Goal: Task Accomplishment & Management: Manage account settings

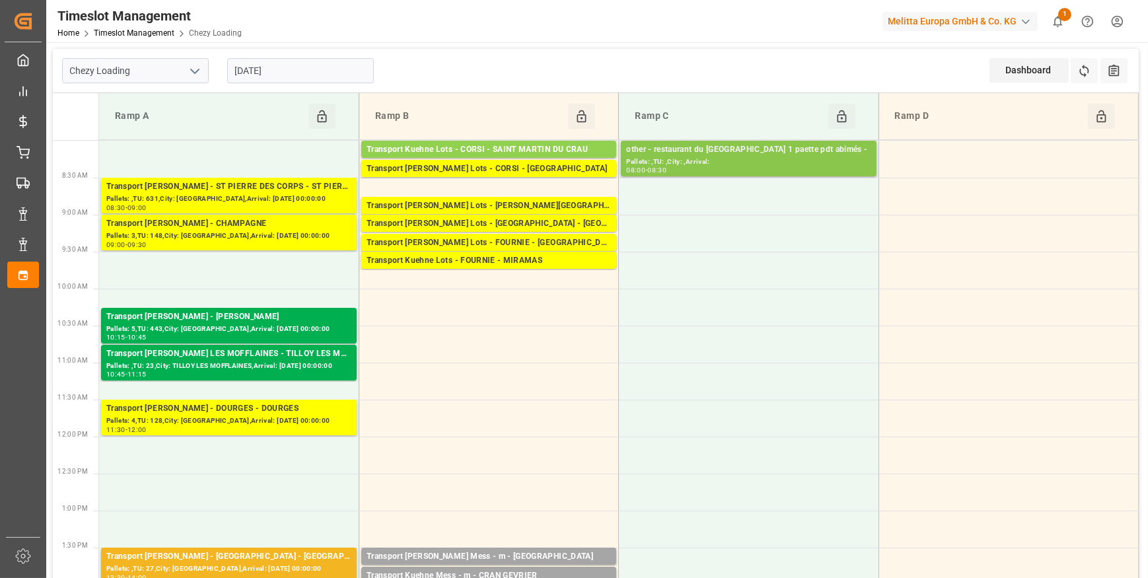
click at [781, 155] on div "other - restaurant du [GEOGRAPHIC_DATA] 1 paette pdt abimés -" at bounding box center [748, 149] width 244 height 13
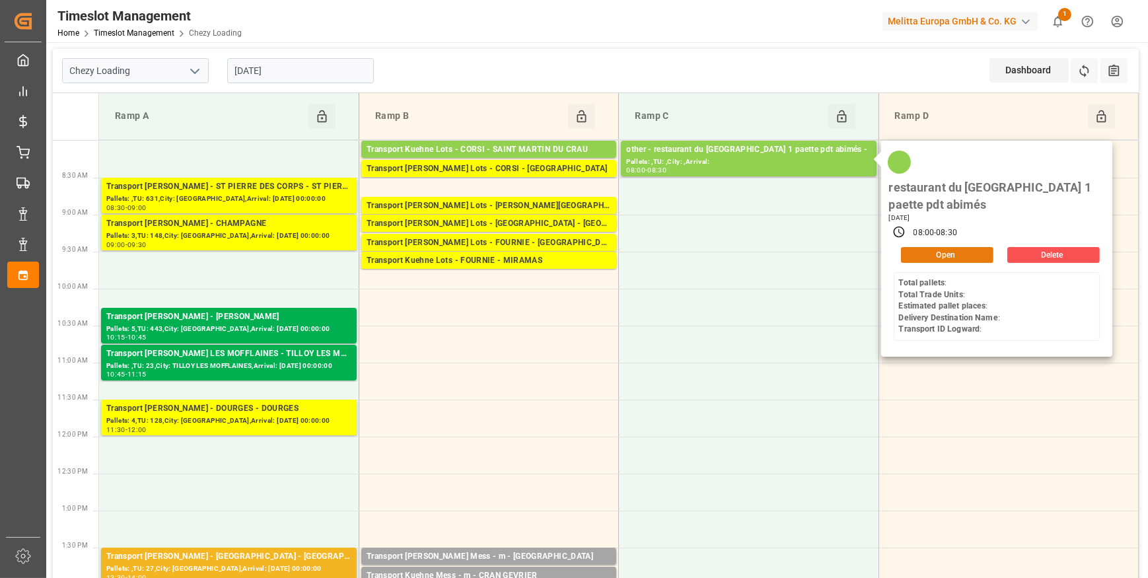
click at [928, 258] on button "Open" at bounding box center [947, 255] width 92 height 16
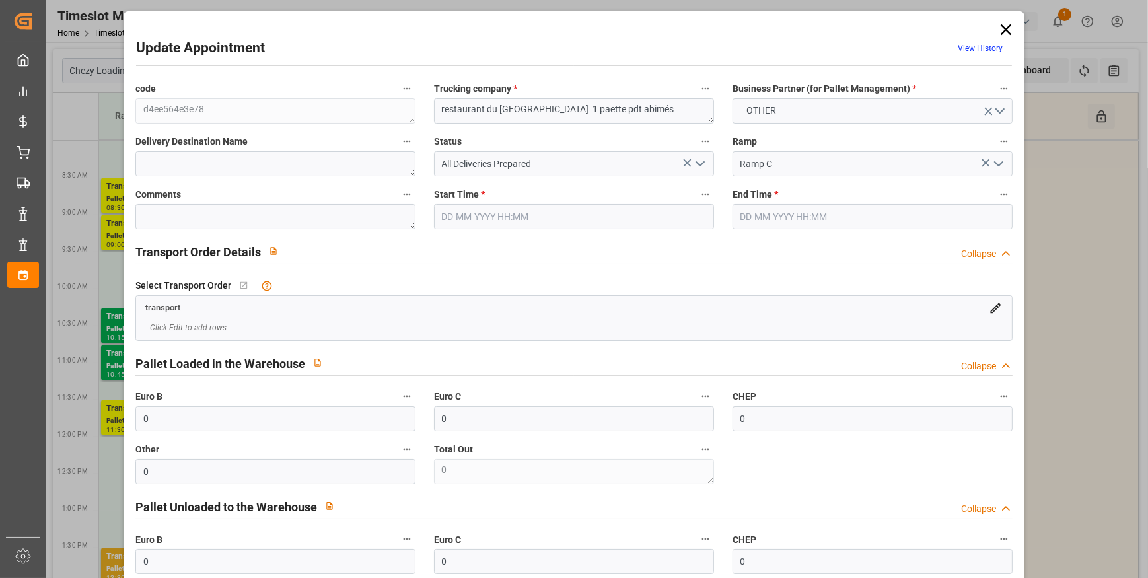
type input "10-09-2025 08:00"
type input "[DATE] 08:30"
type input "03-09-2025 09:48"
click at [700, 166] on icon "open menu" at bounding box center [700, 164] width 16 height 16
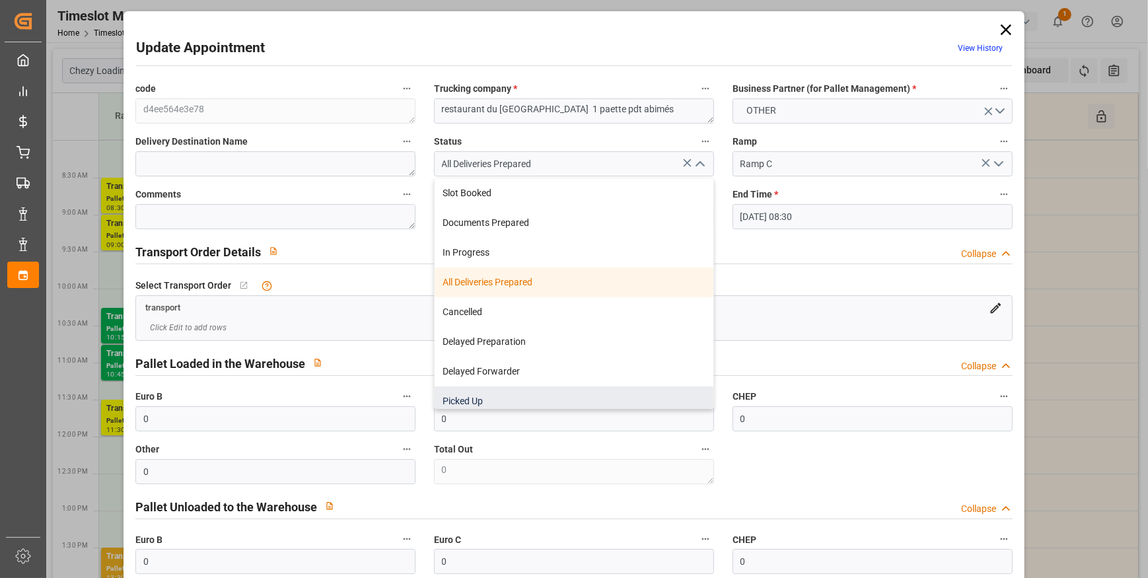
click at [469, 402] on div "Picked Up" at bounding box center [574, 401] width 279 height 30
type input "Picked Up"
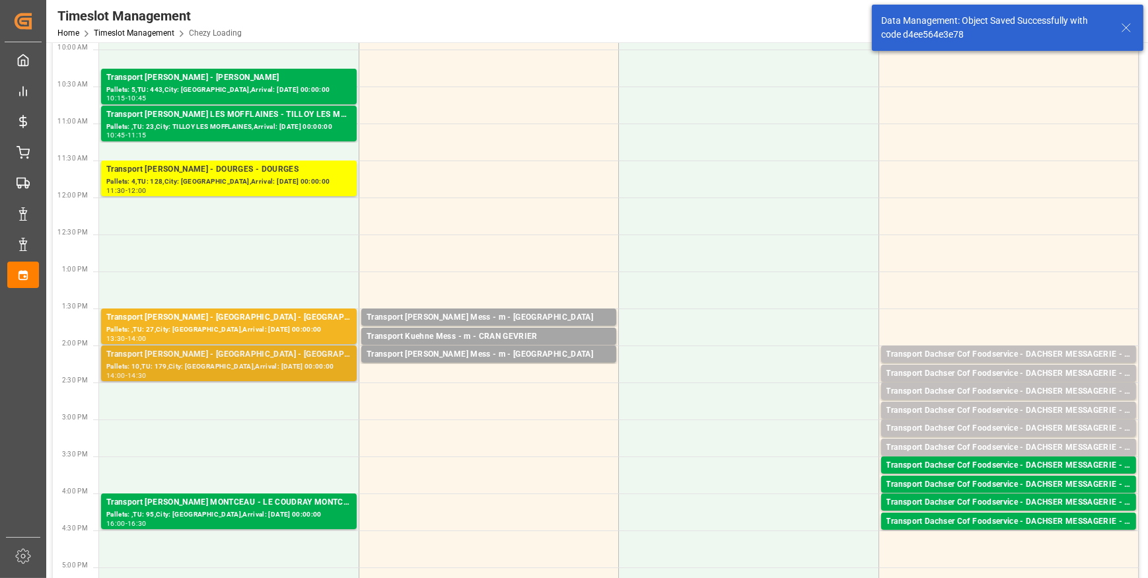
scroll to position [240, 0]
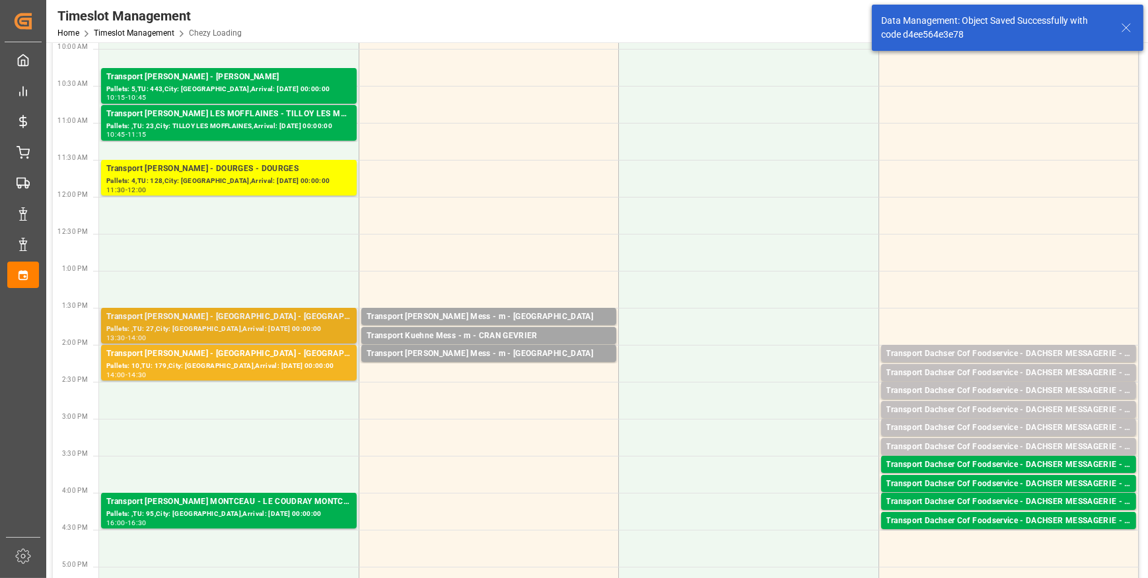
click at [263, 308] on div "Transport Delisle - AMIENS - AMIENS Pallets: ,TU: 27,City: AMIENS,Arrival: 2025…" at bounding box center [229, 326] width 256 height 36
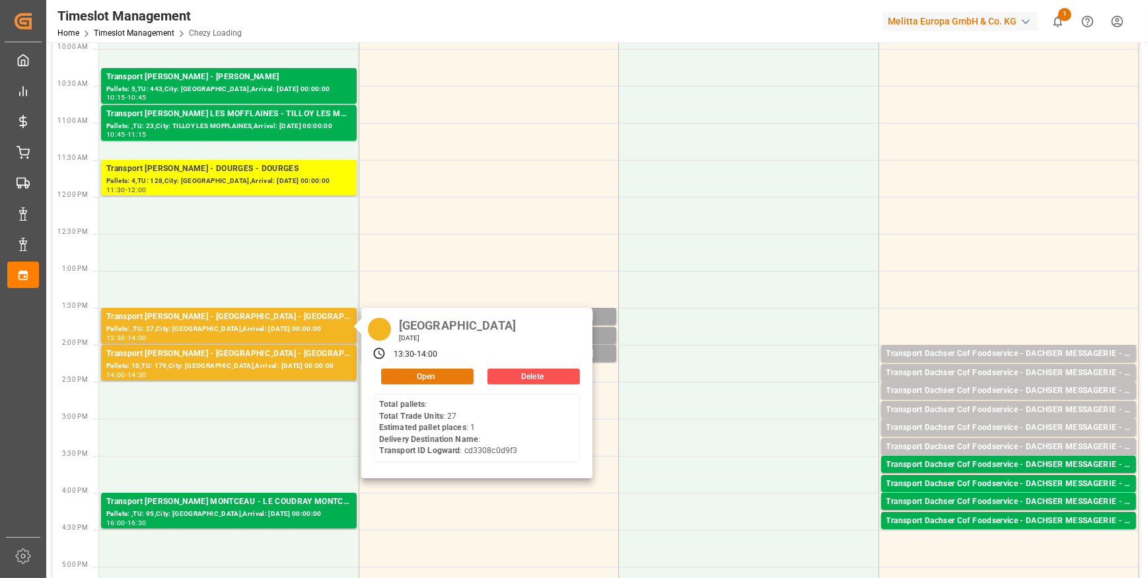
click at [418, 371] on button "Open" at bounding box center [427, 377] width 92 height 16
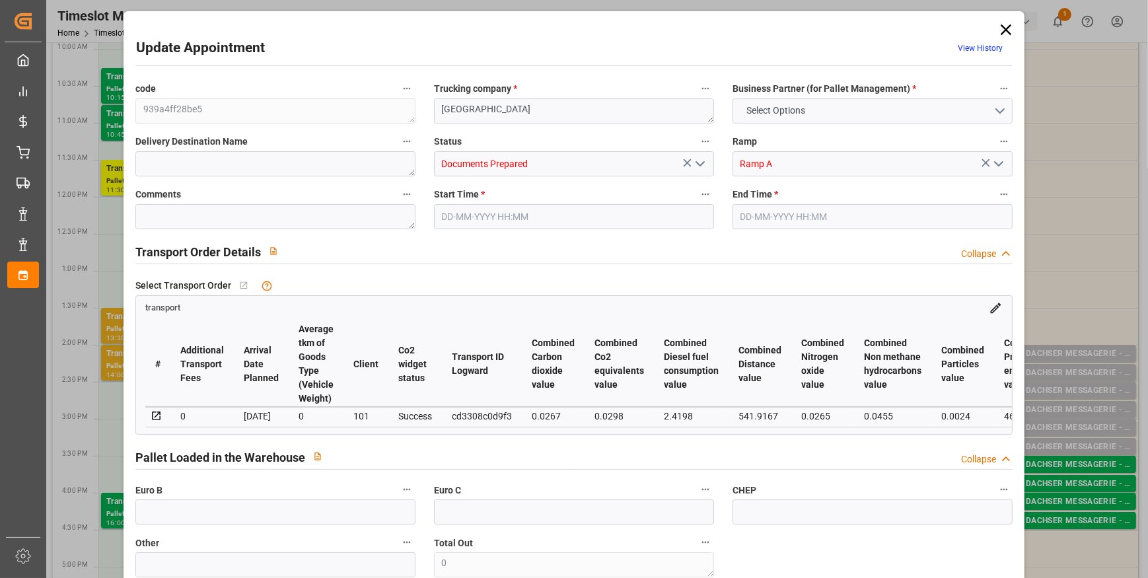
type input "1"
type input "0"
type input "-4.515"
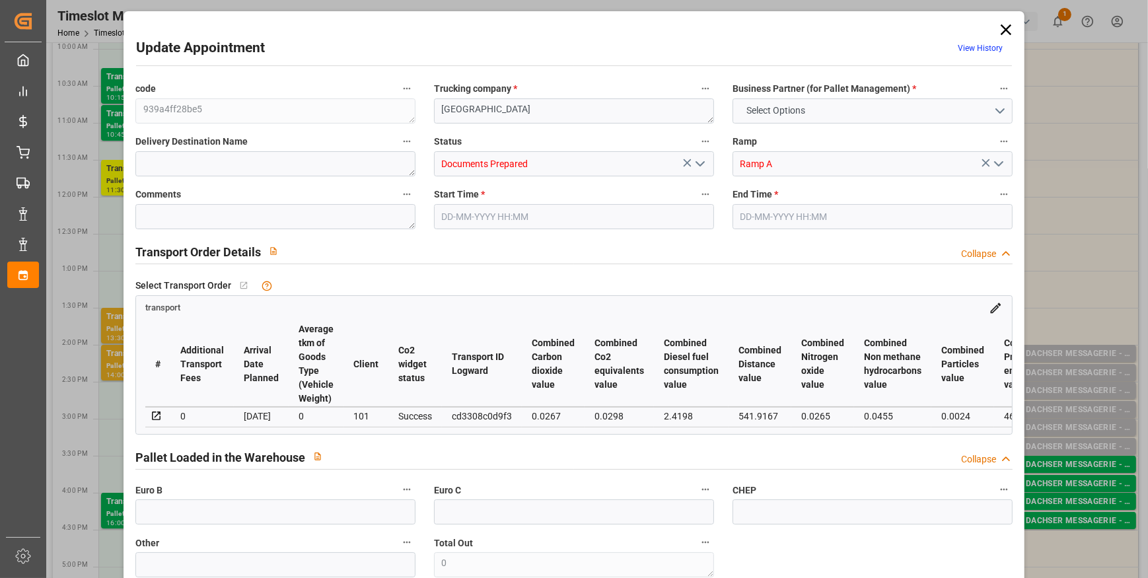
type input "0"
type input "81.162"
type input "120.2"
type input "534.6"
type input "80"
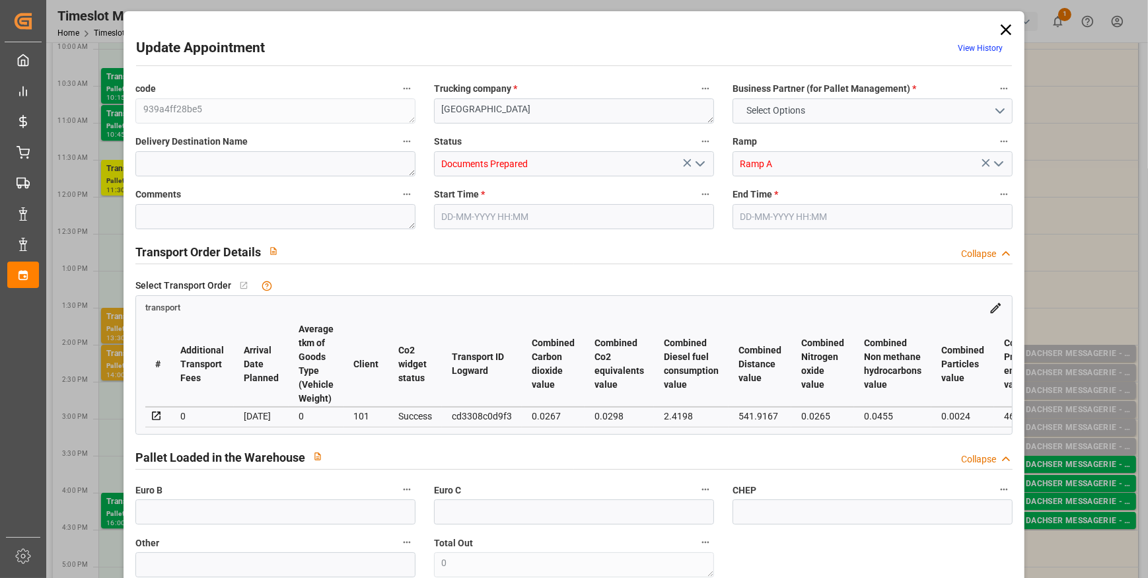
type input "0"
type input "27"
type input "1"
type input "101"
type input "97.2"
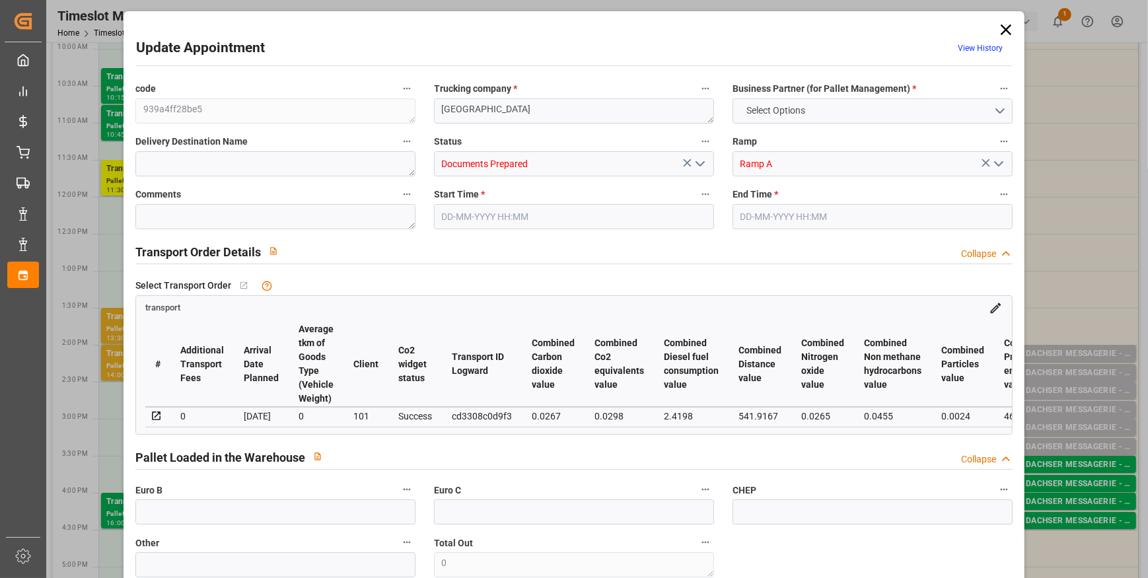
type input "0"
type input "4710.8598"
type input "0"
type input "21"
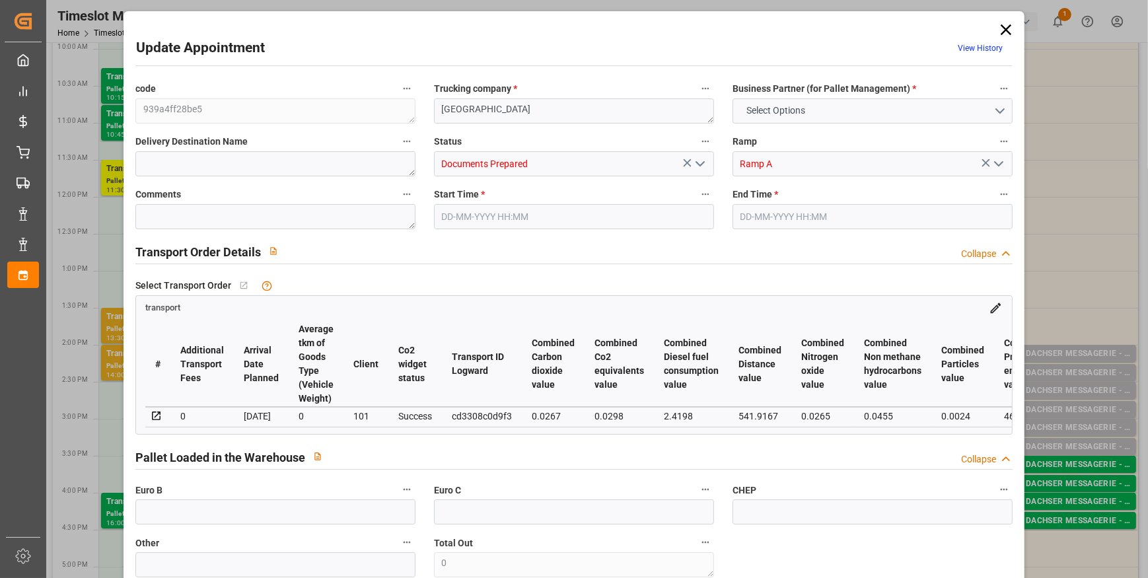
type input "35"
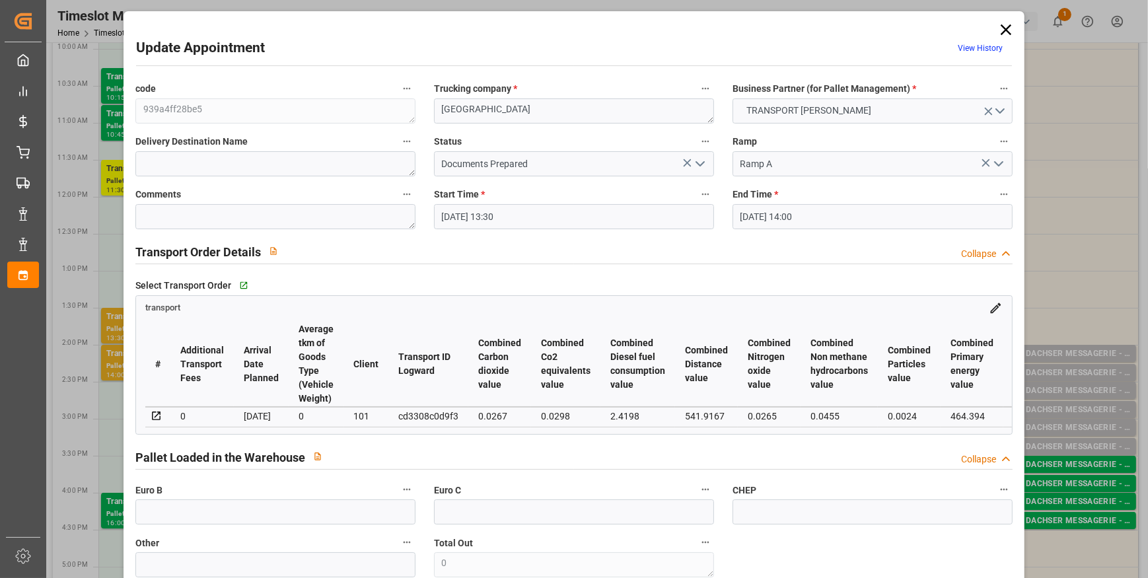
type input "10-09-2025 13:30"
type input "10-09-2025 14:00"
type input "09-09-2025 12:59"
type input "09-09-2025 11:40"
type input "[DATE]"
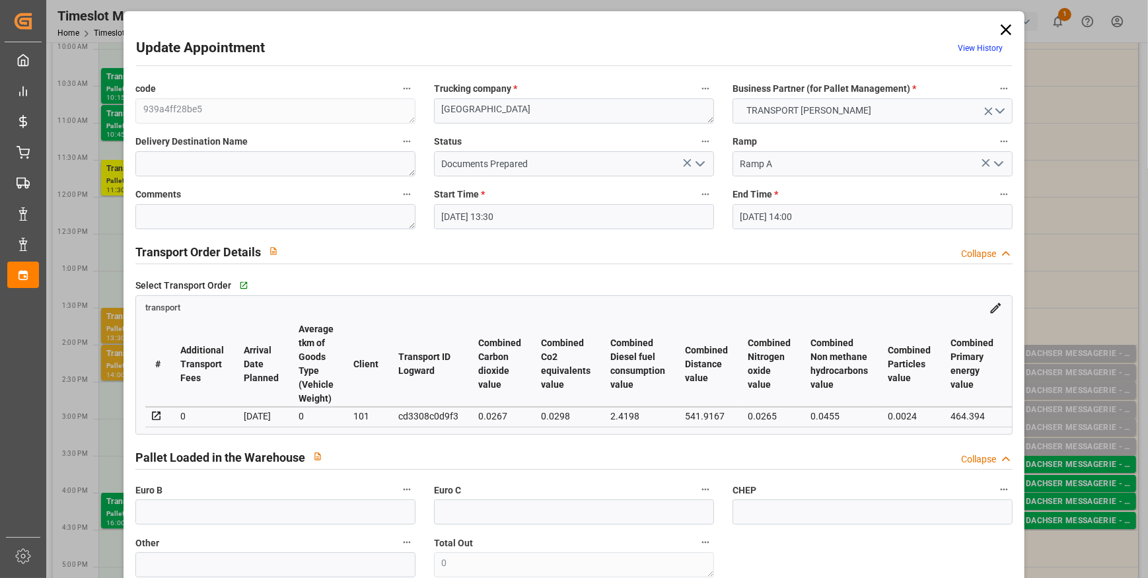
type input "[DATE]"
click at [699, 157] on icon "open menu" at bounding box center [700, 164] width 16 height 16
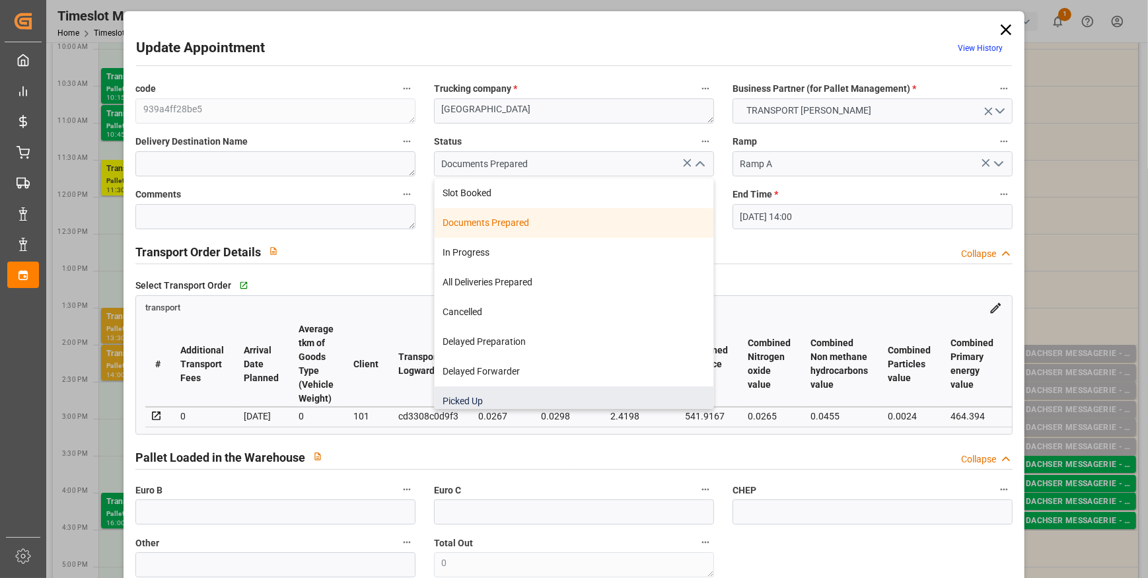
click at [462, 398] on div "Picked Up" at bounding box center [574, 401] width 279 height 30
type input "Picked Up"
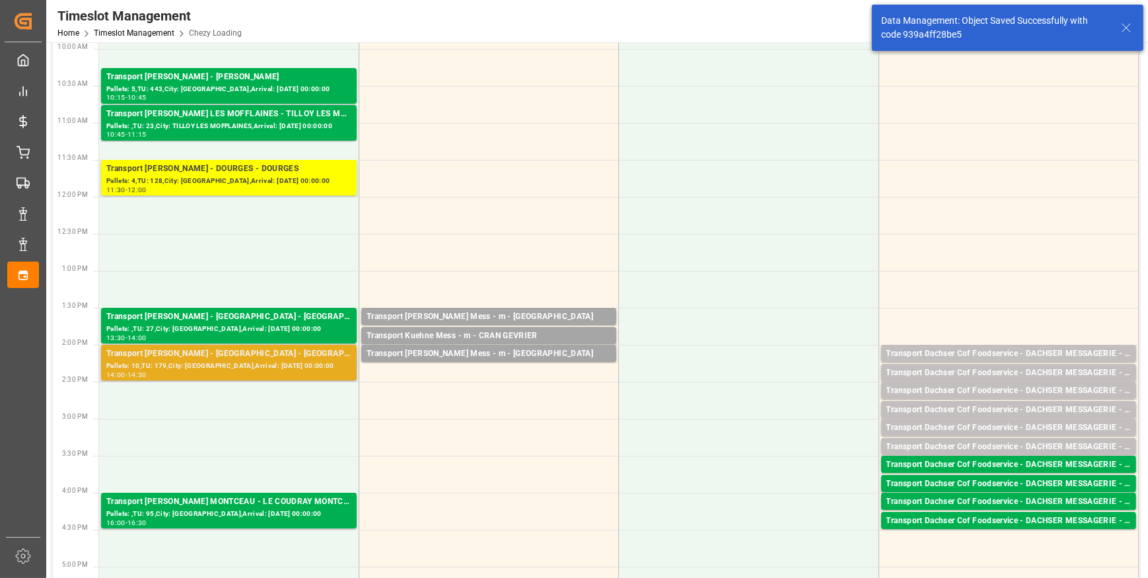
click at [285, 361] on div "Pallets: 10,TU: 179,City: [GEOGRAPHIC_DATA],Arrival: [DATE] 00:00:00" at bounding box center [228, 366] width 245 height 11
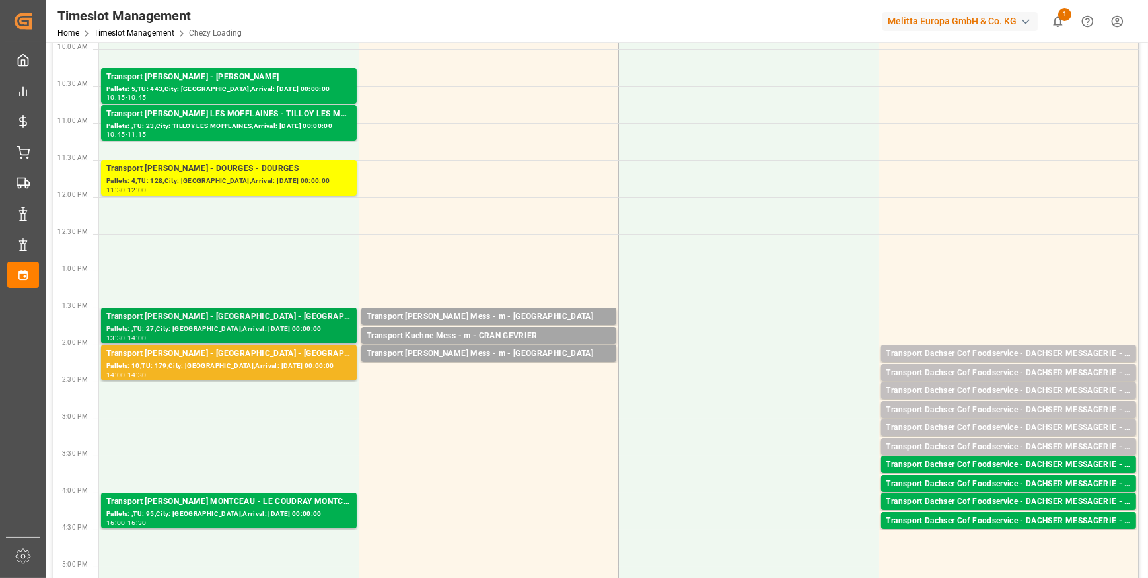
click at [280, 312] on div "Transport [PERSON_NAME] - [GEOGRAPHIC_DATA] - [GEOGRAPHIC_DATA]" at bounding box center [228, 316] width 245 height 13
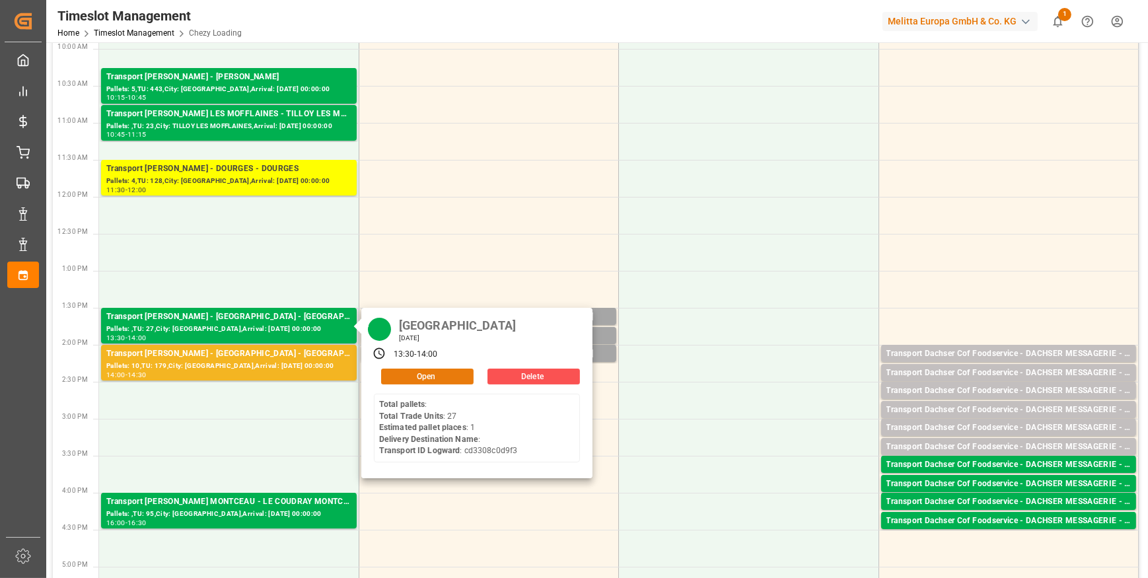
click at [426, 376] on button "Open" at bounding box center [427, 377] width 92 height 16
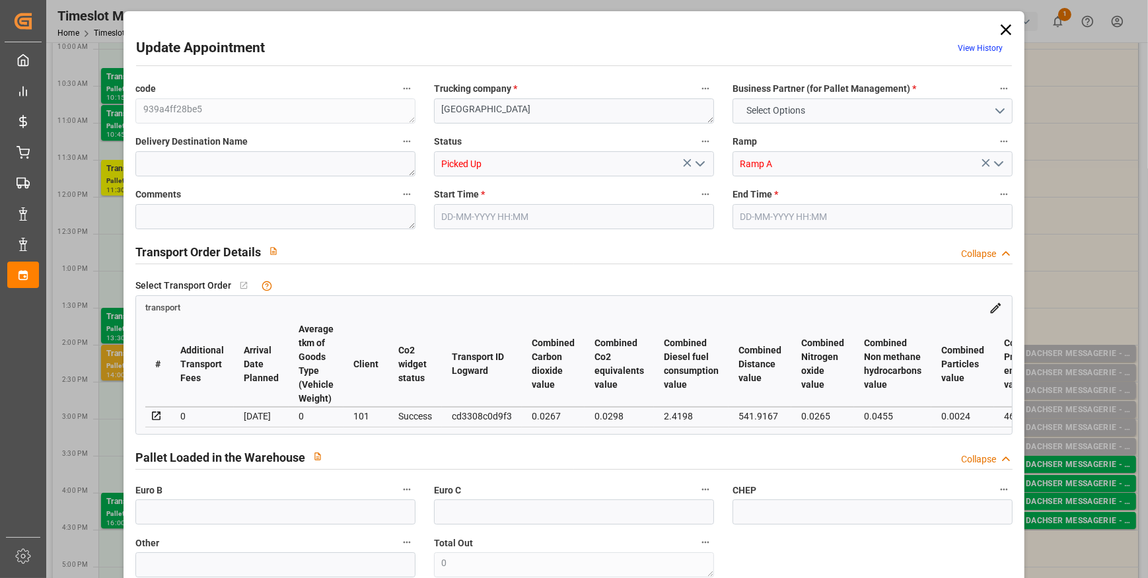
type input "1"
type input "0"
type input "-4.515"
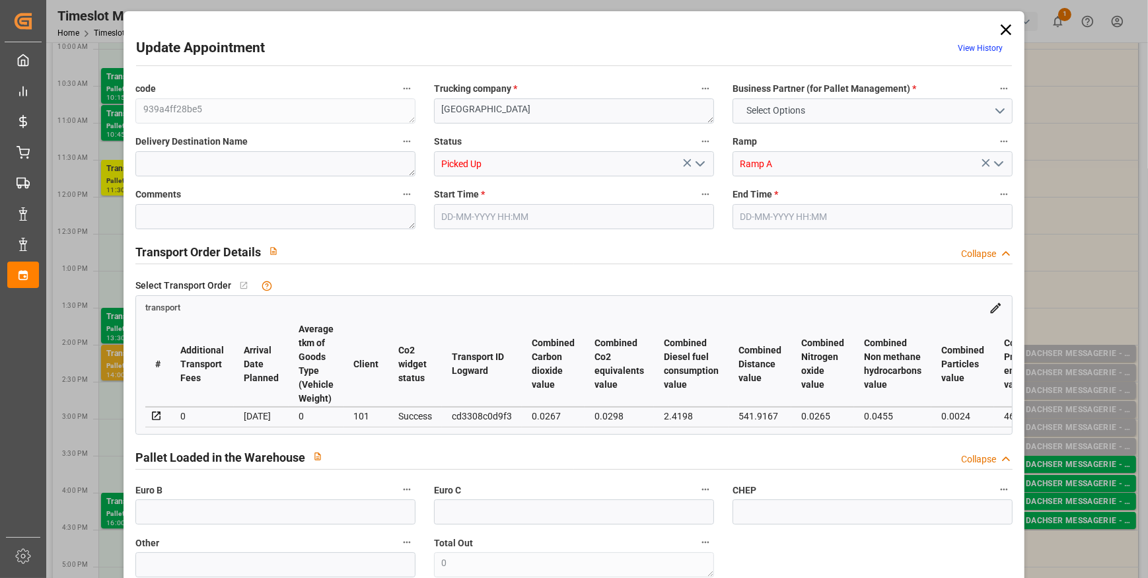
type input "0"
type input "81.162"
type input "120.2"
type input "534.6"
type input "80"
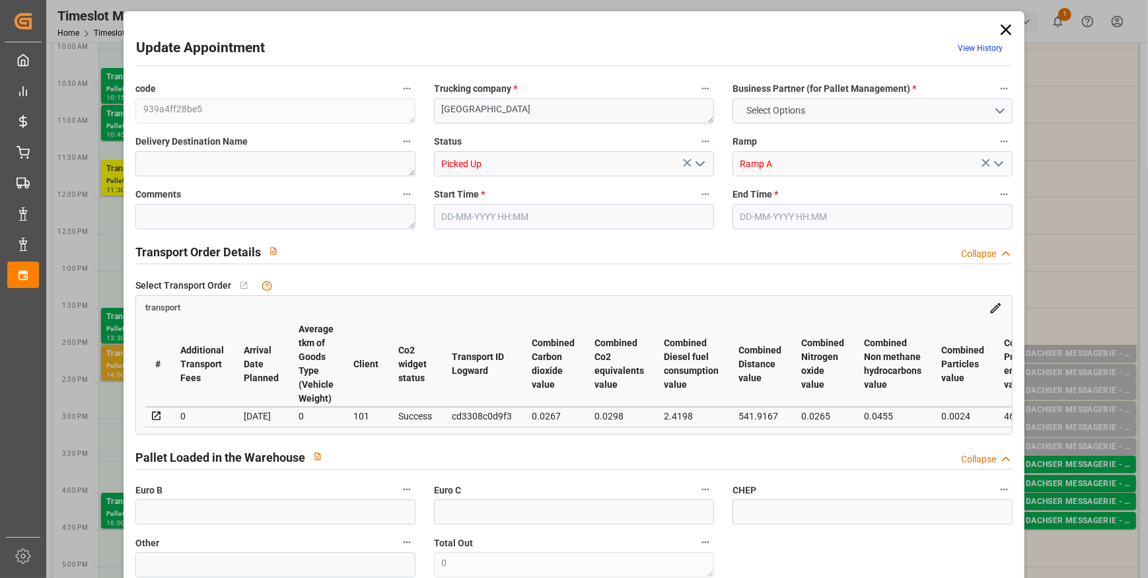
type input "0"
type input "27"
type input "1"
type input "101"
type input "97.2"
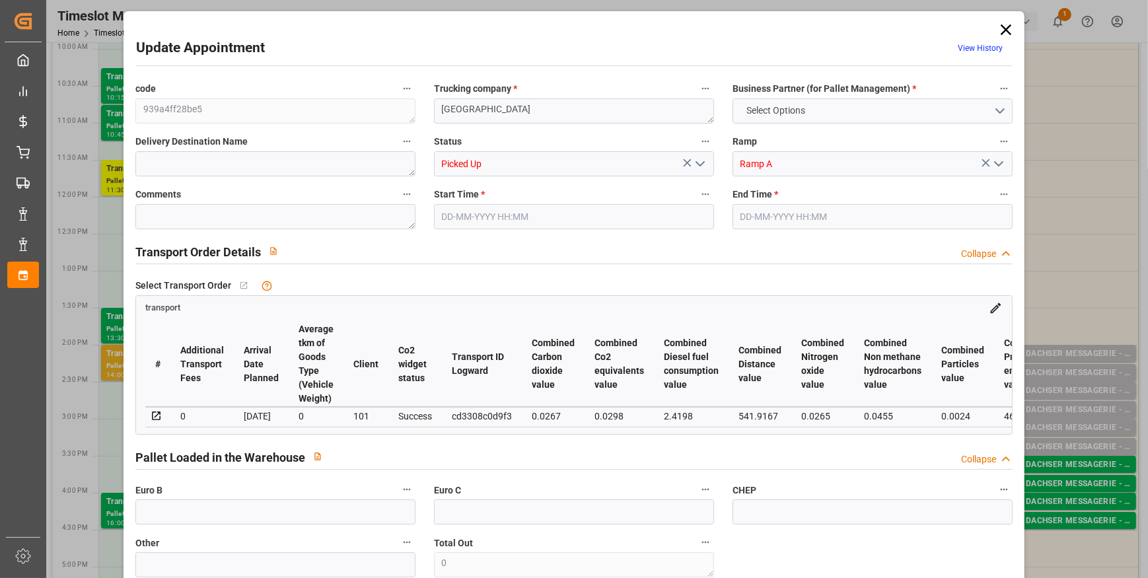
type input "0"
type input "4710.8598"
type input "0"
type input "21"
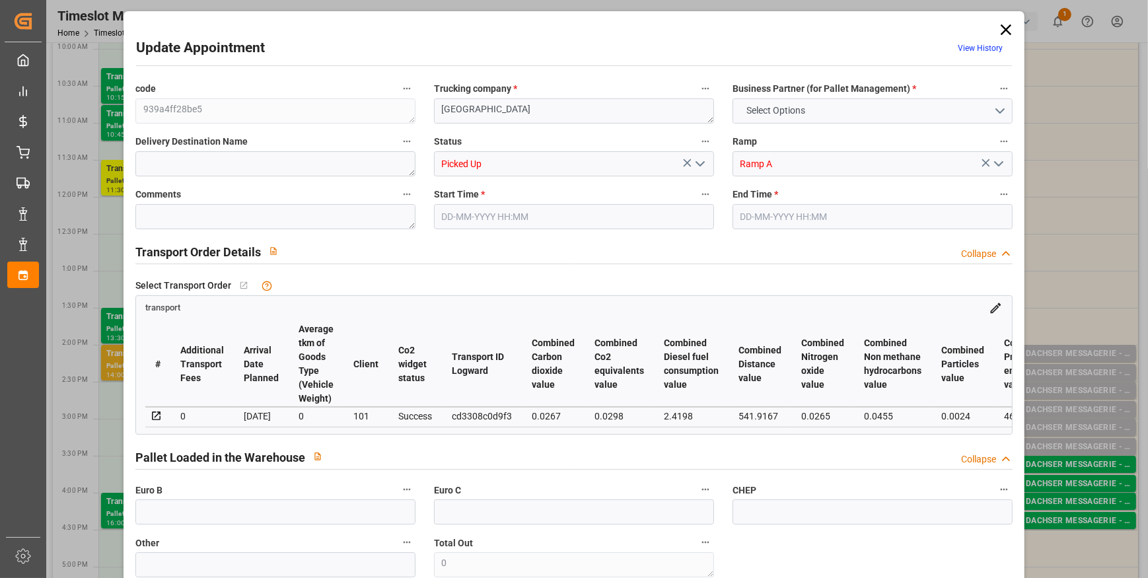
type input "35"
type input "10-09-2025 13:30"
type input "10-09-2025 14:00"
type input "09-09-2025 12:59"
type input "09-09-2025 11:40"
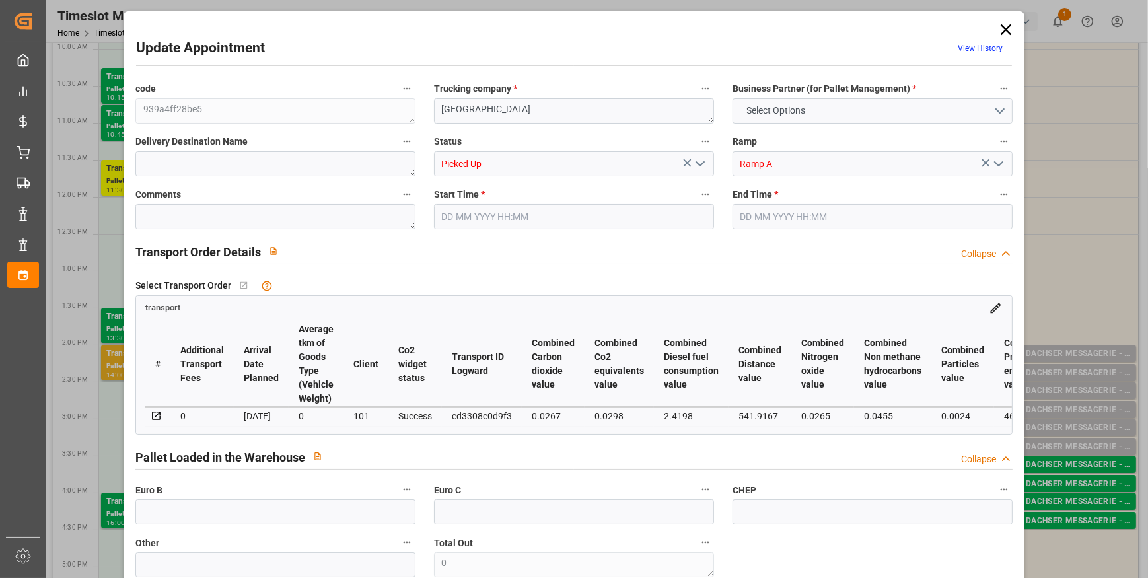
type input "[DATE]"
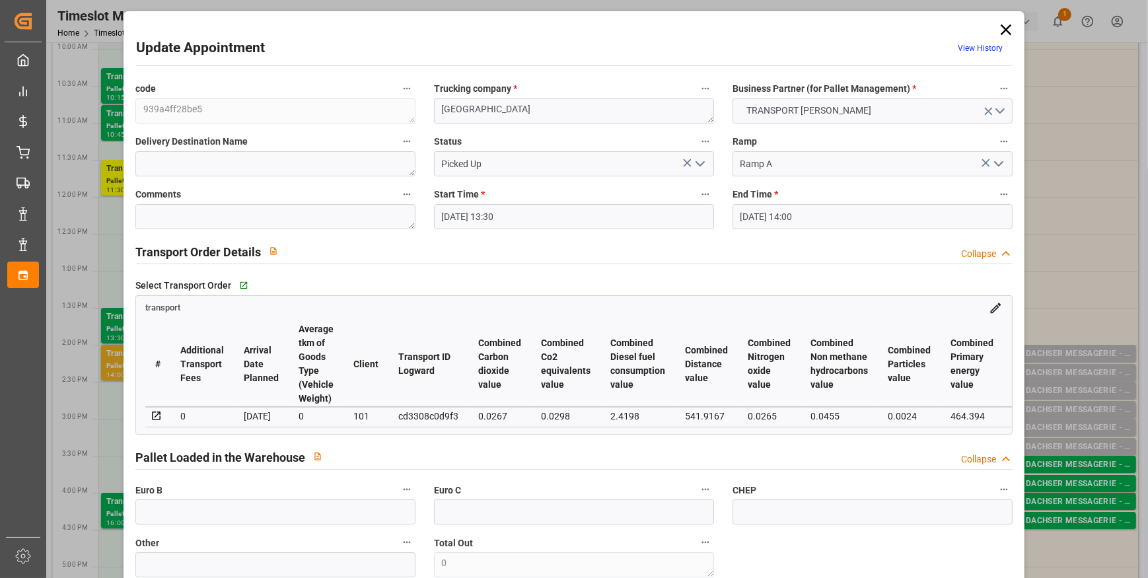
click at [698, 159] on icon "open menu" at bounding box center [700, 164] width 16 height 16
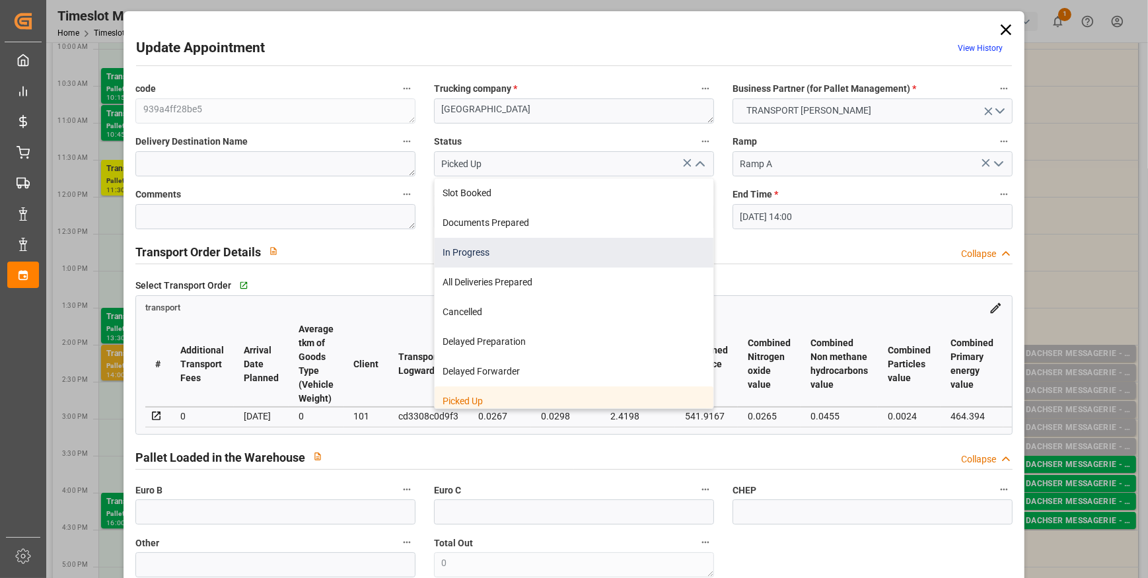
click at [488, 253] on div "In Progress" at bounding box center [574, 253] width 279 height 30
type input "In Progress"
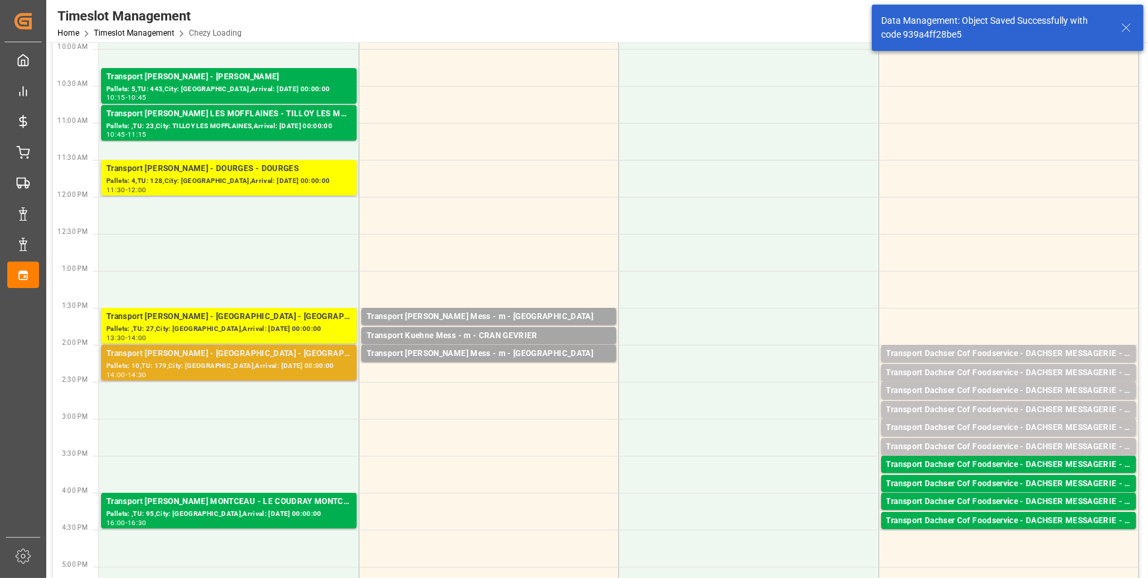
click at [252, 364] on div "Pallets: 10,TU: 179,City: [GEOGRAPHIC_DATA],Arrival: [DATE] 00:00:00" at bounding box center [228, 366] width 245 height 11
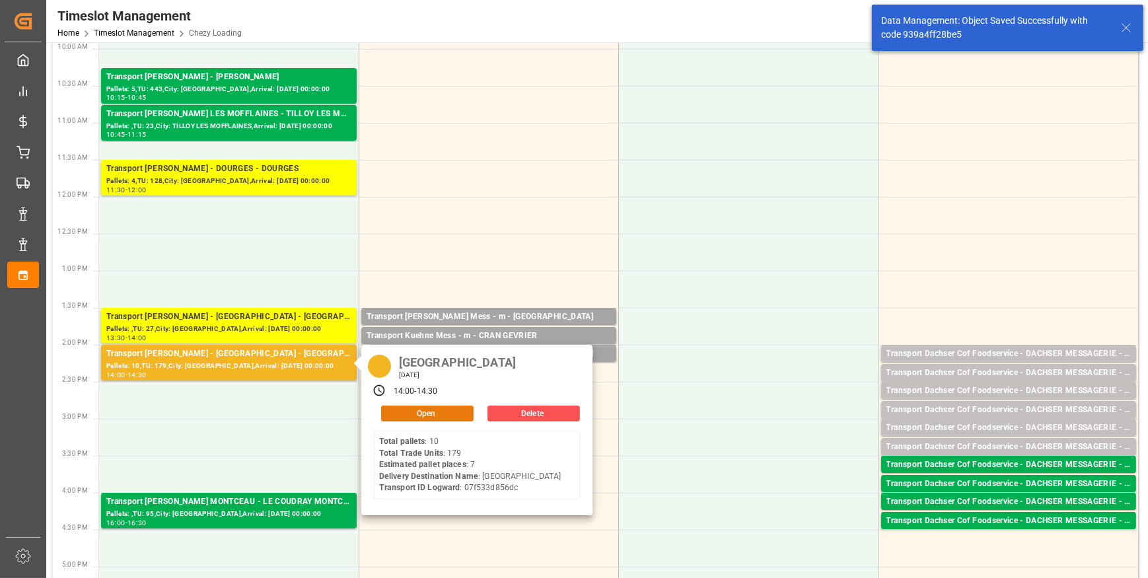
click at [404, 410] on button "Open" at bounding box center [427, 414] width 92 height 16
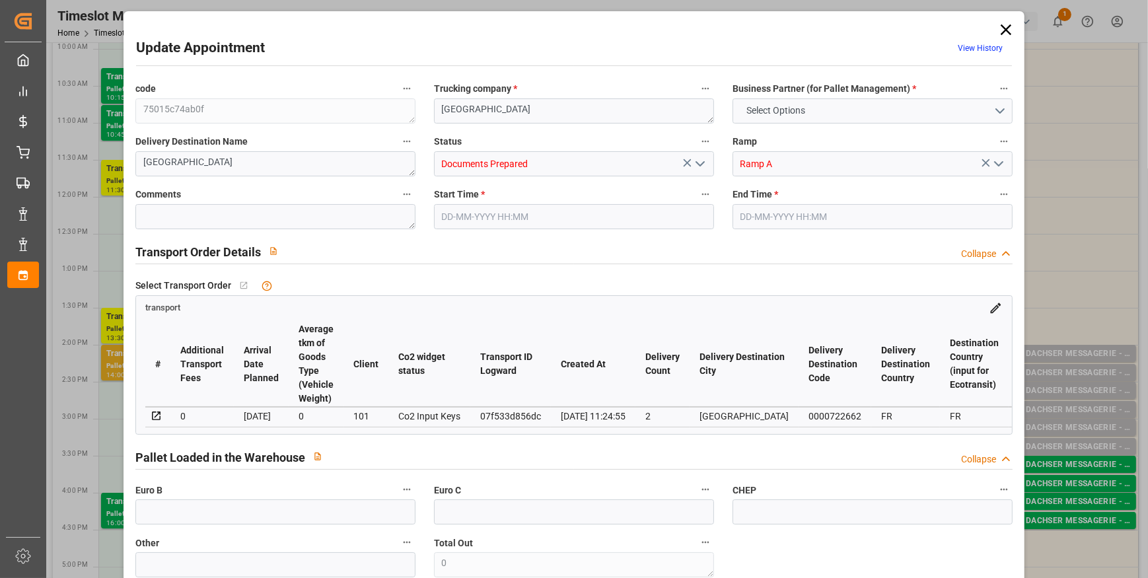
type input "7"
type input "195.81"
type input "0"
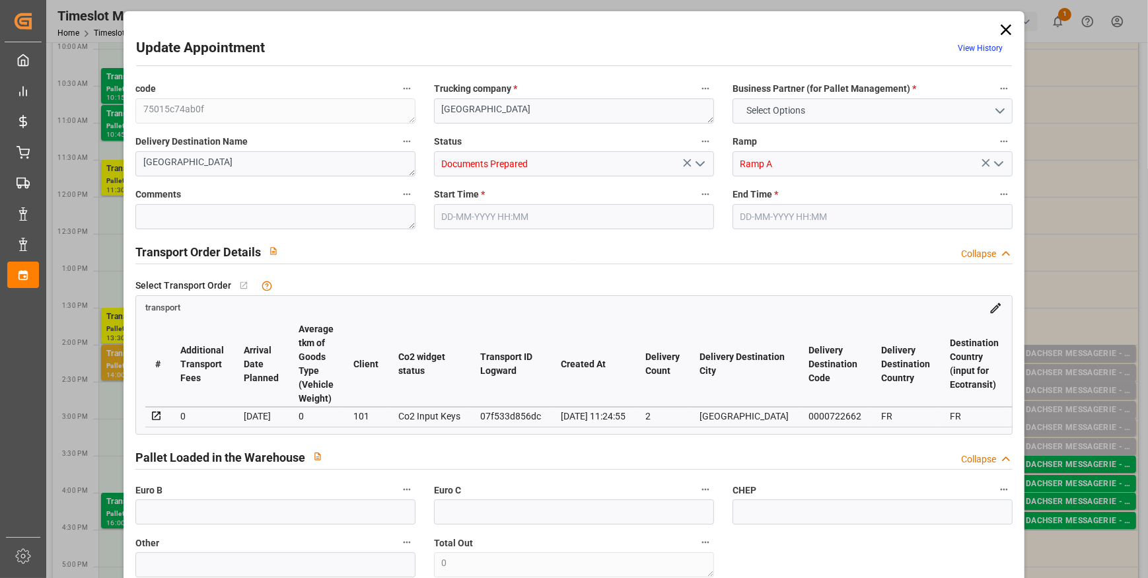
type input "189.1916"
type input "-6.6184"
type input "0"
type input "1054.08"
type input "1794.834"
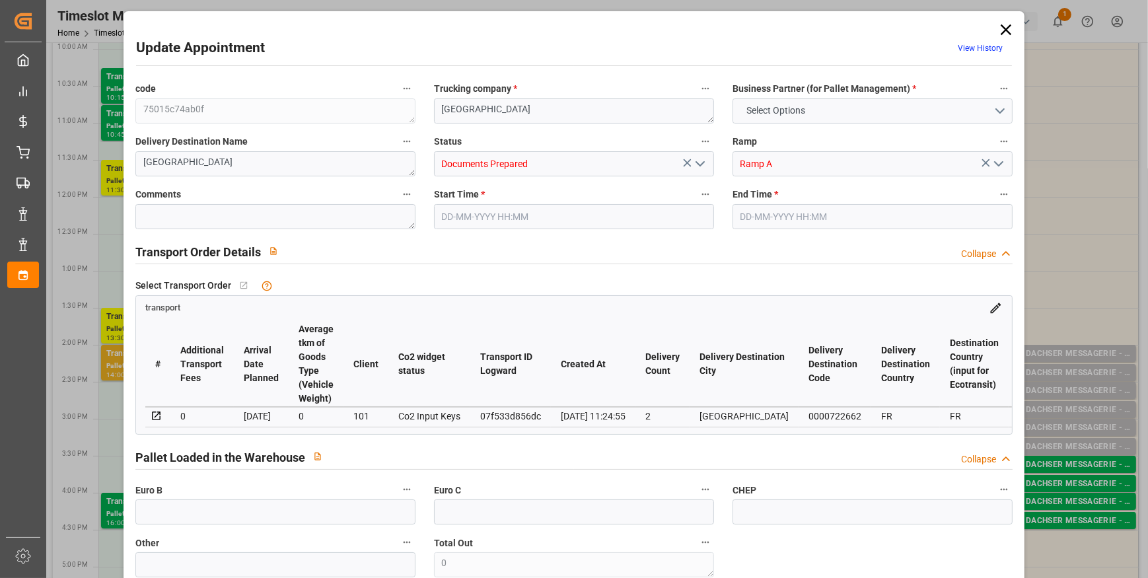
type input "7586.611"
type input "80"
type input "10"
type input "179"
type input "20"
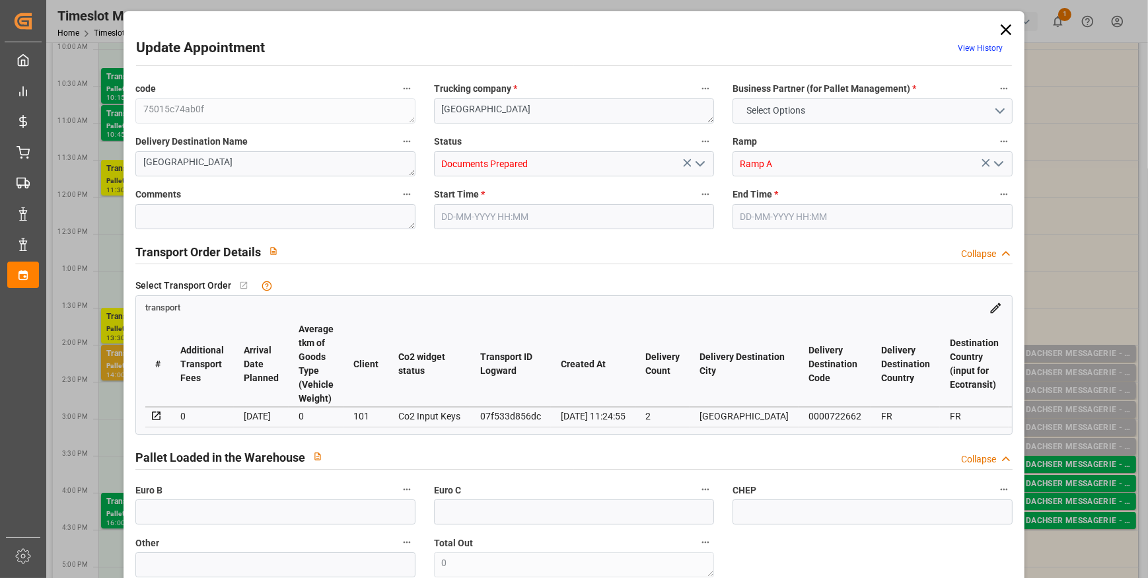
type input "101"
type input "1293.714"
type input "0"
type input "4710.8598"
type input "0"
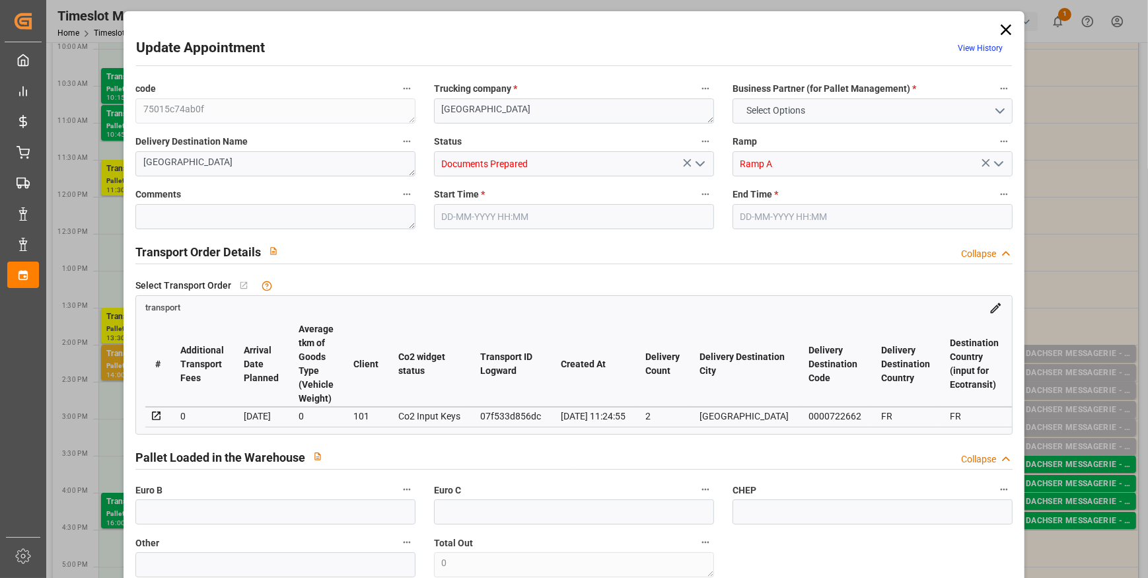
type input "0"
type input "21"
type input "35"
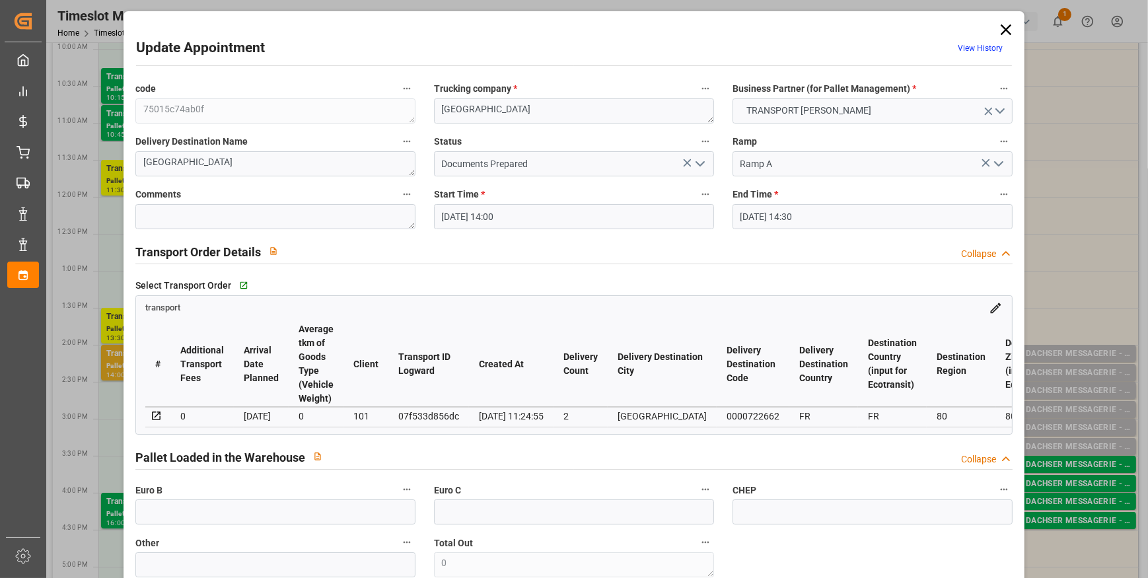
type input "10-09-2025 14:00"
type input "10-09-2025 14:30"
type input "05-09-2025 15:32"
type input "05-09-2025 11:24"
type input "[DATE]"
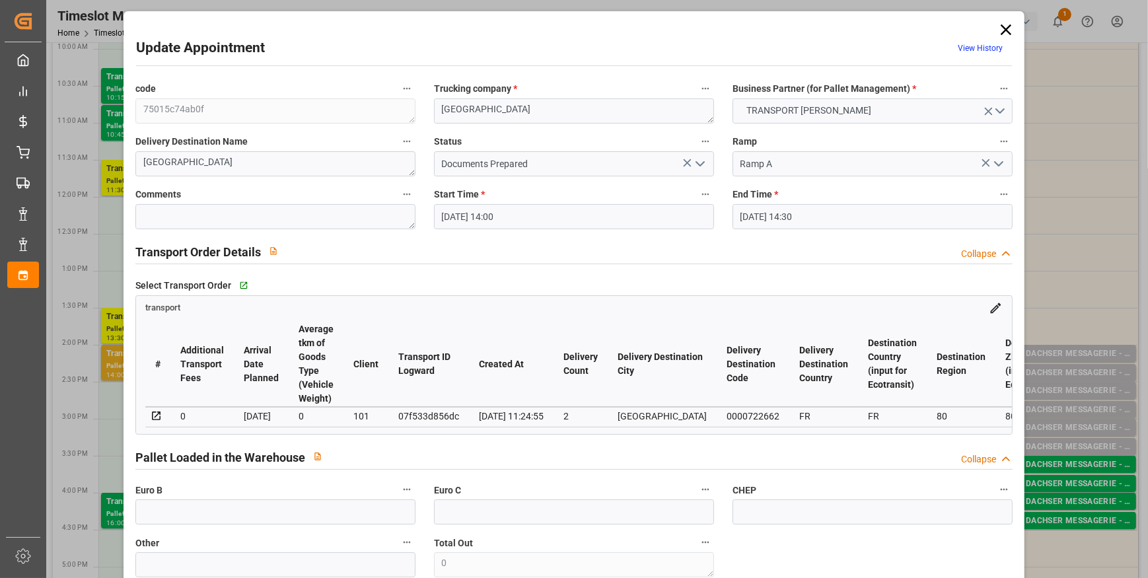
type input "[DATE]"
click at [695, 161] on icon "open menu" at bounding box center [700, 164] width 16 height 16
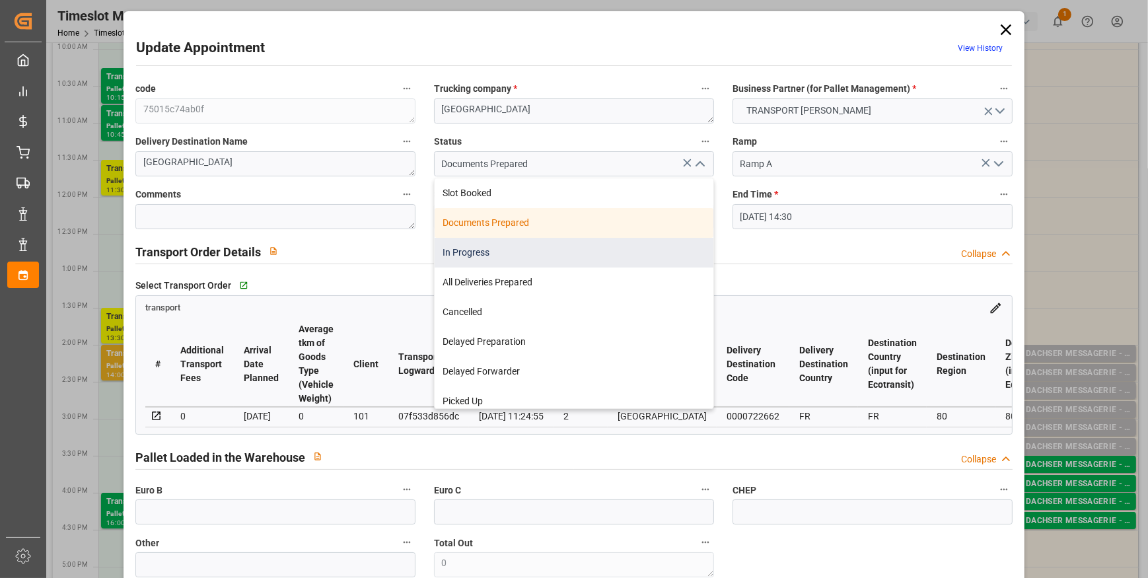
click at [478, 258] on div "In Progress" at bounding box center [574, 253] width 279 height 30
type input "In Progress"
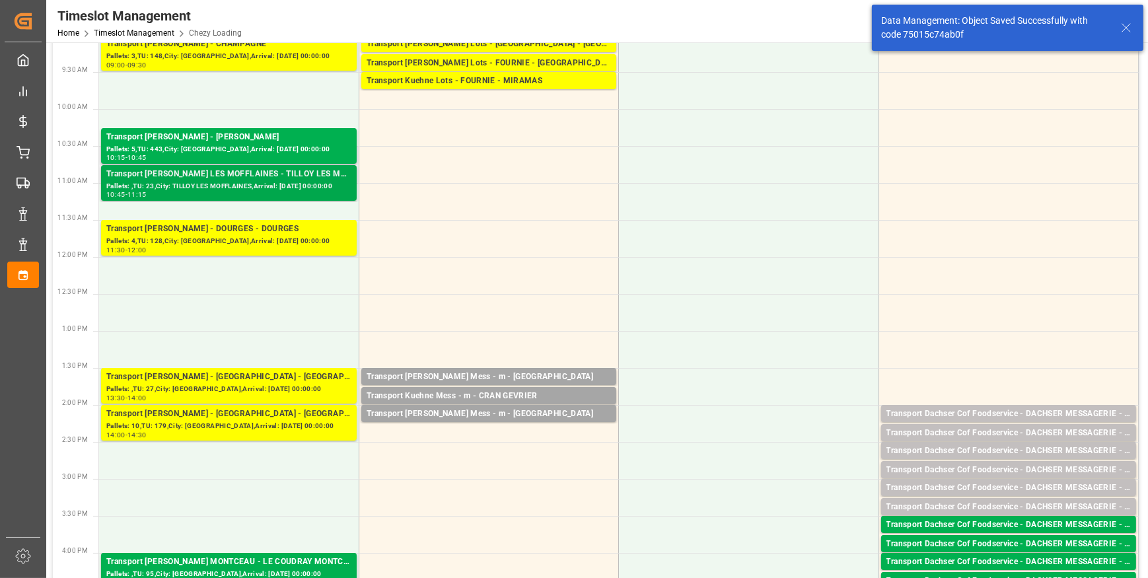
scroll to position [0, 0]
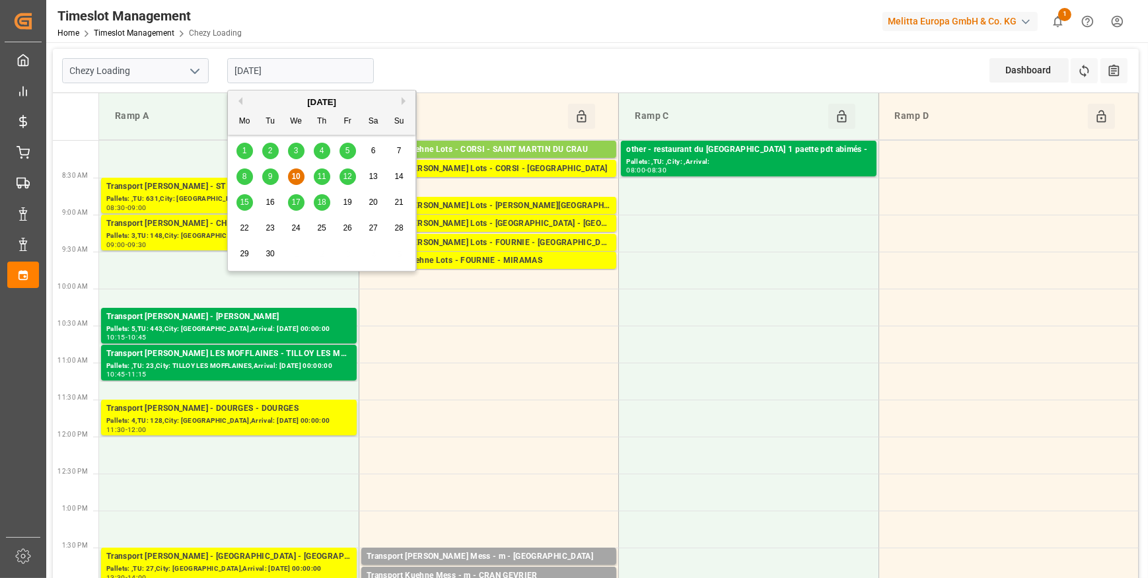
click at [303, 71] on input "[DATE]" at bounding box center [300, 70] width 147 height 25
click at [326, 181] on div "11" at bounding box center [322, 177] width 17 height 16
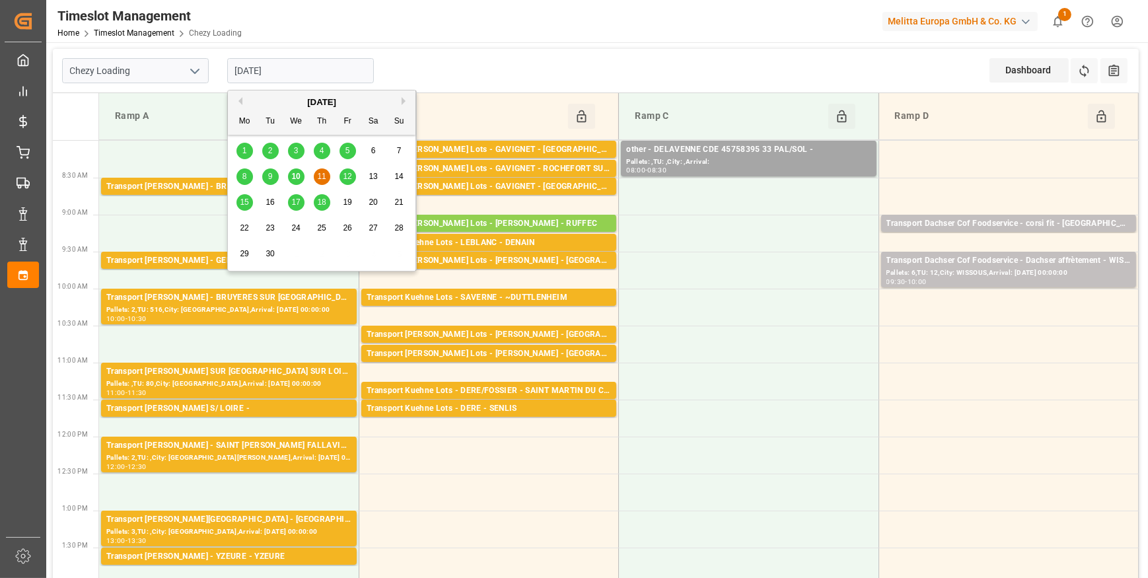
click at [292, 66] on input "[DATE]" at bounding box center [300, 70] width 147 height 25
click at [296, 179] on span "10" at bounding box center [295, 176] width 9 height 9
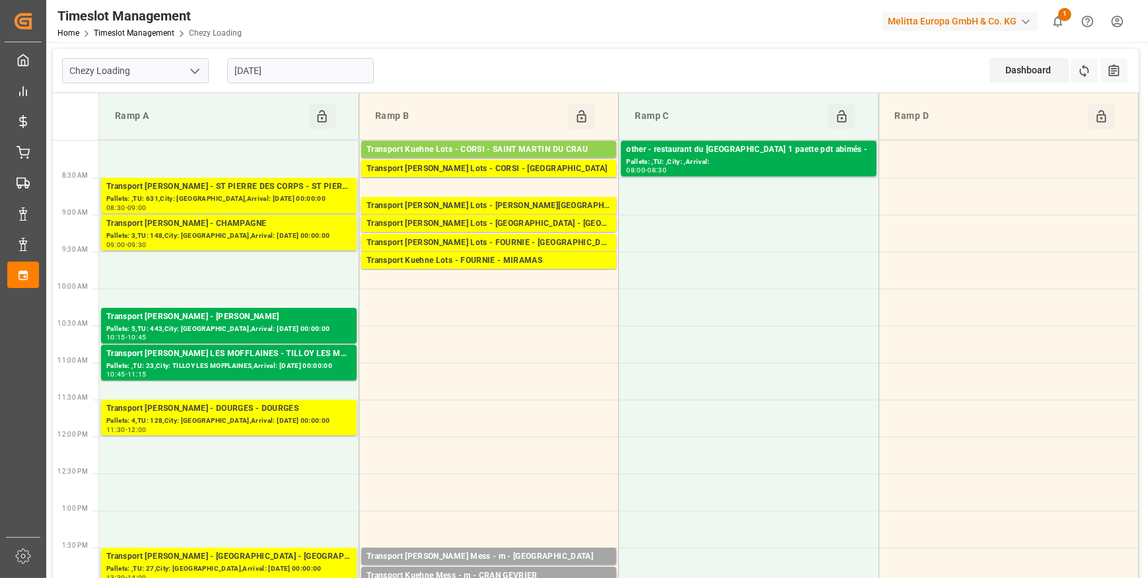
click at [304, 75] on input "[DATE]" at bounding box center [300, 70] width 147 height 25
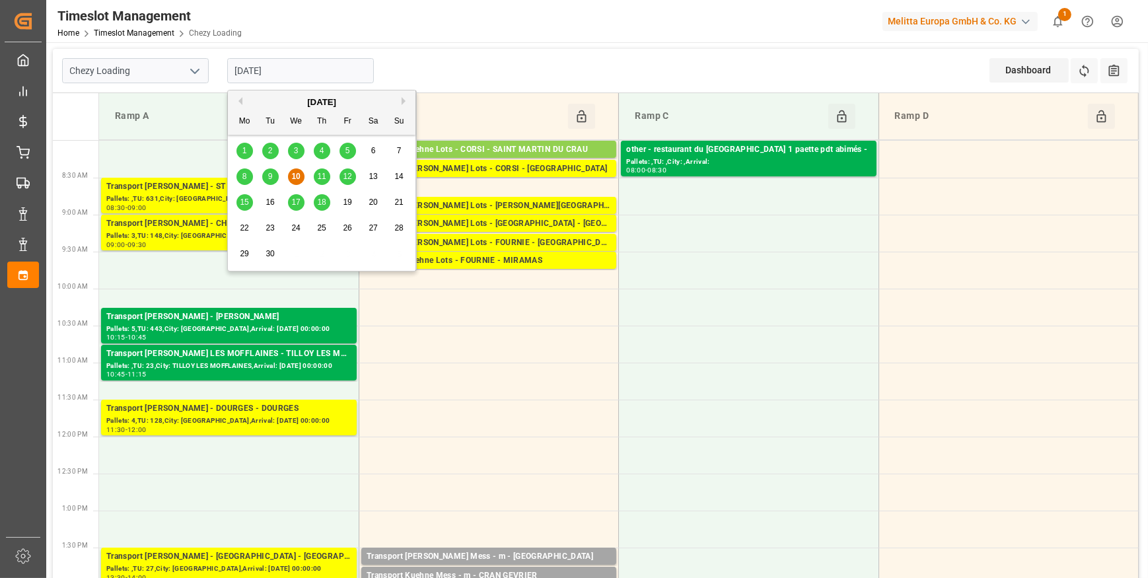
click at [322, 174] on span "11" at bounding box center [321, 176] width 9 height 9
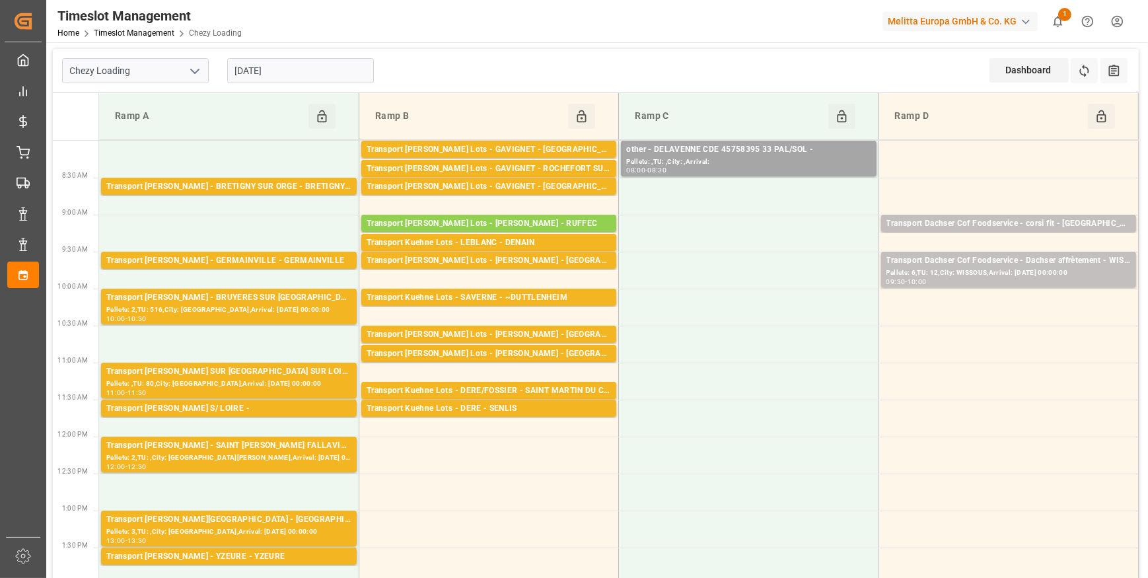
click at [306, 71] on input "[DATE]" at bounding box center [300, 70] width 147 height 25
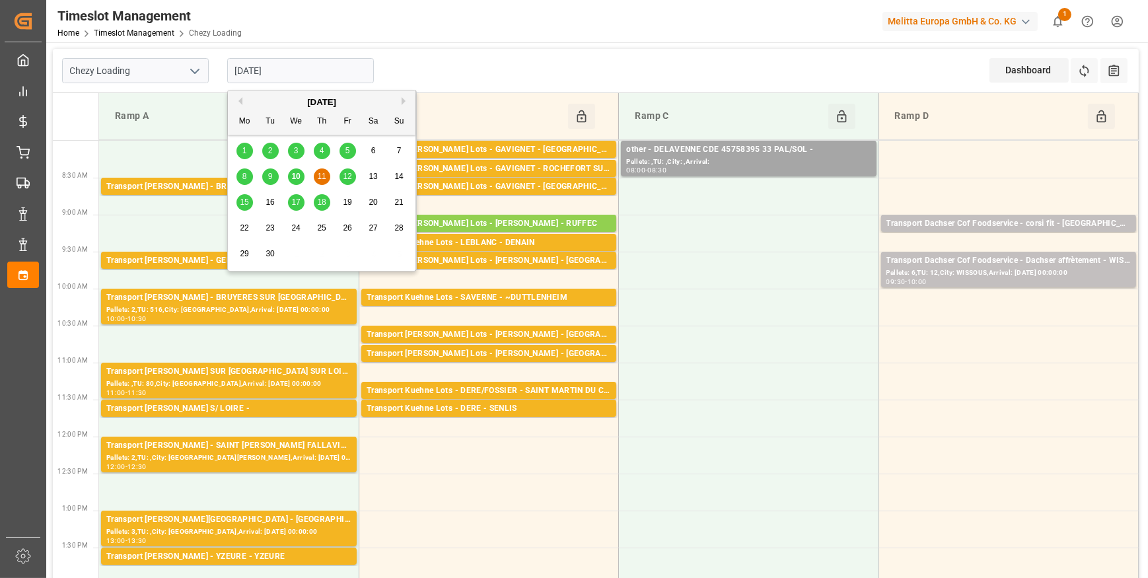
click at [351, 180] on span "12" at bounding box center [347, 176] width 9 height 9
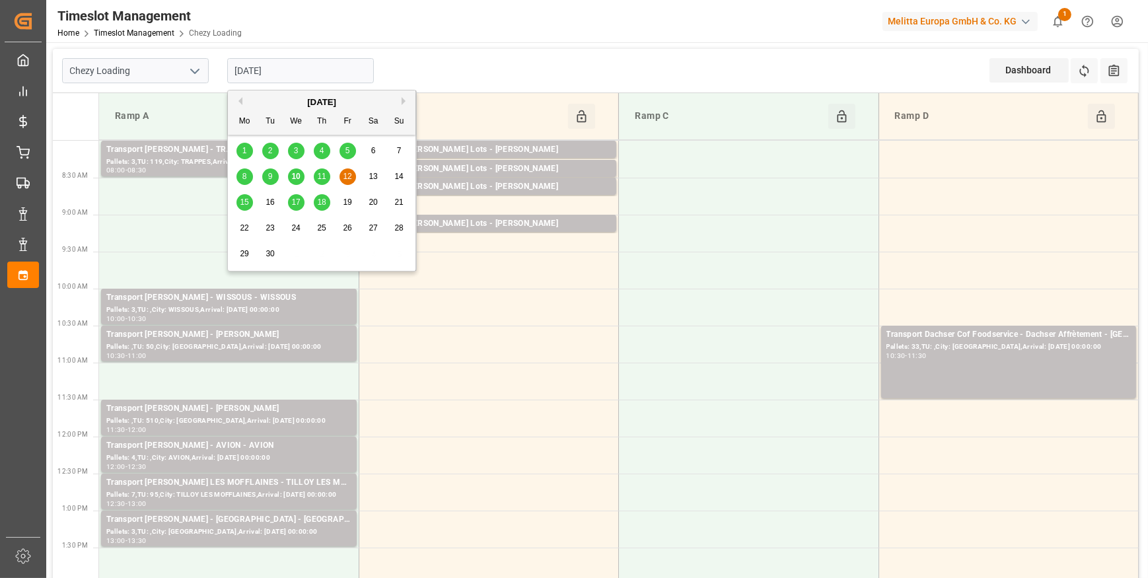
click at [298, 73] on input "[DATE]" at bounding box center [300, 70] width 147 height 25
click at [243, 204] on span "15" at bounding box center [244, 201] width 9 height 9
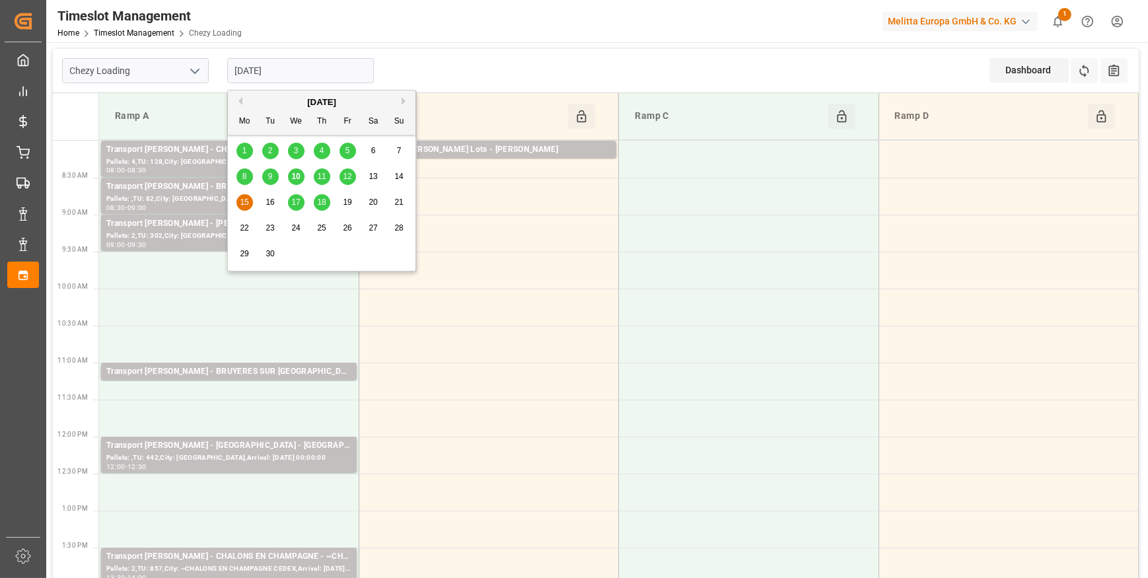
click at [319, 71] on input "[DATE]" at bounding box center [300, 70] width 147 height 25
click at [295, 178] on span "10" at bounding box center [295, 176] width 9 height 9
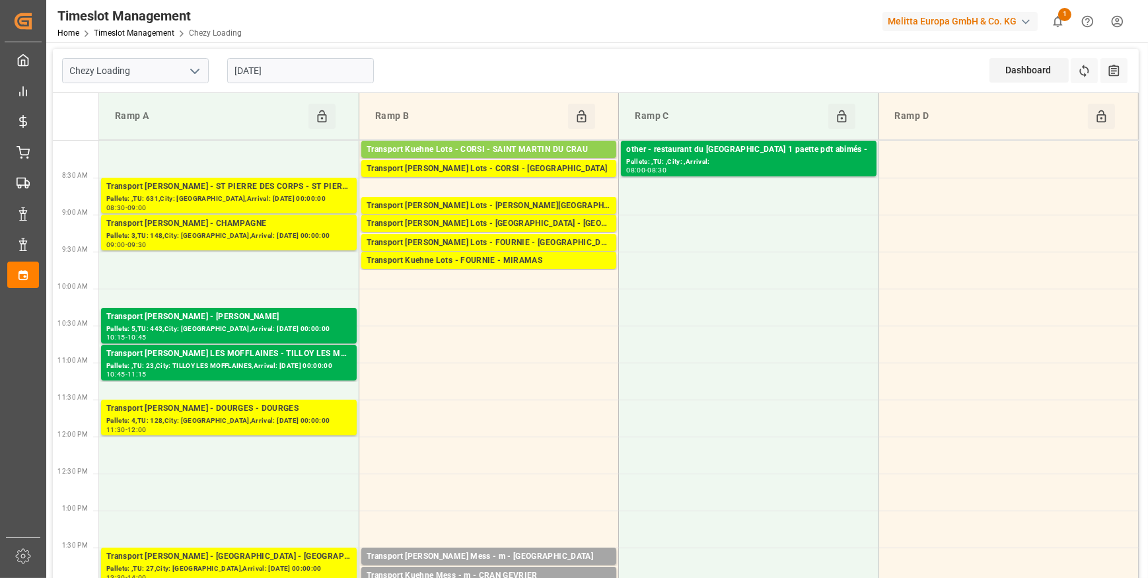
click at [290, 75] on input "[DATE]" at bounding box center [300, 70] width 147 height 25
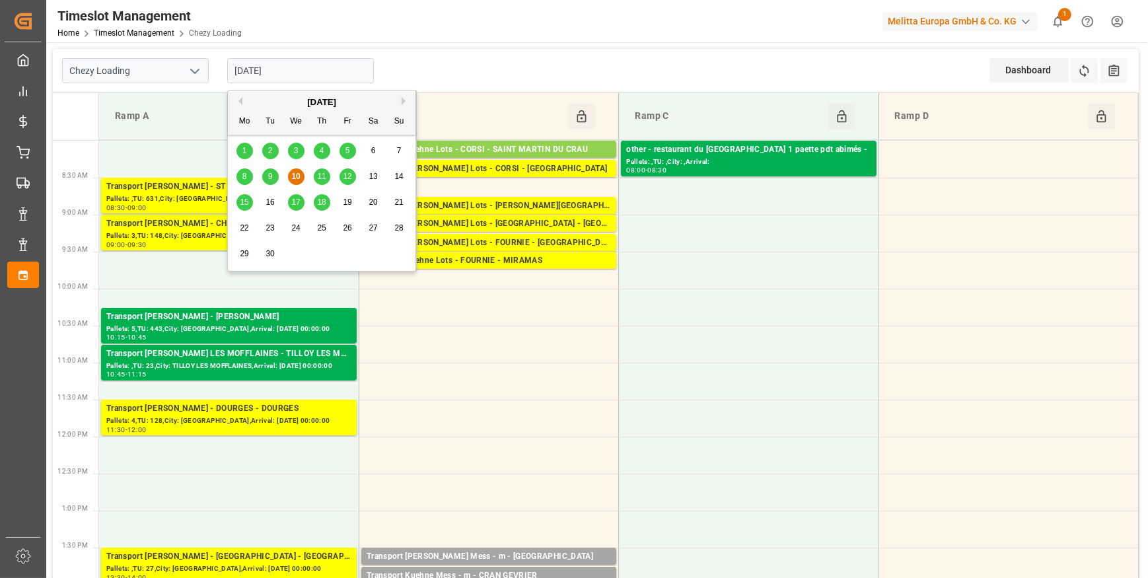
click at [323, 178] on span "11" at bounding box center [321, 176] width 9 height 9
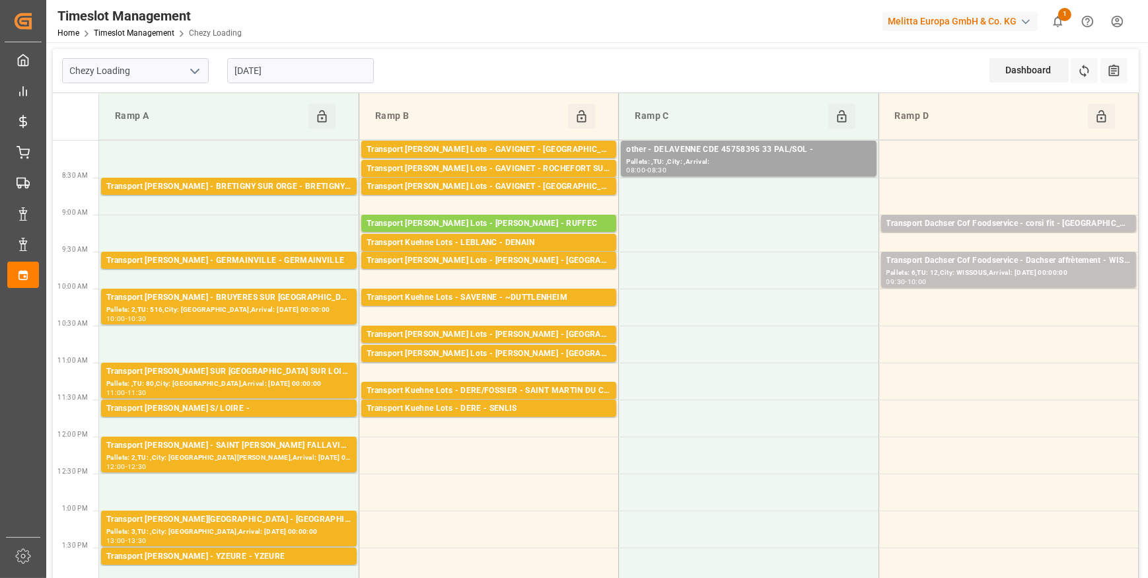
click at [307, 67] on input "[DATE]" at bounding box center [300, 70] width 147 height 25
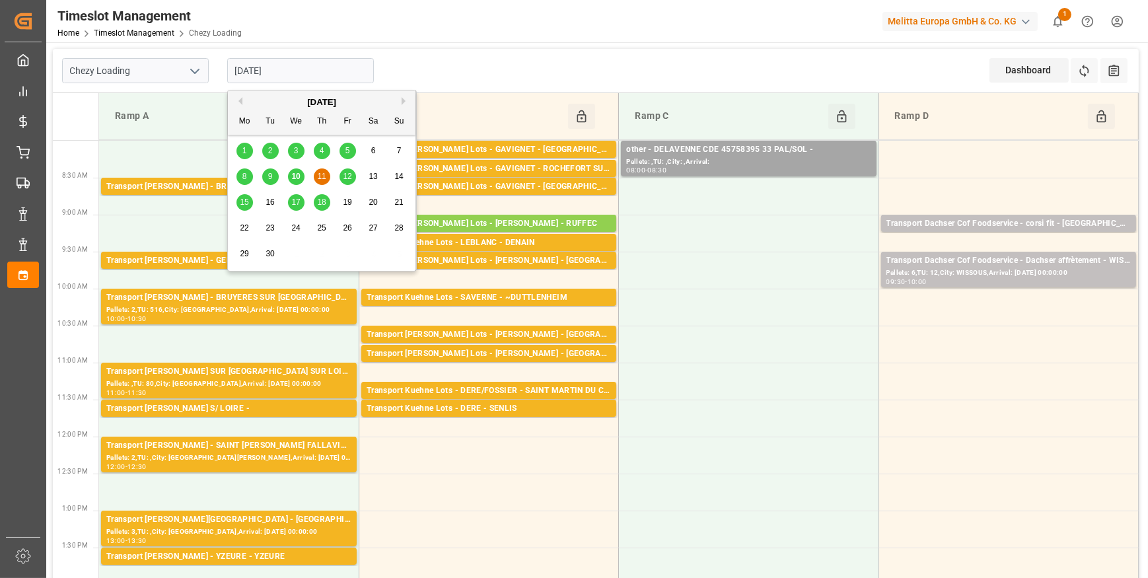
click at [350, 176] on span "12" at bounding box center [347, 176] width 9 height 9
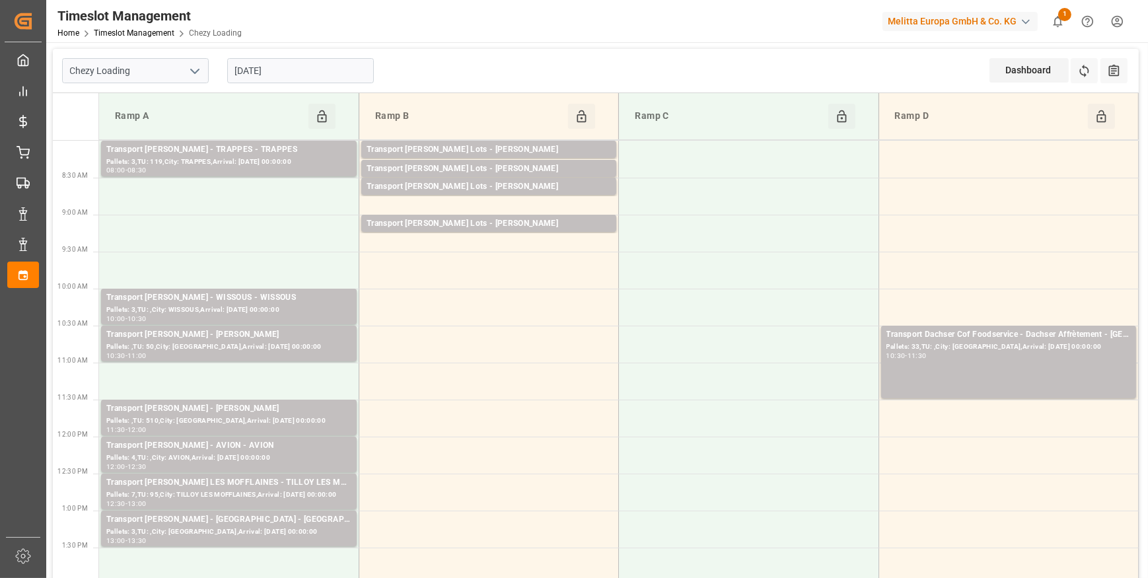
click at [309, 75] on input "[DATE]" at bounding box center [300, 70] width 147 height 25
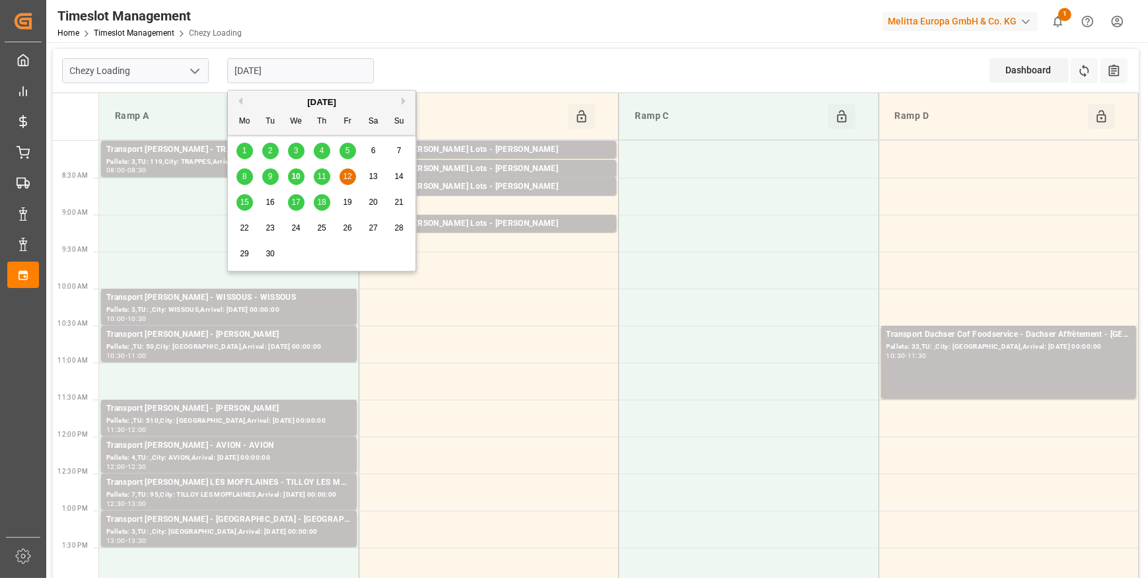
click at [246, 205] on span "15" at bounding box center [244, 201] width 9 height 9
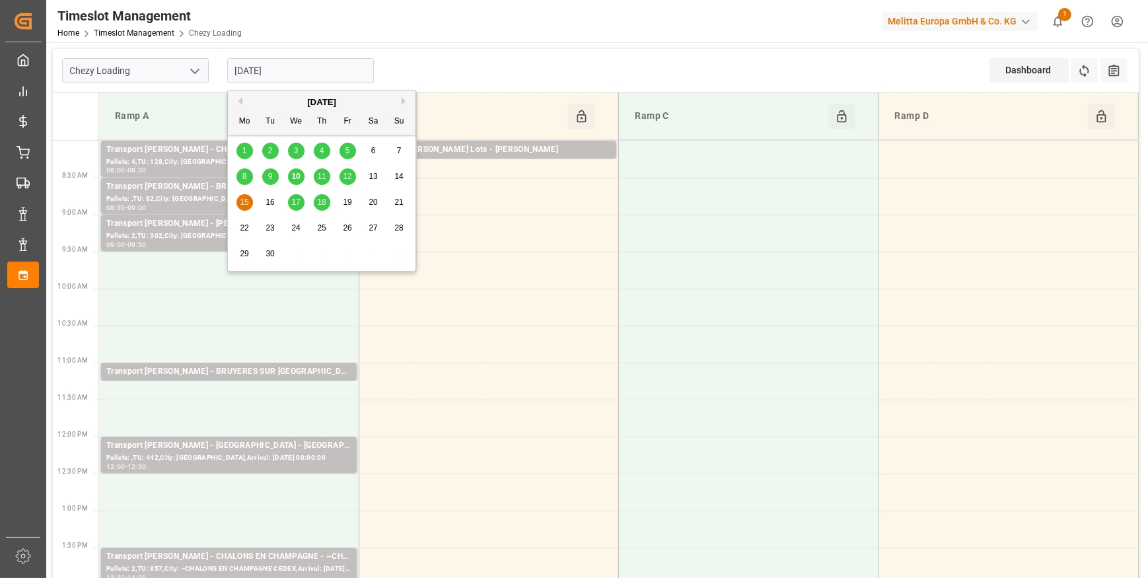
click at [310, 77] on input "[DATE]" at bounding box center [300, 70] width 147 height 25
click at [297, 176] on span "10" at bounding box center [295, 176] width 9 height 9
type input "[DATE]"
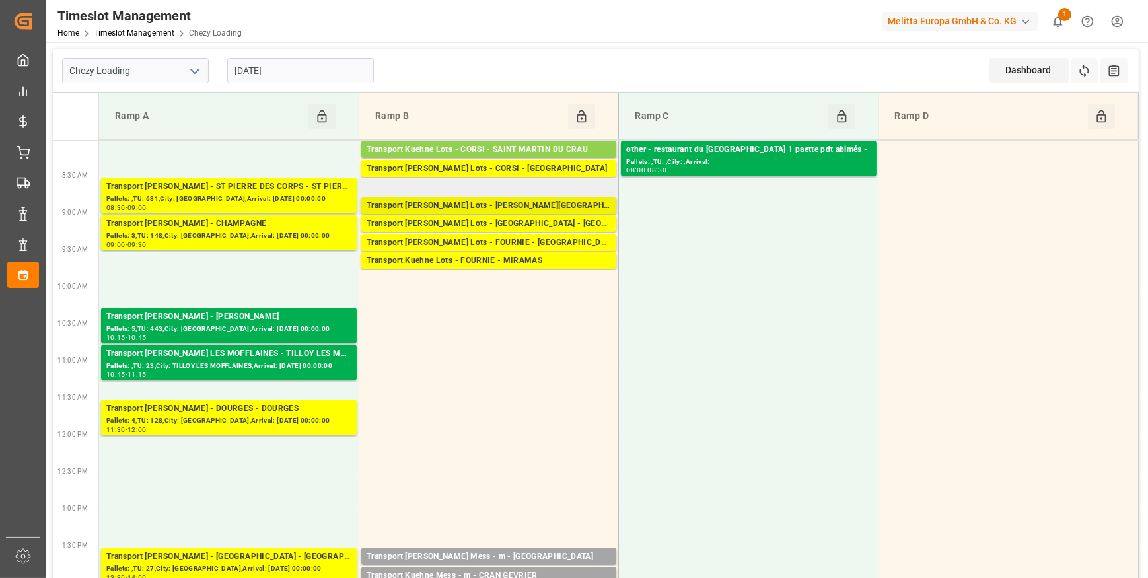
click at [559, 207] on div "Transport [PERSON_NAME] Lots - [PERSON_NAME][GEOGRAPHIC_DATA]" at bounding box center [489, 205] width 244 height 13
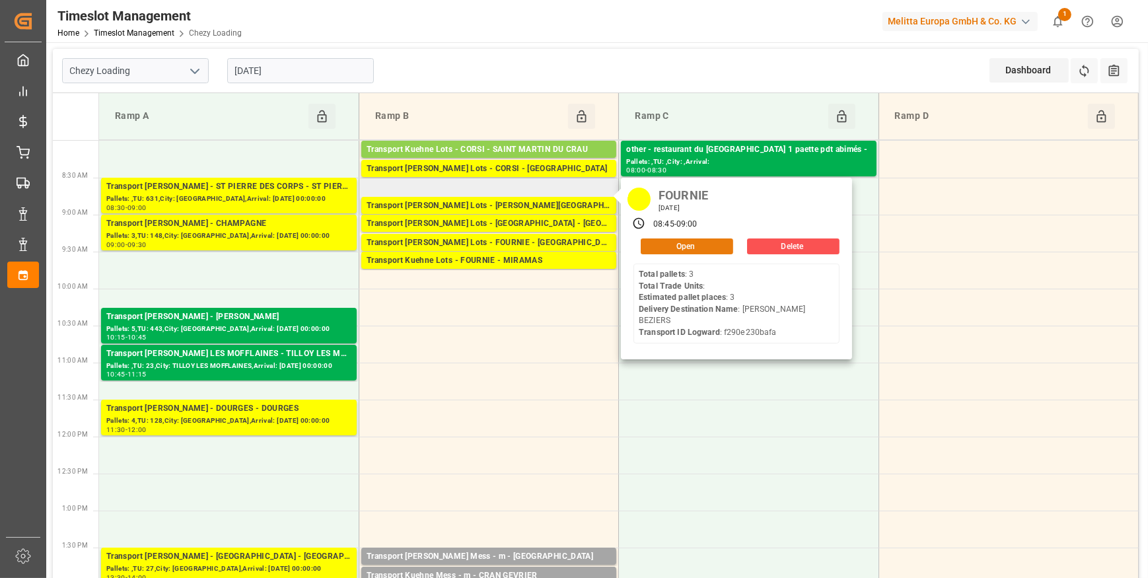
click at [659, 248] on button "Open" at bounding box center [687, 246] width 92 height 16
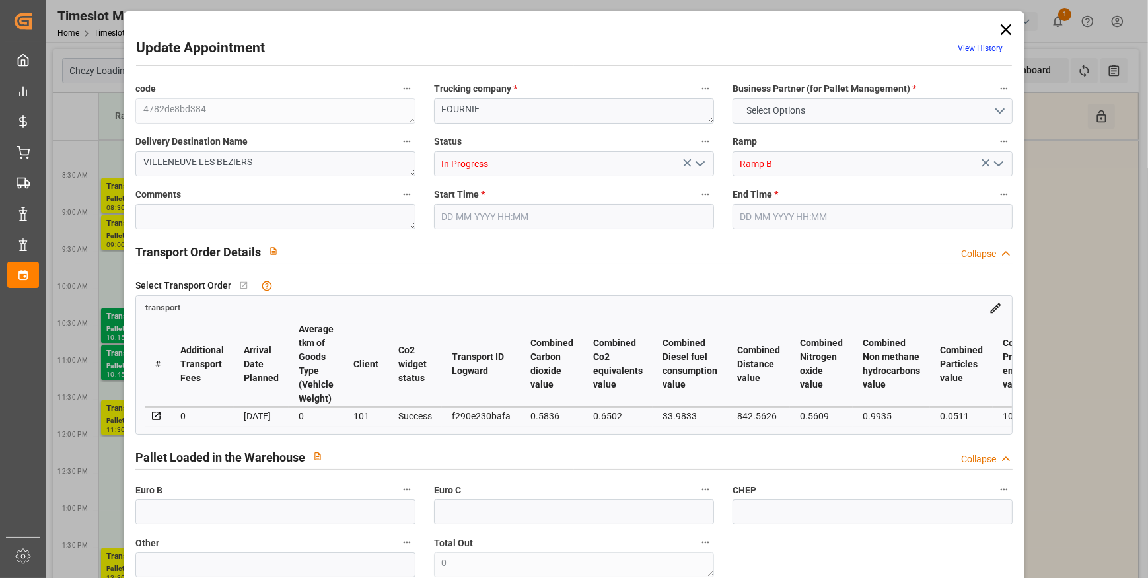
type input "3"
type input "290.23"
type input "0"
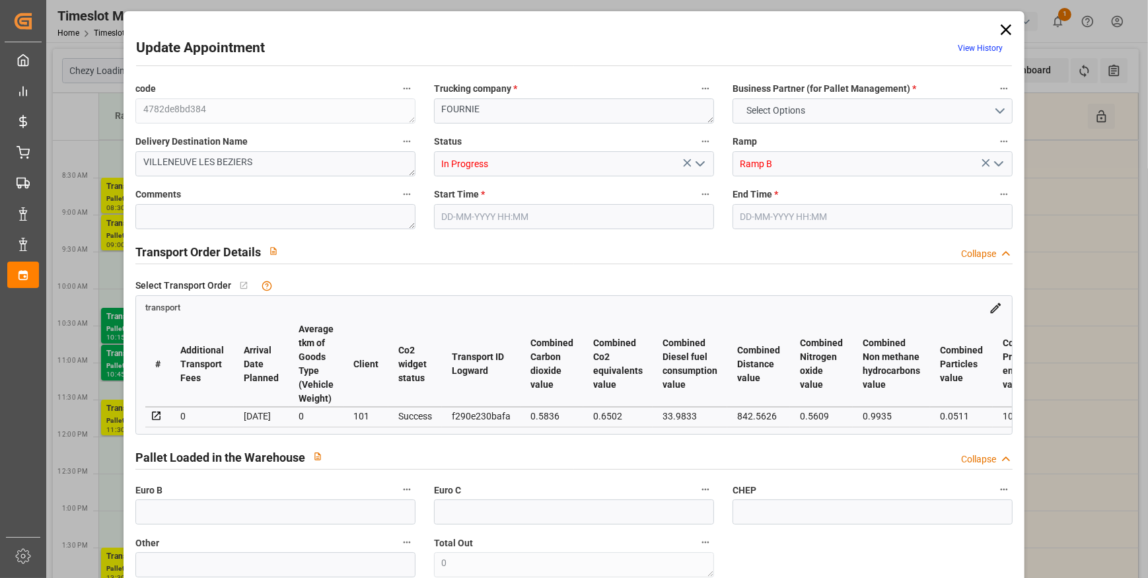
type input "290.23"
type input "0"
type input "1223.76"
type input "1455"
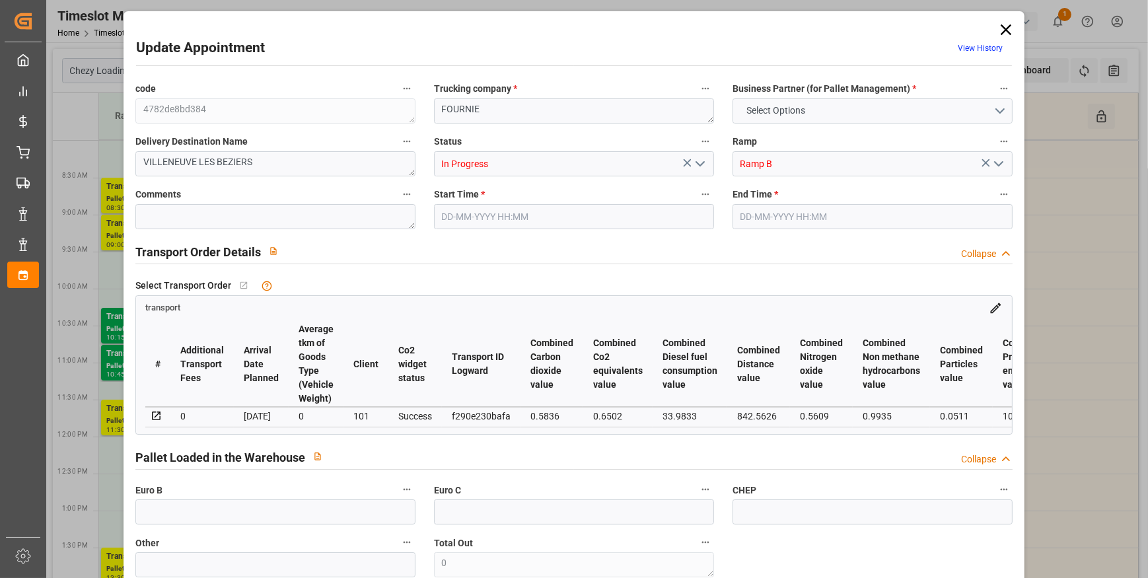
type input "3120"
type input "34"
type input "3"
type input "0"
type input "3"
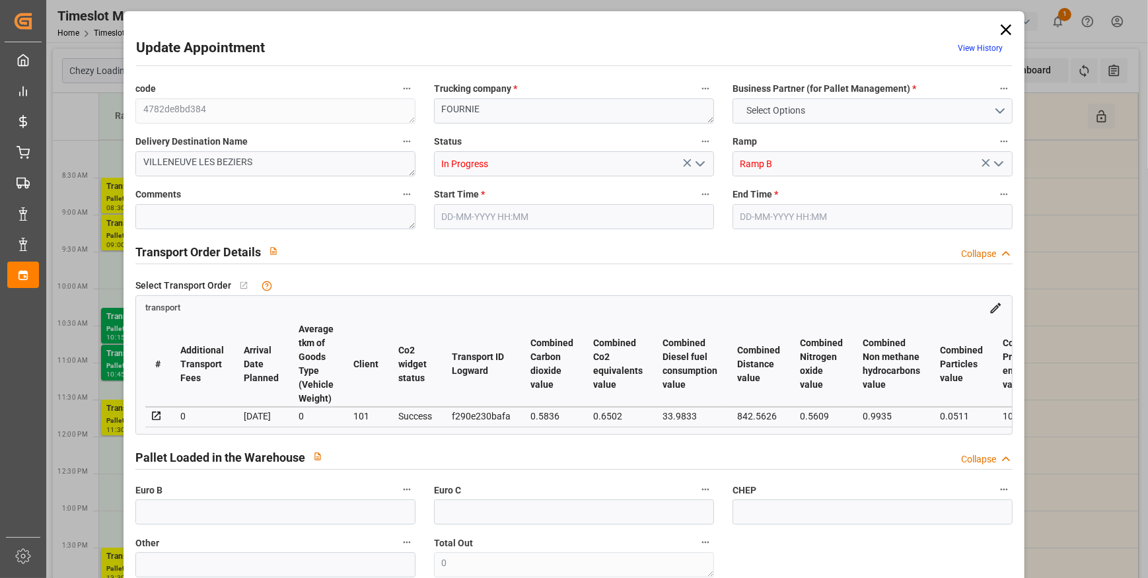
type input "101"
type input "1319.76"
type input "0"
type input "4710.8598"
type input "0"
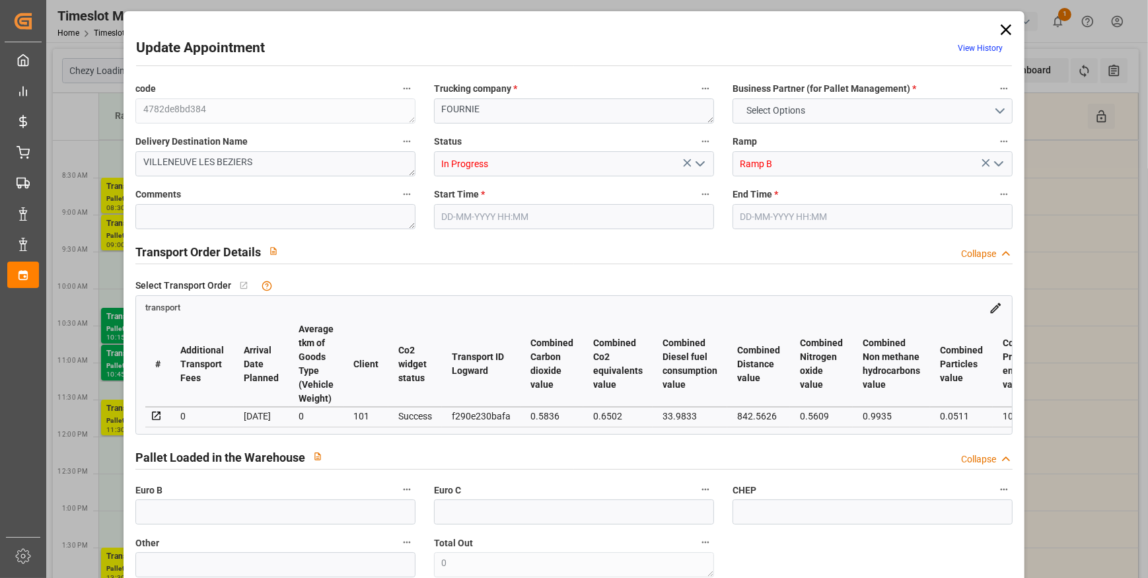
type input "0"
type input "21"
type input "35"
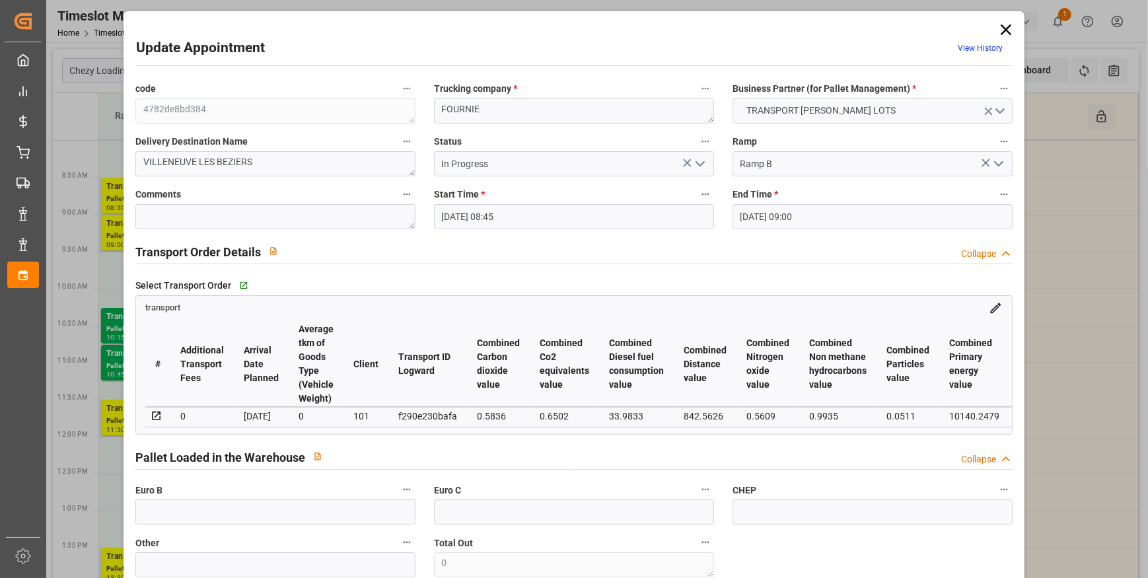
type input "10-09-2025 08:45"
type input "10-09-2025 09:00"
type input "08-09-2025 12:41"
type input "08-09-2025 11:22"
type input "[DATE]"
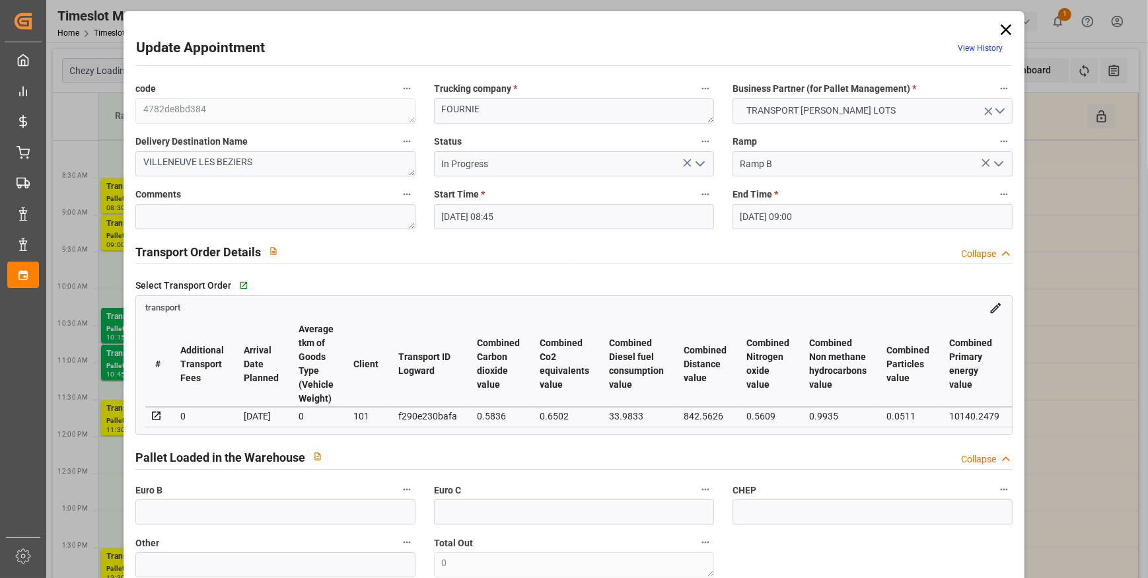
type input "[DATE]"
click at [1003, 29] on icon at bounding box center [1006, 29] width 11 height 11
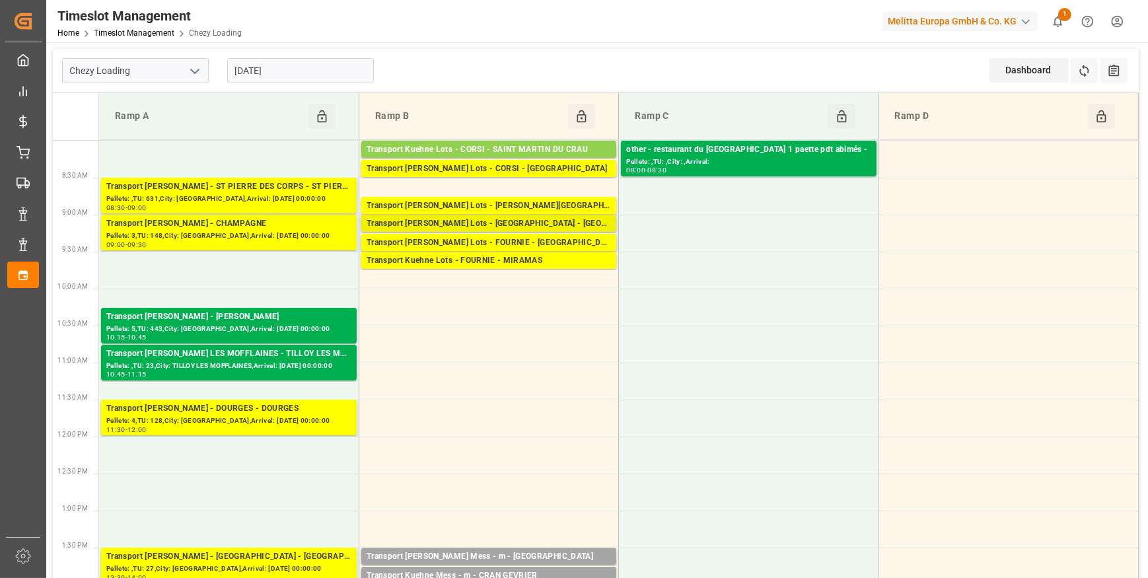
click at [565, 222] on div "Transport [PERSON_NAME] Lots - [GEOGRAPHIC_DATA] - [GEOGRAPHIC_DATA]" at bounding box center [489, 223] width 244 height 13
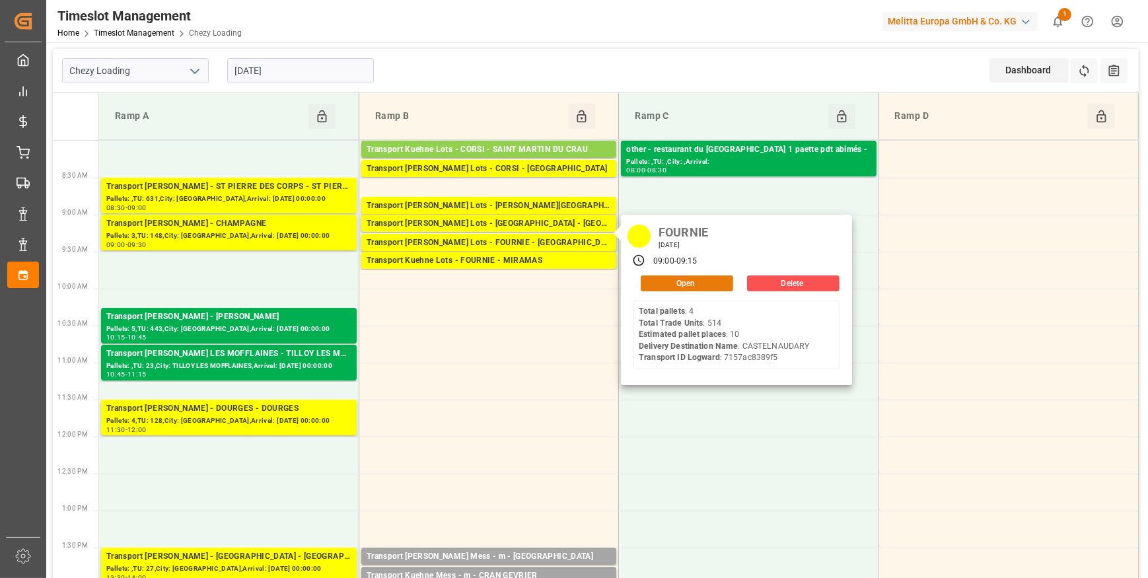
click at [674, 285] on button "Open" at bounding box center [687, 283] width 92 height 16
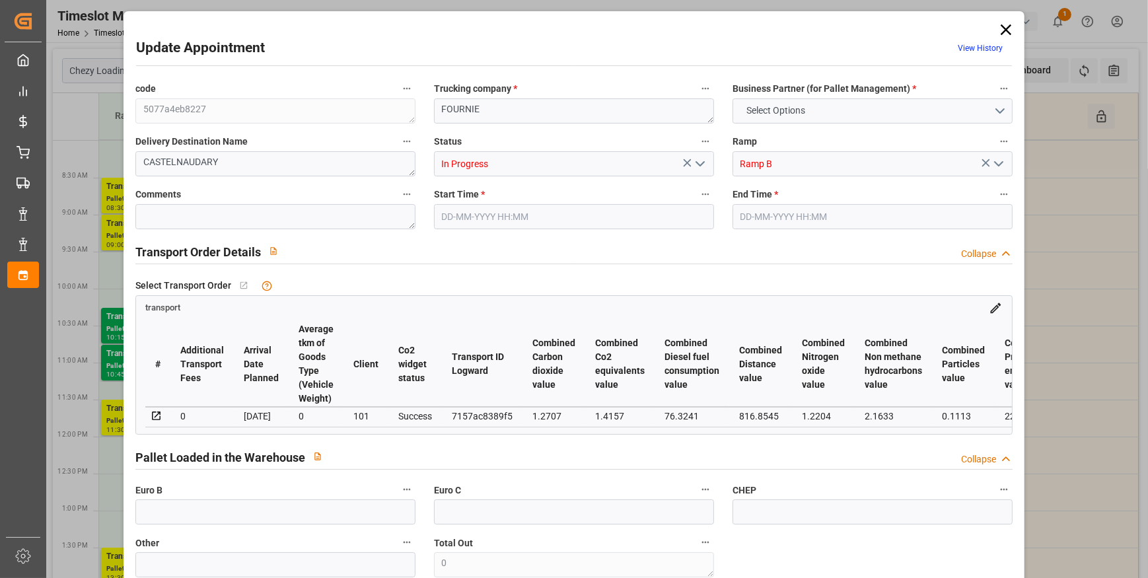
type input "10"
type input "0"
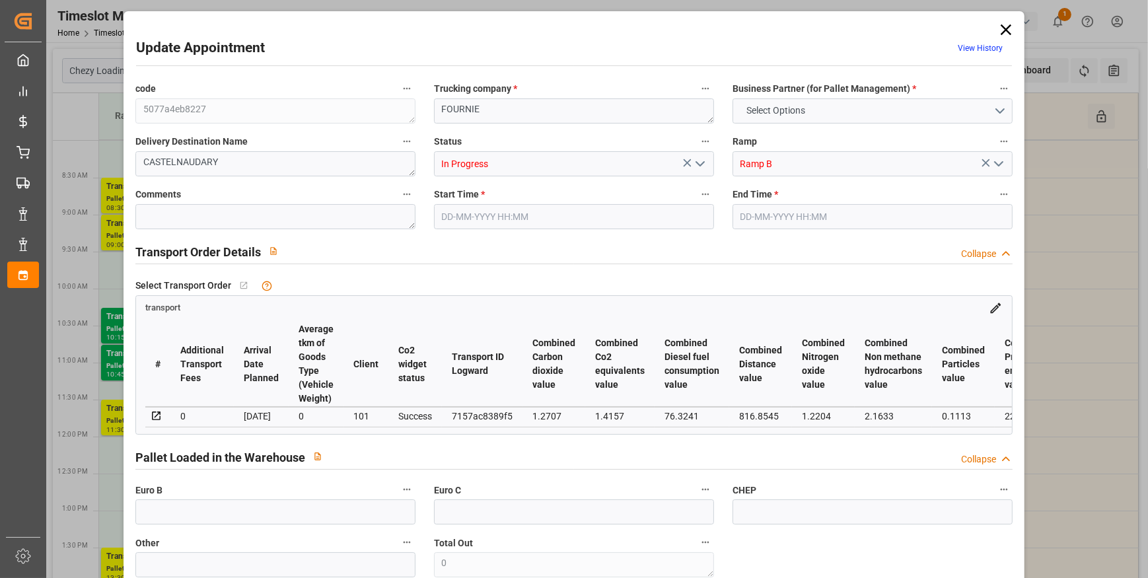
type input "3"
type input "2515.736"
type input "3595.042"
type input "9755.776"
type input "11"
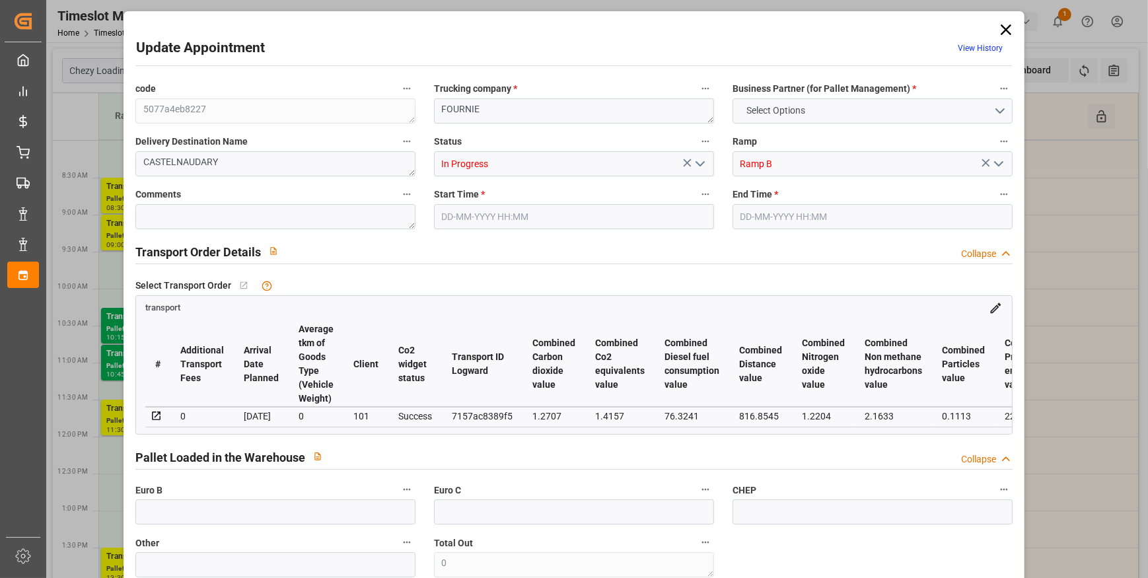
type input "4"
type input "514"
type input "24"
type input "101"
type input "2964.546"
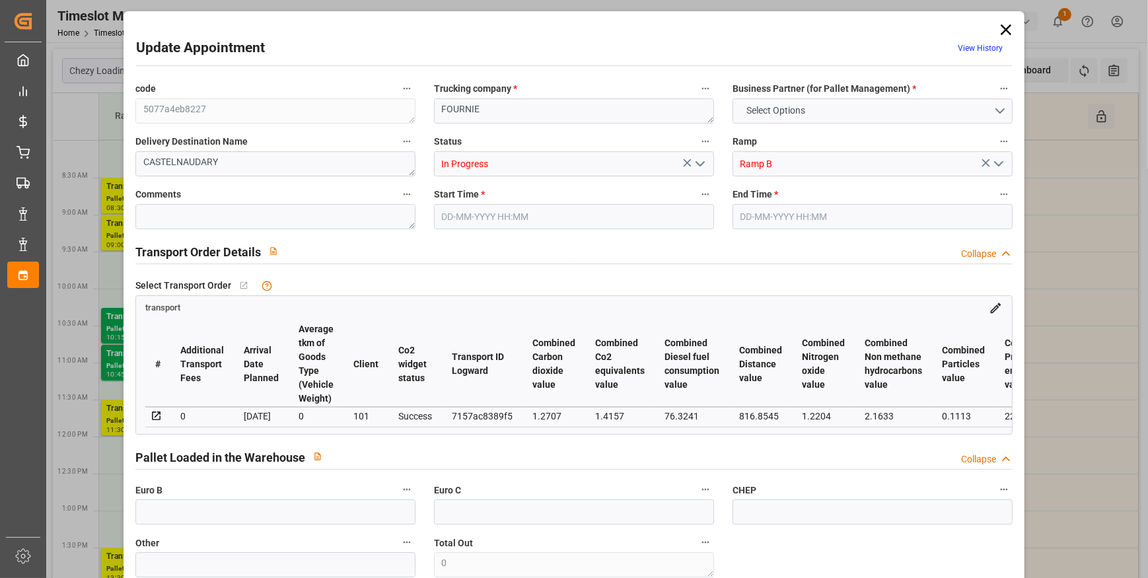
type input "0"
type input "4710.8598"
type input "0"
type input "21"
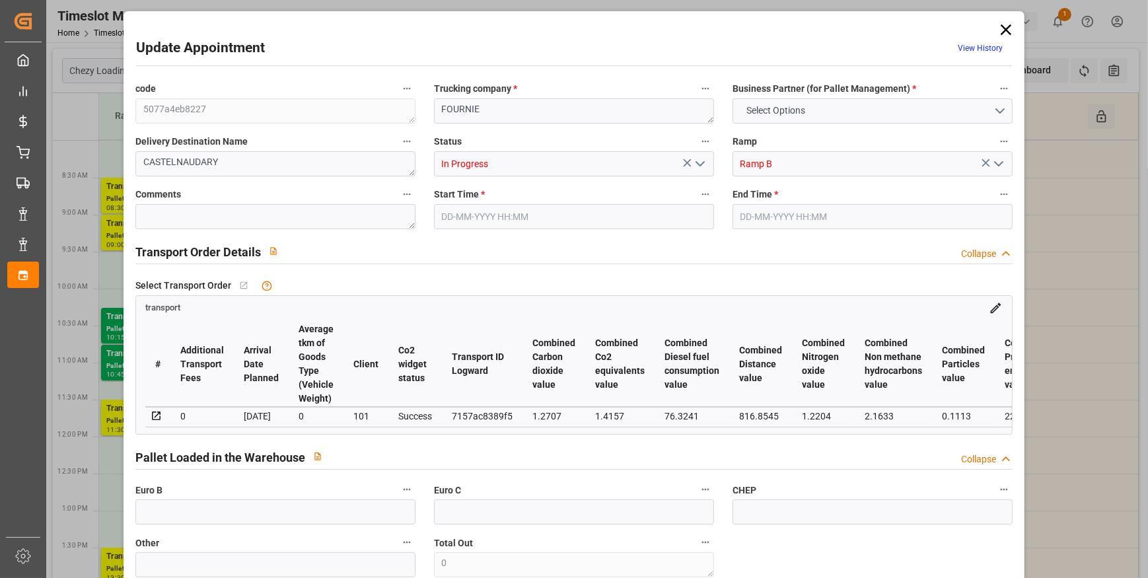
type input "35"
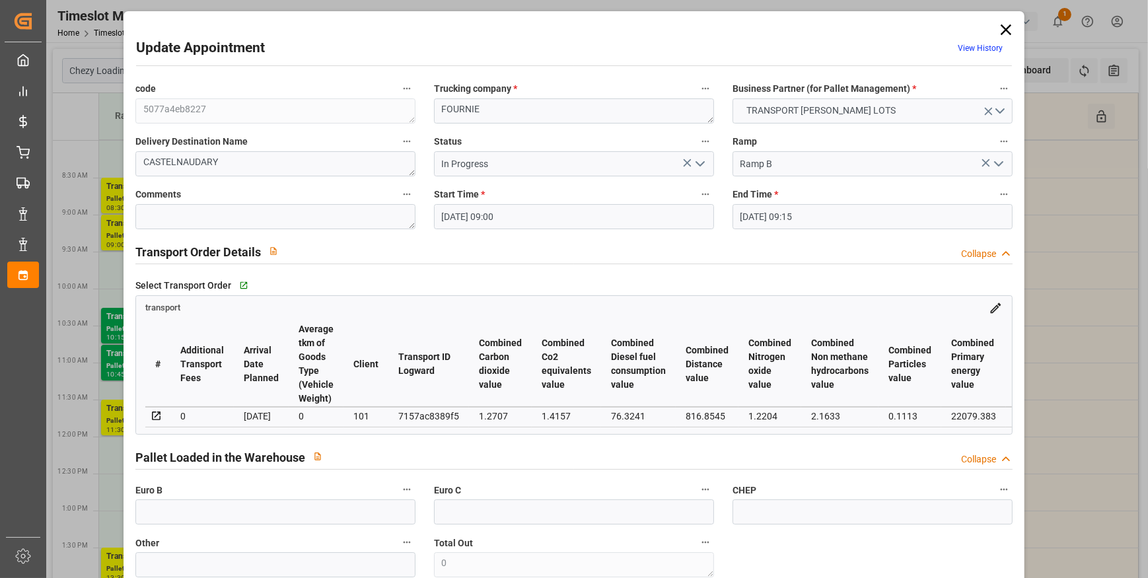
type input "10-09-2025 09:00"
type input "10-09-2025 09:15"
type input "08-09-2025 12:52"
type input "08-09-2025 11:21"
type input "[DATE]"
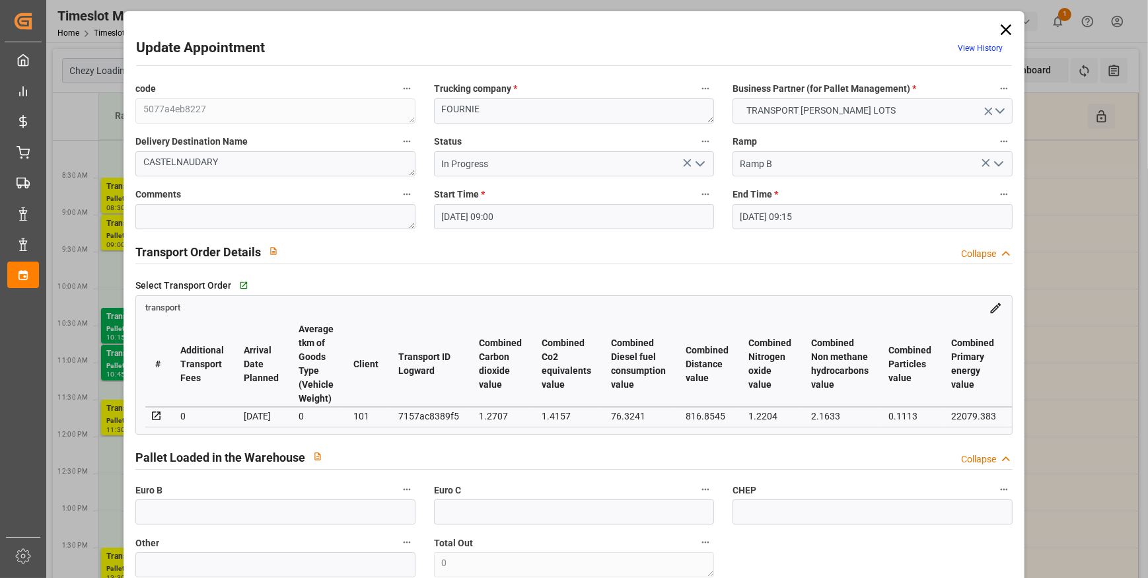
type input "[DATE]"
click at [1003, 29] on icon at bounding box center [1006, 29] width 11 height 11
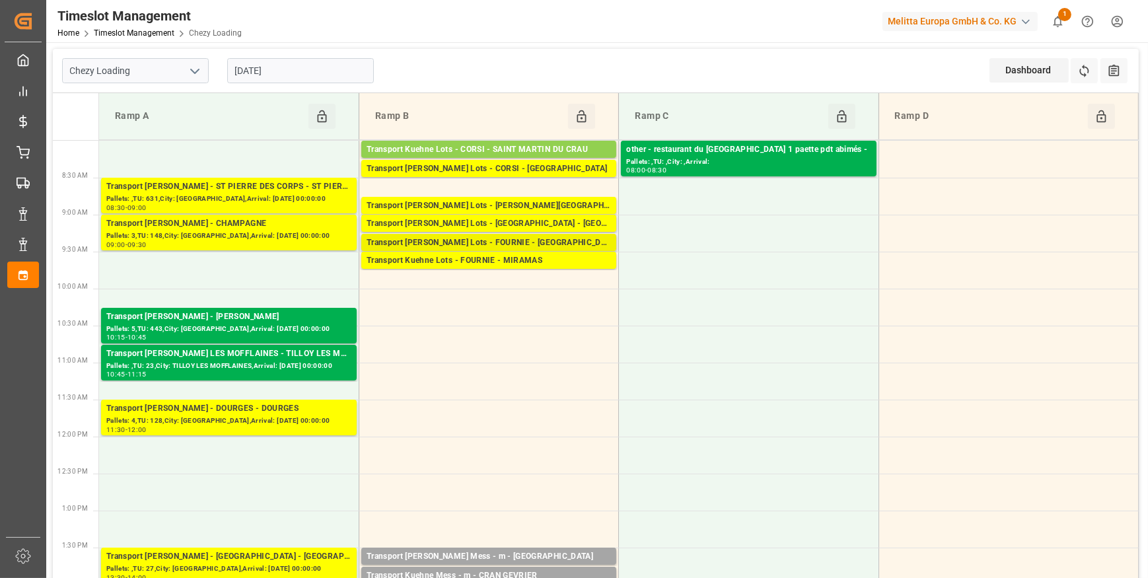
click at [530, 244] on div "Transport [PERSON_NAME] Lots - FOURNIE - [GEOGRAPHIC_DATA][PERSON_NAME]" at bounding box center [489, 242] width 244 height 13
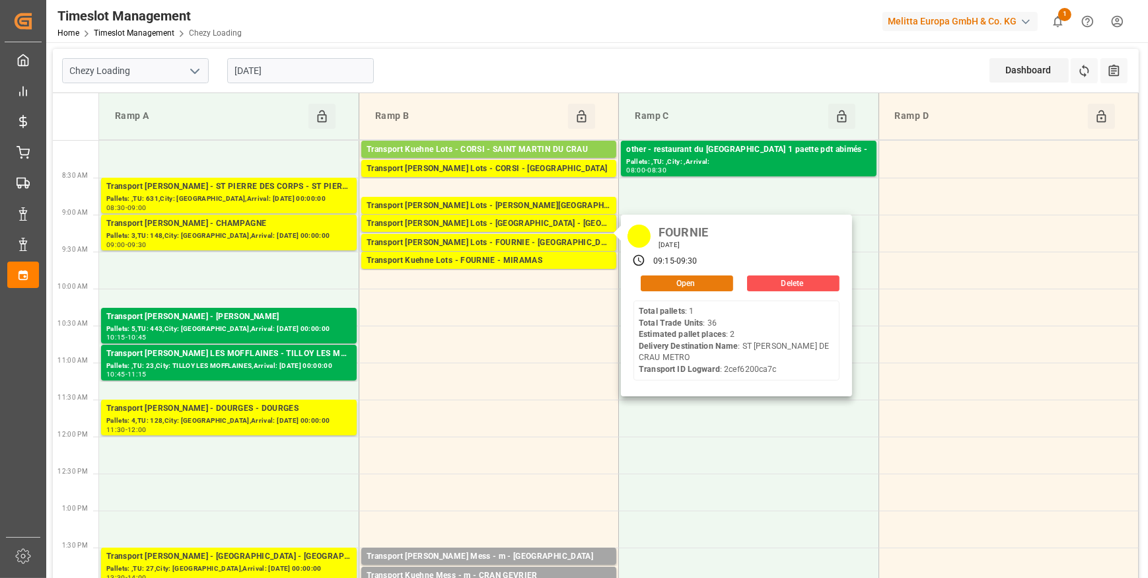
click at [688, 283] on button "Open" at bounding box center [687, 283] width 92 height 16
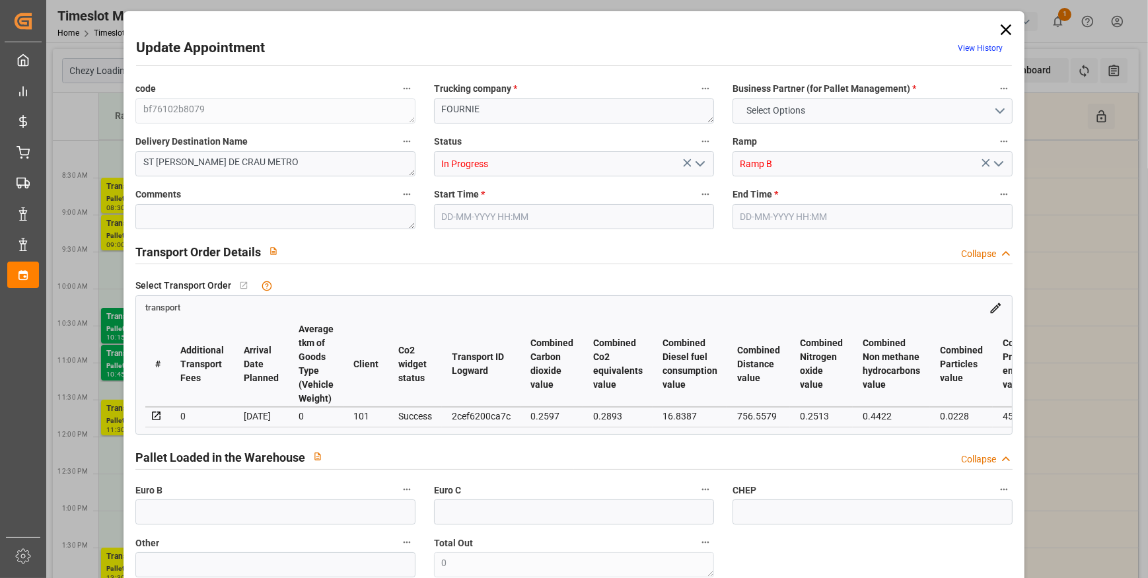
type input "2"
type input "266.83"
type input "0"
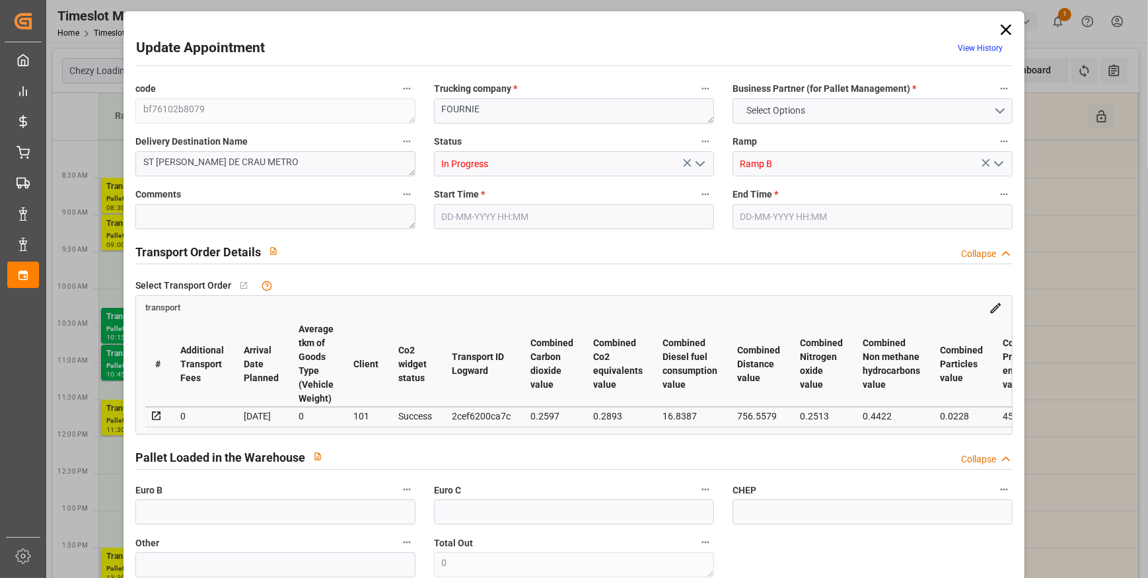
type input "266.83"
type input "0"
type input "1"
type input "564.828"
type input "729.424"
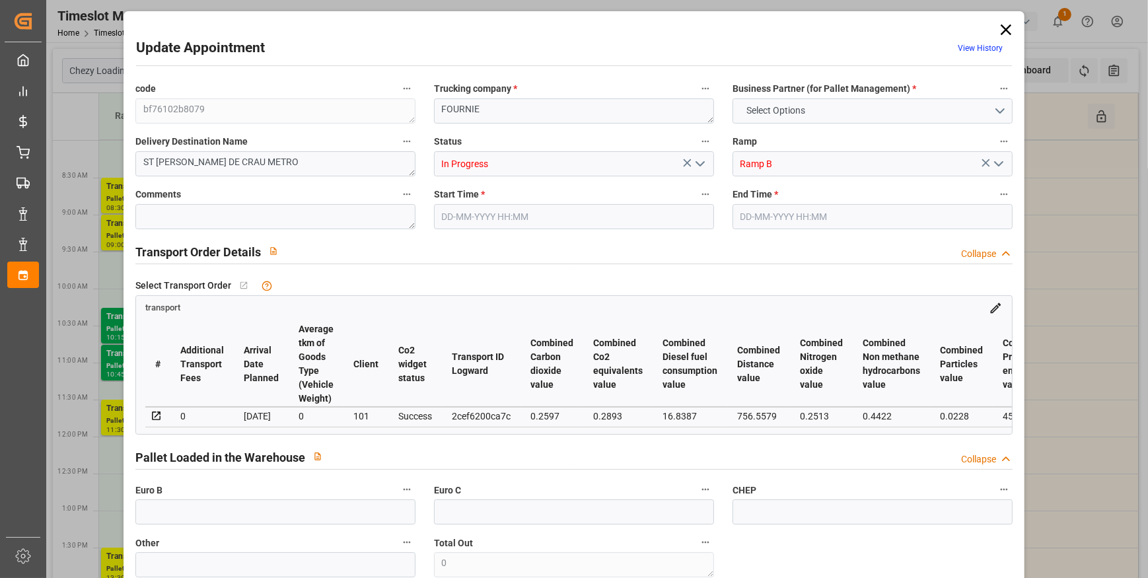
type input "1610.784"
type input "13"
type input "1"
type input "36"
type input "2"
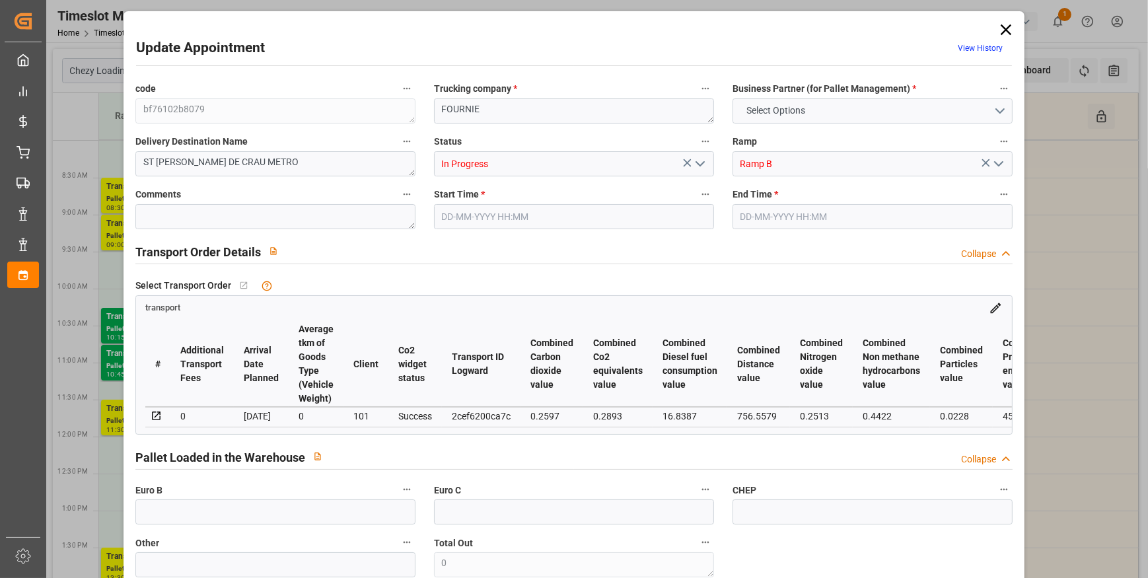
type input "101"
type input "663.432"
type input "0"
type input "4710.8598"
type input "0"
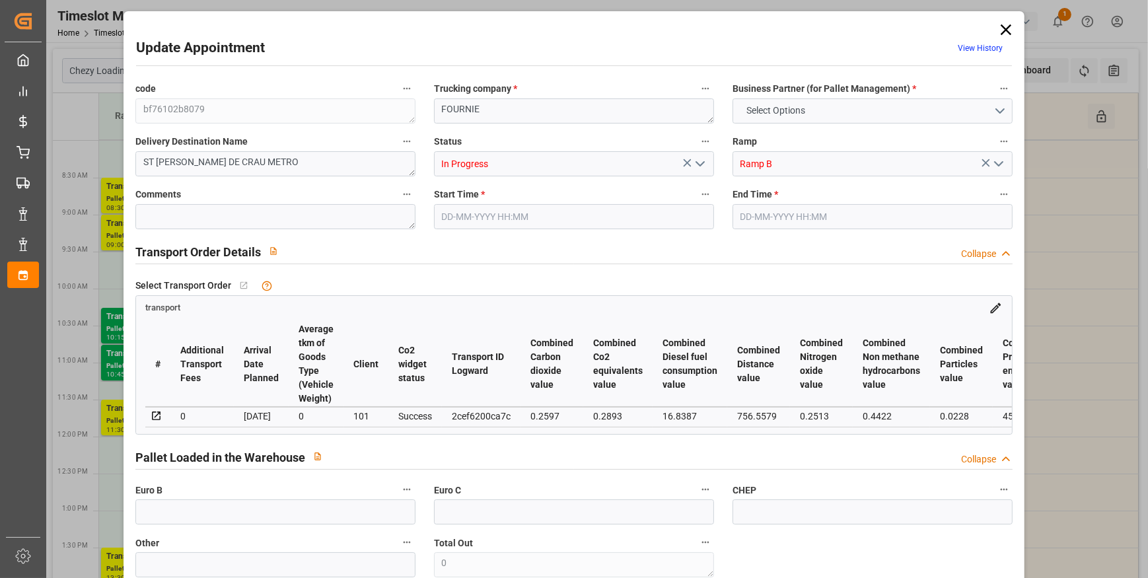
type input "0"
type input "21"
type input "35"
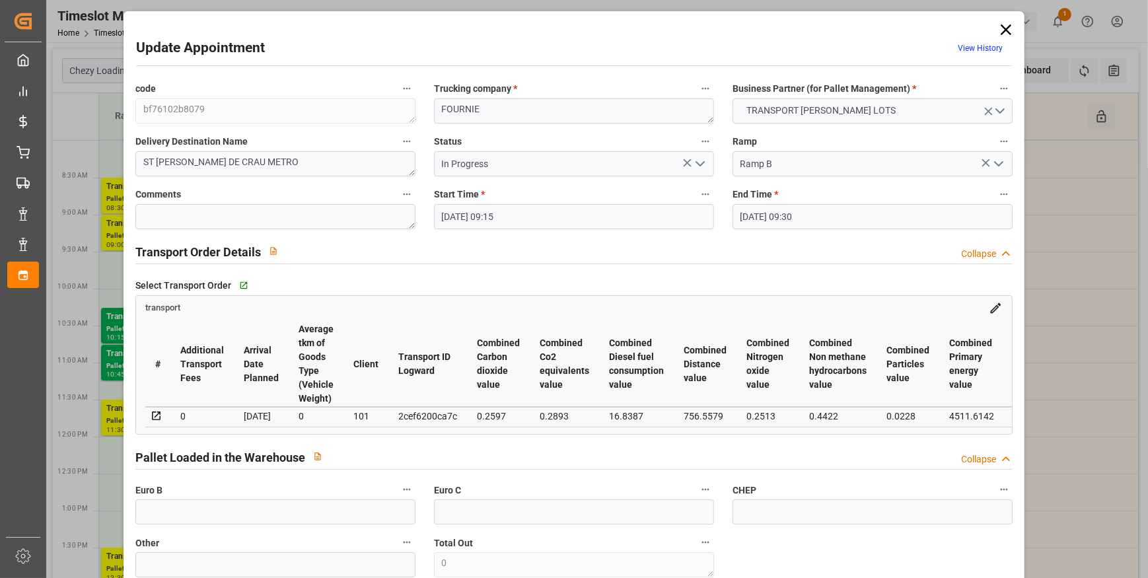
type input "10-09-2025 09:15"
type input "10-09-2025 09:30"
type input "09-09-2025 12:48"
type input "09-09-2025 11:34"
type input "[DATE]"
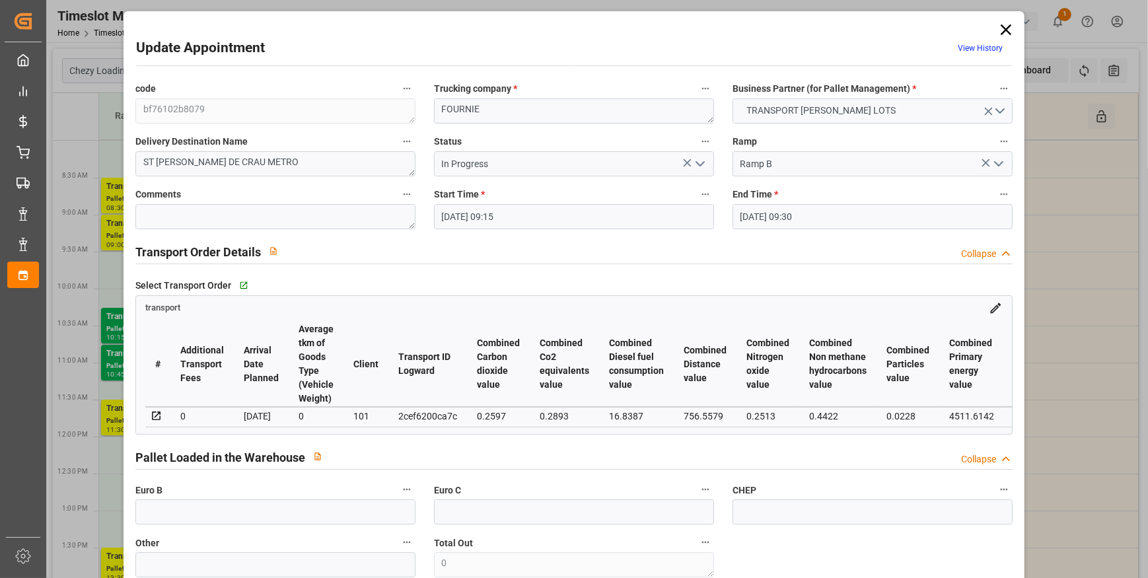
type input "[DATE]"
click at [1001, 29] on icon at bounding box center [1006, 29] width 11 height 11
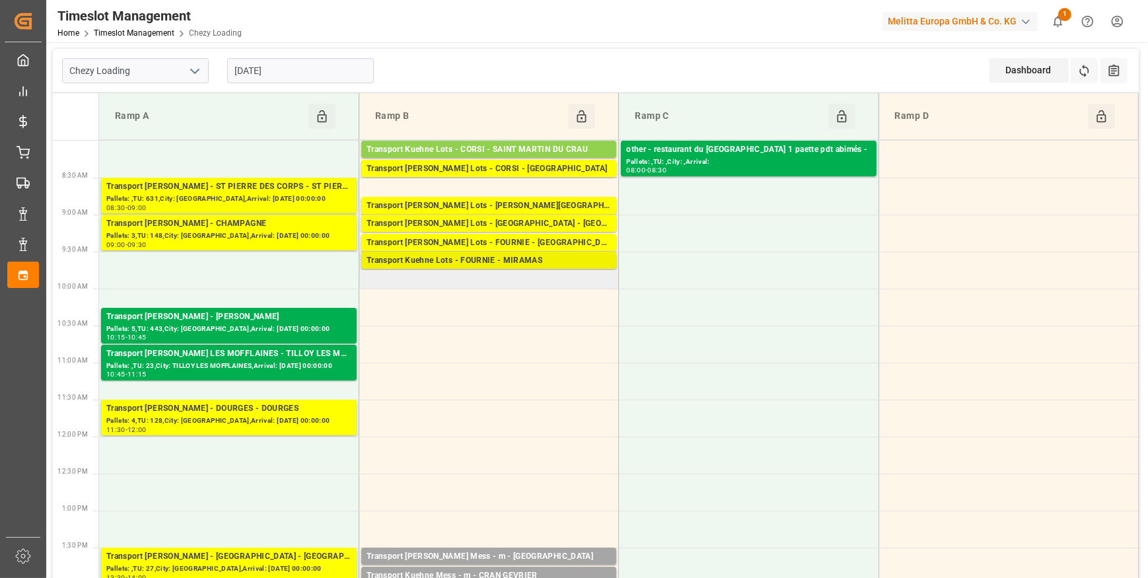
click at [553, 268] on div "Pallets: 2,TU: ,City: [GEOGRAPHIC_DATA],Arrival: [DATE] 00:00:00" at bounding box center [489, 273] width 244 height 11
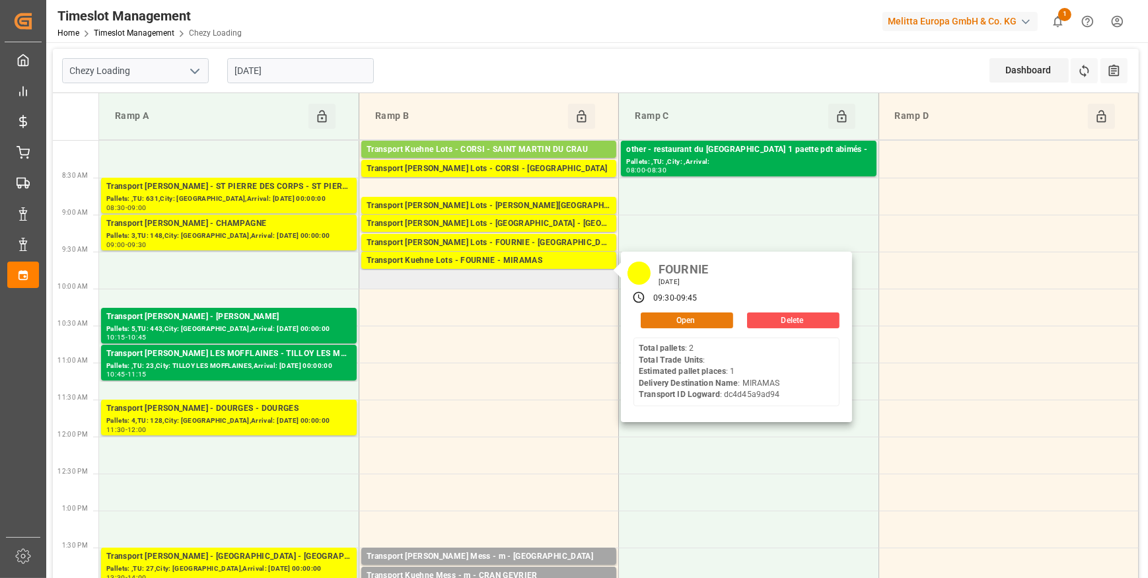
click at [694, 318] on button "Open" at bounding box center [687, 320] width 92 height 16
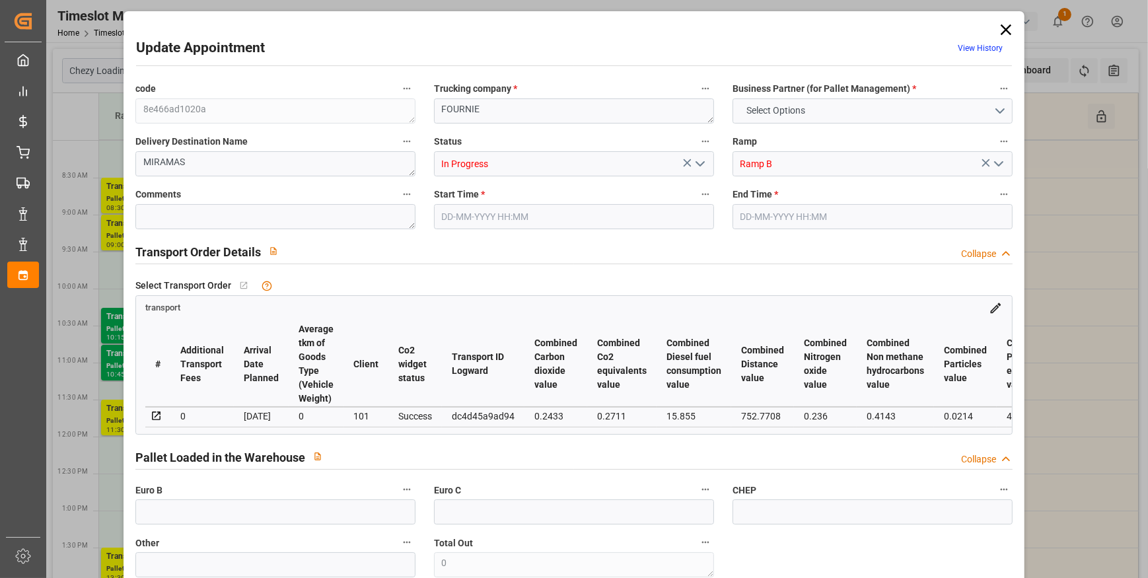
type input "1"
type input "0"
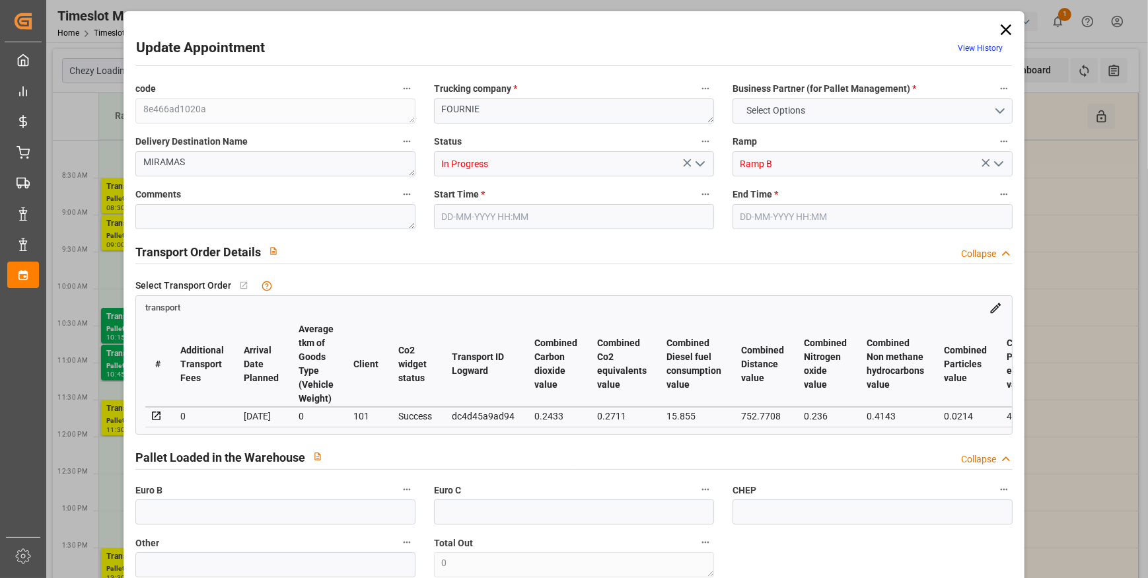
type input "0"
type input "458.4"
type input "692"
type input "1440"
type input "13"
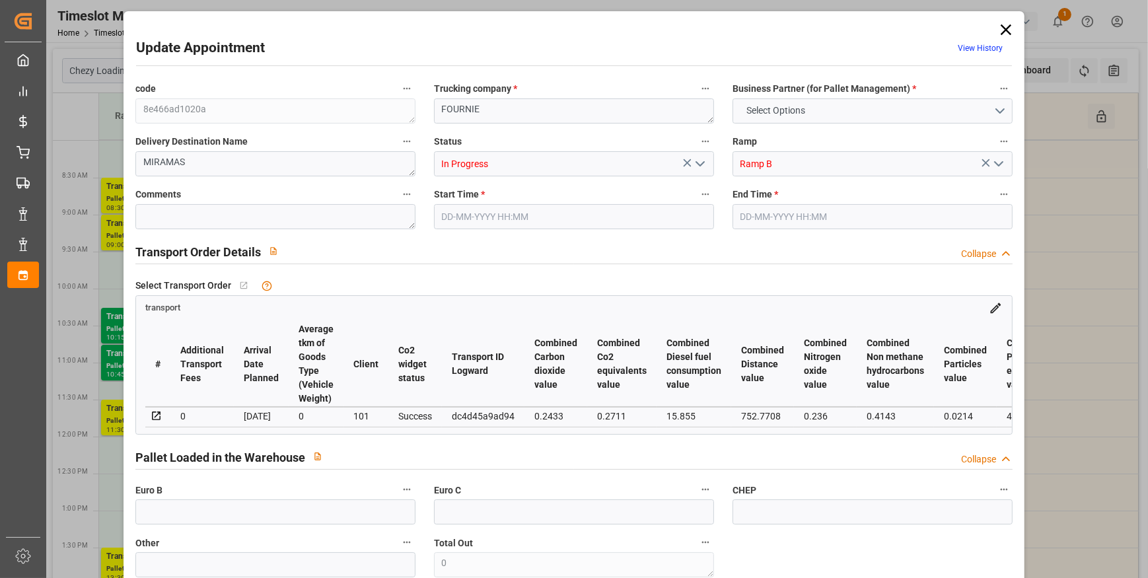
type input "2"
type input "0"
type input "2"
type input "101"
type input "626.4"
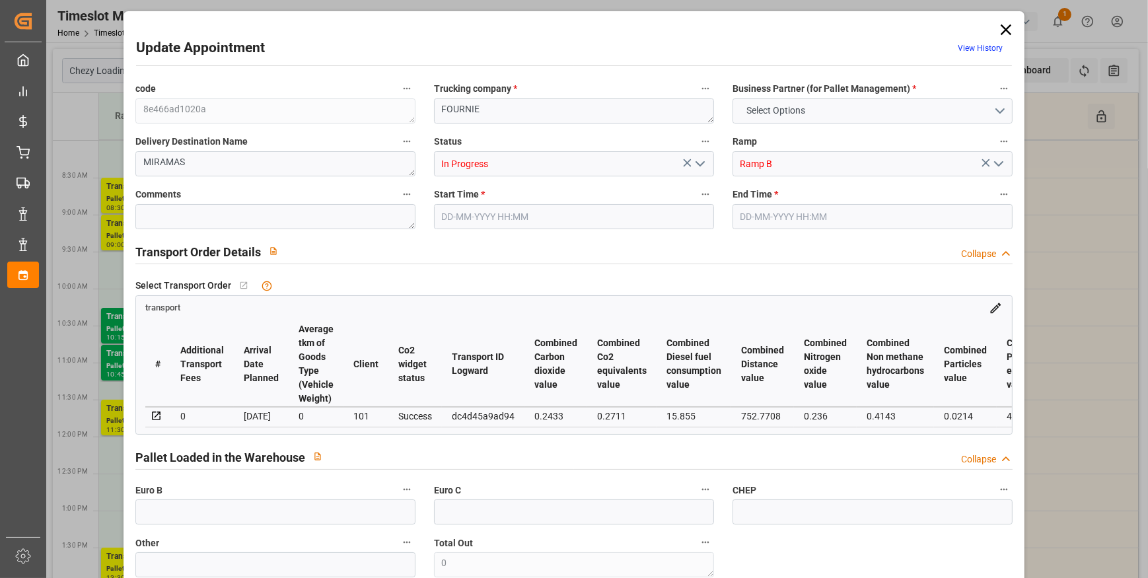
type input "0"
type input "4710.8598"
type input "0"
type input "21"
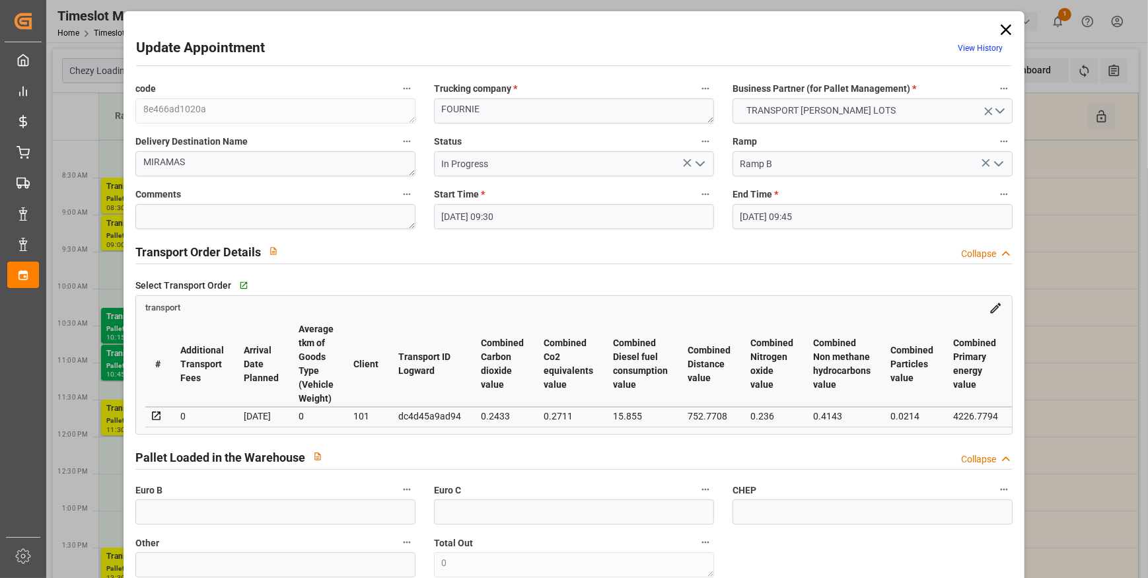
click at [1003, 30] on icon at bounding box center [1006, 29] width 11 height 11
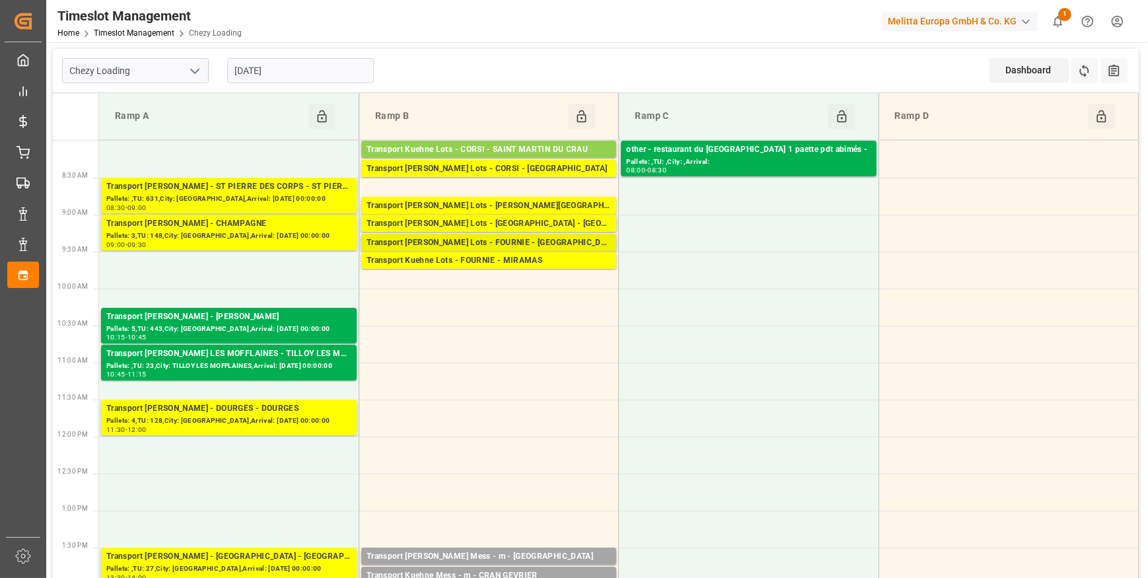
click at [574, 238] on div "Transport [PERSON_NAME] Lots - FOURNIE - [GEOGRAPHIC_DATA][PERSON_NAME]" at bounding box center [489, 242] width 244 height 13
click at [297, 69] on input "[DATE]" at bounding box center [300, 70] width 147 height 25
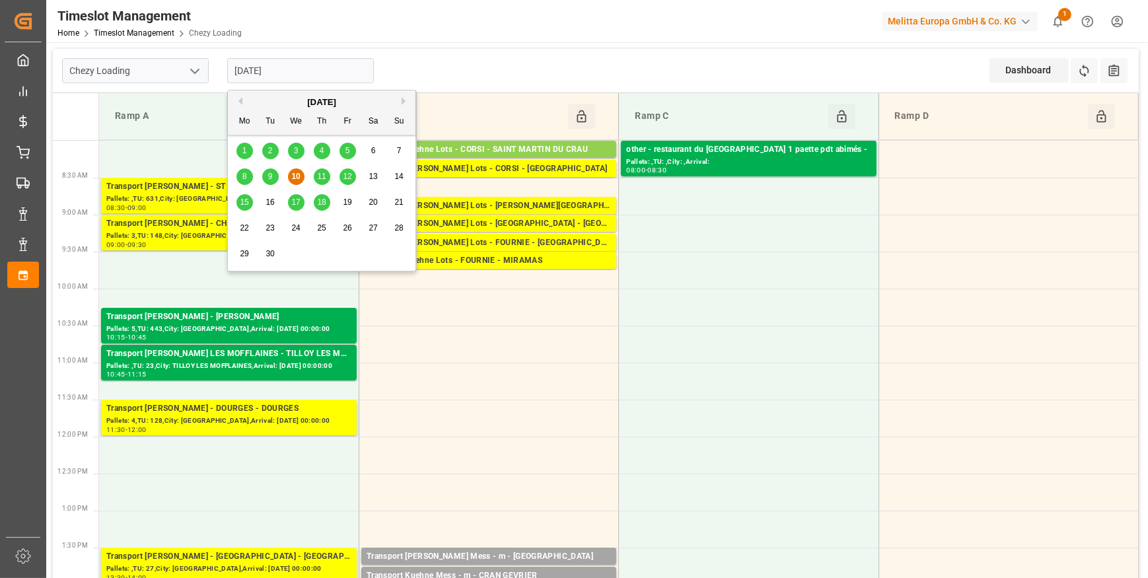
click at [323, 176] on span "11" at bounding box center [321, 176] width 9 height 9
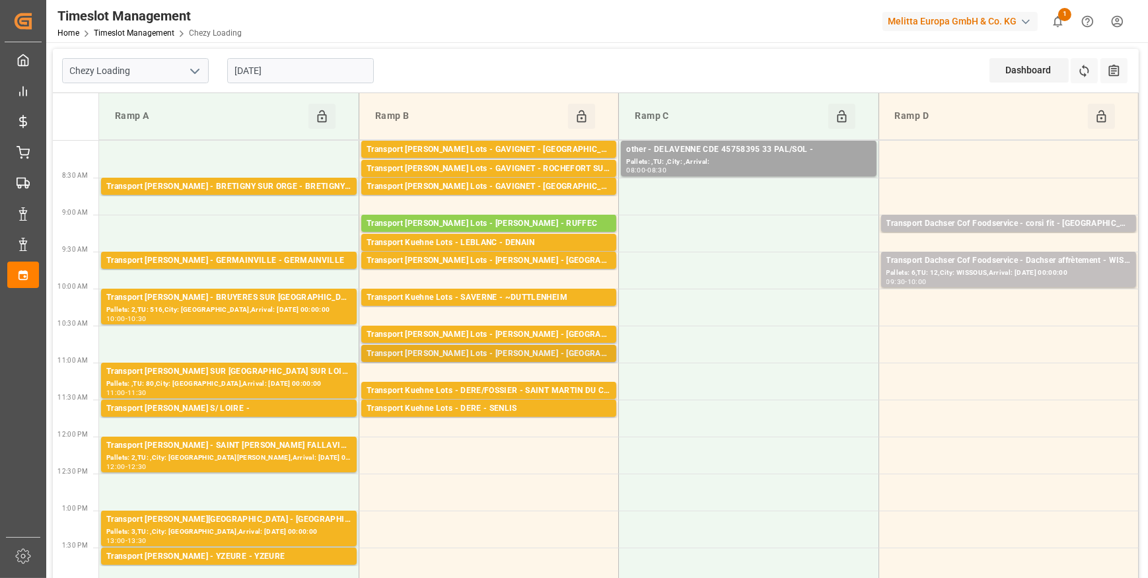
click at [534, 355] on div "Transport [PERSON_NAME] Lots - [PERSON_NAME] - [GEOGRAPHIC_DATA]" at bounding box center [489, 353] width 244 height 13
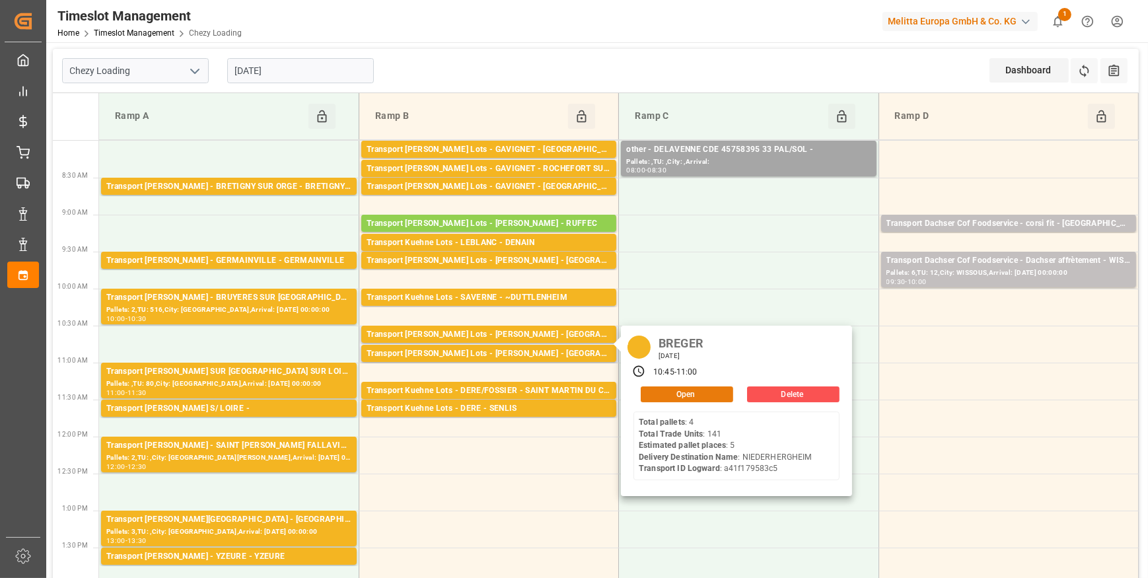
click at [675, 395] on button "Open" at bounding box center [687, 394] width 92 height 16
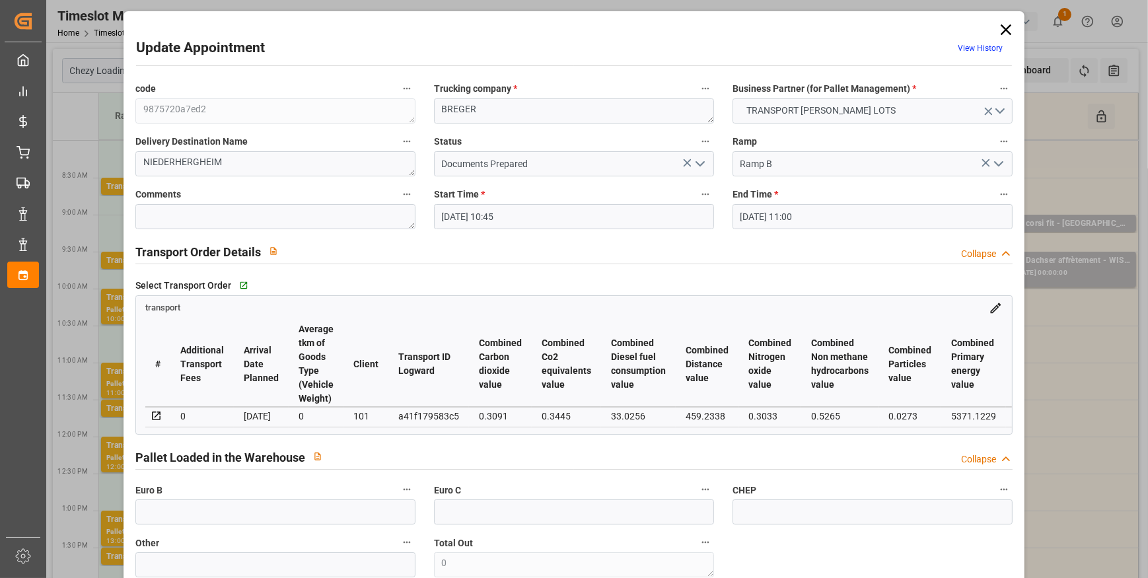
click at [699, 156] on icon "open menu" at bounding box center [700, 164] width 16 height 16
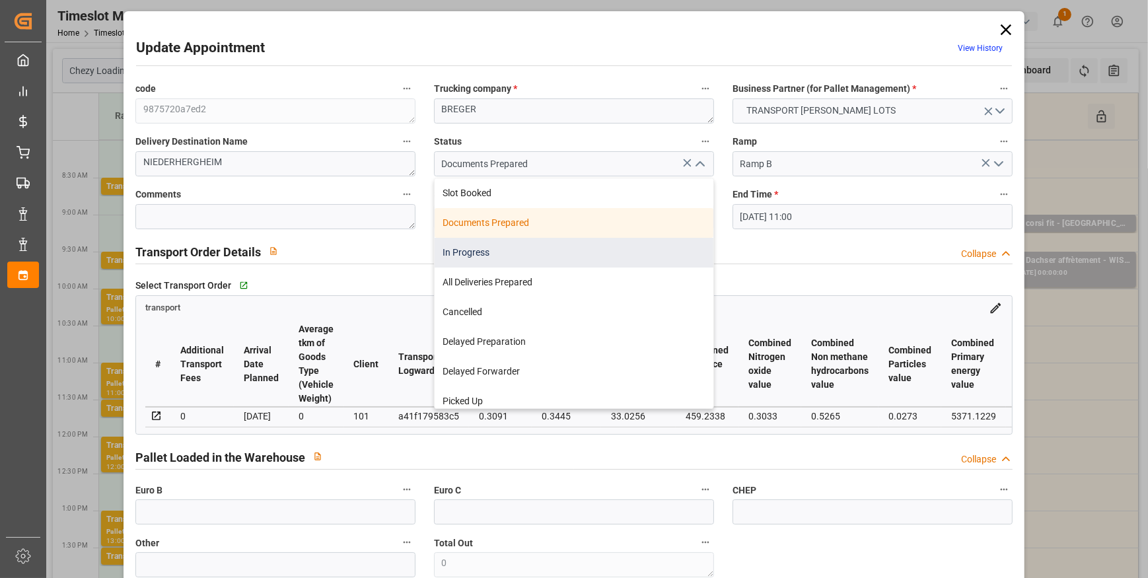
click at [493, 255] on div "In Progress" at bounding box center [574, 253] width 279 height 30
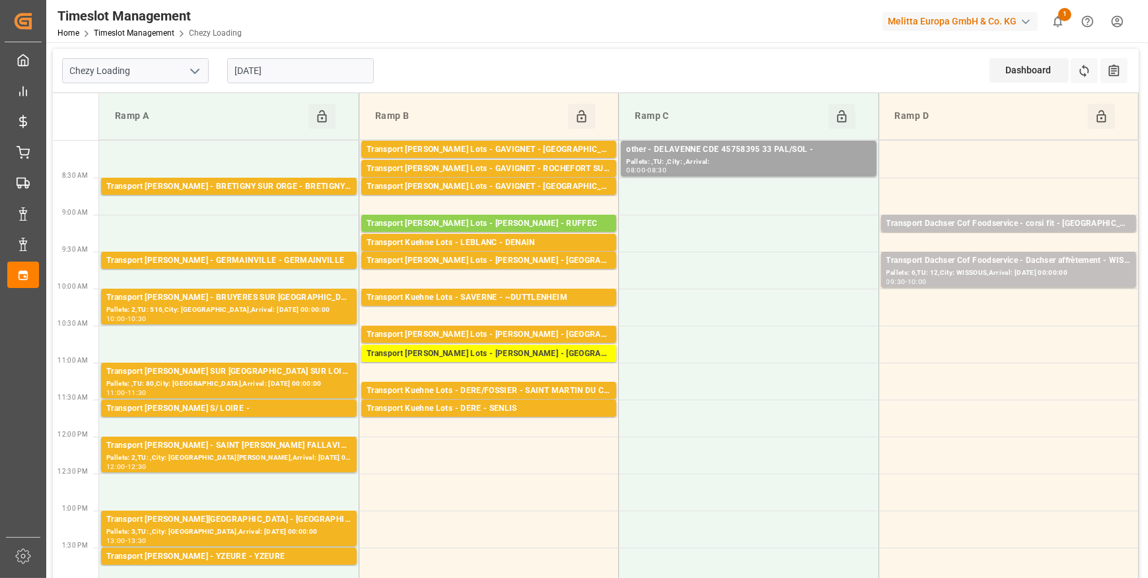
click at [188, 69] on icon "open menu" at bounding box center [195, 71] width 16 height 16
click at [121, 132] on div "Chezy Unloading" at bounding box center [135, 130] width 145 height 30
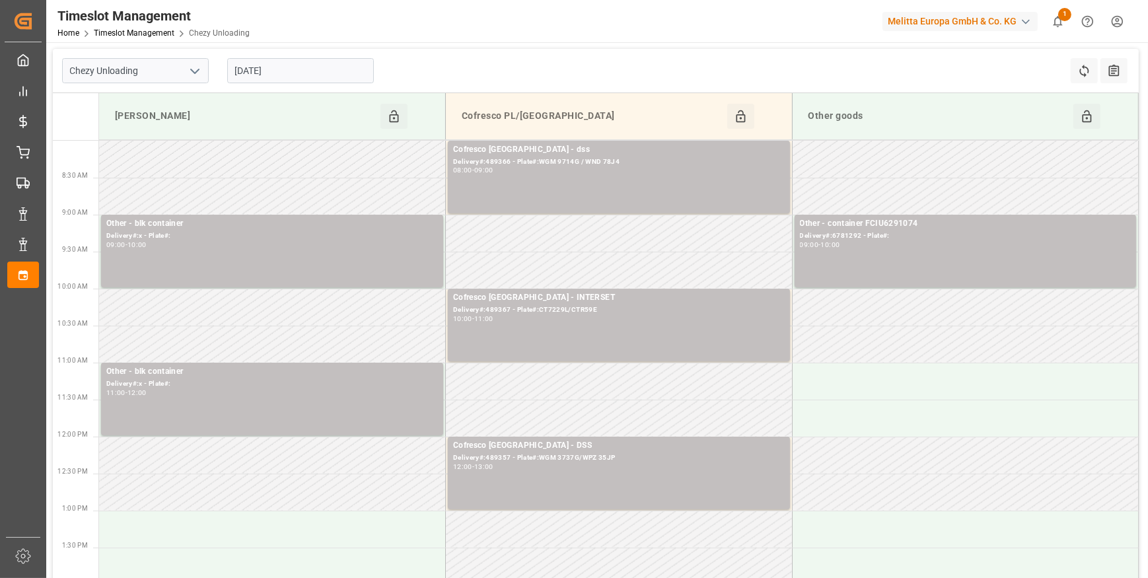
click at [321, 72] on input "[DATE]" at bounding box center [300, 70] width 147 height 25
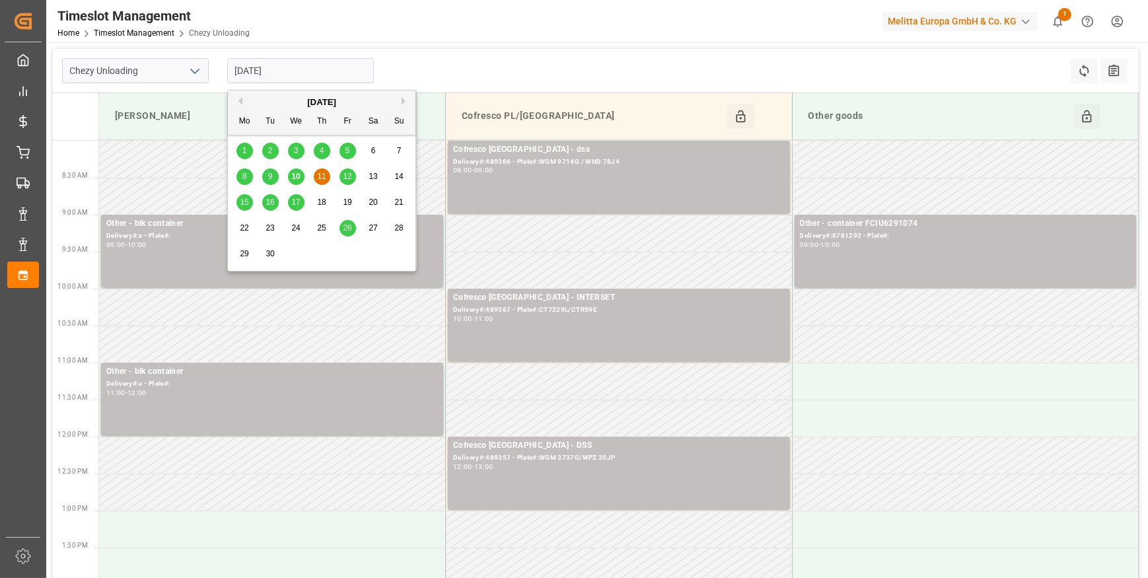
click at [288, 178] on div "10" at bounding box center [296, 177] width 17 height 16
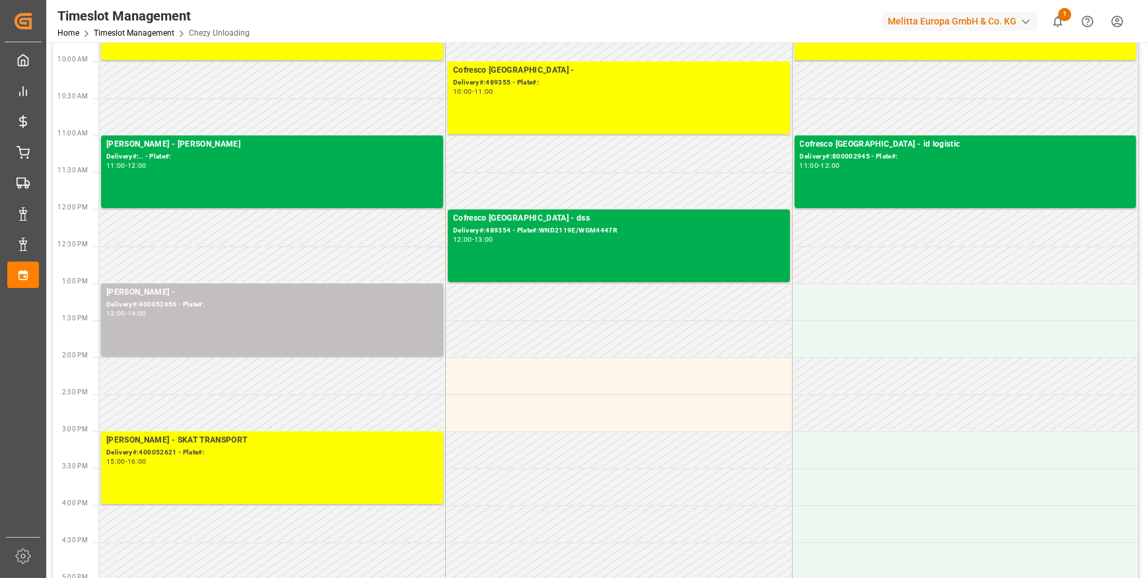
scroll to position [240, 0]
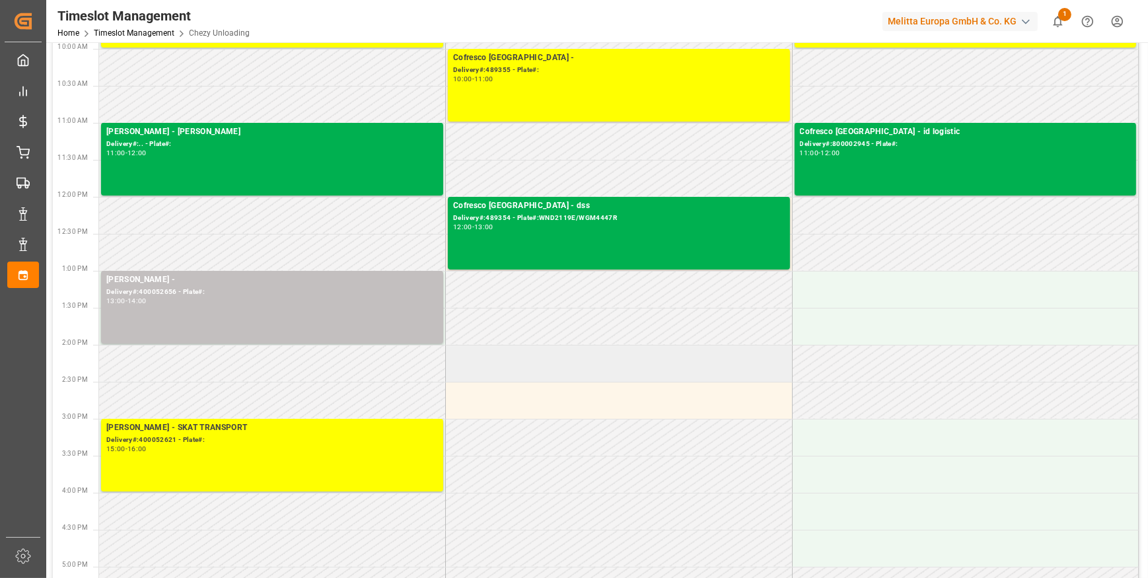
click at [508, 366] on td at bounding box center [619, 363] width 347 height 37
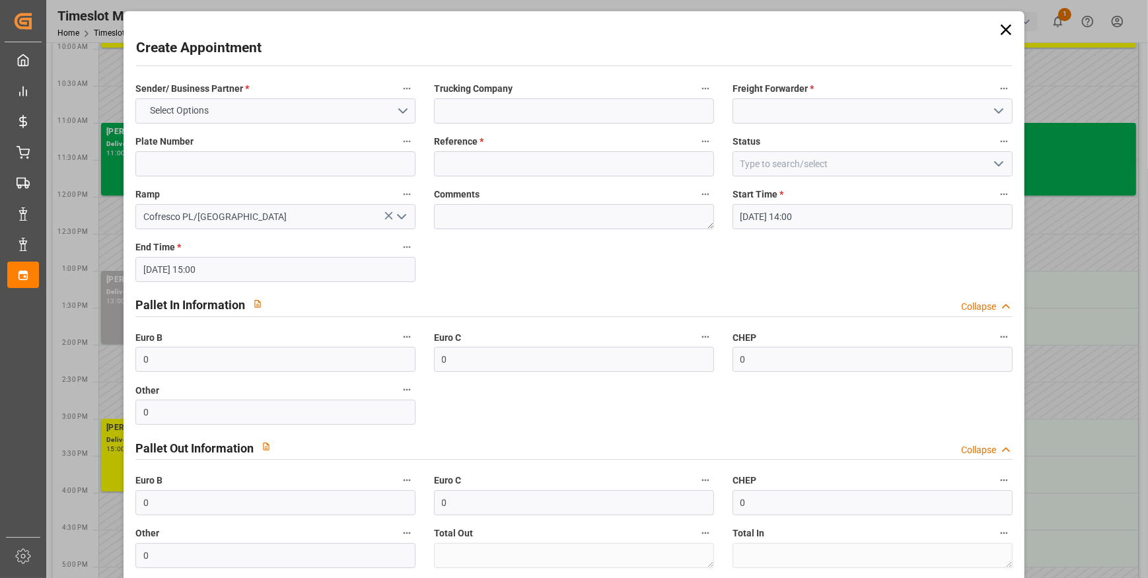
click at [997, 105] on icon "open menu" at bounding box center [999, 111] width 16 height 16
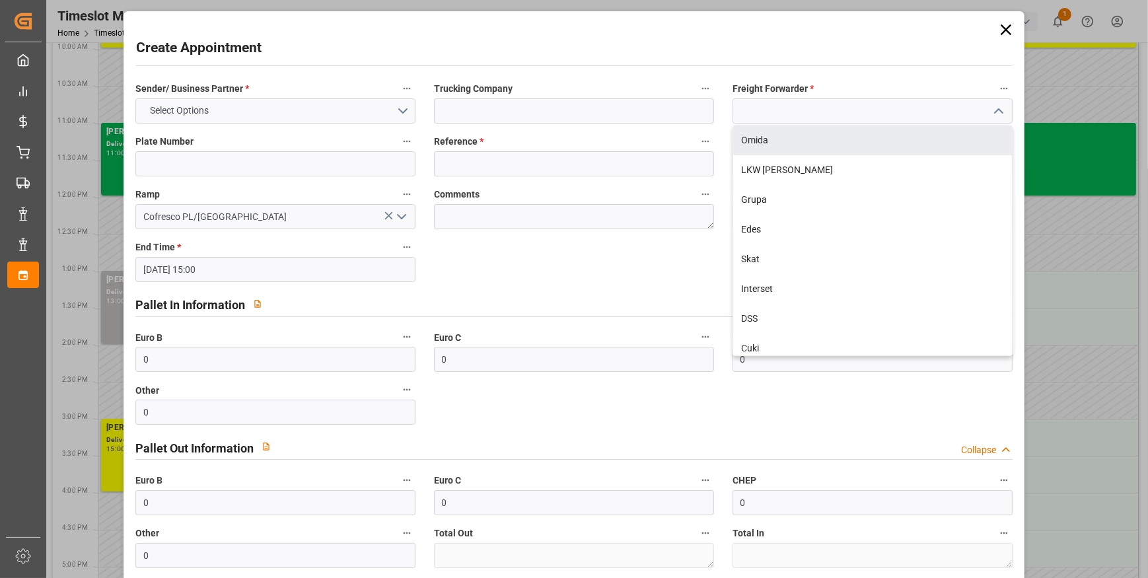
click at [915, 28] on div "Create Appointment Sender/ Business Partner * Select Options Trucking Company F…" at bounding box center [574, 349] width 894 height 668
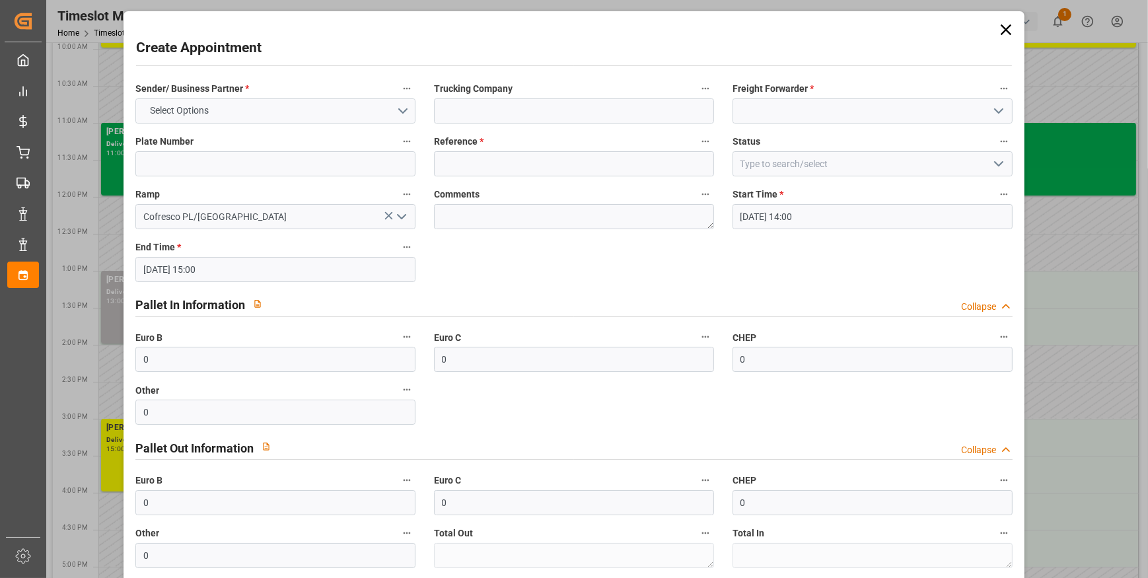
click at [994, 161] on icon "open menu" at bounding box center [999, 164] width 16 height 16
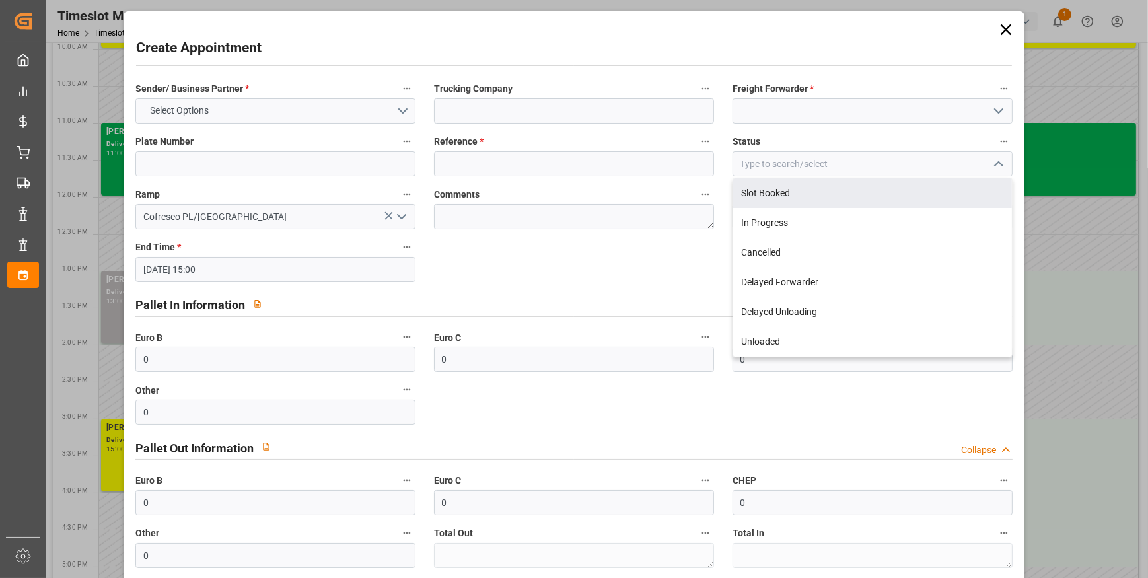
click at [925, 38] on div "Create Appointment" at bounding box center [574, 51] width 876 height 26
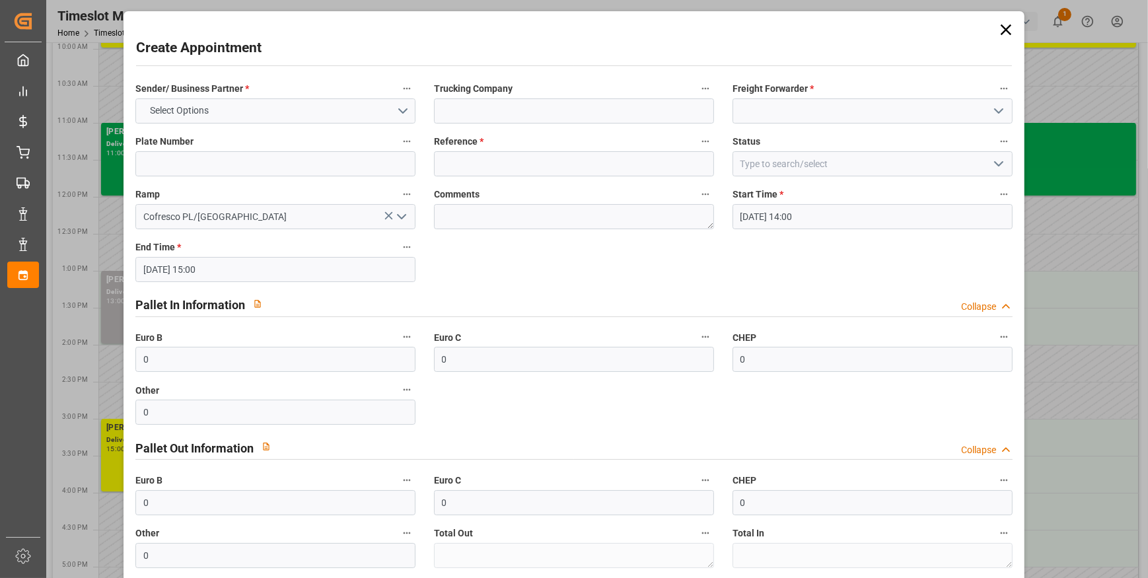
click at [399, 217] on icon "open menu" at bounding box center [402, 217] width 16 height 16
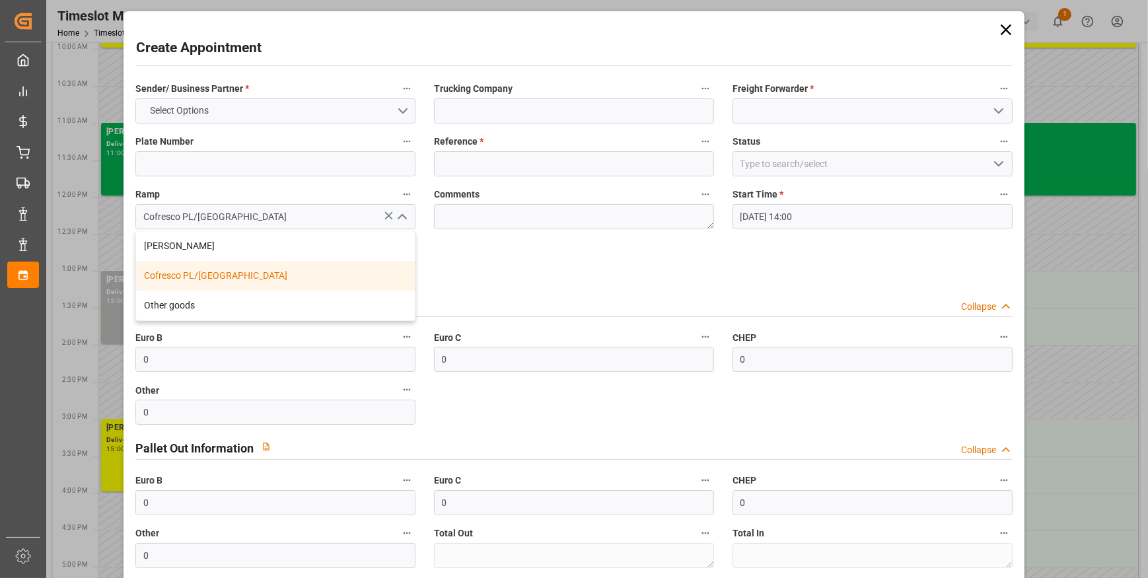
click at [313, 272] on div "Cofresco PL/UK" at bounding box center [275, 276] width 279 height 30
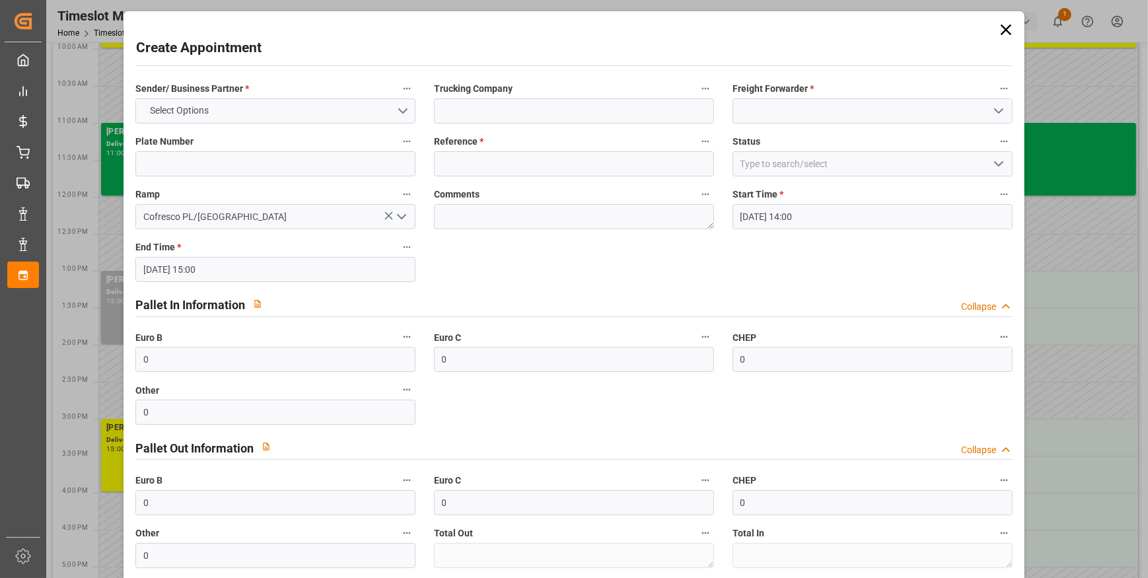
click at [1007, 34] on icon at bounding box center [1006, 29] width 18 height 18
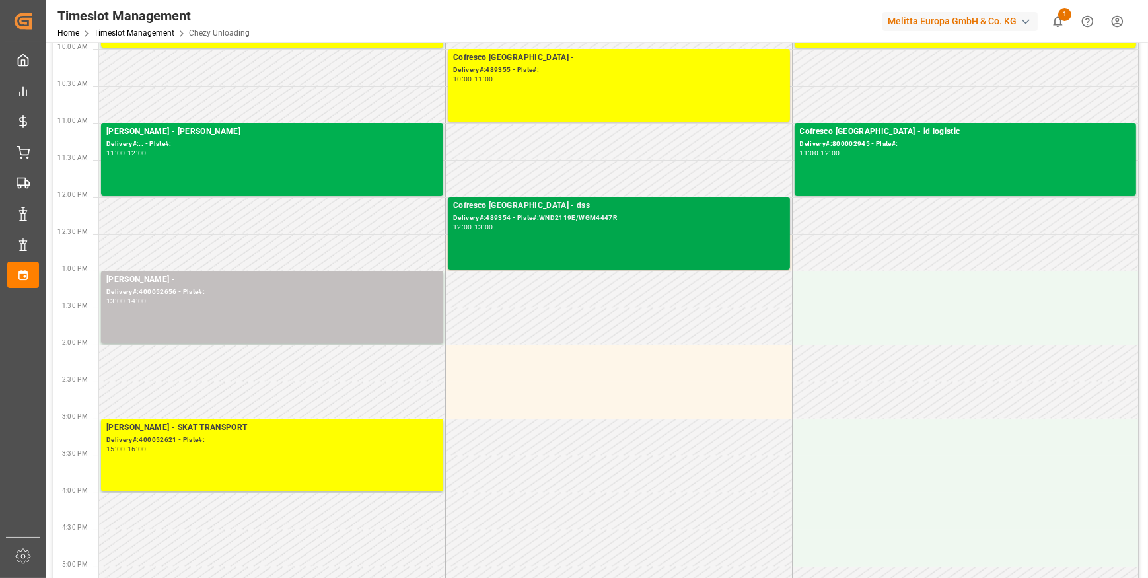
click at [540, 211] on div "Cofresco Poland - dss" at bounding box center [619, 205] width 332 height 13
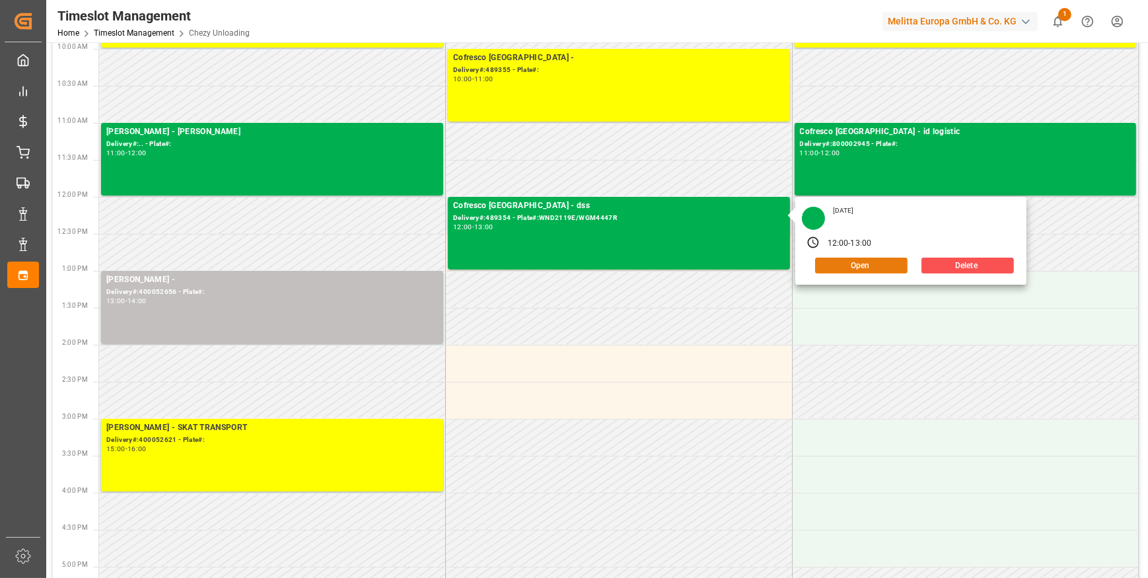
click at [853, 267] on button "Open" at bounding box center [861, 266] width 92 height 16
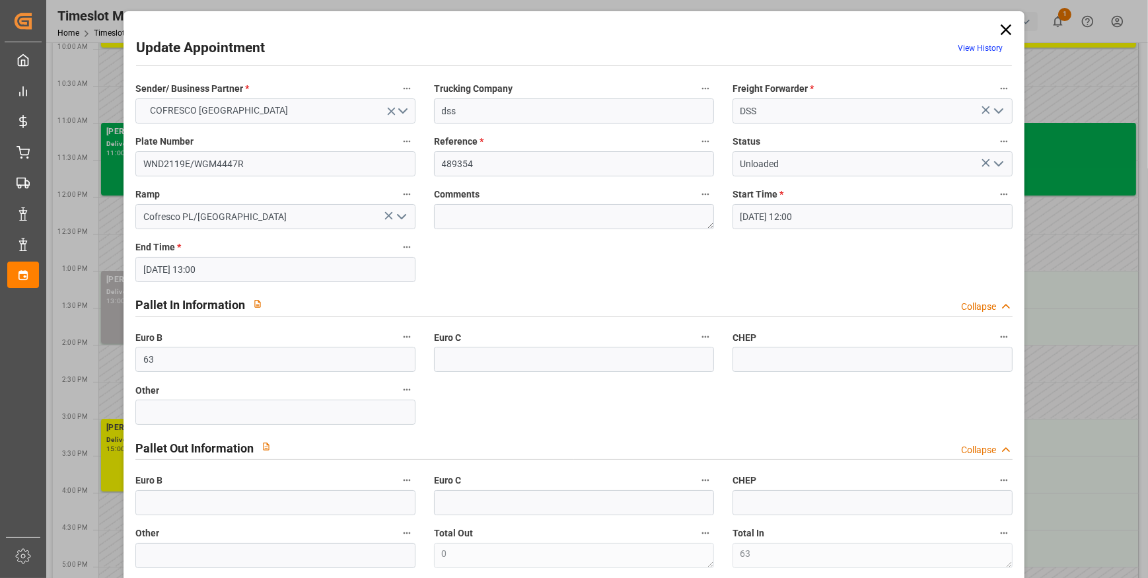
click at [1002, 19] on div "Update Appointment View History Sender/ Business Partner * COFRESCO POLAND Truc…" at bounding box center [574, 349] width 894 height 668
click at [1002, 28] on icon at bounding box center [1006, 29] width 11 height 11
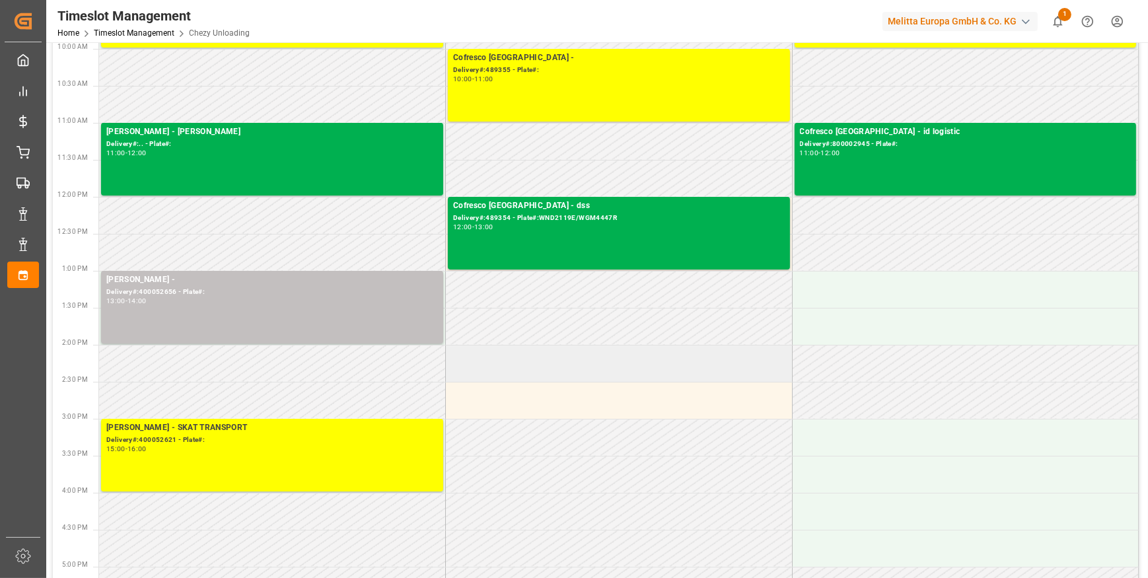
click at [535, 357] on td at bounding box center [619, 363] width 347 height 37
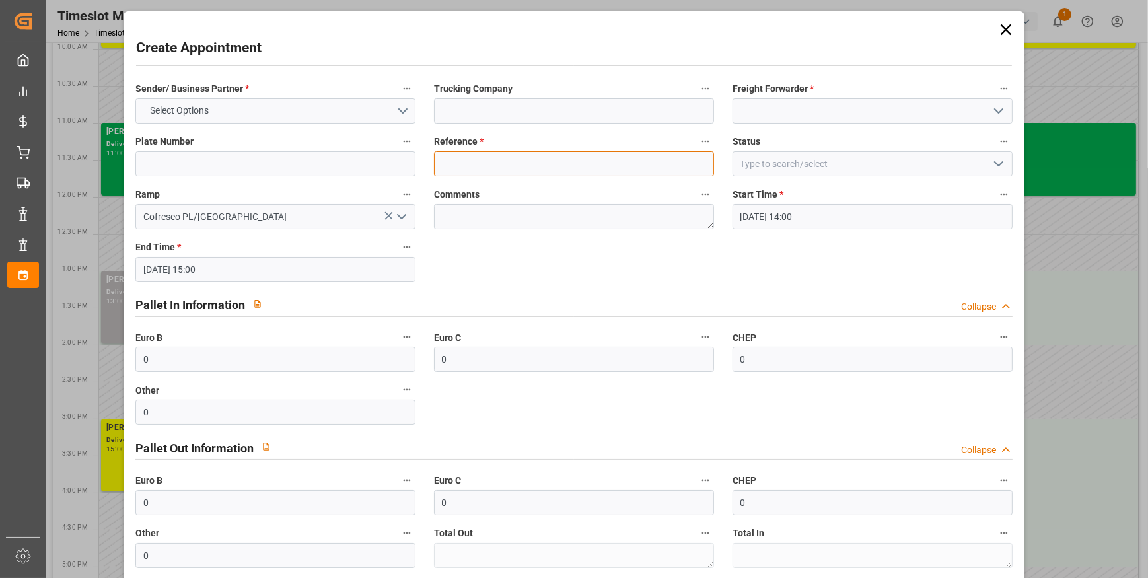
click at [461, 168] on input at bounding box center [574, 163] width 280 height 25
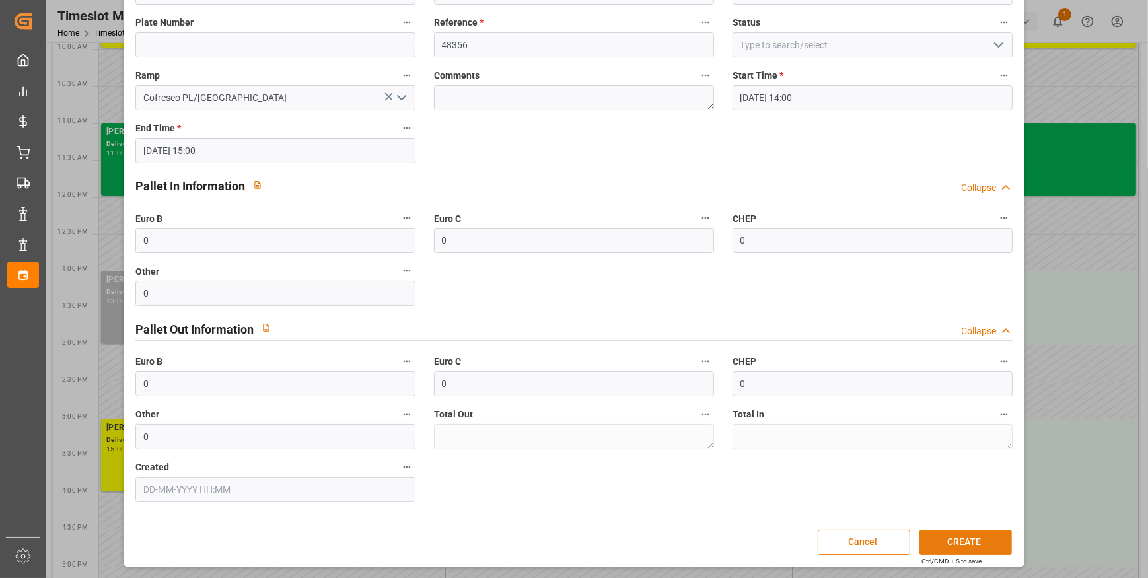
click at [954, 542] on button "CREATE" at bounding box center [965, 542] width 92 height 25
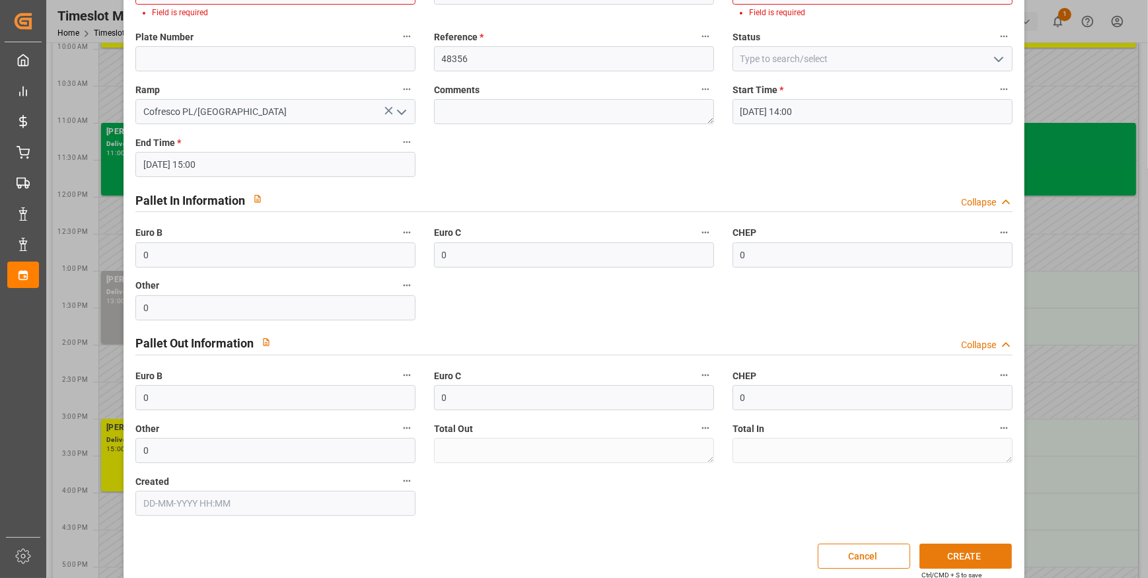
click at [962, 559] on button "CREATE" at bounding box center [965, 556] width 92 height 25
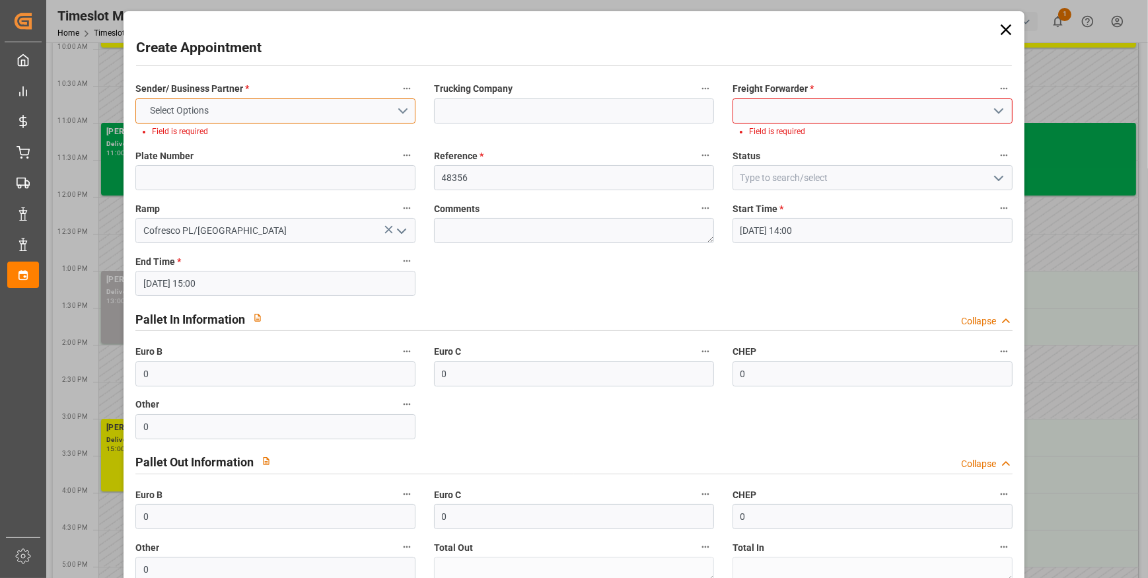
click at [402, 110] on button "Select Options" at bounding box center [275, 110] width 280 height 25
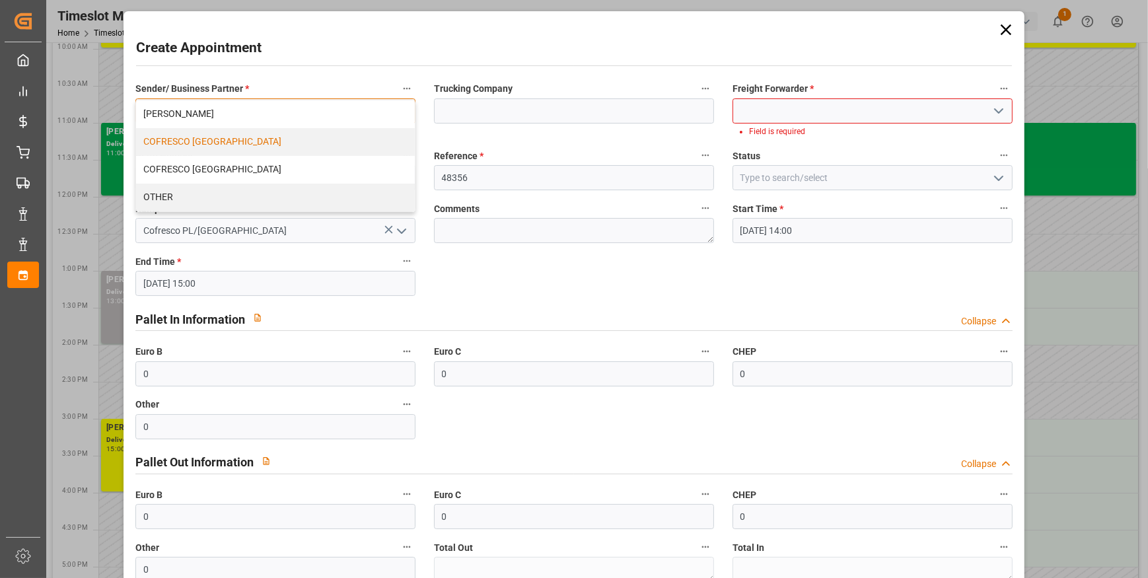
click at [231, 144] on div "COFRESCO POLAND" at bounding box center [275, 142] width 279 height 28
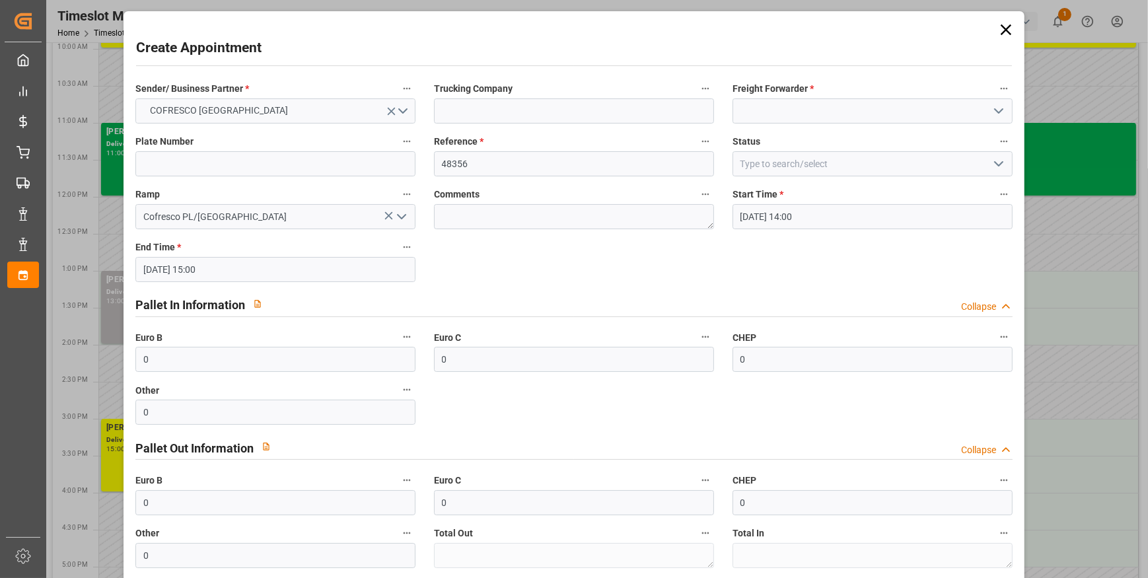
click at [994, 111] on icon "open menu" at bounding box center [999, 111] width 16 height 16
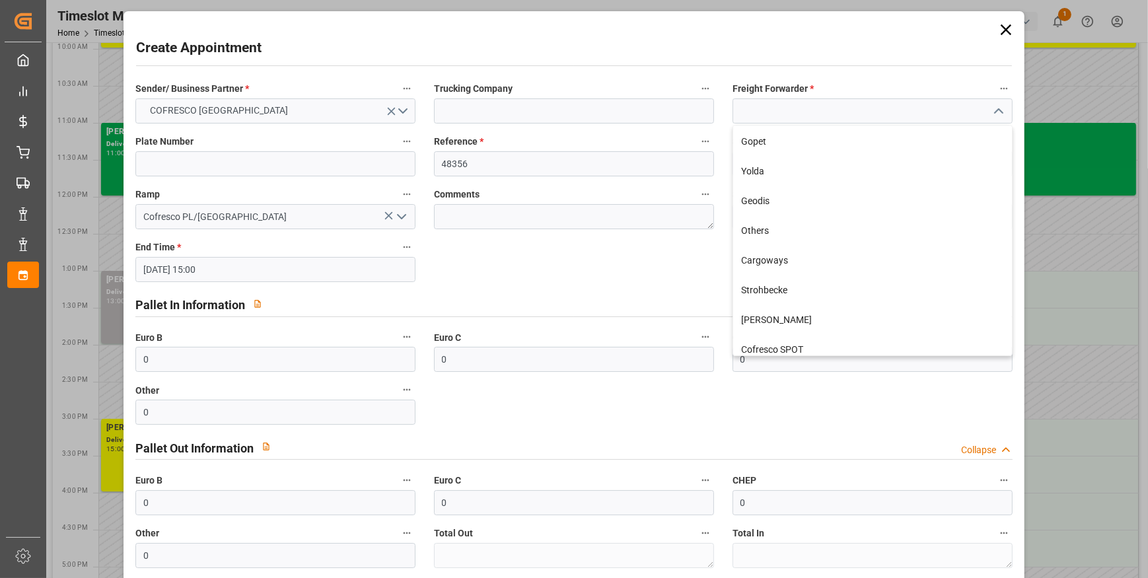
scroll to position [300, 0]
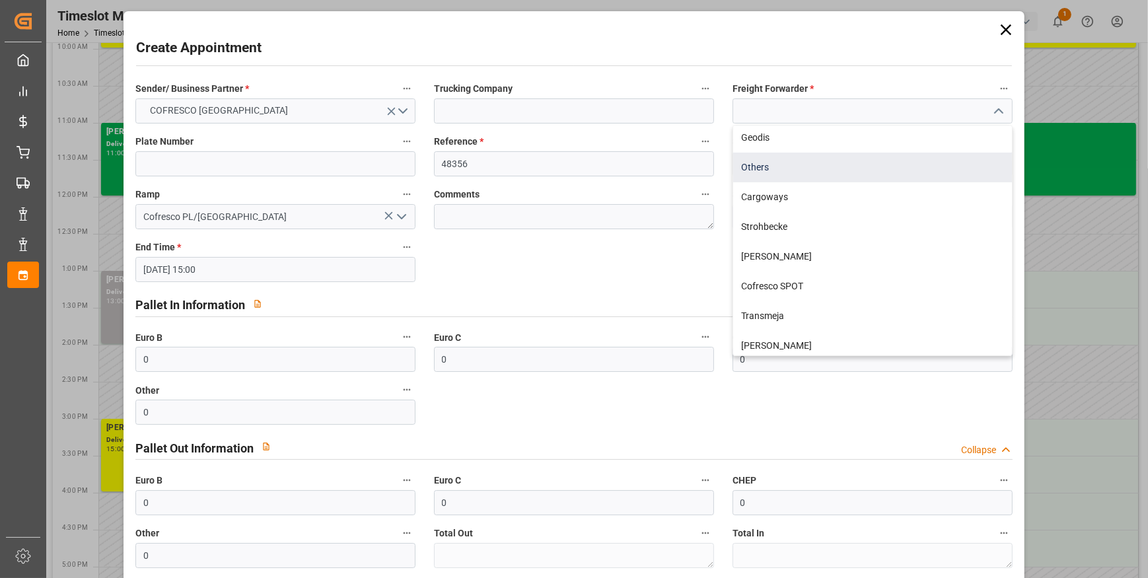
click at [758, 165] on div "Others" at bounding box center [872, 168] width 279 height 30
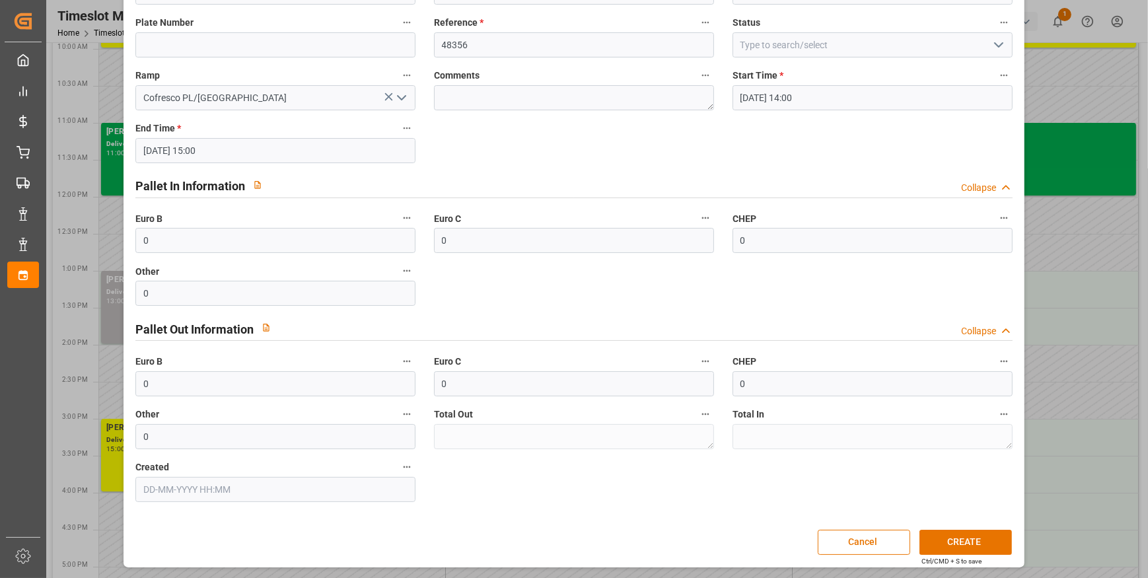
scroll to position [0, 0]
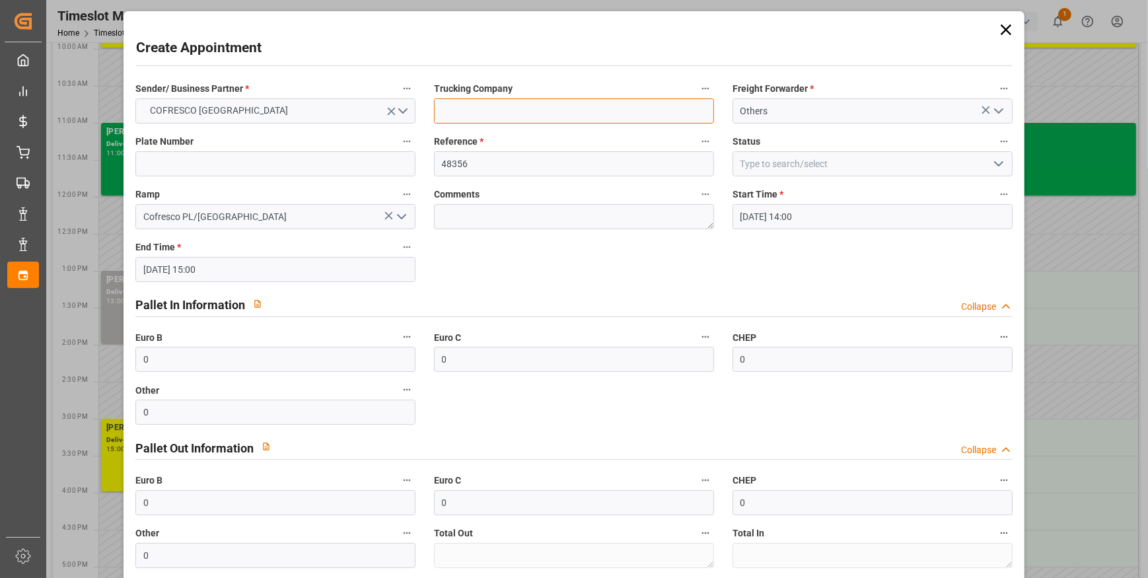
click at [487, 106] on input at bounding box center [574, 110] width 280 height 25
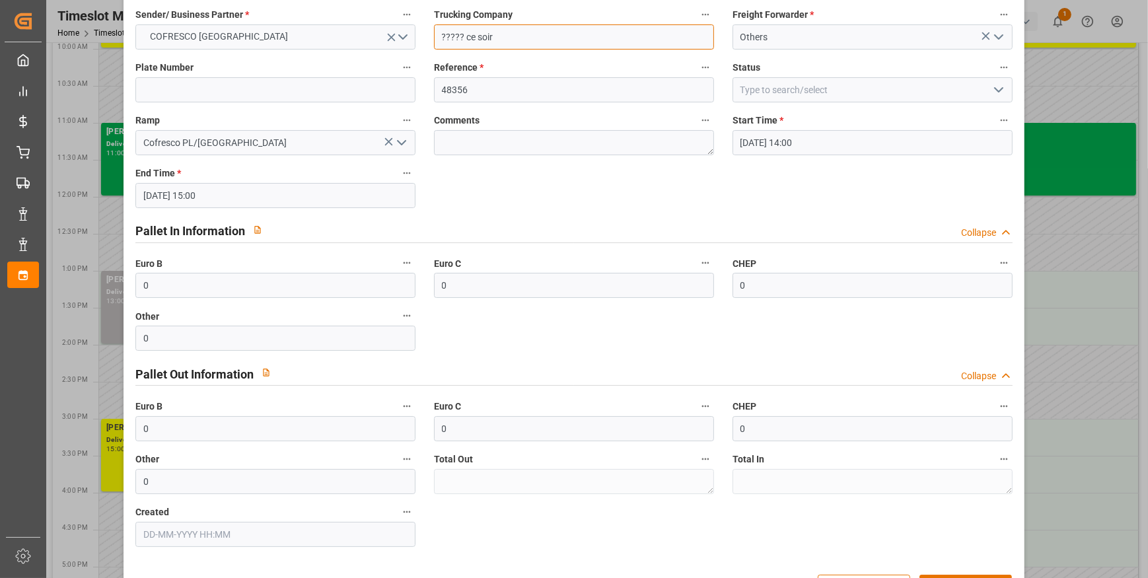
scroll to position [119, 0]
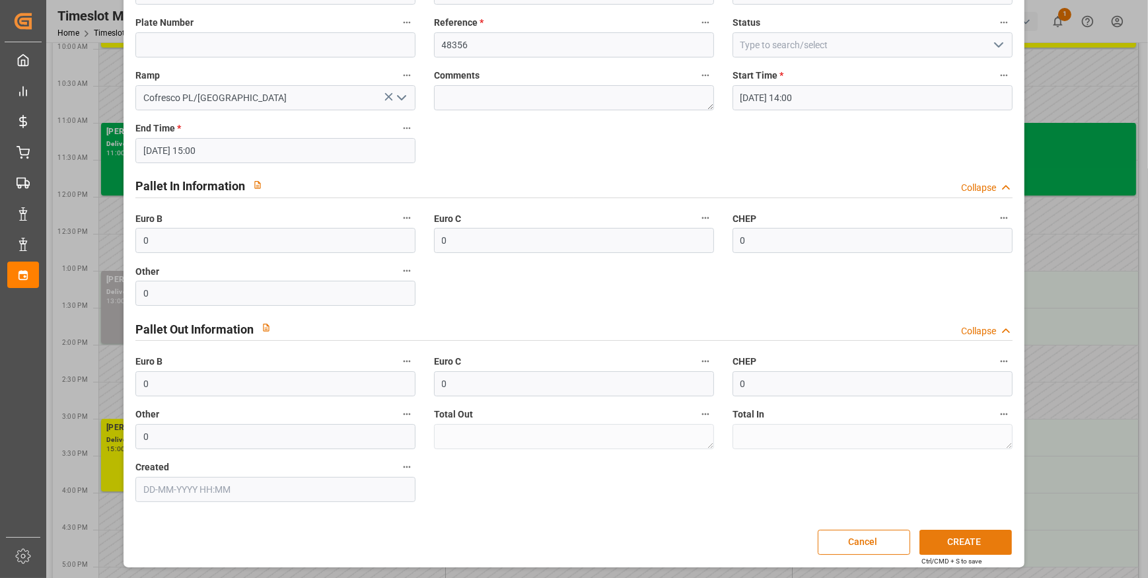
click at [979, 546] on button "CREATE" at bounding box center [965, 542] width 92 height 25
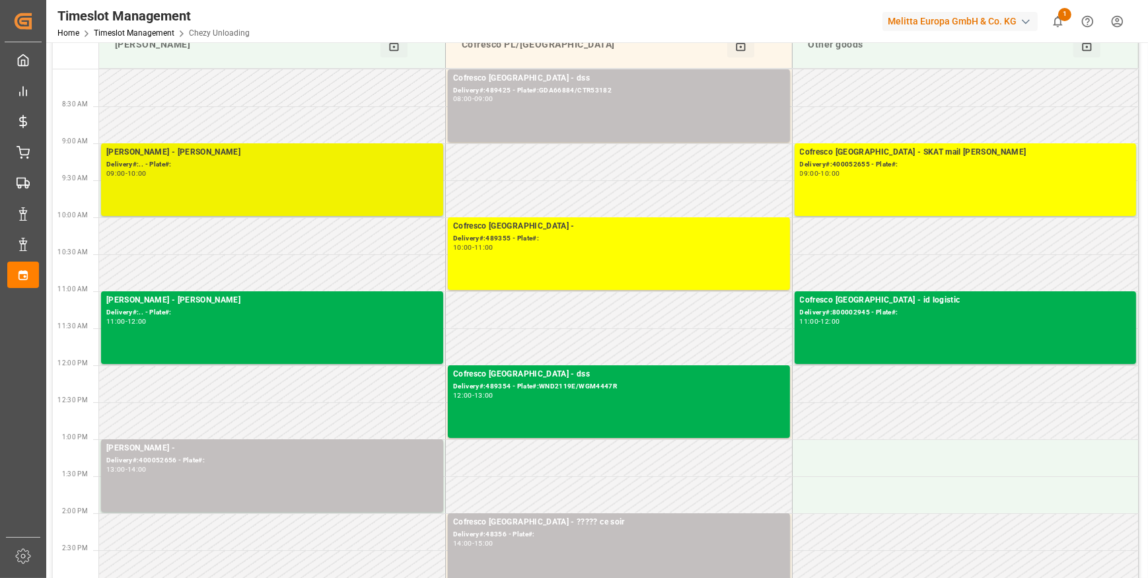
scroll to position [0, 0]
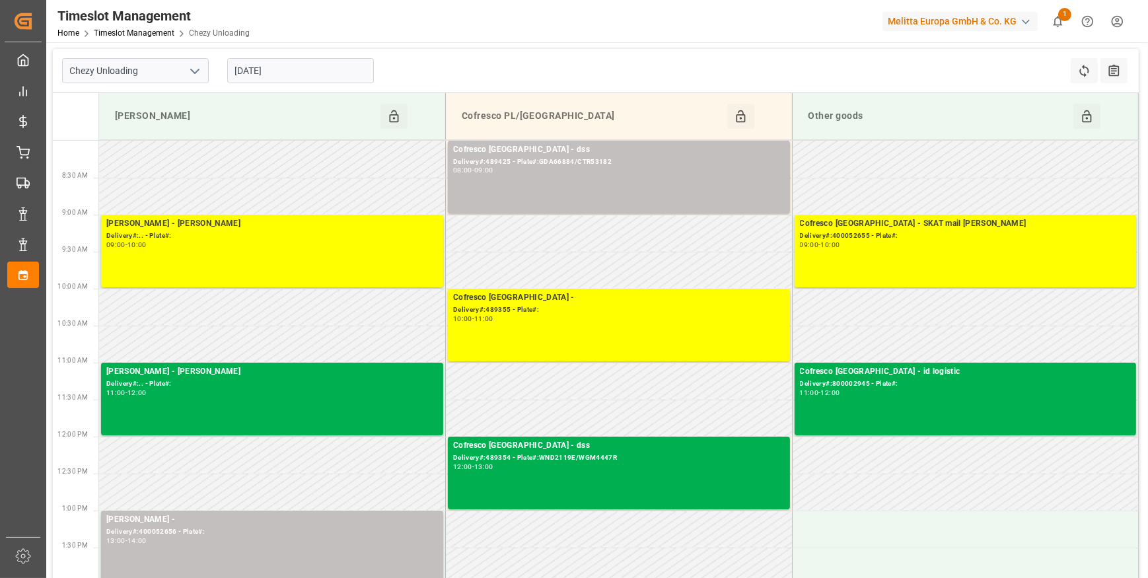
click at [192, 67] on icon "open menu" at bounding box center [195, 71] width 16 height 16
click at [107, 94] on div "Chezy Loading" at bounding box center [135, 100] width 145 height 30
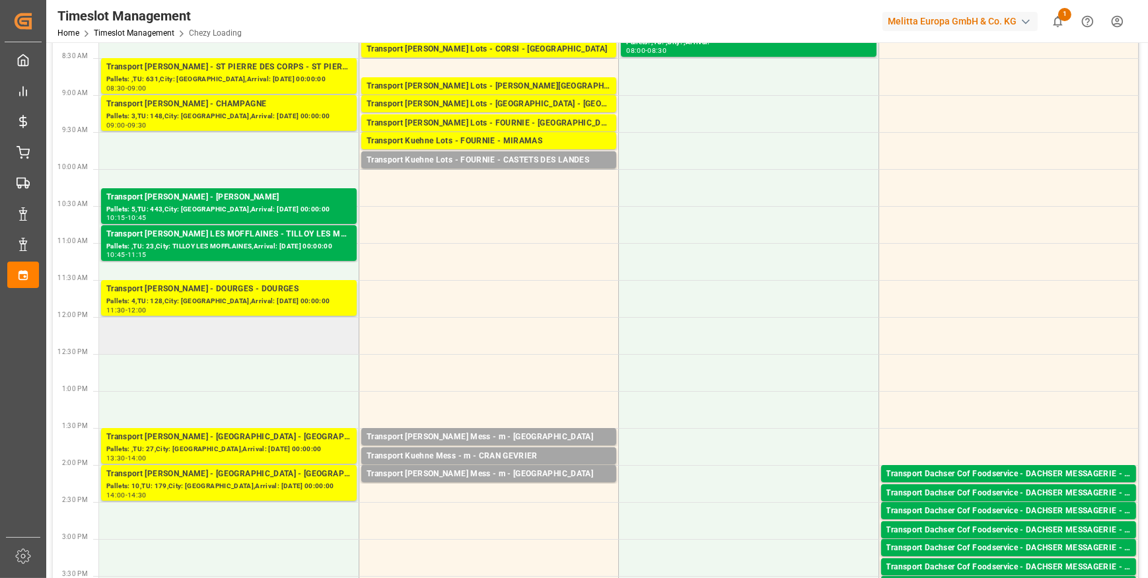
scroll to position [240, 0]
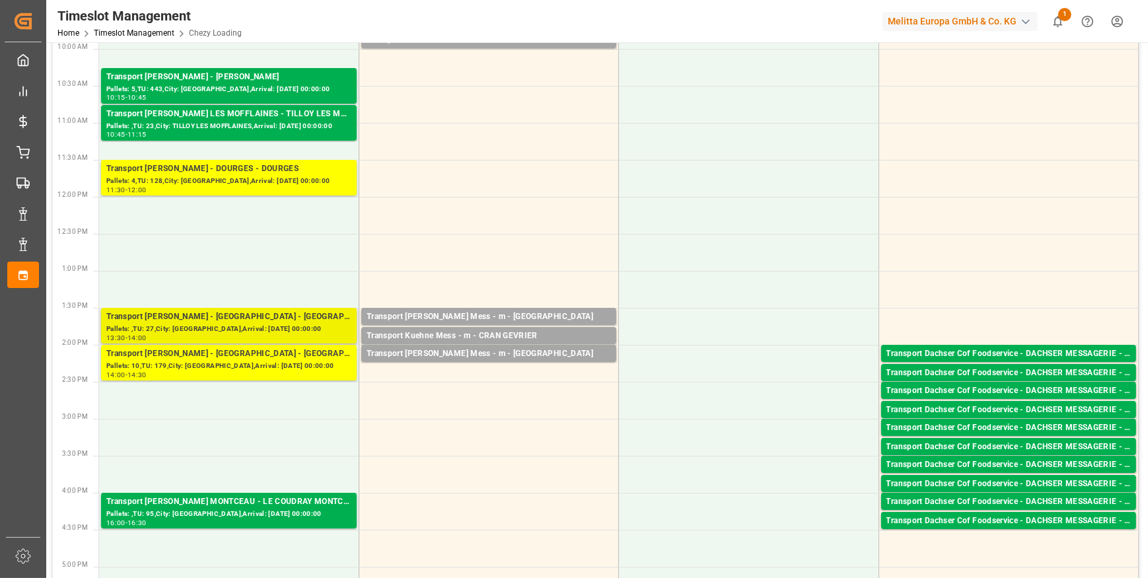
click at [213, 324] on div "Pallets: ,TU: 27,City: AMIENS,Arrival: 2025-09-11 00:00:00" at bounding box center [228, 329] width 245 height 11
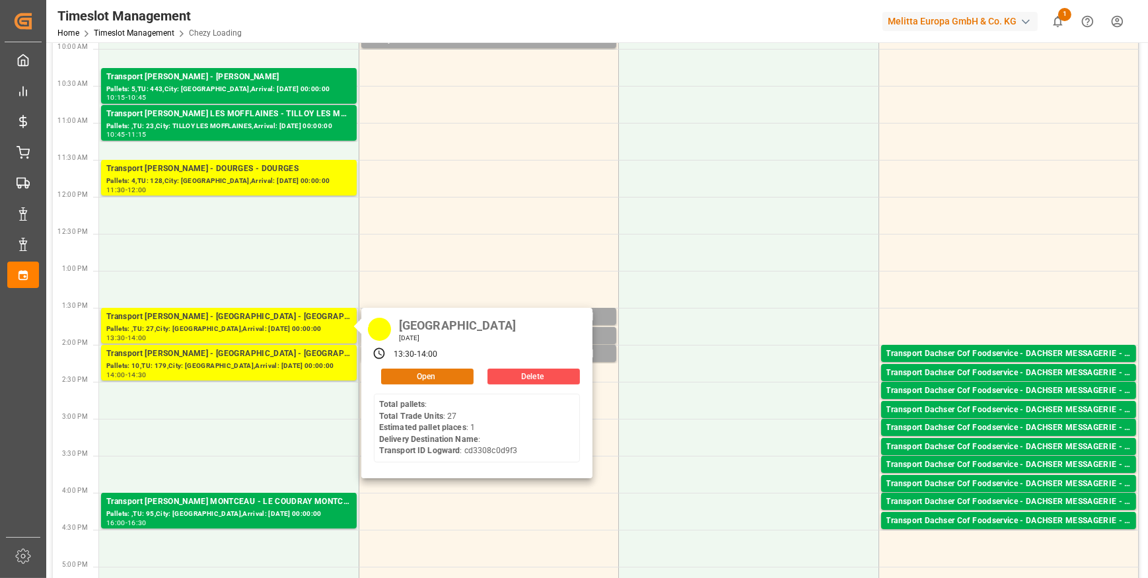
click at [405, 376] on button "Open" at bounding box center [427, 377] width 92 height 16
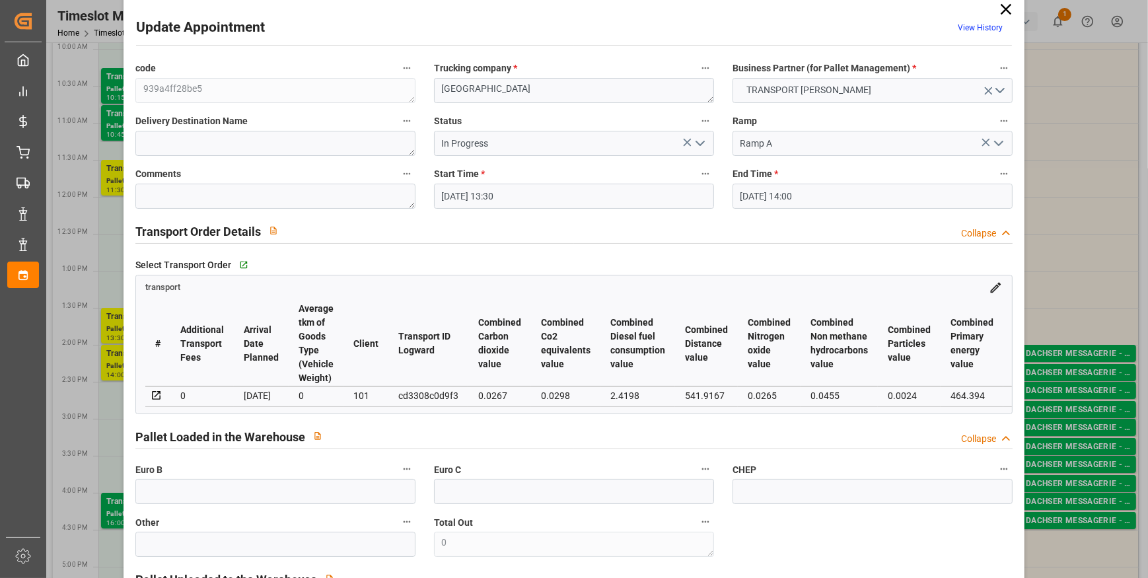
scroll to position [0, 0]
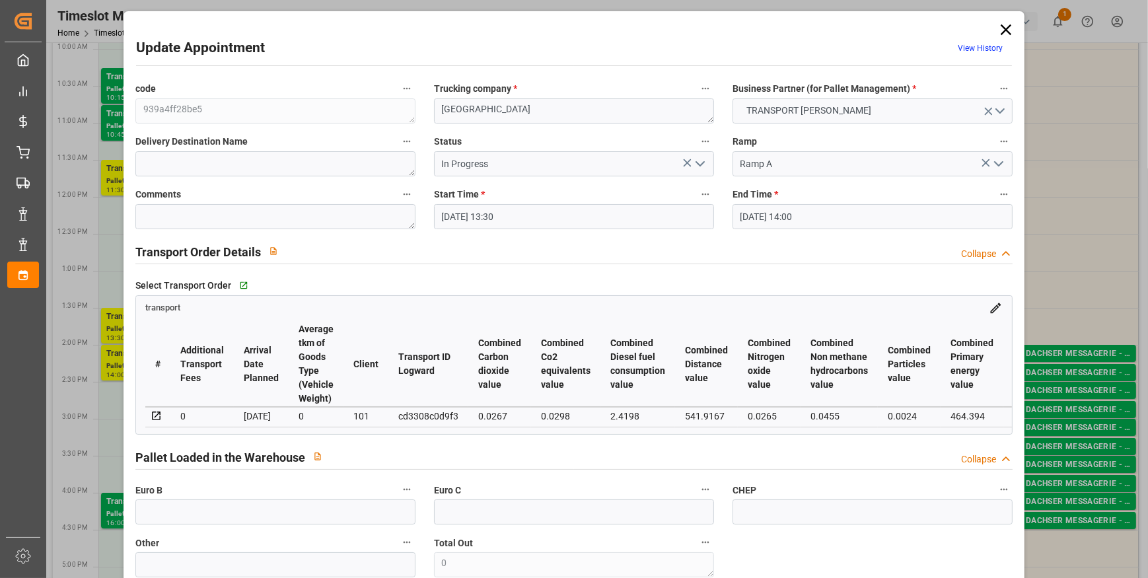
drag, startPoint x: 1003, startPoint y: 28, endPoint x: 979, endPoint y: 43, distance: 27.9
click at [1003, 28] on icon at bounding box center [1006, 29] width 11 height 11
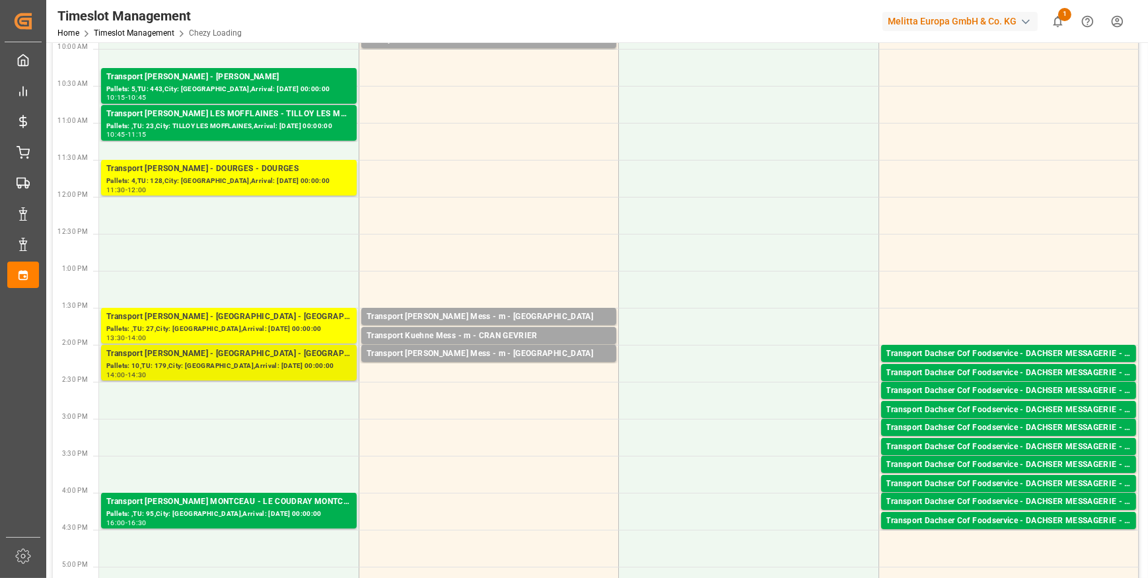
click at [230, 362] on div "Pallets: 10,TU: 179,City: AMIENS,Arrival: 2025-09-11 00:00:00" at bounding box center [228, 366] width 245 height 11
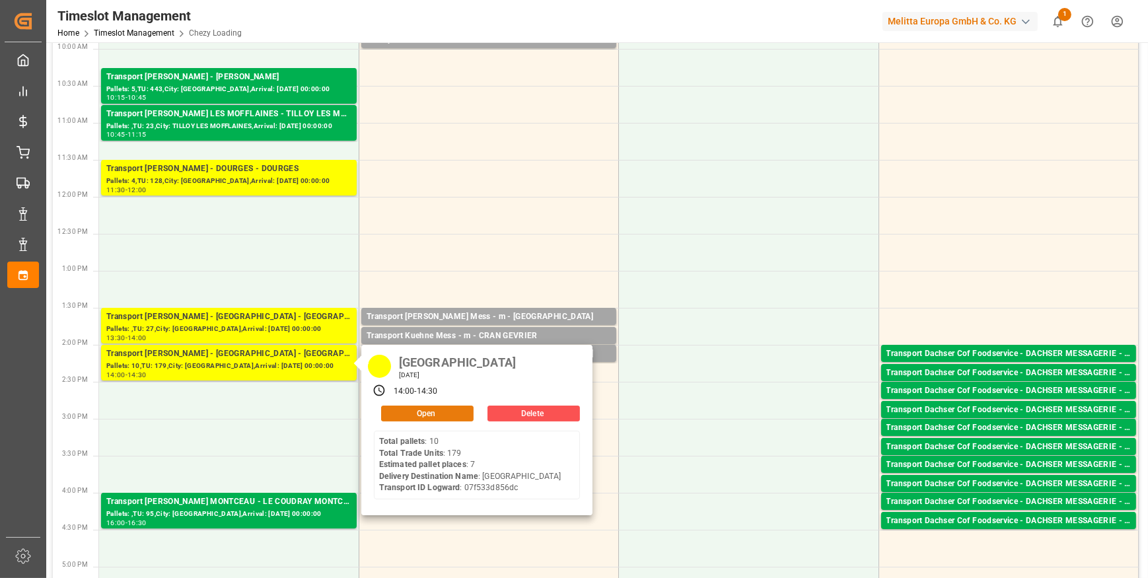
click at [423, 409] on button "Open" at bounding box center [427, 414] width 92 height 16
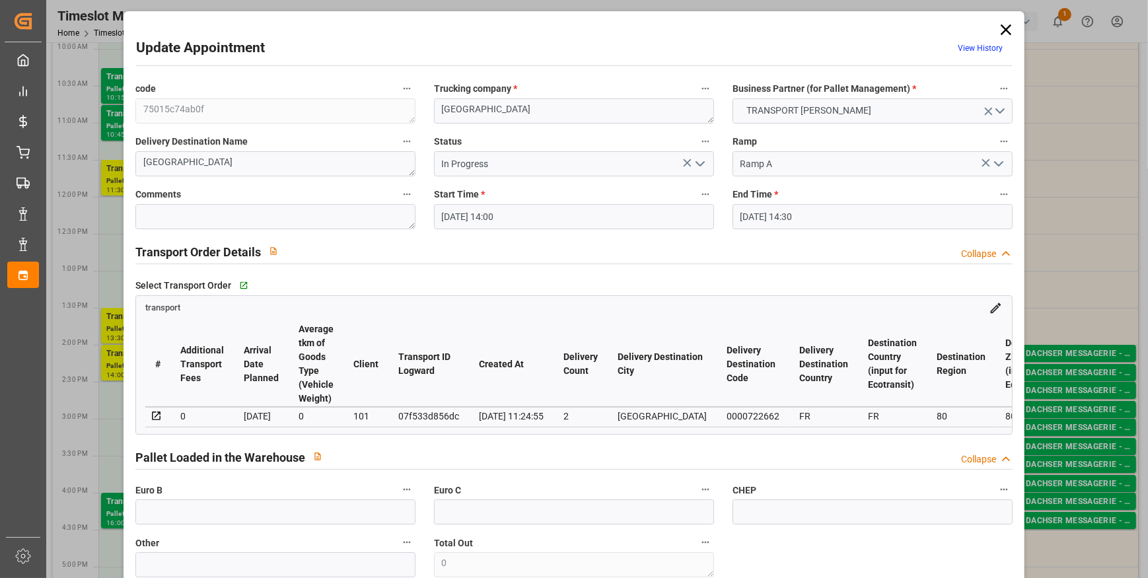
click at [998, 28] on icon at bounding box center [1006, 29] width 18 height 18
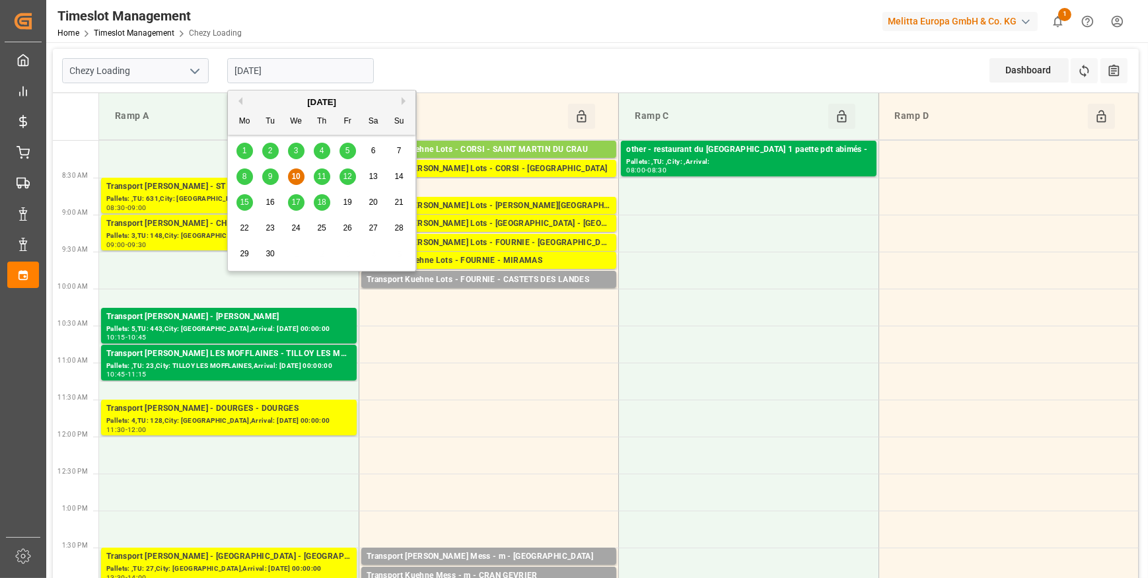
click at [305, 72] on input "[DATE]" at bounding box center [300, 70] width 147 height 25
click at [324, 172] on span "11" at bounding box center [321, 176] width 9 height 9
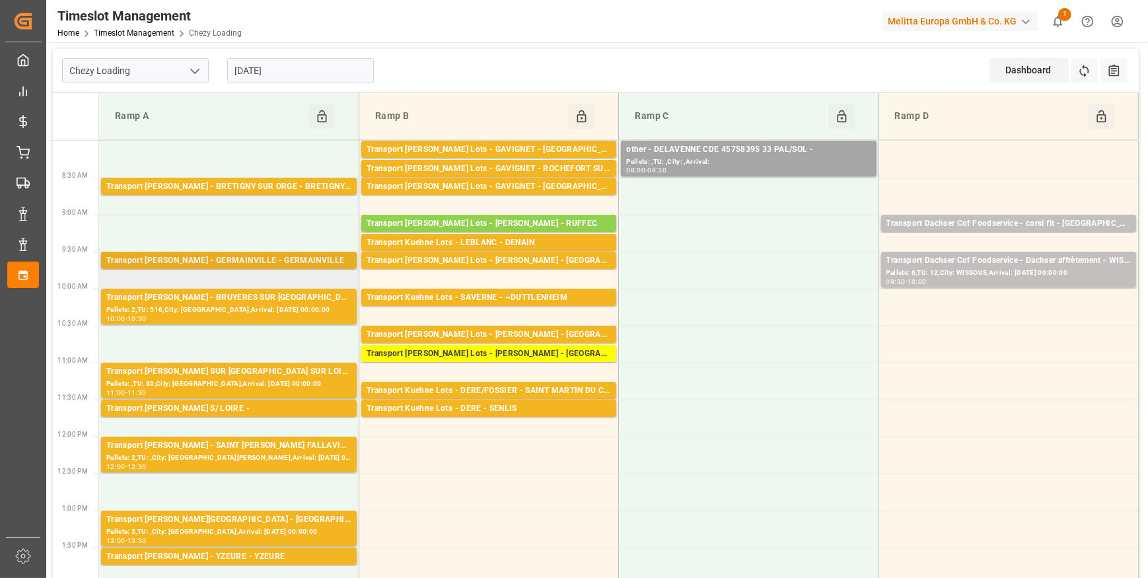
click at [295, 259] on div "Transport [PERSON_NAME] - GERMAINVILLE - GERMAINVILLE" at bounding box center [228, 260] width 245 height 13
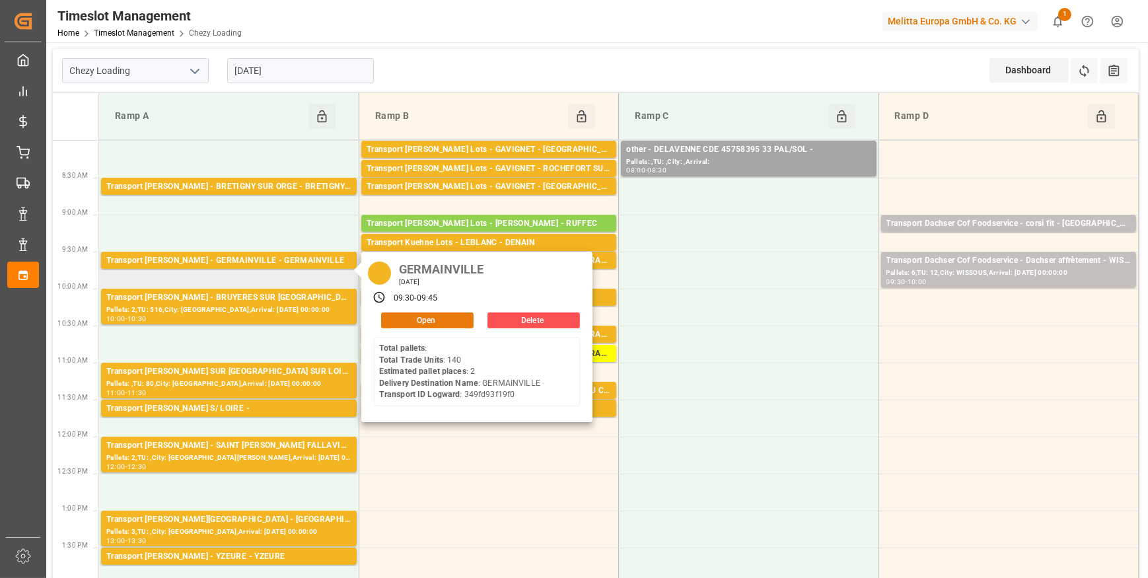
click at [443, 318] on button "Open" at bounding box center [427, 320] width 92 height 16
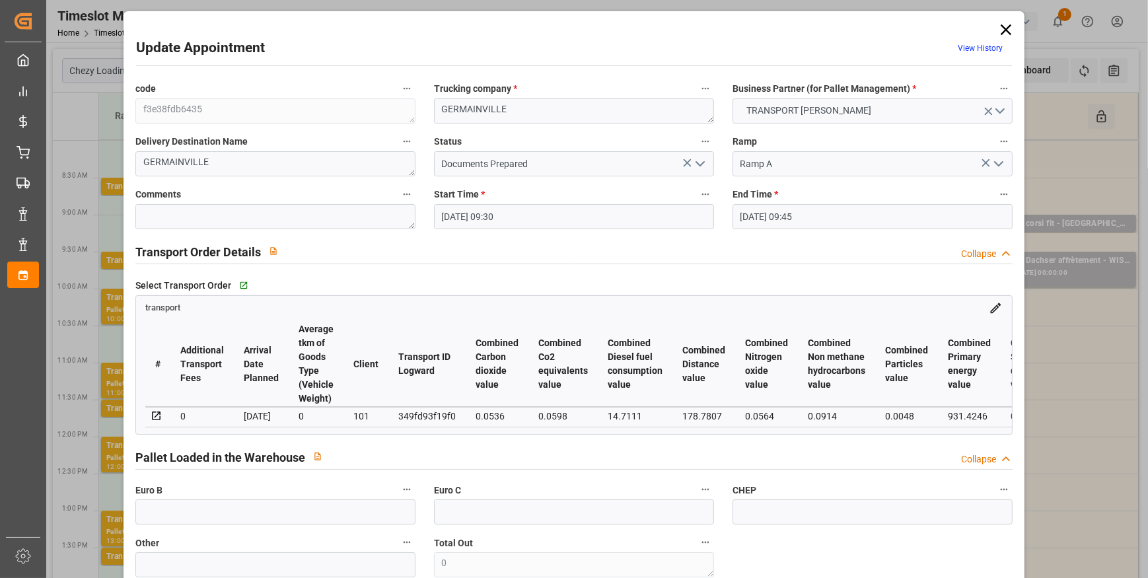
click at [700, 161] on icon "open menu" at bounding box center [700, 164] width 16 height 16
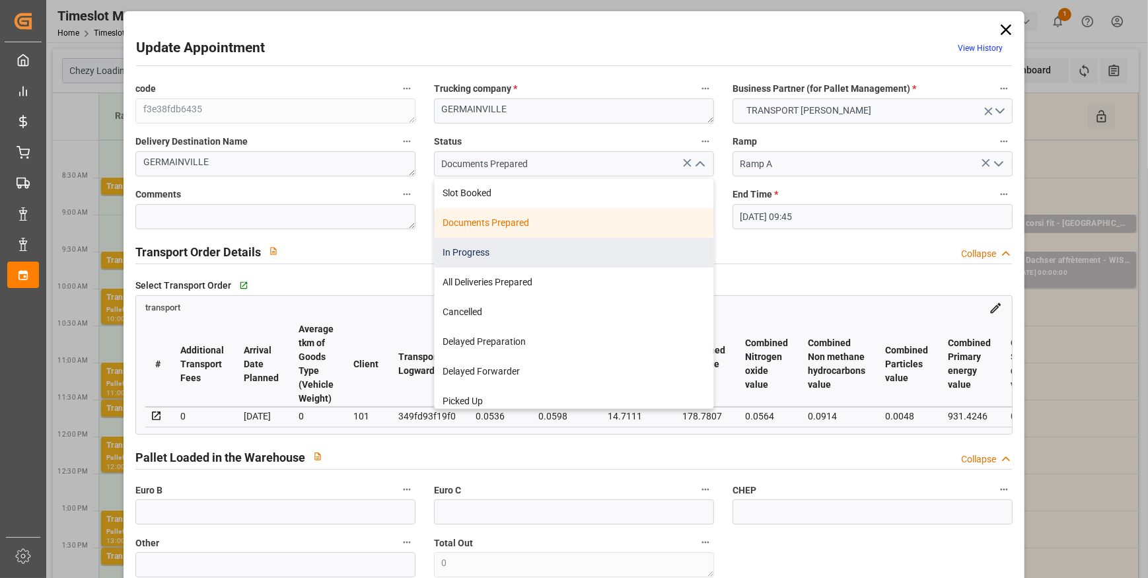
click at [480, 255] on div "In Progress" at bounding box center [574, 253] width 279 height 30
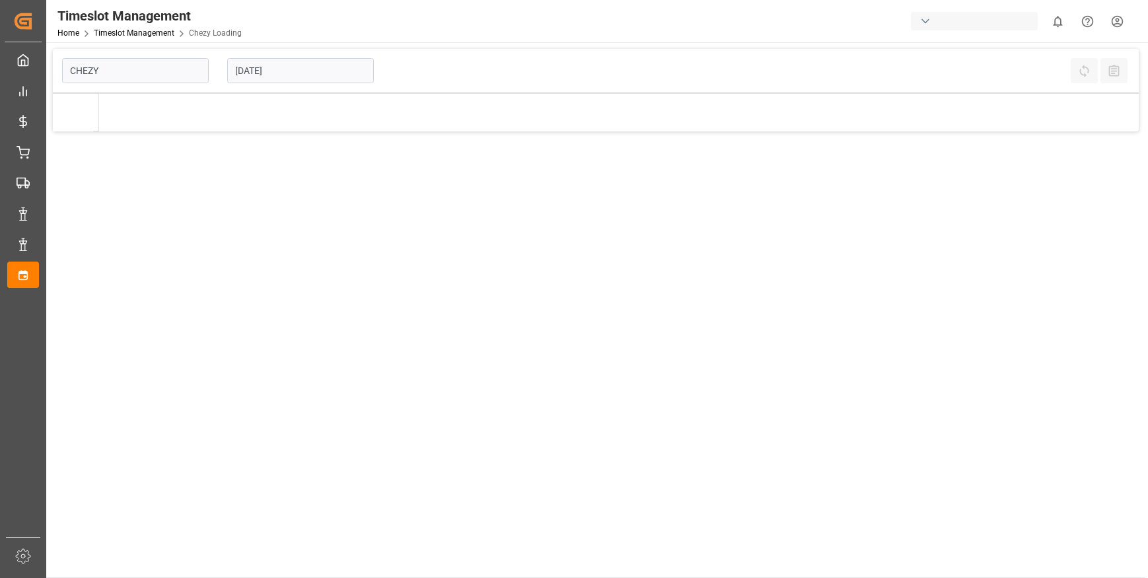
type input "Chezy Loading"
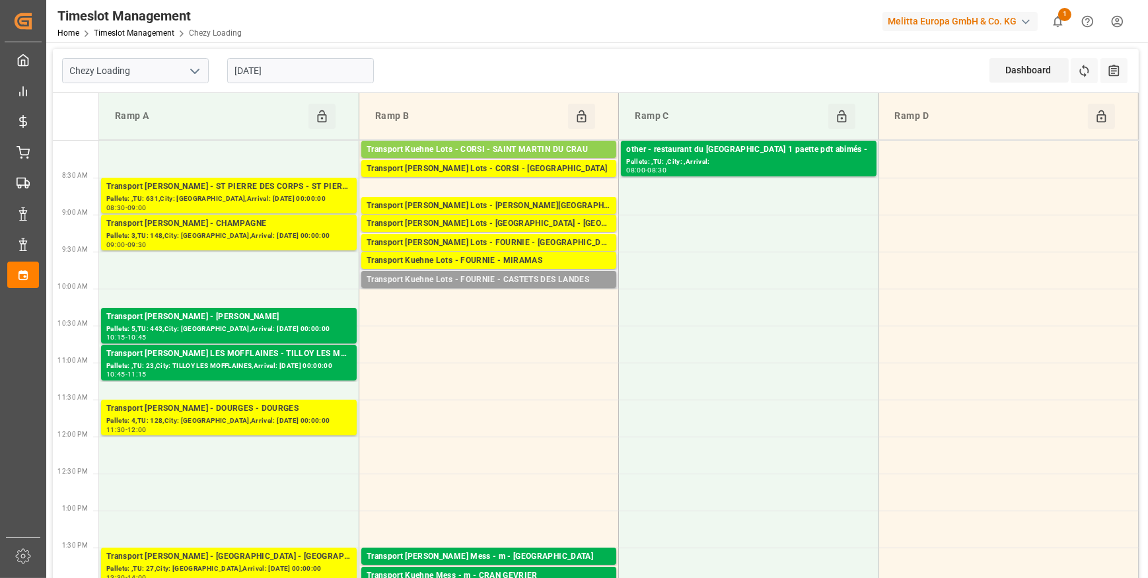
click at [479, 276] on div "Transport Kuehne Lots - FOURNIE - CASTETS DES LANDES" at bounding box center [489, 279] width 244 height 13
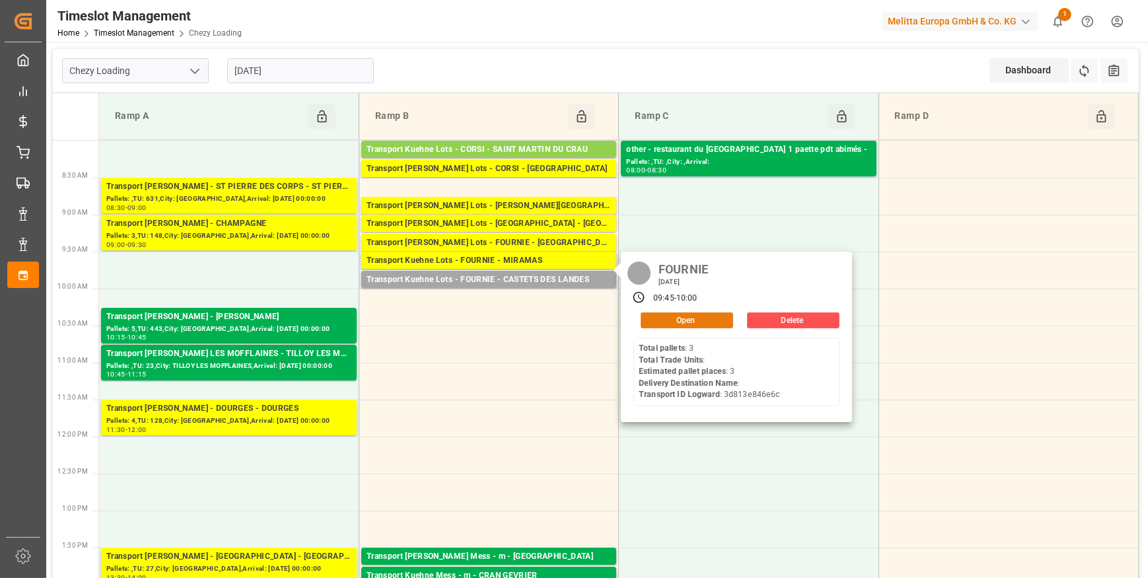
click at [699, 317] on button "Open" at bounding box center [687, 320] width 92 height 16
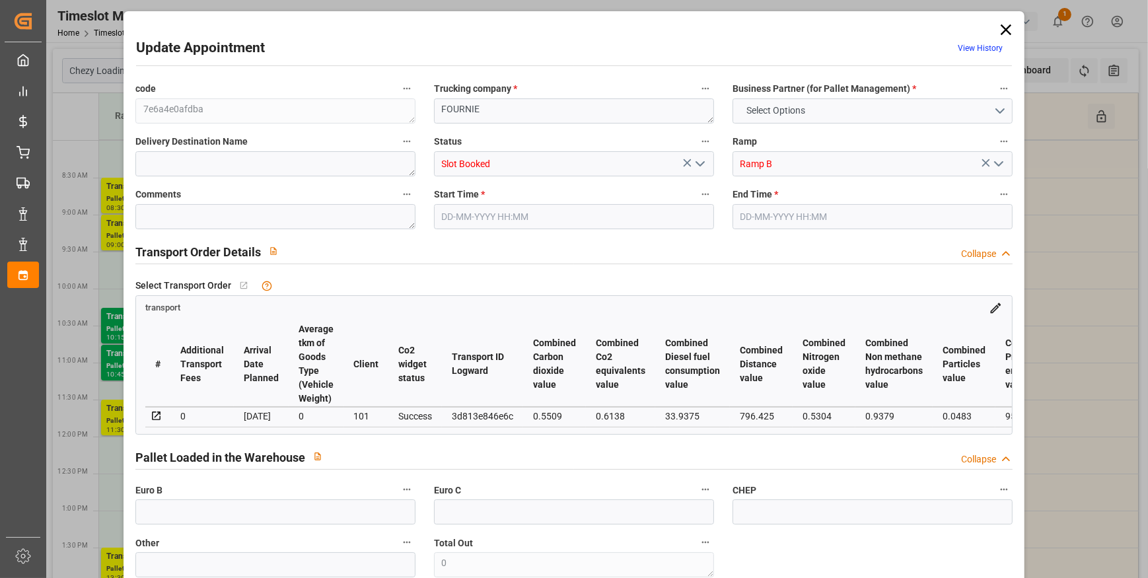
type input "0"
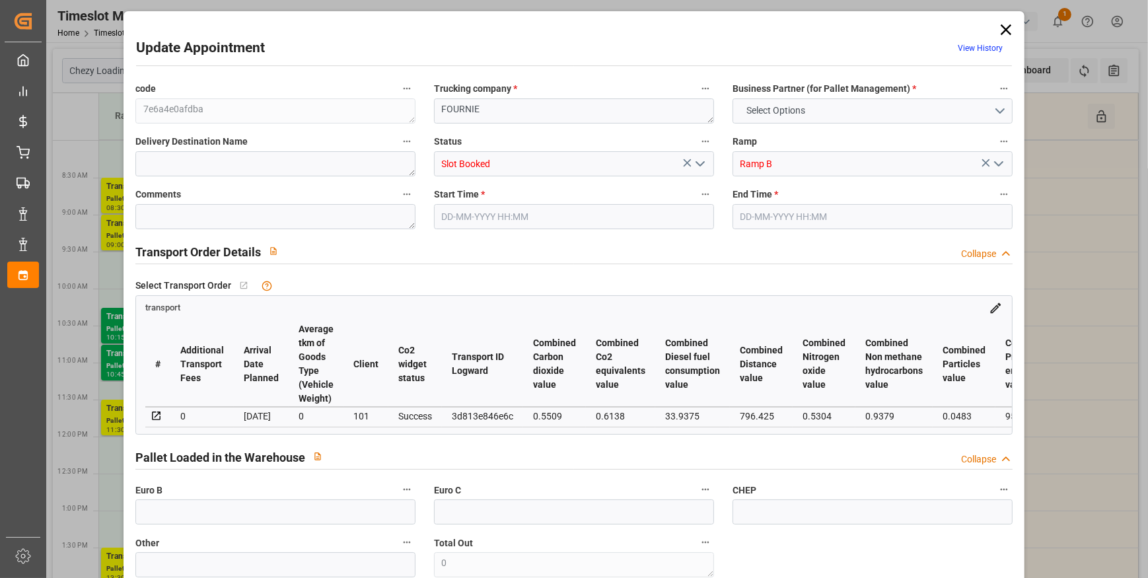
type input "0"
type input "3"
type input "305.62"
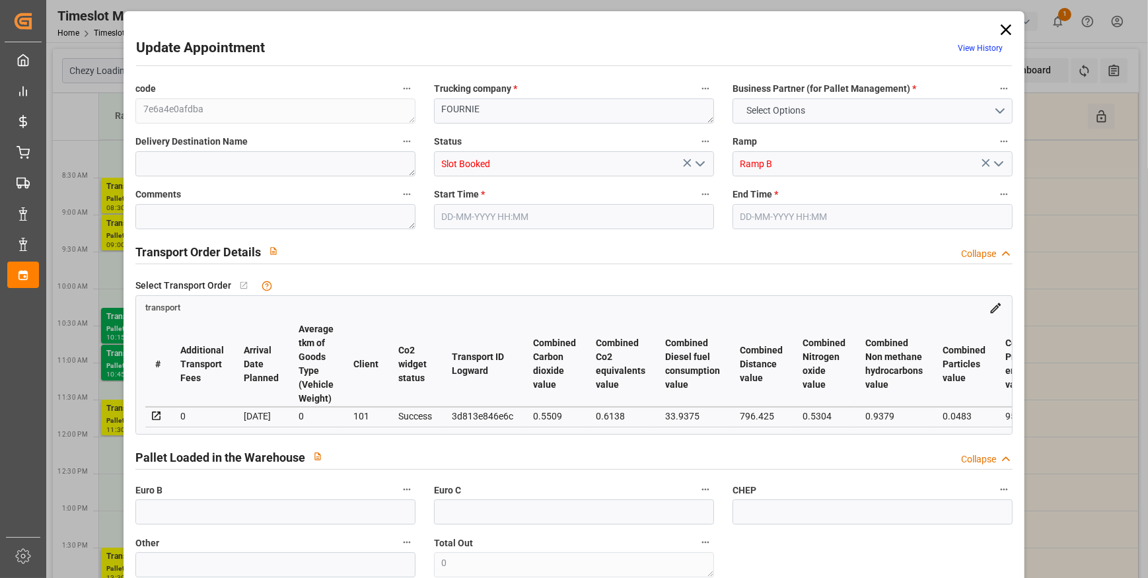
type input "0"
type input "305.62"
type input "0"
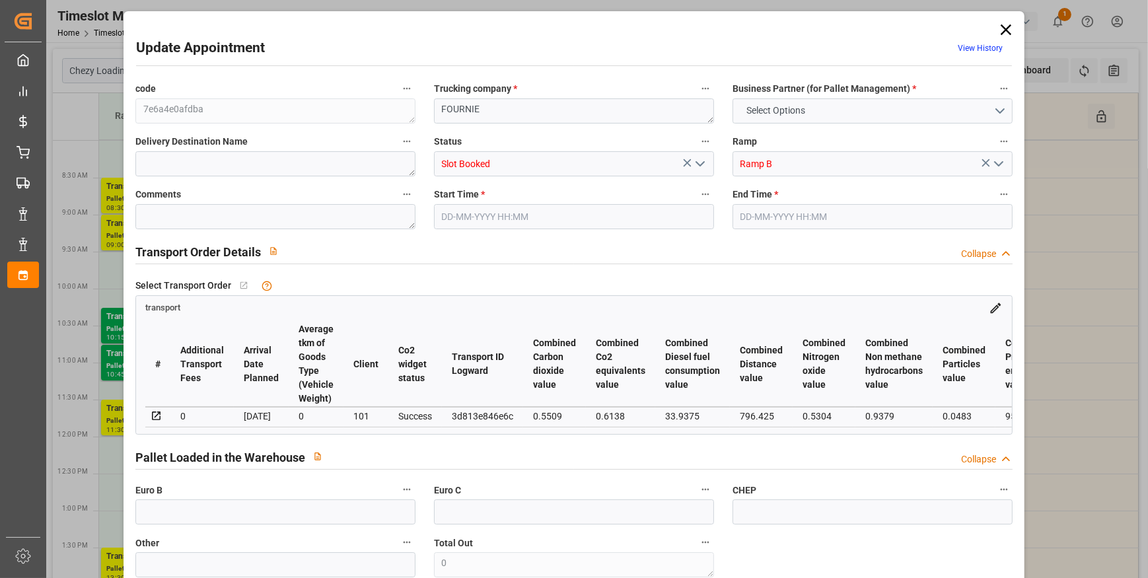
type input "3"
type input "1223.76"
type input "1455"
type input "3120"
type input "40"
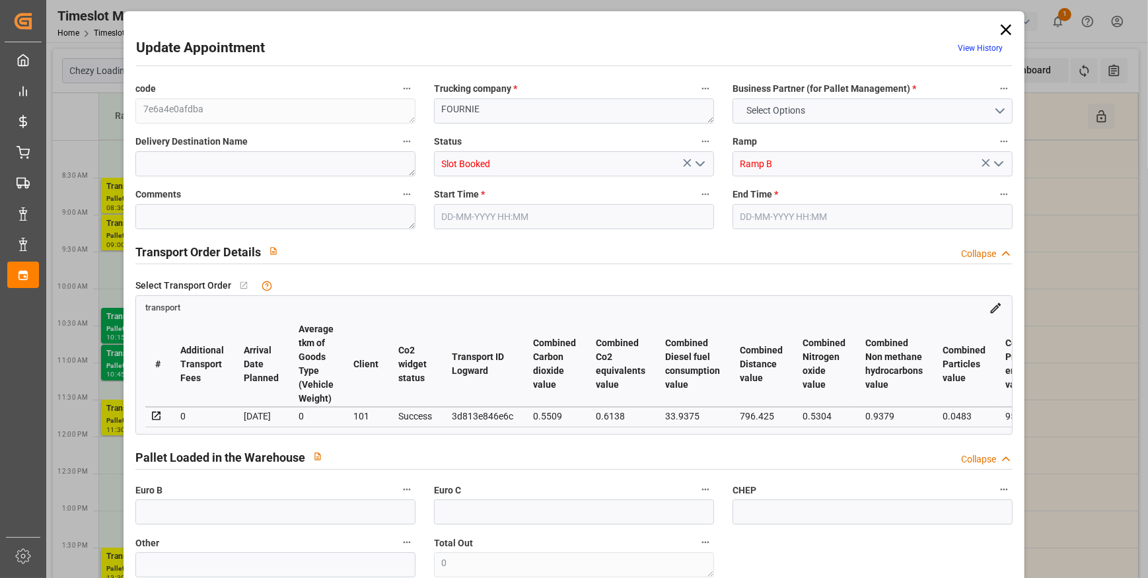
type input "3"
type input "0"
type input "3"
type input "101"
type input "1319.76"
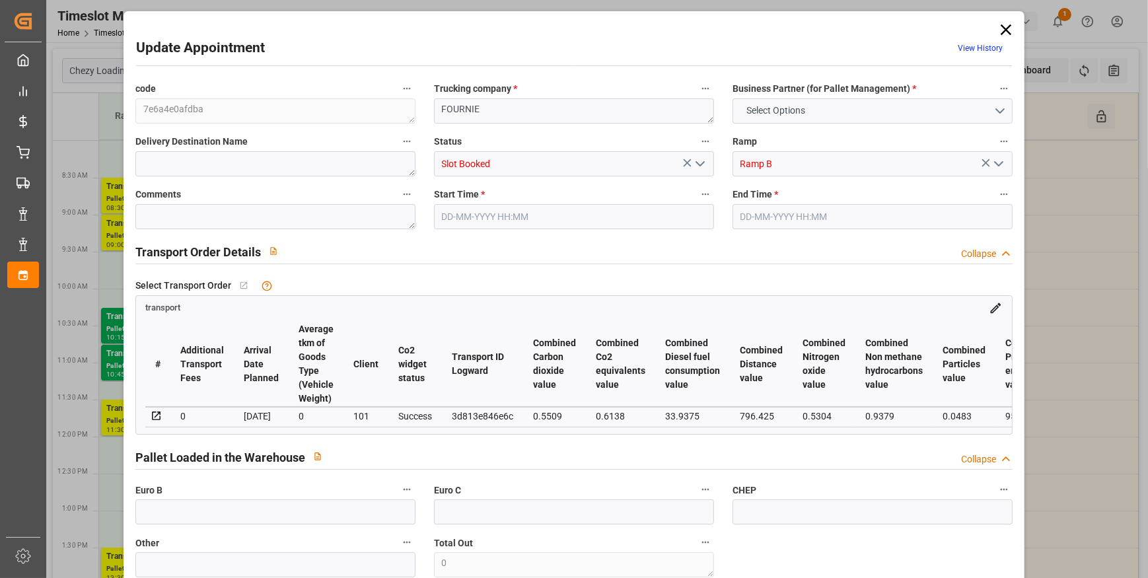
type input "0"
type input "4710.8598"
type input "0"
type input "21"
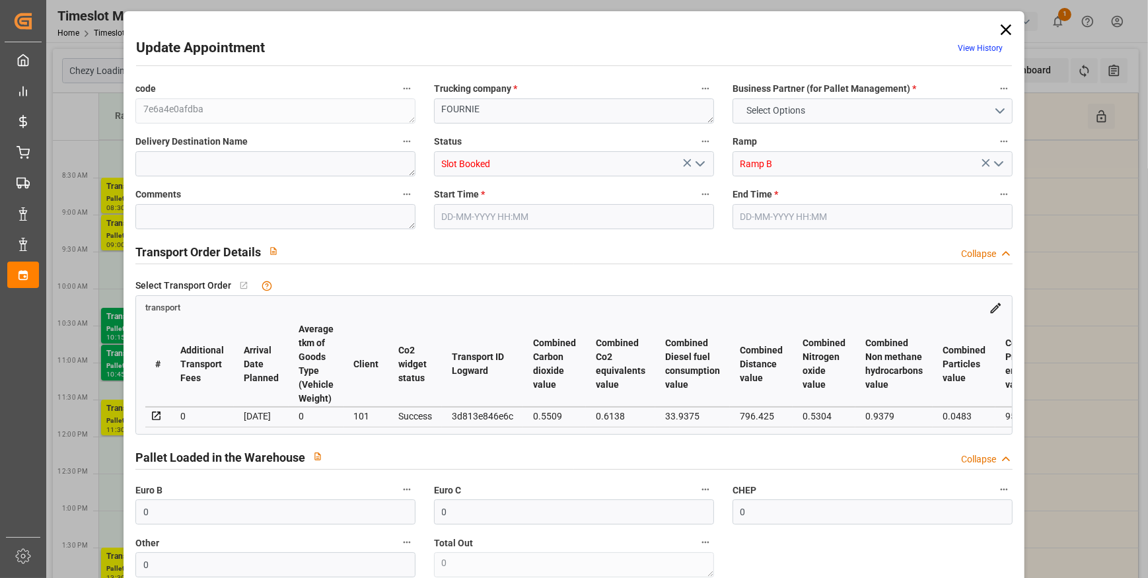
type input "35"
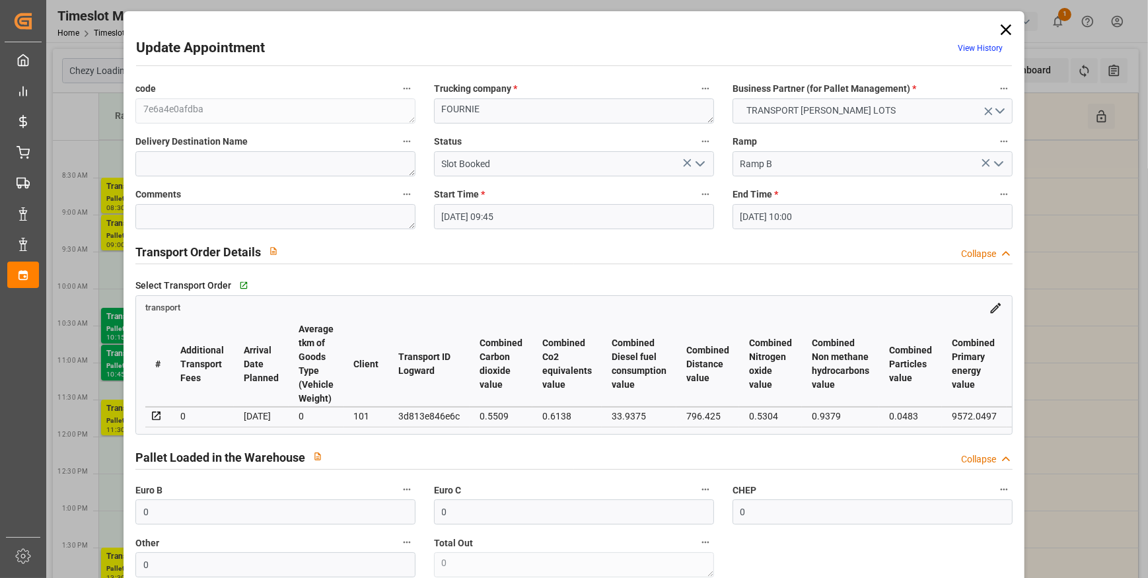
type input "10-09-2025 09:45"
type input "10-09-2025 10:00"
type input "10-09-2025 08:37"
type input "08-09-2025 11:23"
type input "[DATE]"
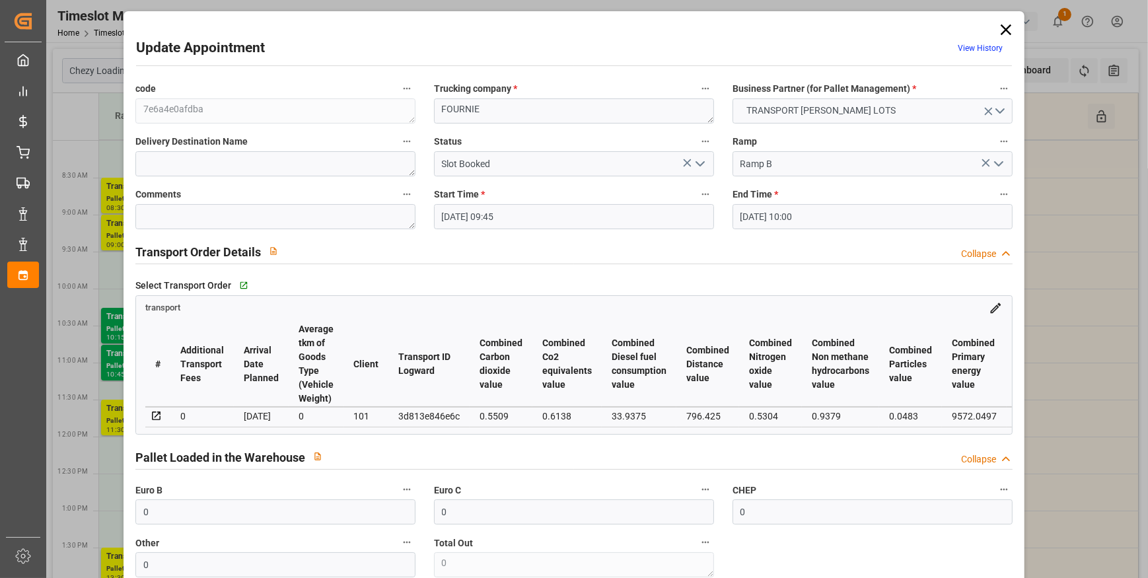
type input "[DATE]"
click at [199, 217] on textarea at bounding box center [275, 216] width 280 height 25
type textarea "JN 3"
click at [701, 162] on polyline "open menu" at bounding box center [700, 164] width 8 height 4
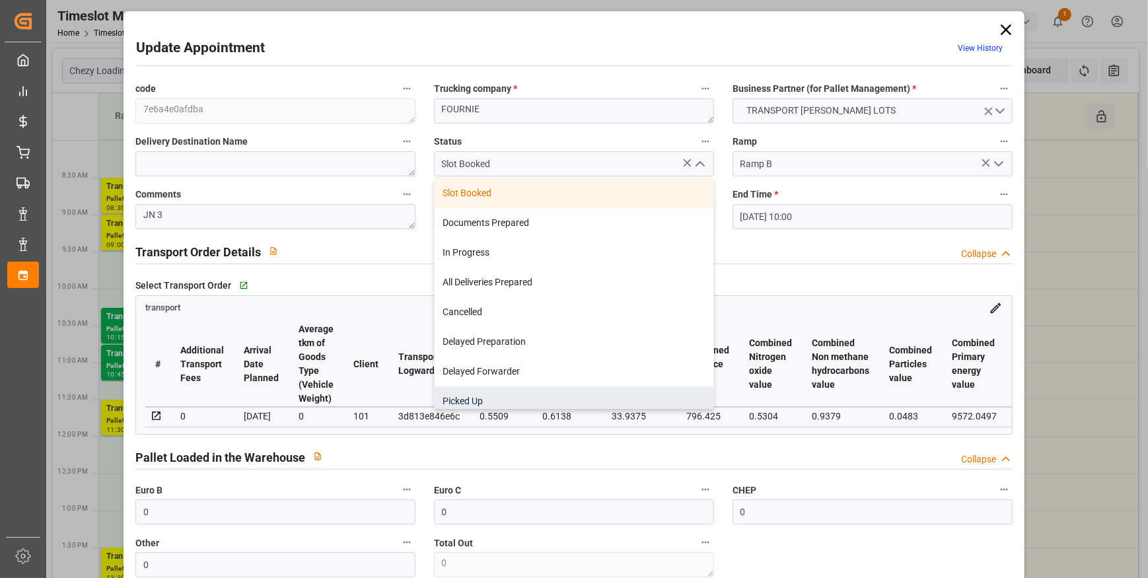
click at [462, 404] on div "Picked Up" at bounding box center [574, 401] width 279 height 30
type input "Picked Up"
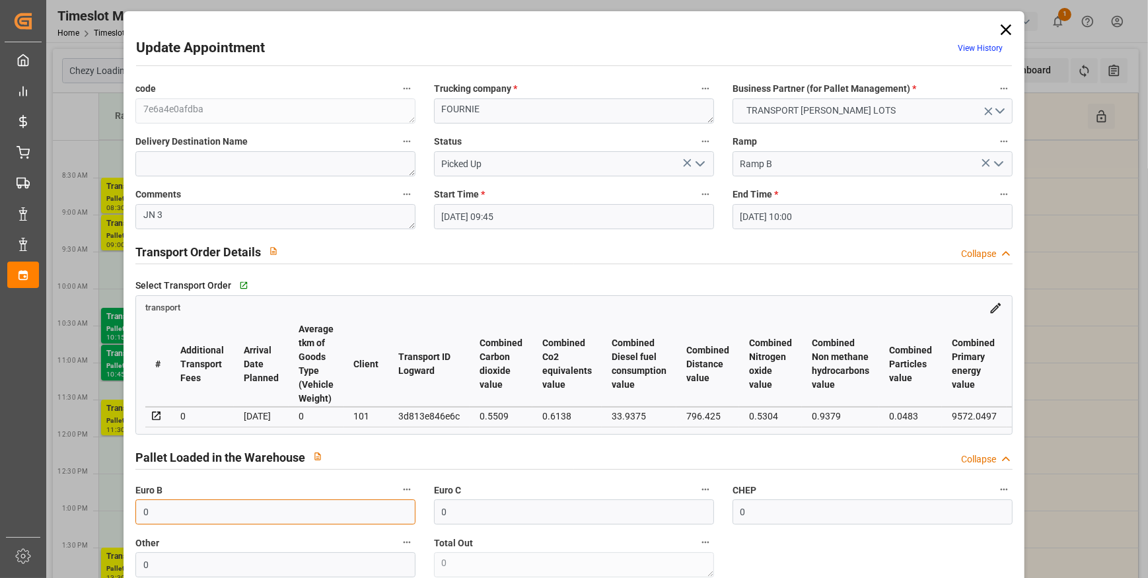
click at [197, 513] on input "0" at bounding box center [275, 511] width 280 height 25
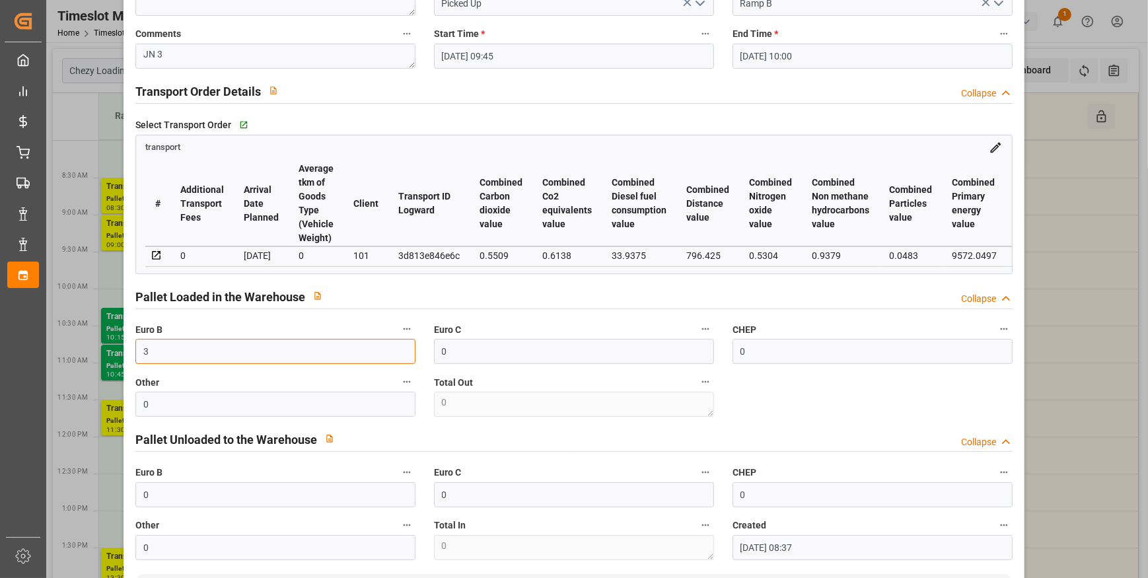
scroll to position [540, 0]
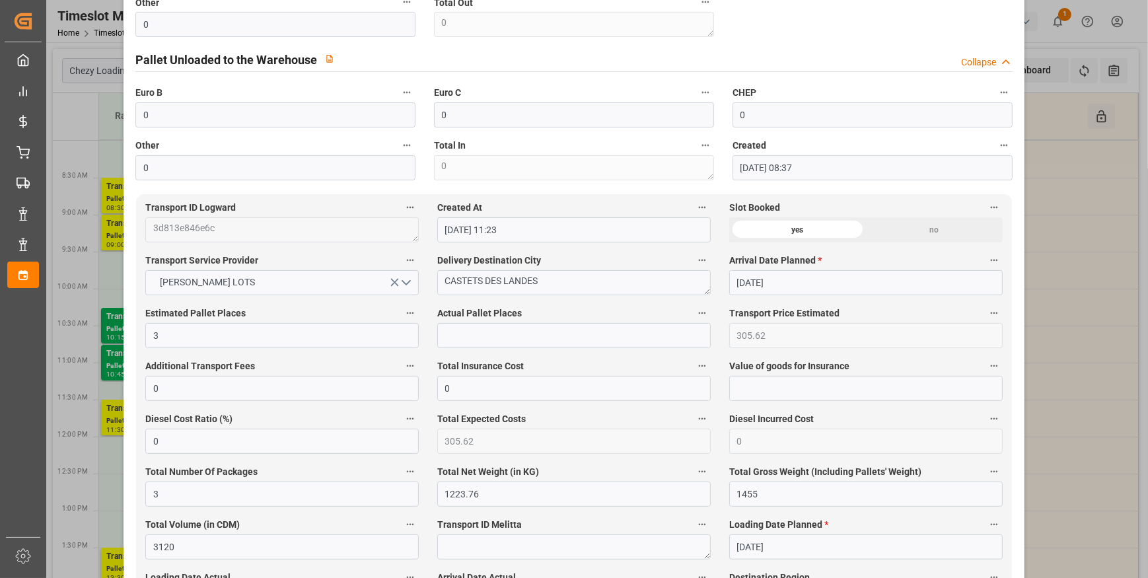
type input "3"
click at [484, 348] on input "text" at bounding box center [573, 335] width 273 height 25
type input "3"
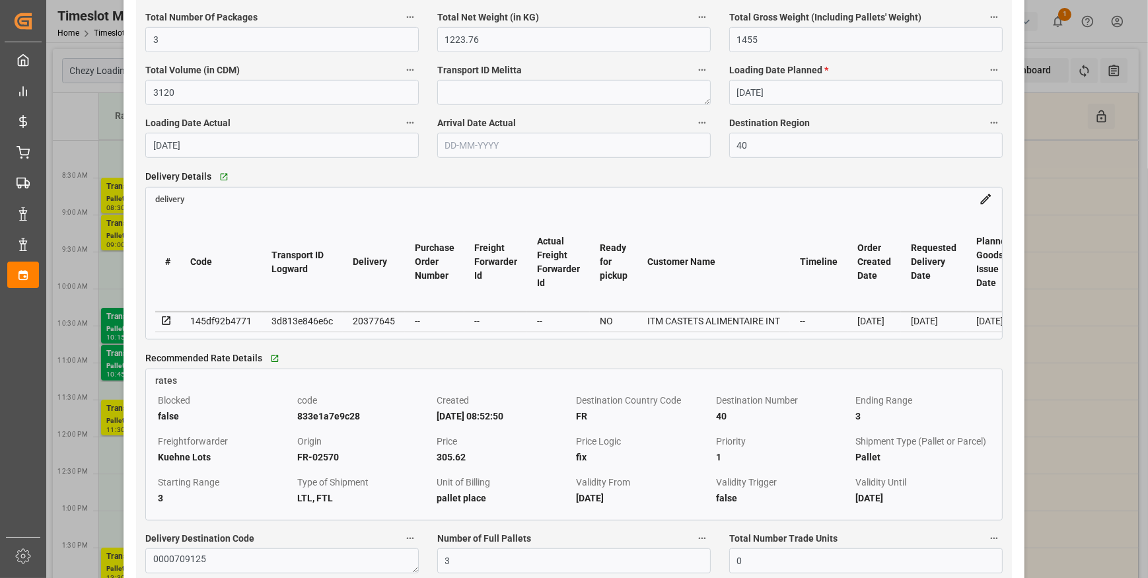
scroll to position [1081, 0]
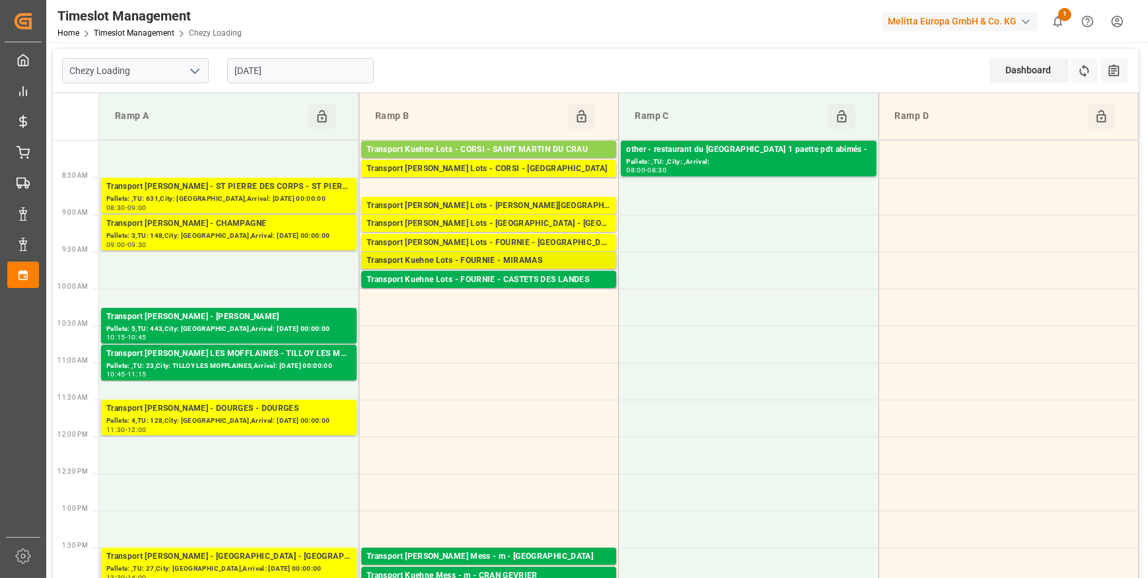
click at [487, 258] on div "Transport Kuehne Lots - FOURNIE - MIRAMAS" at bounding box center [489, 260] width 244 height 13
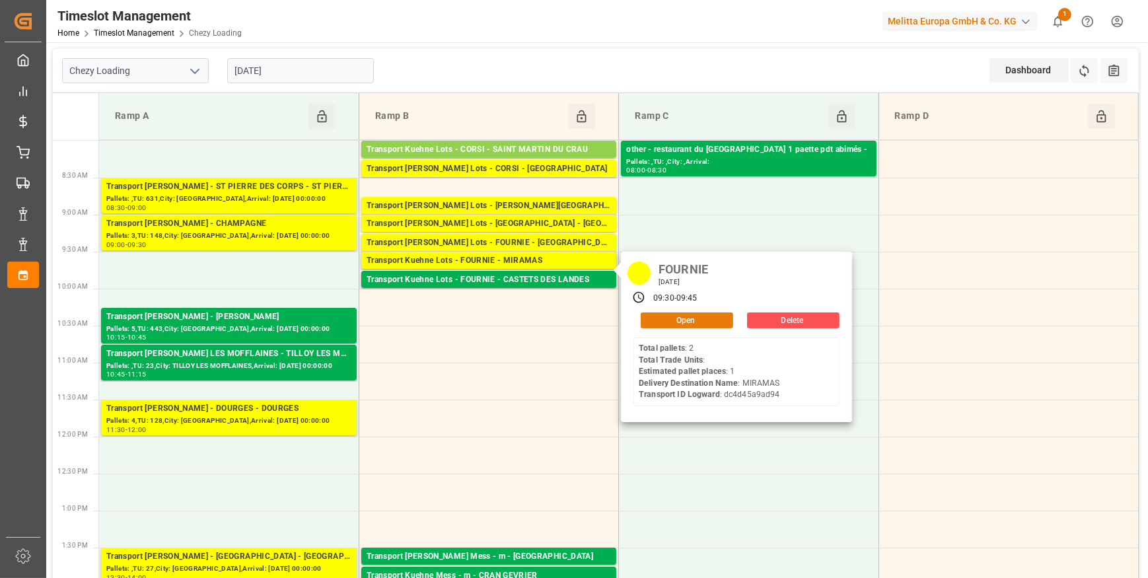
click at [685, 319] on button "Open" at bounding box center [687, 320] width 92 height 16
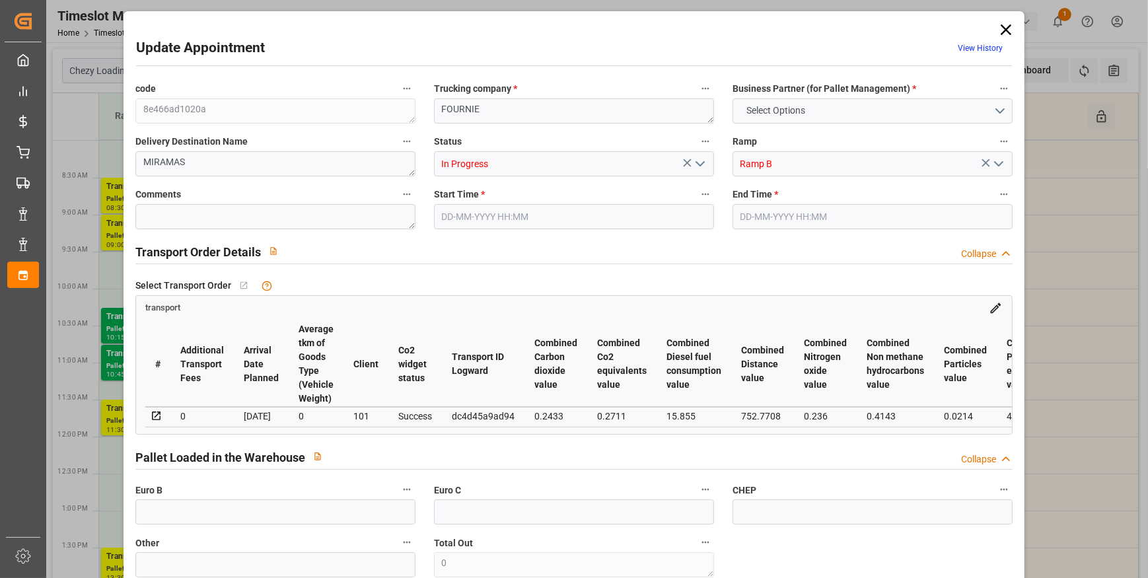
type input "1"
type input "0"
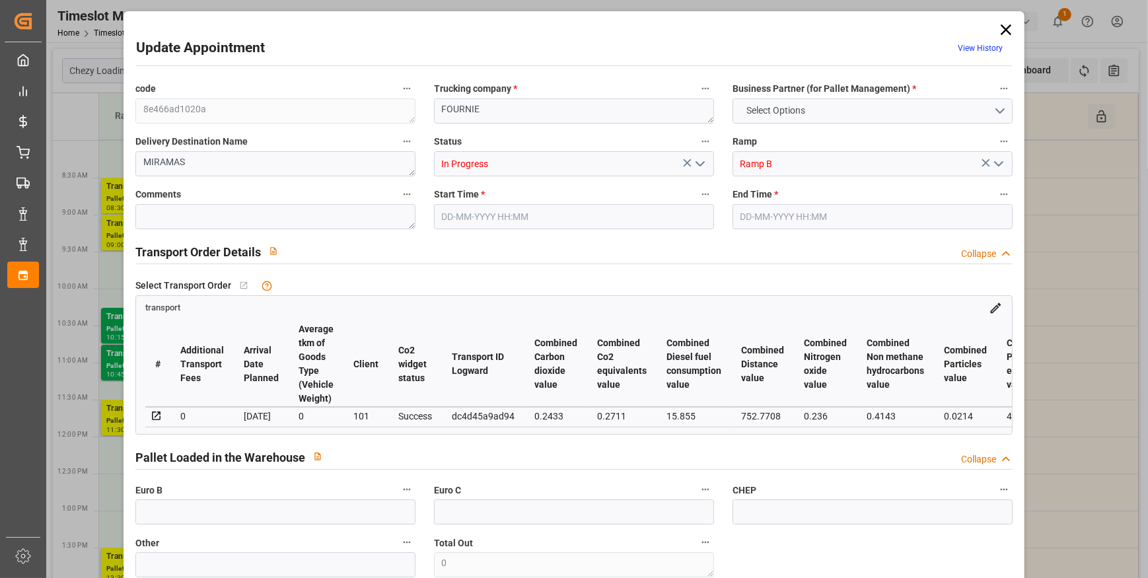
type input "2"
type input "458.4"
type input "692"
type input "1440"
type input "13"
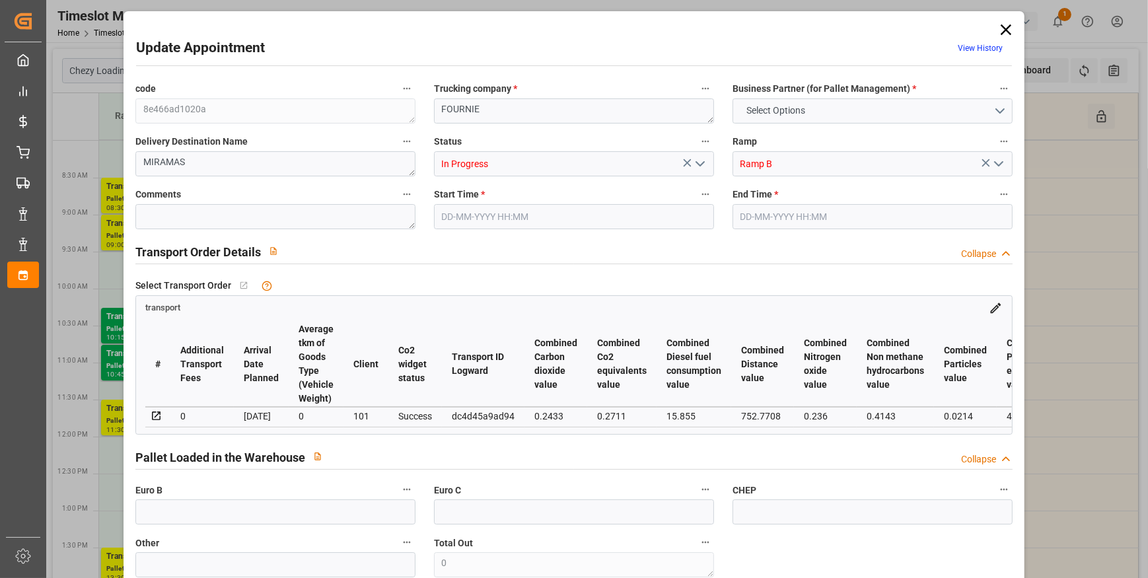
type input "2"
type input "0"
type input "2"
type input "101"
type input "626.4"
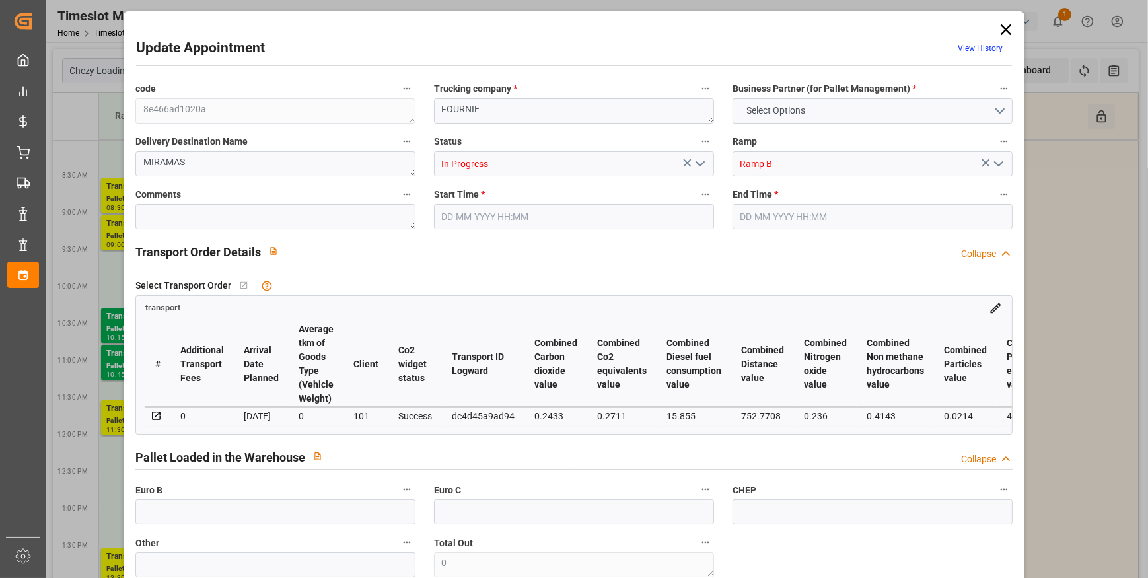
type input "0"
type input "4710.8598"
type input "0"
type input "21"
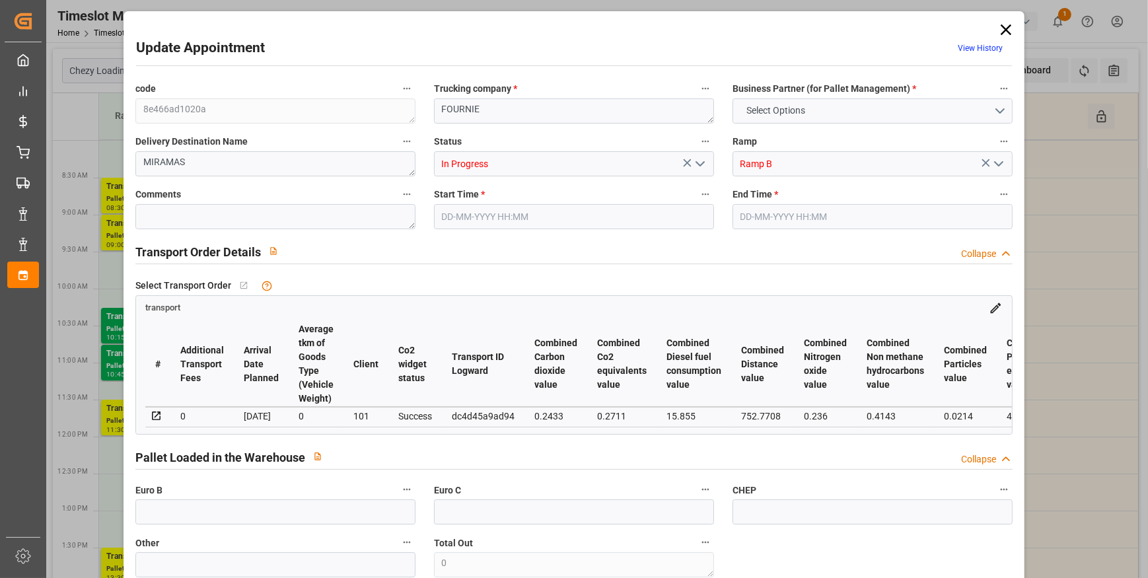
type input "35"
type input "10-09-2025 09:30"
type input "10-09-2025 09:45"
type input "09-09-2025 12:49"
type input "09-09-2025 11:35"
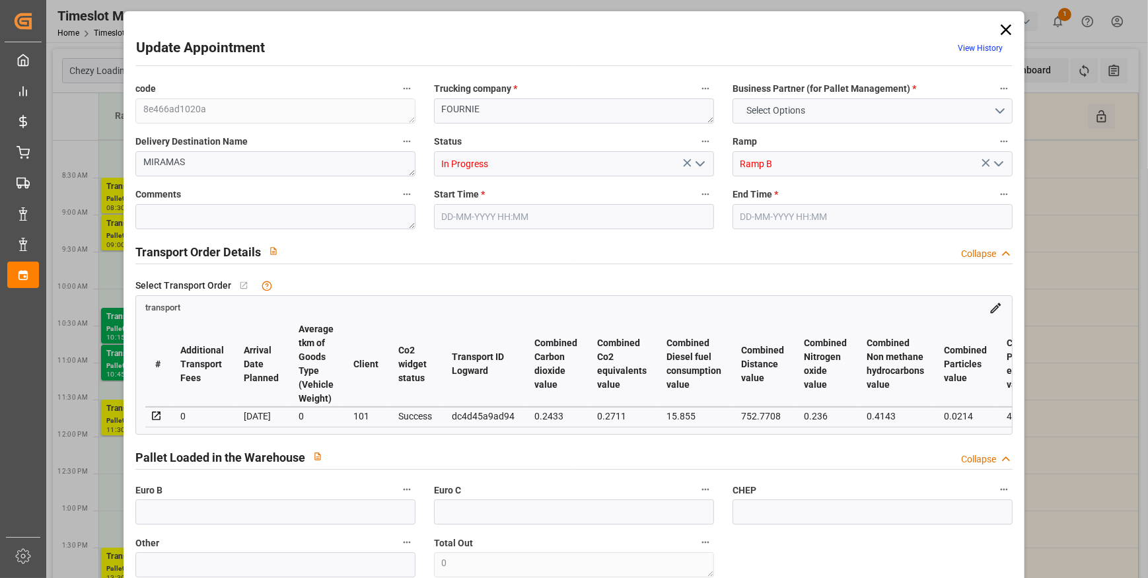
type input "[DATE]"
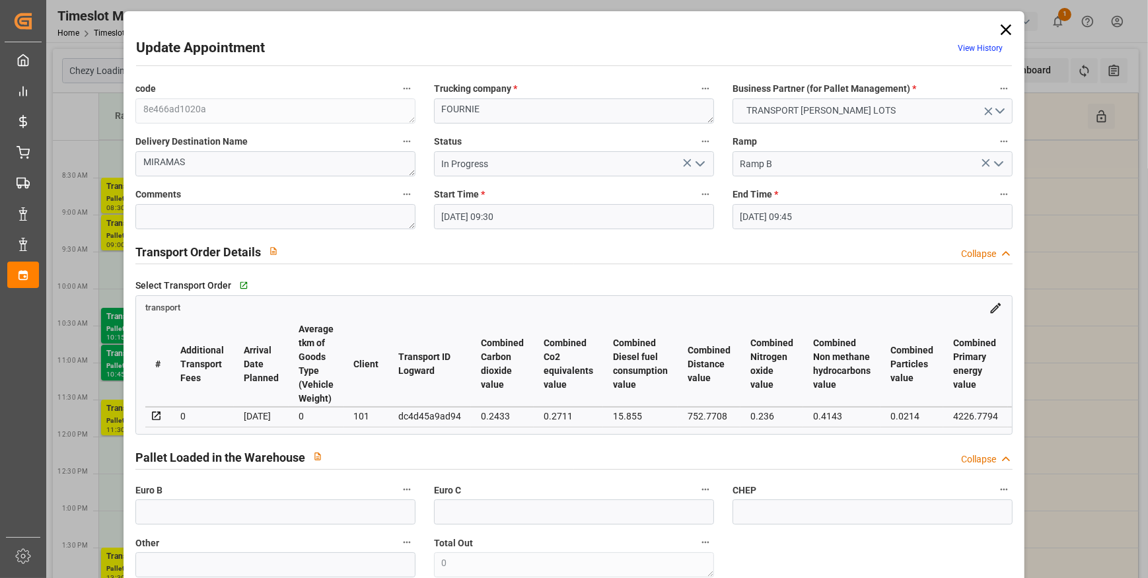
click at [698, 161] on icon "open menu" at bounding box center [700, 164] width 16 height 16
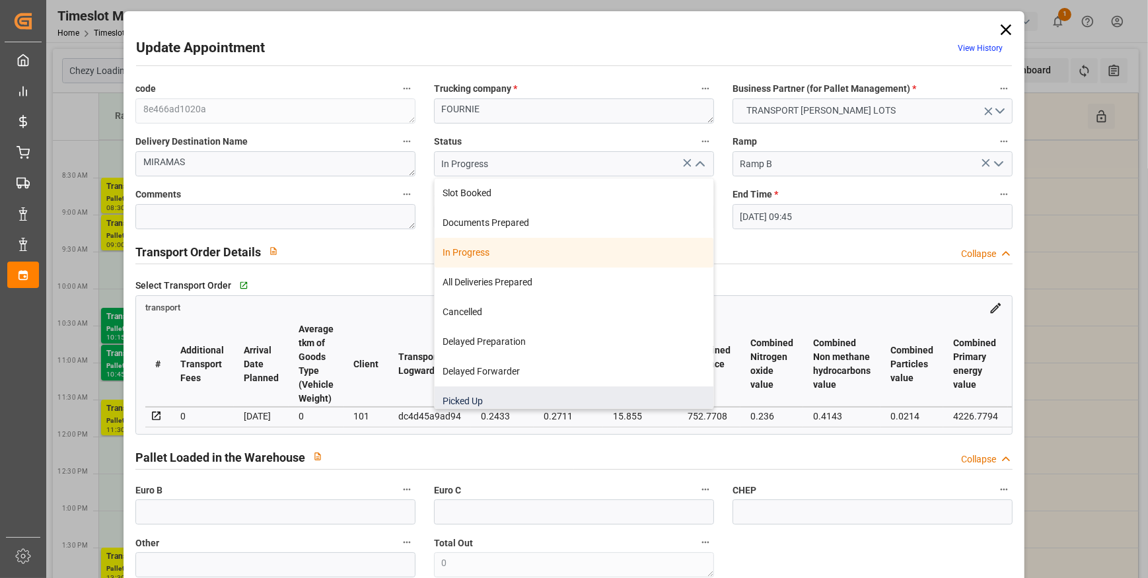
click at [476, 398] on div "Picked Up" at bounding box center [574, 401] width 279 height 30
type input "Picked Up"
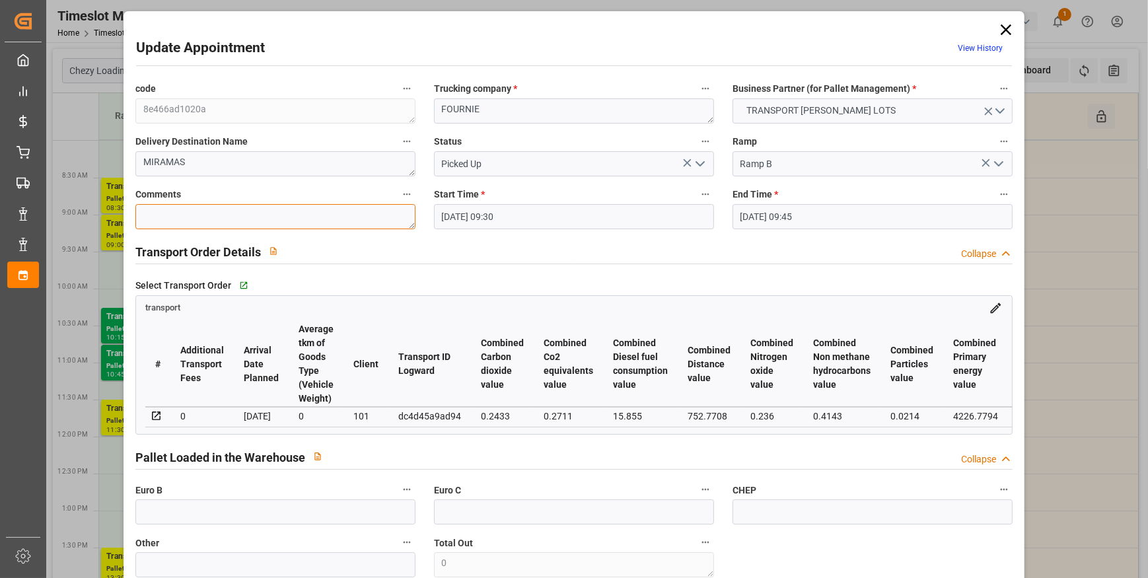
click at [185, 211] on textarea at bounding box center [275, 216] width 280 height 25
type textarea "2"
type textarea "JN 1"
click at [211, 519] on input "text" at bounding box center [275, 511] width 280 height 25
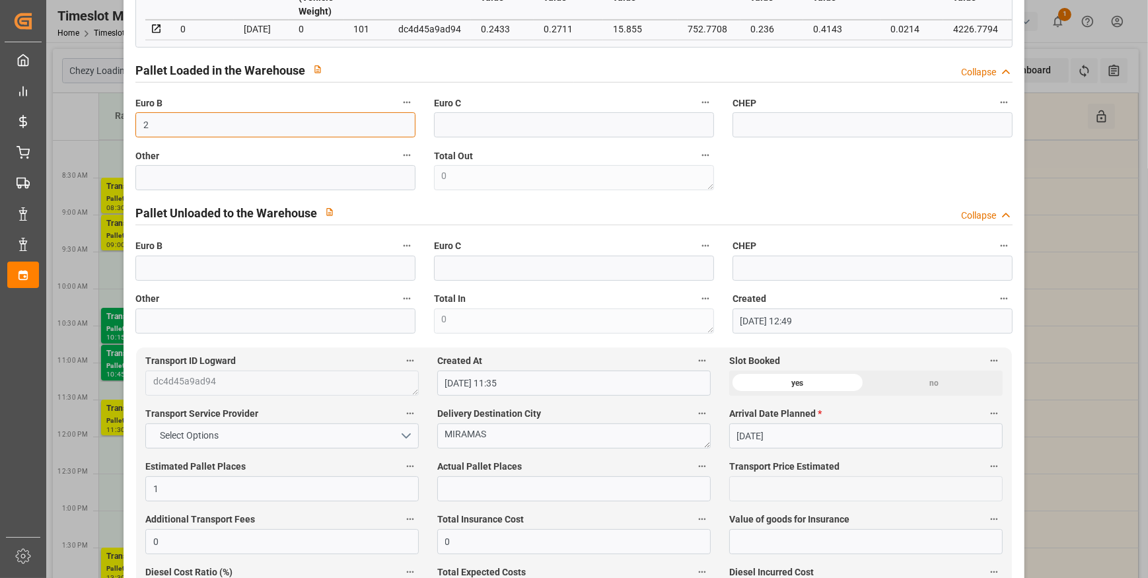
scroll to position [540, 0]
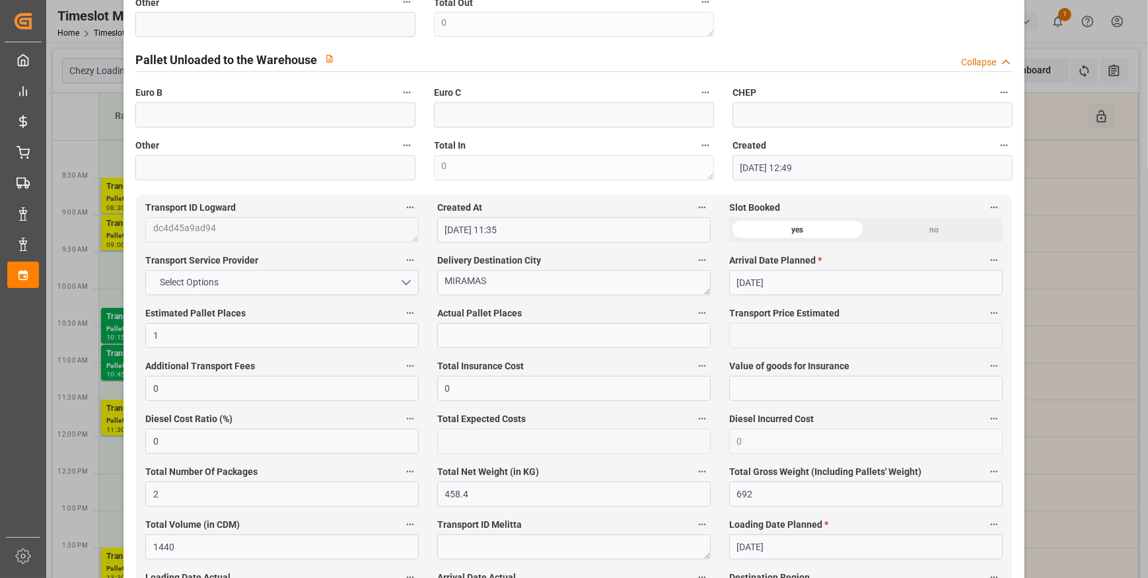
type input "2"
click at [456, 334] on input "text" at bounding box center [573, 335] width 273 height 25
type input "1"
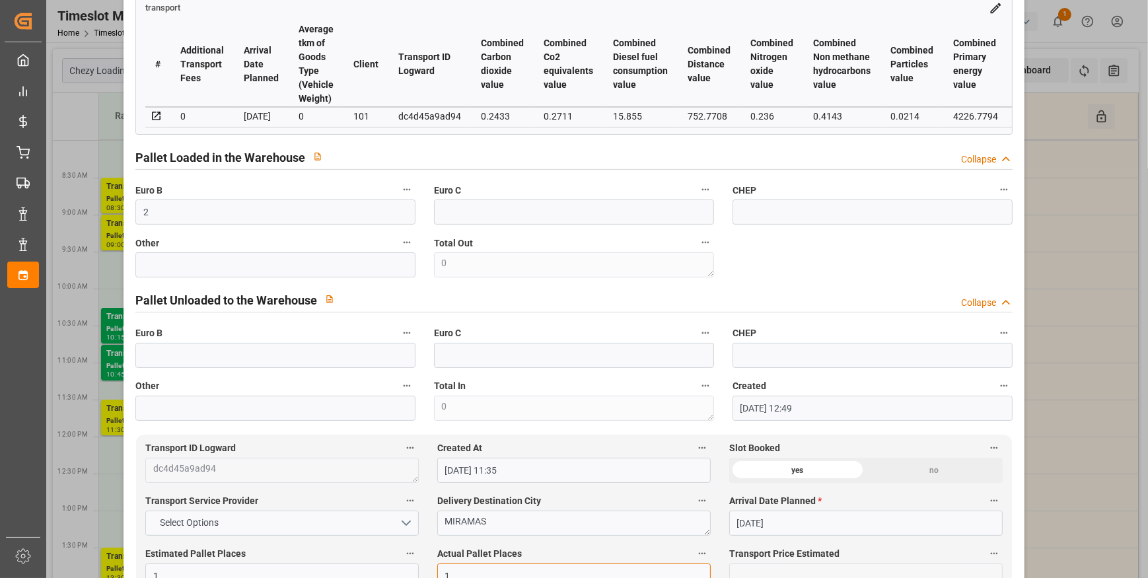
scroll to position [0, 0]
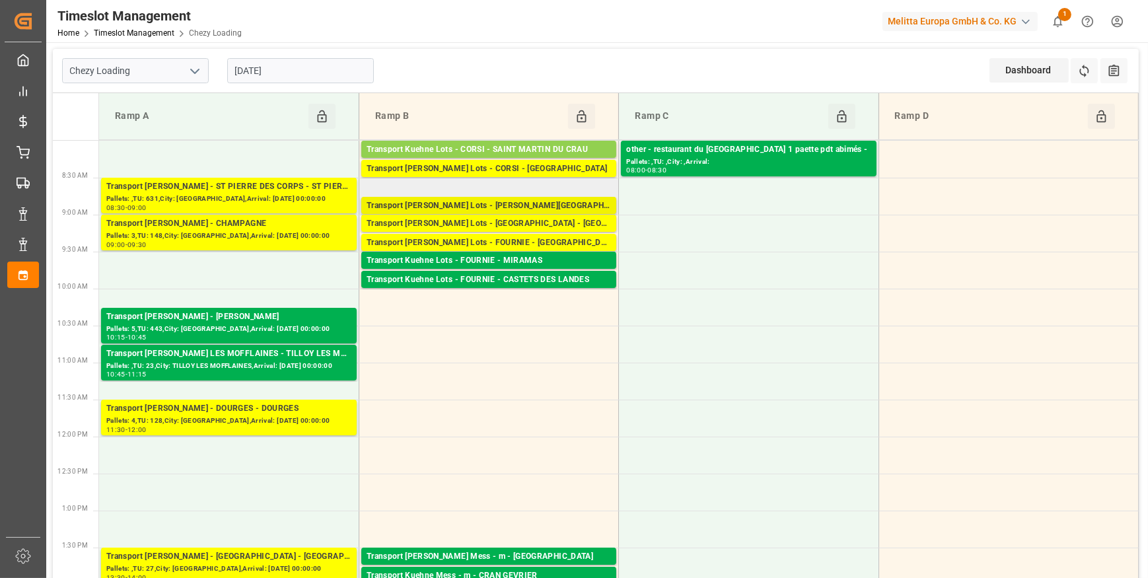
click at [498, 205] on div "Transport [PERSON_NAME] Lots - [PERSON_NAME][GEOGRAPHIC_DATA]" at bounding box center [489, 205] width 244 height 13
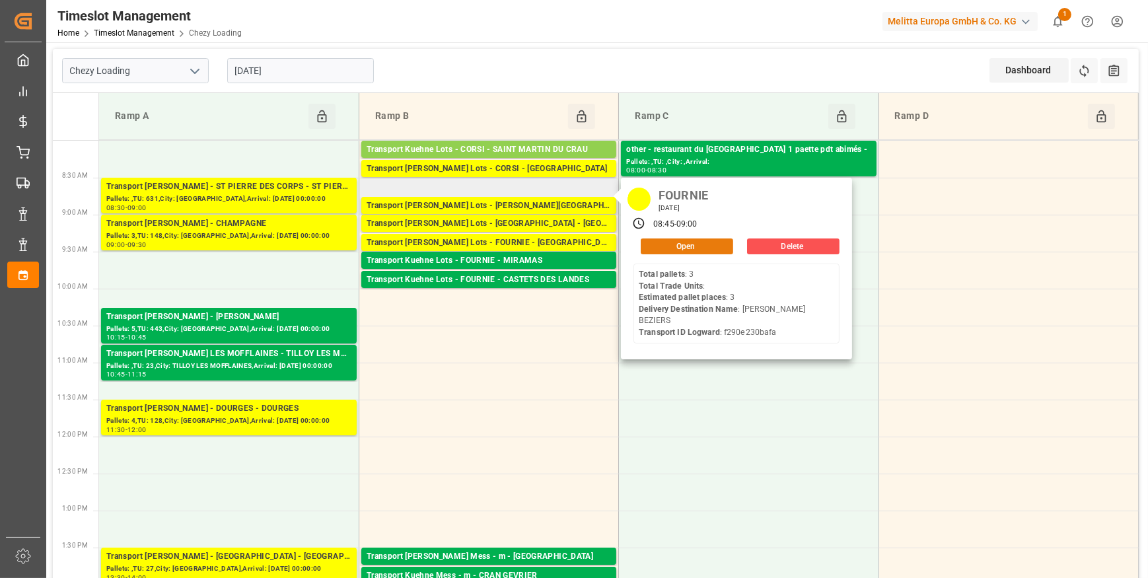
click at [694, 243] on button "Open" at bounding box center [687, 246] width 92 height 16
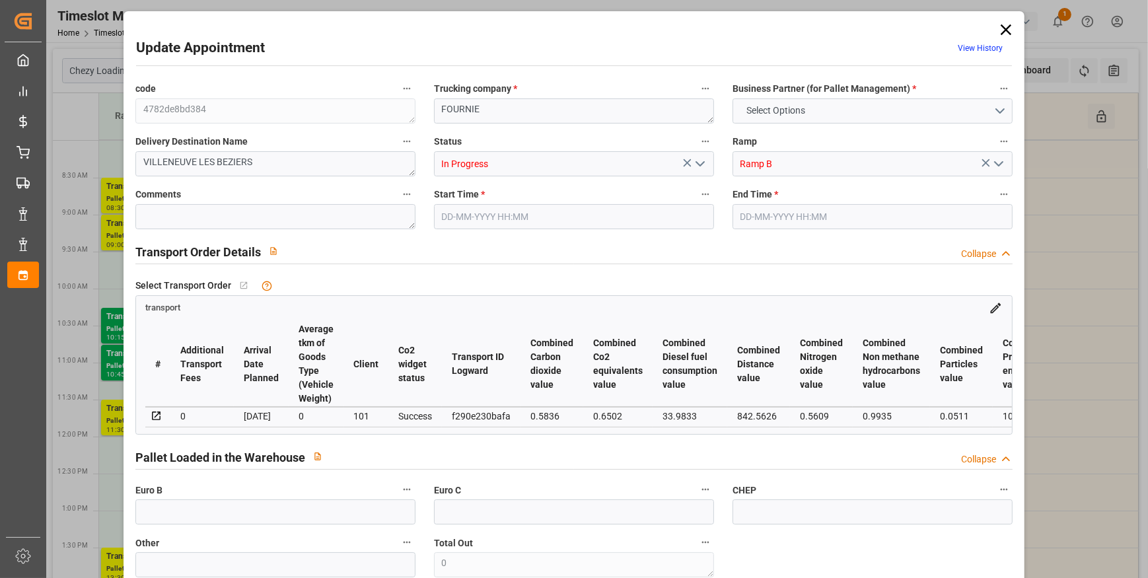
type input "3"
type input "290.23"
type input "0"
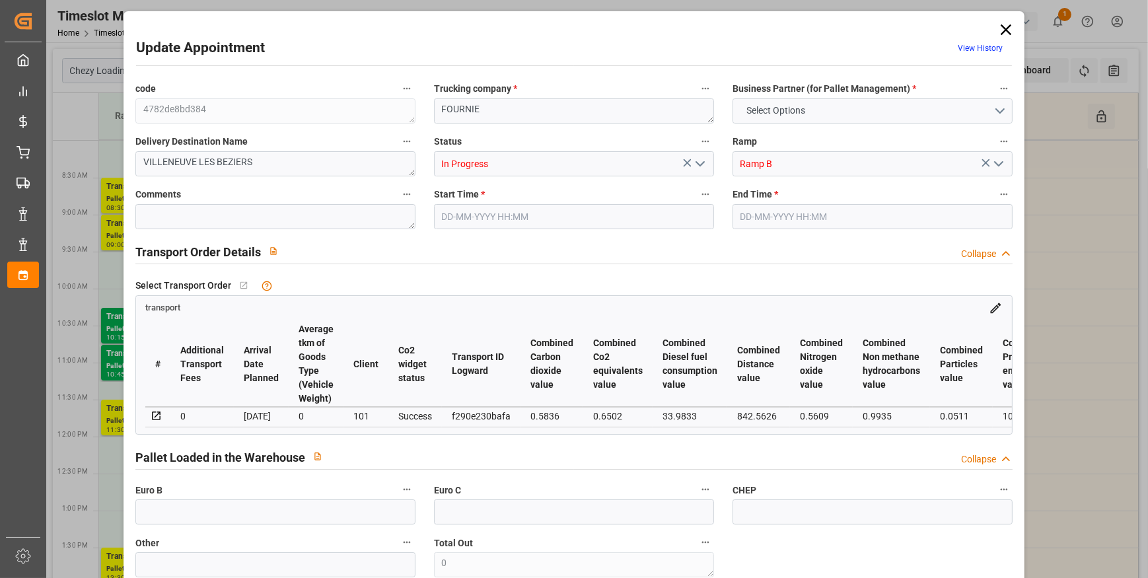
type input "290.23"
type input "0"
type input "3"
type input "1223.76"
type input "1455"
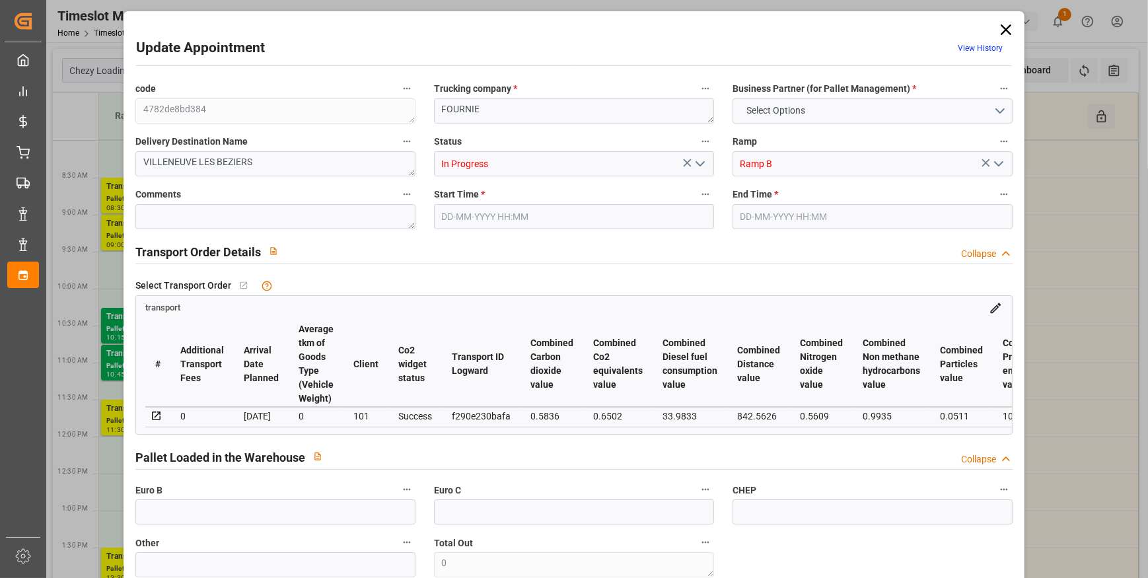
type input "3120"
type input "34"
type input "3"
type input "0"
type input "3"
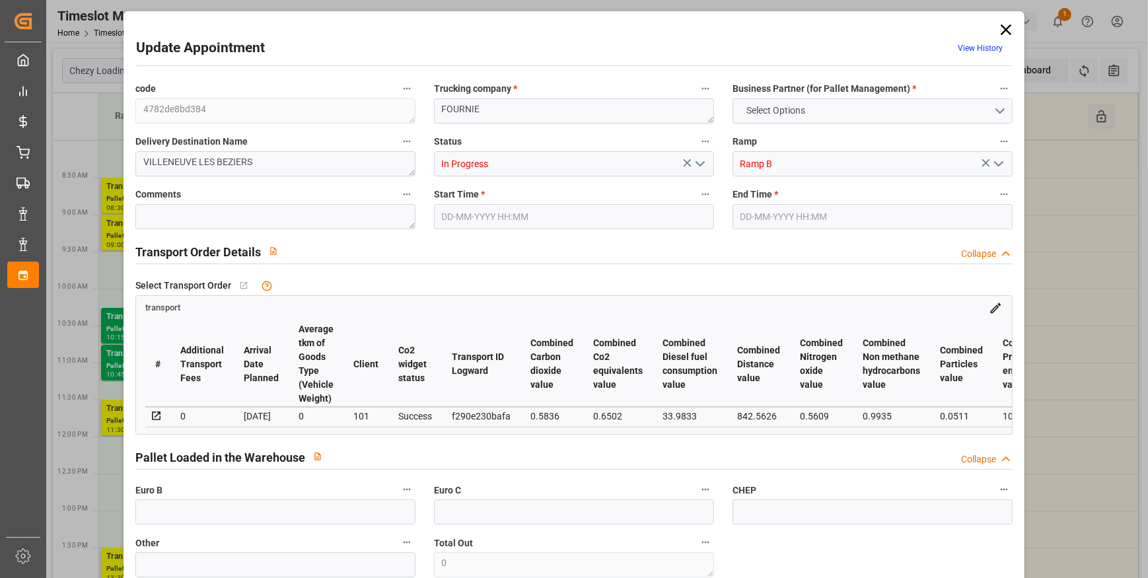
type input "101"
type input "1319.76"
type input "0"
type input "4710.8598"
type input "0"
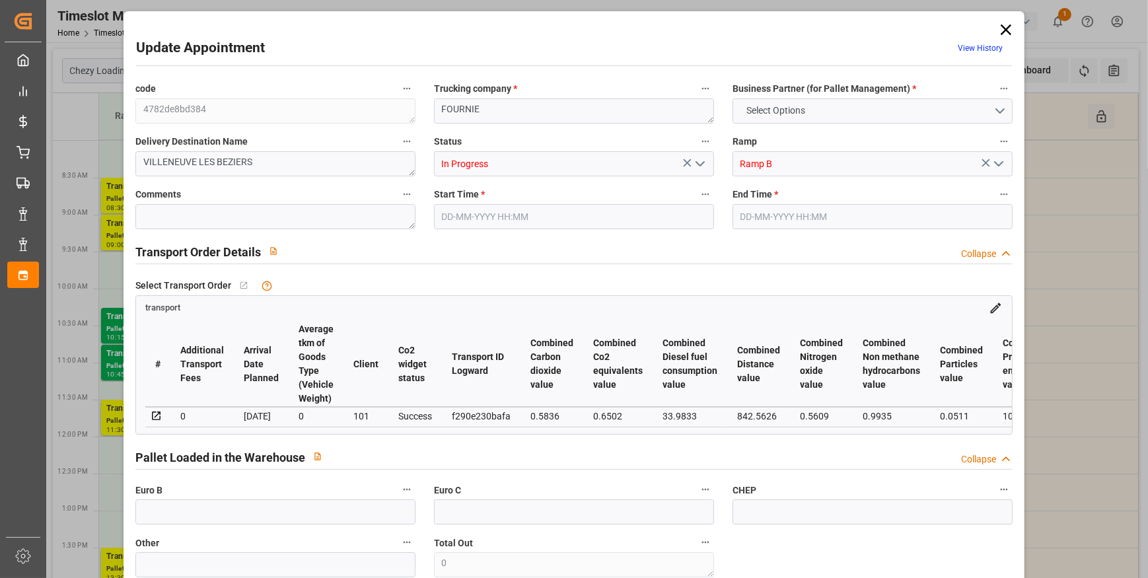
type input "0"
type input "21"
type input "35"
type input "10-09-2025 08:45"
type input "10-09-2025 09:00"
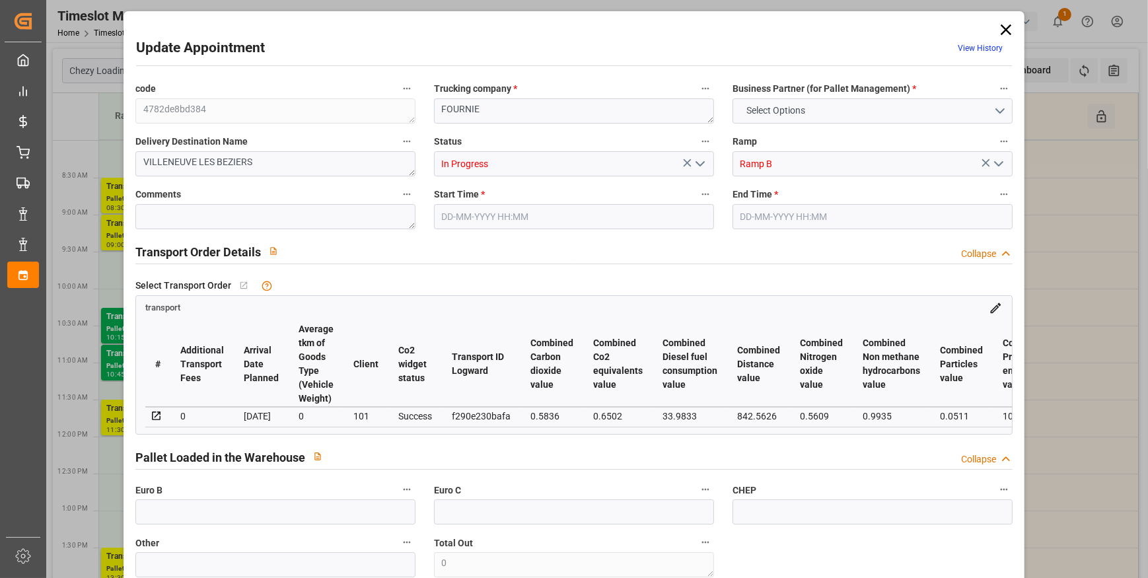
type input "08-09-2025 12:41"
type input "08-09-2025 11:22"
type input "[DATE]"
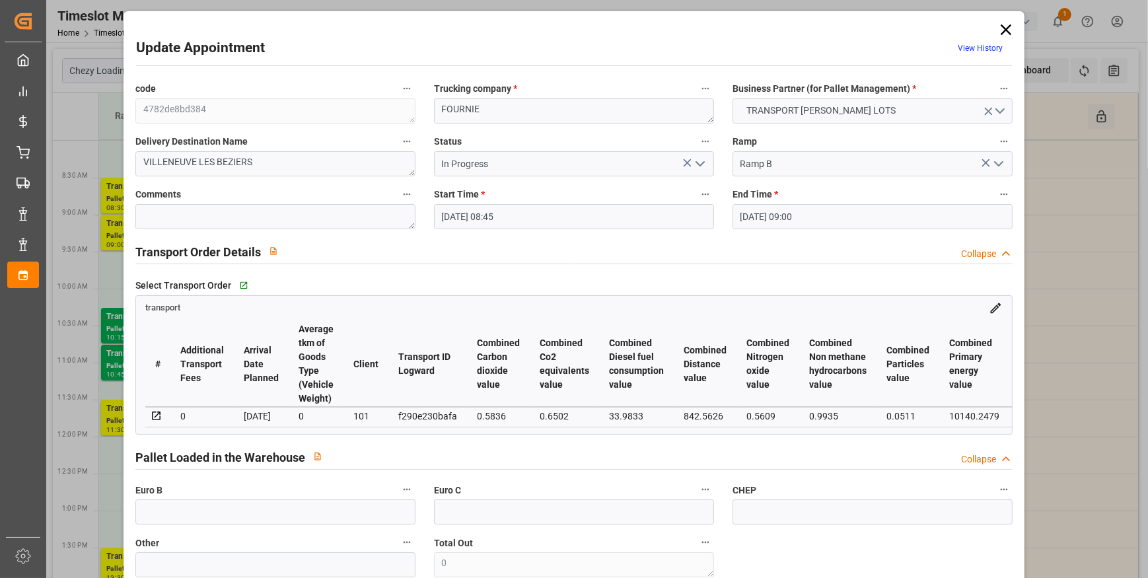
click at [700, 164] on icon "open menu" at bounding box center [700, 164] width 16 height 16
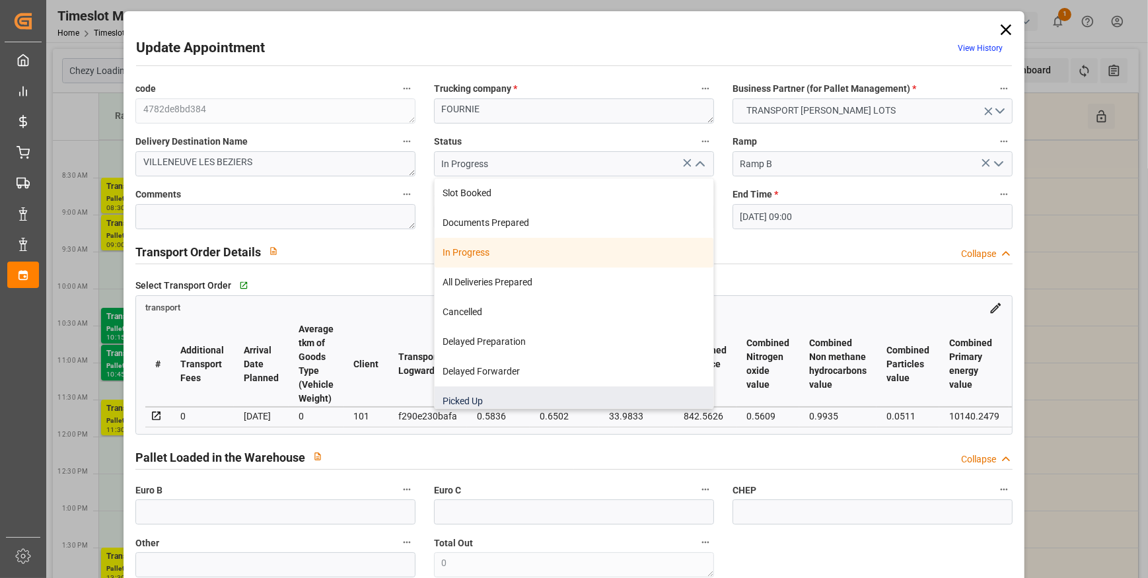
click at [474, 400] on div "Picked Up" at bounding box center [574, 401] width 279 height 30
type input "Picked Up"
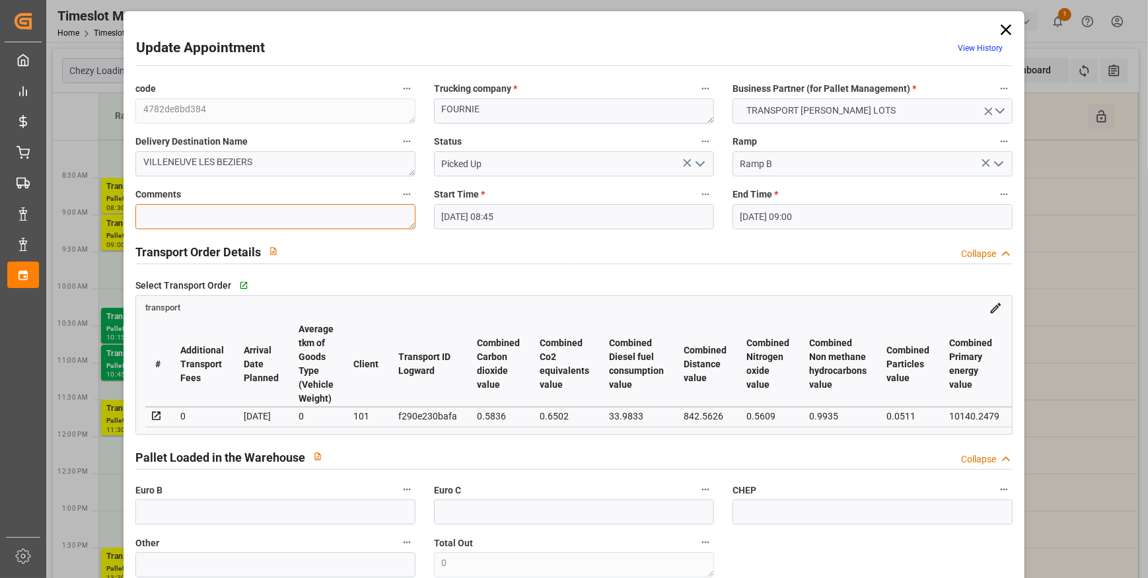
click at [162, 207] on textarea at bounding box center [275, 216] width 280 height 25
type textarea "JN 3"
click at [190, 509] on input "text" at bounding box center [275, 511] width 280 height 25
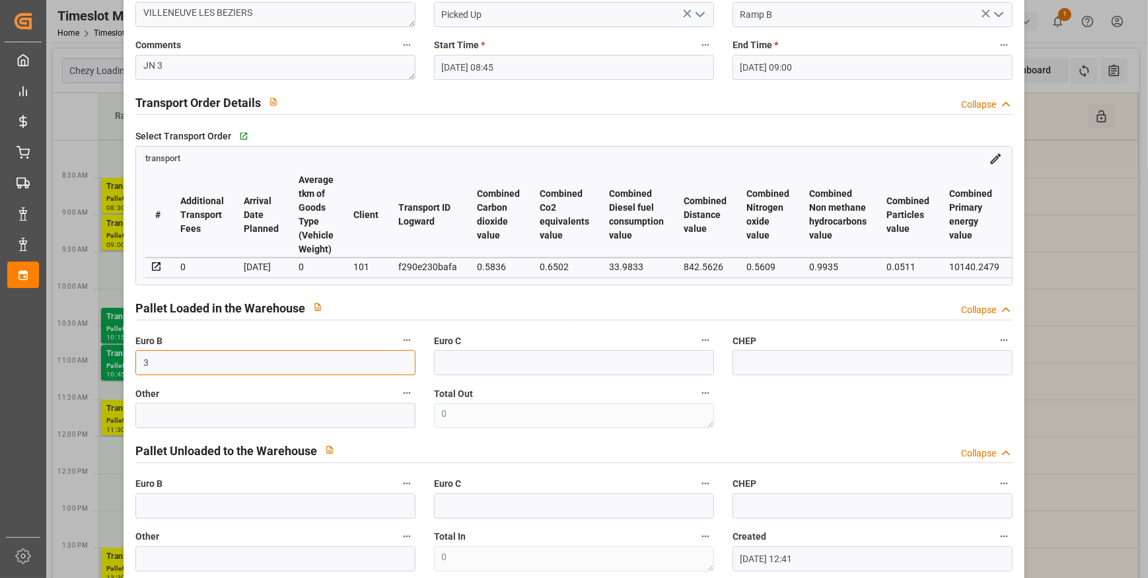
scroll to position [480, 0]
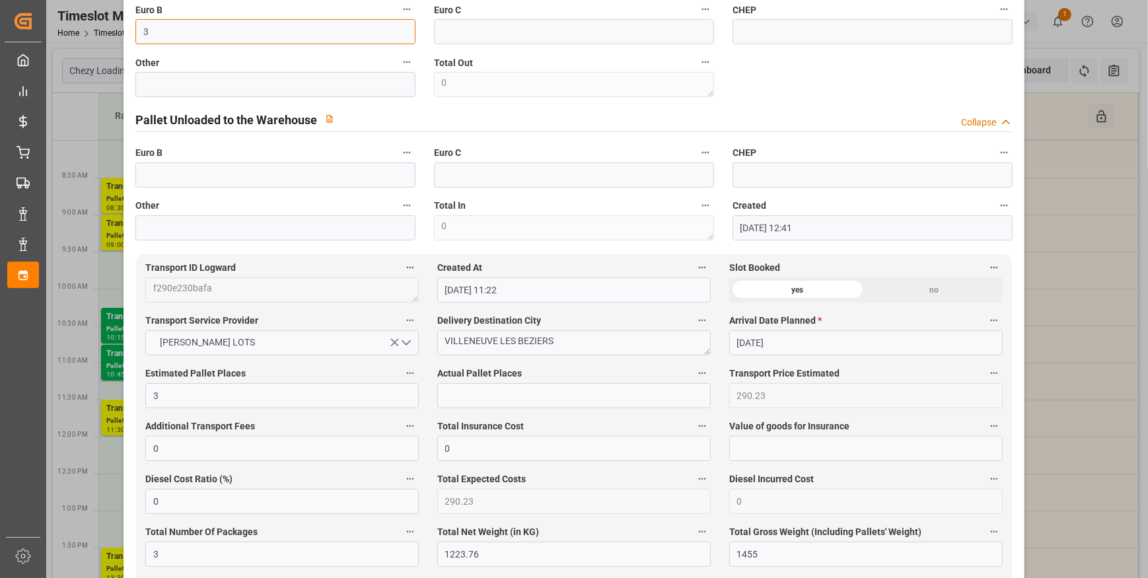
type input "3"
click at [519, 390] on input "text" at bounding box center [573, 395] width 273 height 25
type input "3"
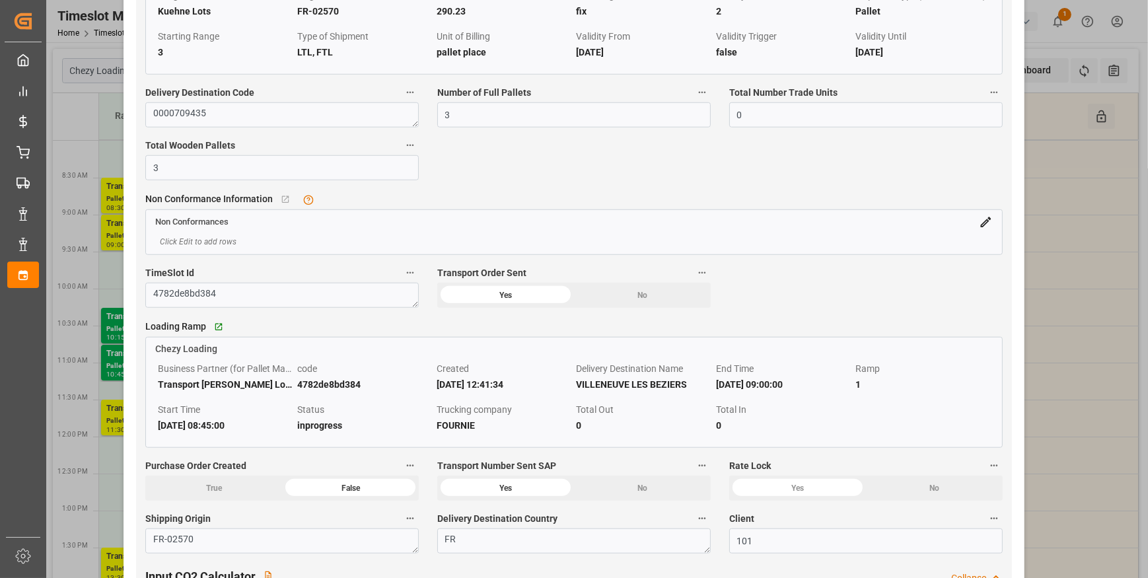
scroll to position [1380, 0]
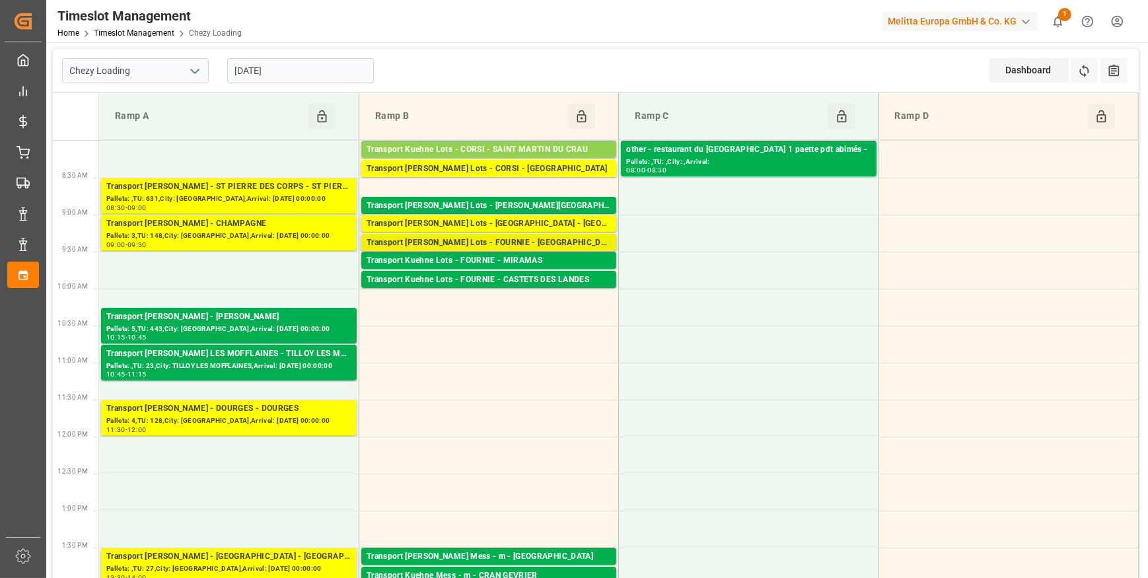
click at [530, 240] on div "Transport [PERSON_NAME] Lots - FOURNIE - [GEOGRAPHIC_DATA][PERSON_NAME]" at bounding box center [489, 242] width 244 height 13
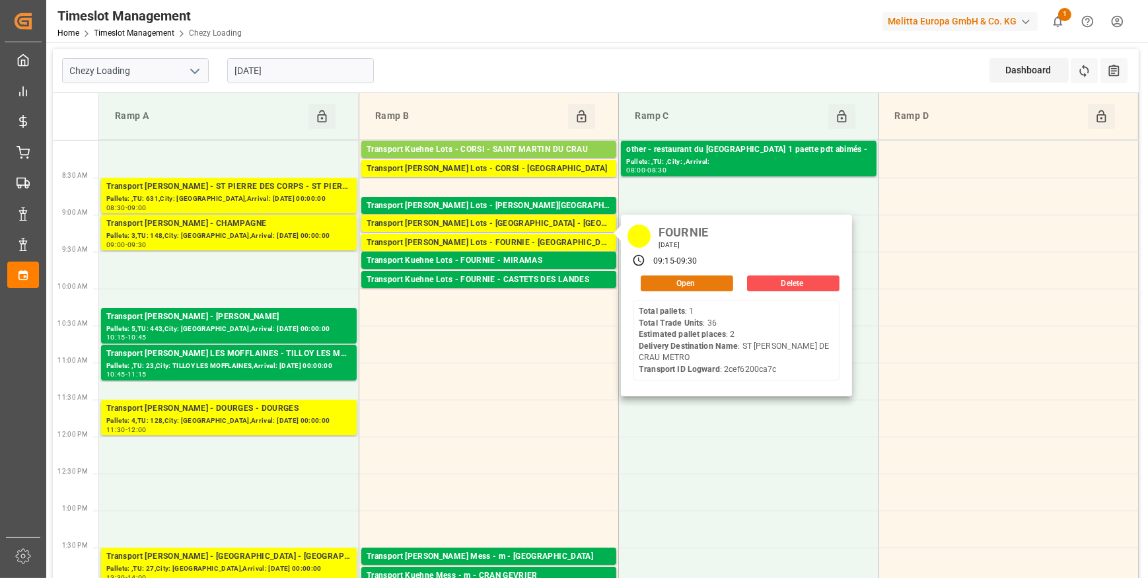
click at [646, 280] on button "Open" at bounding box center [687, 283] width 92 height 16
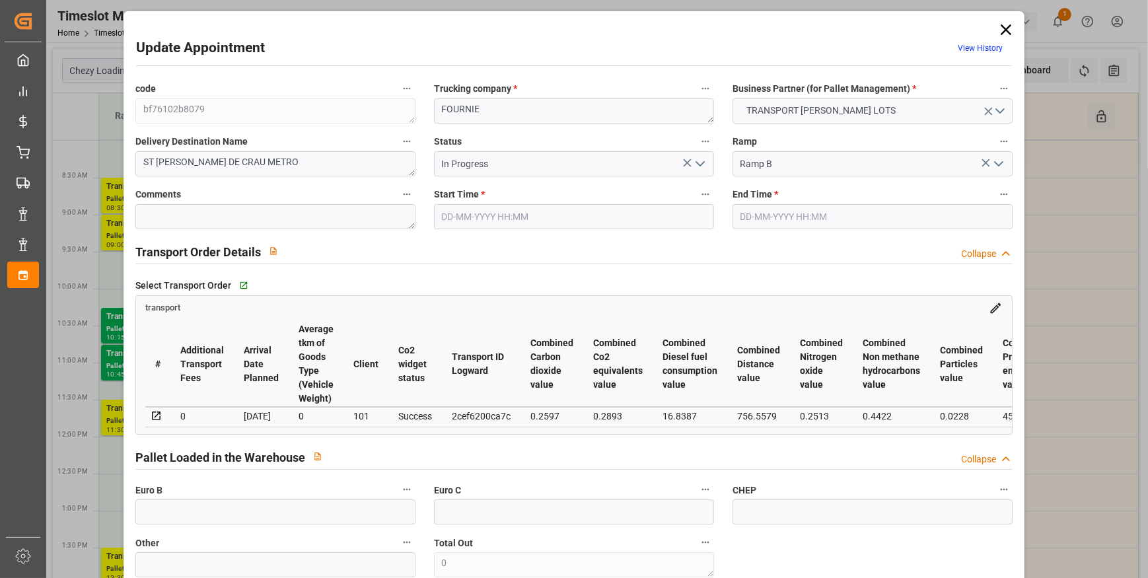
type input "2"
type input "266.83"
type input "0"
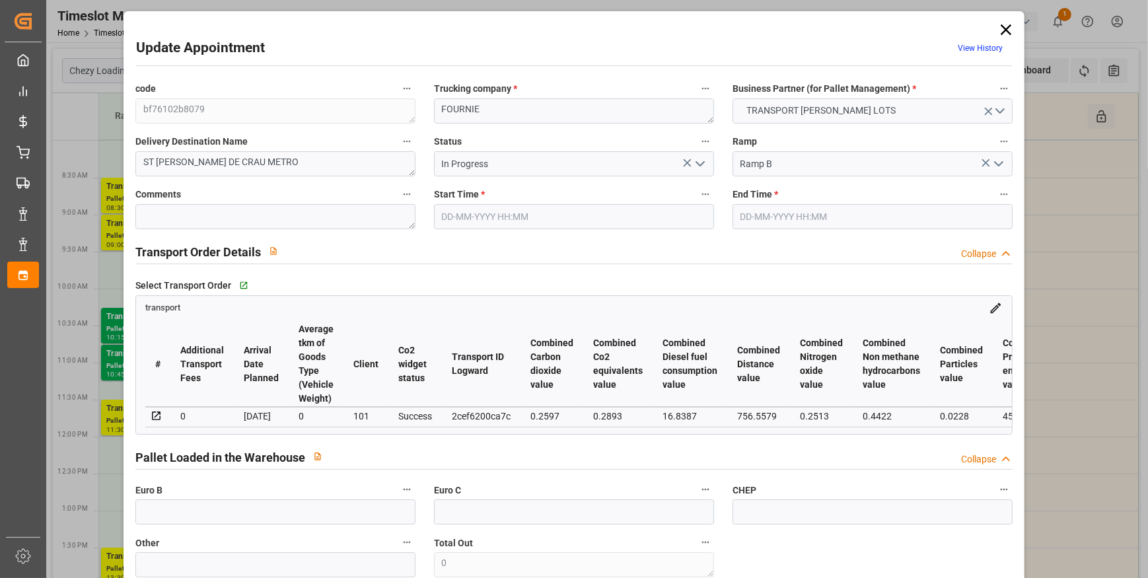
type input "266.83"
type input "0"
type input "2"
type input "564.828"
type input "729.424"
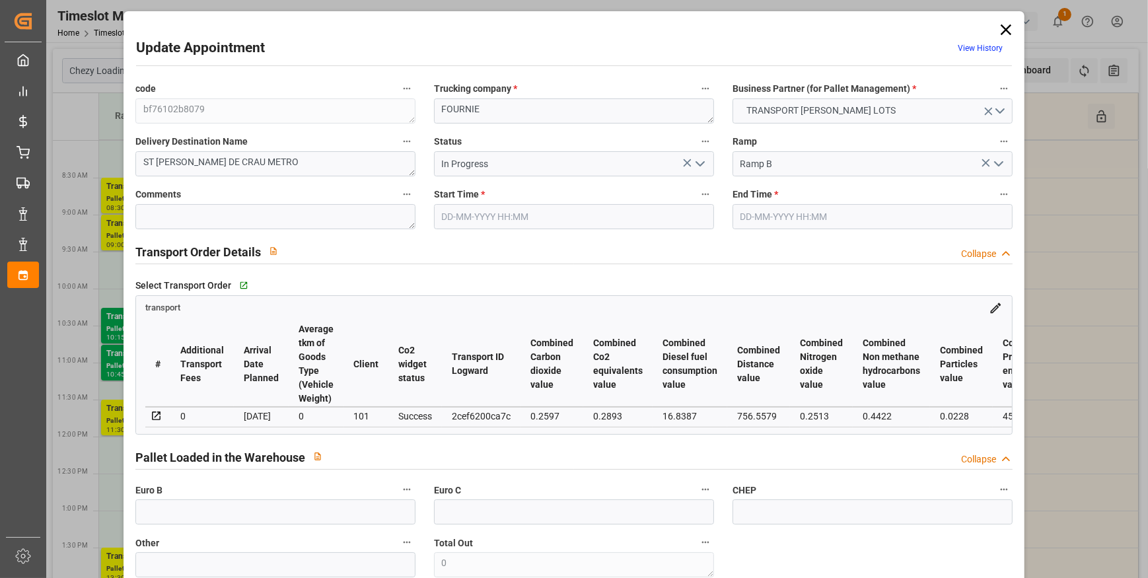
type input "1610.784"
type input "13"
type input "1"
type input "36"
type input "2"
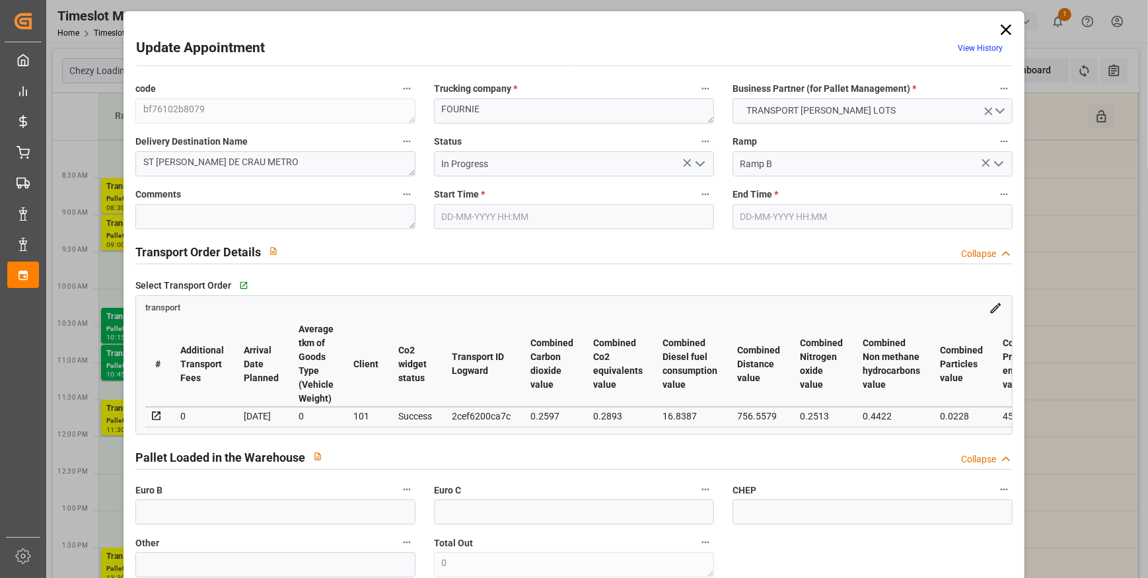
type input "101"
type input "663.432"
type input "0"
type input "4710.8598"
type input "0"
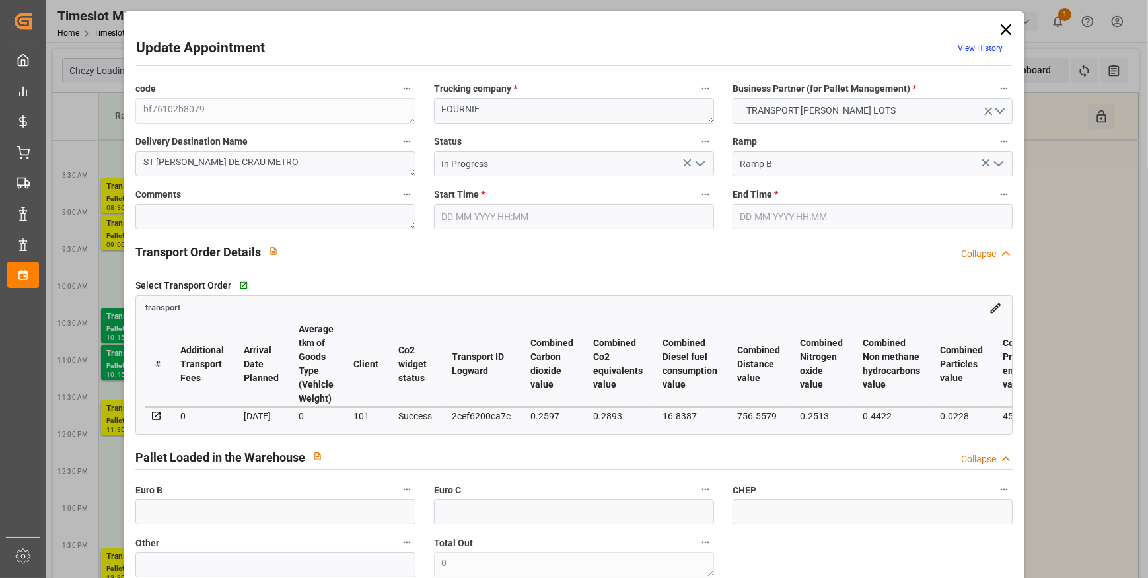
type input "0"
type input "21"
type input "35"
type input "10-09-2025 09:15"
type input "10-09-2025 09:30"
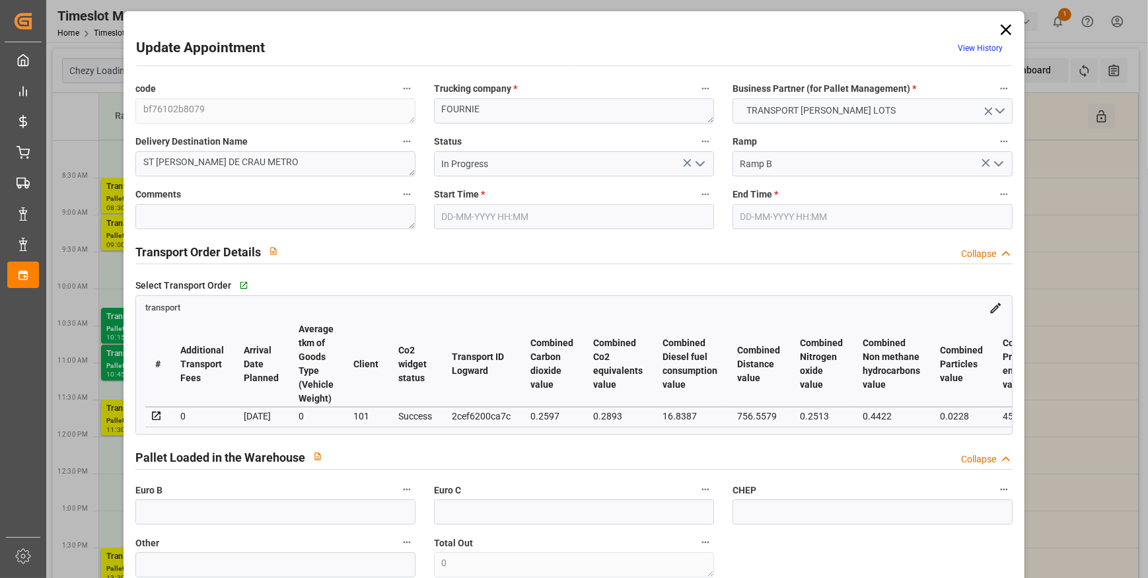
type input "09-09-2025 12:48"
type input "09-09-2025 11:34"
type input "[DATE]"
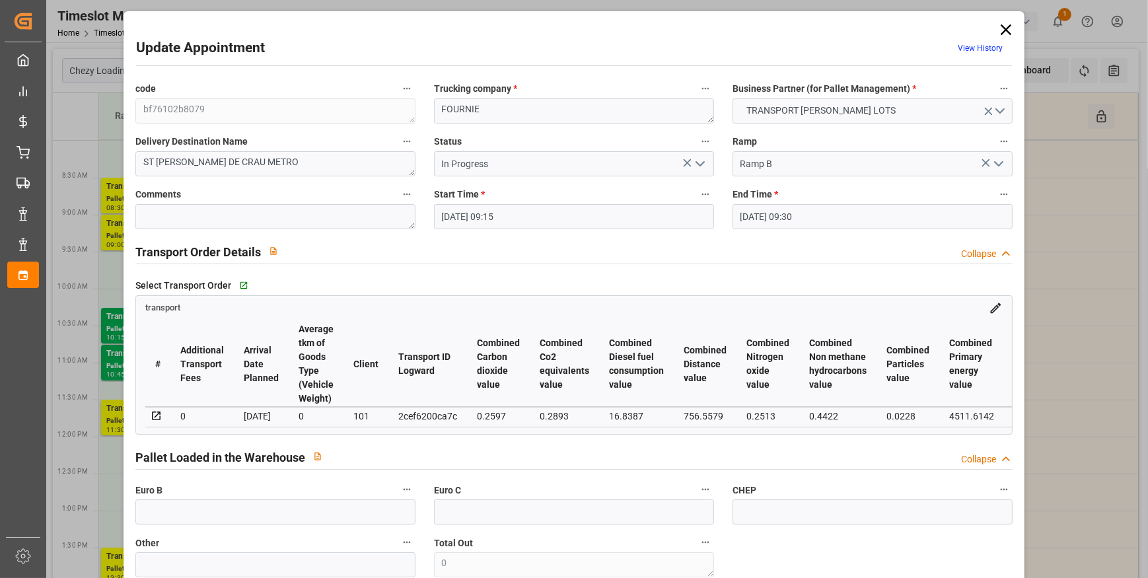
click at [684, 159] on icon at bounding box center [687, 163] width 14 height 14
click at [695, 157] on icon "open menu" at bounding box center [700, 164] width 16 height 16
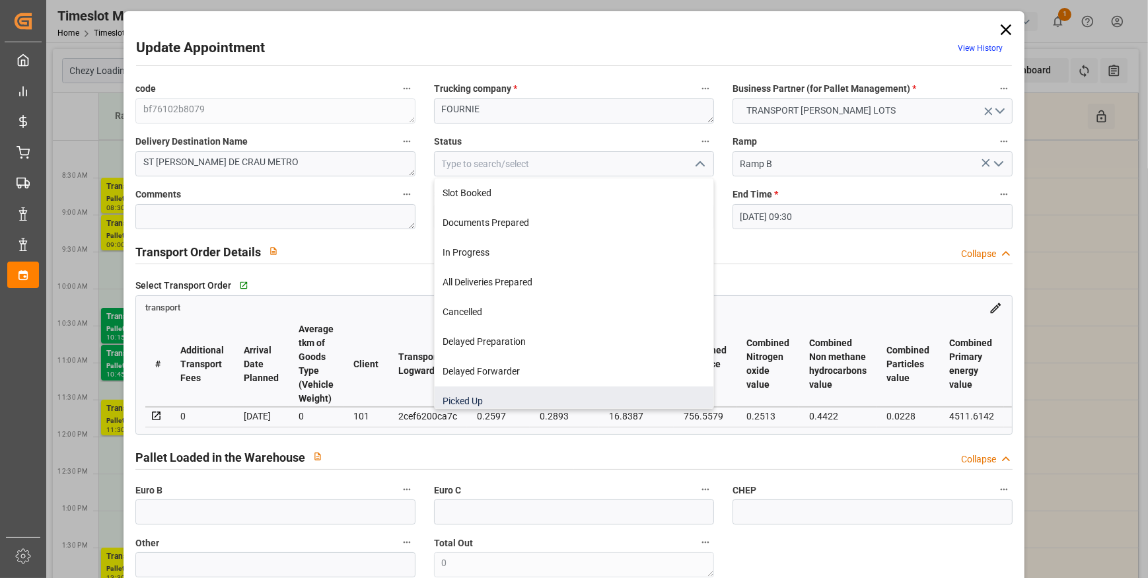
click at [454, 391] on div "Picked Up" at bounding box center [574, 401] width 279 height 30
type input "Picked Up"
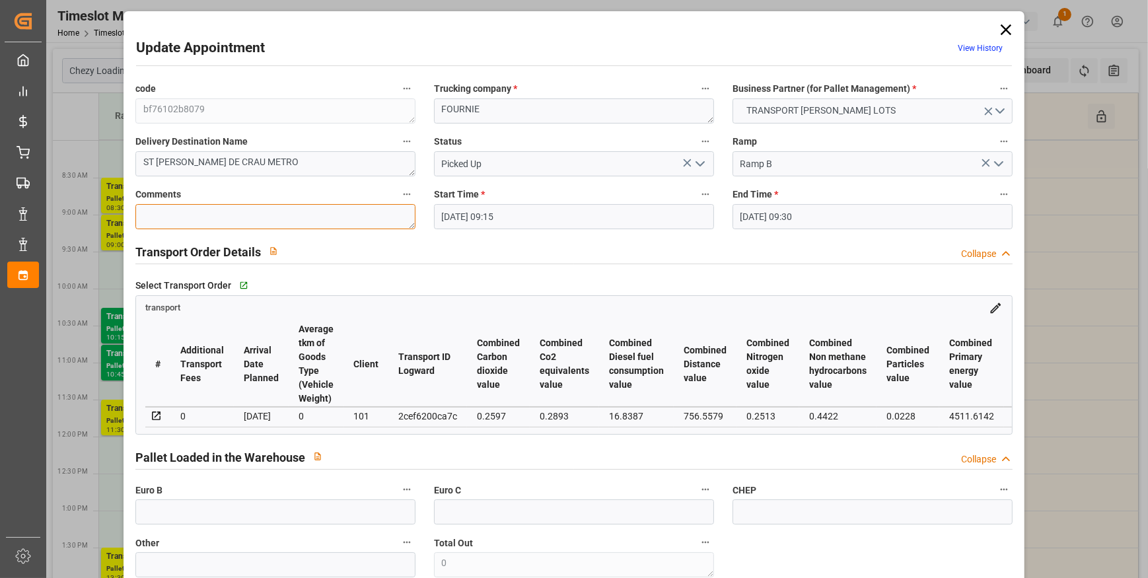
click at [207, 212] on textarea at bounding box center [275, 216] width 280 height 25
type textarea "JN 2"
click at [228, 522] on input "text" at bounding box center [275, 511] width 280 height 25
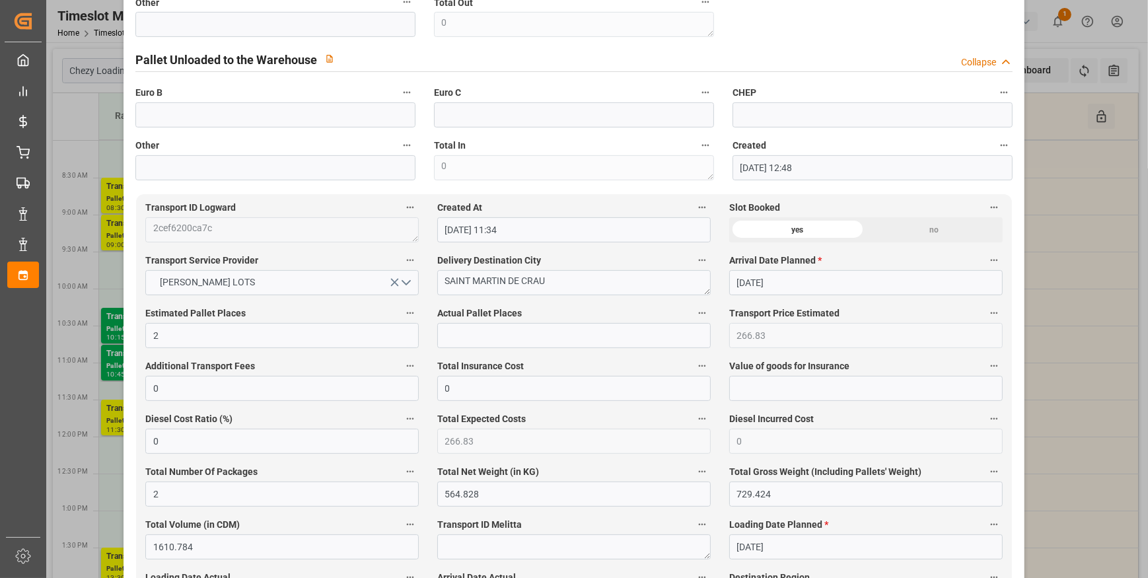
type input "2"
click at [456, 336] on input "text" at bounding box center [573, 335] width 273 height 25
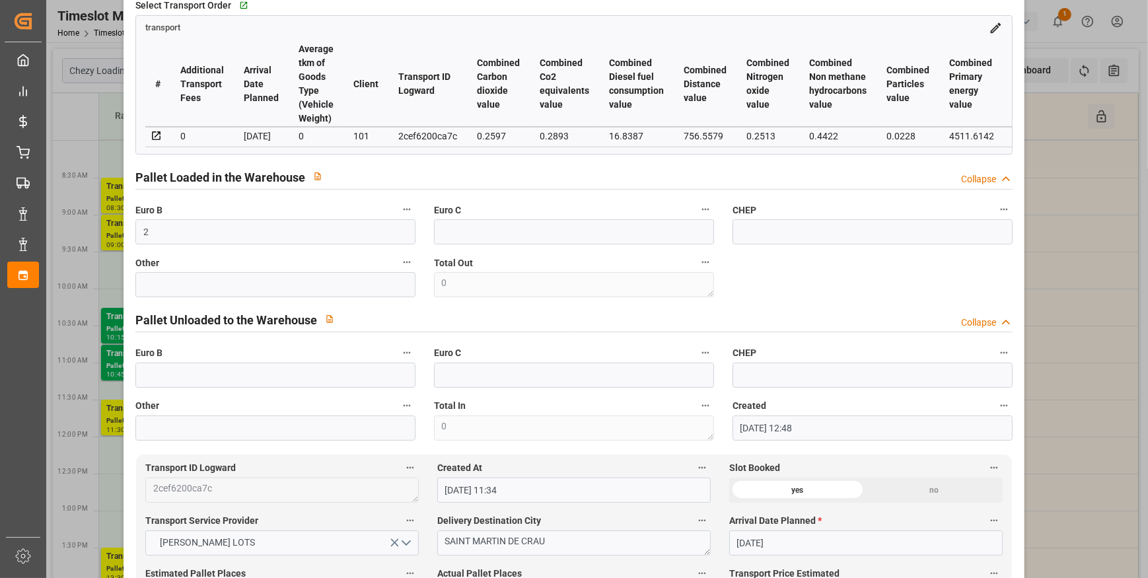
scroll to position [120, 0]
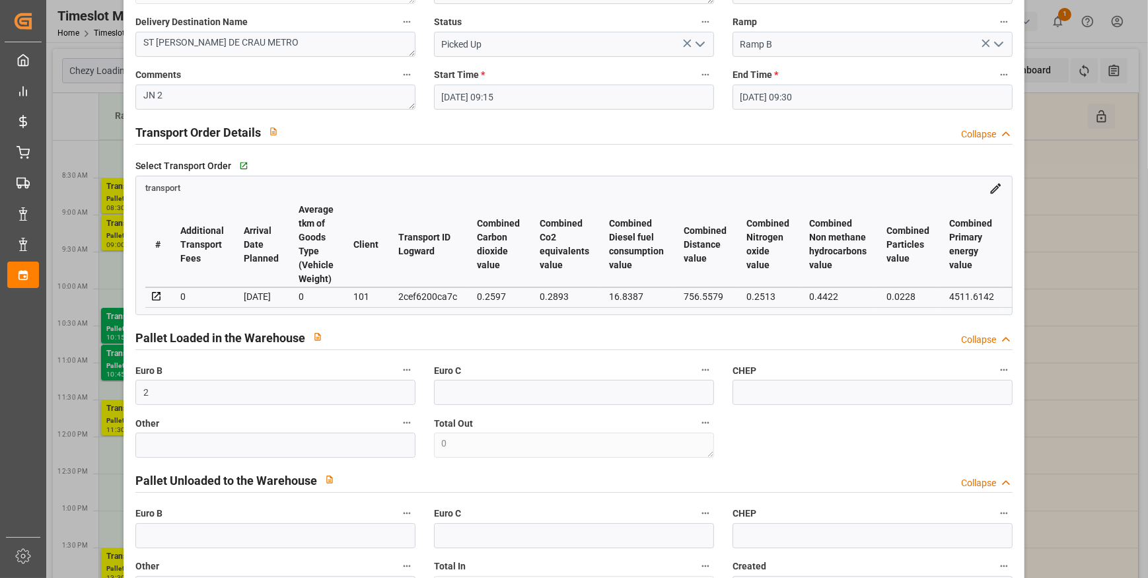
type input "2"
click at [701, 43] on icon "open menu" at bounding box center [700, 44] width 16 height 16
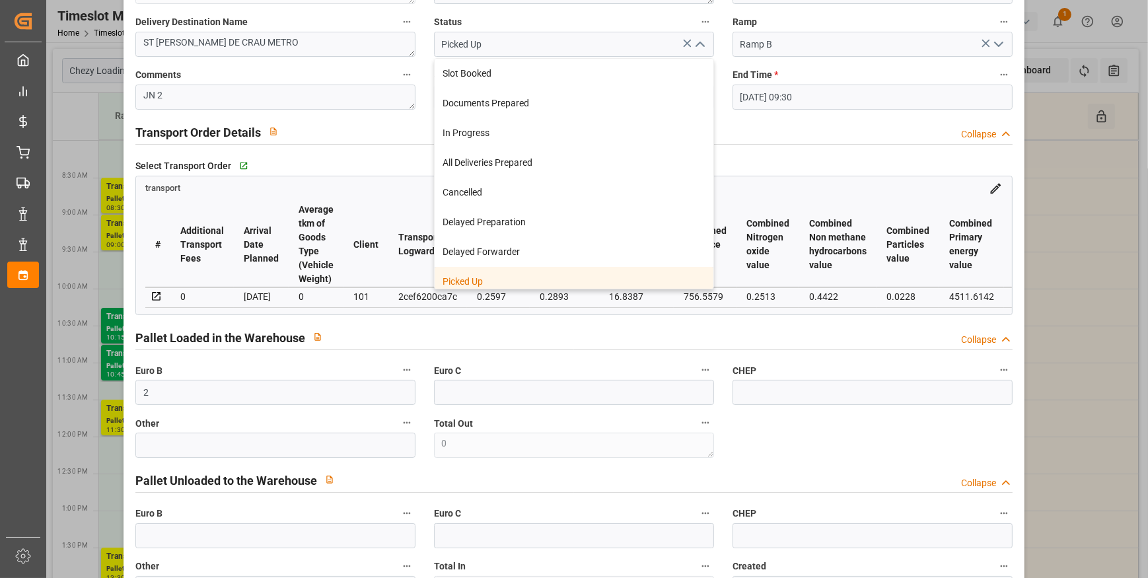
click at [470, 277] on div "Picked Up" at bounding box center [574, 282] width 279 height 30
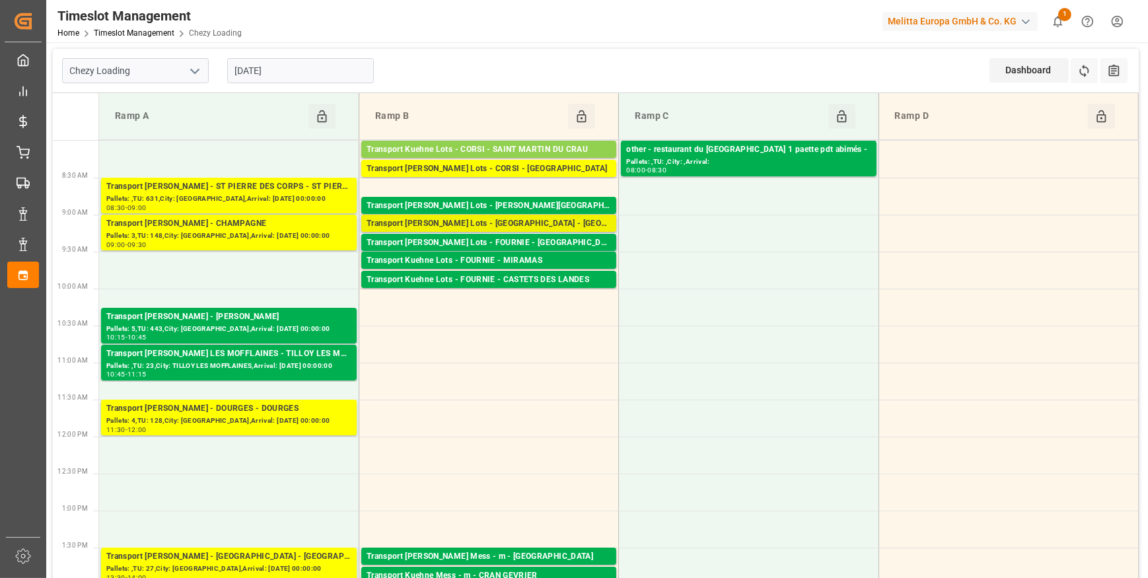
click at [539, 219] on div "Transport Kuehne Lots - [GEOGRAPHIC_DATA] - [GEOGRAPHIC_DATA]" at bounding box center [489, 223] width 244 height 13
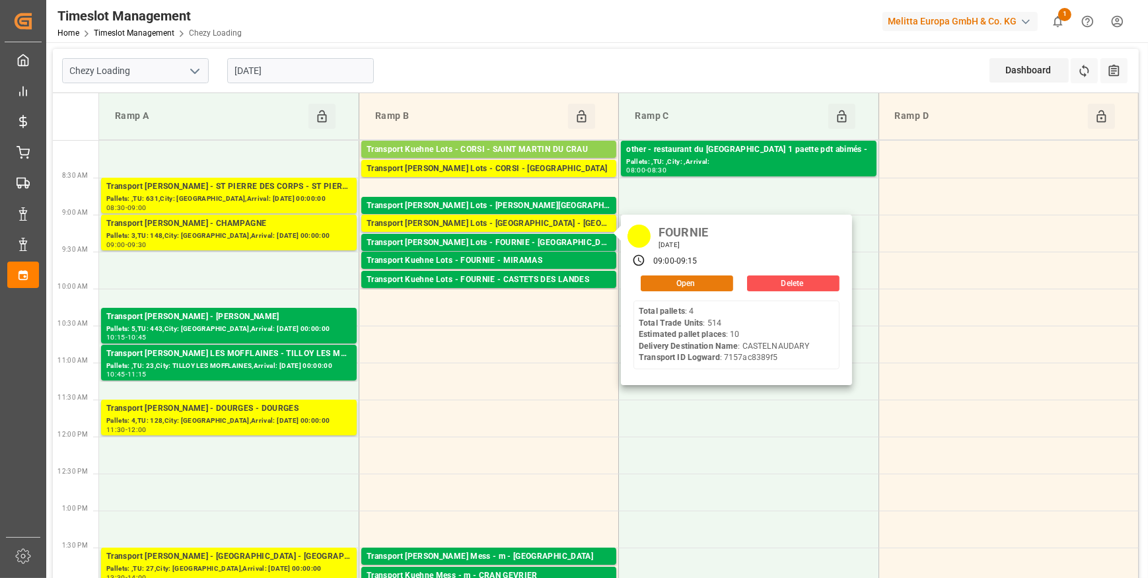
click at [660, 277] on button "Open" at bounding box center [687, 283] width 92 height 16
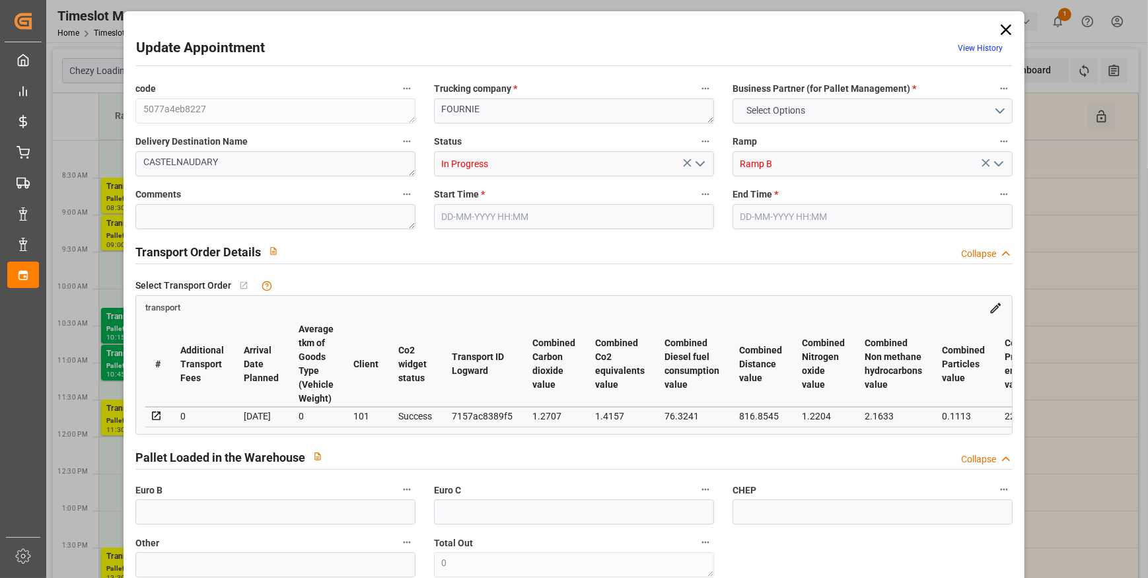
type input "10"
type input "0"
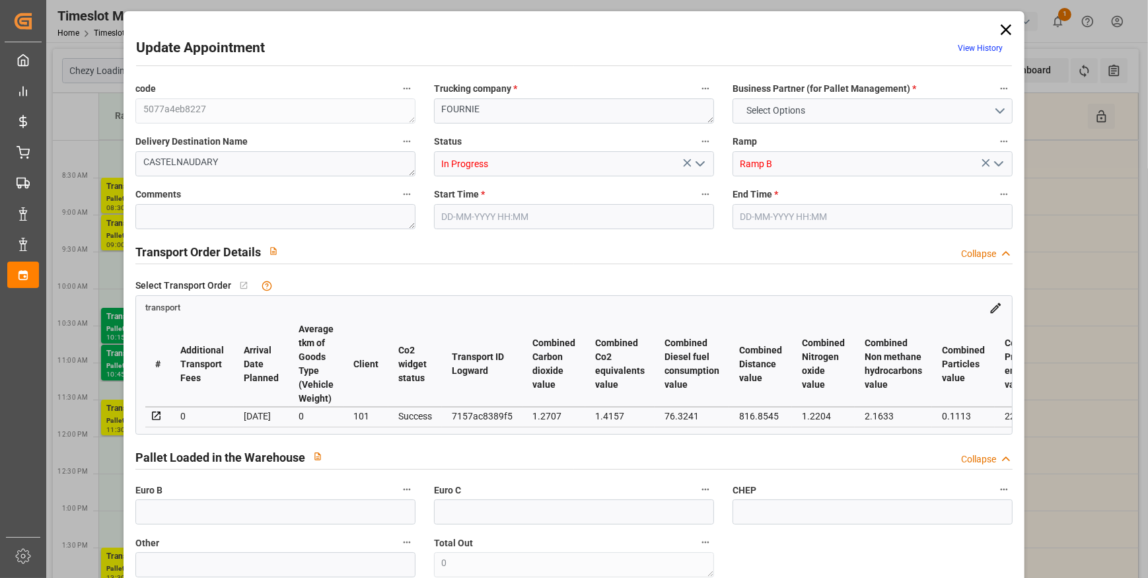
type input "24"
type input "2515.736"
type input "3595.042"
type input "9755.776"
type input "11"
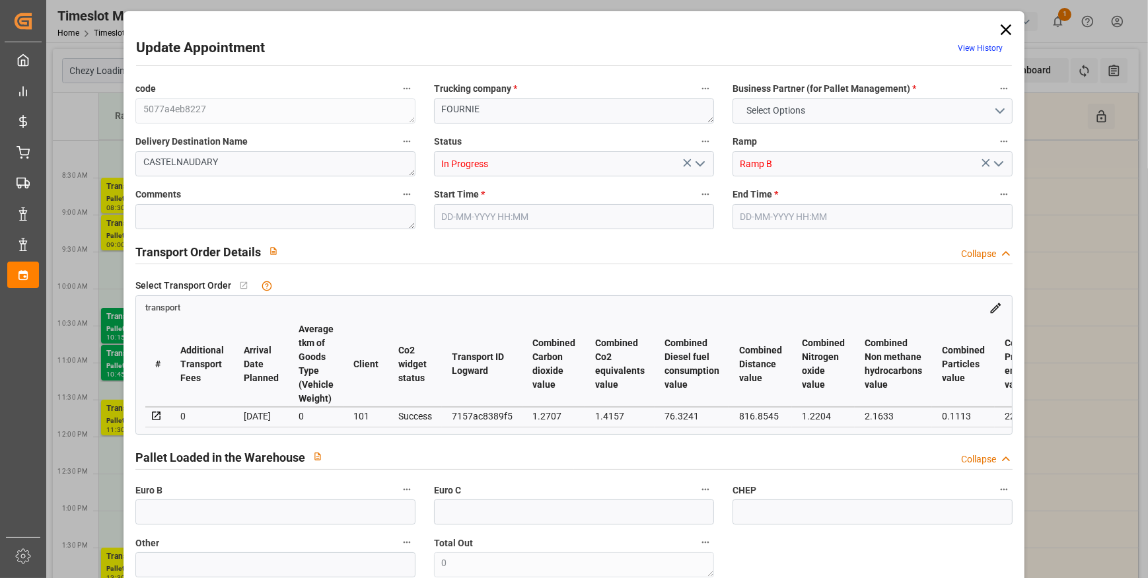
type input "4"
type input "514"
type input "24"
type input "101"
type input "2964.546"
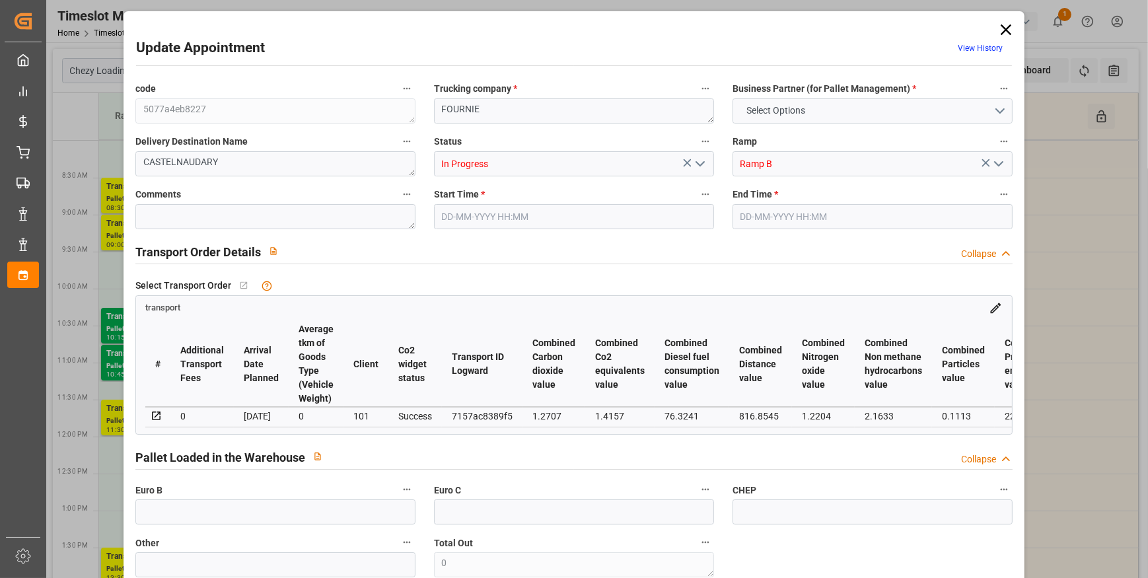
type input "0"
type input "4710.8598"
type input "0"
type input "21"
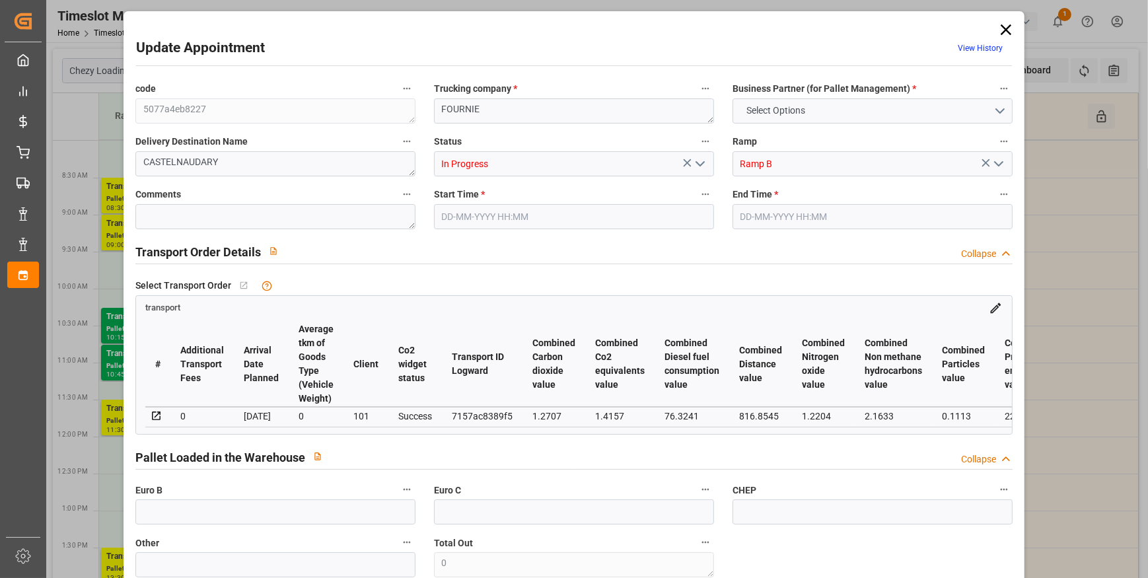
type input "35"
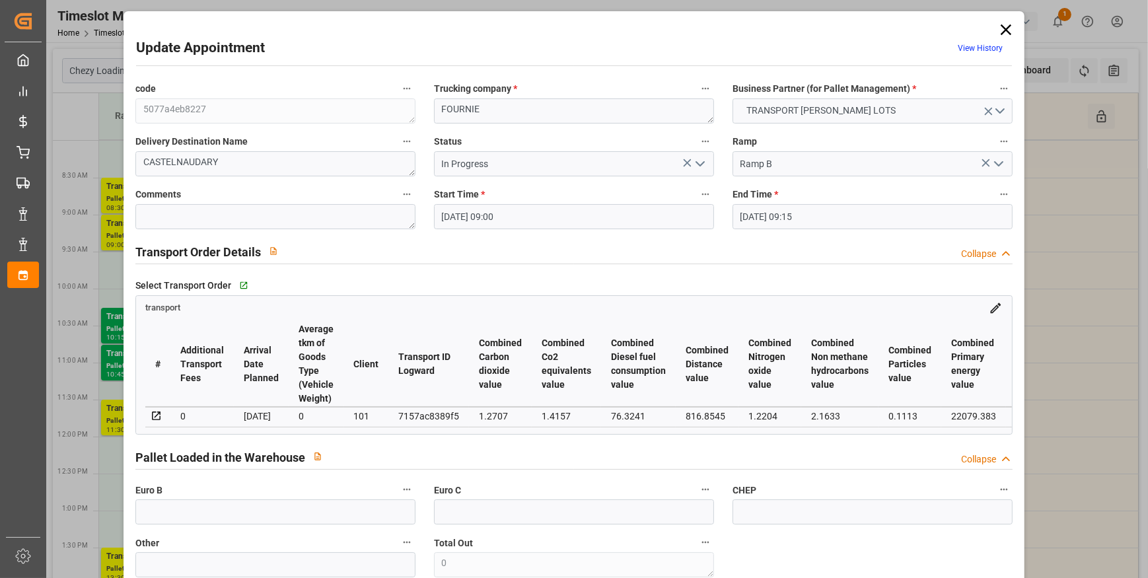
type input "[DATE] 09:00"
type input "10-09-2025 09:15"
type input "08-09-2025 12:52"
type input "[DATE] 11:21"
type input "[DATE]"
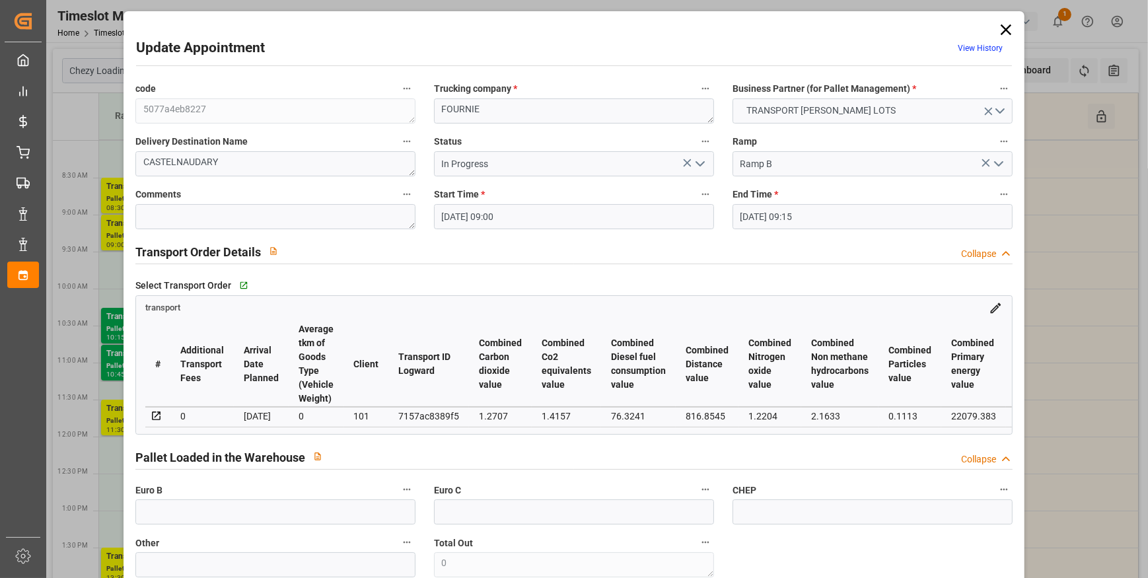
type input "[DATE]"
click at [698, 162] on icon "open menu" at bounding box center [700, 164] width 16 height 16
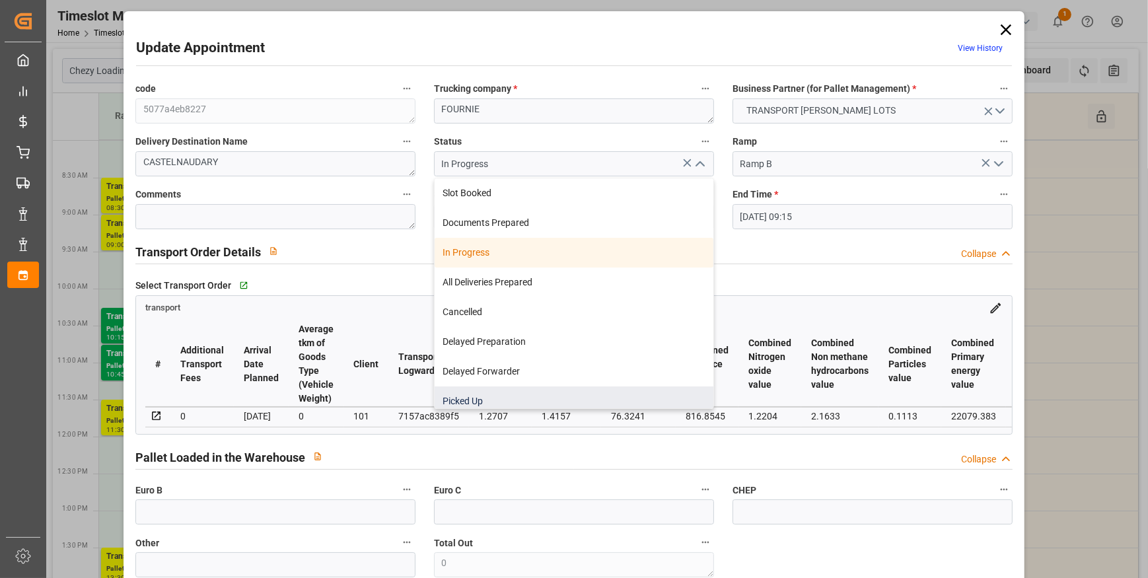
click at [478, 397] on div "Picked Up" at bounding box center [574, 401] width 279 height 30
type input "Picked Up"
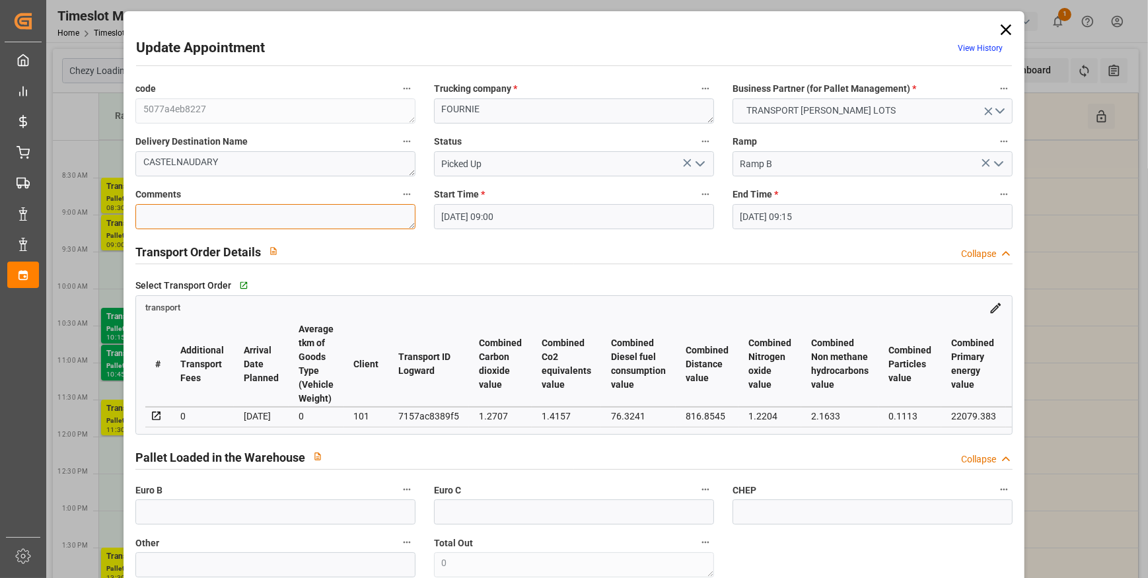
click at [184, 212] on textarea at bounding box center [275, 216] width 280 height 25
click at [161, 513] on input "text" at bounding box center [275, 511] width 280 height 25
type input "20"
click at [199, 211] on textarea at bounding box center [275, 216] width 280 height 25
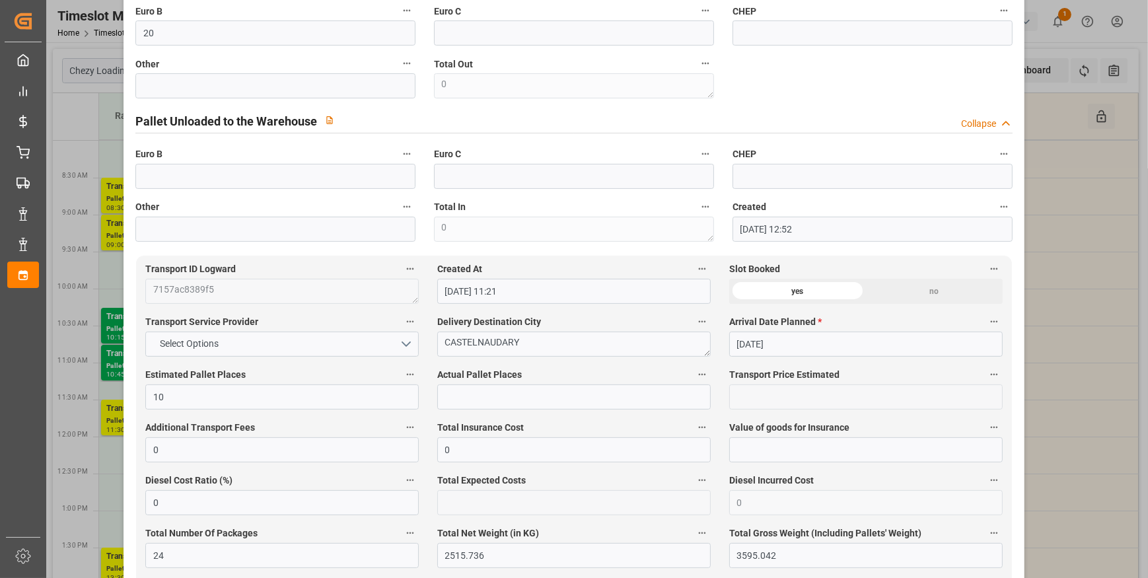
scroll to position [480, 0]
type textarea "JN 10"
click at [181, 48] on div "Euro B 20" at bounding box center [275, 22] width 299 height 53
click at [179, 40] on input "20" at bounding box center [275, 31] width 280 height 25
type input "24"
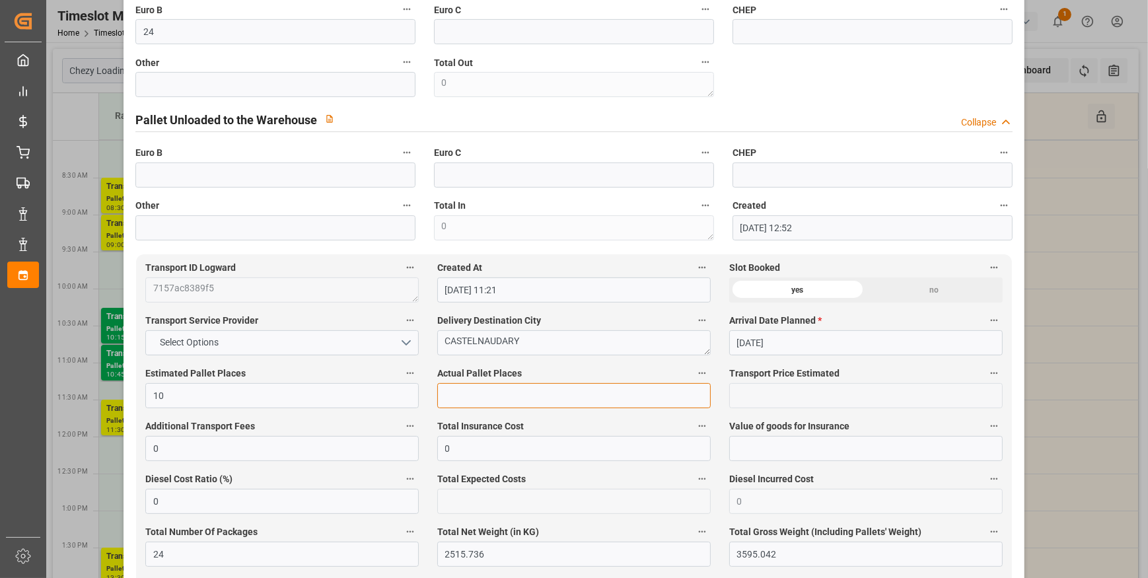
click at [474, 395] on input "text" at bounding box center [573, 395] width 273 height 25
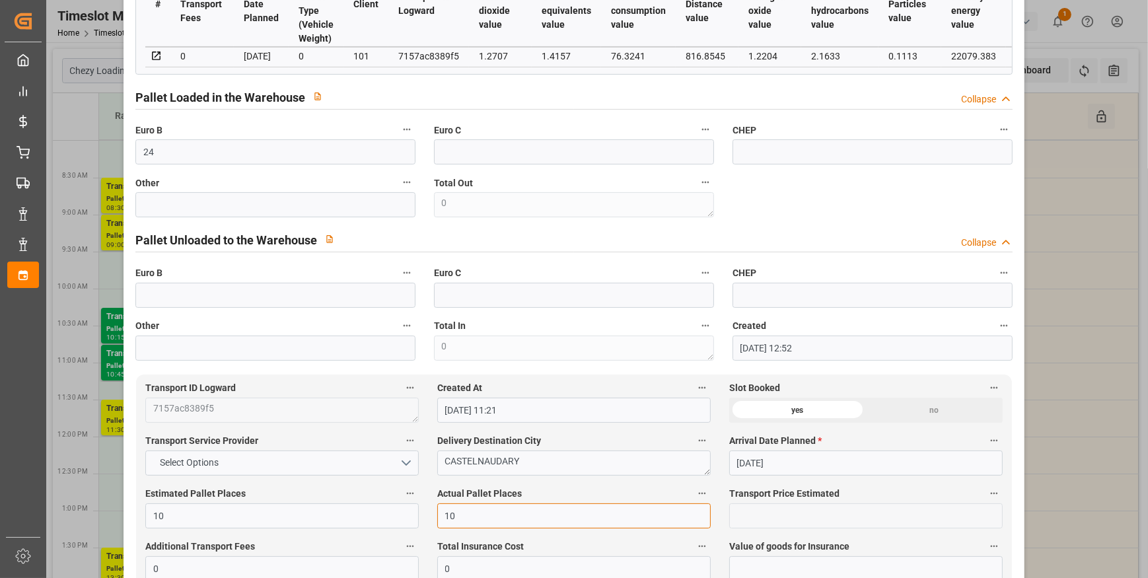
scroll to position [0, 0]
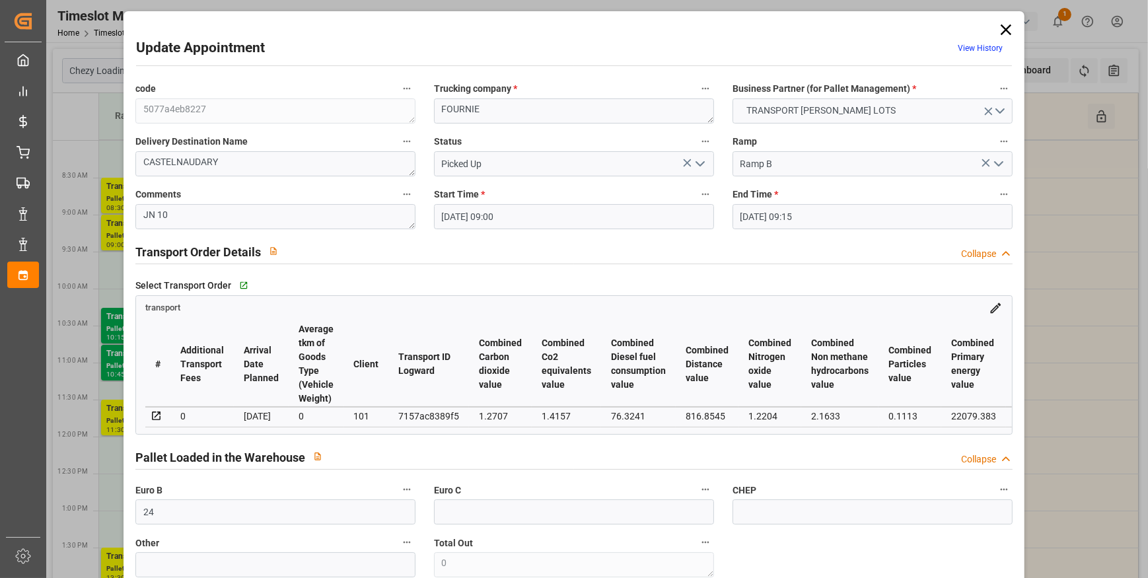
type input "10"
click at [692, 163] on icon "open menu" at bounding box center [700, 164] width 16 height 16
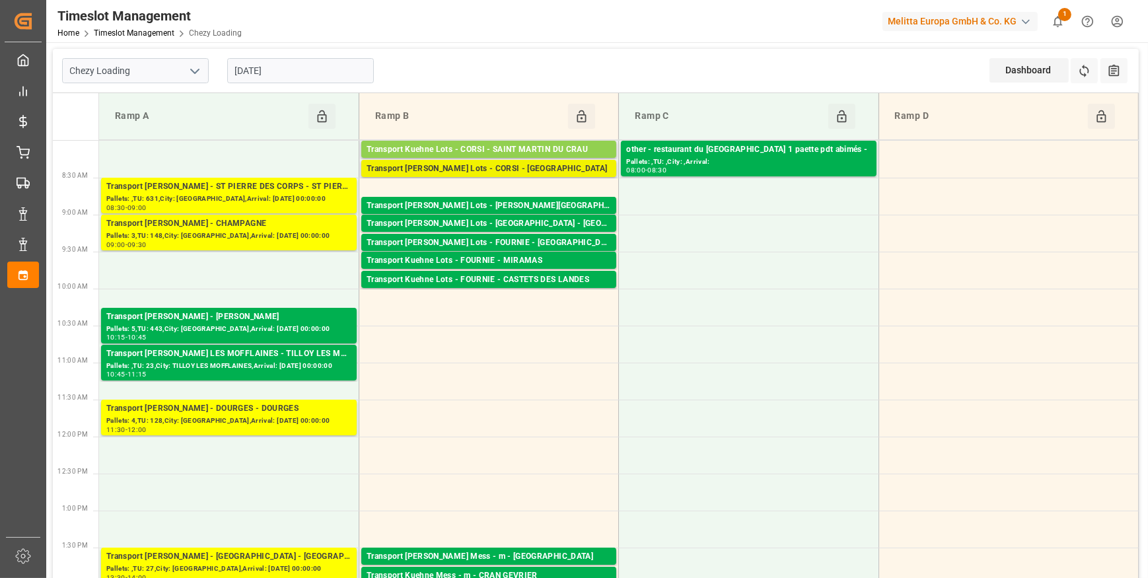
click at [526, 164] on div "Transport Kuehne Lots - CORSI - [GEOGRAPHIC_DATA]" at bounding box center [489, 168] width 244 height 13
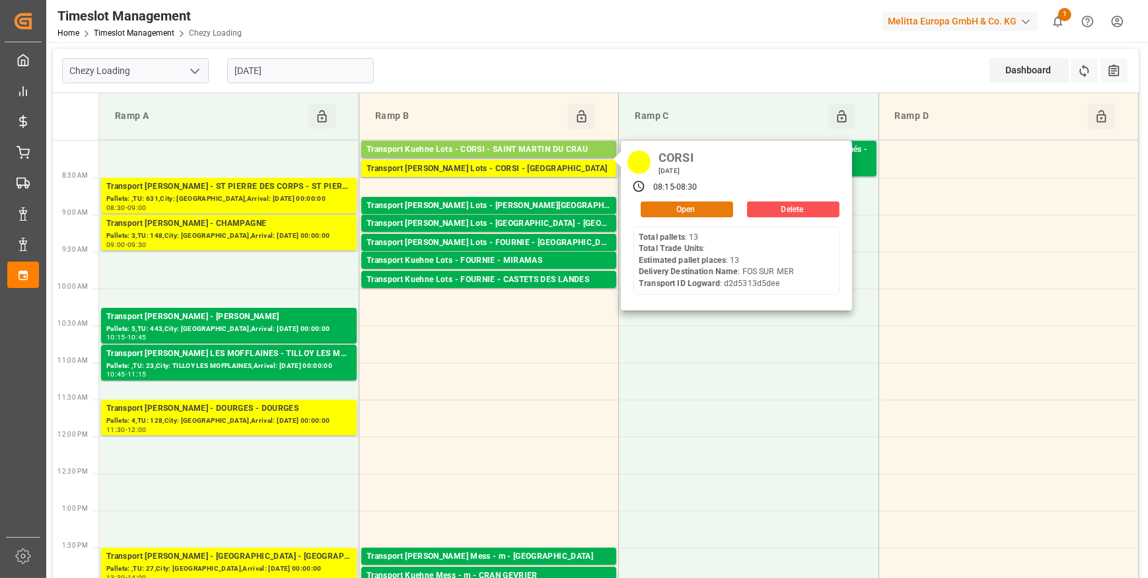
click at [682, 205] on button "Open" at bounding box center [687, 209] width 92 height 16
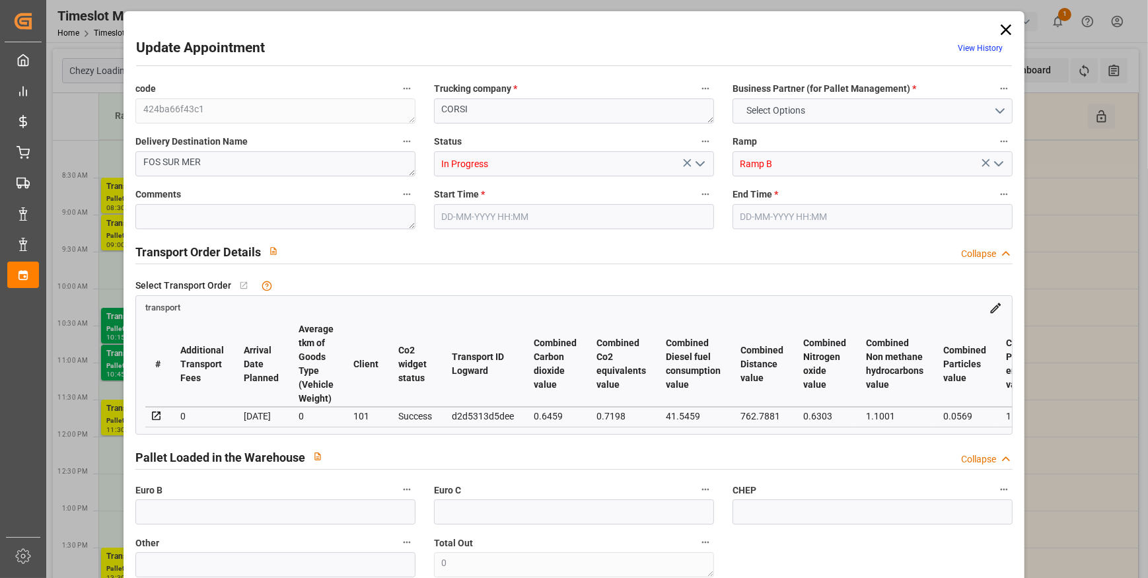
type input "13"
type input "0"
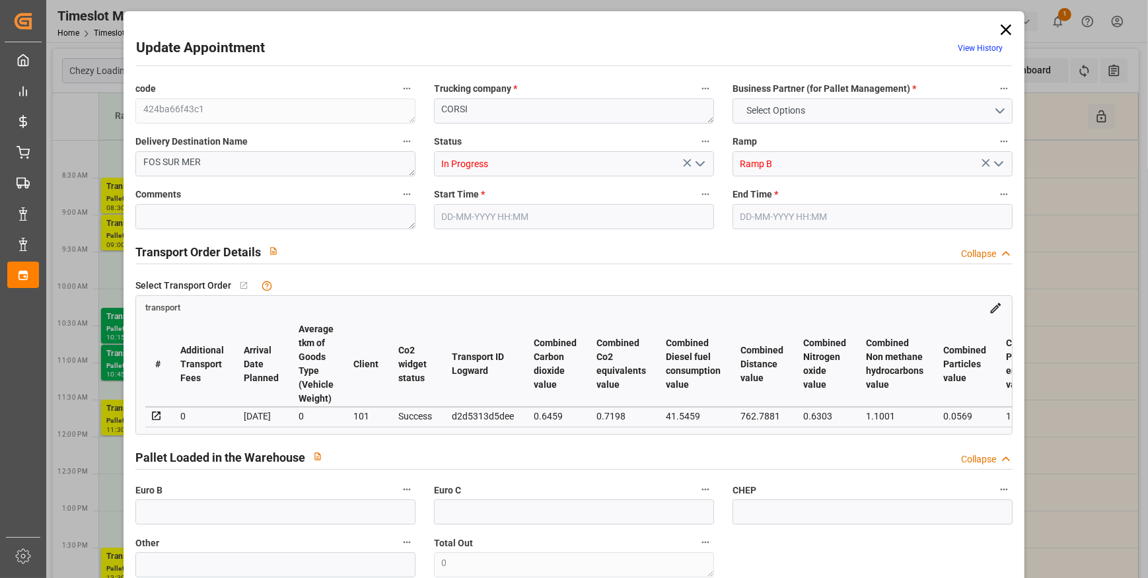
type input "0"
type input "1185.6"
type input "2119"
type input "15645.552"
type input "13"
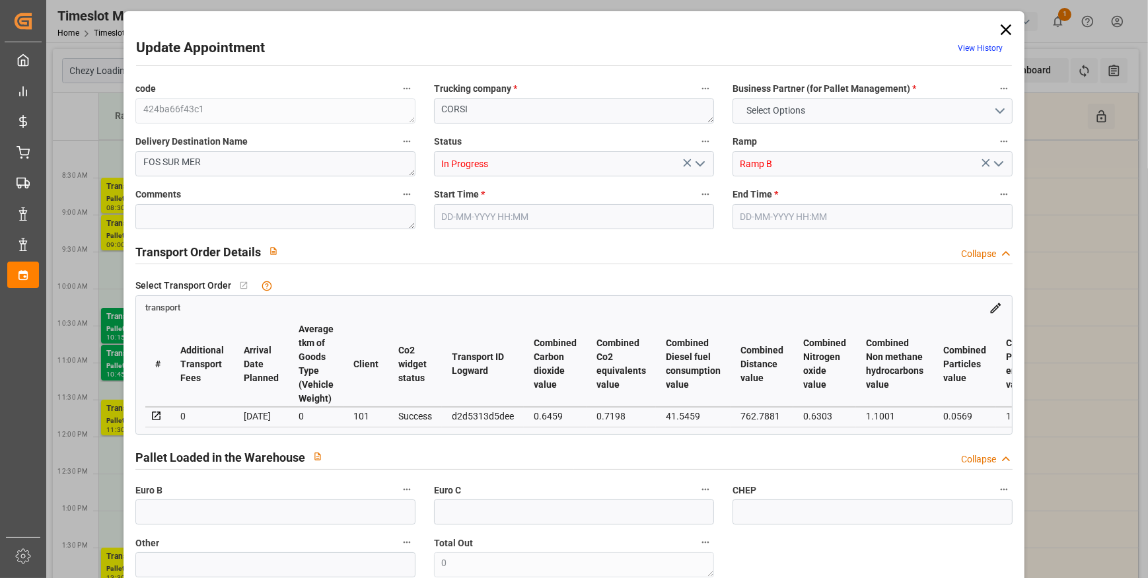
type input "13"
type input "0"
type input "13"
type input "101"
type input "1644.24"
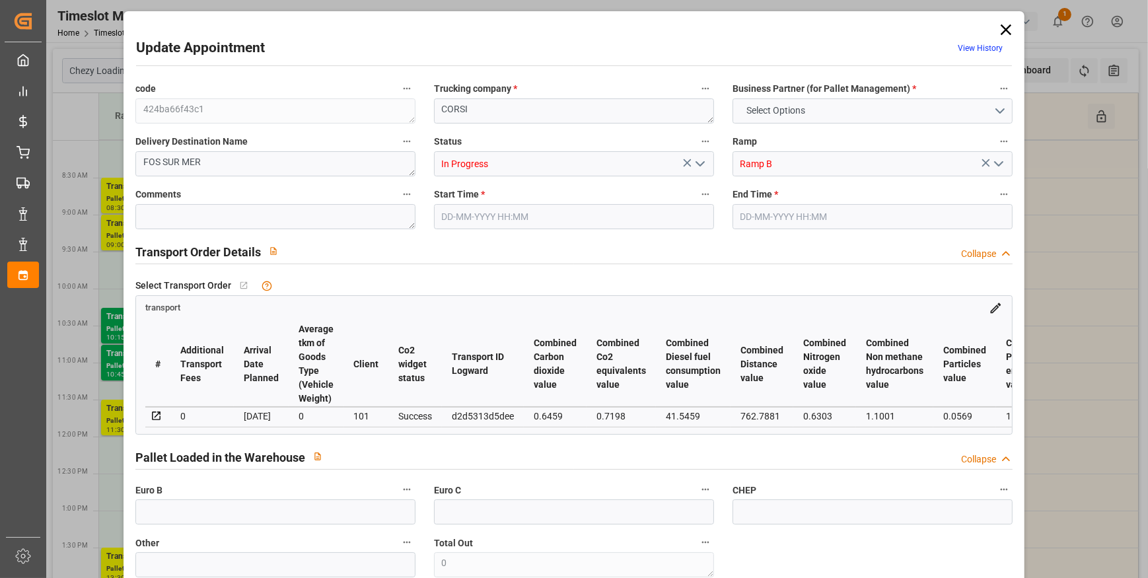
type input "0"
type input "4710.8598"
type input "0"
type input "21"
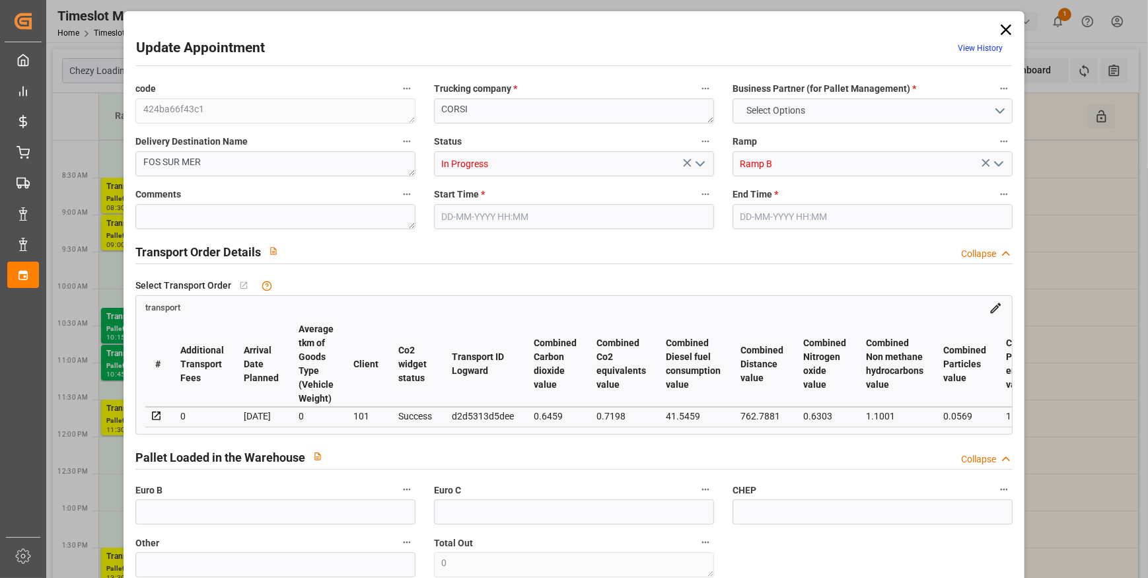
type input "35"
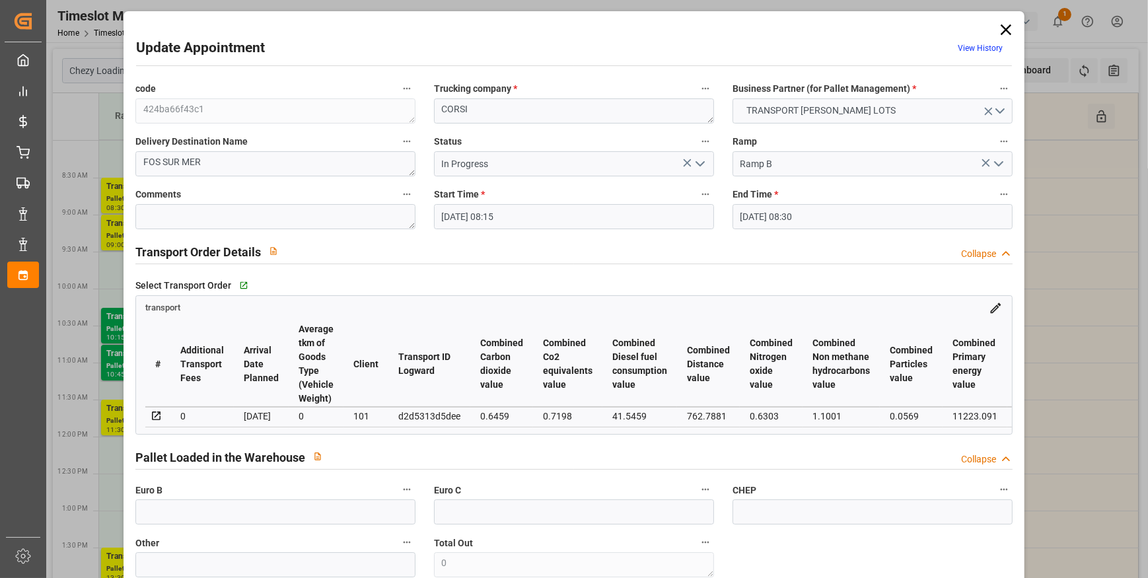
click at [699, 160] on icon "open menu" at bounding box center [700, 164] width 16 height 16
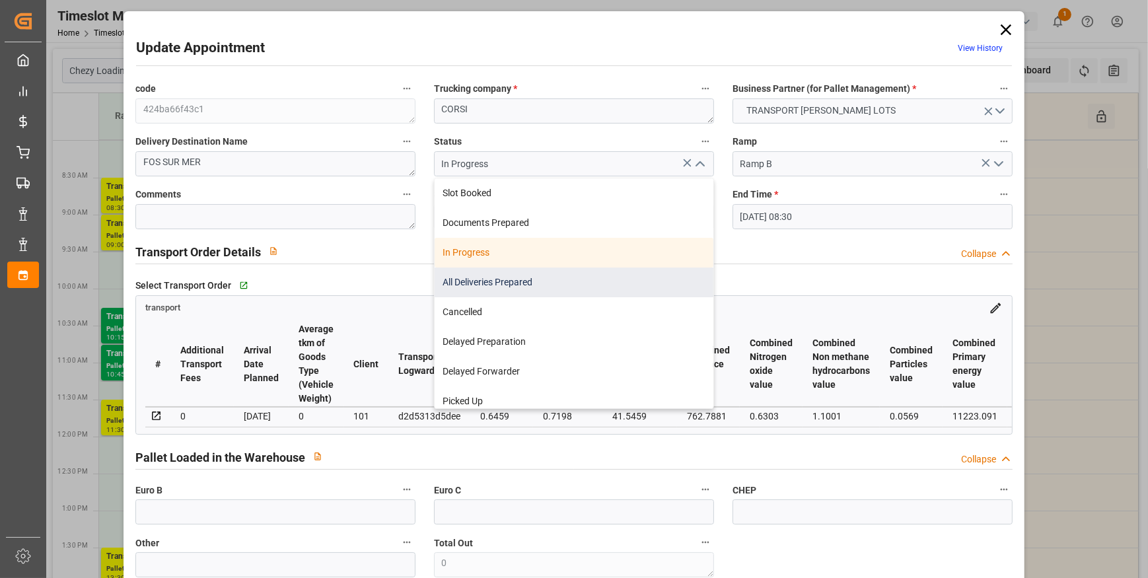
click at [476, 278] on div "All Deliveries Prepared" at bounding box center [574, 283] width 279 height 30
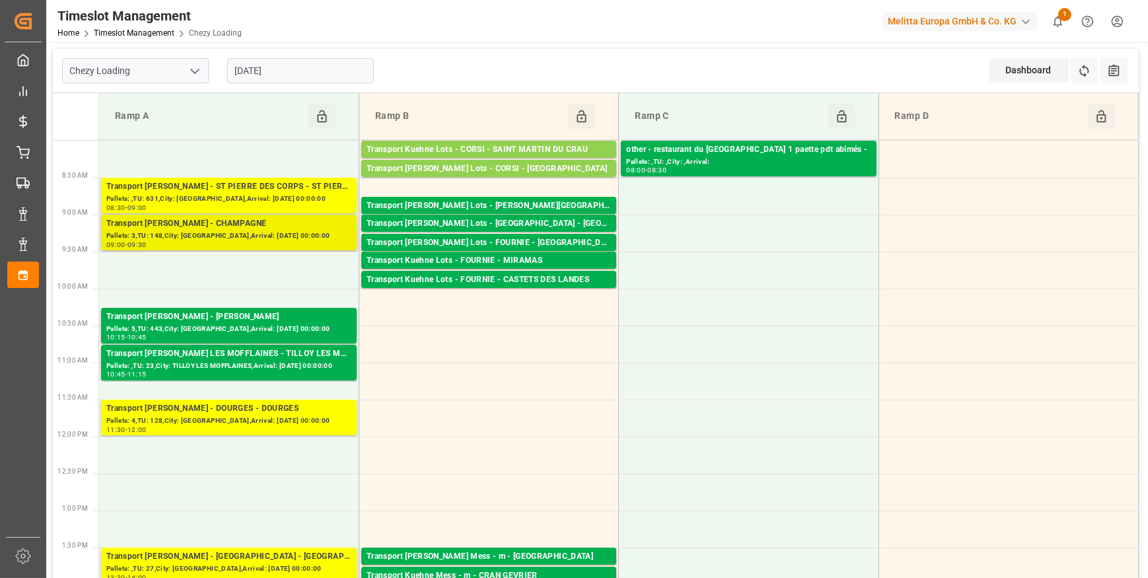
click at [284, 222] on div "Transport Delisle - CHAMPAGNE - CHAMPAGNE" at bounding box center [228, 223] width 245 height 13
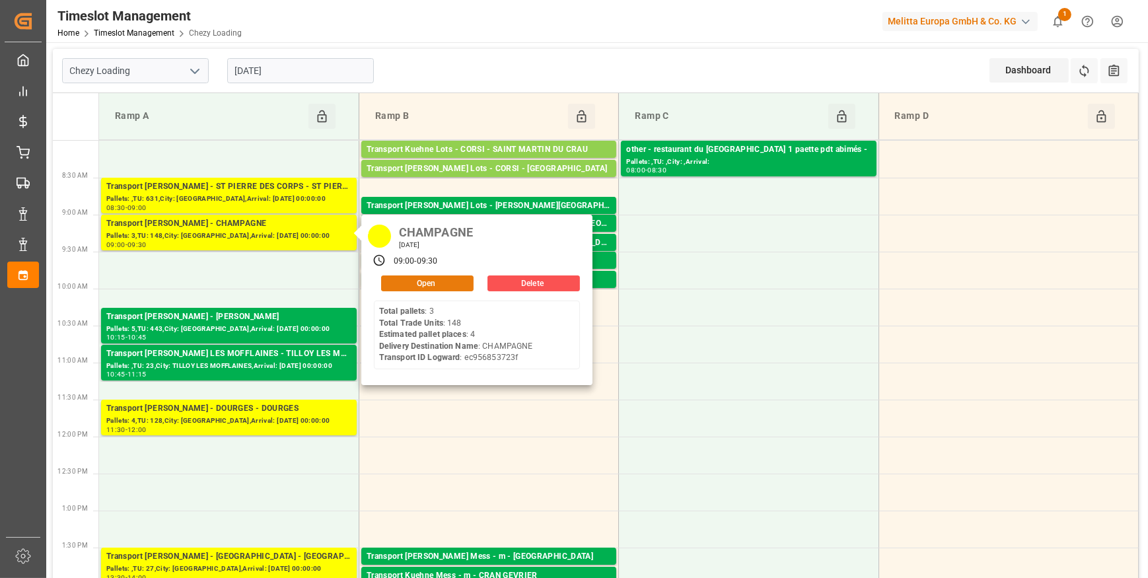
click at [403, 281] on button "Open" at bounding box center [427, 283] width 92 height 16
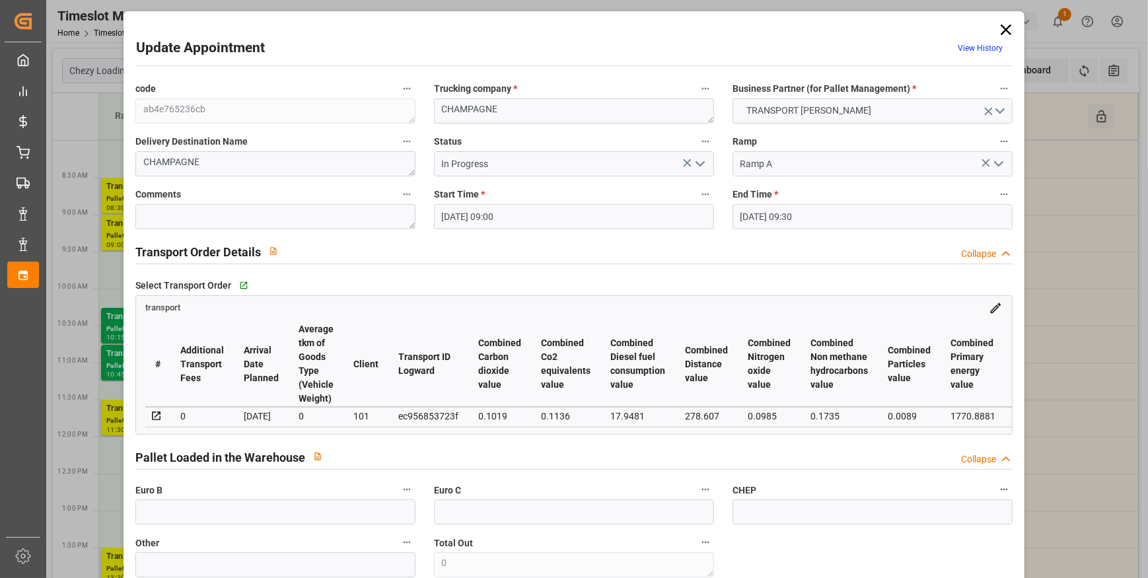
click at [694, 160] on icon "open menu" at bounding box center [700, 164] width 16 height 16
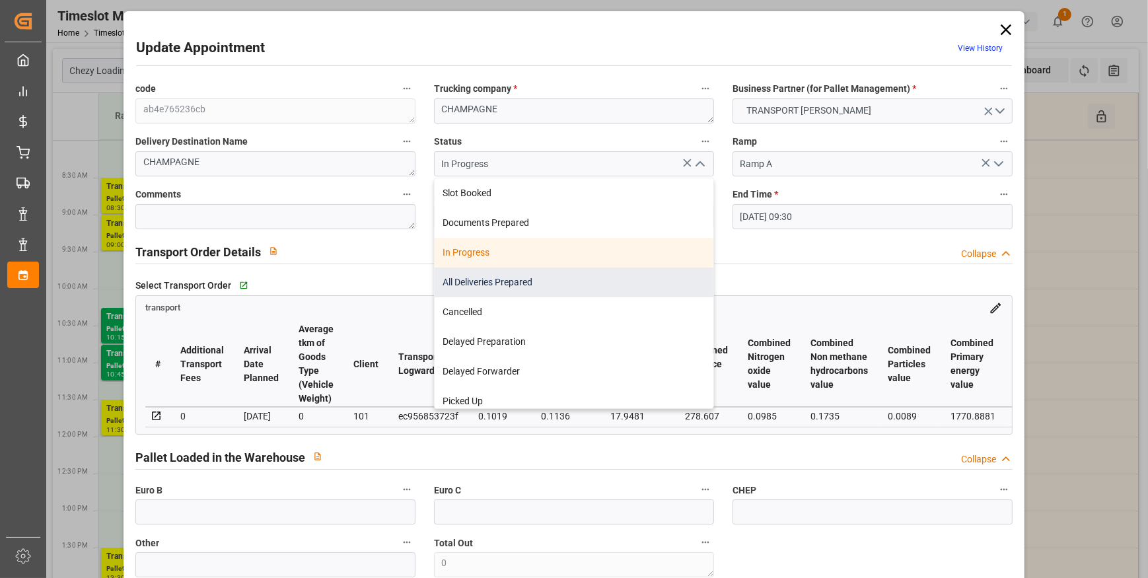
click at [465, 277] on div "All Deliveries Prepared" at bounding box center [574, 283] width 279 height 30
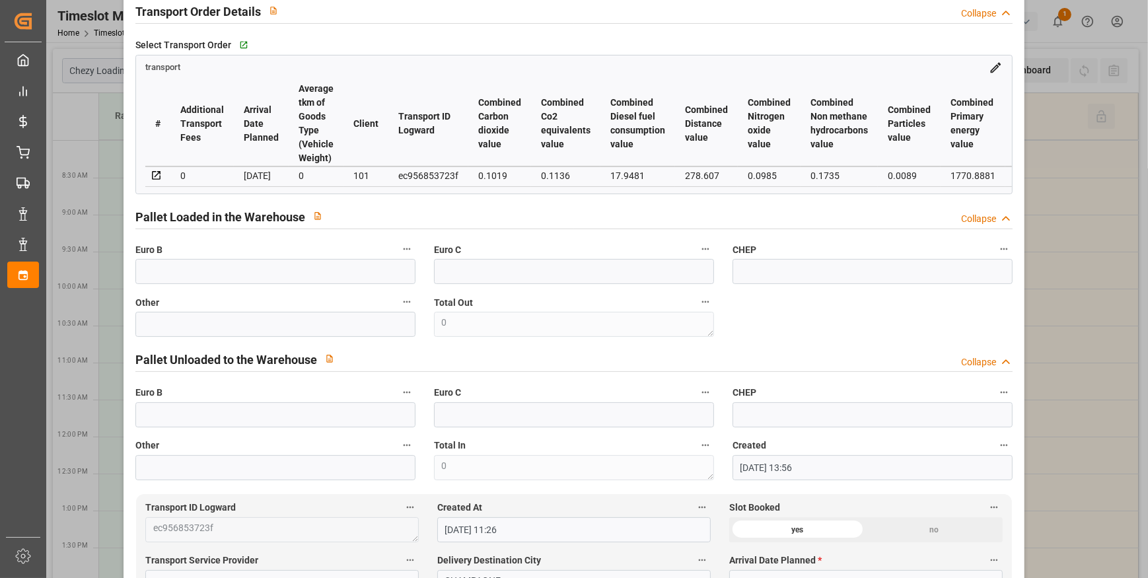
scroll to position [240, 0]
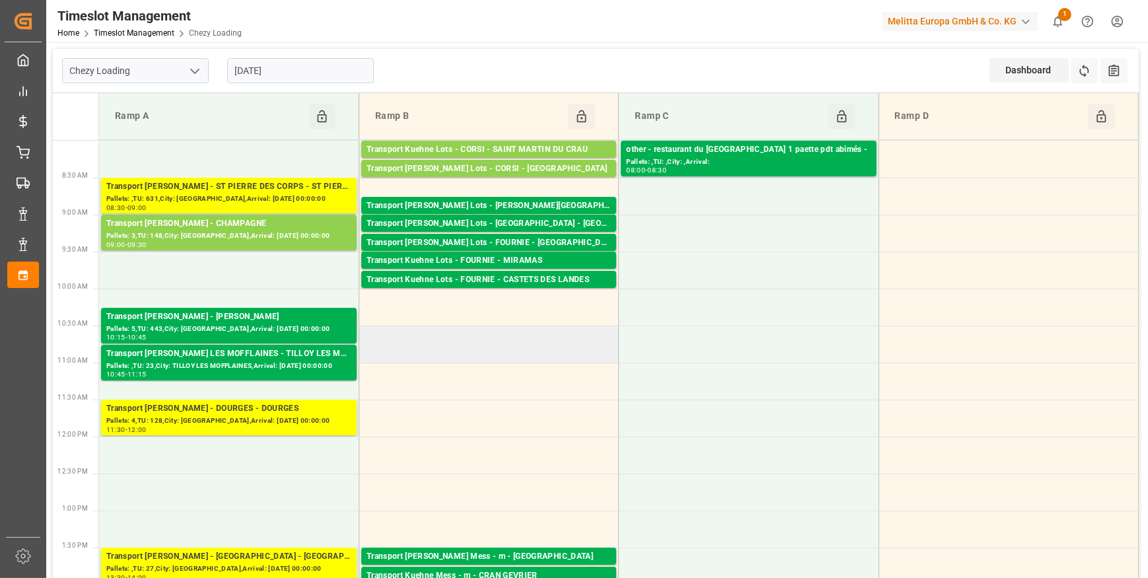
click at [433, 343] on td at bounding box center [489, 344] width 260 height 37
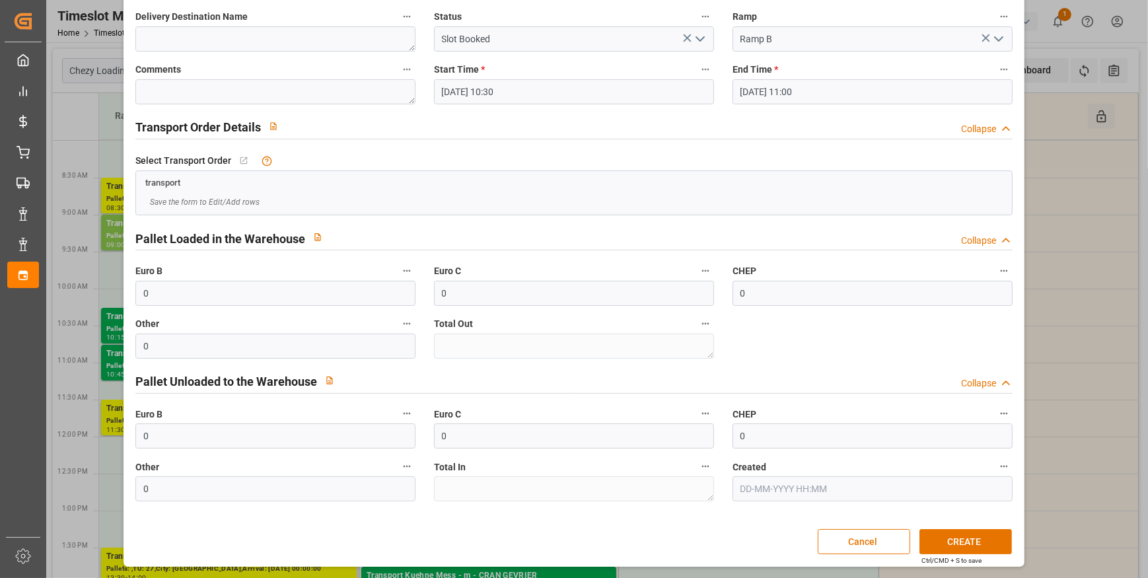
scroll to position [0, 0]
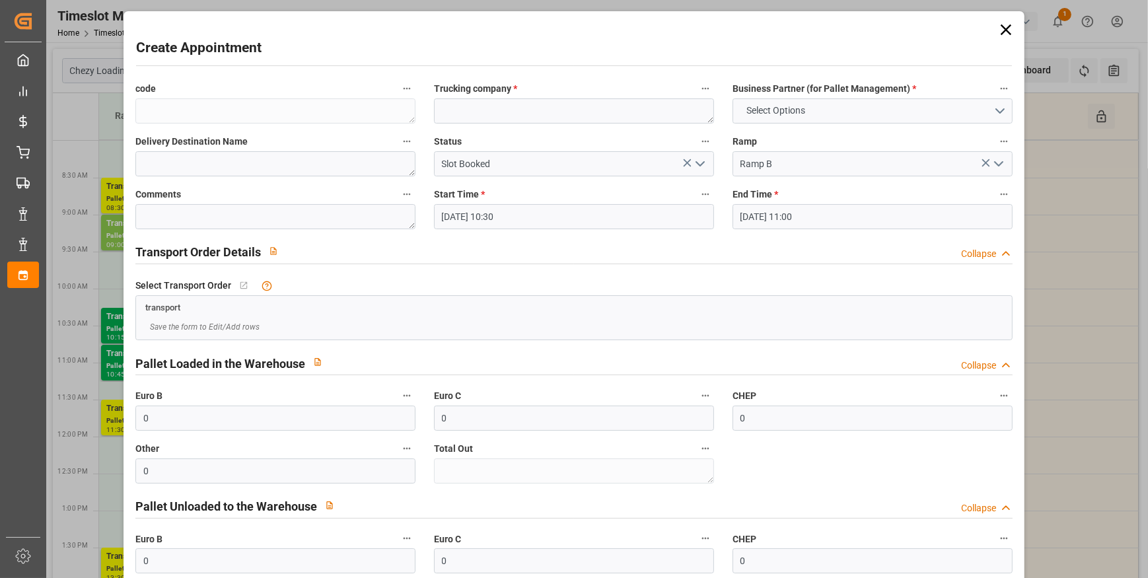
click at [699, 161] on icon "open menu" at bounding box center [700, 164] width 16 height 16
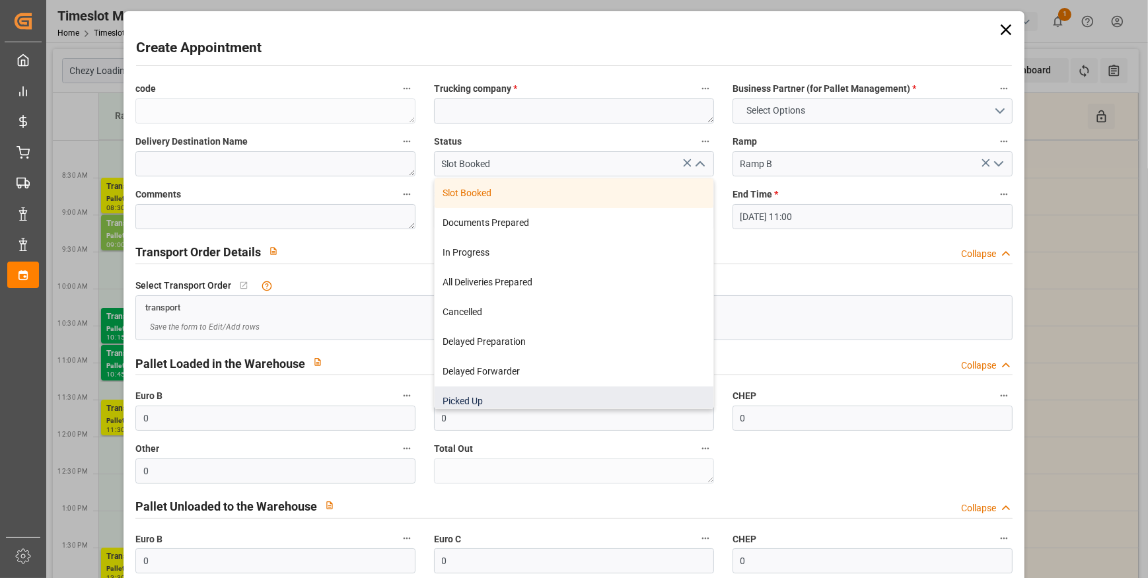
click at [468, 399] on div "Picked Up" at bounding box center [574, 401] width 279 height 30
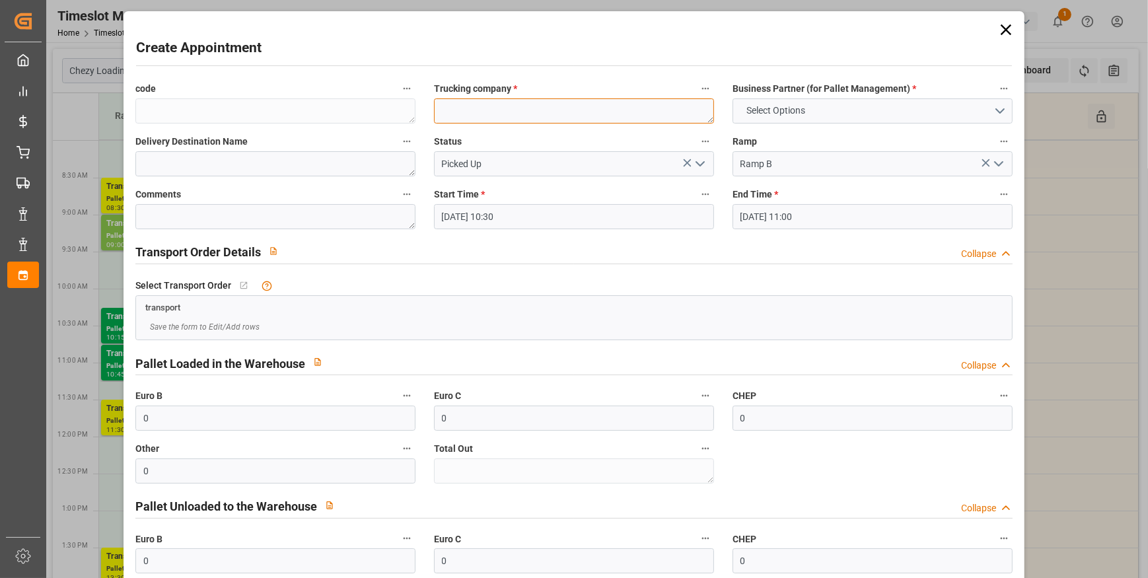
click at [462, 104] on textarea at bounding box center [574, 110] width 280 height 25
drag, startPoint x: 467, startPoint y: 109, endPoint x: 457, endPoint y: 108, distance: 9.9
click at [457, 108] on textarea "42 aurope" at bounding box center [574, 110] width 280 height 25
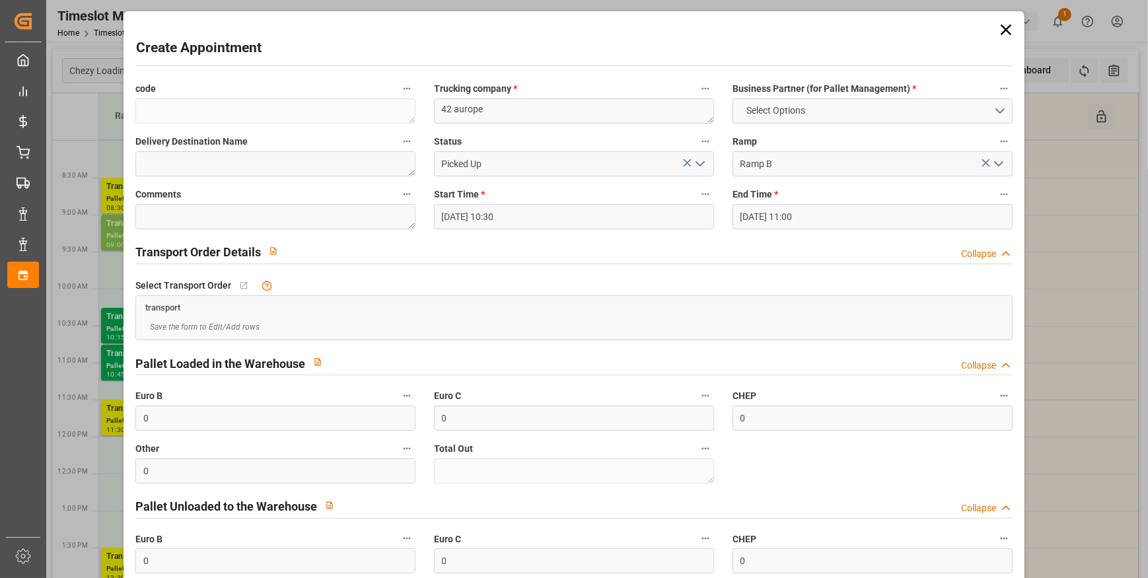
click at [541, 124] on div "Trucking company * 42 aurope" at bounding box center [574, 101] width 299 height 53
click at [462, 112] on textarea "42 aurope" at bounding box center [574, 110] width 280 height 25
click at [595, 26] on div "Create Appointment code Trucking company * 42 aurope Business Partner (for Pall…" at bounding box center [574, 352] width 894 height 674
drag, startPoint x: 1110, startPoint y: 94, endPoint x: 1017, endPoint y: 100, distance: 92.6
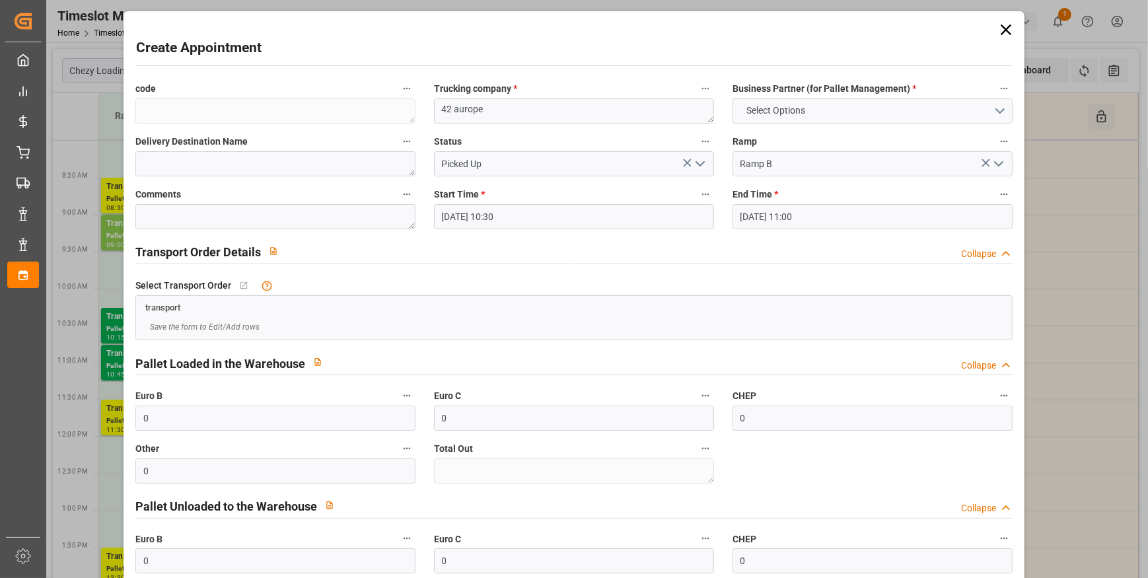
click at [1105, 94] on div "Create Appointment code Trucking company * 42 aurope Business Partner (for Pall…" at bounding box center [574, 289] width 1148 height 578
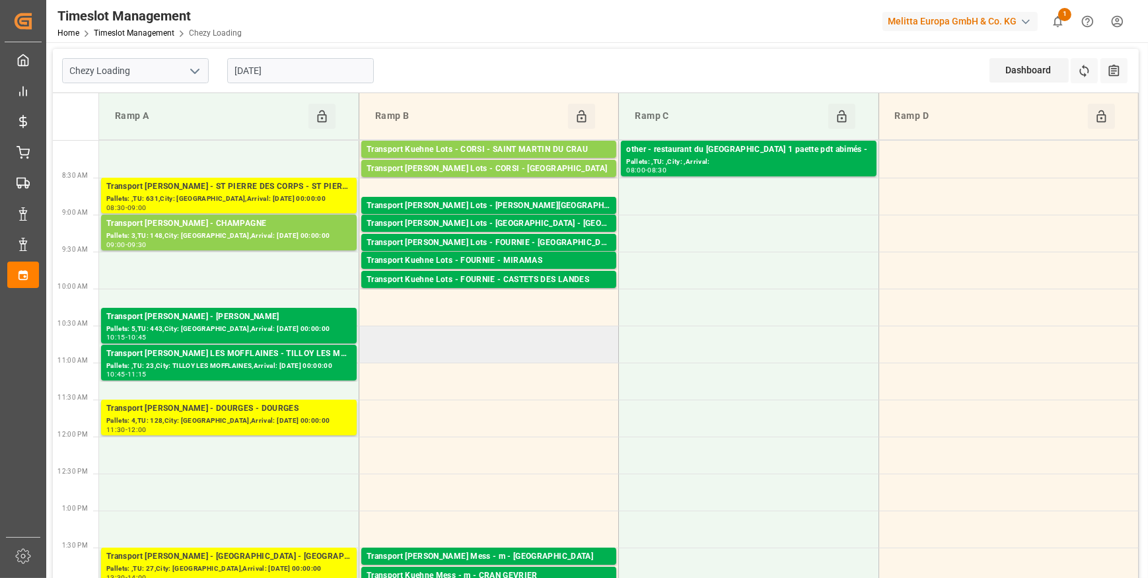
click at [452, 341] on td at bounding box center [489, 344] width 260 height 37
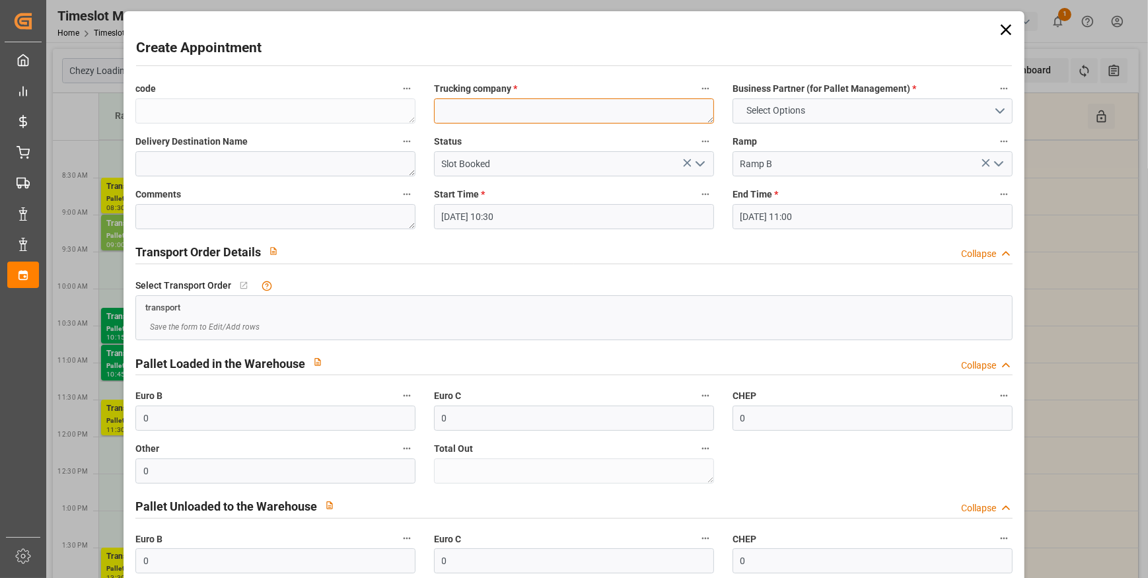
drag, startPoint x: 452, startPoint y: 341, endPoint x: 450, endPoint y: 115, distance: 226.6
click at [450, 115] on textarea at bounding box center [574, 110] width 280 height 25
click at [436, 106] on textarea "42 europ" at bounding box center [574, 110] width 280 height 25
click at [514, 113] on textarea "retour 42 europ" at bounding box center [574, 110] width 280 height 25
click at [700, 164] on icon "open menu" at bounding box center [700, 164] width 16 height 16
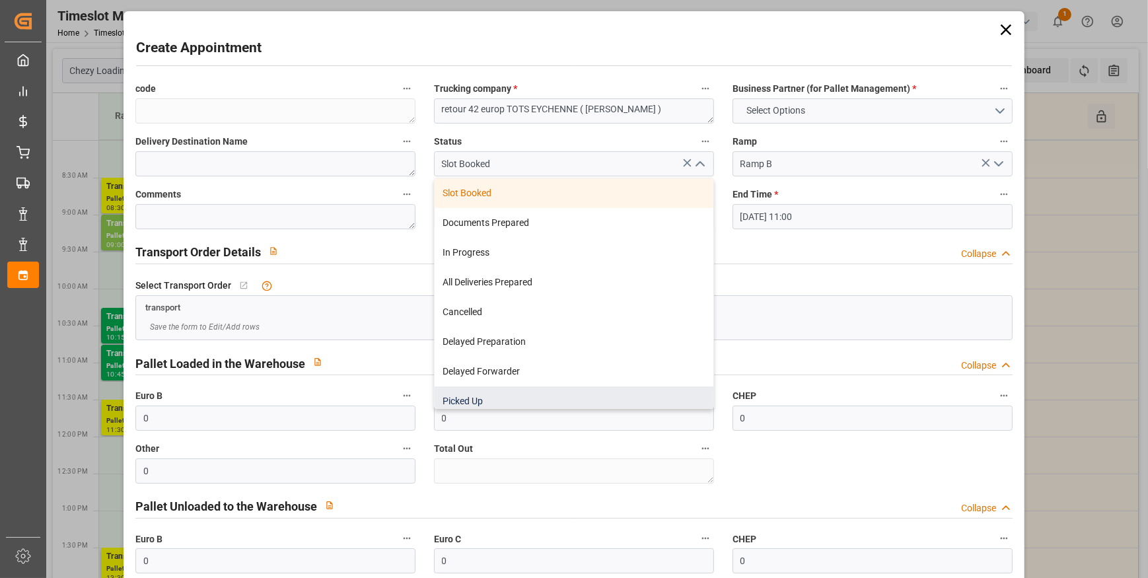
click at [470, 404] on div "Picked Up" at bounding box center [574, 401] width 279 height 30
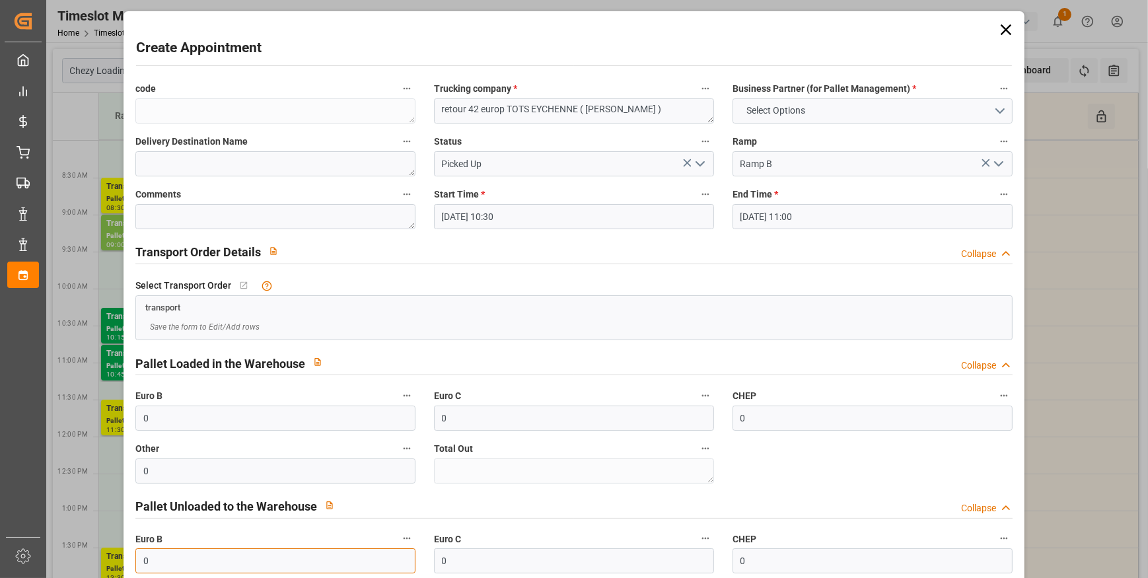
click at [181, 558] on input "0" at bounding box center [275, 560] width 280 height 25
click at [997, 163] on polyline "open menu" at bounding box center [999, 164] width 8 height 4
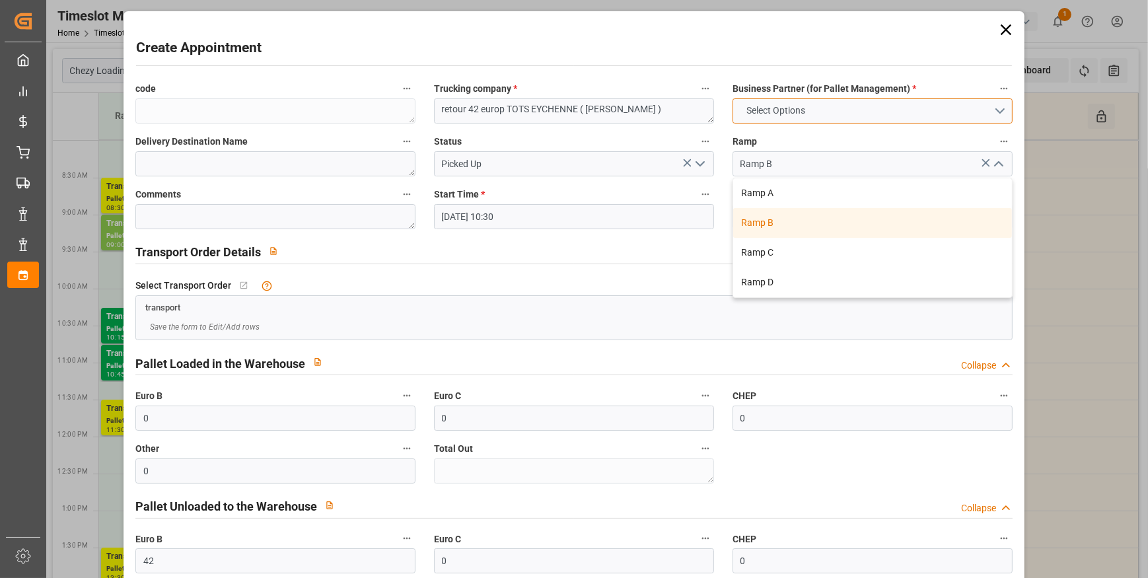
click at [992, 114] on button "Select Options" at bounding box center [873, 110] width 280 height 25
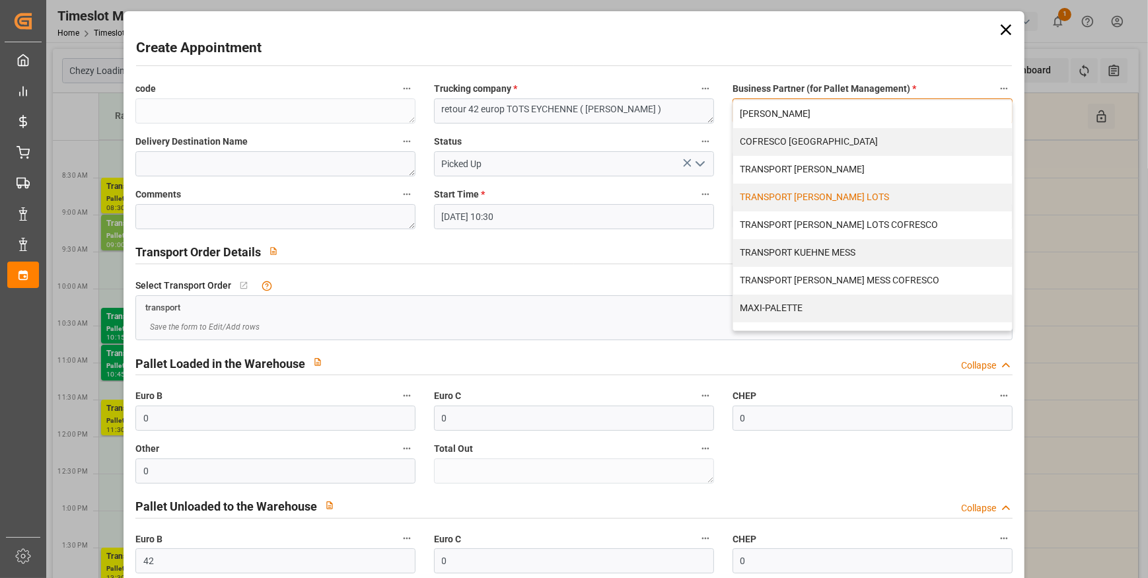
click at [812, 198] on div "TRANSPORT KUEHNE LOTS" at bounding box center [872, 198] width 279 height 28
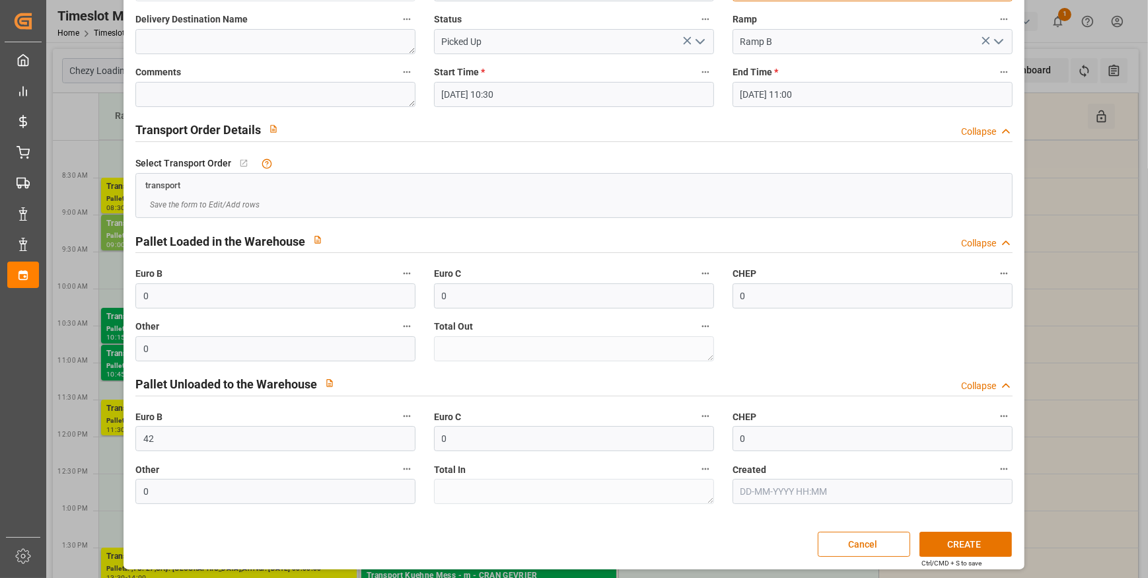
scroll to position [125, 0]
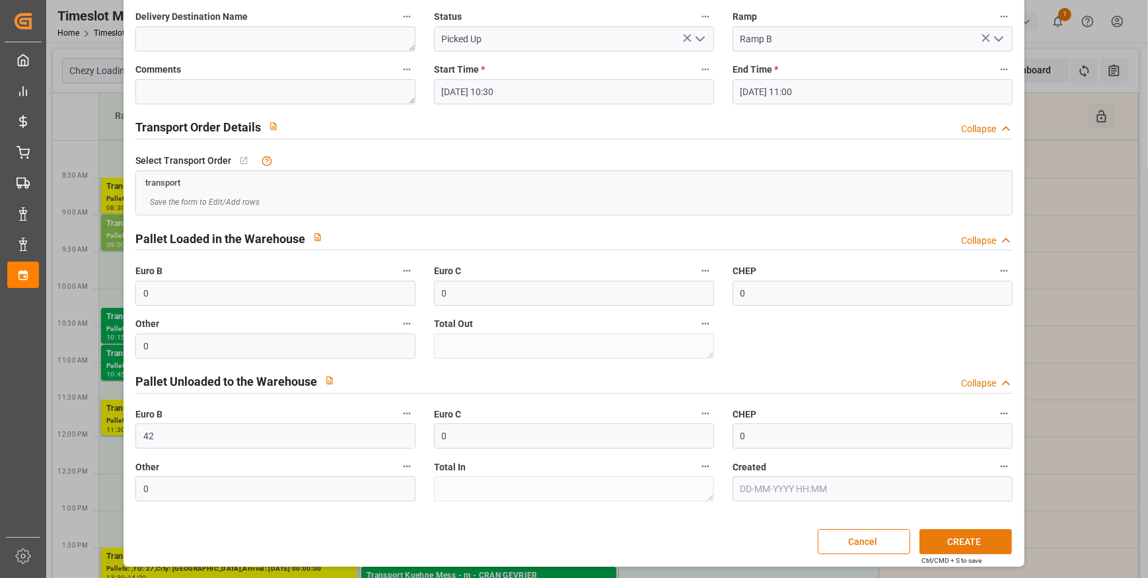
click at [936, 541] on button "CREATE" at bounding box center [965, 541] width 92 height 25
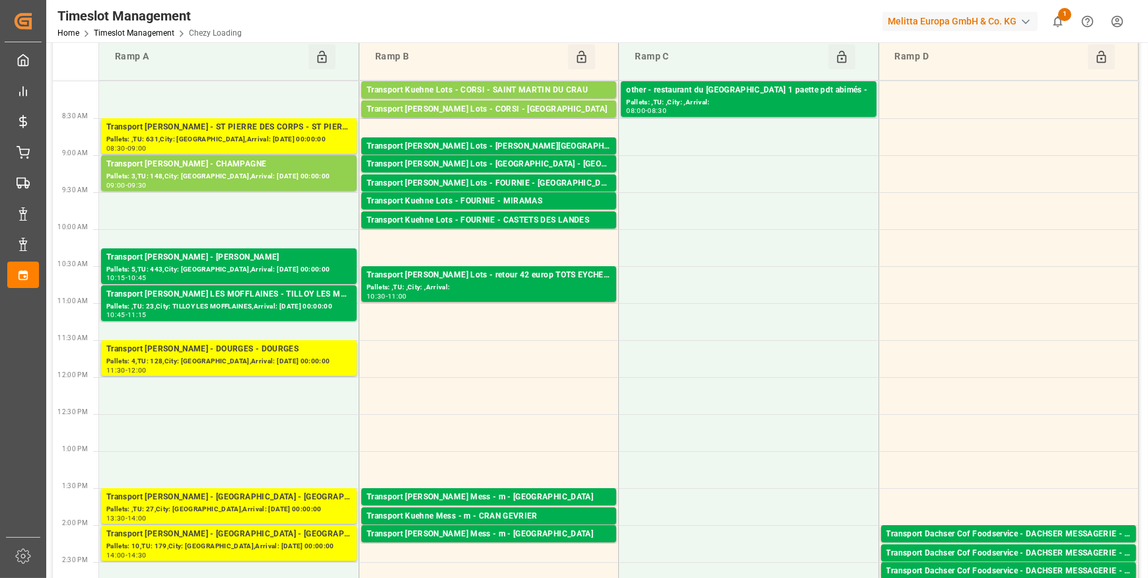
scroll to position [0, 0]
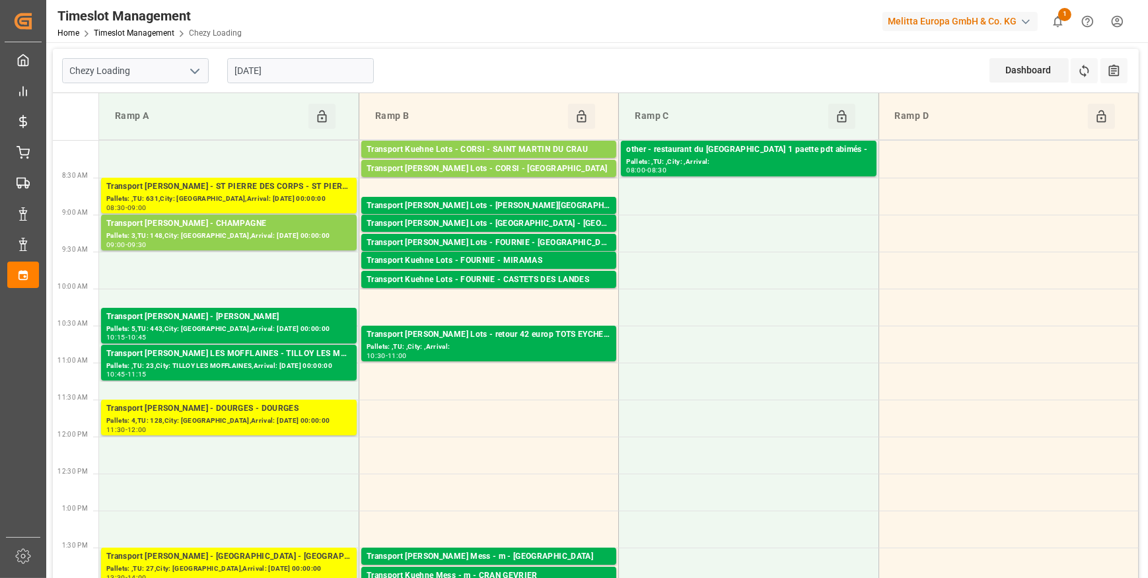
click at [196, 67] on icon "open menu" at bounding box center [195, 71] width 16 height 16
click at [139, 128] on div "Chezy Unloading" at bounding box center [135, 130] width 145 height 30
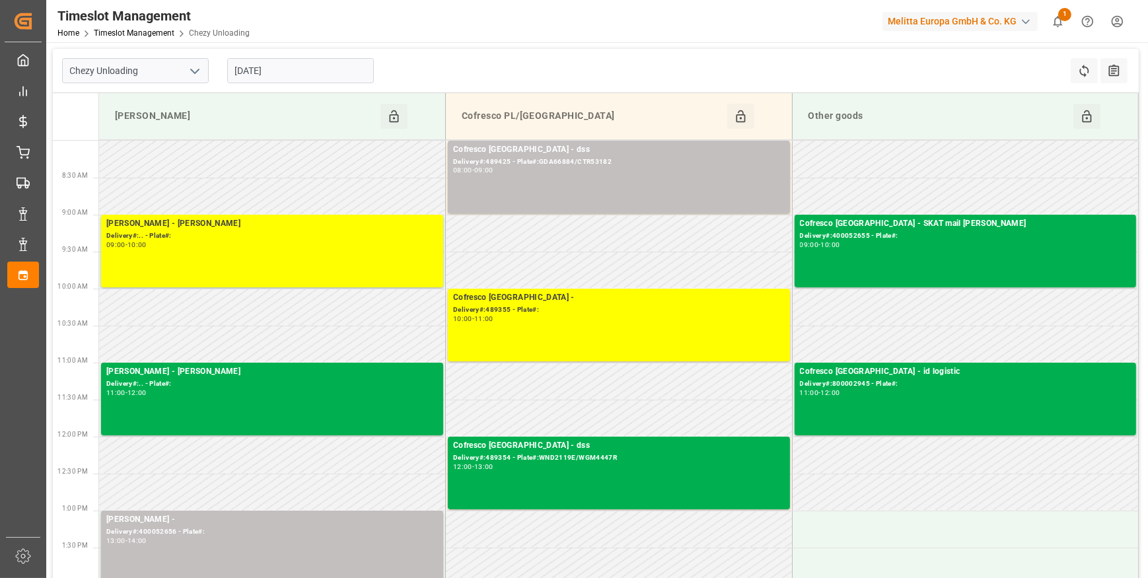
click at [303, 66] on input "[DATE]" at bounding box center [300, 70] width 147 height 25
click at [497, 69] on div "Chezy Unloading 10-09-2025 Refresh Time Slots All Audits" at bounding box center [596, 71] width 1086 height 44
click at [194, 64] on icon "open menu" at bounding box center [195, 71] width 16 height 16
click at [99, 97] on div "Chezy Loading" at bounding box center [135, 100] width 145 height 30
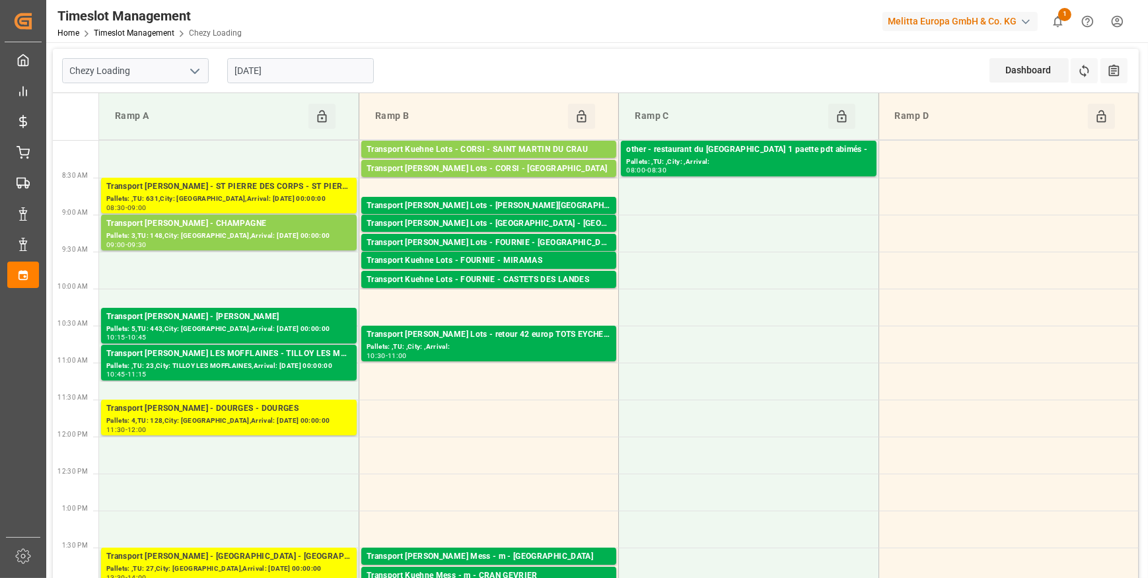
click at [307, 72] on input "[DATE]" at bounding box center [300, 70] width 147 height 25
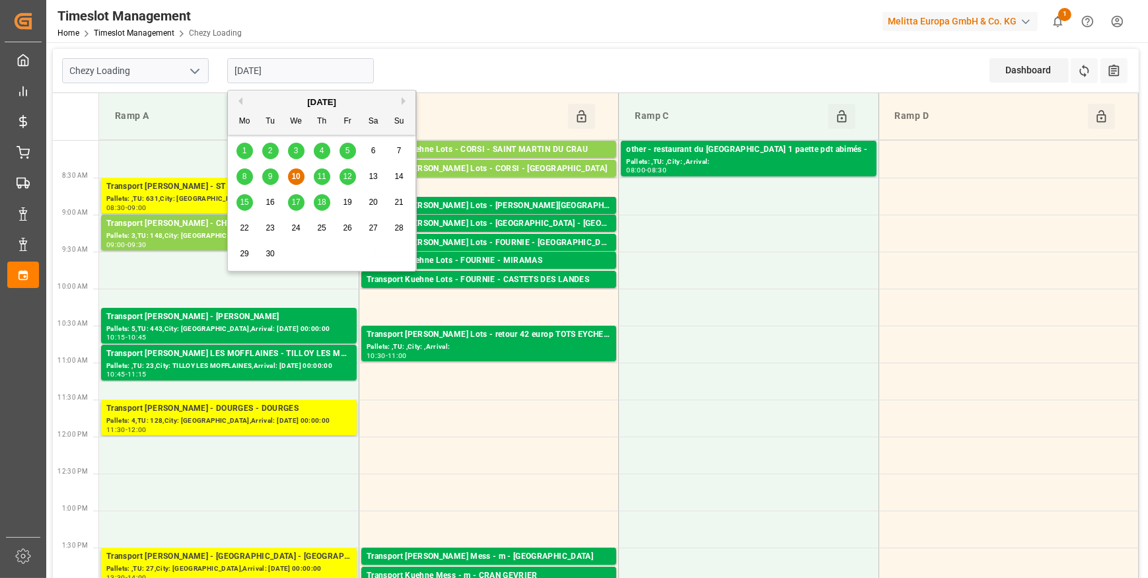
click at [321, 178] on span "11" at bounding box center [321, 176] width 9 height 9
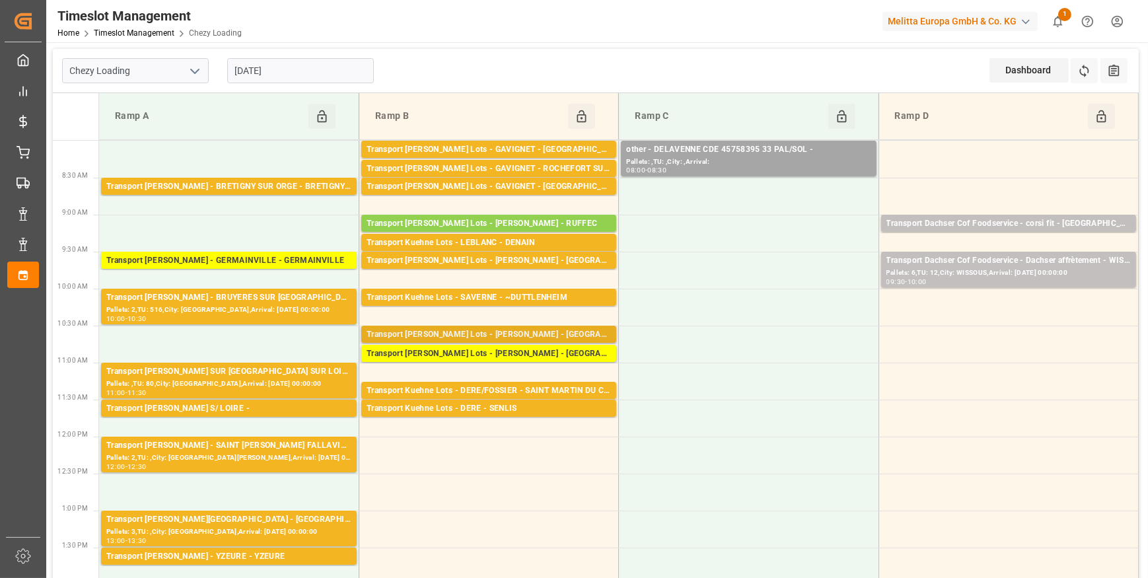
click at [534, 336] on div "Transport Kuehne Lots - BREGER - BLANQUEFORT" at bounding box center [489, 334] width 244 height 13
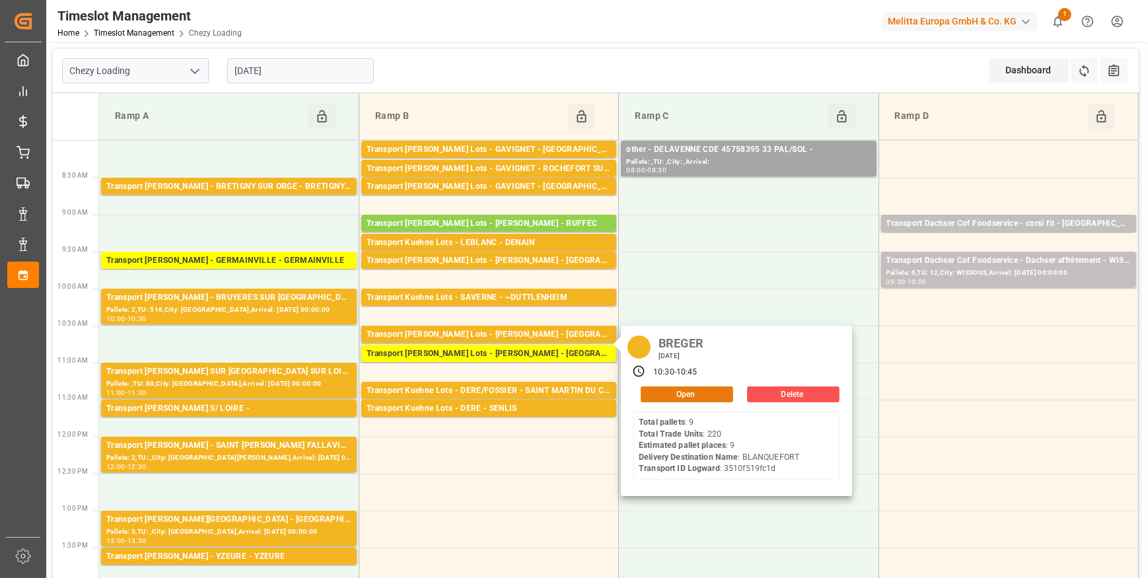
click at [670, 396] on button "Open" at bounding box center [687, 394] width 92 height 16
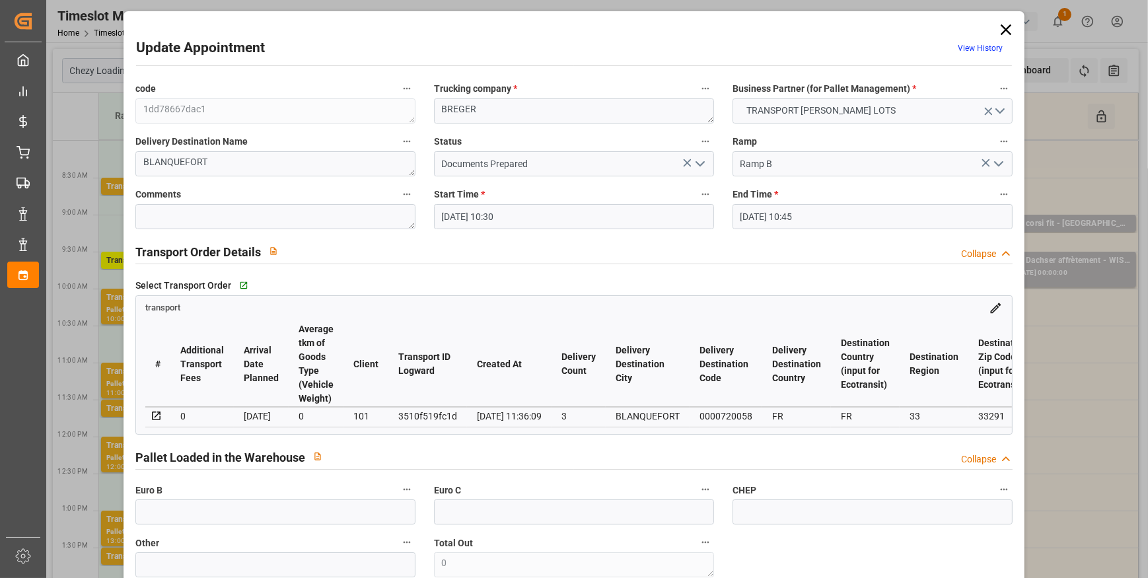
click at [703, 162] on icon "open menu" at bounding box center [700, 164] width 16 height 16
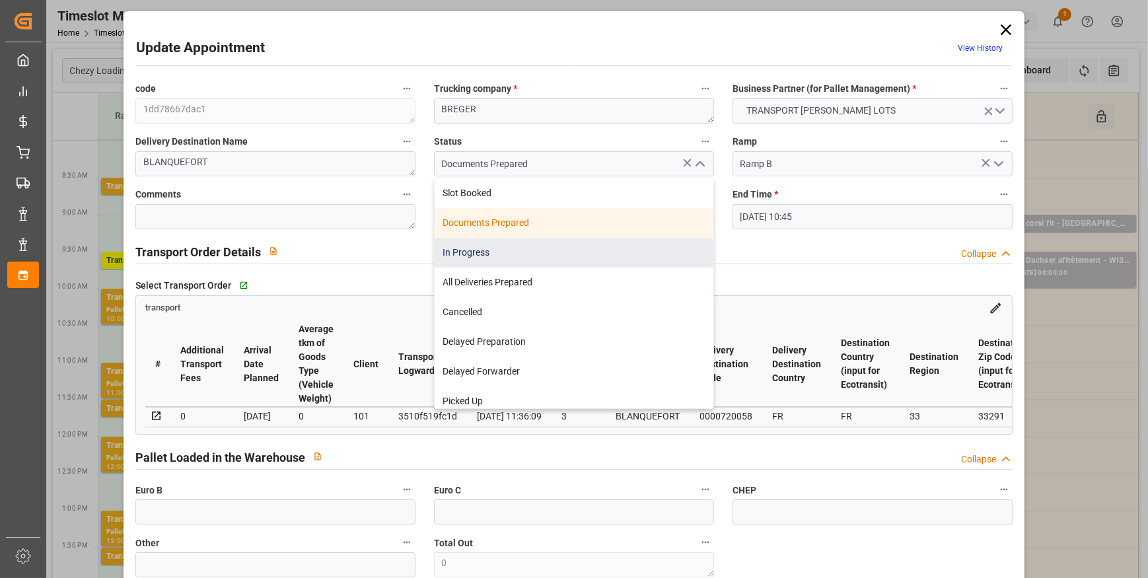
click at [472, 256] on div "In Progress" at bounding box center [574, 253] width 279 height 30
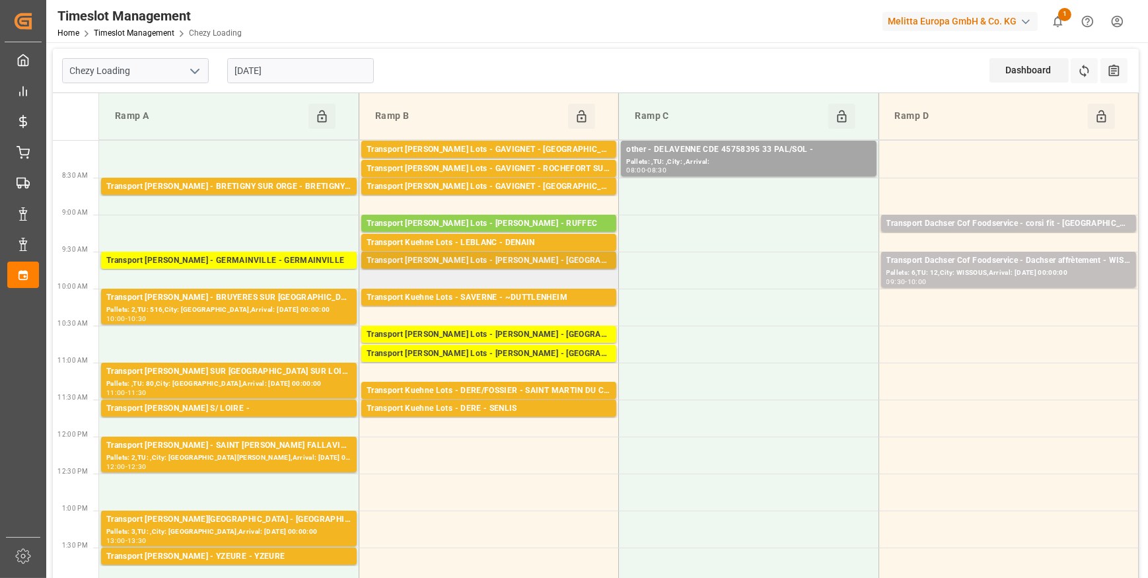
click at [493, 260] on div "Transport Kuehne Lots - LEBLANC - MONT DE MARSAN" at bounding box center [489, 260] width 244 height 13
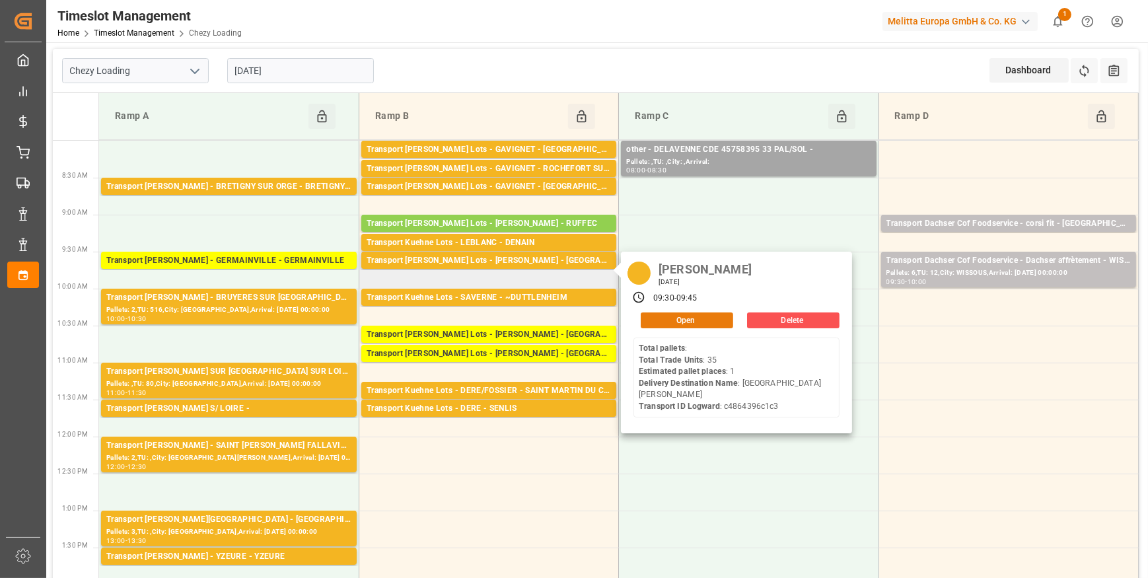
click at [656, 317] on button "Open" at bounding box center [687, 320] width 92 height 16
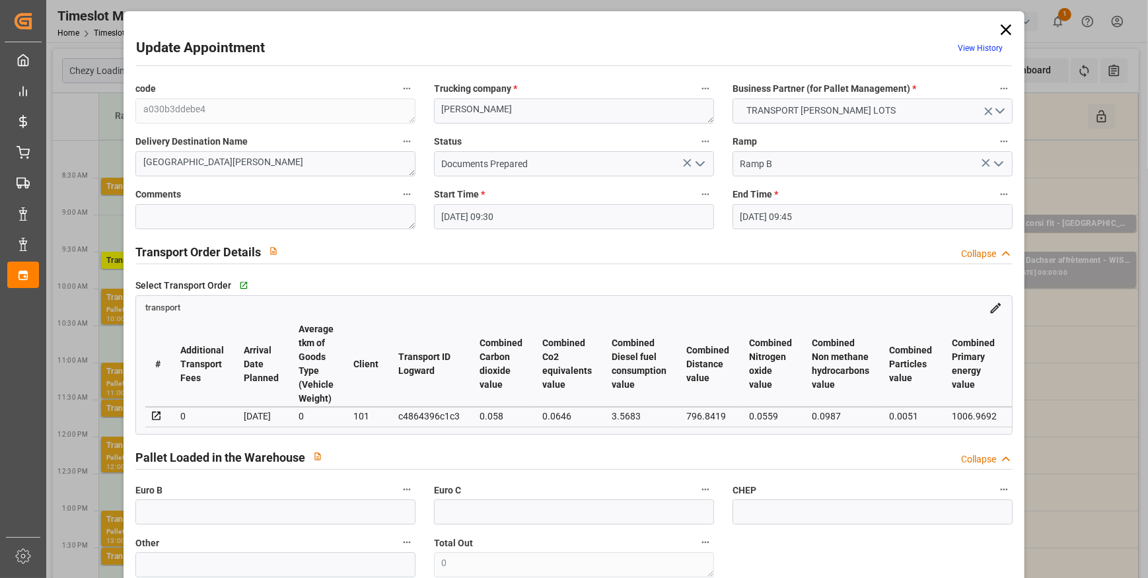
click at [698, 162] on icon "open menu" at bounding box center [700, 164] width 16 height 16
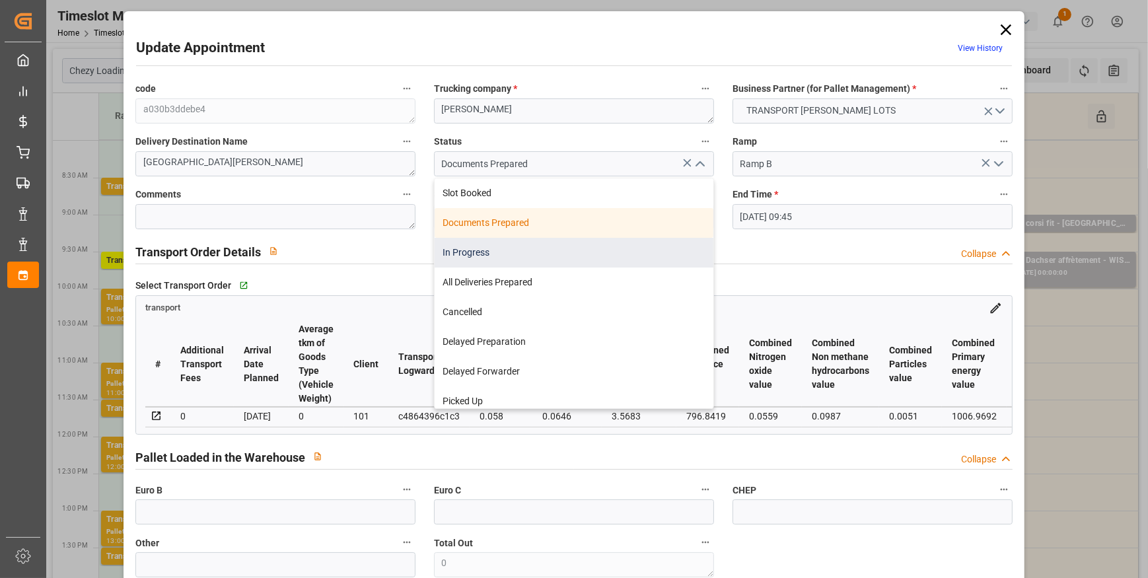
click at [499, 252] on div "In Progress" at bounding box center [574, 253] width 279 height 30
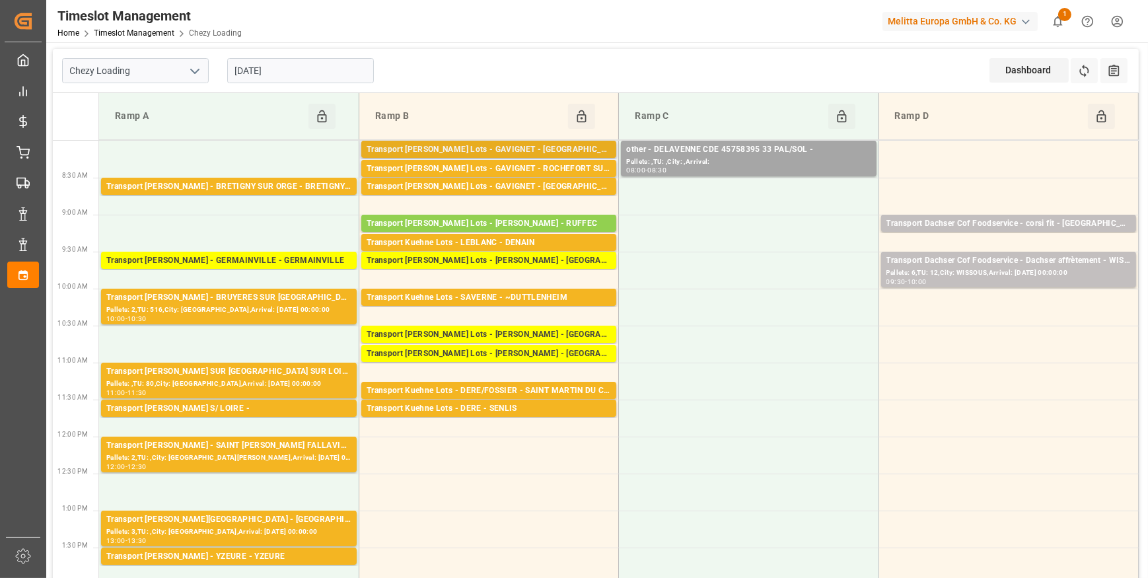
click at [513, 145] on div "Transport Kuehne Lots - GAVIGNET - SAINT VIT" at bounding box center [489, 149] width 244 height 13
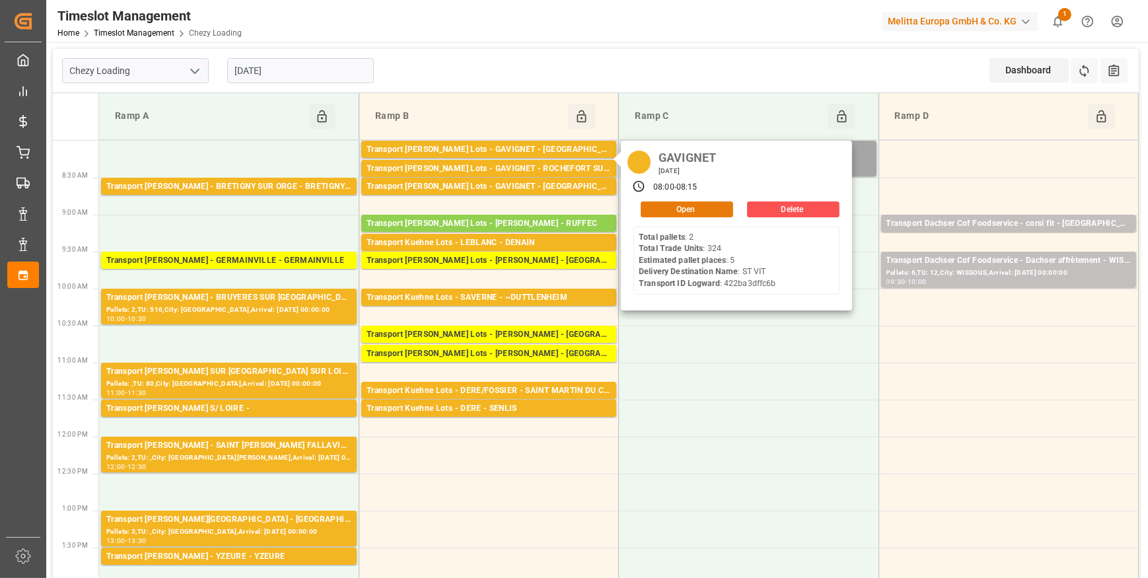
click at [661, 209] on button "Open" at bounding box center [687, 209] width 92 height 16
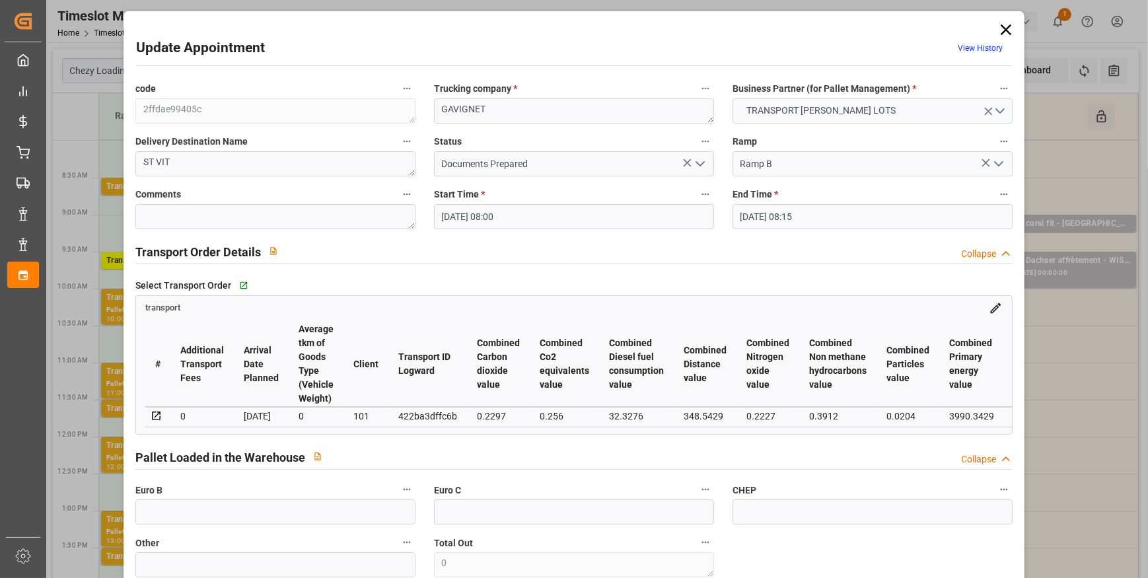
click at [701, 165] on icon "open menu" at bounding box center [700, 164] width 16 height 16
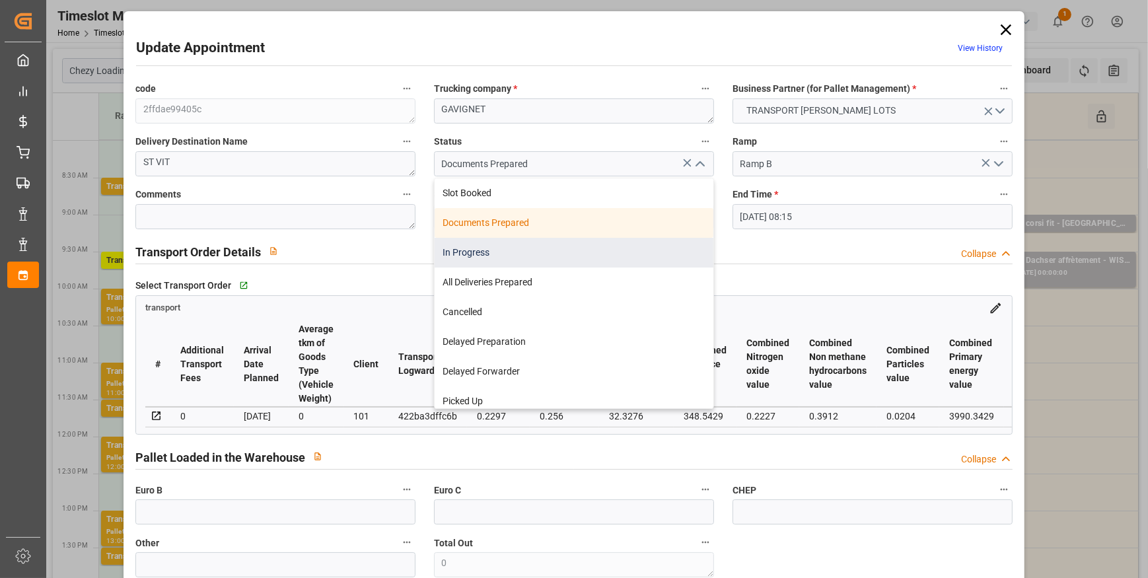
click at [507, 245] on div "In Progress" at bounding box center [574, 253] width 279 height 30
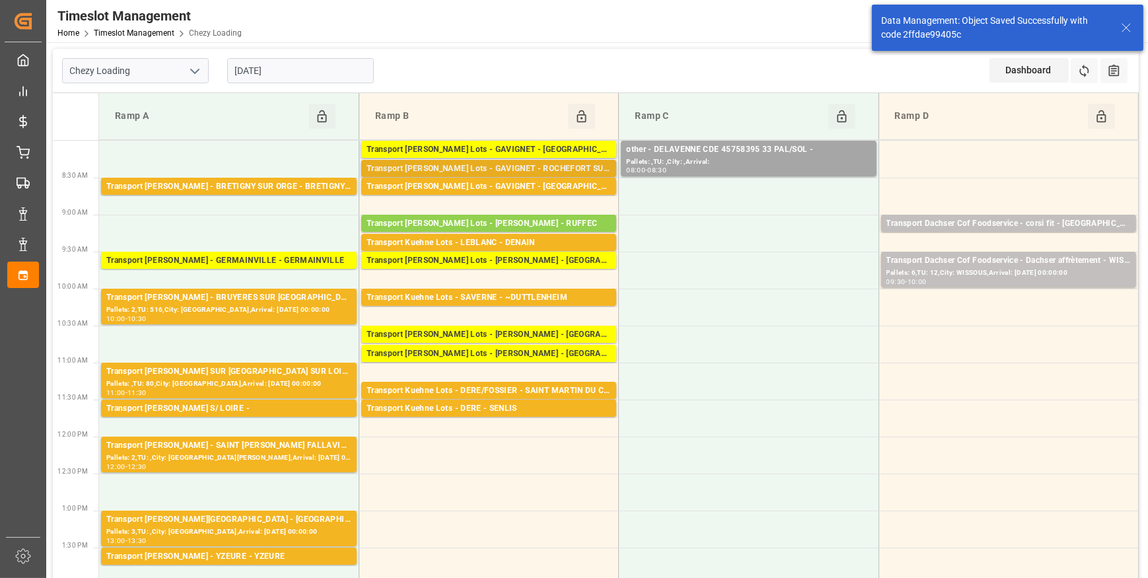
click at [540, 165] on div "Transport Kuehne Lots - GAVIGNET - ROCHEFORT SUR NENON" at bounding box center [489, 168] width 244 height 13
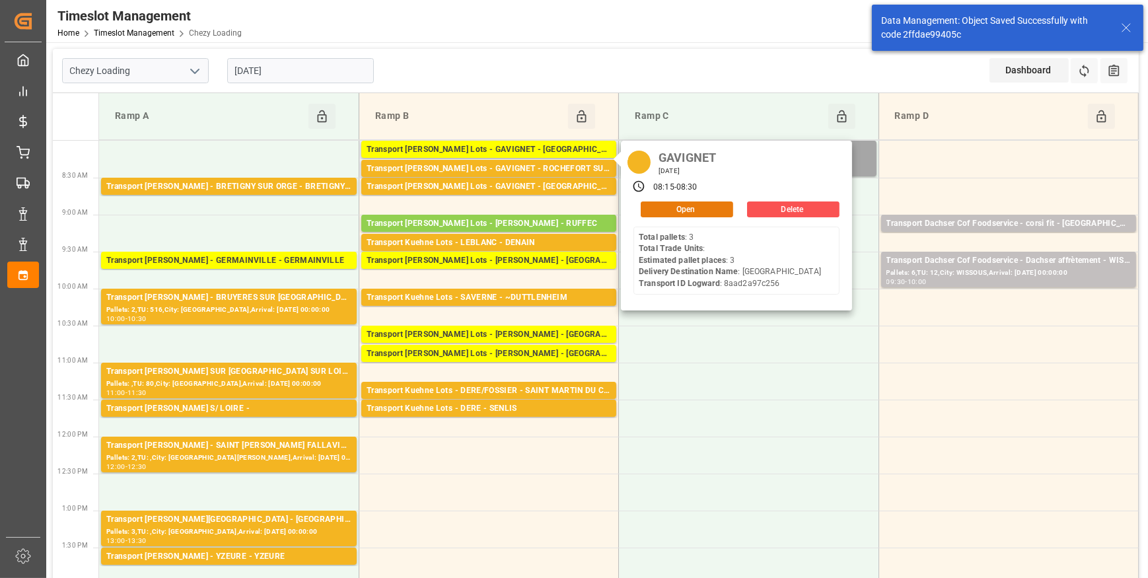
click at [665, 205] on button "Open" at bounding box center [687, 209] width 92 height 16
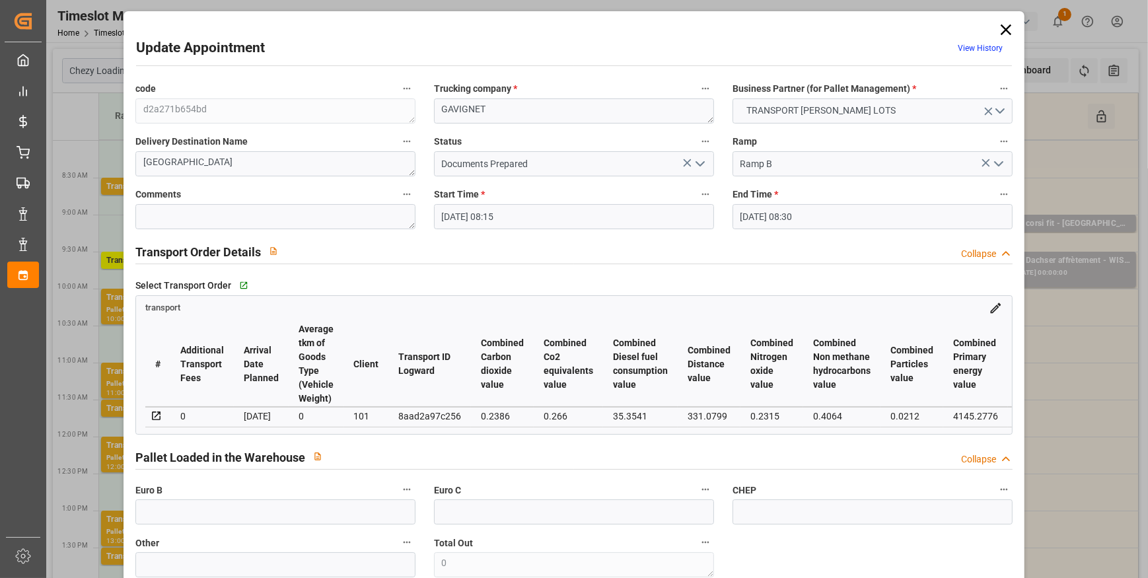
click at [695, 166] on icon "open menu" at bounding box center [700, 164] width 16 height 16
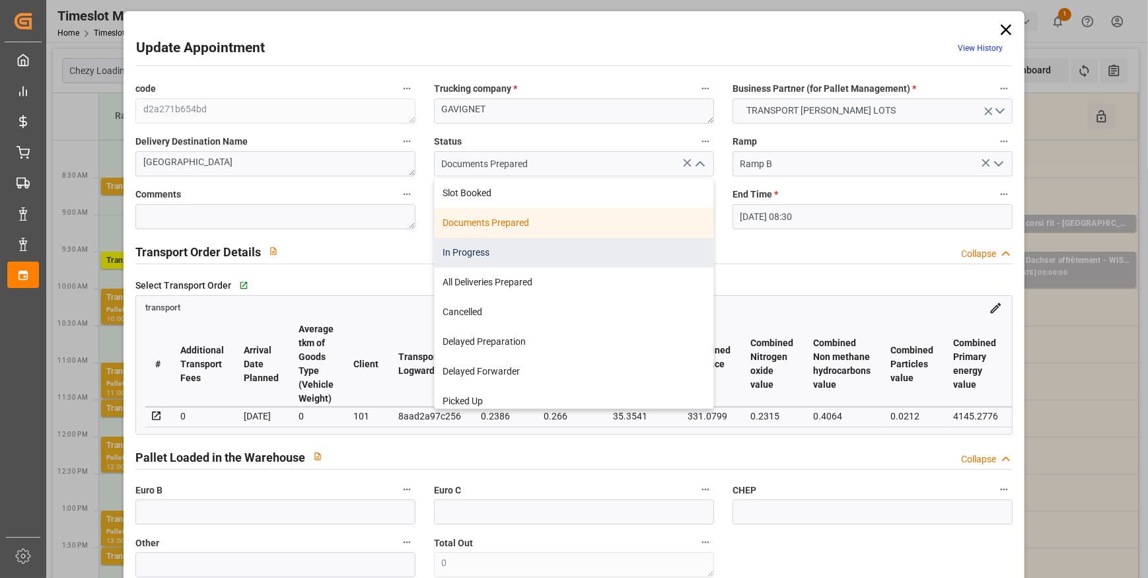
click at [506, 251] on div "In Progress" at bounding box center [574, 253] width 279 height 30
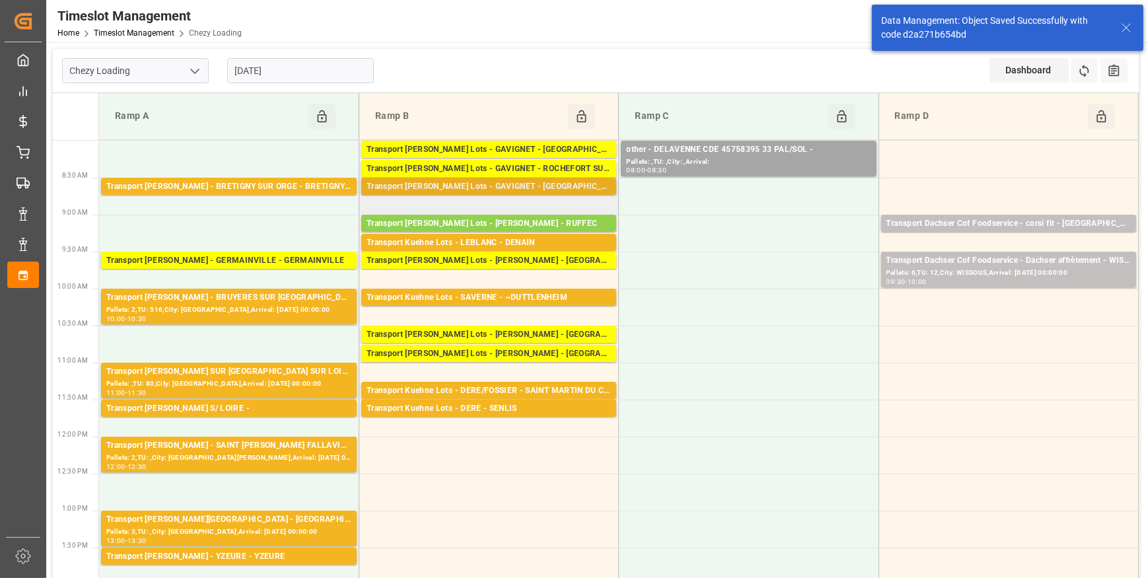
click at [526, 185] on div "Transport Kuehne Lots - GAVIGNET - SAINT VIT" at bounding box center [489, 186] width 244 height 13
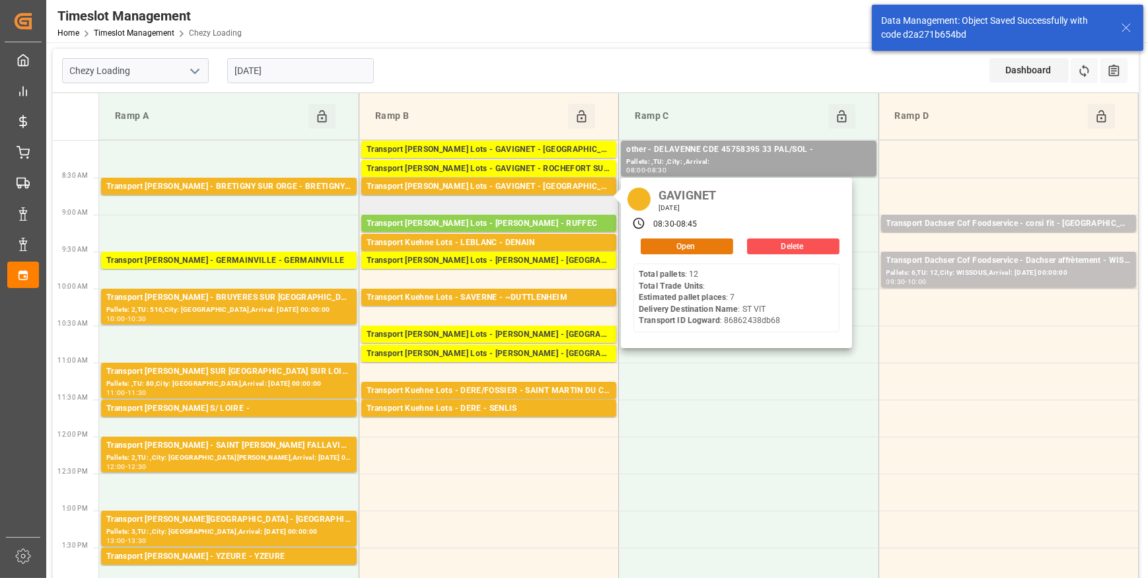
click at [687, 248] on button "Open" at bounding box center [687, 246] width 92 height 16
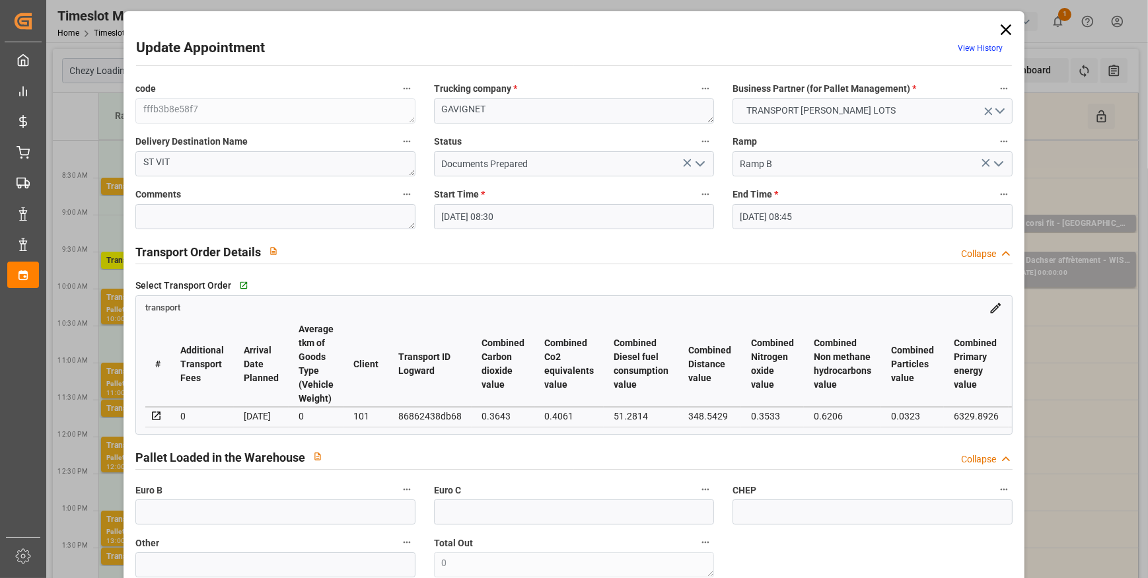
click at [693, 163] on icon "open menu" at bounding box center [700, 164] width 16 height 16
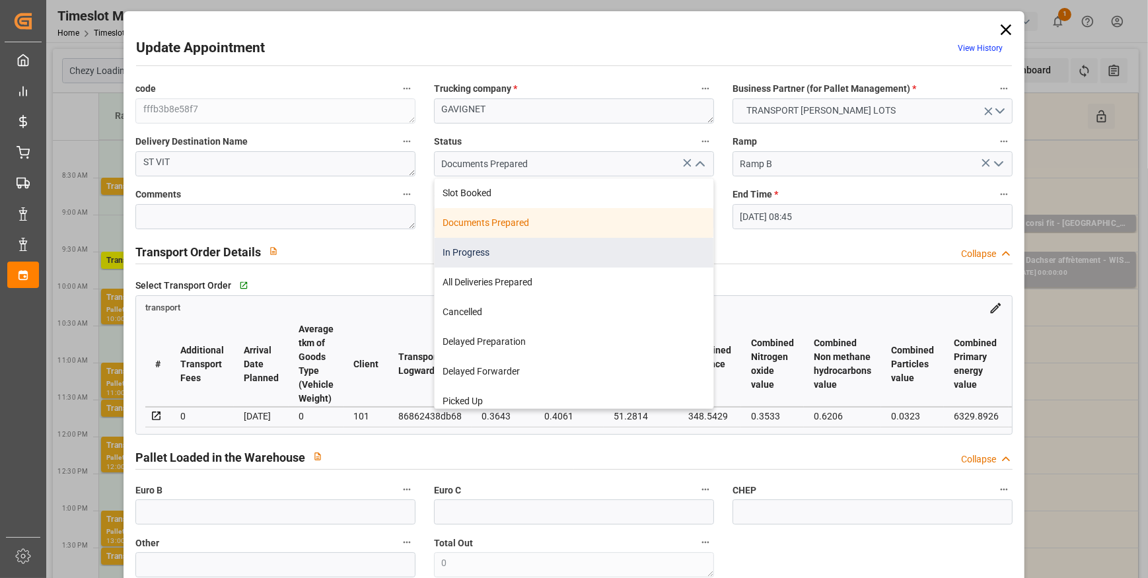
click at [487, 251] on div "In Progress" at bounding box center [574, 253] width 279 height 30
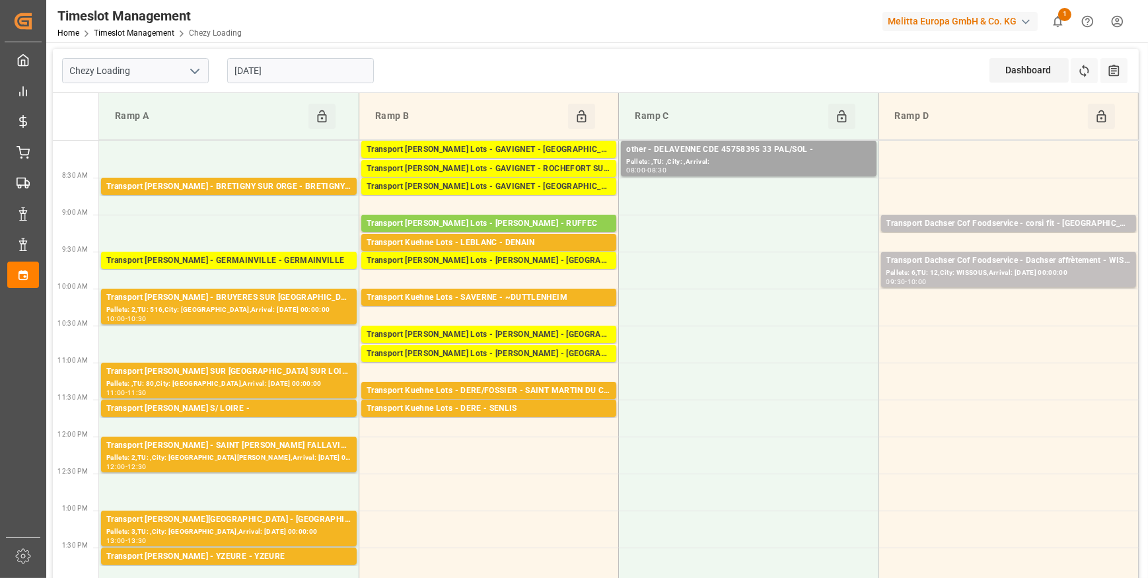
click at [334, 72] on input "[DATE]" at bounding box center [300, 70] width 147 height 25
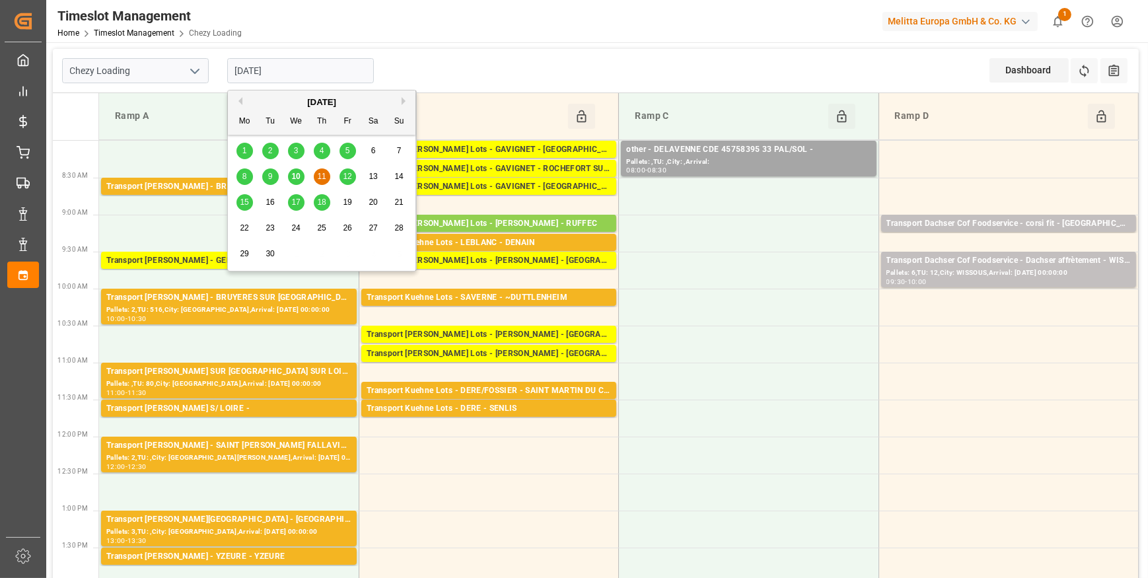
click at [301, 178] on div "10" at bounding box center [296, 177] width 17 height 16
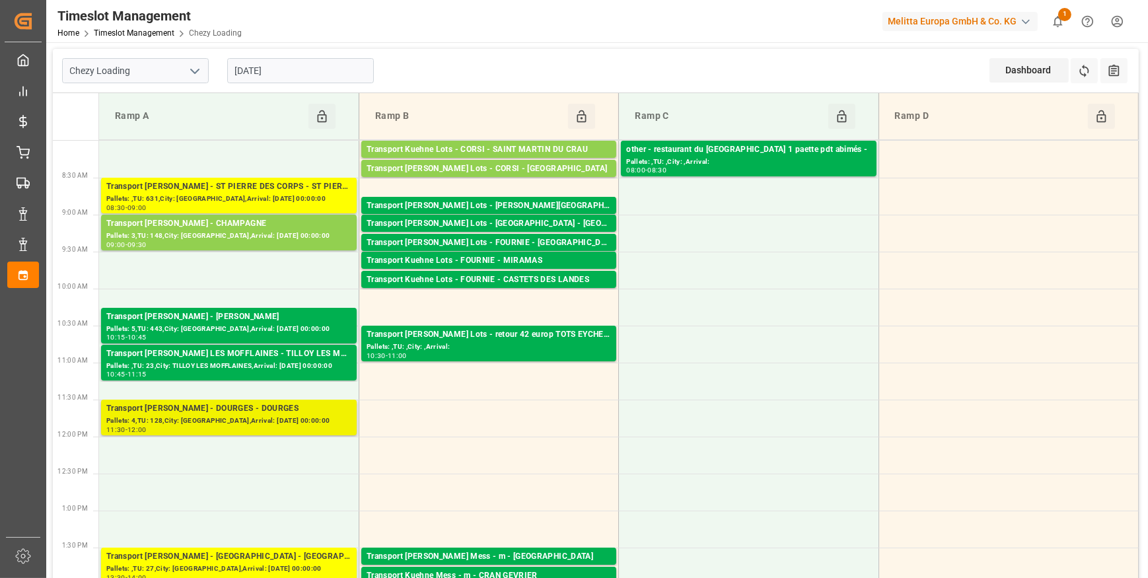
click at [291, 417] on div "Pallets: 4,TU: 128,City: DOURGES,Arrival: 2025-09-11 00:00:00" at bounding box center [228, 420] width 245 height 11
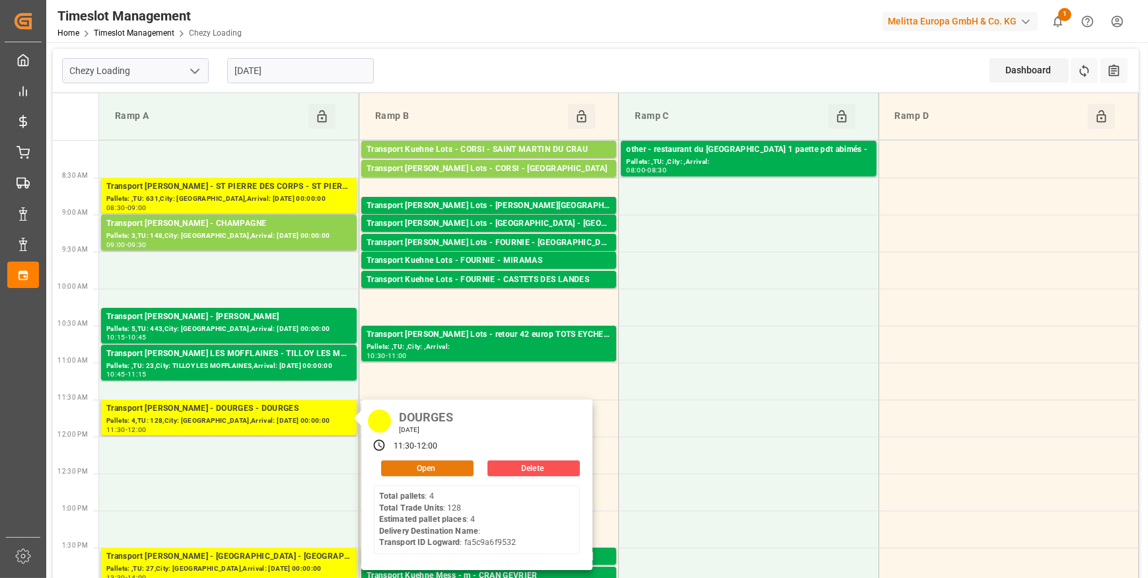
click at [431, 474] on button "Open" at bounding box center [427, 468] width 92 height 16
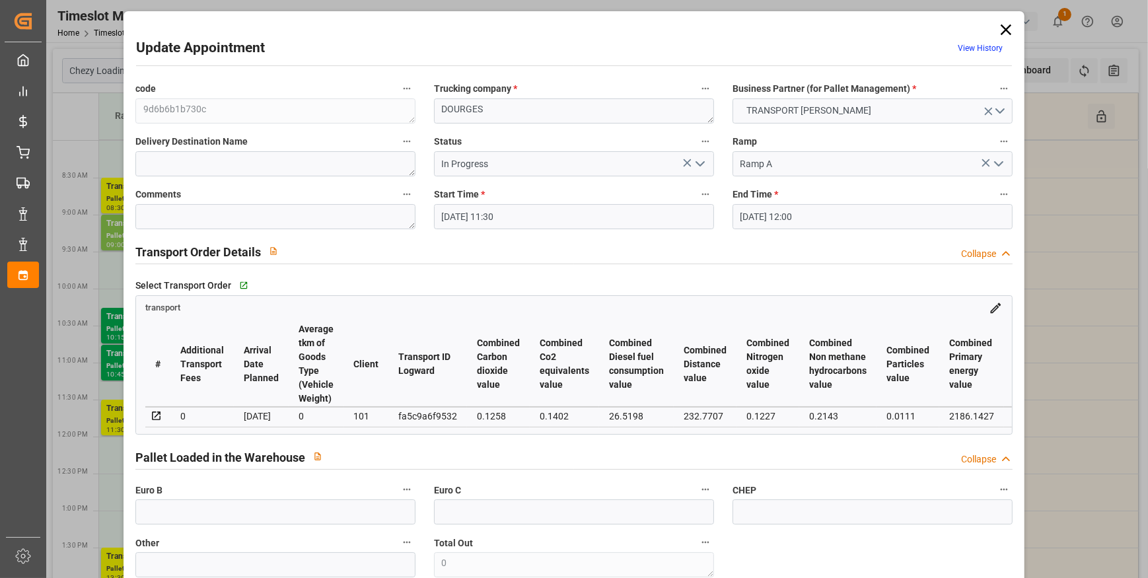
click at [698, 163] on icon "open menu" at bounding box center [700, 164] width 16 height 16
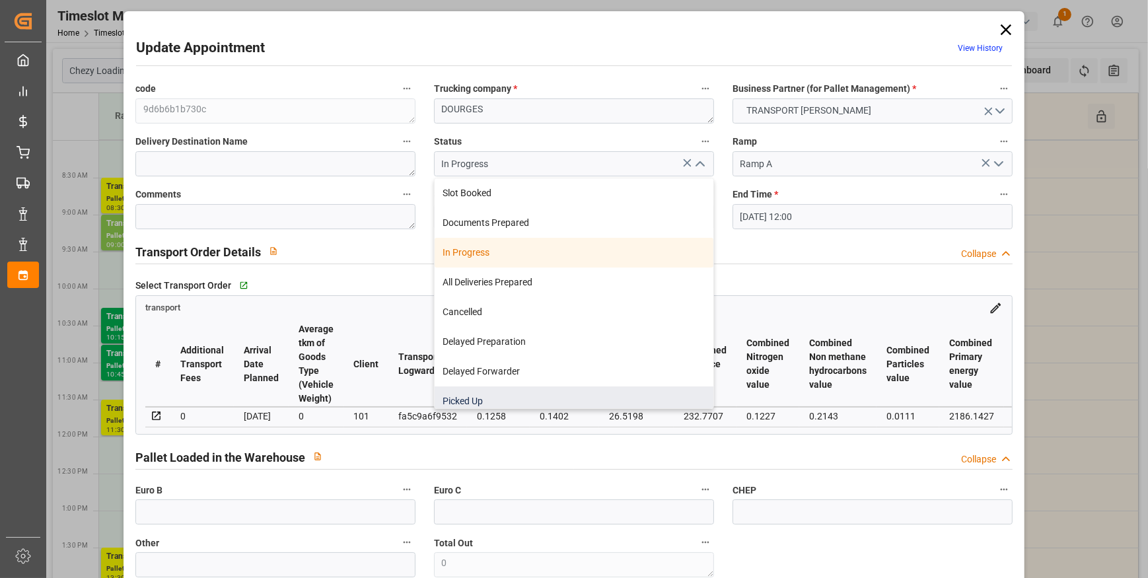
click at [456, 403] on div "Picked Up" at bounding box center [574, 401] width 279 height 30
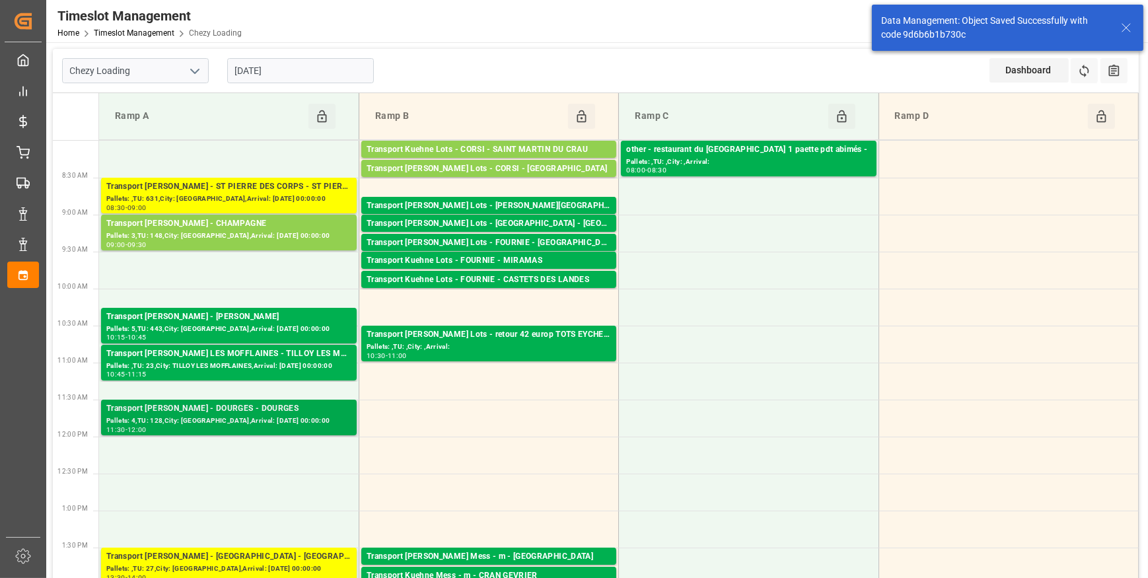
click at [236, 421] on div "Pallets: 4,TU: 128,City: DOURGES,Arrival: 2025-09-11 00:00:00" at bounding box center [228, 420] width 245 height 11
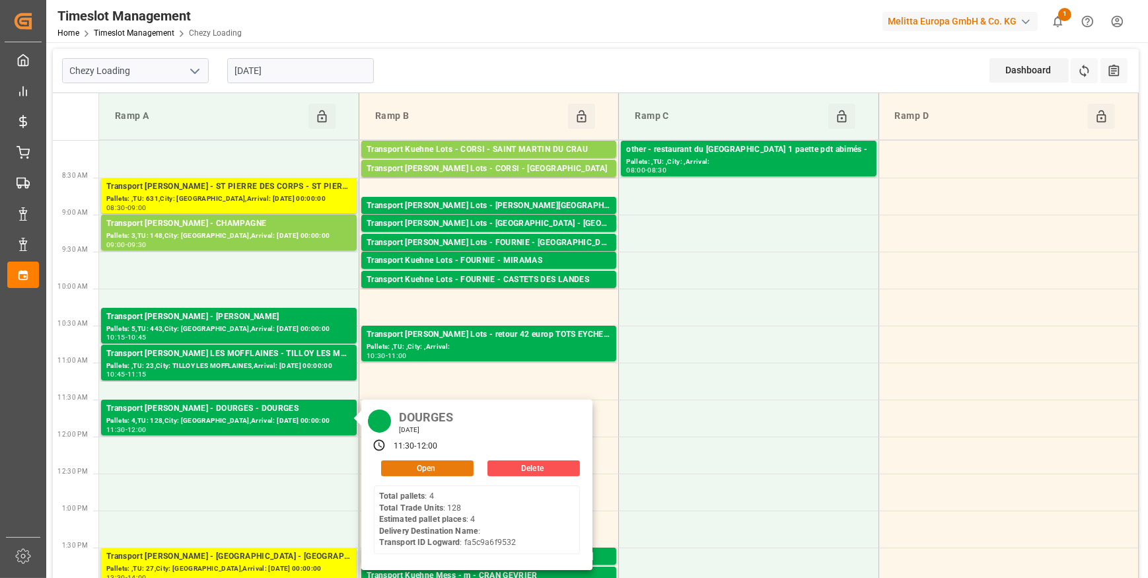
click at [433, 469] on button "Open" at bounding box center [427, 468] width 92 height 16
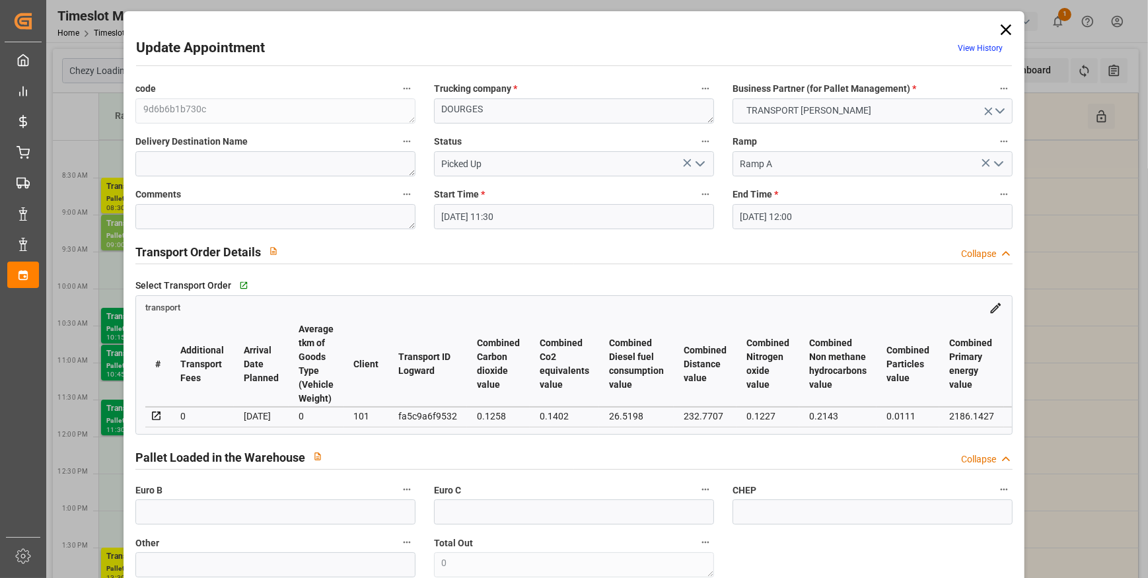
click at [696, 162] on icon "open menu" at bounding box center [700, 164] width 16 height 16
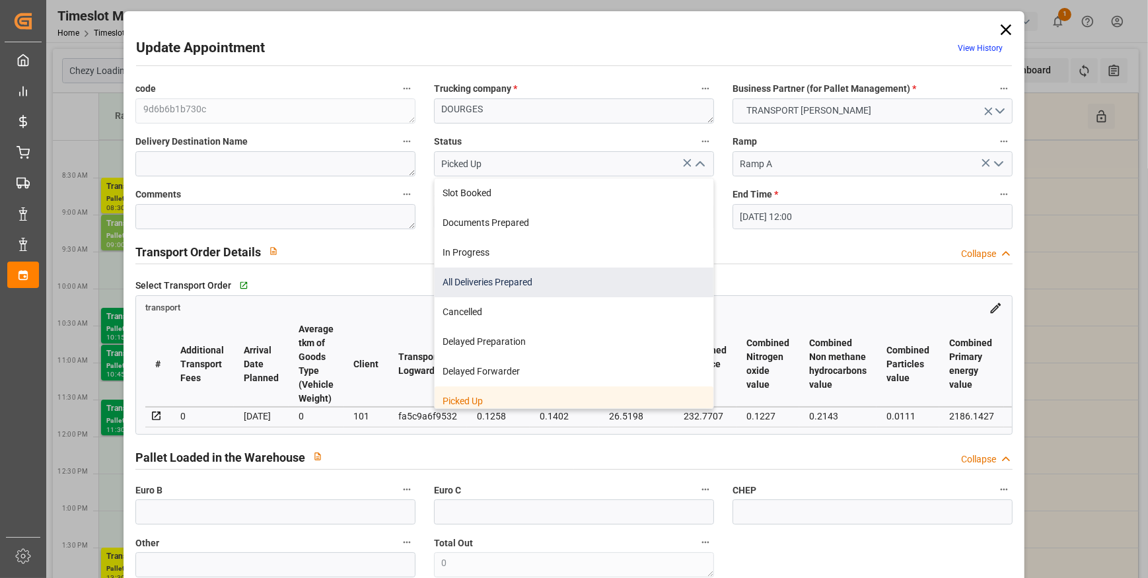
click at [474, 281] on div "All Deliveries Prepared" at bounding box center [574, 283] width 279 height 30
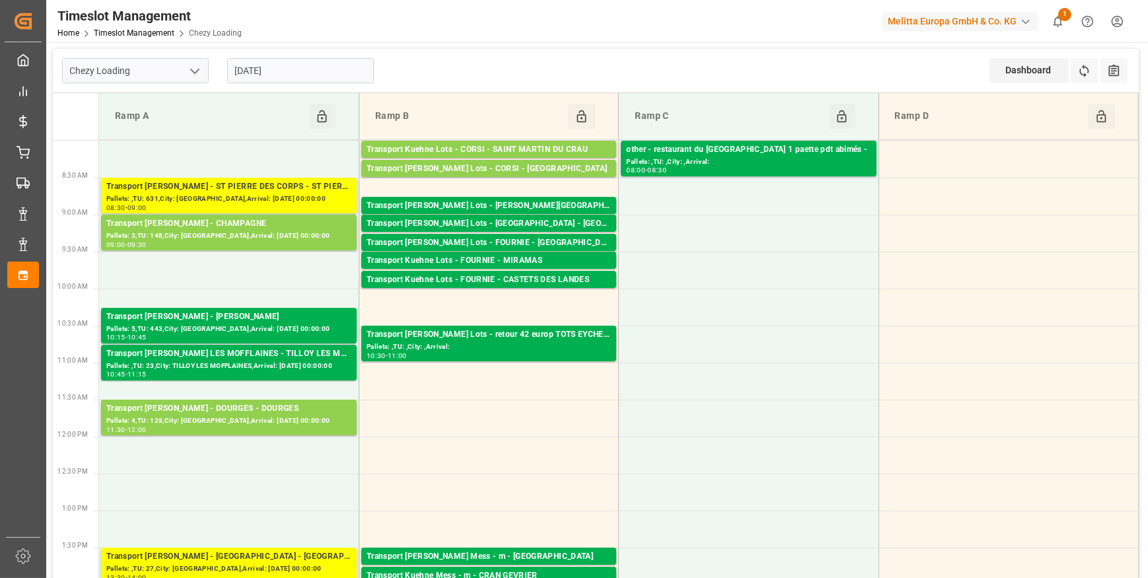
click at [303, 74] on input "[DATE]" at bounding box center [300, 70] width 147 height 25
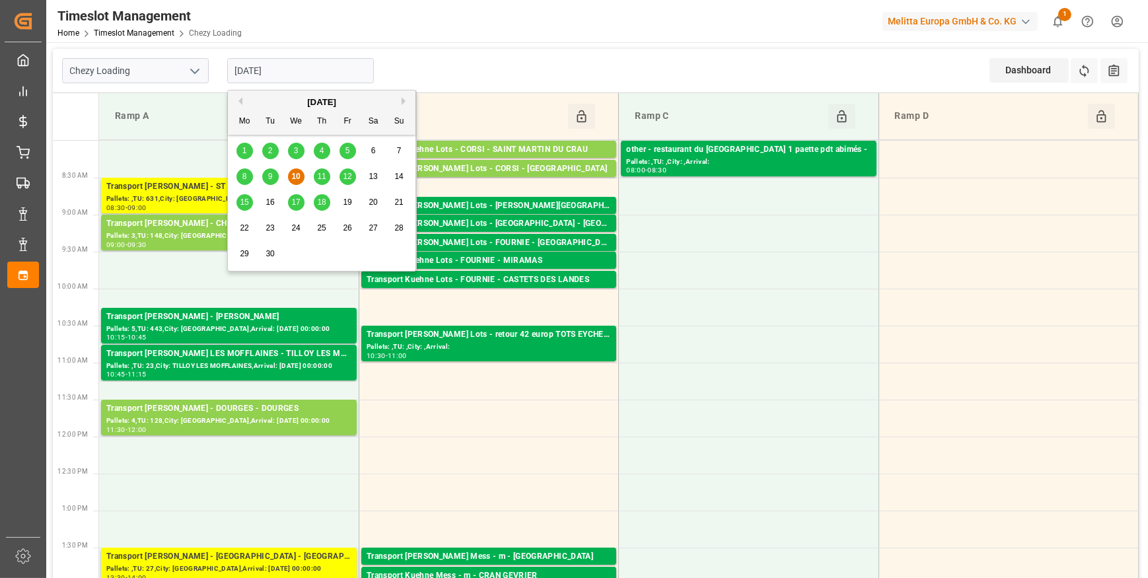
click at [320, 174] on span "11" at bounding box center [321, 176] width 9 height 9
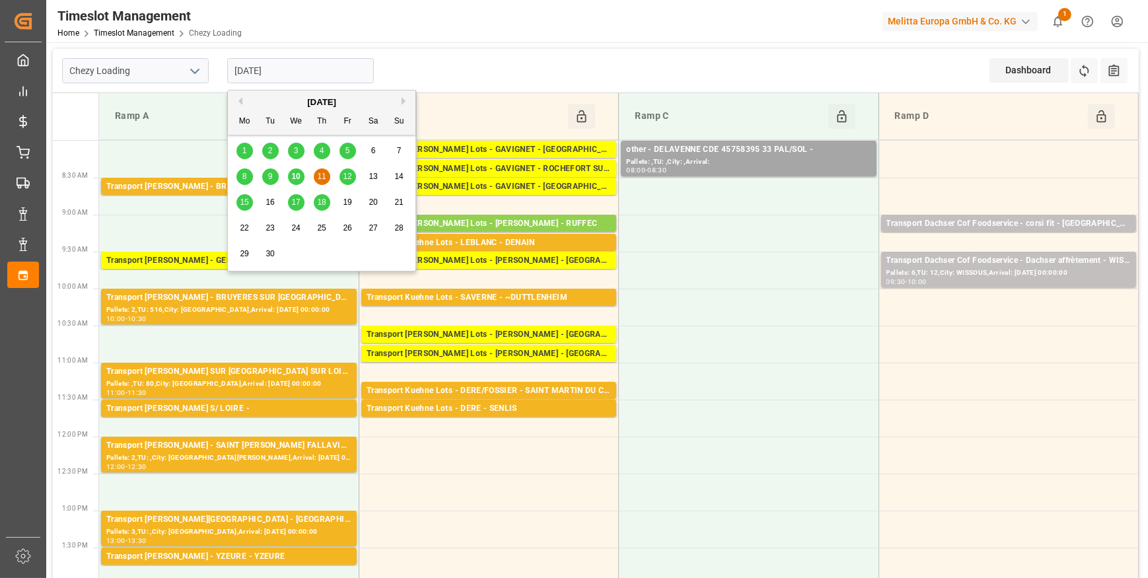
click at [244, 71] on input "[DATE]" at bounding box center [300, 70] width 147 height 25
click at [270, 178] on span "9" at bounding box center [270, 176] width 5 height 9
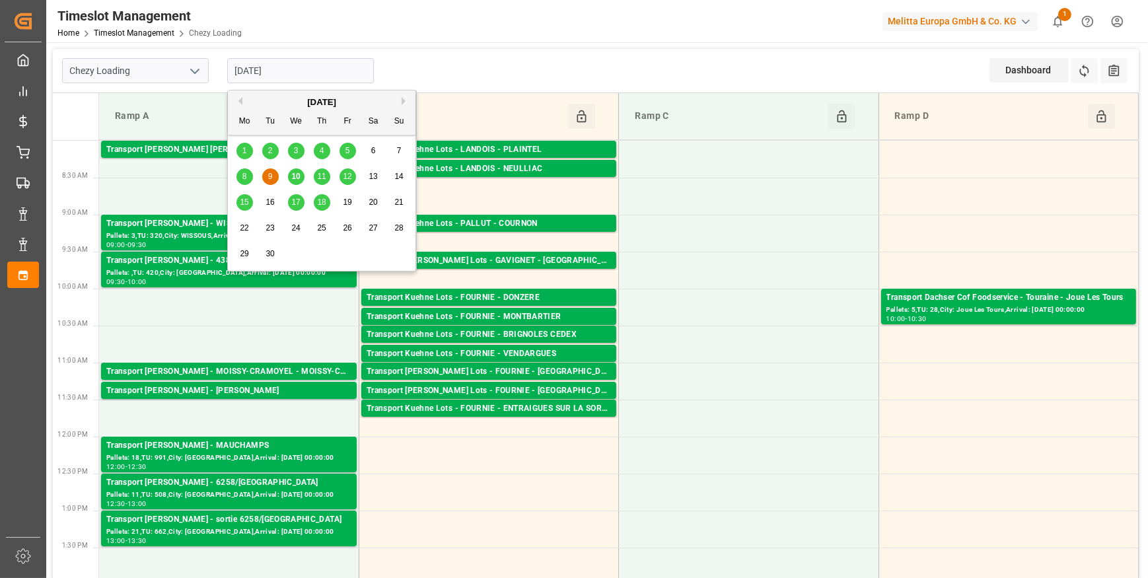
click at [251, 73] on input "09-09-2025" at bounding box center [300, 70] width 147 height 25
click at [301, 178] on div "10" at bounding box center [296, 177] width 17 height 16
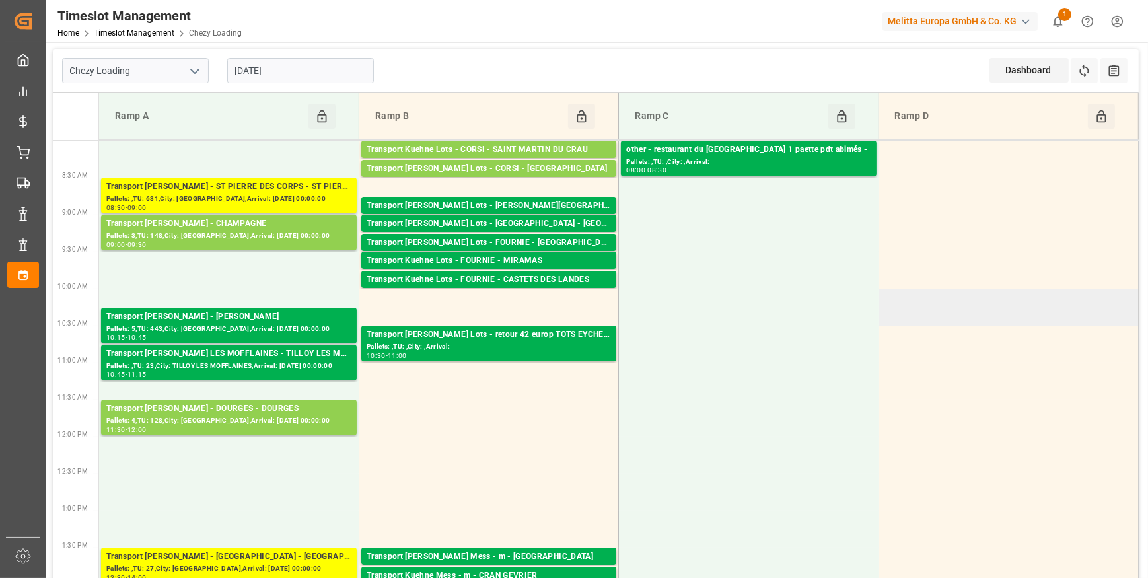
drag, startPoint x: 301, startPoint y: 225, endPoint x: 886, endPoint y: 288, distance: 588.6
click at [886, 289] on td at bounding box center [1008, 307] width 260 height 37
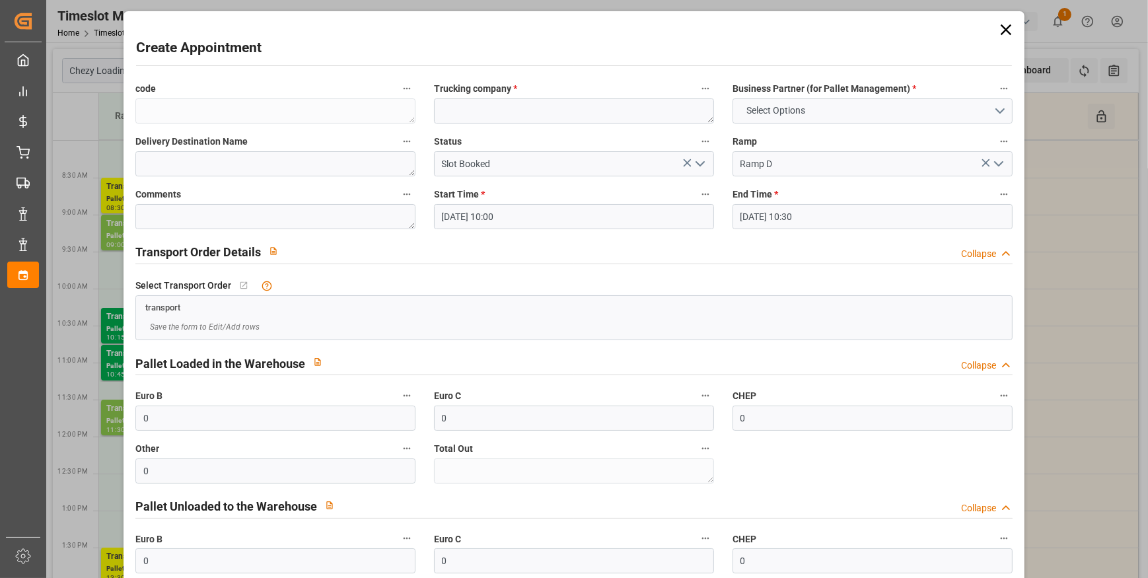
click at [997, 26] on icon at bounding box center [1006, 29] width 18 height 18
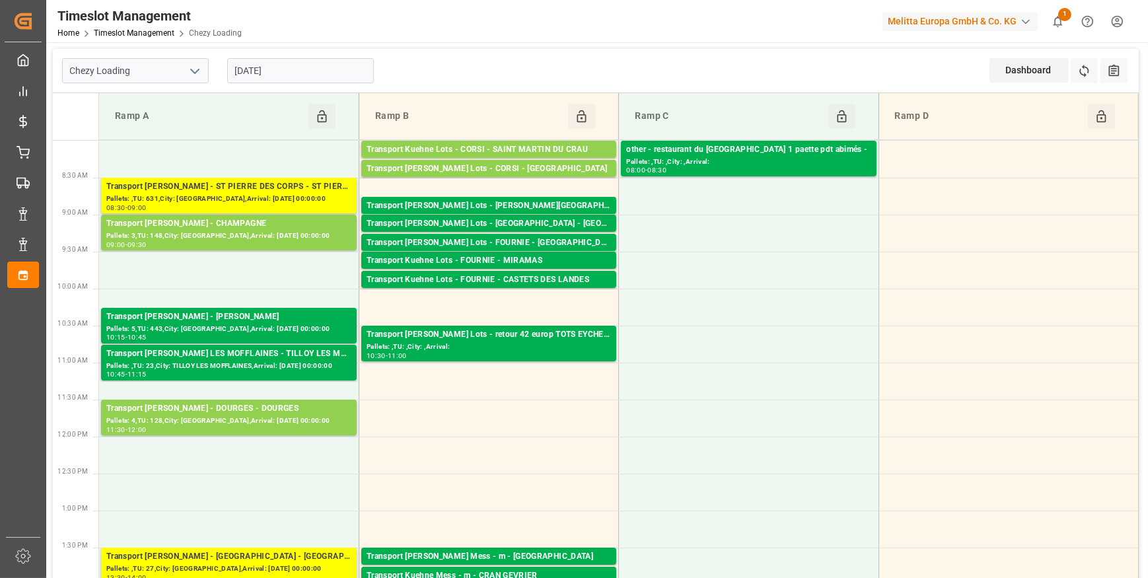
click at [279, 71] on input "[DATE]" at bounding box center [300, 70] width 147 height 25
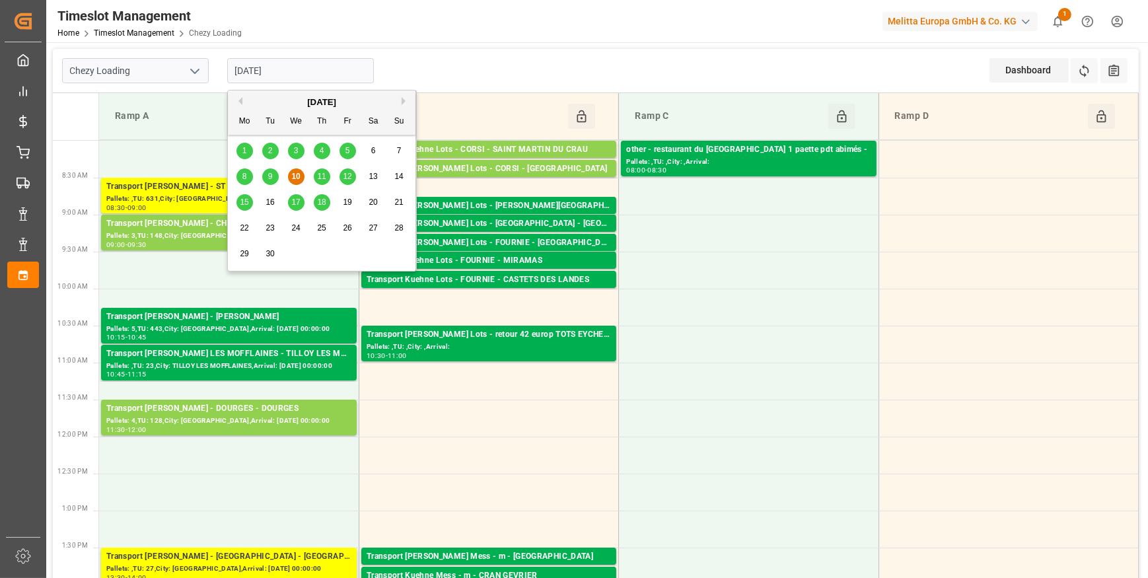
click at [322, 174] on span "11" at bounding box center [321, 176] width 9 height 9
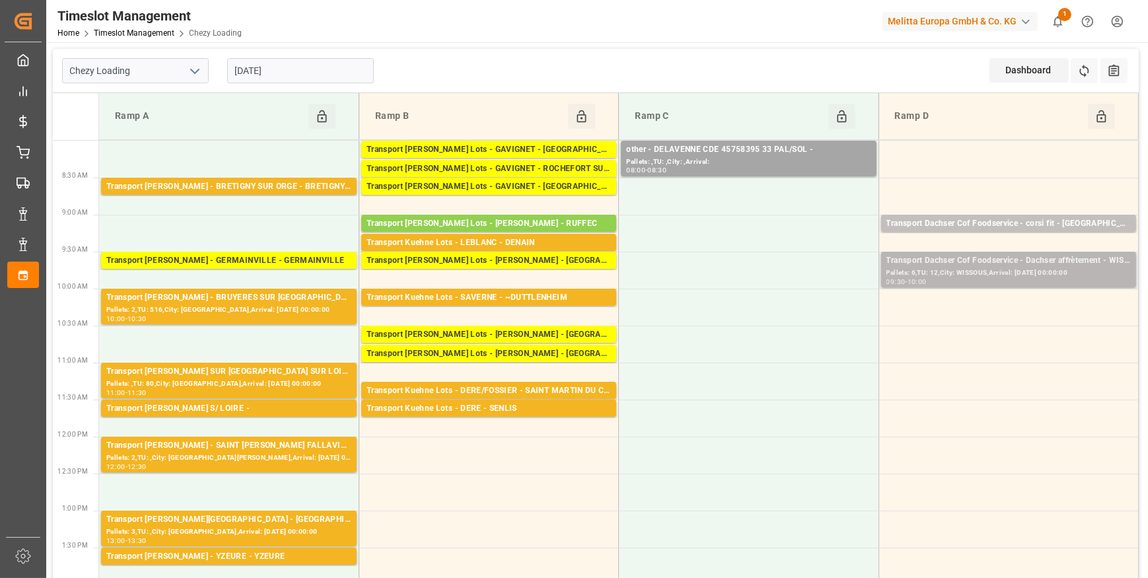
click at [987, 264] on div "Transport Dachser Cof Foodservice - Dachser affrètement - WISSOUS" at bounding box center [1008, 260] width 244 height 13
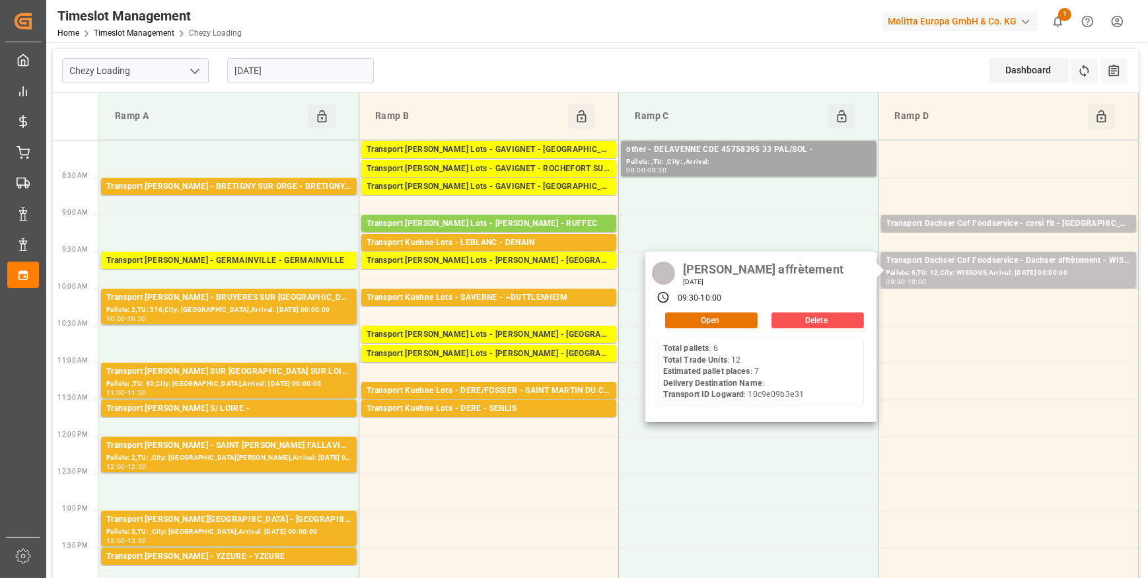
click at [718, 330] on div "Dachser affrètement Thursday, September 11, 2025 09:30 - 10:00 Open Delete Tota…" at bounding box center [760, 337] width 231 height 170
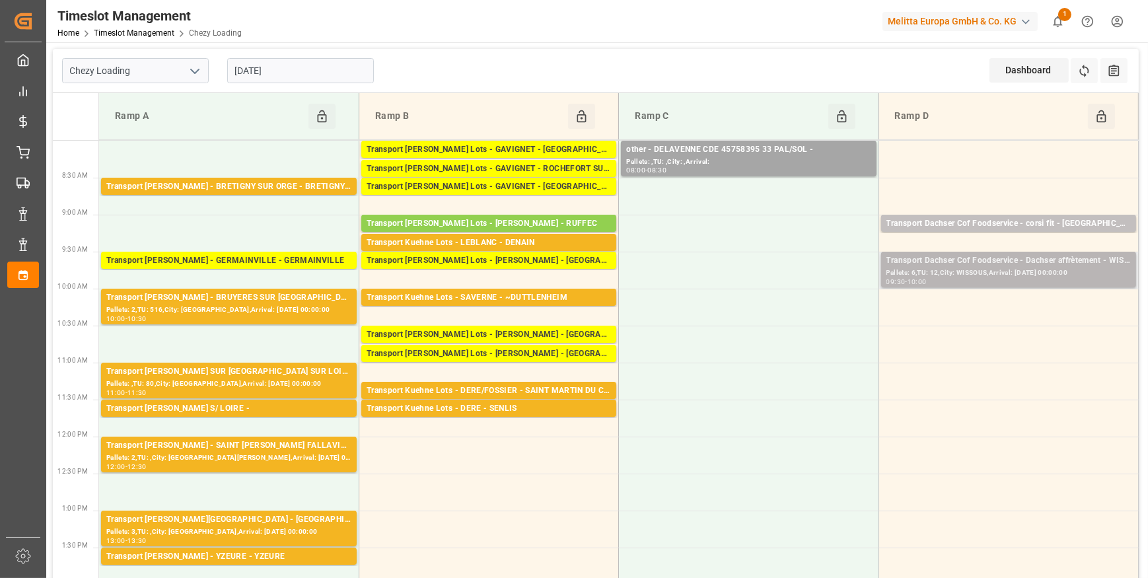
click at [931, 259] on div "Transport Dachser Cof Foodservice - Dachser affrètement - WISSOUS" at bounding box center [1008, 260] width 244 height 13
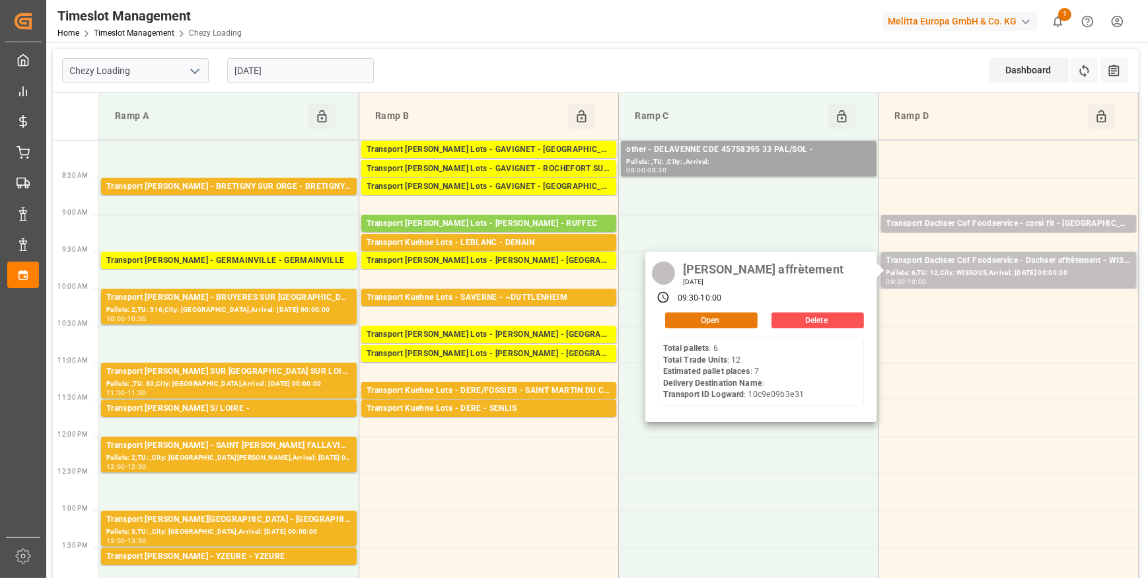
click at [727, 320] on button "Open" at bounding box center [711, 320] width 92 height 16
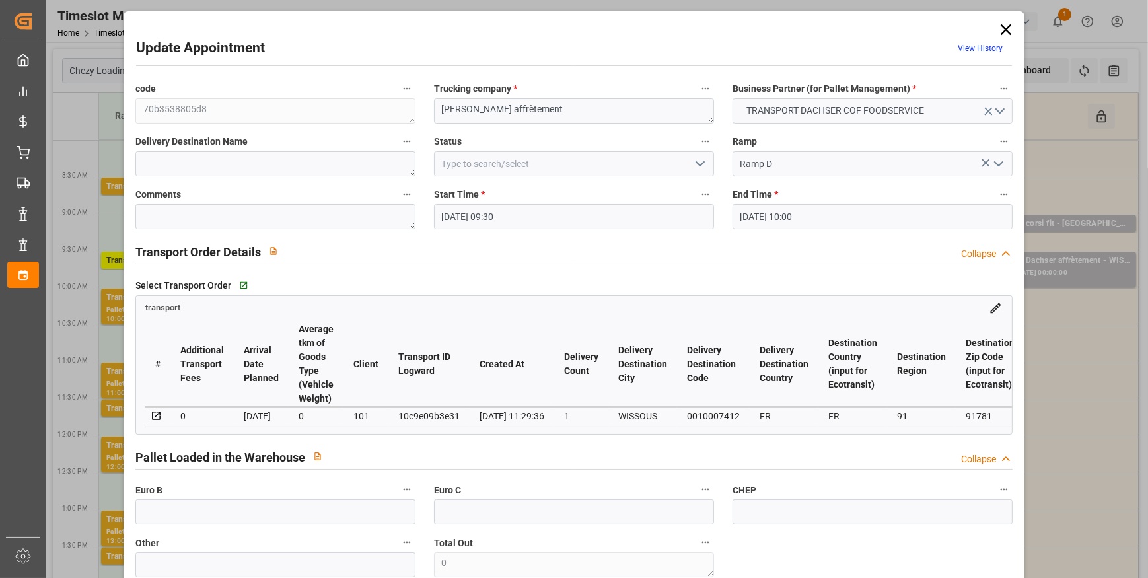
click at [699, 160] on icon "open menu" at bounding box center [700, 164] width 16 height 16
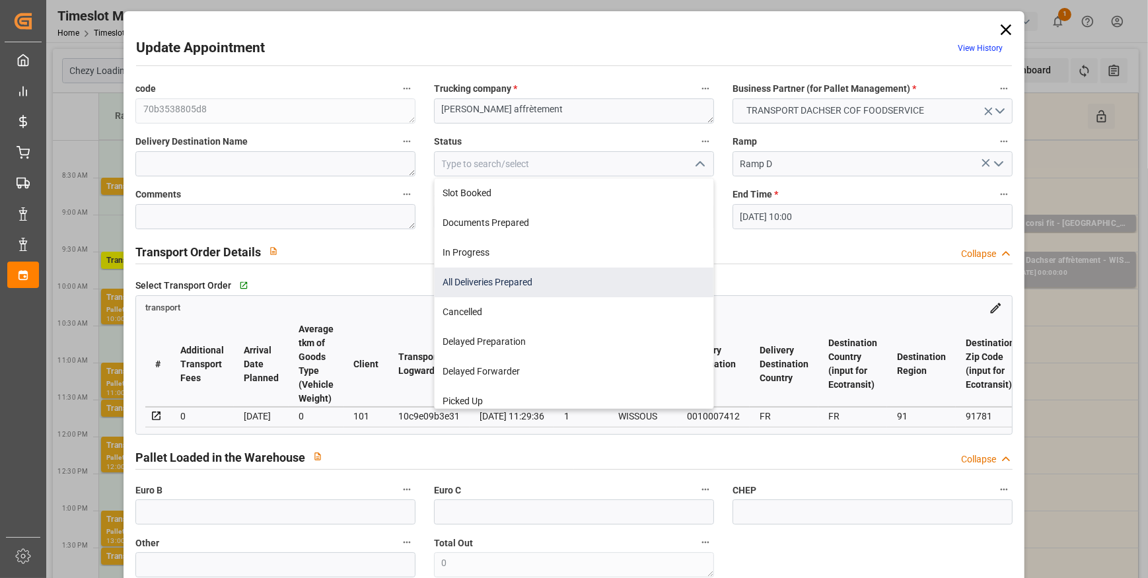
click at [474, 281] on div "All Deliveries Prepared" at bounding box center [574, 283] width 279 height 30
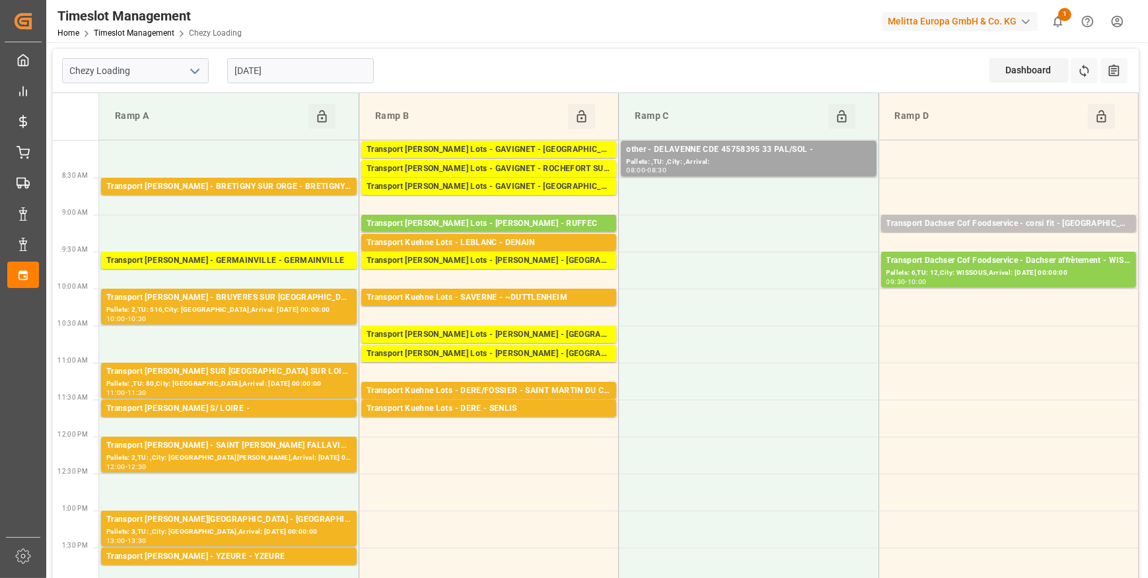
click at [336, 66] on input "[DATE]" at bounding box center [300, 70] width 147 height 25
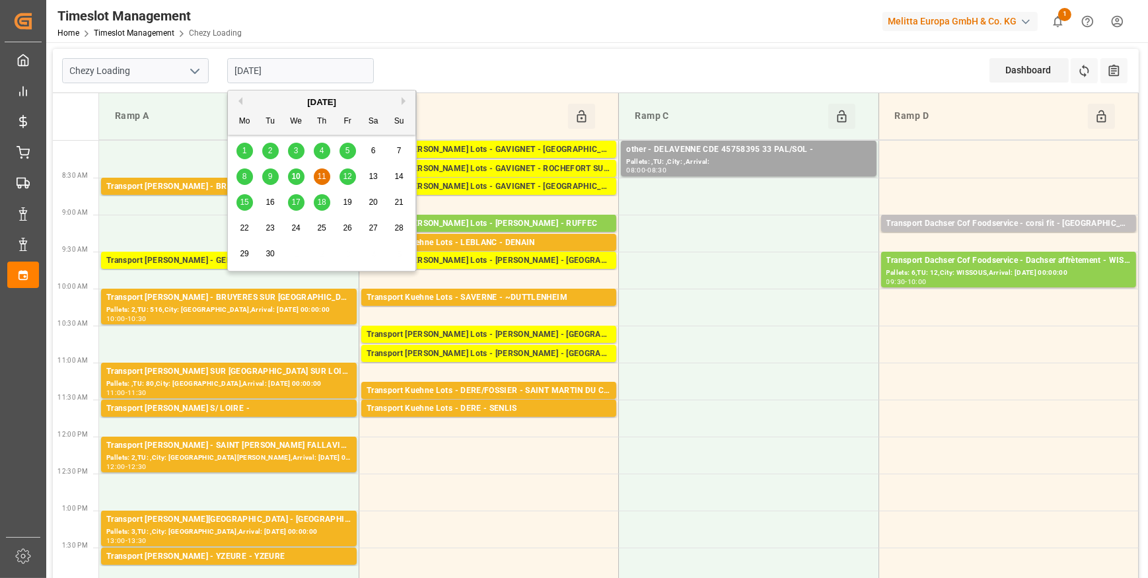
click at [297, 178] on span "10" at bounding box center [295, 176] width 9 height 9
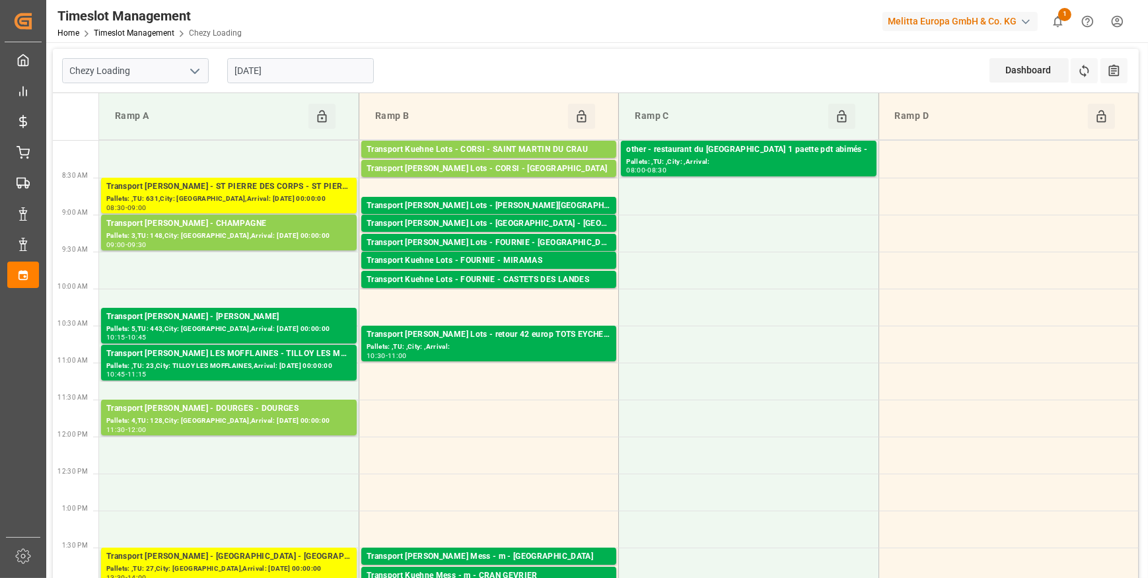
click at [299, 63] on input "[DATE]" at bounding box center [300, 70] width 147 height 25
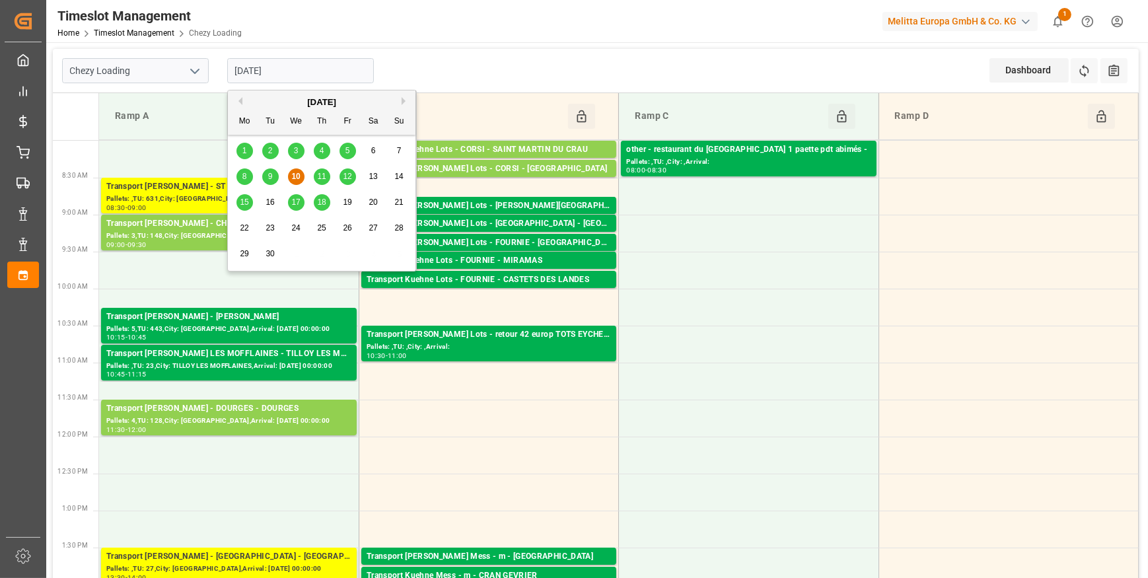
click at [273, 170] on div "9" at bounding box center [270, 177] width 17 height 16
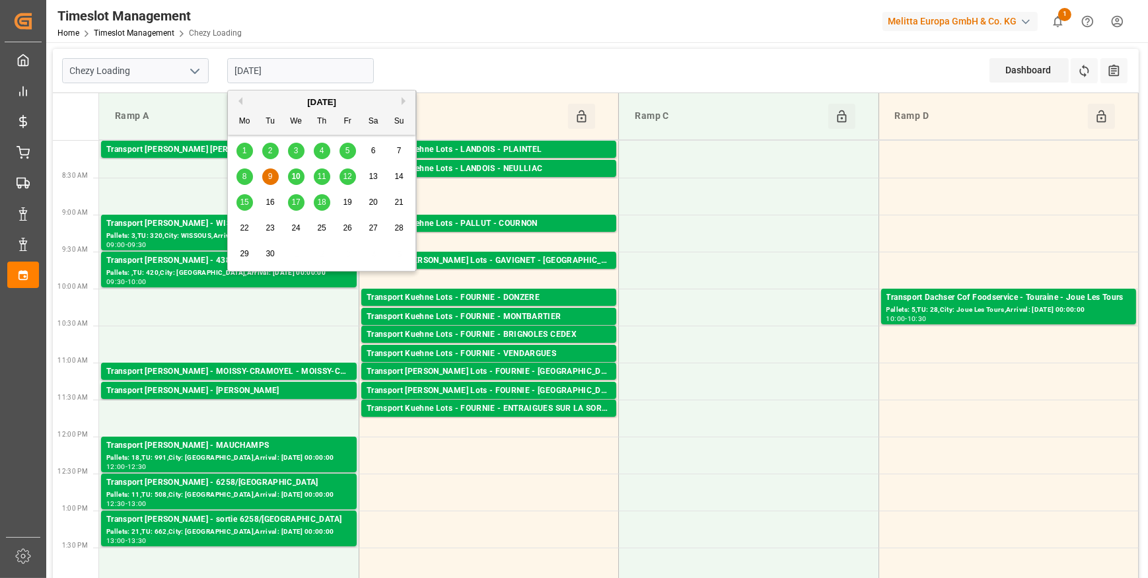
click at [266, 71] on input "09-09-2025" at bounding box center [300, 70] width 147 height 25
click at [323, 179] on span "11" at bounding box center [321, 176] width 9 height 9
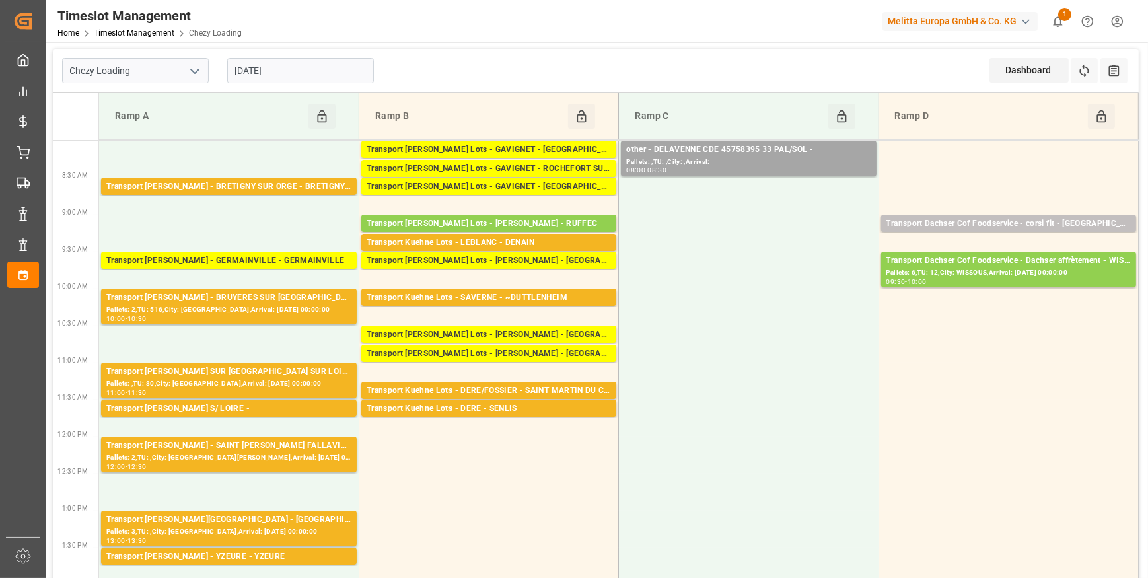
click at [321, 71] on input "[DATE]" at bounding box center [300, 70] width 147 height 25
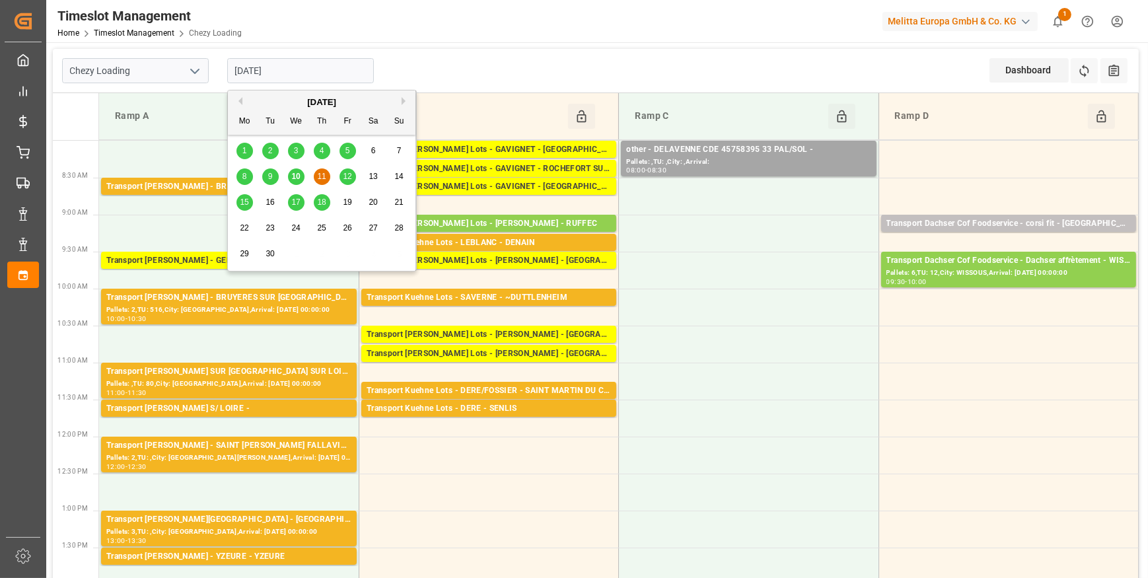
click at [342, 177] on div "12" at bounding box center [348, 177] width 17 height 16
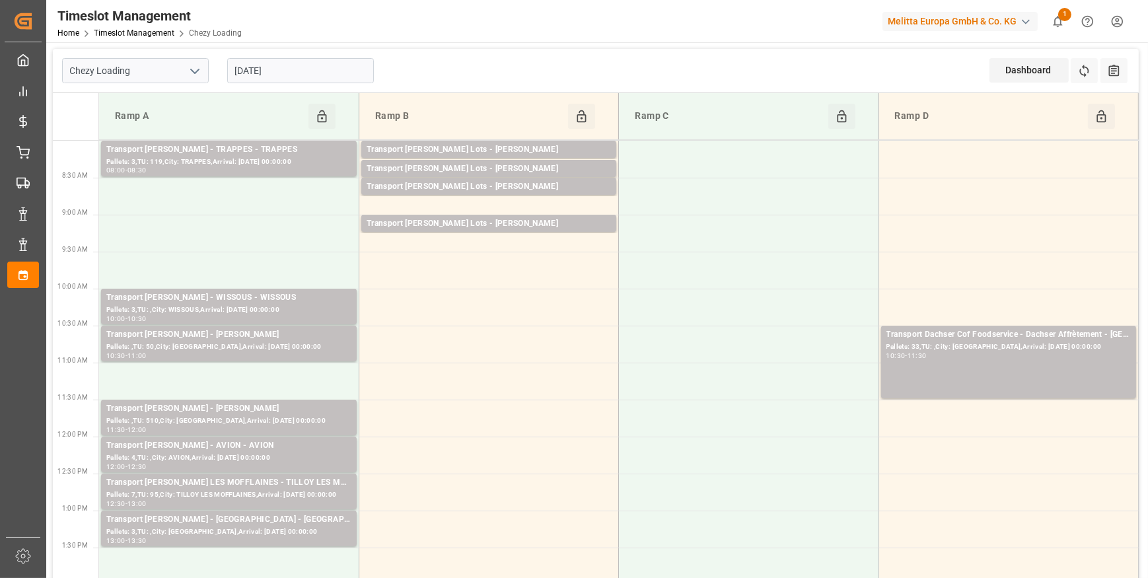
click at [299, 65] on input "12-09-2025" at bounding box center [300, 70] width 147 height 25
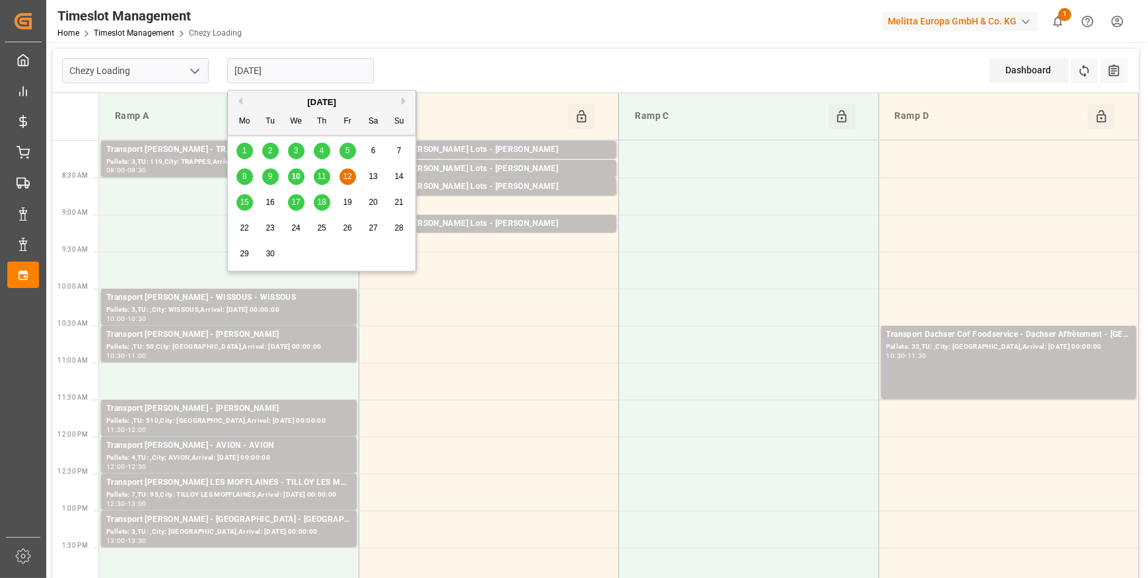
click at [240, 203] on span "15" at bounding box center [244, 201] width 9 height 9
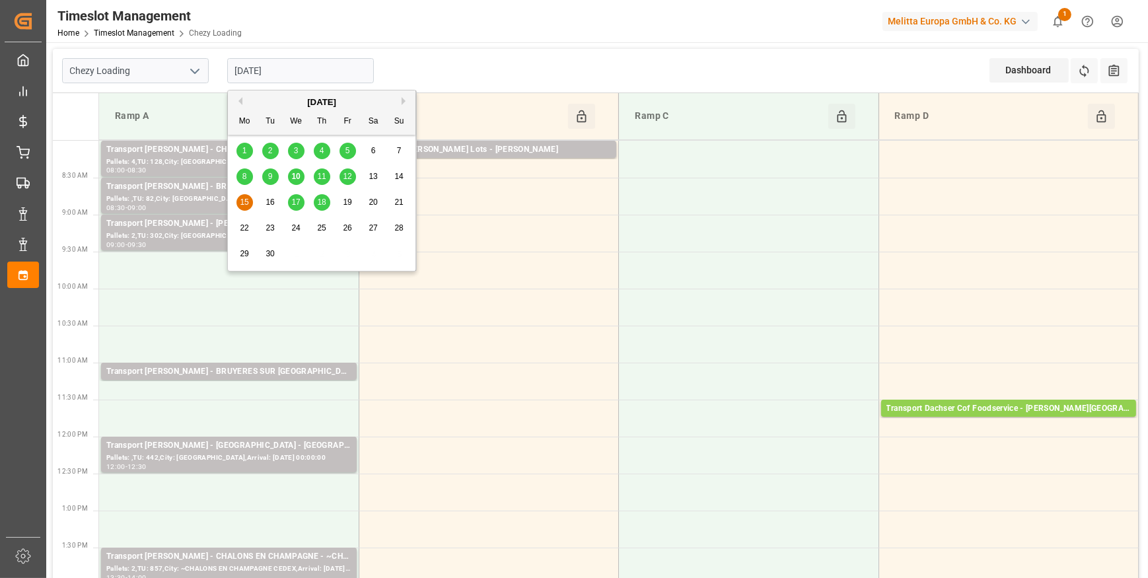
click at [290, 71] on input "15-09-2025" at bounding box center [300, 70] width 147 height 25
click at [297, 176] on span "10" at bounding box center [295, 176] width 9 height 9
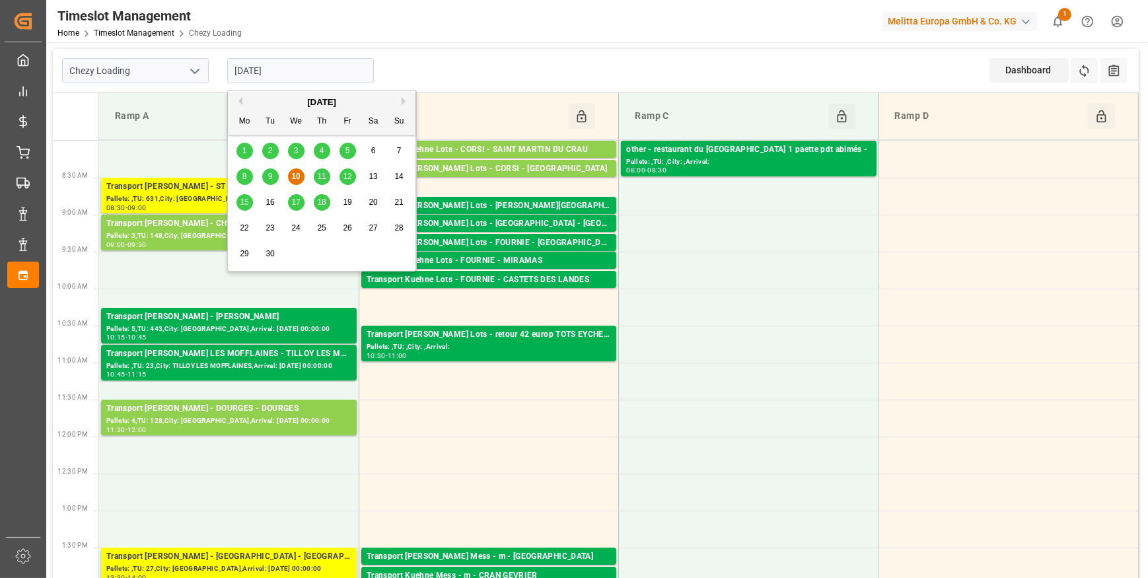
click at [301, 72] on input "[DATE]" at bounding box center [300, 70] width 147 height 25
click at [318, 178] on span "11" at bounding box center [321, 176] width 9 height 9
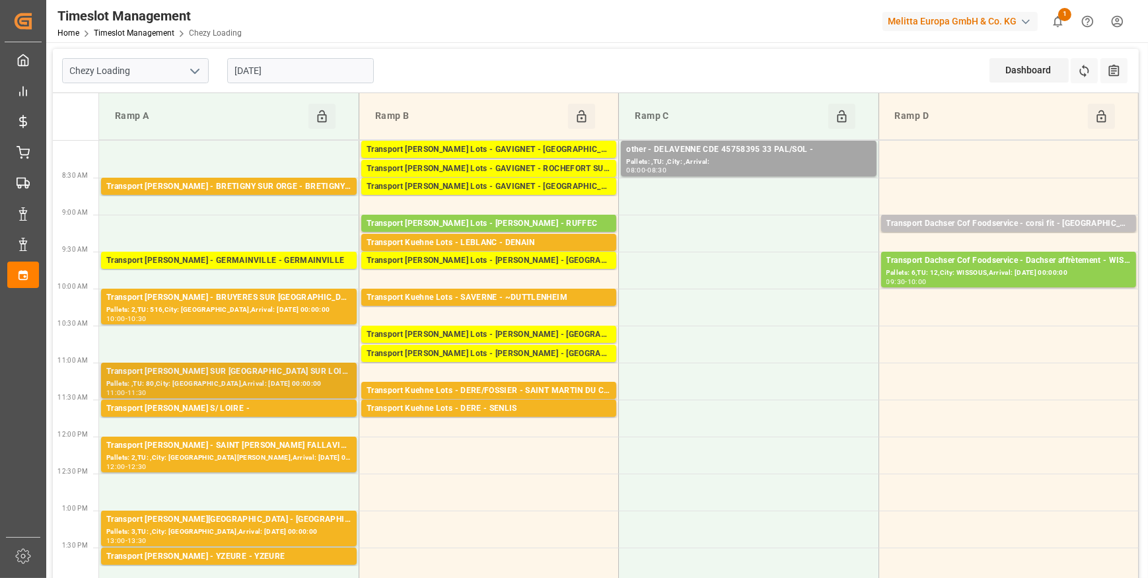
click at [201, 369] on div "Transport Delisle - CHATEAUNEUF SUR LOIRE - CHATEAUNEUF SUR LOIRE" at bounding box center [228, 371] width 245 height 13
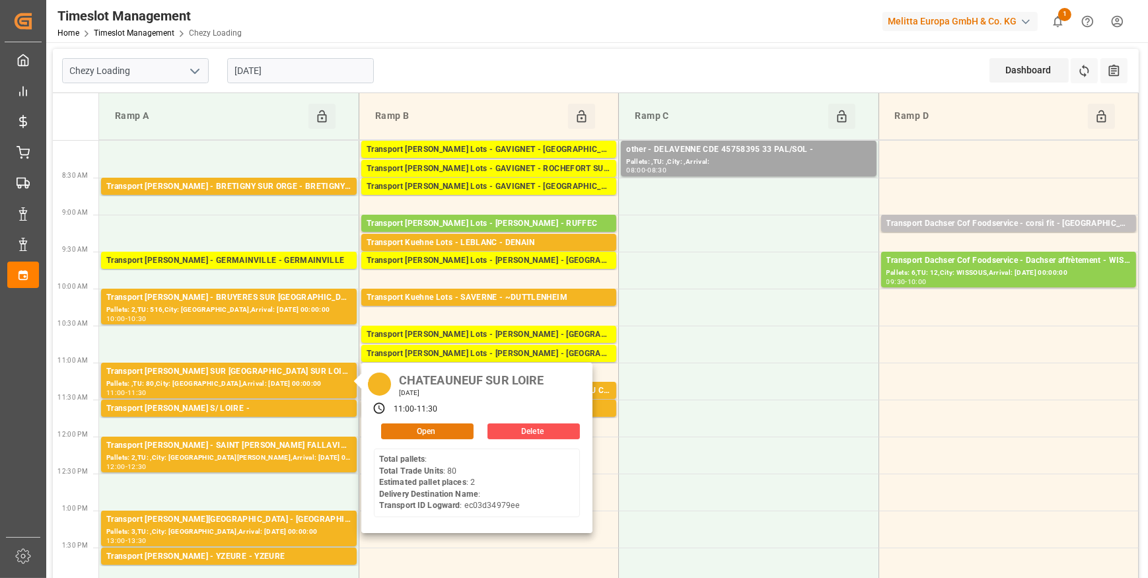
click at [421, 431] on button "Open" at bounding box center [427, 431] width 92 height 16
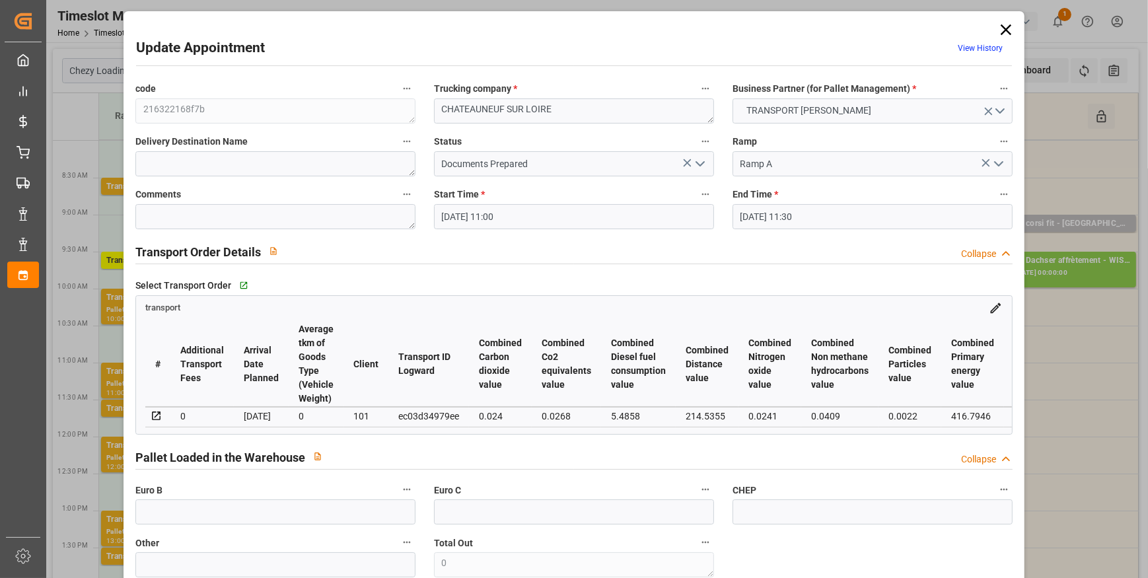
click at [694, 164] on icon "open menu" at bounding box center [700, 164] width 16 height 16
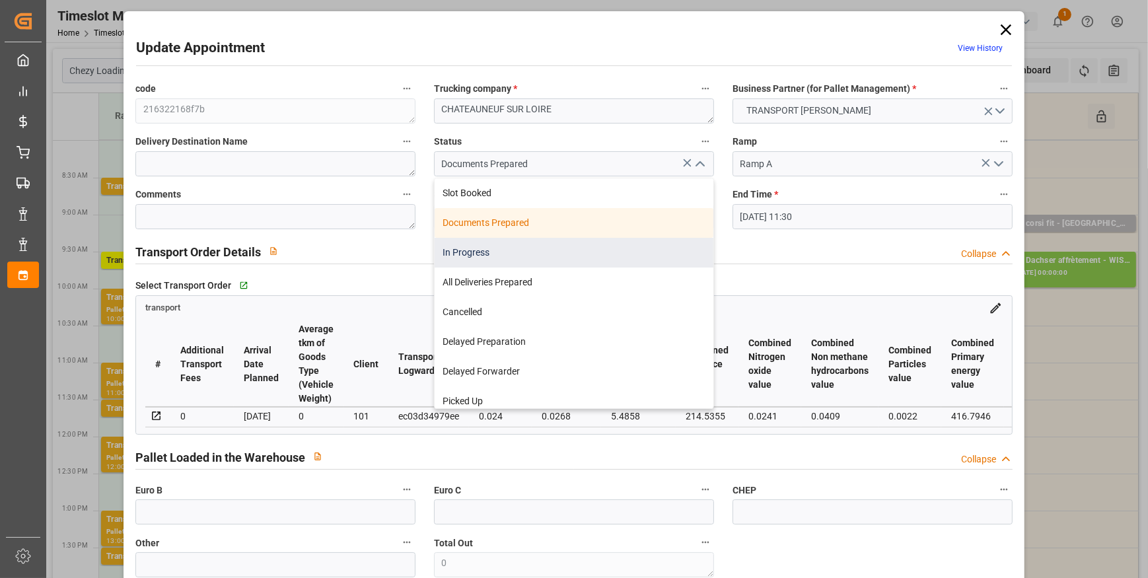
click at [462, 248] on div "In Progress" at bounding box center [574, 253] width 279 height 30
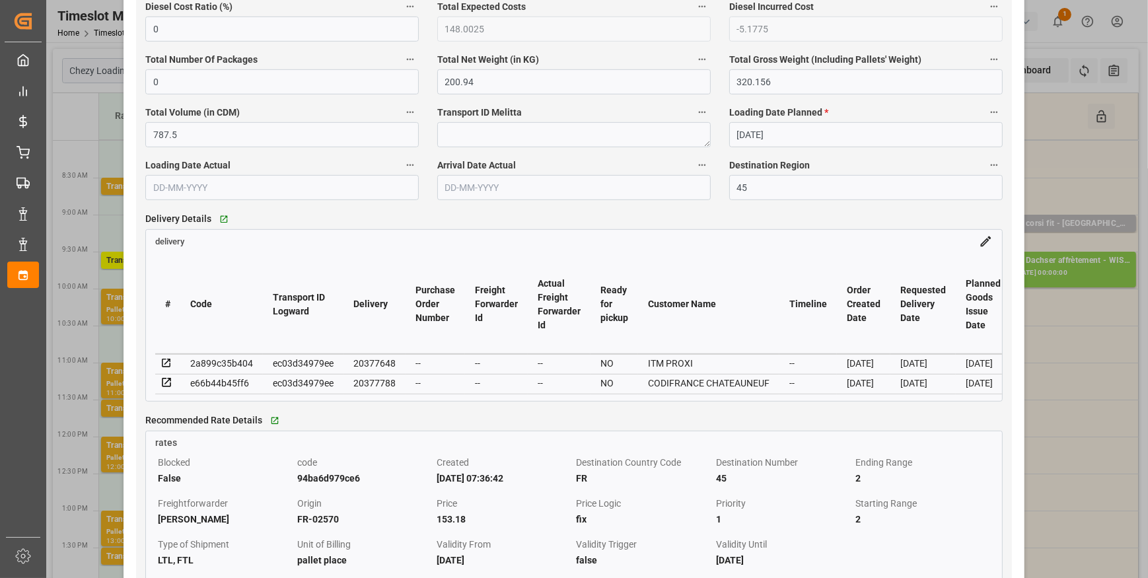
scroll to position [960, 0]
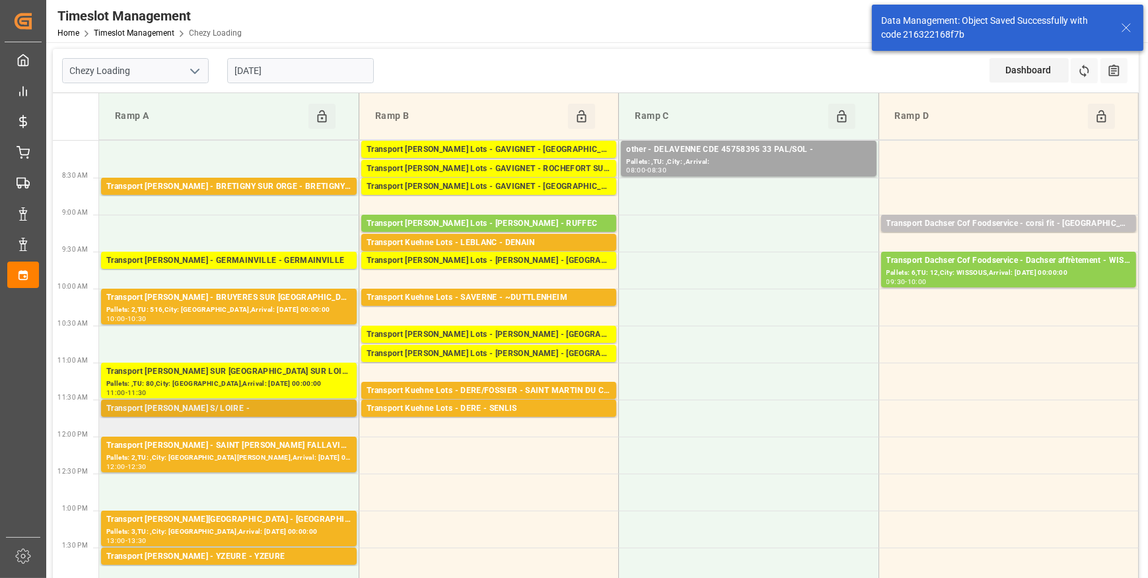
click at [252, 406] on div "Transport Delisle - CHATEAUNEUF S/ LOIRE -" at bounding box center [228, 408] width 245 height 13
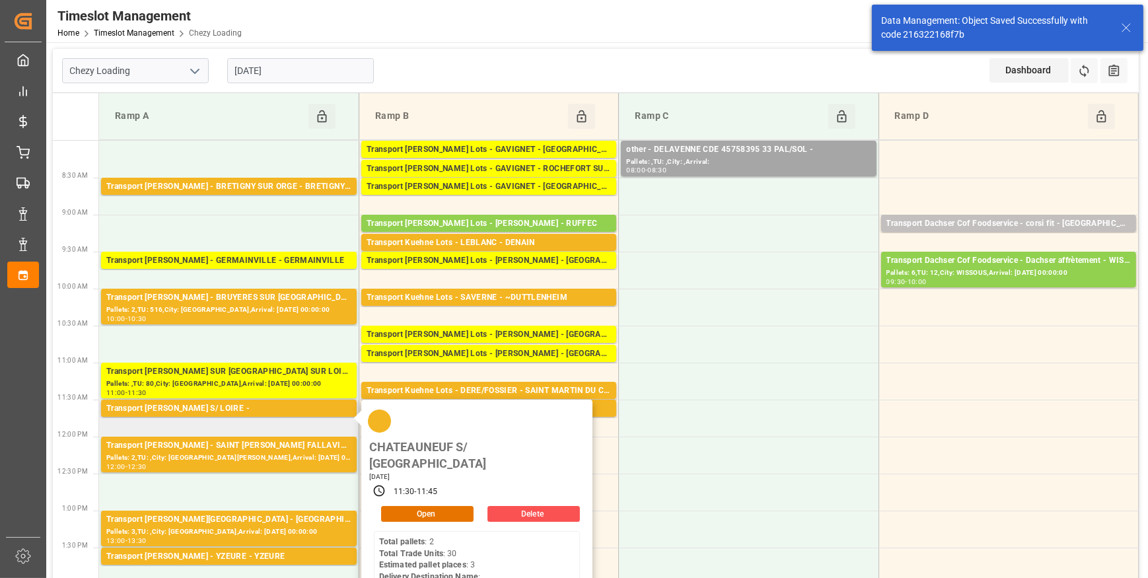
click at [418, 458] on div "CHATEAUNEUF S/ LOIRE Thursday, September 11, 2025 11:30 - 11:45 Open Delete Tot…" at bounding box center [476, 508] width 231 height 216
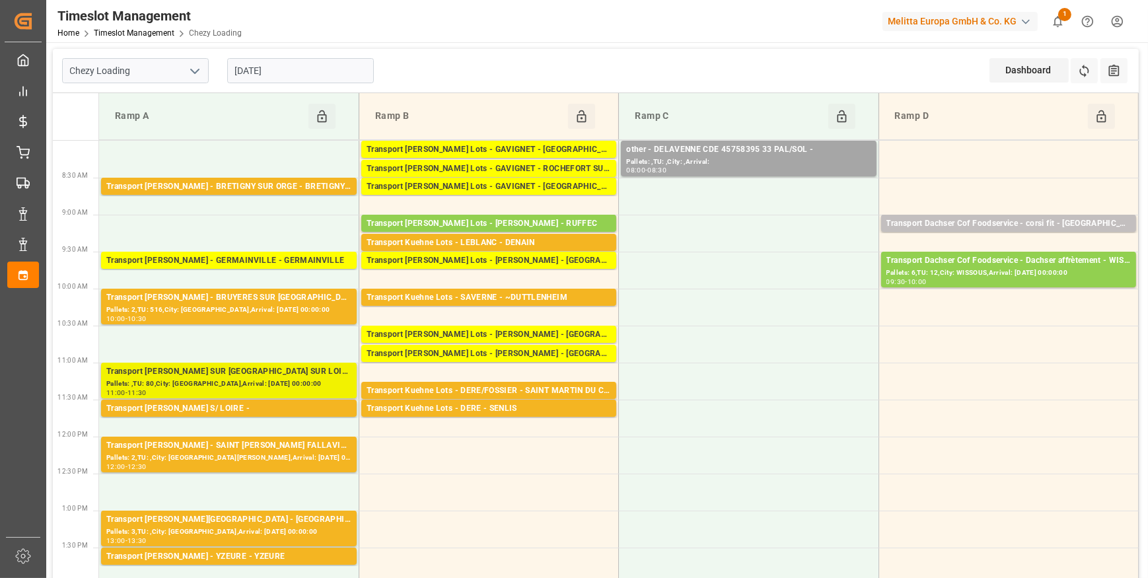
click at [318, 398] on div "Transport Delisle - CHATEAUNEUF SUR LOIRE - CHATEAUNEUF SUR LOIRE Pallets: ,TU:…" at bounding box center [229, 381] width 260 height 37
click at [330, 404] on div "Transport Delisle - CHATEAUNEUF S/ LOIRE -" at bounding box center [228, 408] width 245 height 13
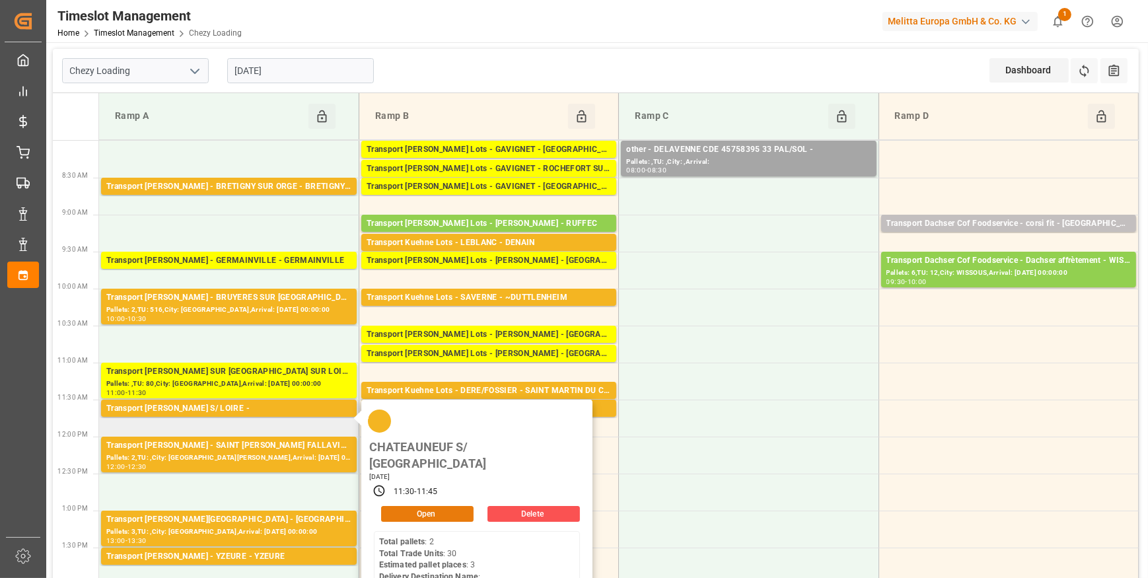
click at [433, 506] on button "Open" at bounding box center [427, 514] width 92 height 16
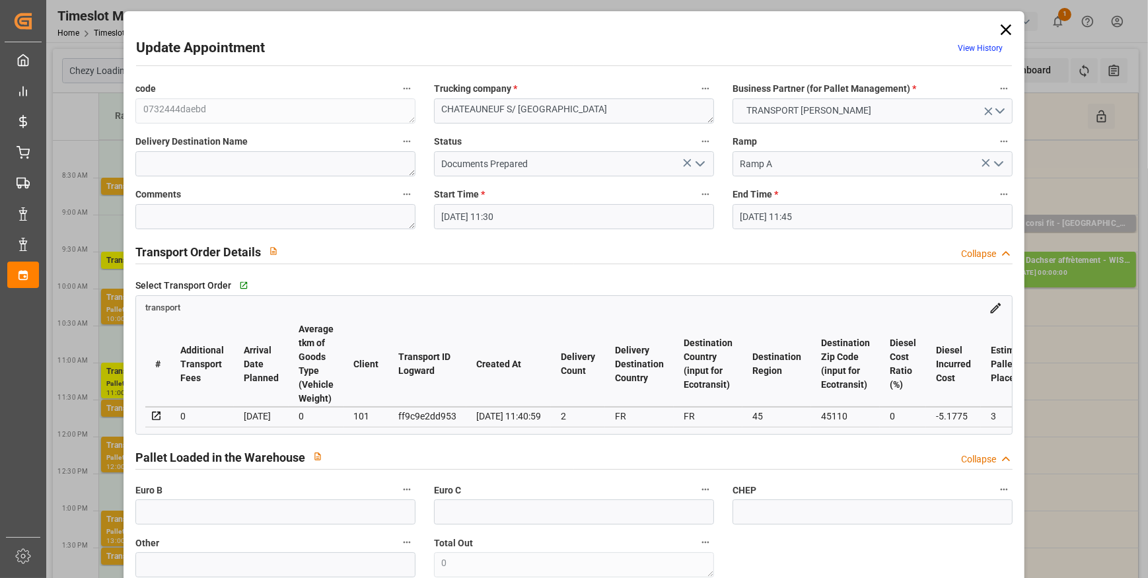
click at [699, 164] on polyline "open menu" at bounding box center [700, 164] width 8 height 4
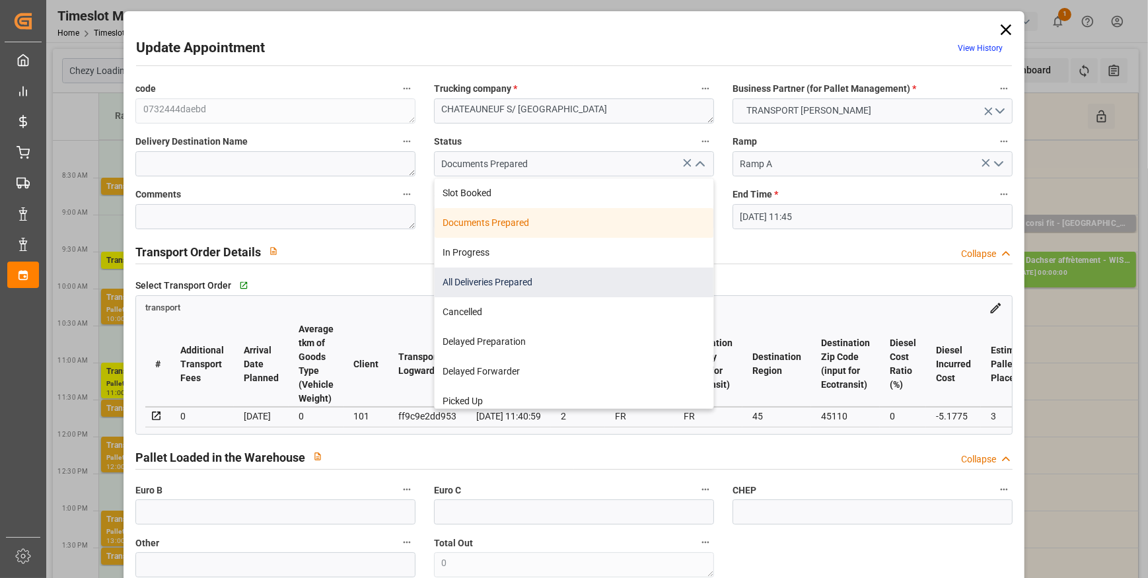
click at [467, 283] on div "All Deliveries Prepared" at bounding box center [574, 283] width 279 height 30
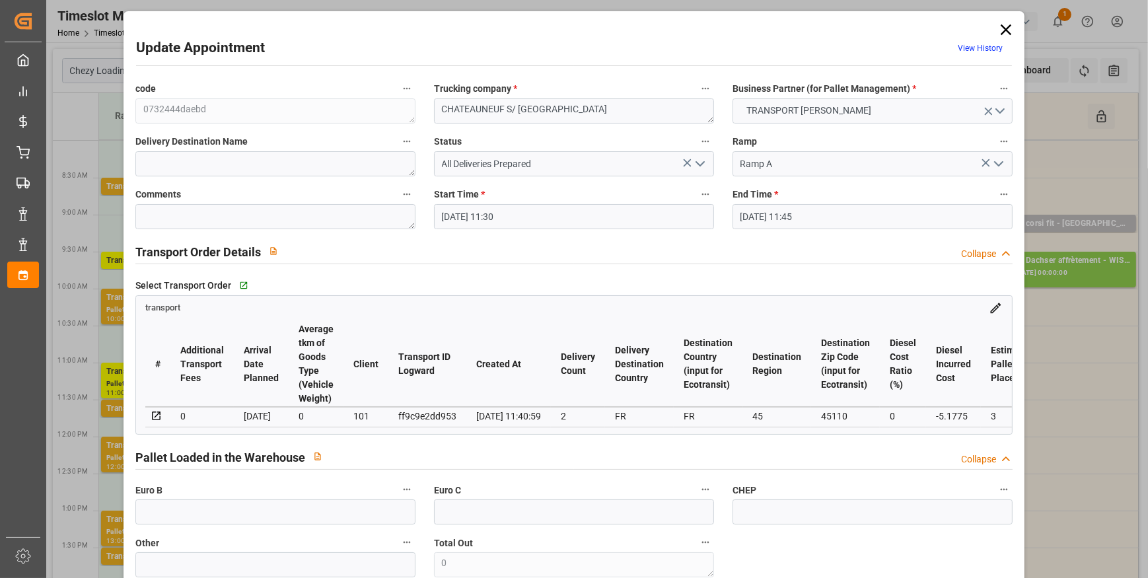
click at [694, 157] on icon "open menu" at bounding box center [700, 164] width 16 height 16
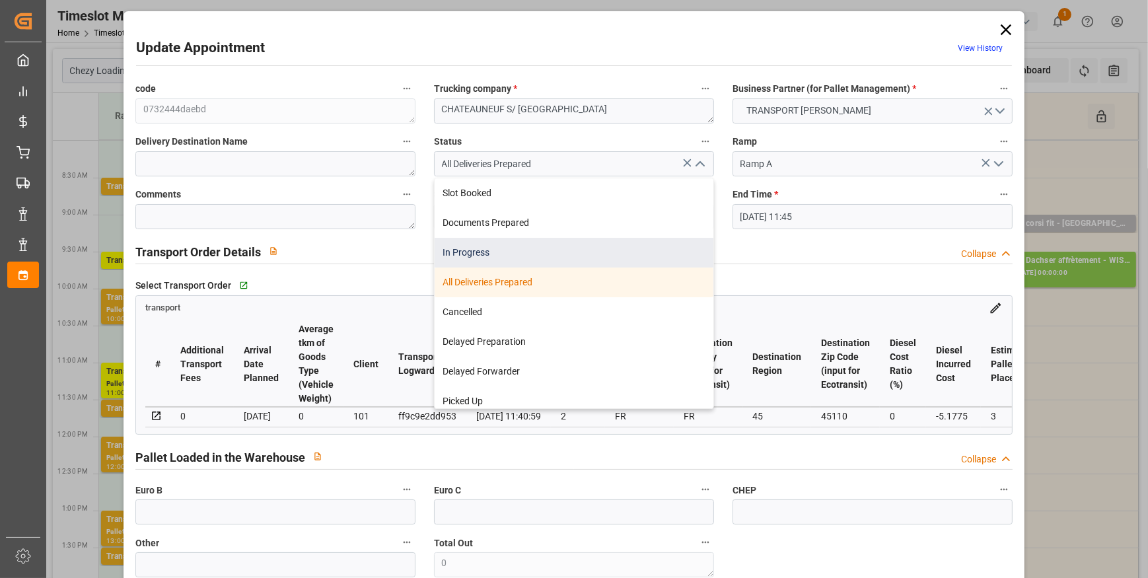
click at [479, 247] on div "In Progress" at bounding box center [574, 253] width 279 height 30
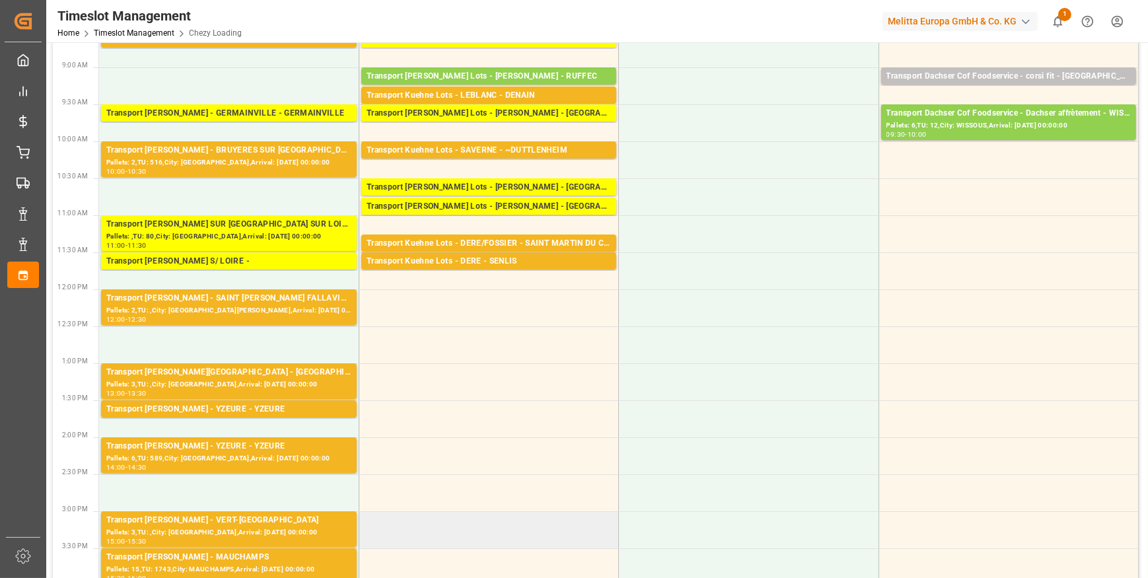
scroll to position [0, 0]
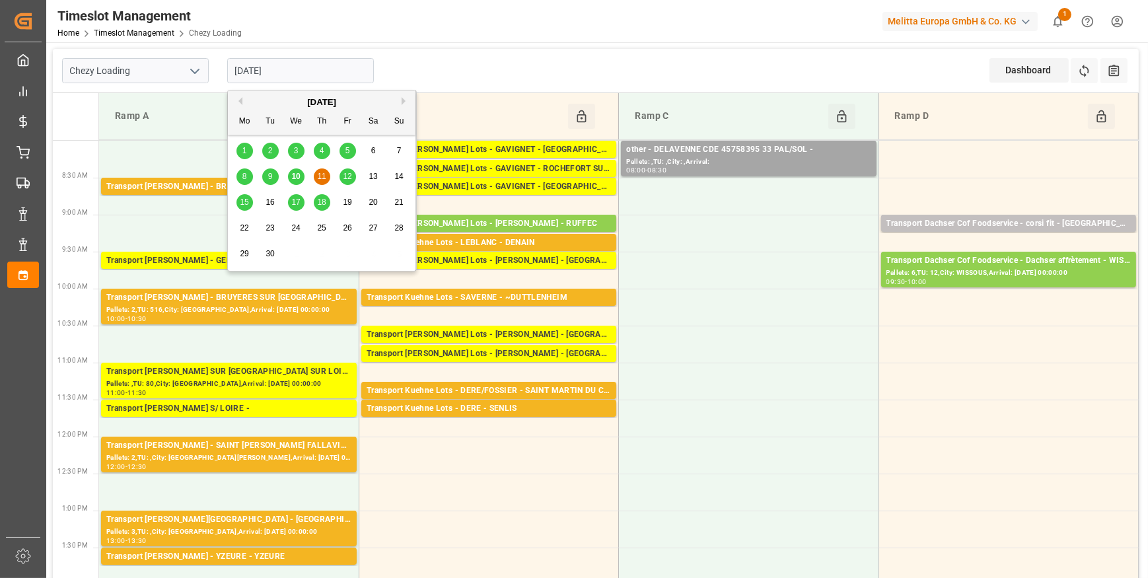
click at [312, 61] on input "[DATE]" at bounding box center [300, 70] width 147 height 25
click at [291, 178] on span "10" at bounding box center [295, 176] width 9 height 9
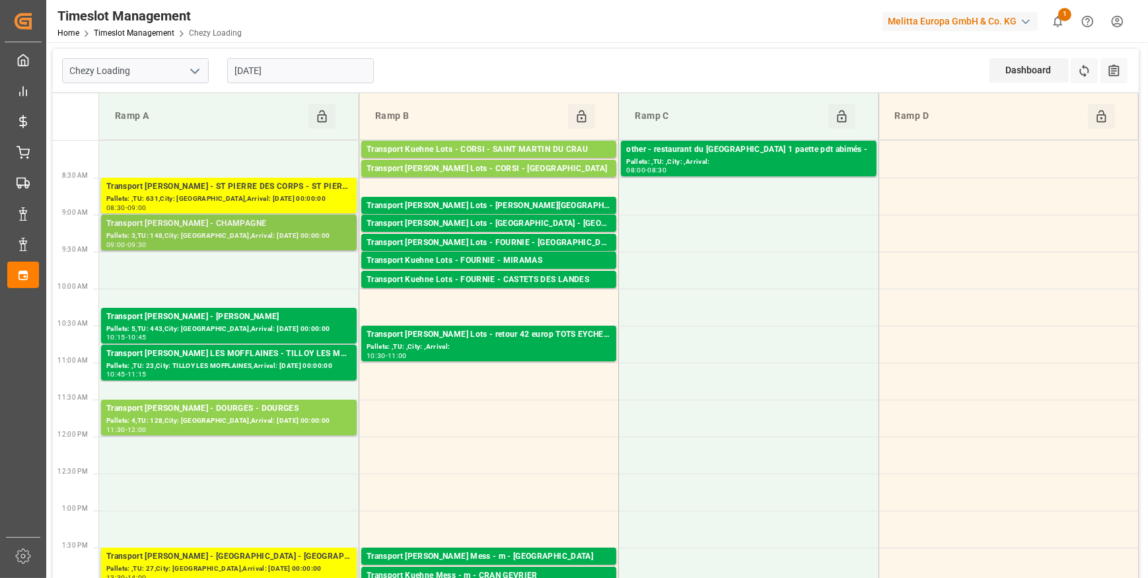
click at [260, 231] on div "Pallets: 3,TU: 148,City: CHAMPAGNE,Arrival: 2025-09-11 00:00:00" at bounding box center [228, 236] width 245 height 11
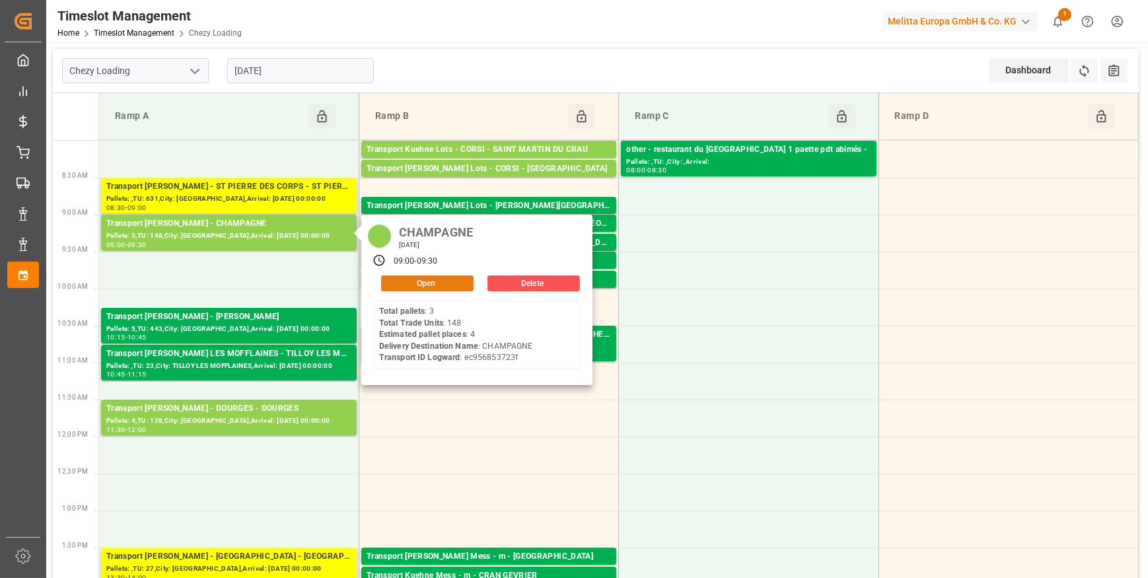
click at [429, 282] on button "Open" at bounding box center [427, 283] width 92 height 16
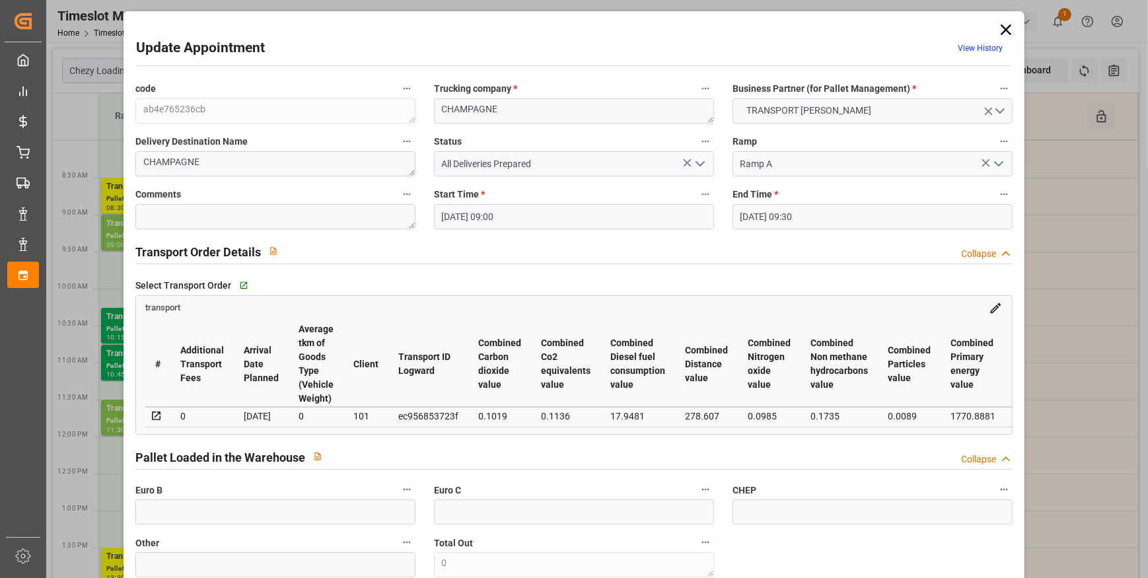
click at [700, 163] on polyline "open menu" at bounding box center [700, 164] width 8 height 4
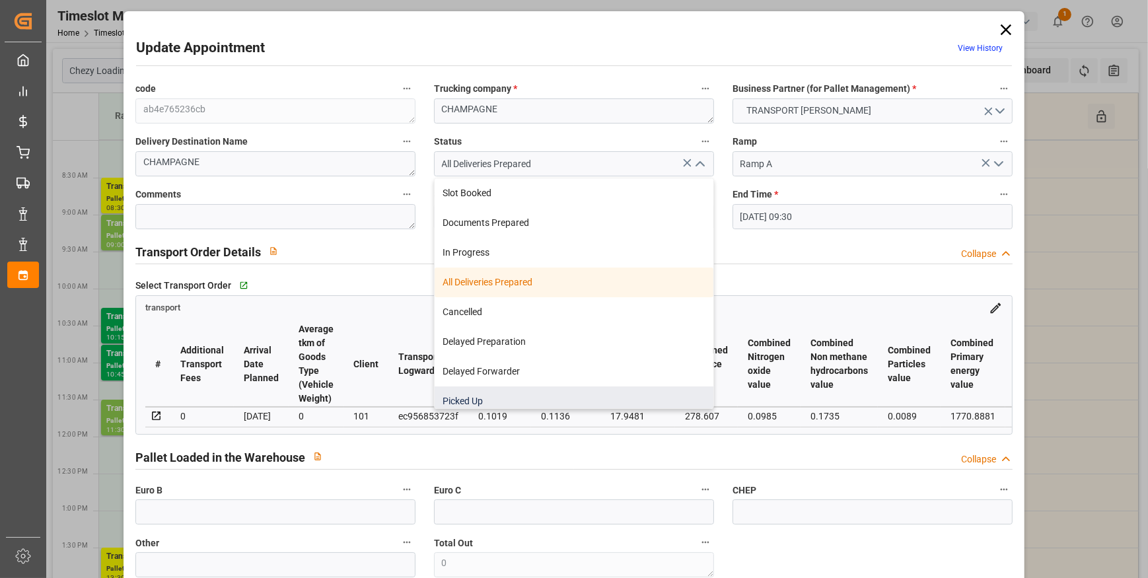
click at [472, 399] on div "Picked Up" at bounding box center [574, 401] width 279 height 30
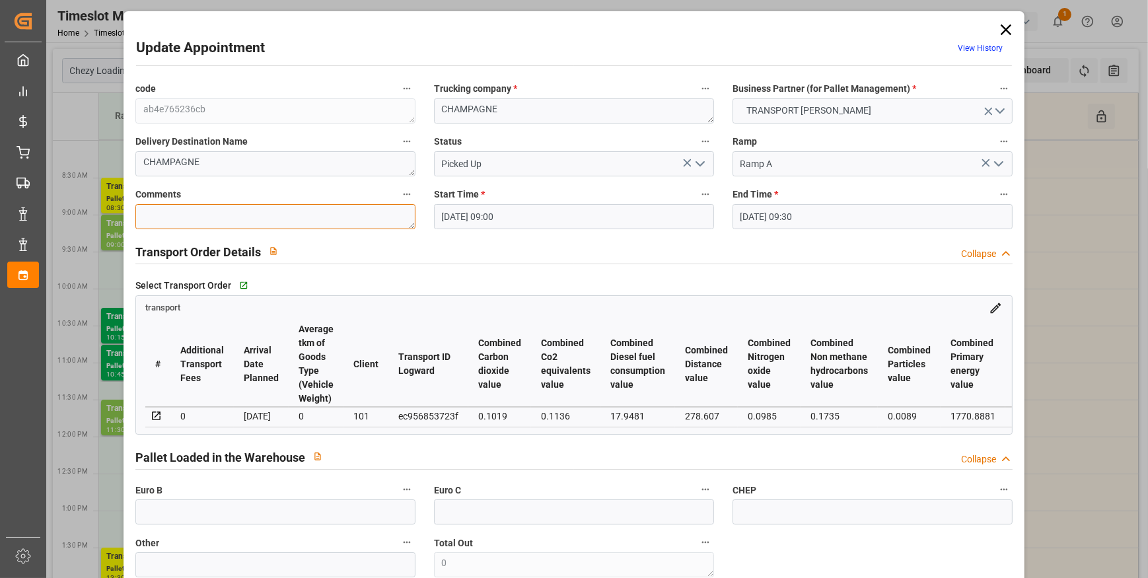
click at [178, 221] on textarea at bounding box center [275, 216] width 280 height 25
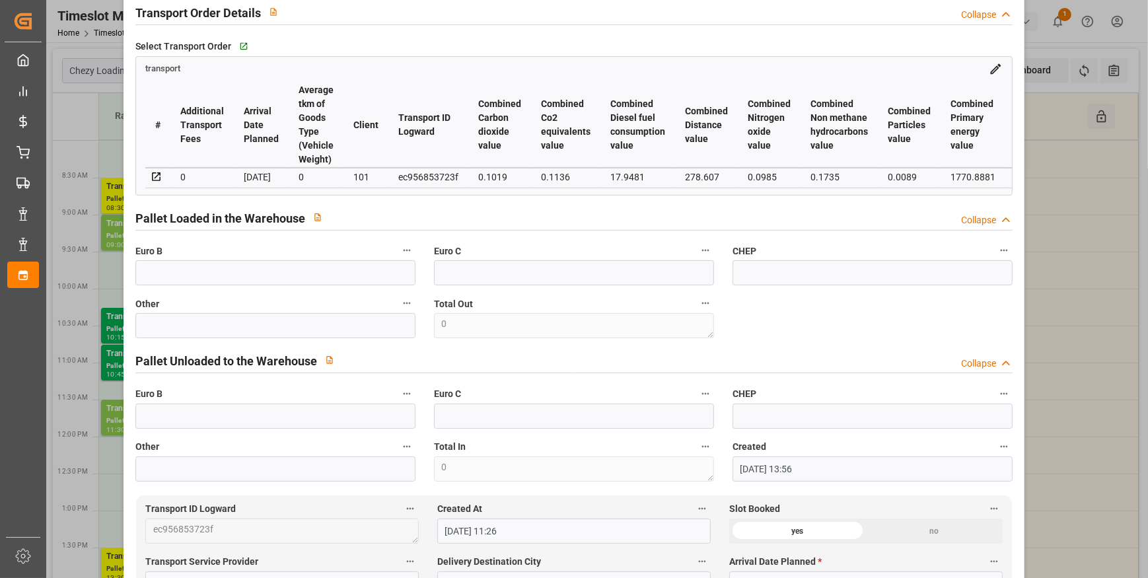
scroll to position [240, 0]
click at [145, 271] on input "text" at bounding box center [275, 272] width 280 height 25
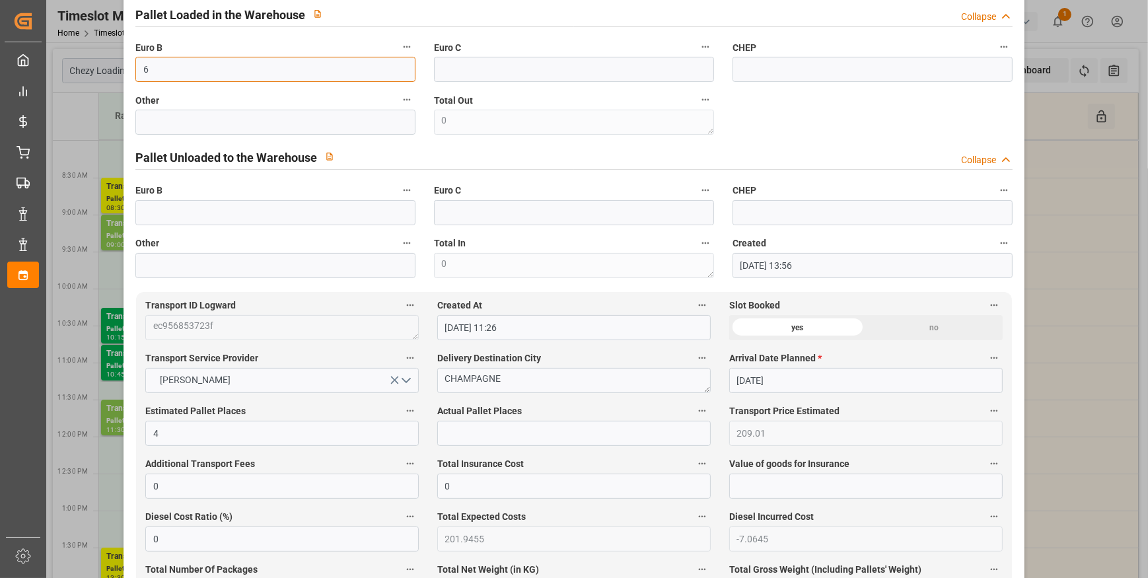
scroll to position [480, 0]
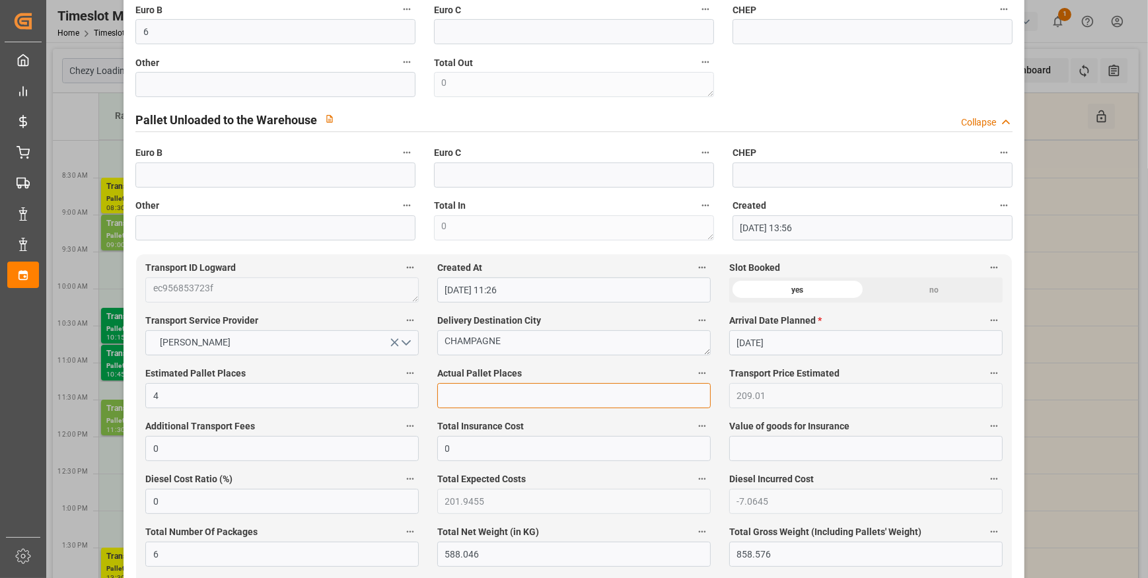
click at [480, 396] on input "text" at bounding box center [573, 395] width 273 height 25
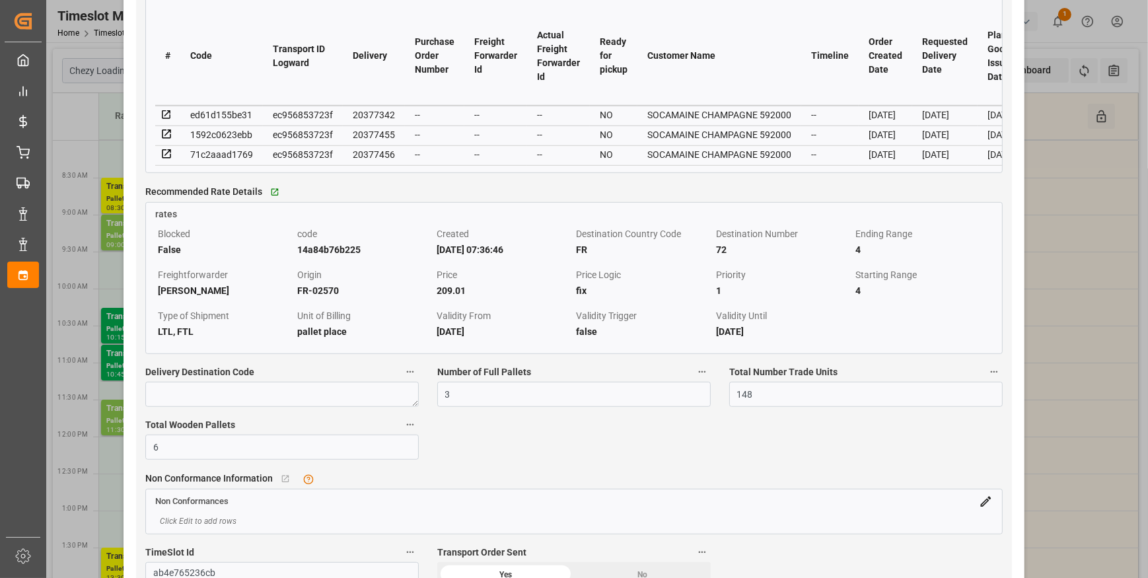
scroll to position [1441, 0]
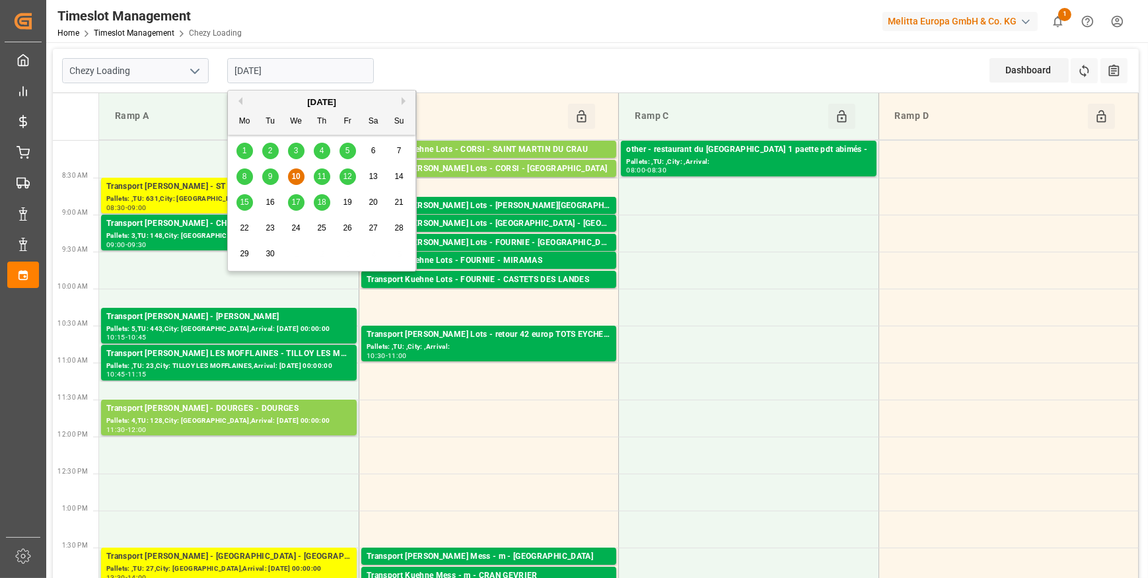
click at [295, 73] on input "[DATE]" at bounding box center [300, 70] width 147 height 25
click at [320, 177] on span "11" at bounding box center [321, 176] width 9 height 9
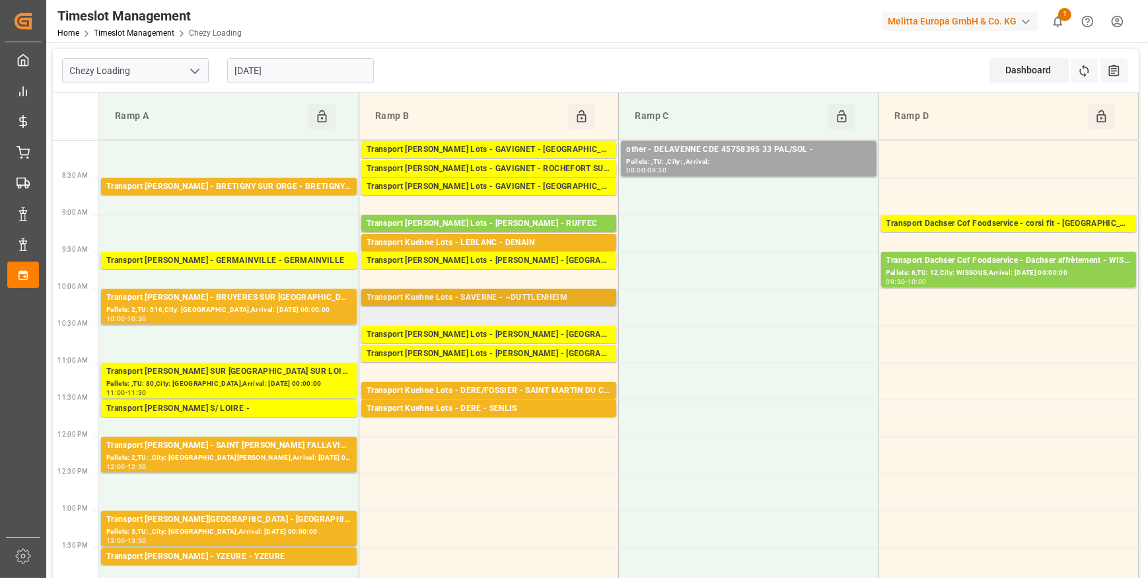
click at [520, 302] on div "Transport Kuehne Lots - SAVERNE - ~DUTTLENHEIM" at bounding box center [489, 297] width 244 height 13
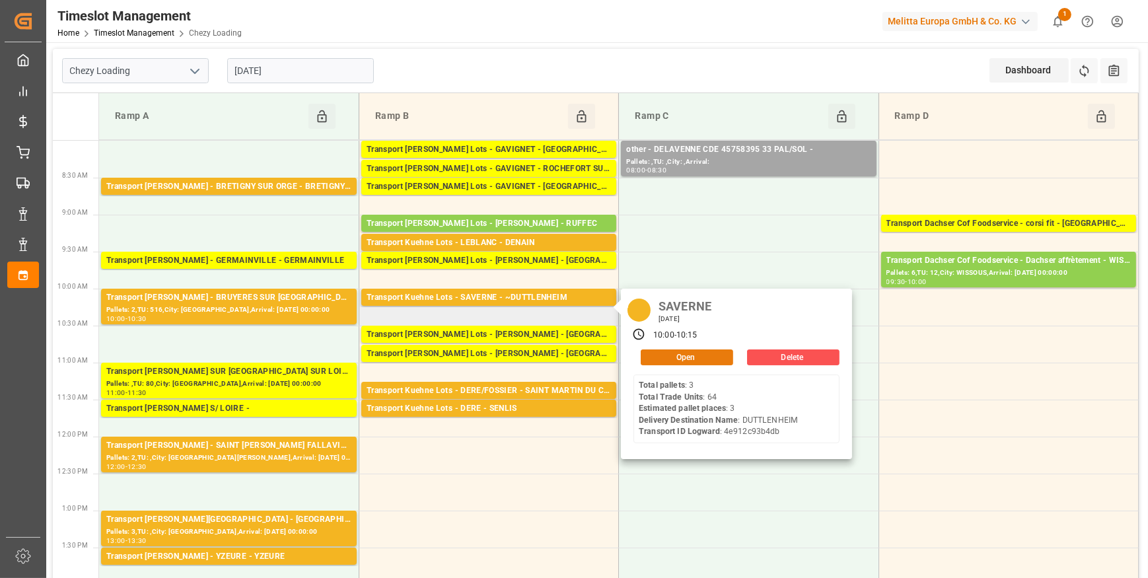
click at [677, 357] on button "Open" at bounding box center [687, 357] width 92 height 16
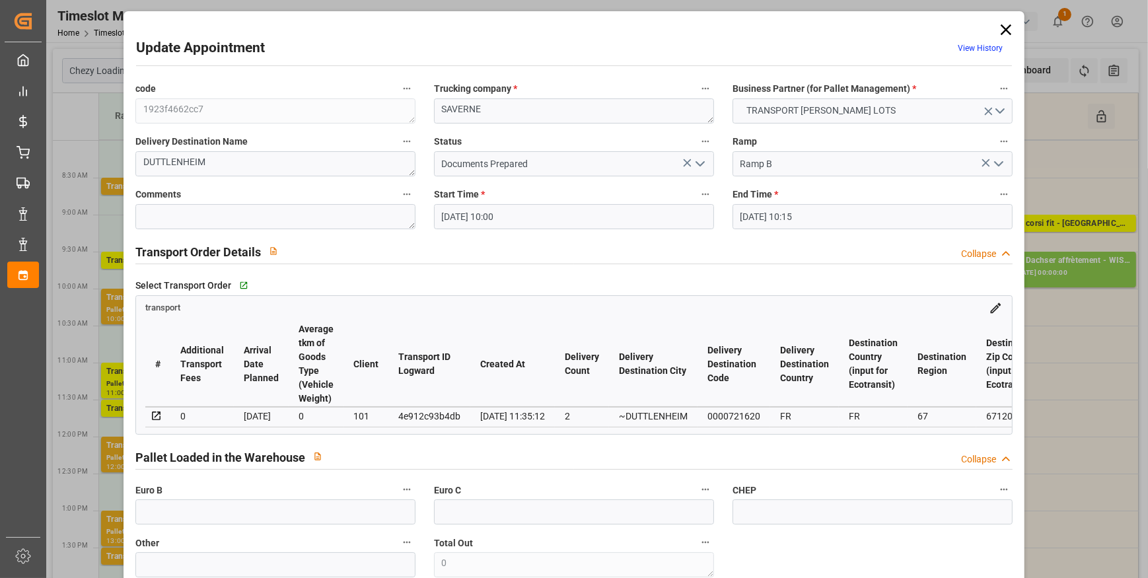
click at [699, 162] on icon "open menu" at bounding box center [700, 164] width 16 height 16
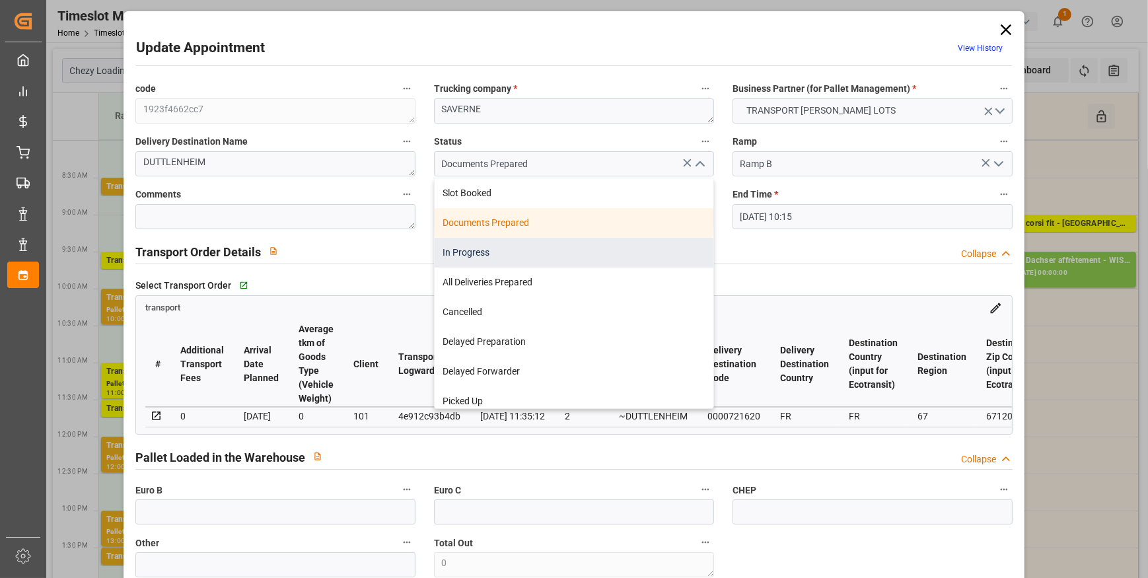
click at [472, 254] on div "In Progress" at bounding box center [574, 253] width 279 height 30
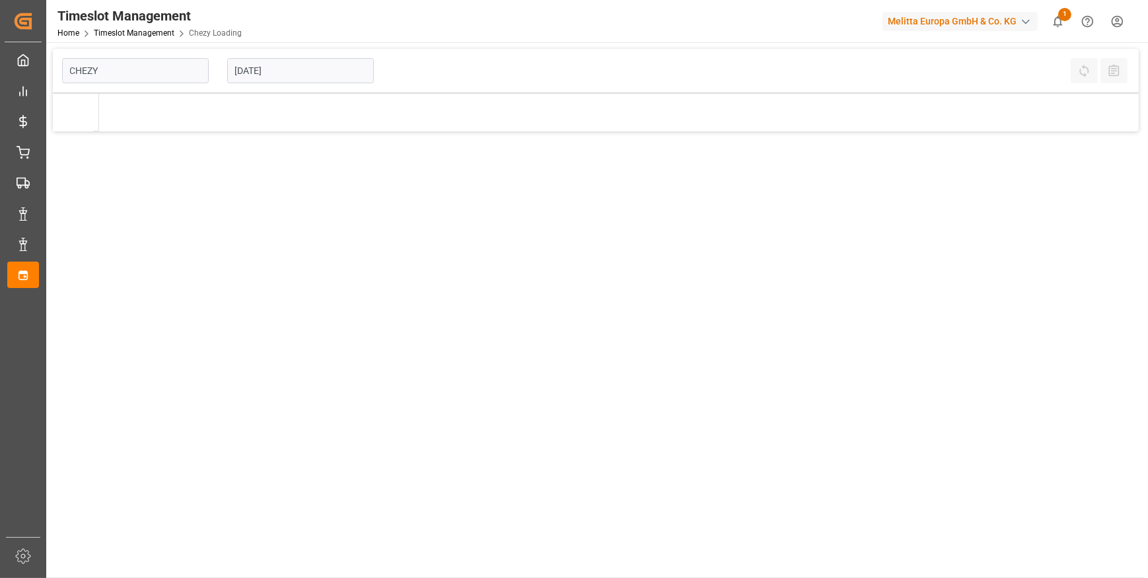
type input "Chezy Loading"
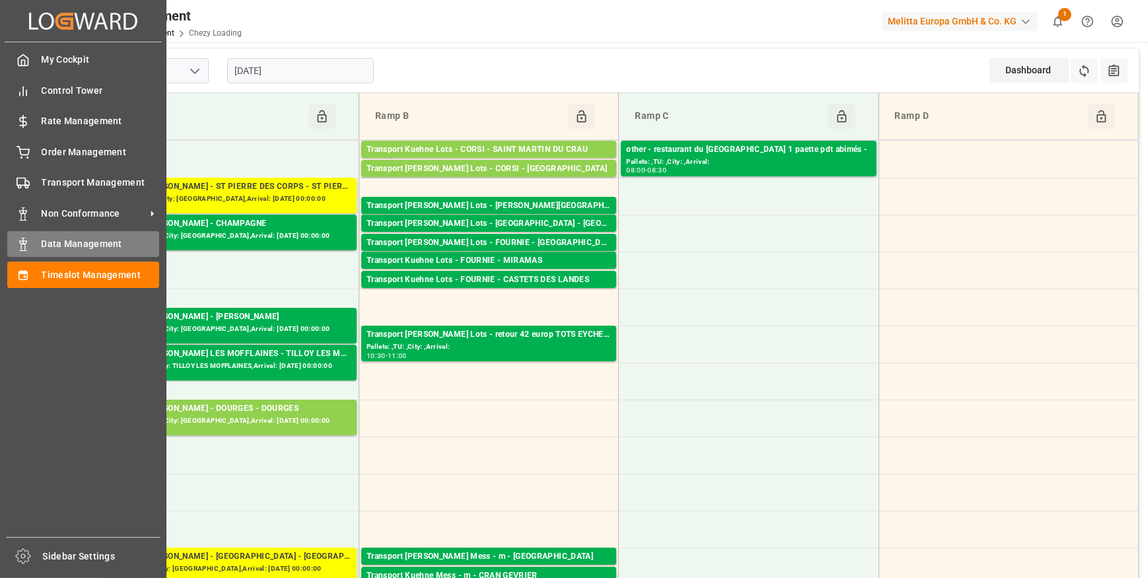
click at [26, 244] on polygon at bounding box center [25, 242] width 4 height 3
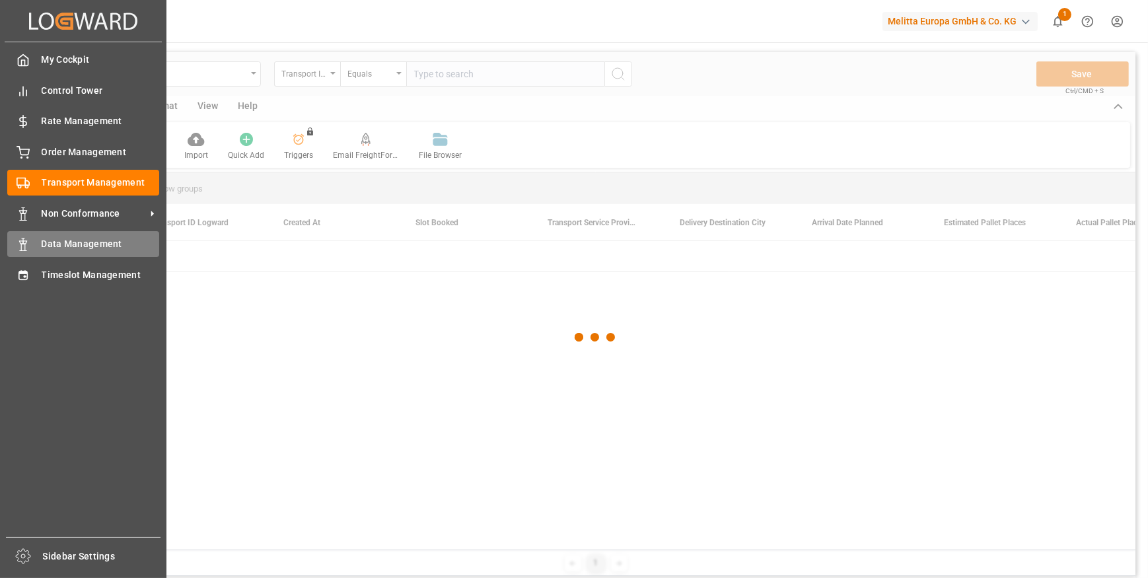
click at [86, 245] on span "Data Management" at bounding box center [101, 244] width 118 height 14
click at [24, 244] on icon at bounding box center [23, 244] width 13 height 13
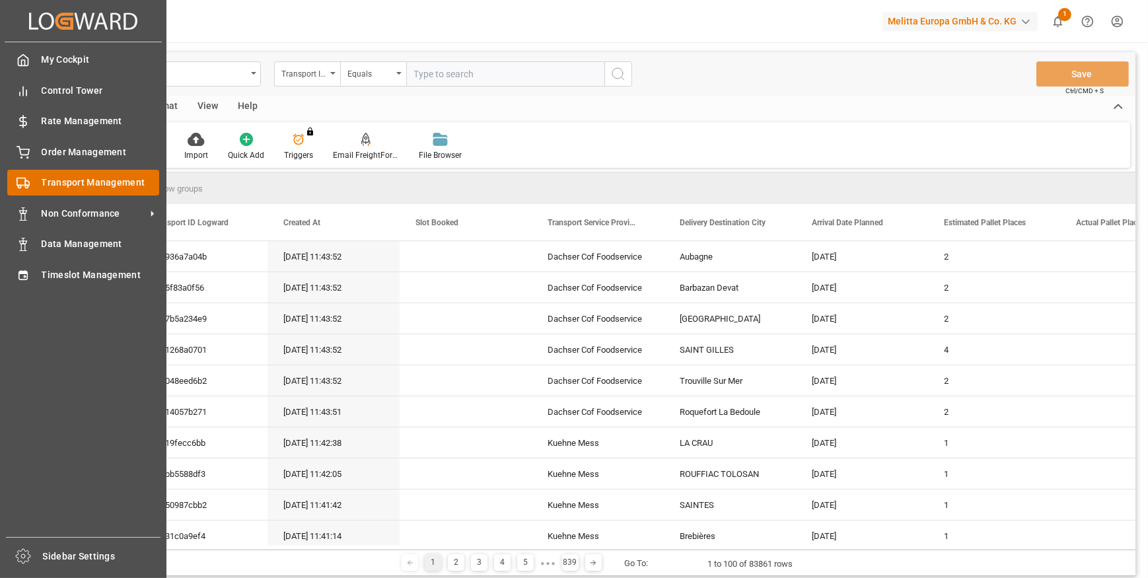
click at [92, 181] on span "Transport Management" at bounding box center [101, 183] width 118 height 14
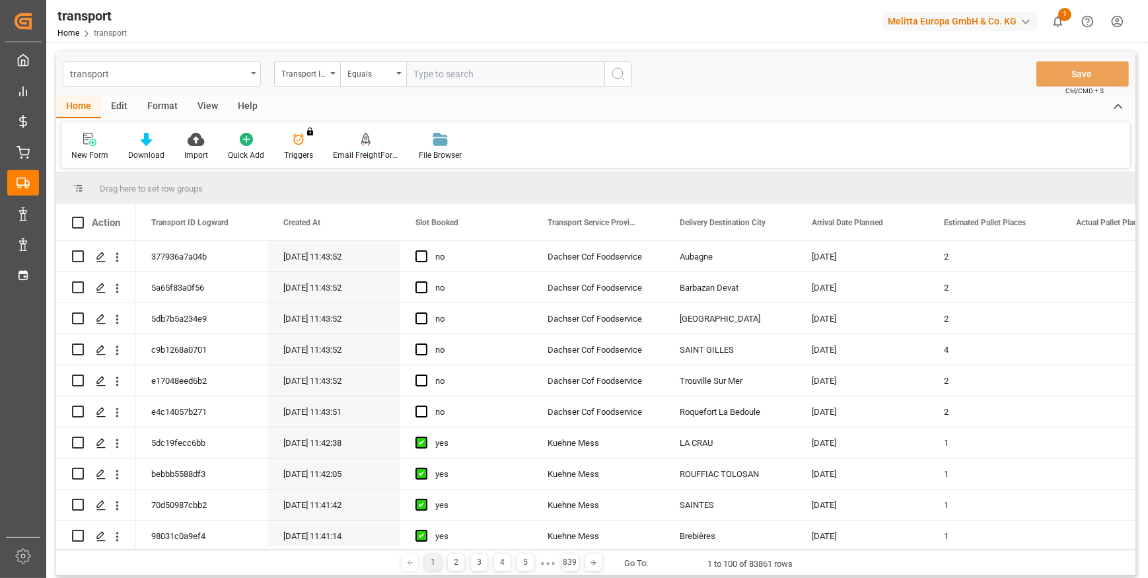
click at [254, 73] on icon "open menu" at bounding box center [253, 73] width 5 height 3
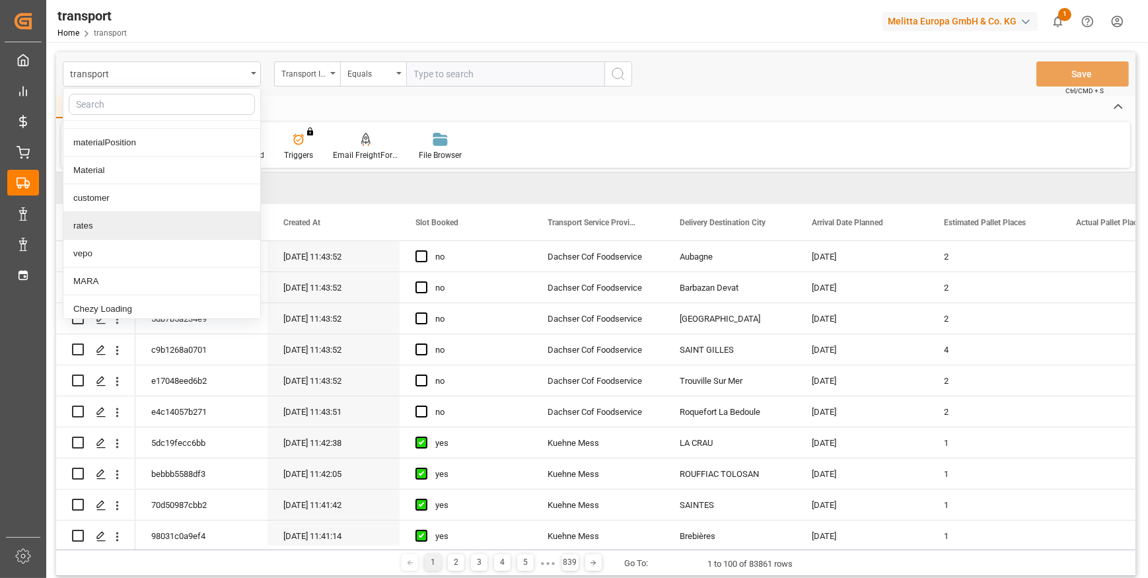
scroll to position [240, 0]
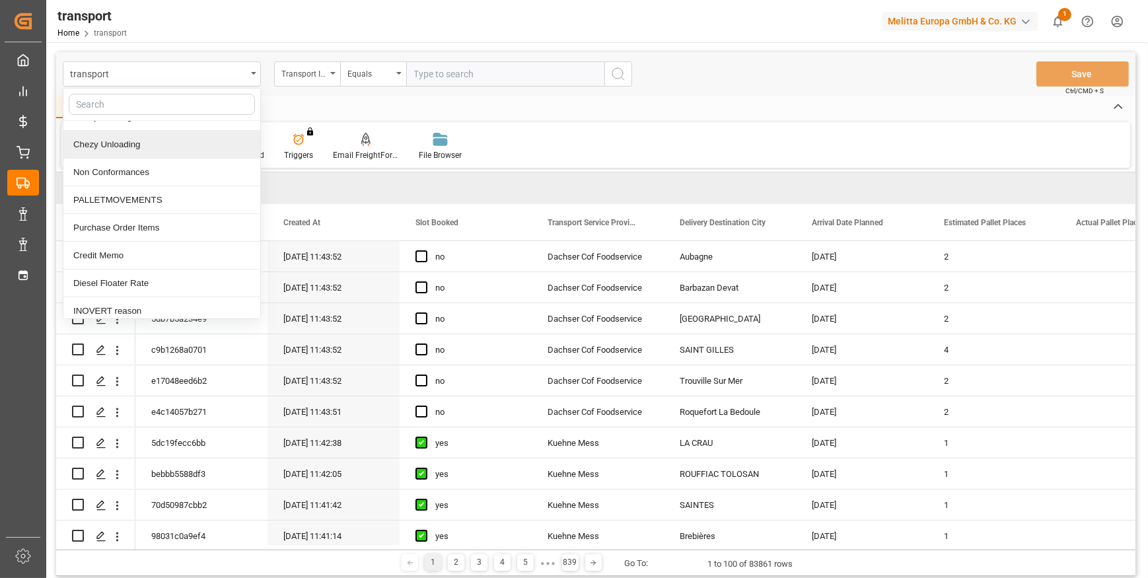
click at [134, 143] on div "Chezy Unloading" at bounding box center [161, 145] width 197 height 28
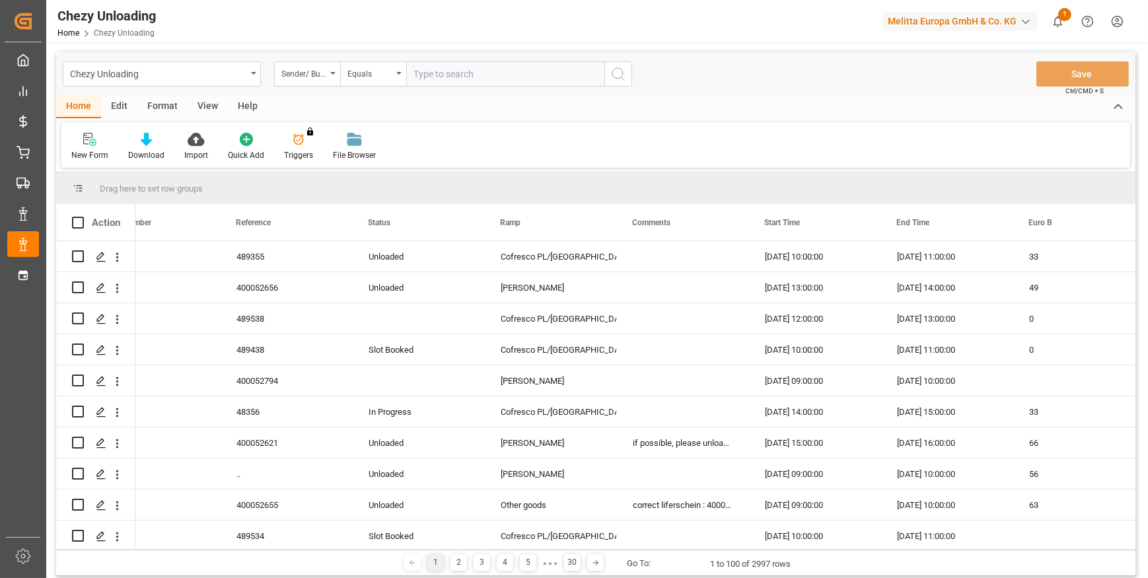
scroll to position [0, 530]
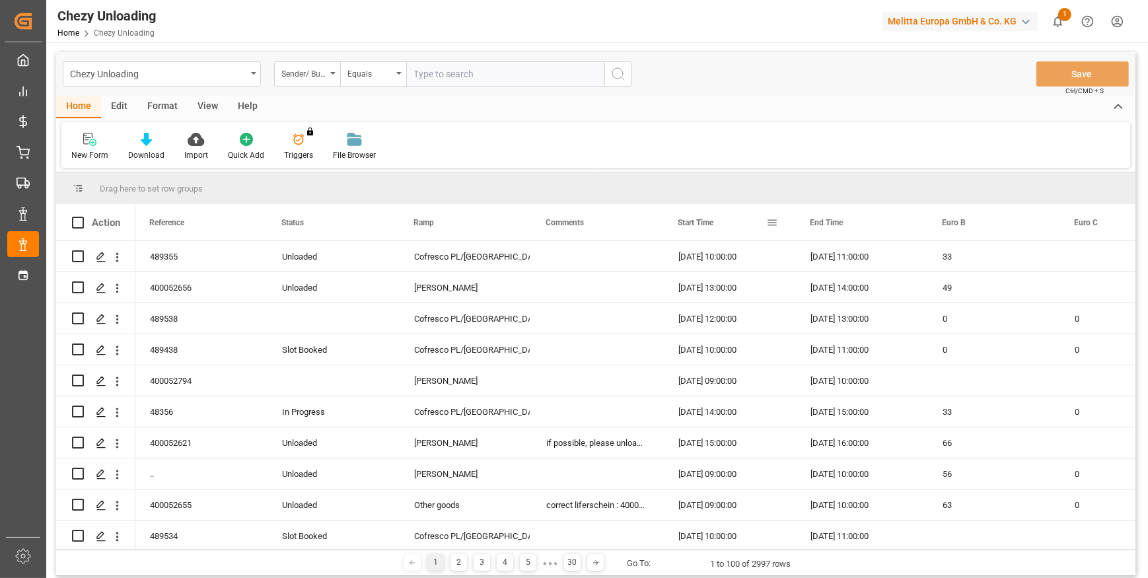
click at [772, 223] on span at bounding box center [772, 223] width 12 height 12
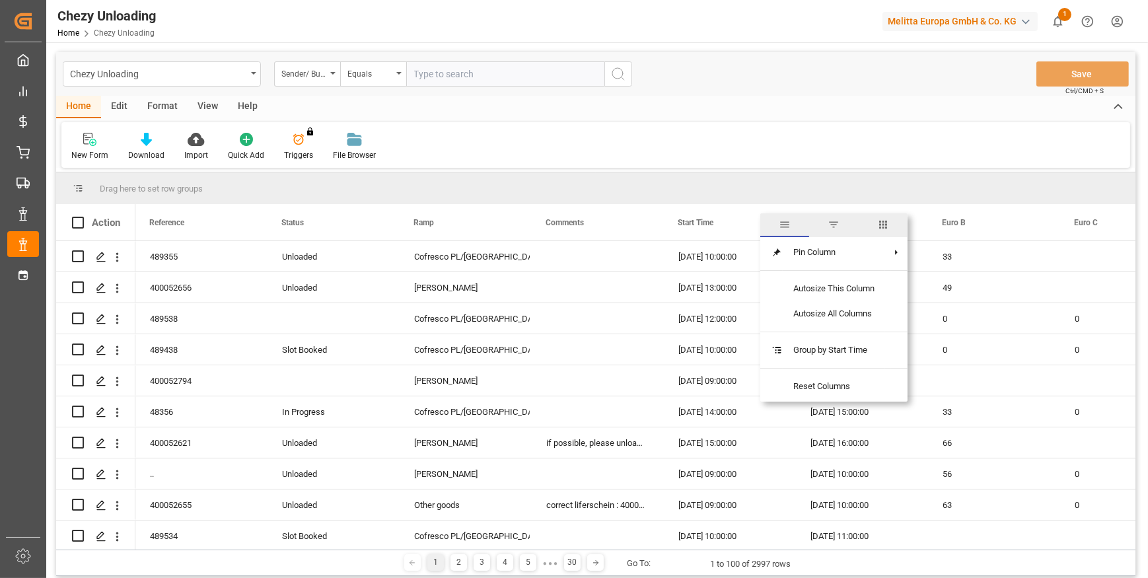
click at [830, 222] on span "filter" at bounding box center [834, 225] width 12 height 12
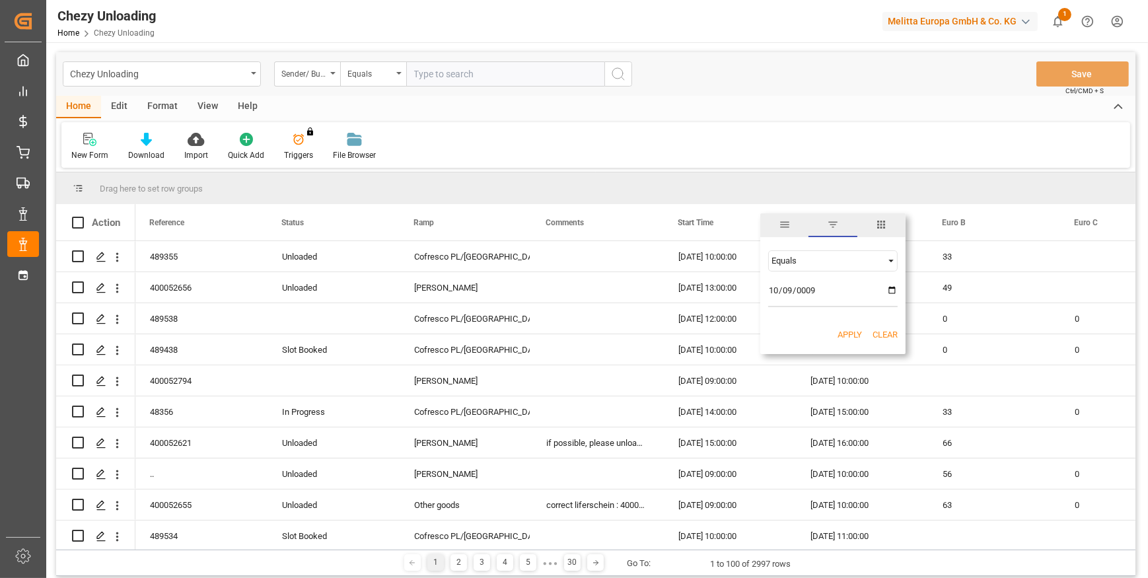
click at [767, 291] on div "Equals 0009-10-09 AND OR Equals" at bounding box center [832, 279] width 145 height 78
click at [772, 291] on input "0009-10-09" at bounding box center [832, 294] width 129 height 26
type input "0009-10-10"
type input "2025-09-10"
click at [849, 336] on button "Apply" at bounding box center [850, 334] width 24 height 13
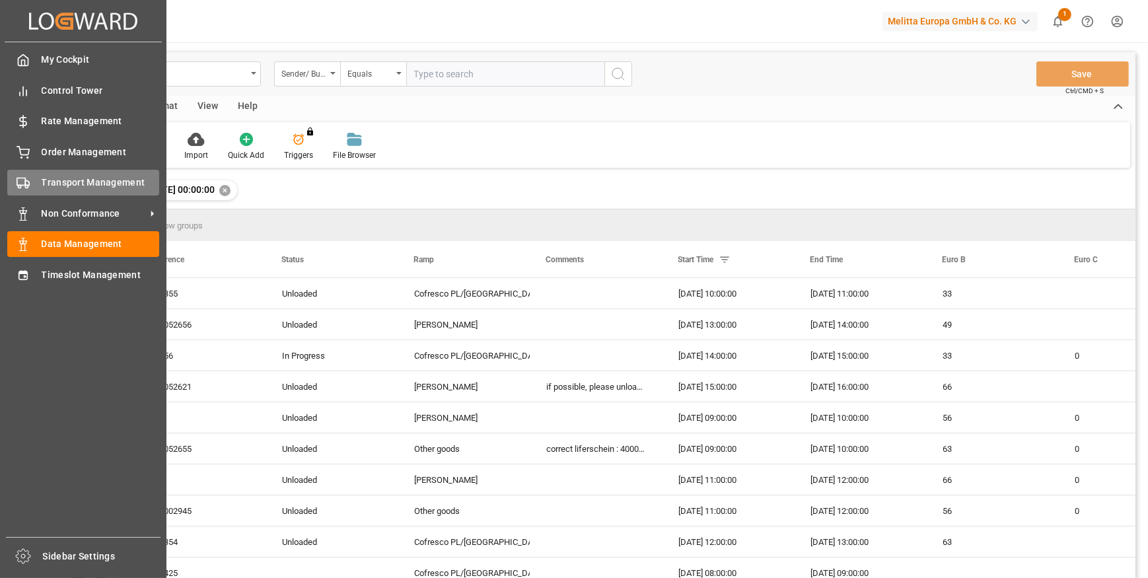
click at [106, 187] on span "Transport Management" at bounding box center [101, 183] width 118 height 14
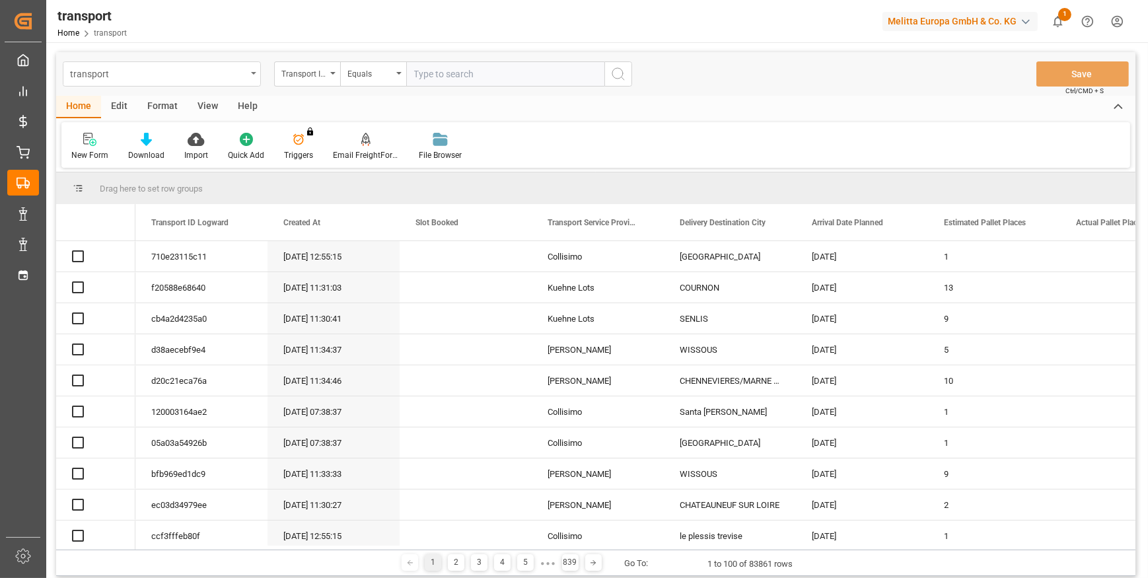
click at [252, 71] on div "transport" at bounding box center [162, 73] width 198 height 25
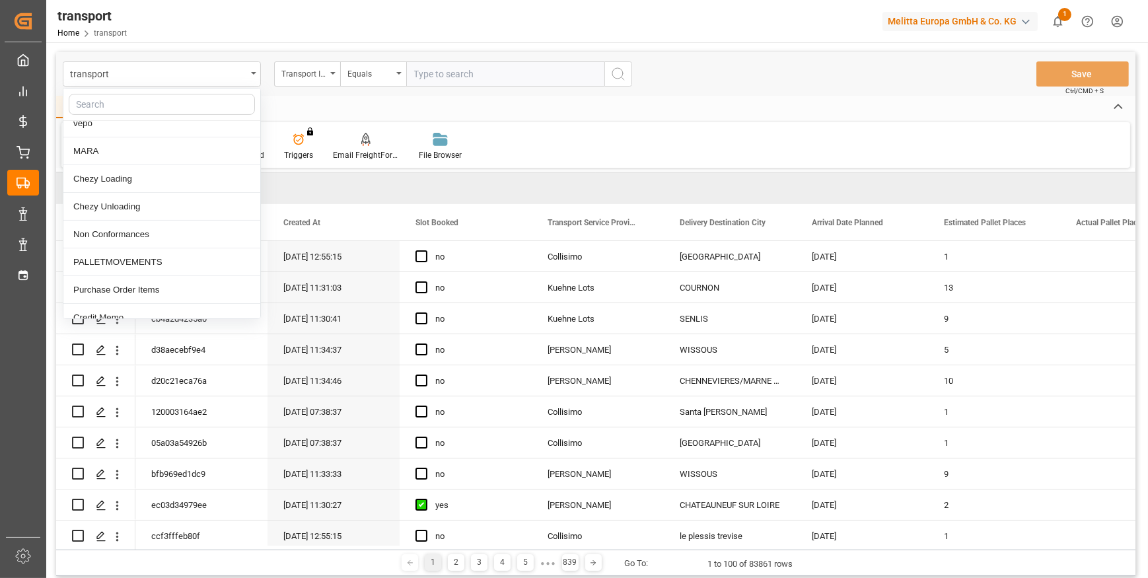
scroll to position [240, 0]
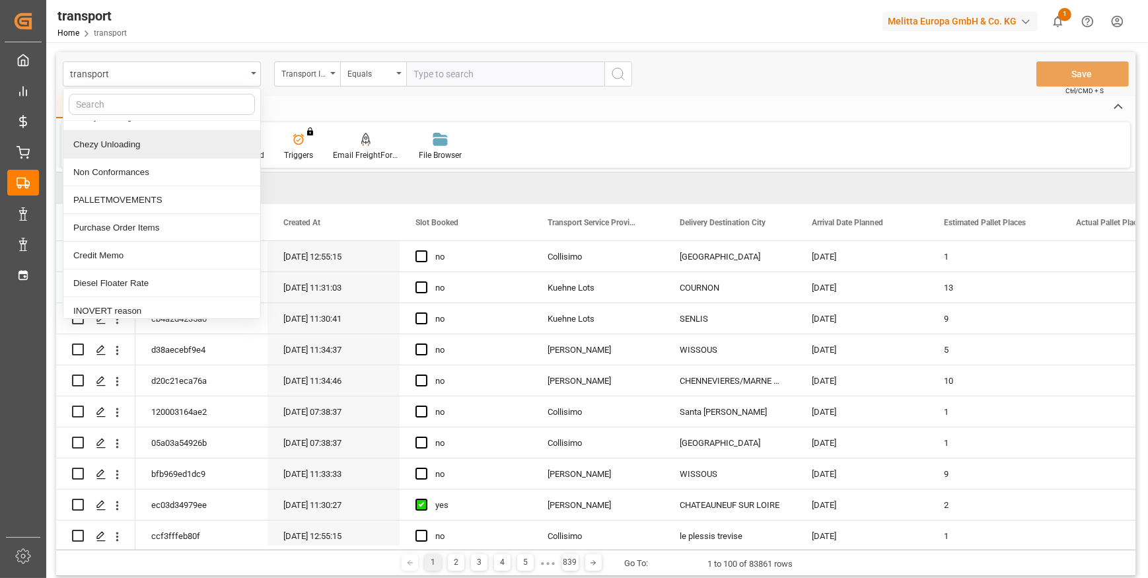
click at [113, 145] on div "Chezy Unloading" at bounding box center [161, 145] width 197 height 28
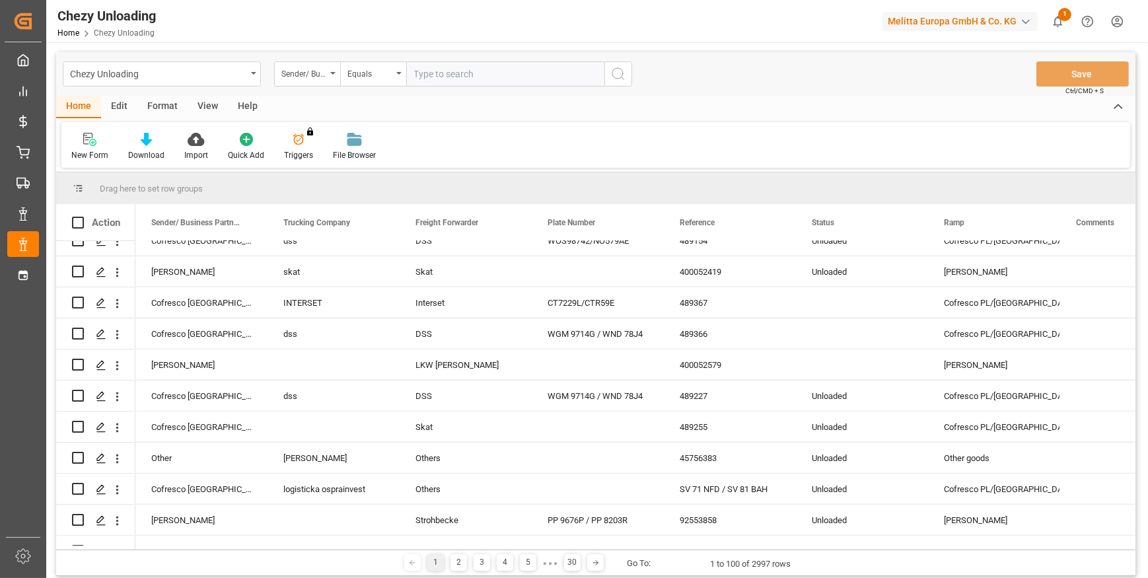
scroll to position [1261, 0]
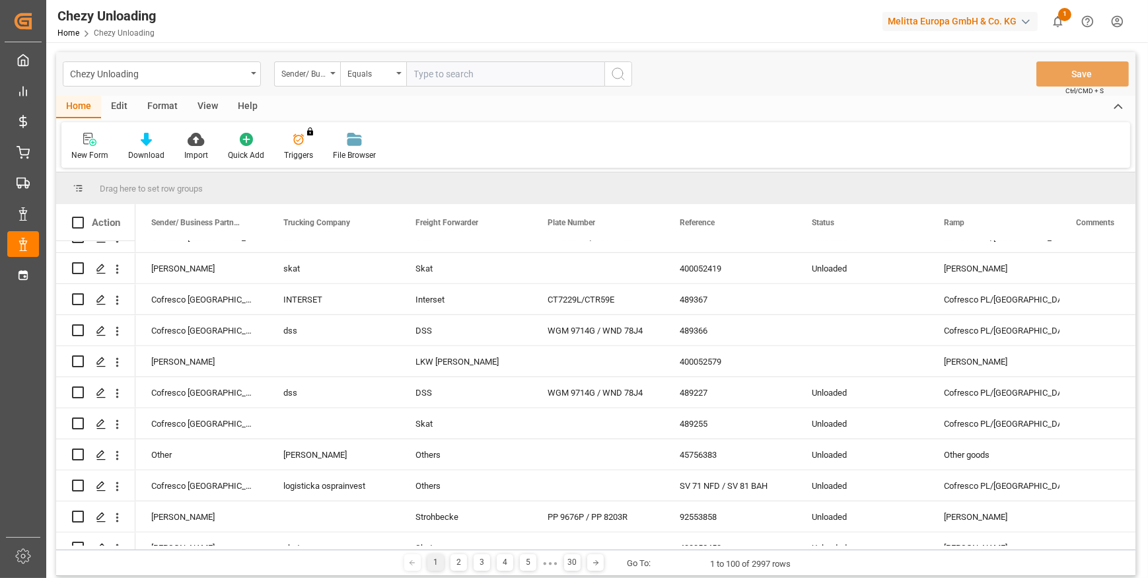
drag, startPoint x: 651, startPoint y: 26, endPoint x: 660, endPoint y: 26, distance: 9.2
click at [660, 26] on div "Chezy Unloading Home Chezy Unloading Melitta Europa GmbH & Co. KG 1 Notificatio…" at bounding box center [592, 21] width 1111 height 42
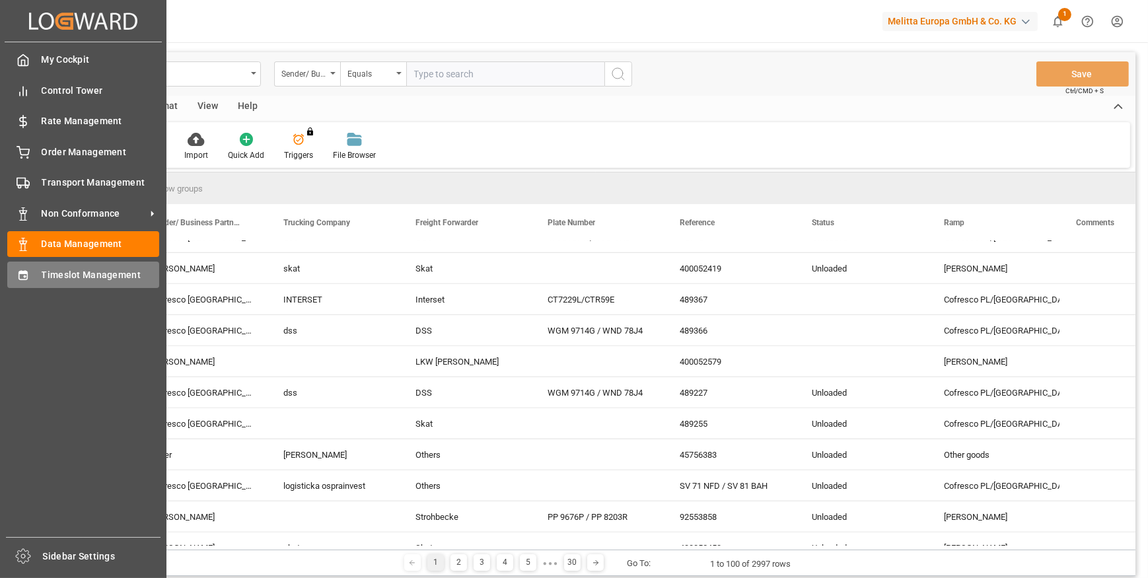
click at [59, 276] on span "Timeslot Management" at bounding box center [101, 275] width 118 height 14
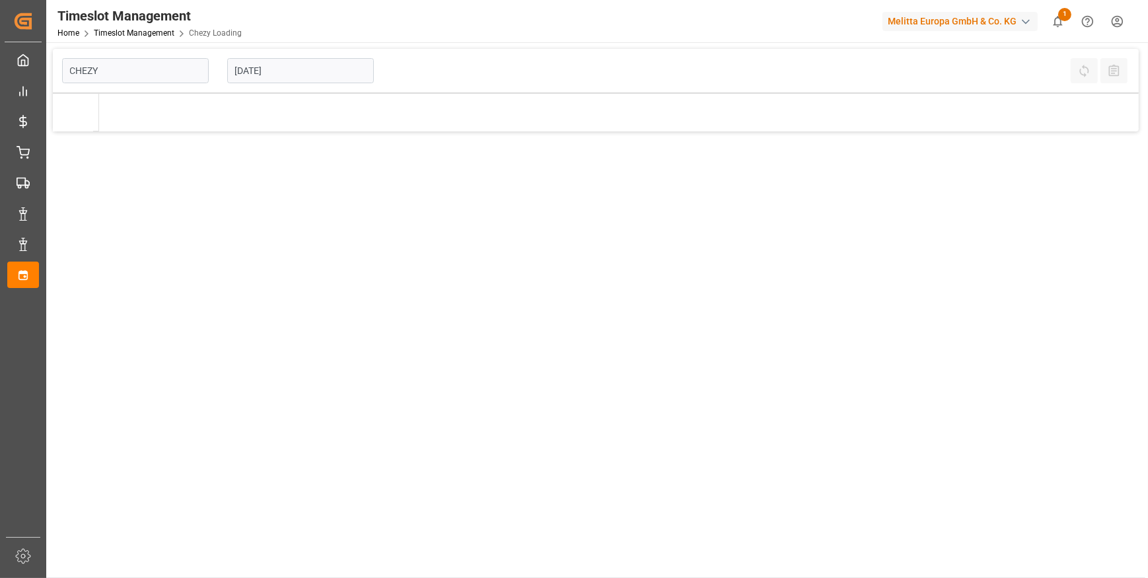
type input "Chezy Loading"
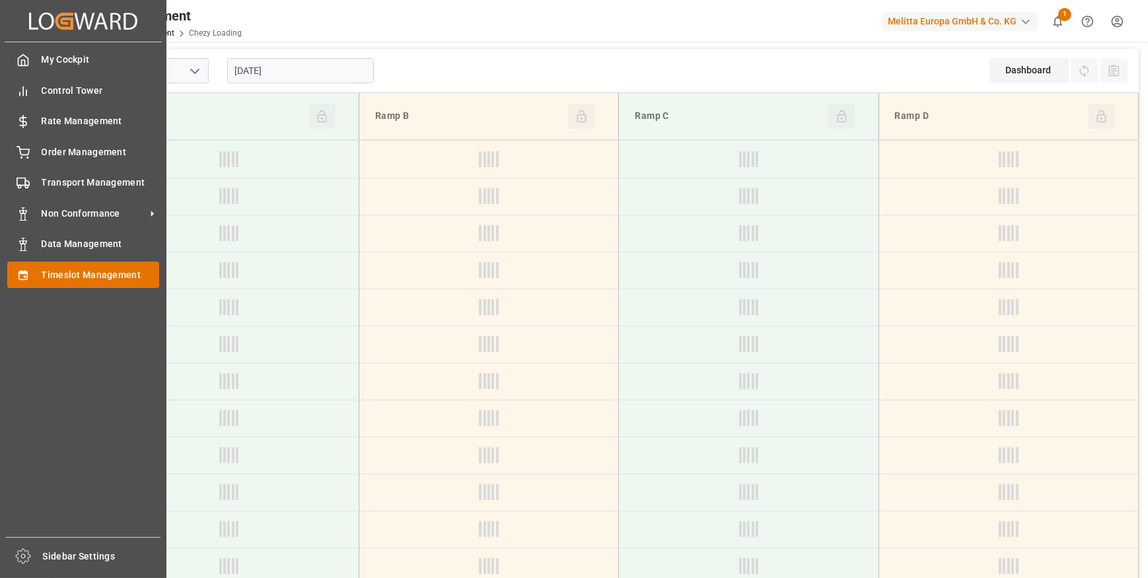
click at [102, 282] on span "Timeslot Management" at bounding box center [101, 275] width 118 height 14
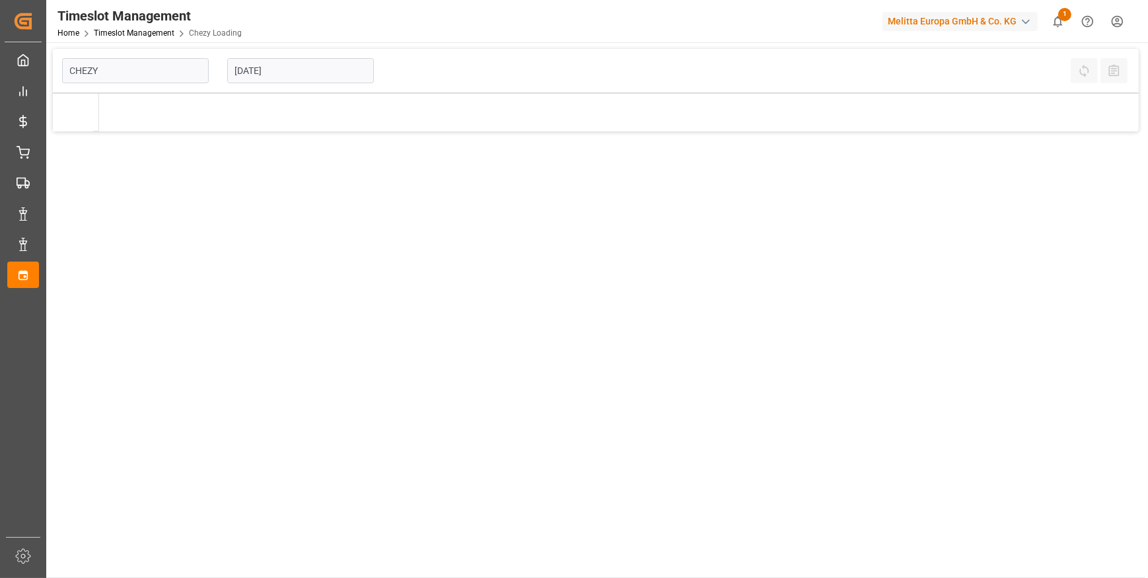
type input "Chezy Loading"
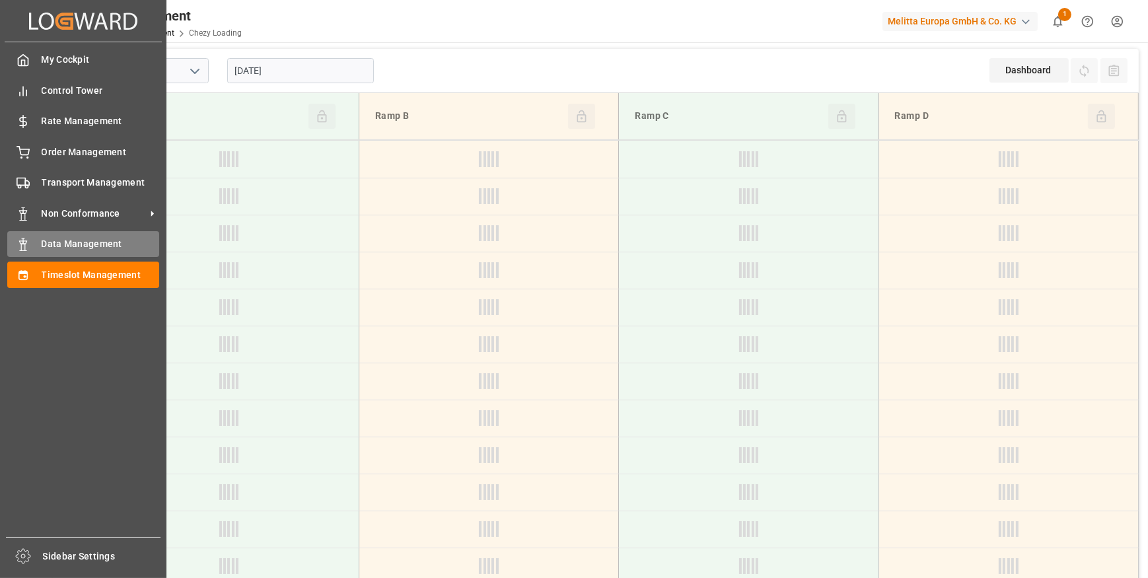
click at [79, 250] on span "Data Management" at bounding box center [101, 244] width 118 height 14
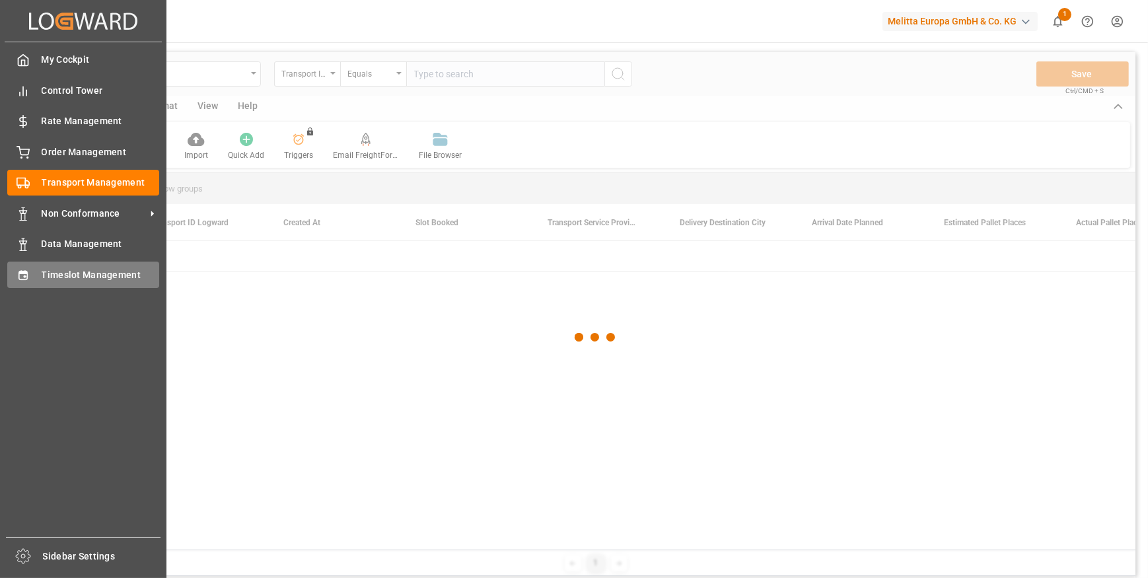
click at [75, 273] on span "Timeslot Management" at bounding box center [101, 275] width 118 height 14
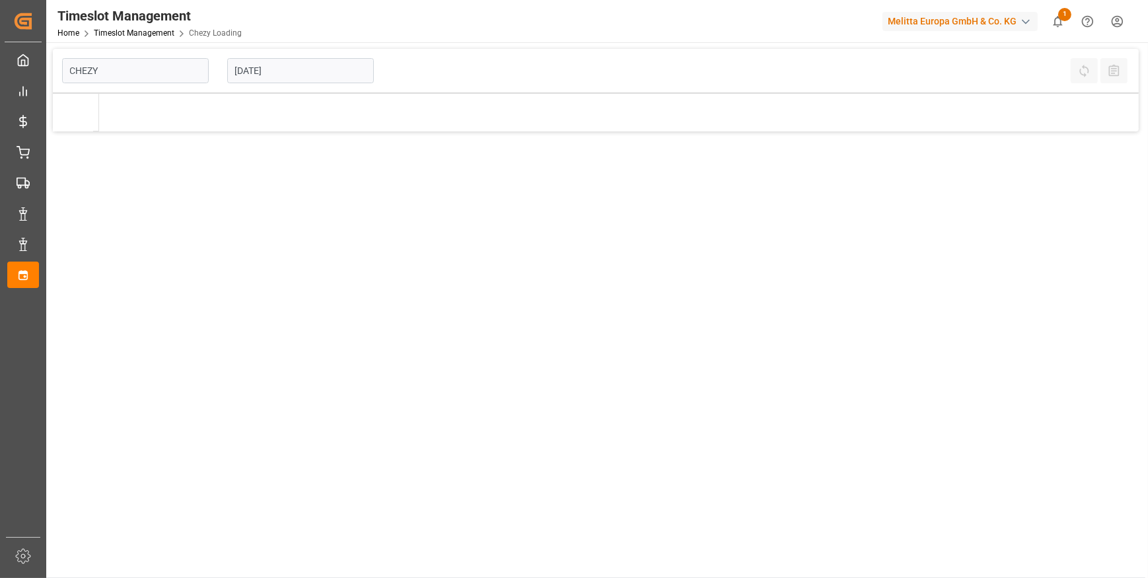
type input "Chezy Loading"
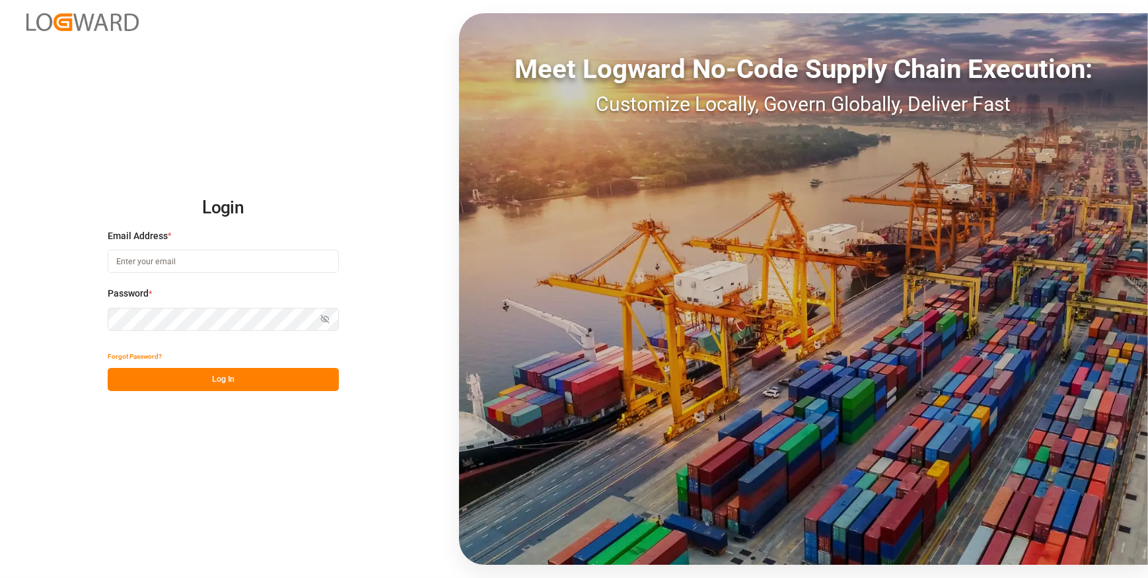
type input "chefequipe.fr.mse@melitta.fr"
click at [197, 380] on button "Log In" at bounding box center [223, 379] width 231 height 23
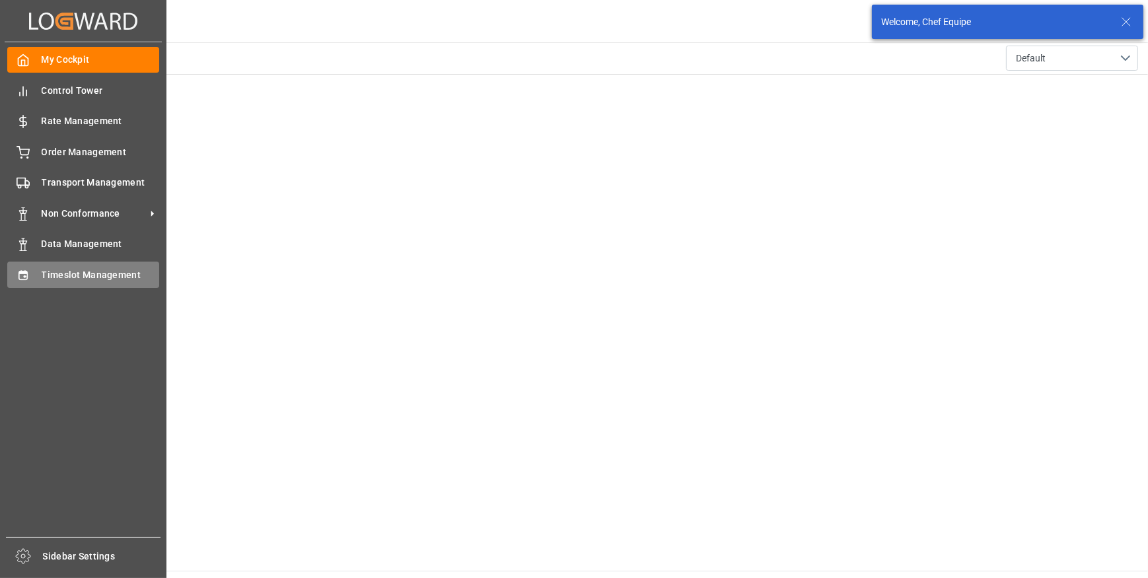
click at [92, 279] on span "Timeslot Management" at bounding box center [101, 275] width 118 height 14
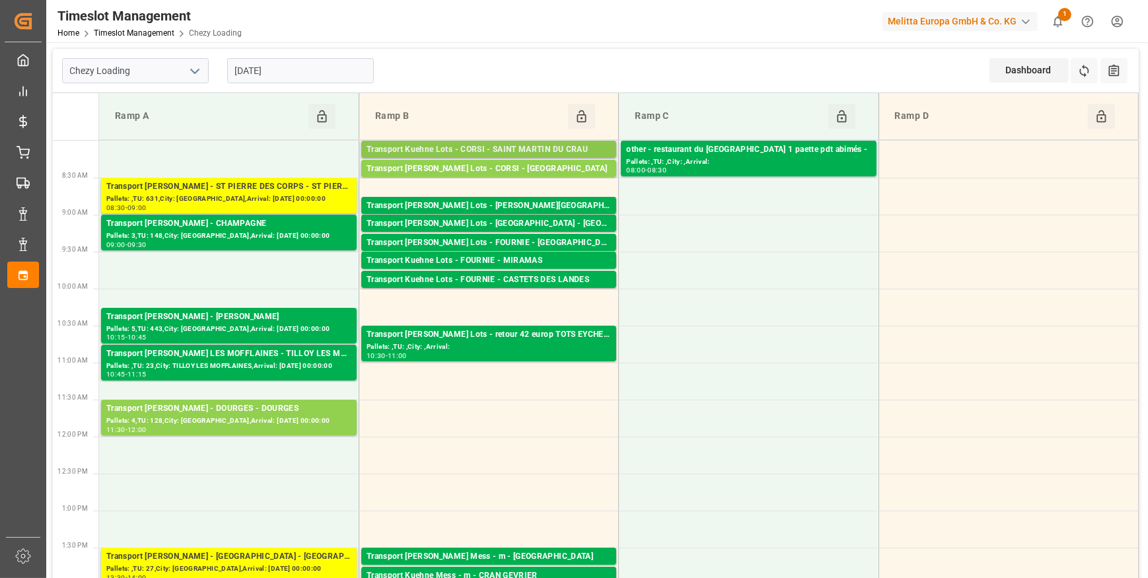
click at [585, 146] on div "Transport Kuehne Lots - CORSI - SAINT MARTIN DU CRAU" at bounding box center [489, 149] width 244 height 13
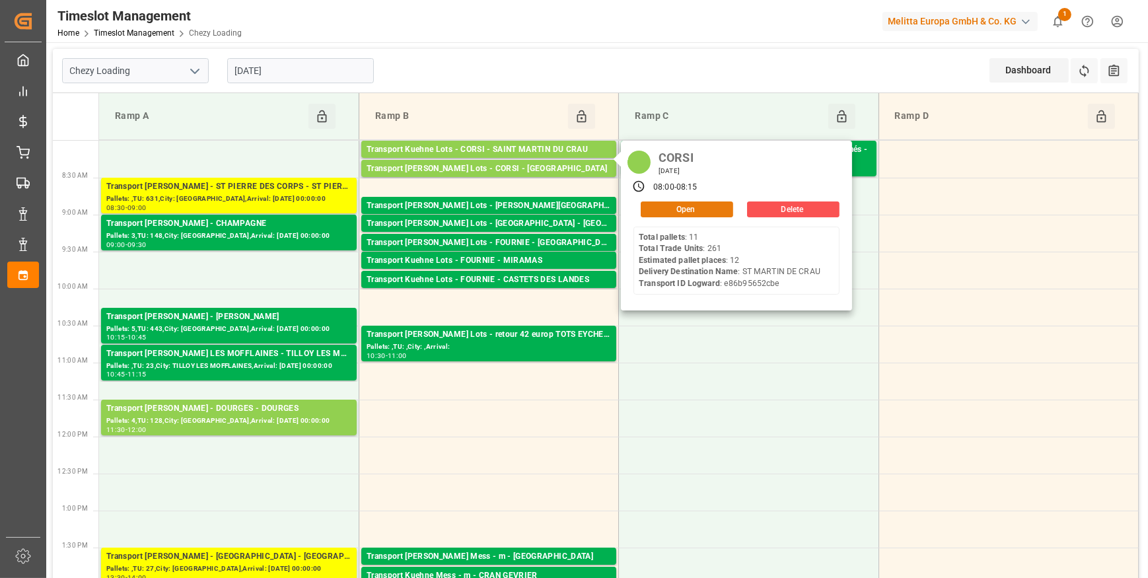
click at [690, 209] on button "Open" at bounding box center [687, 209] width 92 height 16
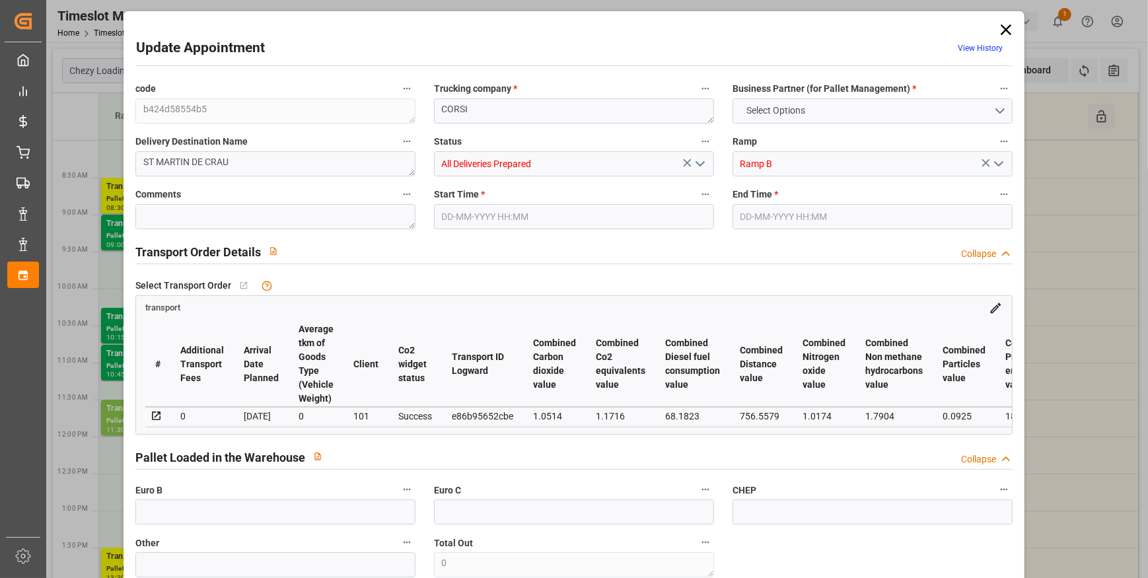
type input "12"
type input "629.72"
type input "0"
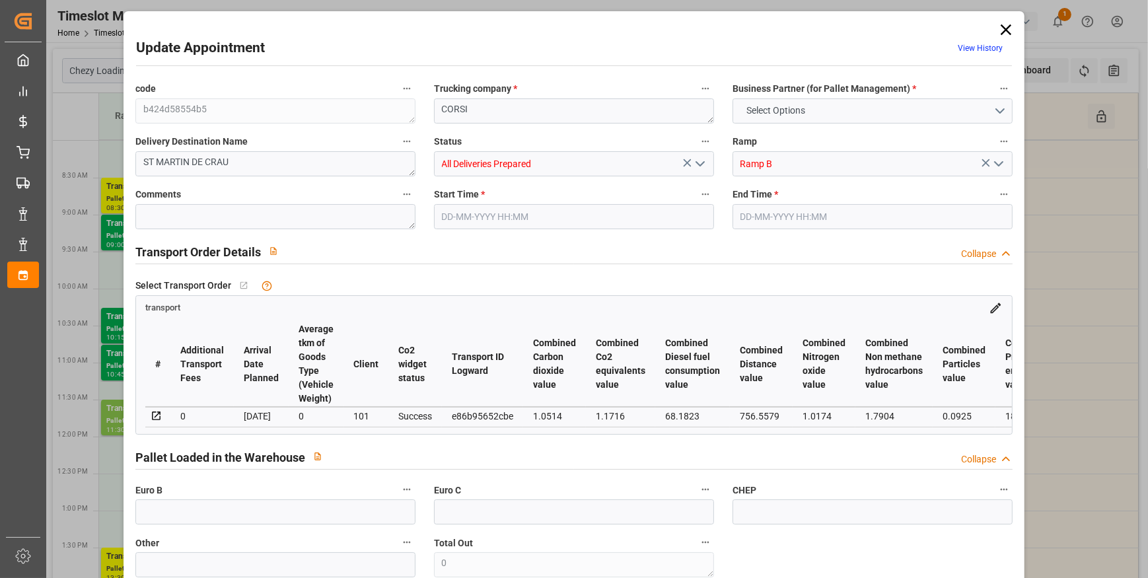
type input "629.72"
type input "0"
type input "14"
type input "2335.018"
type input "3045.302"
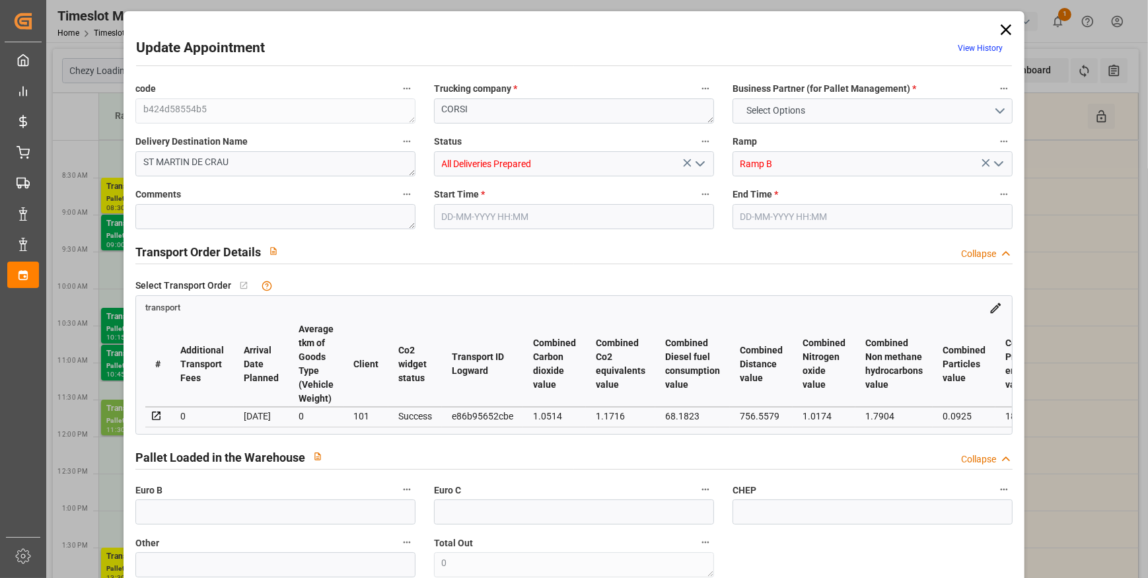
type input "13290.52"
type input "13"
type input "11"
type input "261"
type input "14"
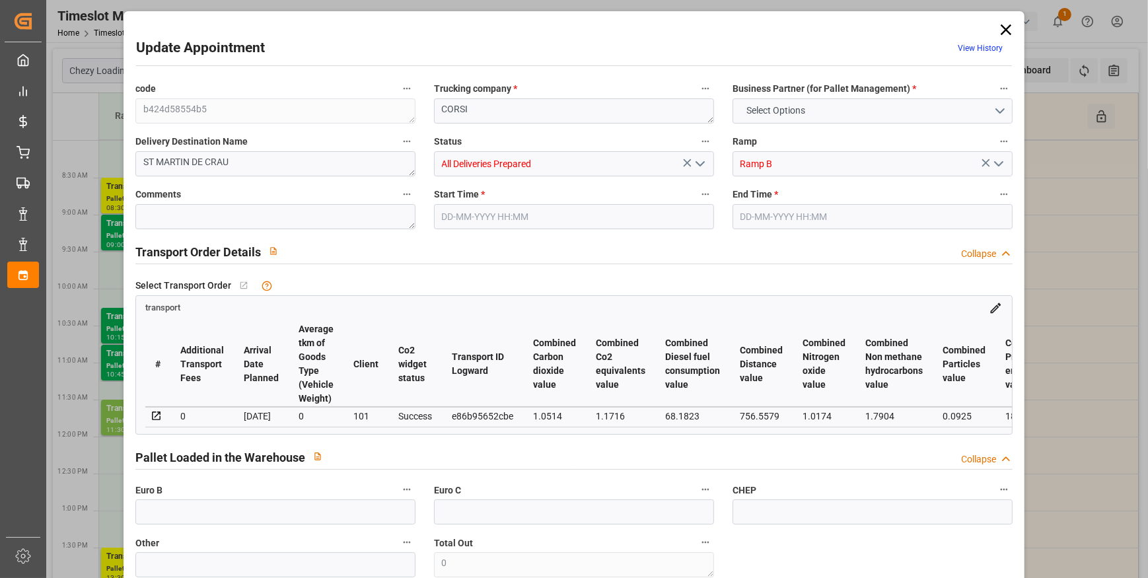
type input "101"
type input "2686.326"
type input "0"
type input "4710.8598"
type input "0"
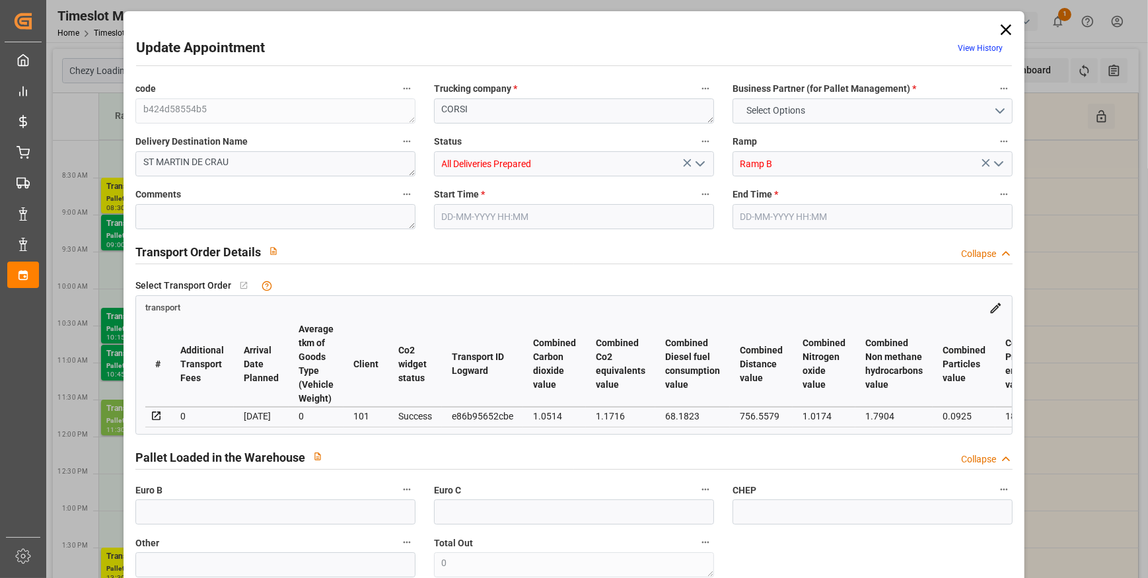
type input "0"
type input "21"
type input "35"
type input "10-09-2025 08:00"
type input "10-09-2025 08:15"
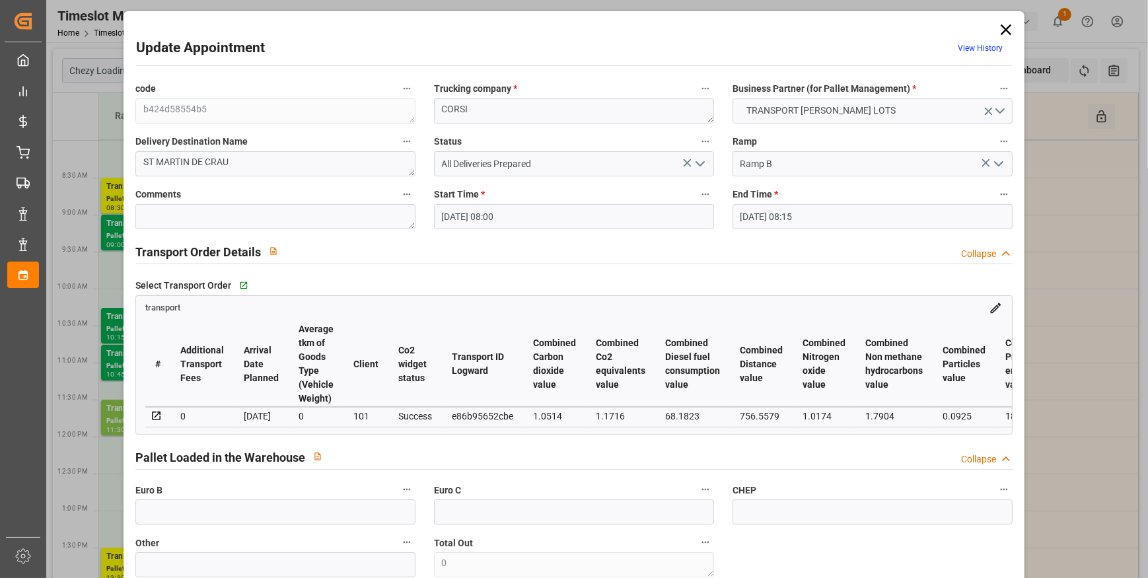
type input "28-08-2025 12:37"
type input "28-08-2025 11:25"
type input "05-09-2025"
type input "03-09-2025"
type input "01-09-2025"
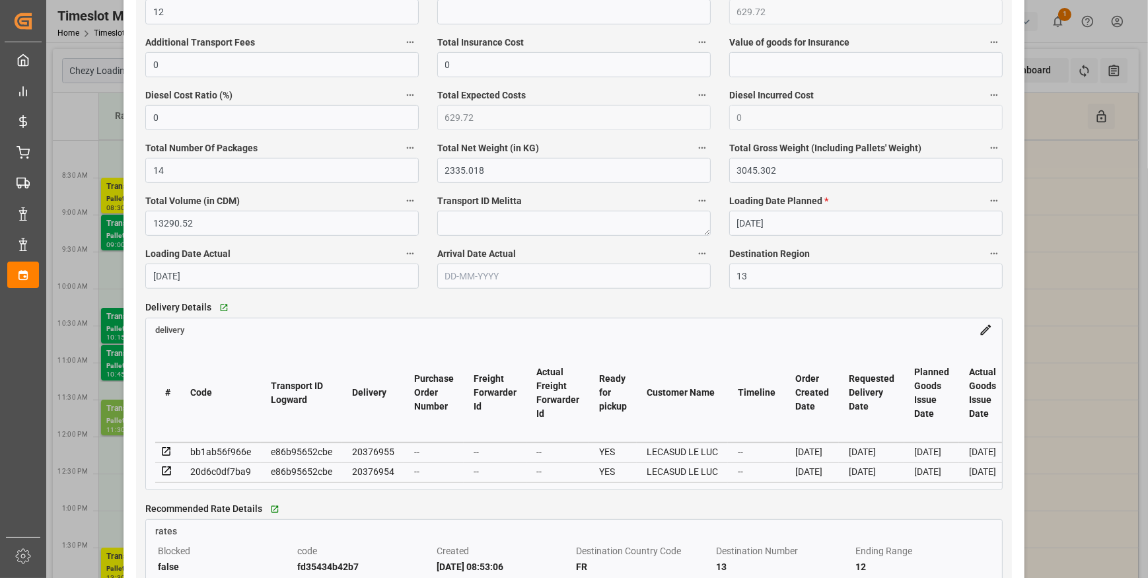
scroll to position [1021, 0]
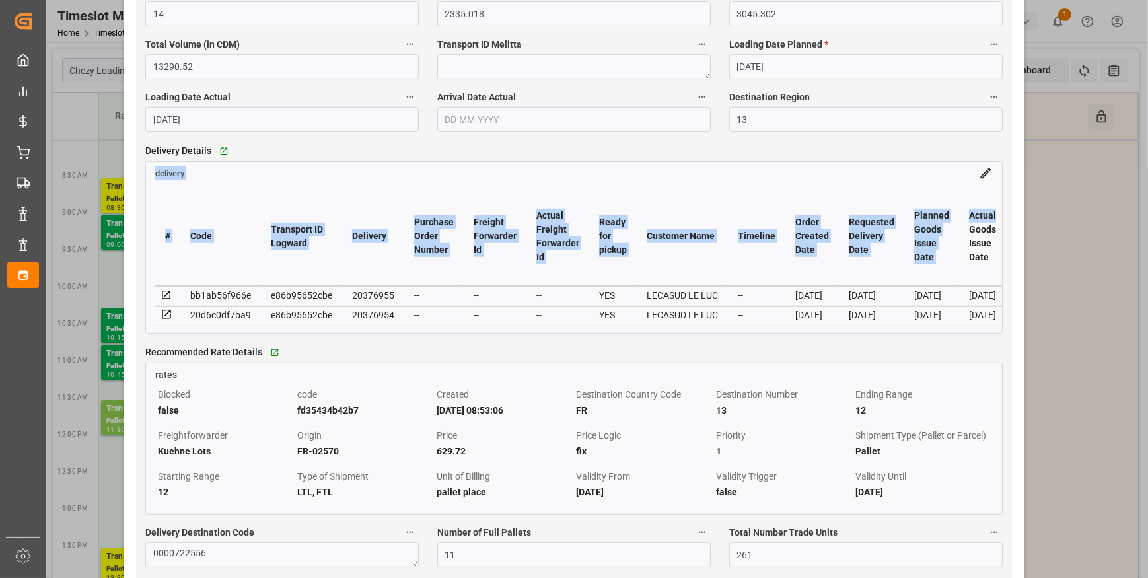
drag, startPoint x: 1011, startPoint y: 157, endPoint x: 1019, endPoint y: 218, distance: 61.3
click at [1019, 218] on div "Update Appointment View History code b424d58554b5 Trucking company * CORSI Busi…" at bounding box center [574, 397] width 901 height 2812
drag, startPoint x: 1019, startPoint y: 218, endPoint x: 975, endPoint y: 272, distance: 69.5
click at [975, 272] on div "Delivery Details   Go to delivery Grid delivery # Code Transport ID Logward Del…" at bounding box center [574, 237] width 876 height 201
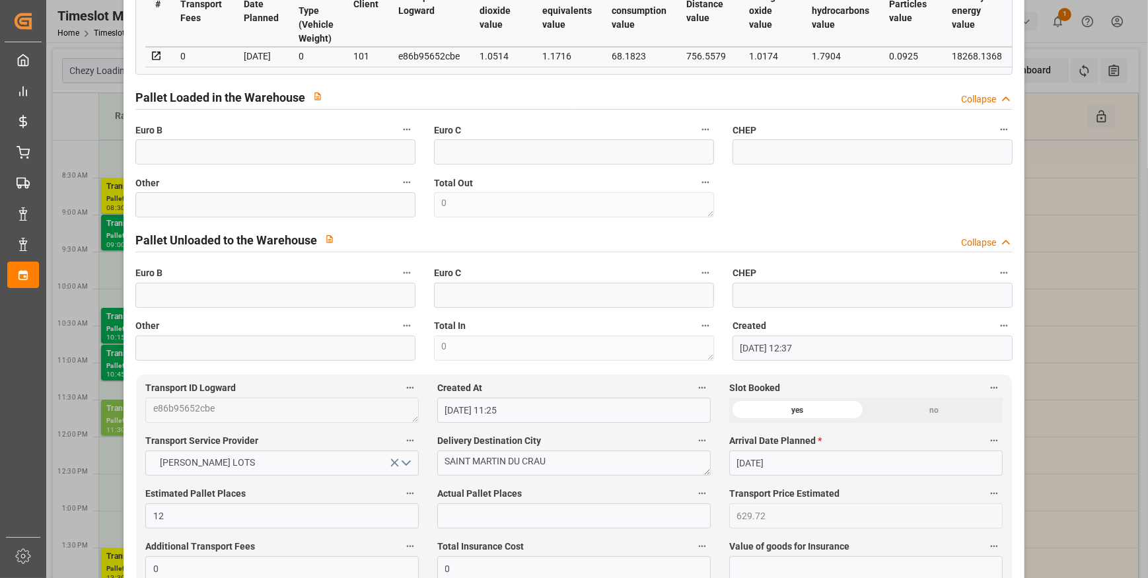
scroll to position [0, 0]
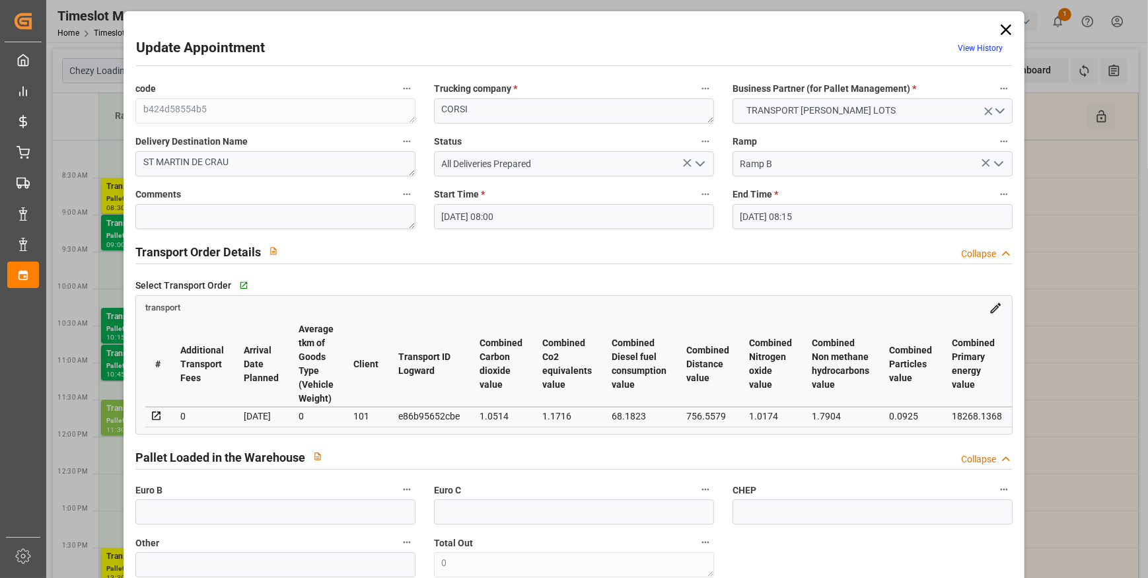
click at [1004, 34] on icon at bounding box center [1006, 29] width 18 height 18
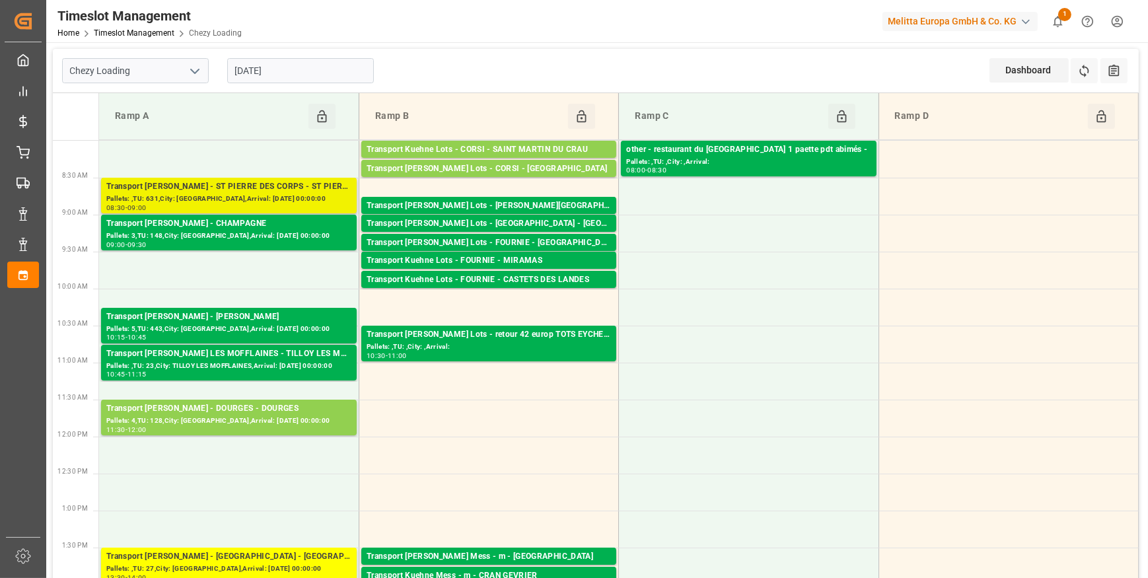
click at [249, 184] on div "Transport [PERSON_NAME] - ST PIERRE DES CORPS - ST PIERRE DES CORPS" at bounding box center [228, 186] width 245 height 13
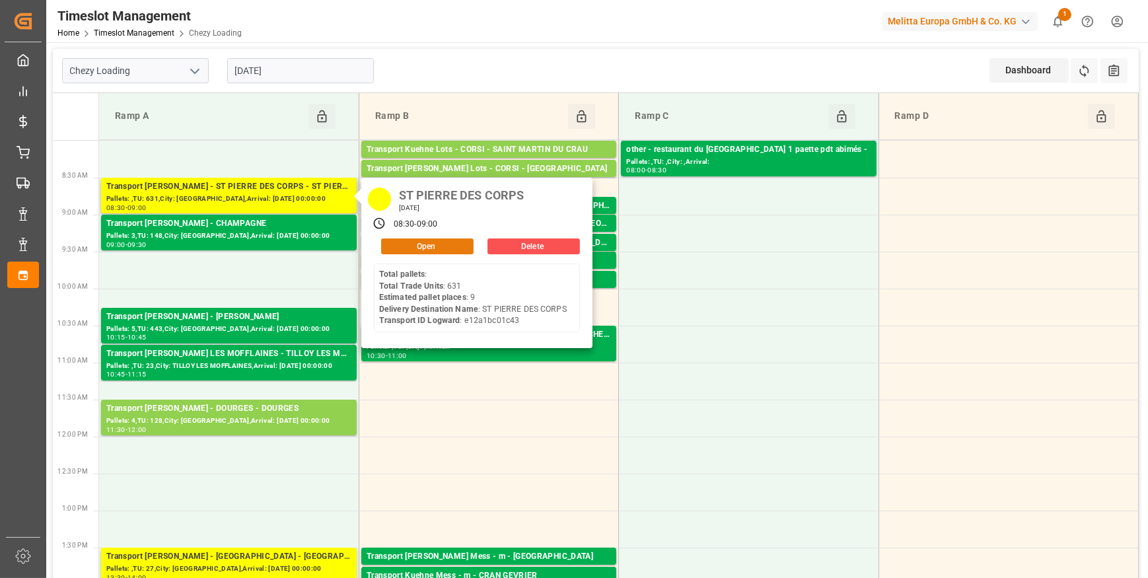
click at [405, 250] on button "Open" at bounding box center [427, 246] width 92 height 16
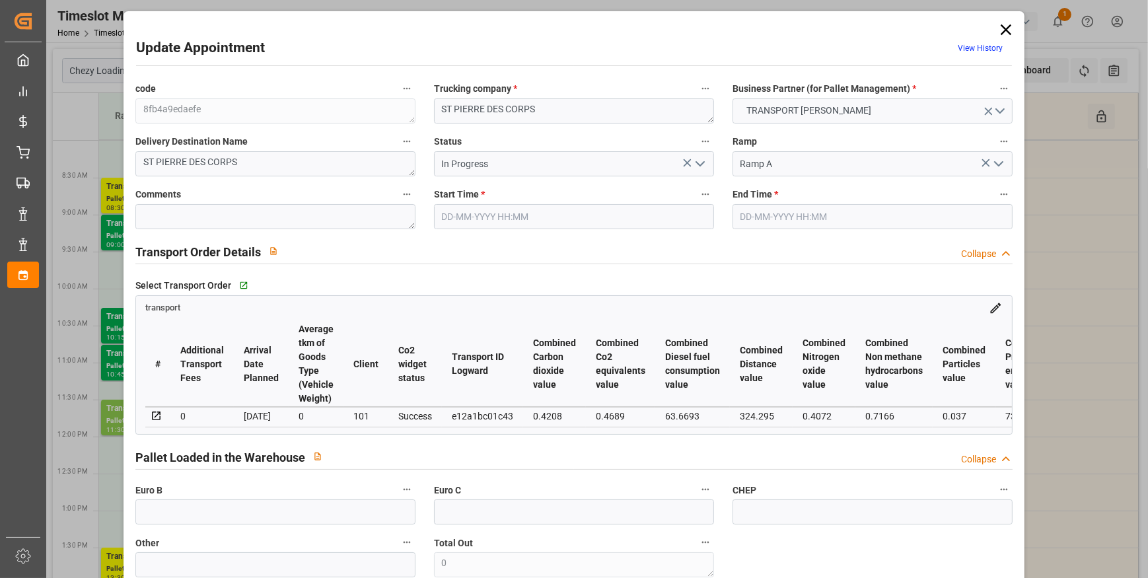
type input "9"
type input "353.22"
type input "0"
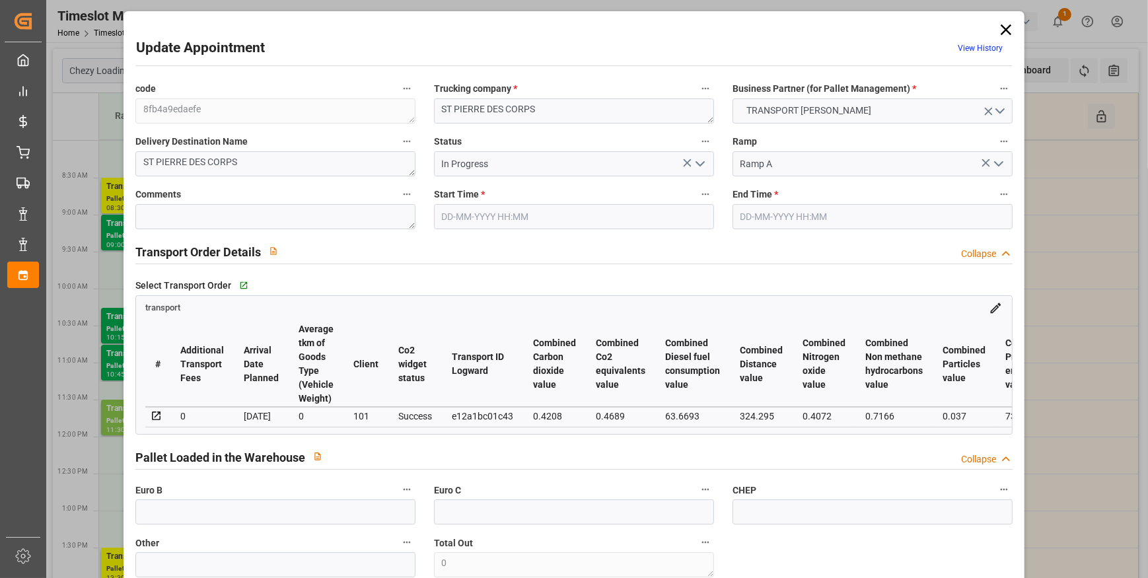
type input "341.2812"
type input "-11.9388"
type input "22"
type input "2280.275"
type input "3092.279"
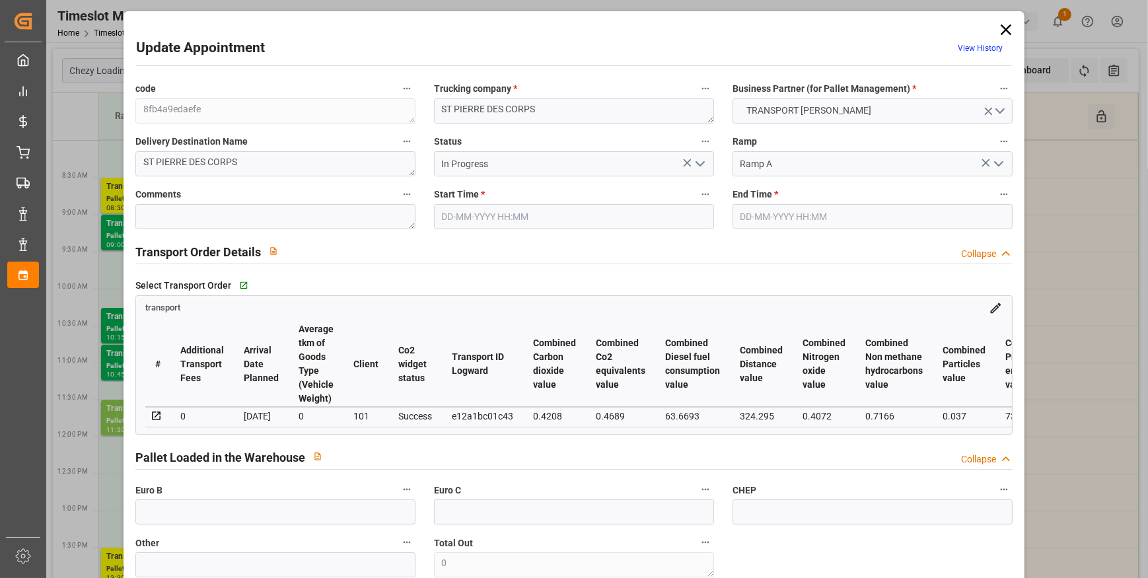
type input "6963.378"
type input "37"
type input "0"
type input "631"
type input "26"
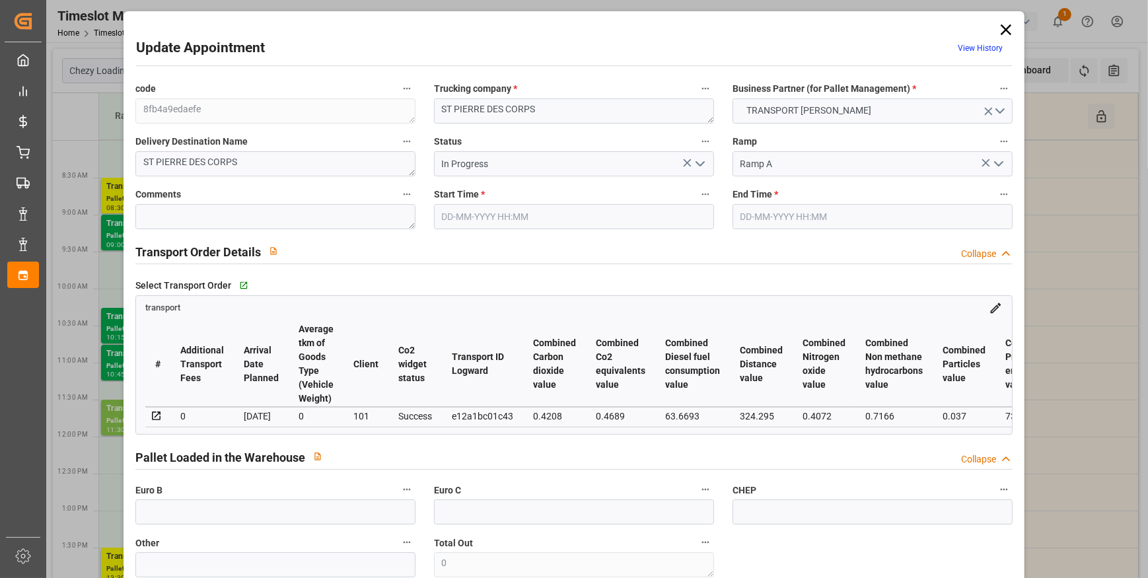
type input "101"
type input "2494.279"
type input "0"
type input "4710.8598"
type input "0"
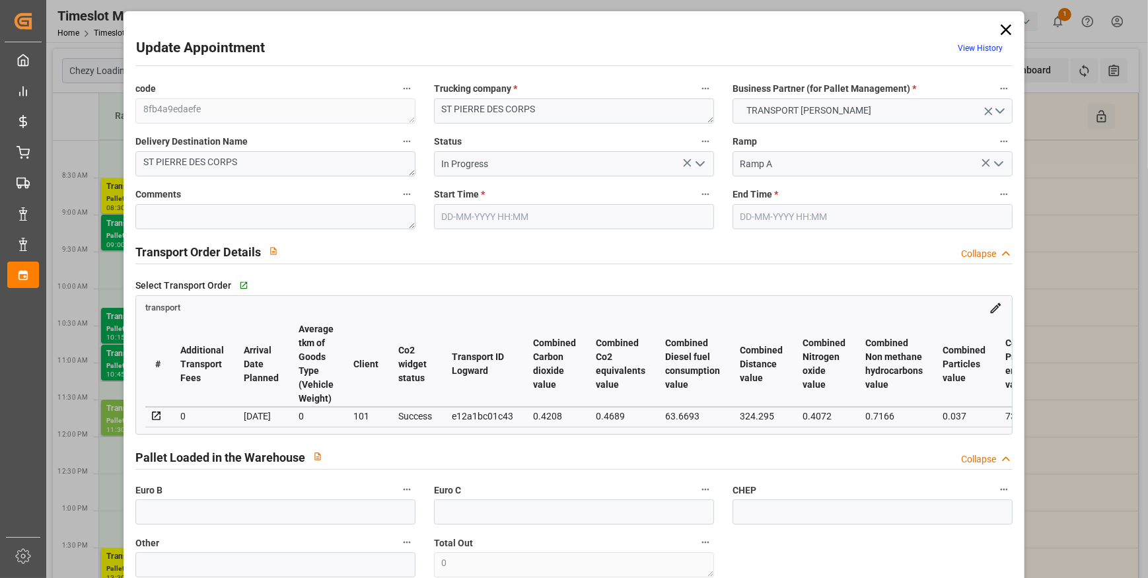
type input "0"
type input "21"
type input "35"
type input "10-09-2025 08:30"
type input "10-09-2025 09:00"
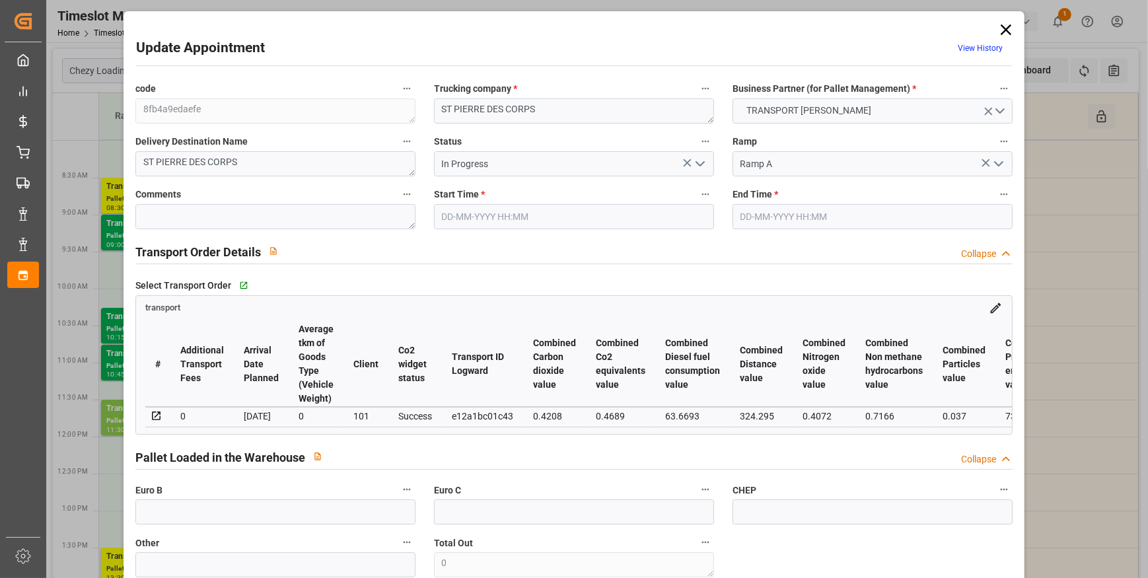
type input "05-09-2025 15:34"
type input "05-09-2025 11:22"
type input "[DATE]"
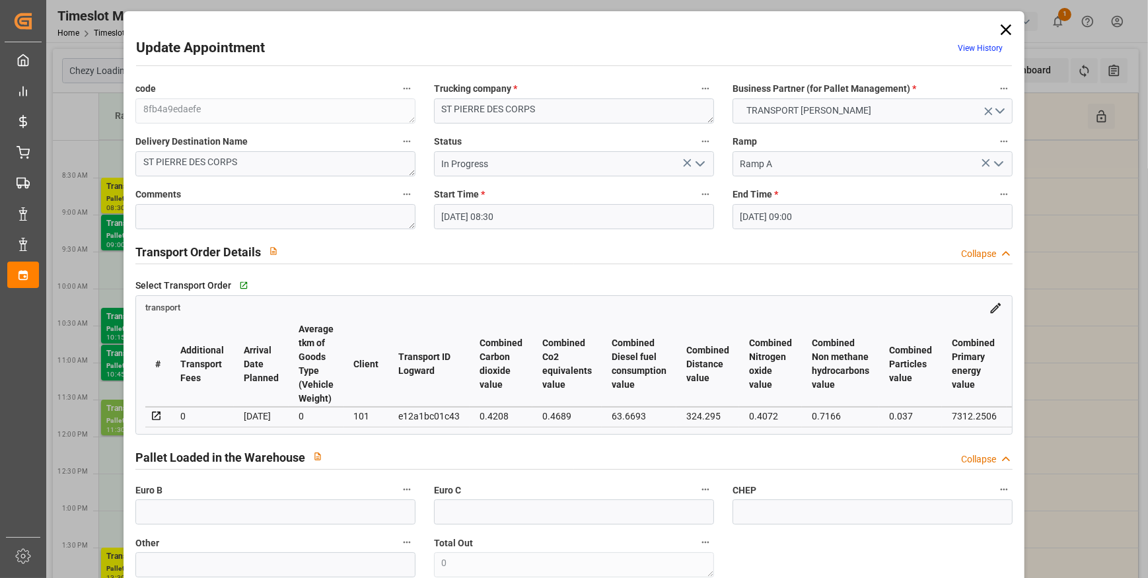
click at [1002, 27] on icon at bounding box center [1006, 29] width 18 height 18
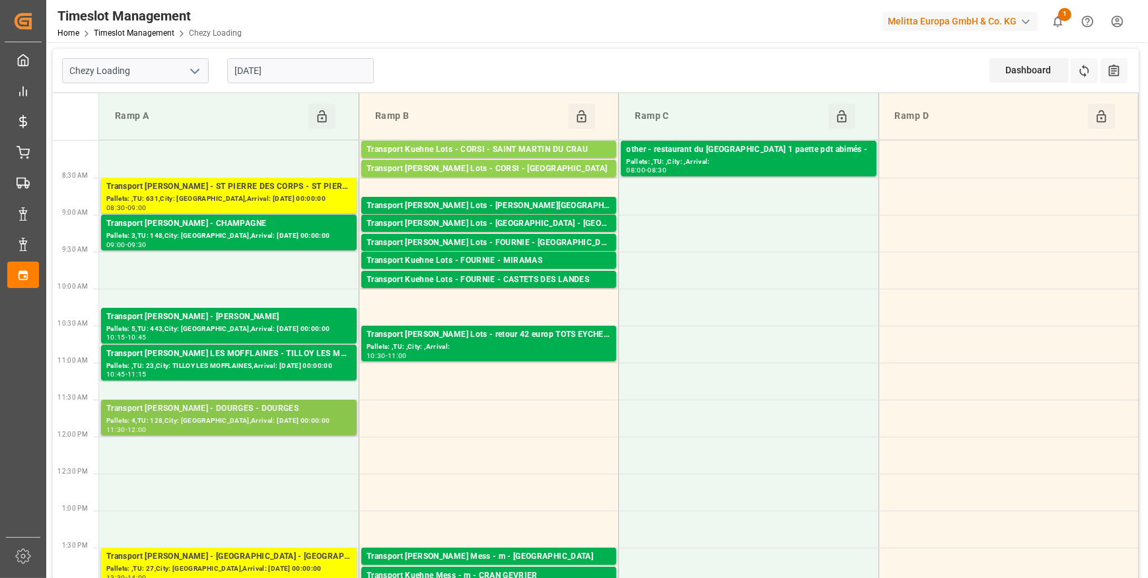
click at [277, 412] on div "Transport [PERSON_NAME] - DOURGES - DOURGES" at bounding box center [228, 408] width 245 height 13
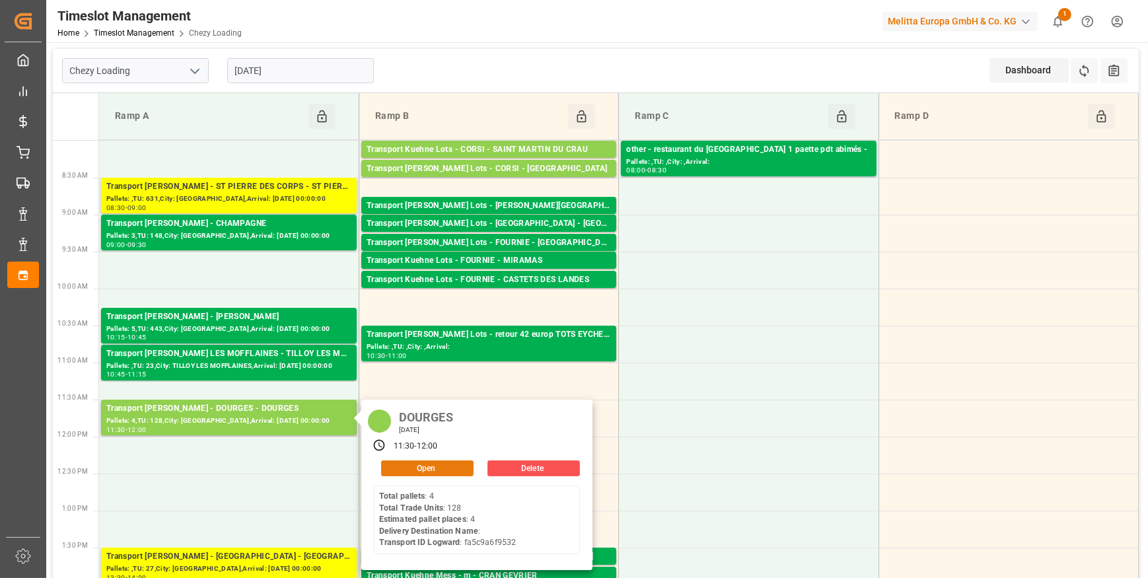
click at [431, 471] on button "Open" at bounding box center [427, 468] width 92 height 16
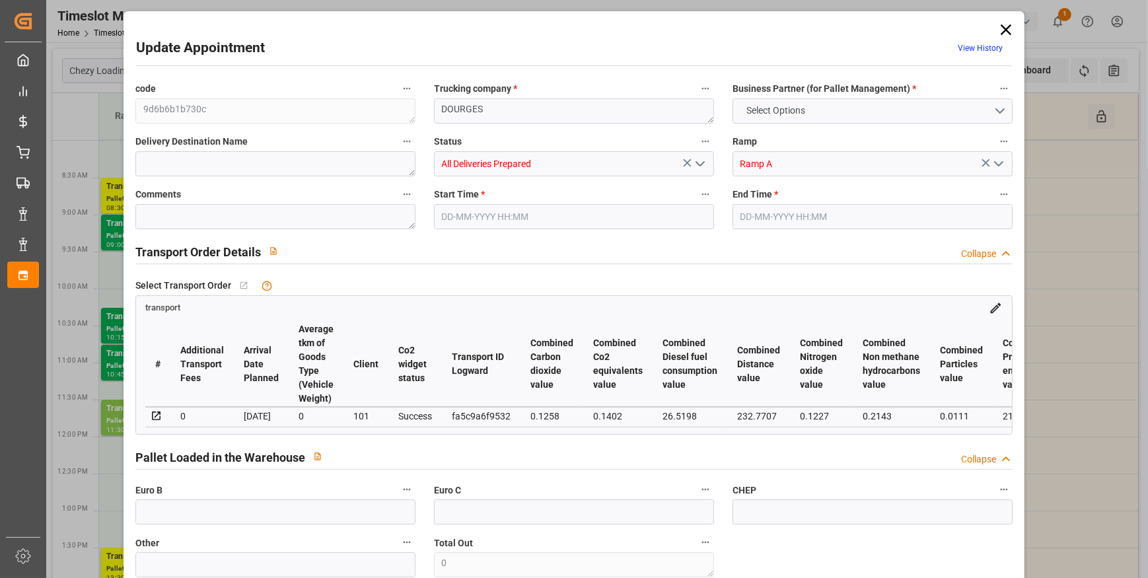
type input "4"
type input "153.3"
type input "0"
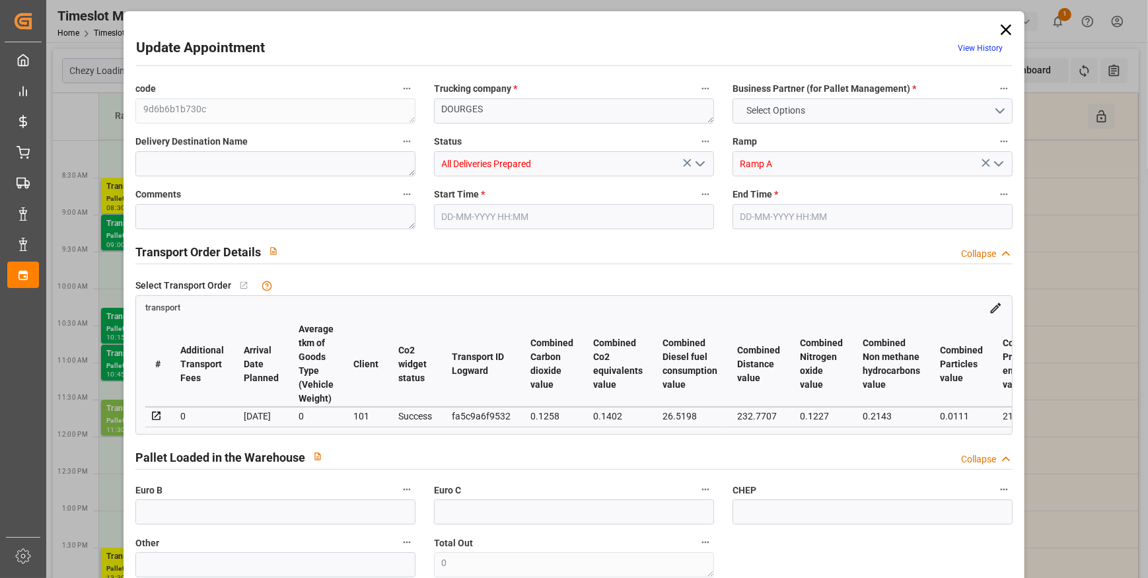
type input "148.1185"
type input "-5.1815"
type input "5"
type input "649.056"
type input "1229"
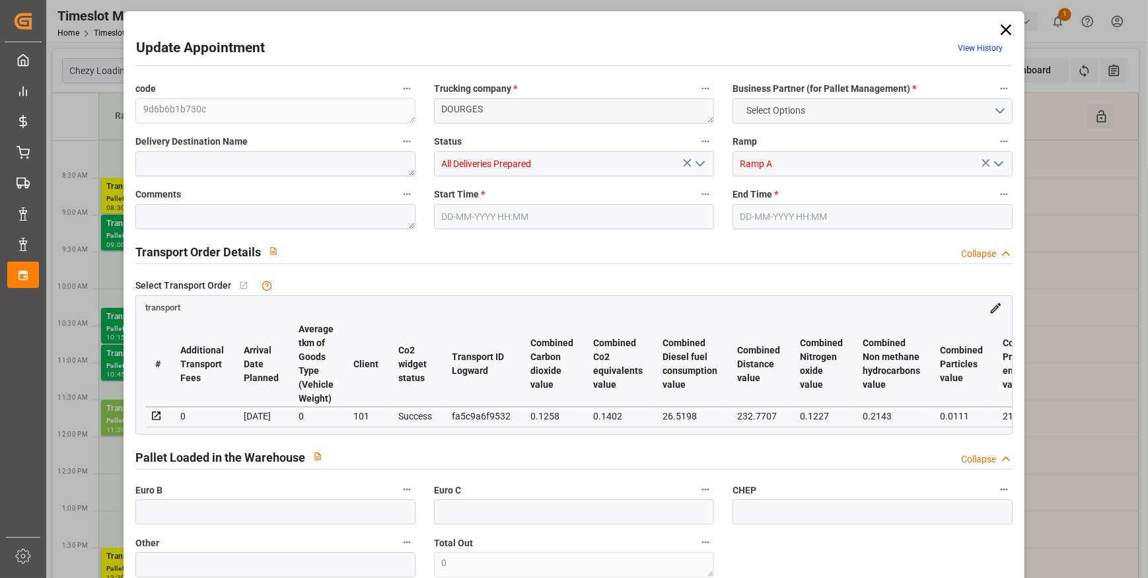
type input "5254.4"
type input "62"
type input "4"
type input "128"
type input "5"
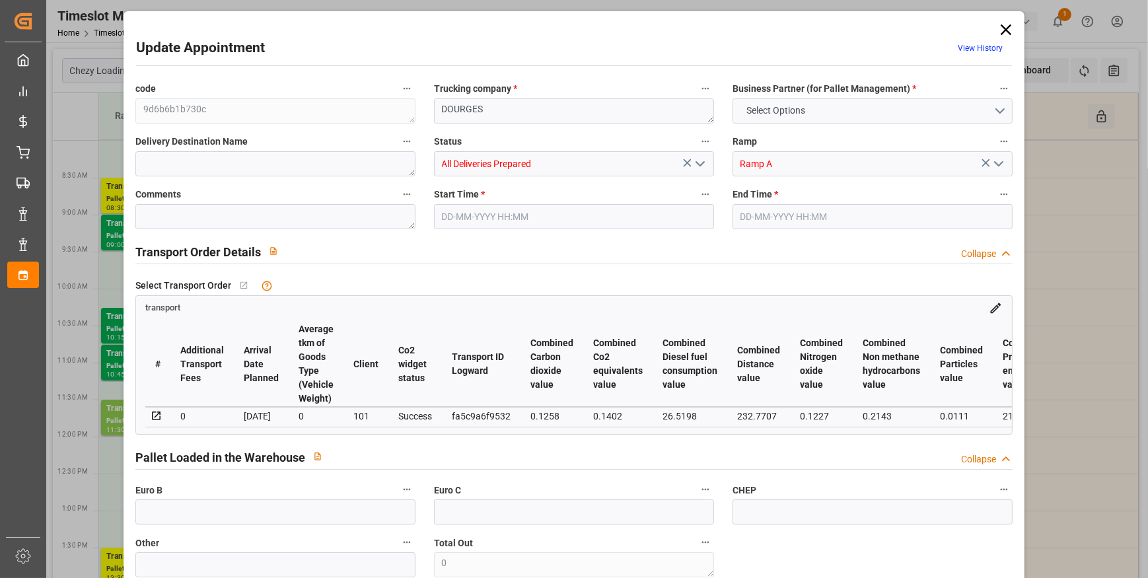
type input "101"
type input "1035.296"
type input "0"
type input "4710.8598"
type input "0"
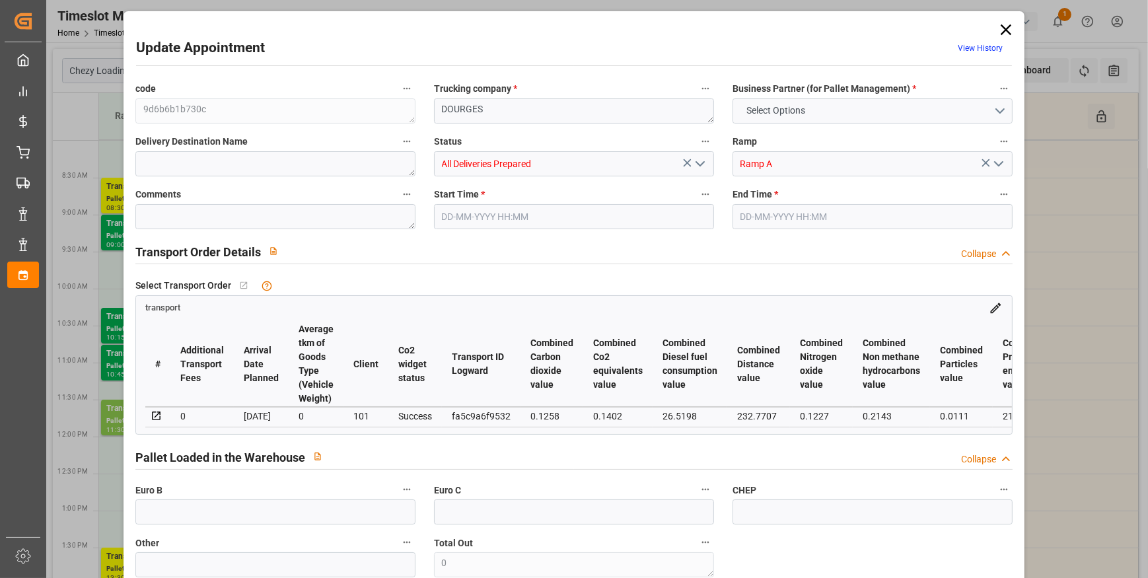
type input "0"
type input "21"
type input "35"
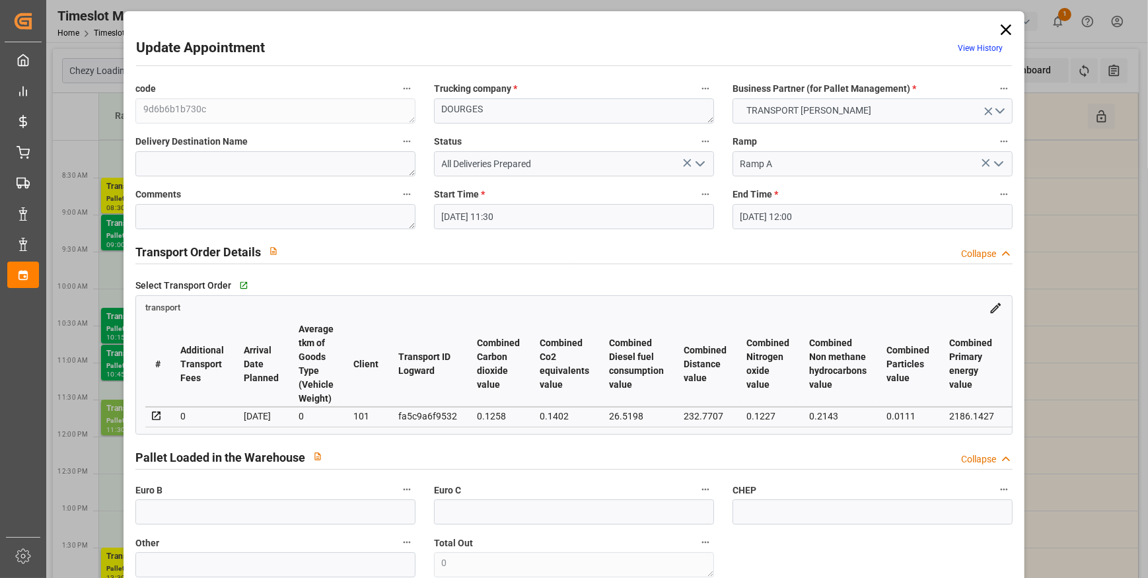
type input "10-09-2025 11:30"
type input "10-09-2025 12:00"
type input "09-09-2025 13:08"
type input "09-09-2025 11:39"
type input "[DATE]"
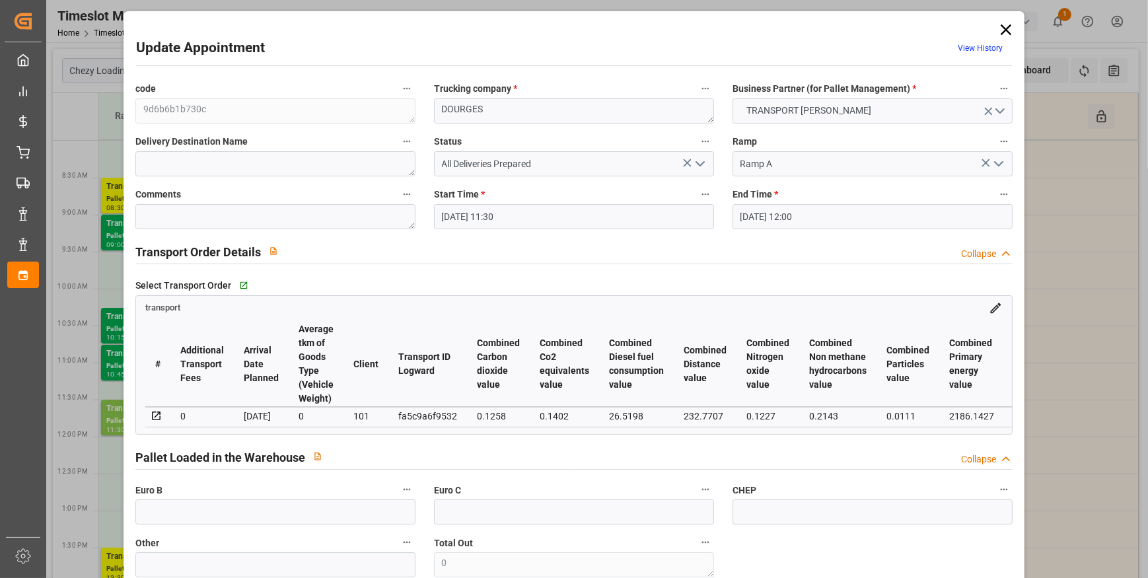
type input "[DATE]"
click at [1005, 27] on icon at bounding box center [1006, 29] width 11 height 11
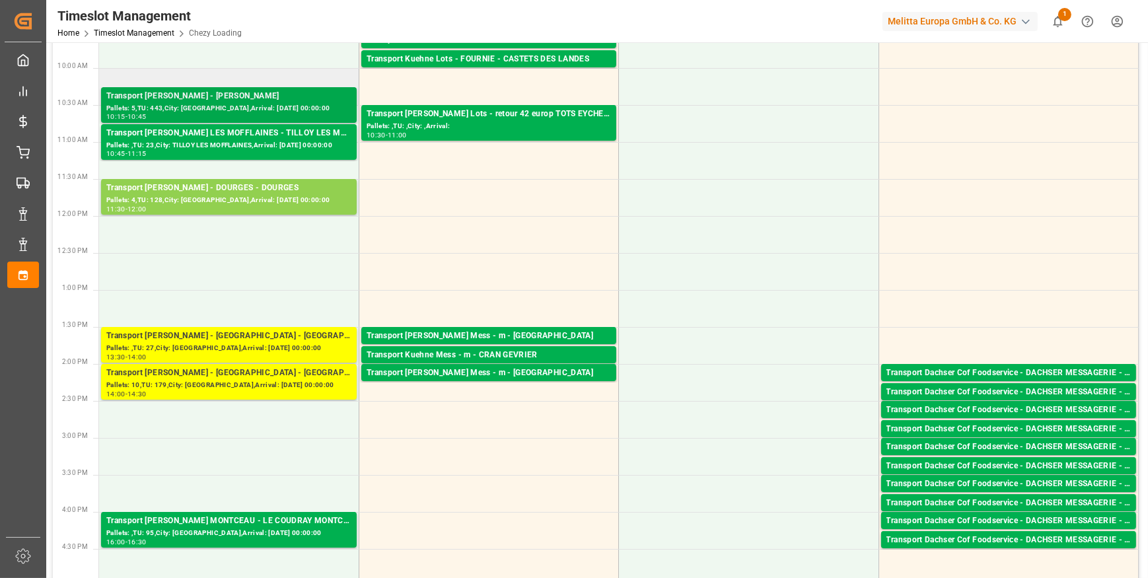
scroll to position [240, 0]
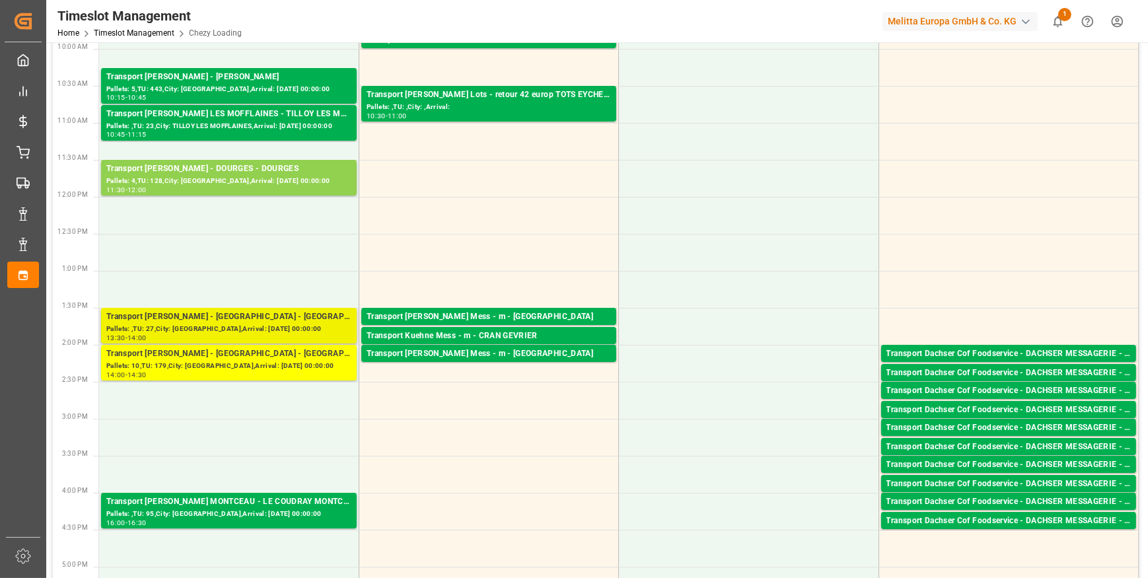
click at [235, 315] on div "Transport [PERSON_NAME] - [GEOGRAPHIC_DATA] - [GEOGRAPHIC_DATA]" at bounding box center [228, 316] width 245 height 13
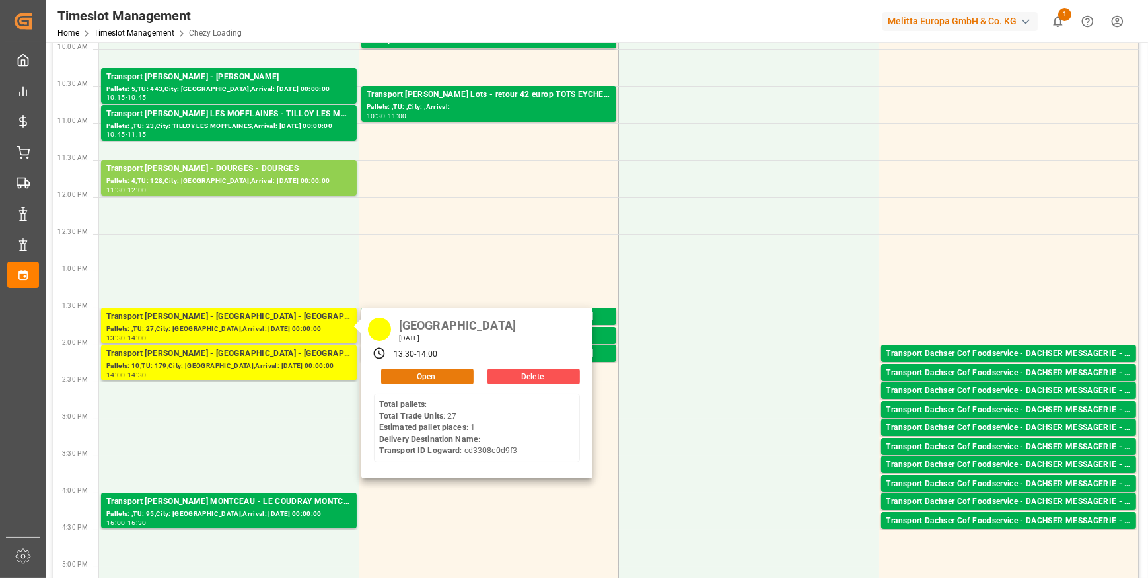
click at [427, 376] on button "Open" at bounding box center [427, 377] width 92 height 16
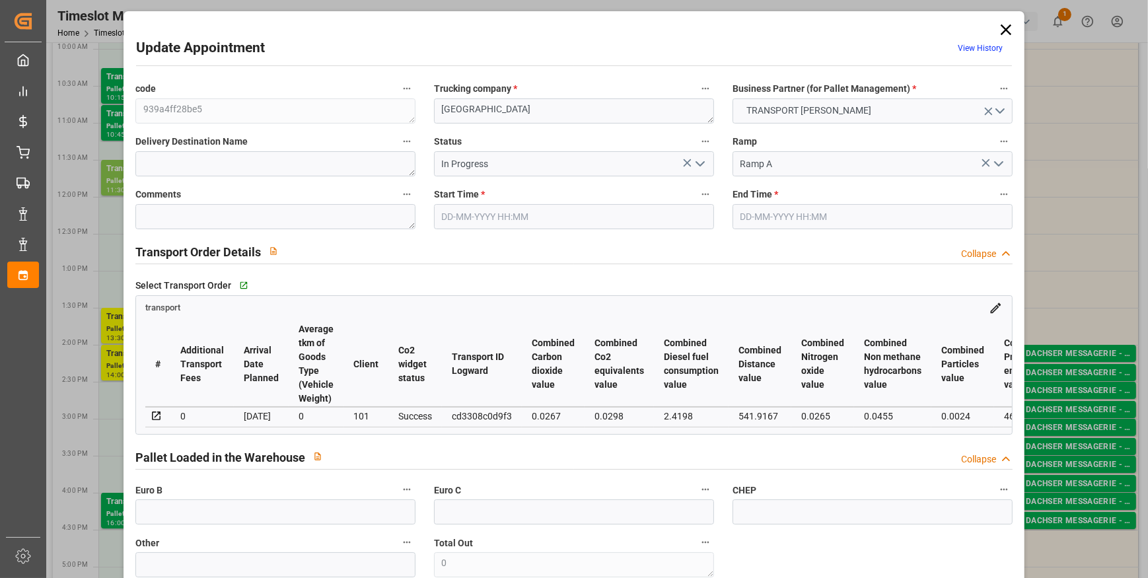
type input "10-09-2025 13:30"
type input "10-09-2025 14:00"
type input "09-09-2025 12:59"
type input "09-09-2025 11:40"
type input "[DATE]"
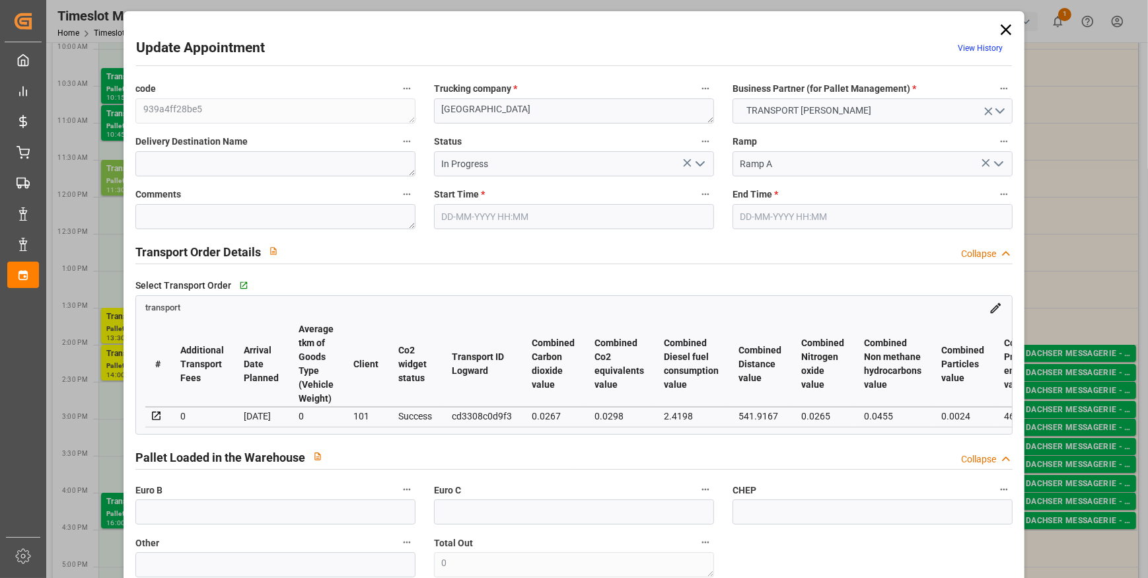
type input "[DATE]"
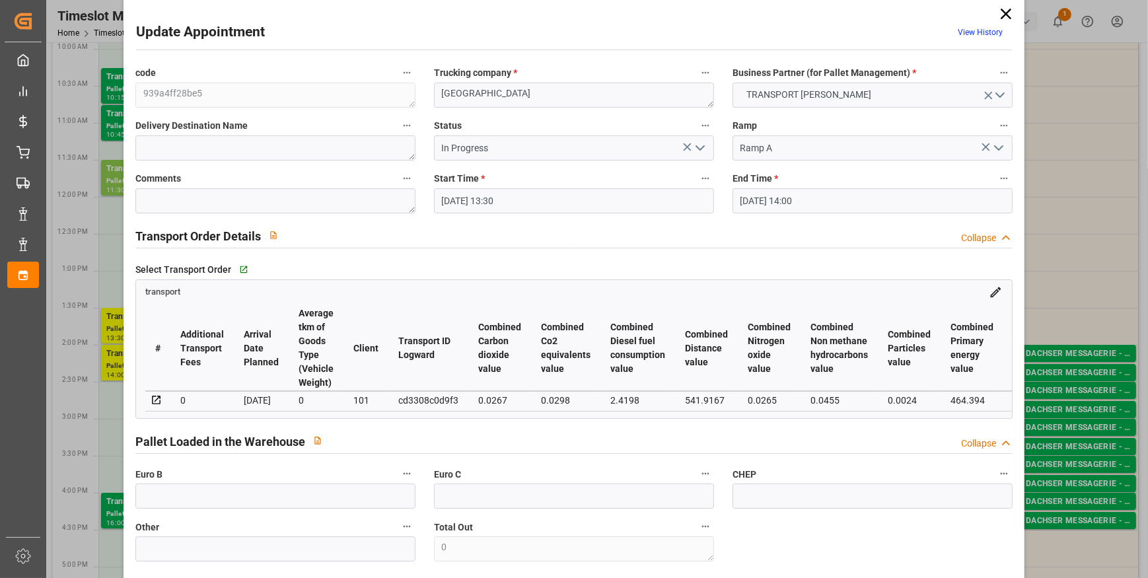
scroll to position [0, 0]
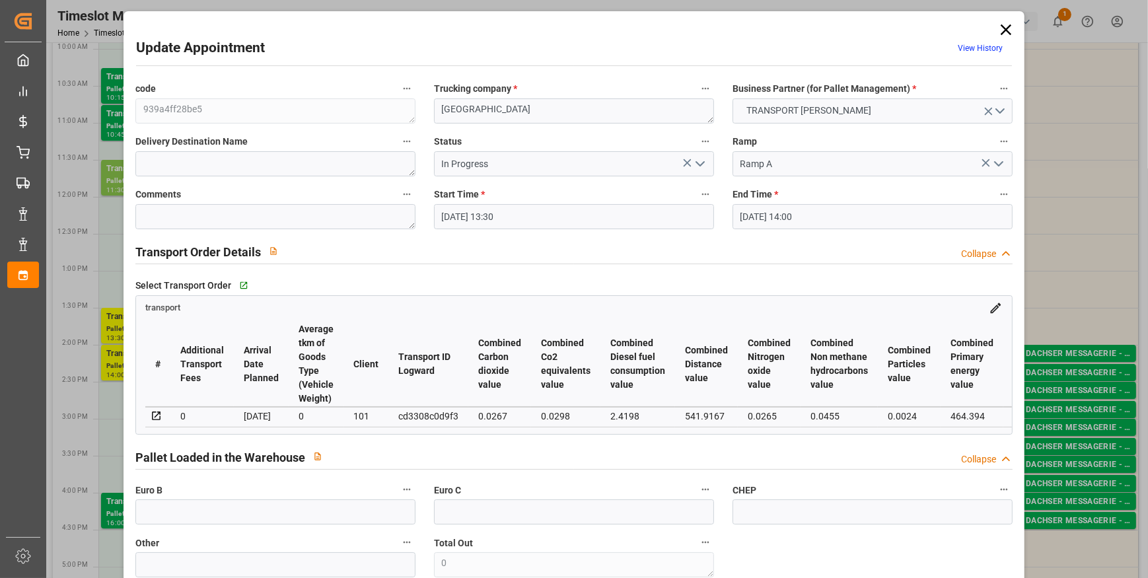
drag, startPoint x: 1003, startPoint y: 28, endPoint x: 965, endPoint y: 50, distance: 43.5
click at [1003, 28] on icon at bounding box center [1006, 29] width 11 height 11
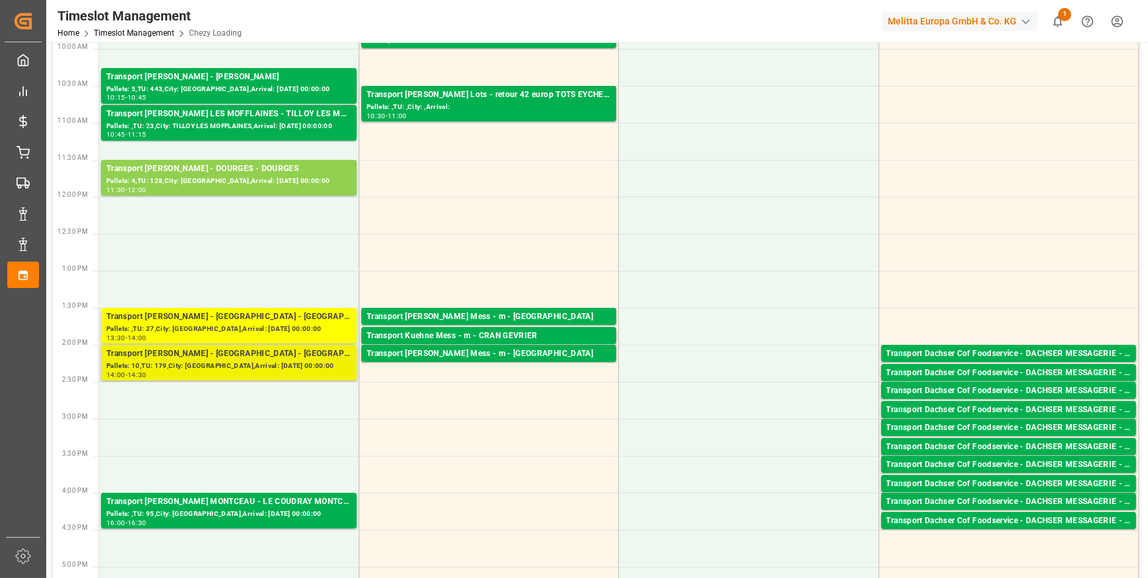
click at [230, 361] on div "Pallets: 10,TU: 179,City: [GEOGRAPHIC_DATA],Arrival: [DATE] 00:00:00" at bounding box center [228, 366] width 245 height 11
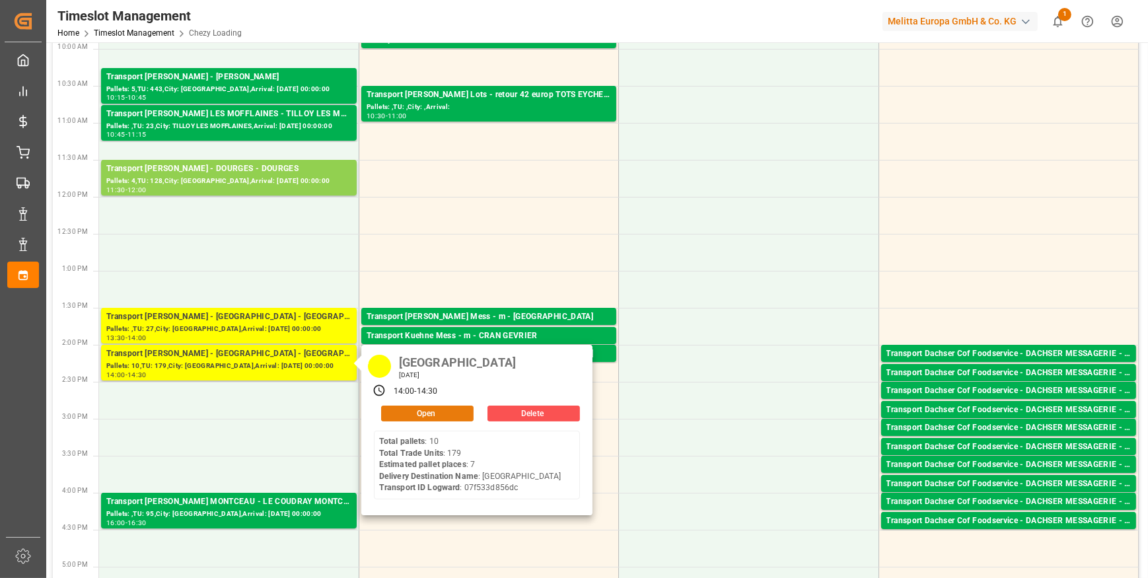
click at [397, 411] on button "Open" at bounding box center [427, 414] width 92 height 16
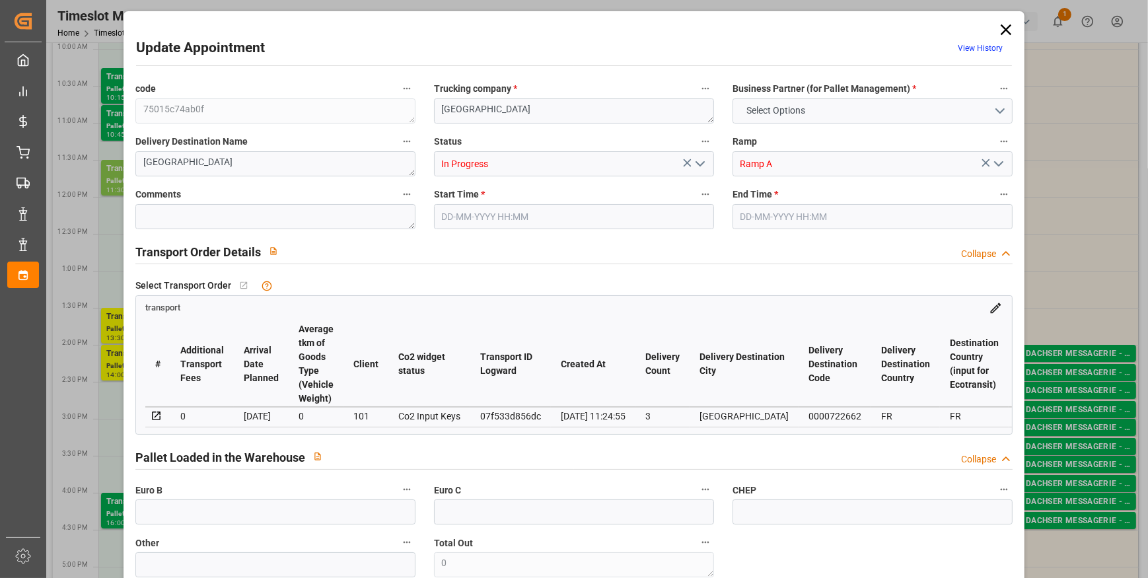
type input "8"
type input "210.87"
type input "0"
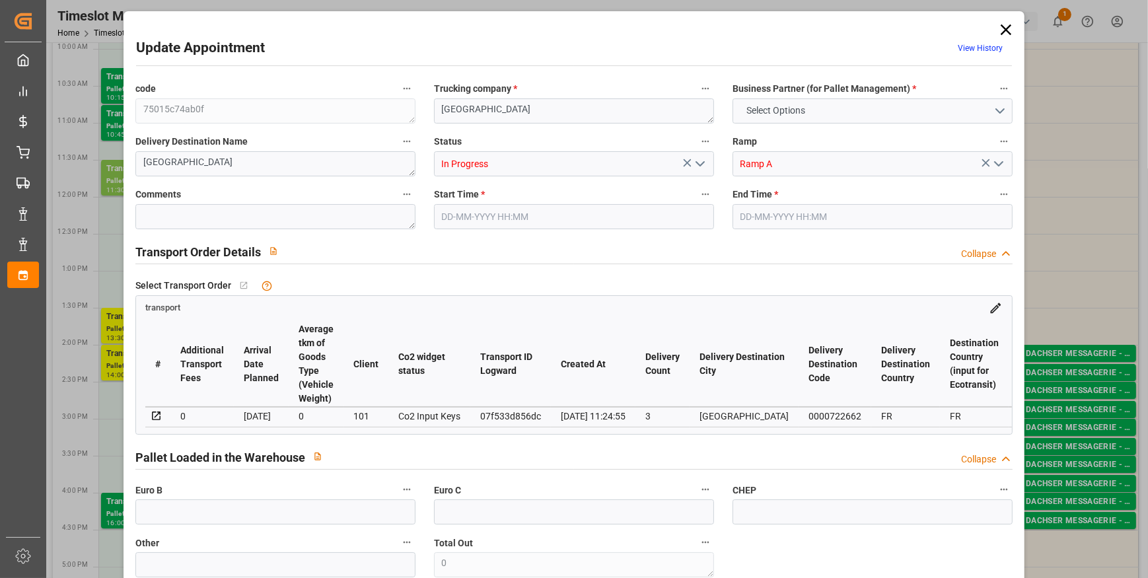
type input "203.7426"
type input "-7.1274"
type input "19"
type input "1135.242"
type input "1915.034"
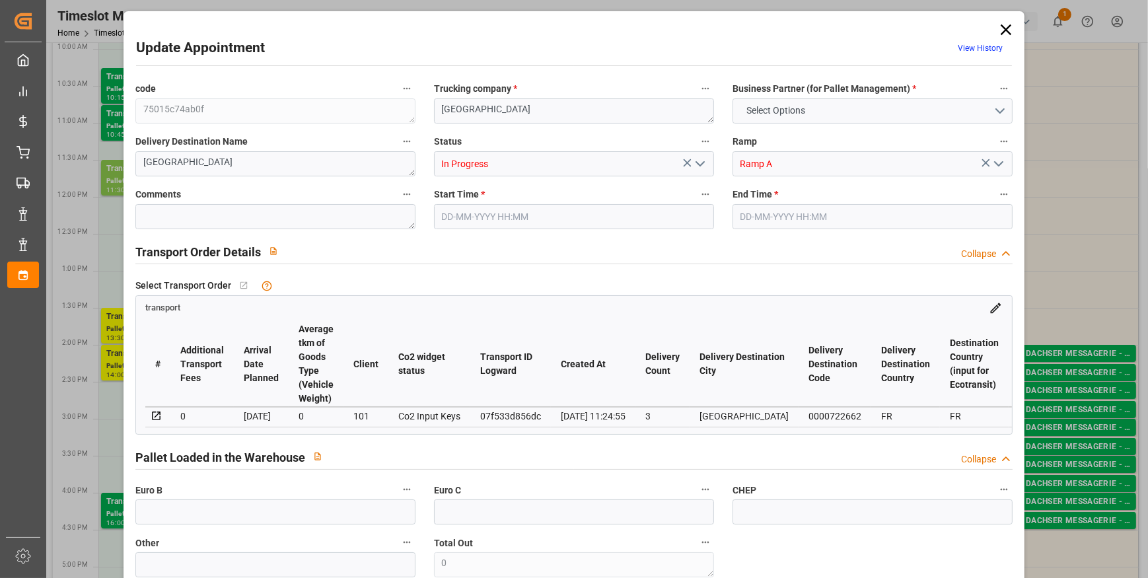
type input "8121.211"
type input "80"
type input "10"
type input "206"
type input "21"
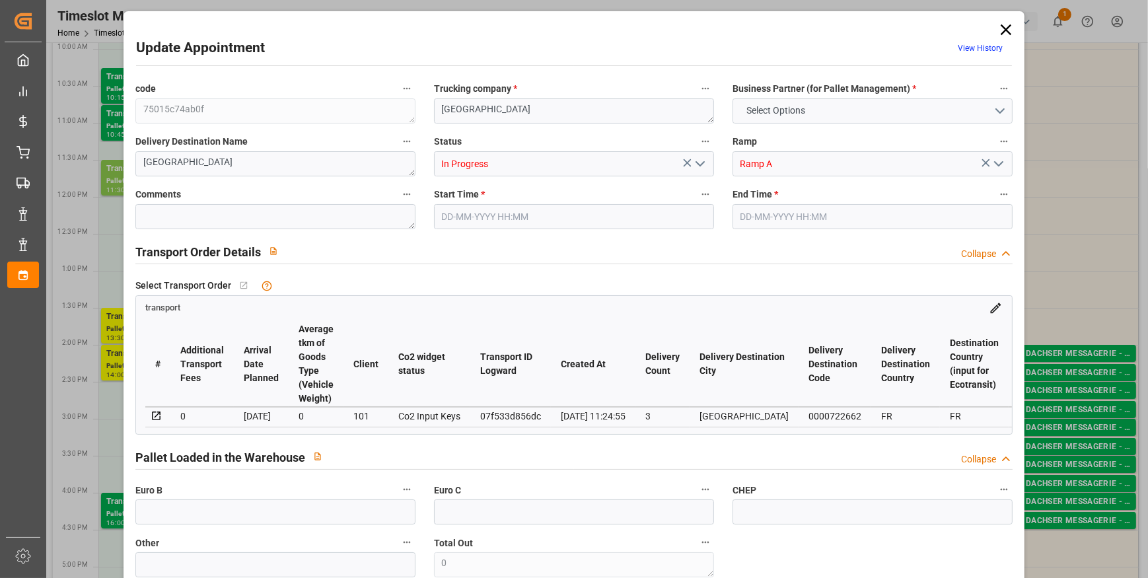
type input "101"
type input "1390.914"
type input "0"
type input "4710.8598"
type input "0"
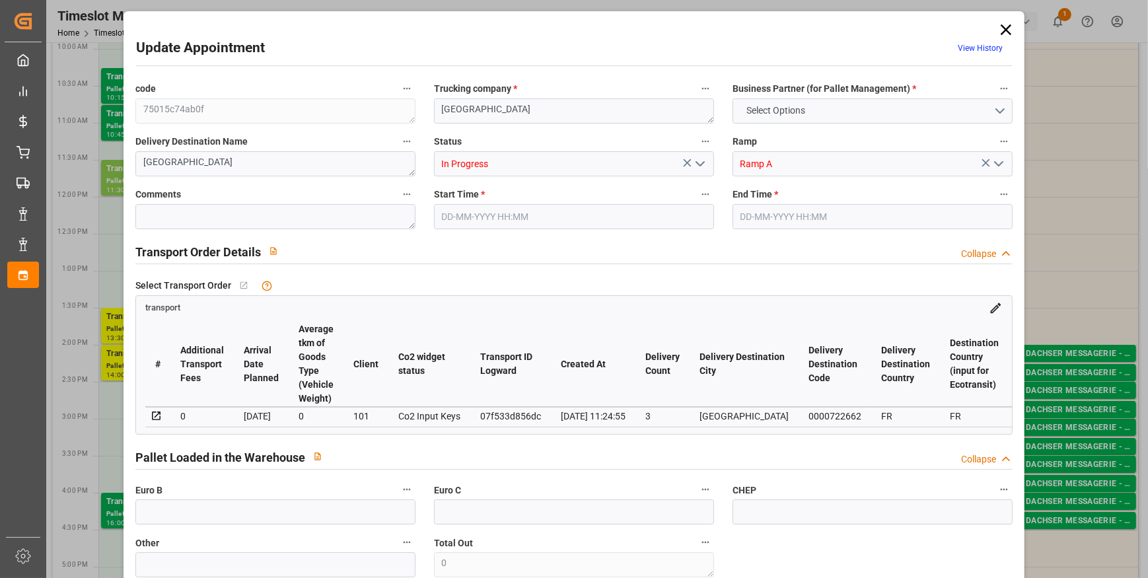
type input "0"
type input "21"
type input "35"
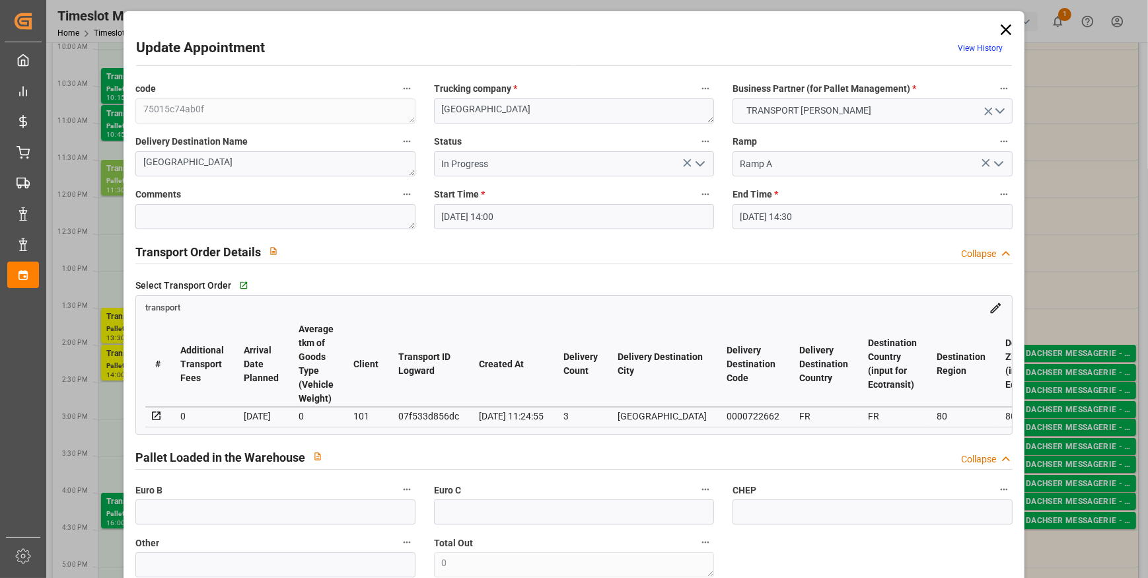
type input "10-09-2025 14:00"
type input "10-09-2025 14:30"
type input "05-09-2025 15:32"
type input "05-09-2025 11:24"
type input "[DATE]"
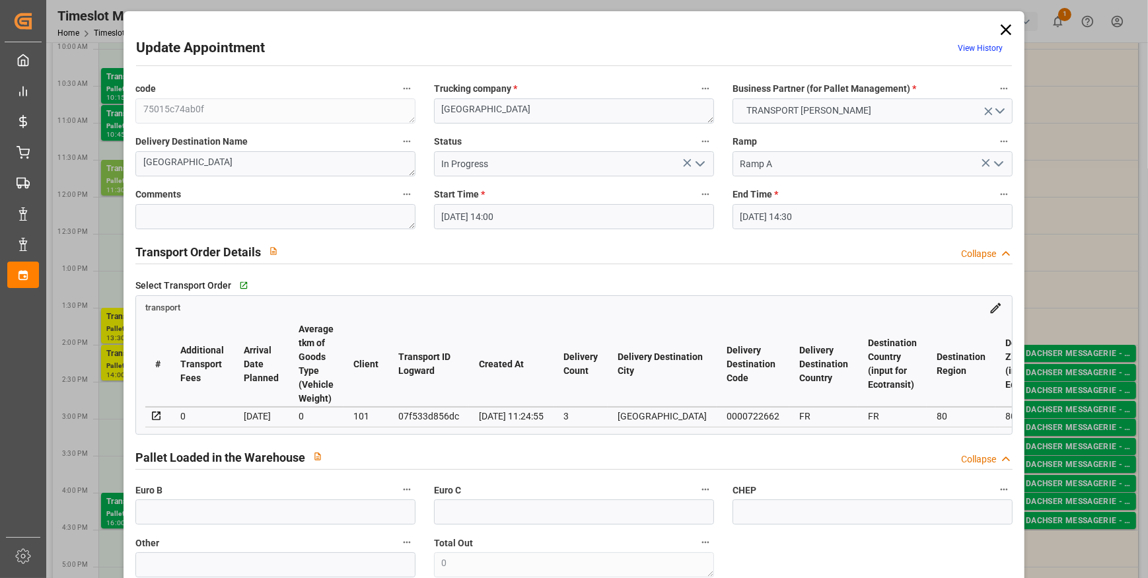
type input "[DATE]"
drag, startPoint x: 1007, startPoint y: 30, endPoint x: 945, endPoint y: 45, distance: 63.8
click at [1007, 30] on icon at bounding box center [1006, 29] width 18 height 18
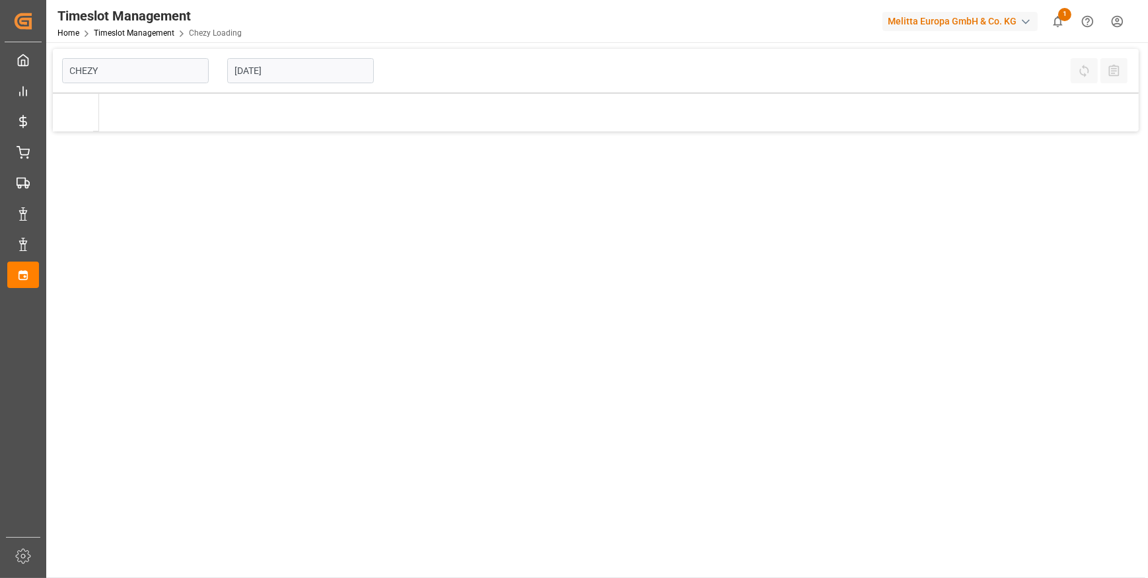
type input "Chezy Loading"
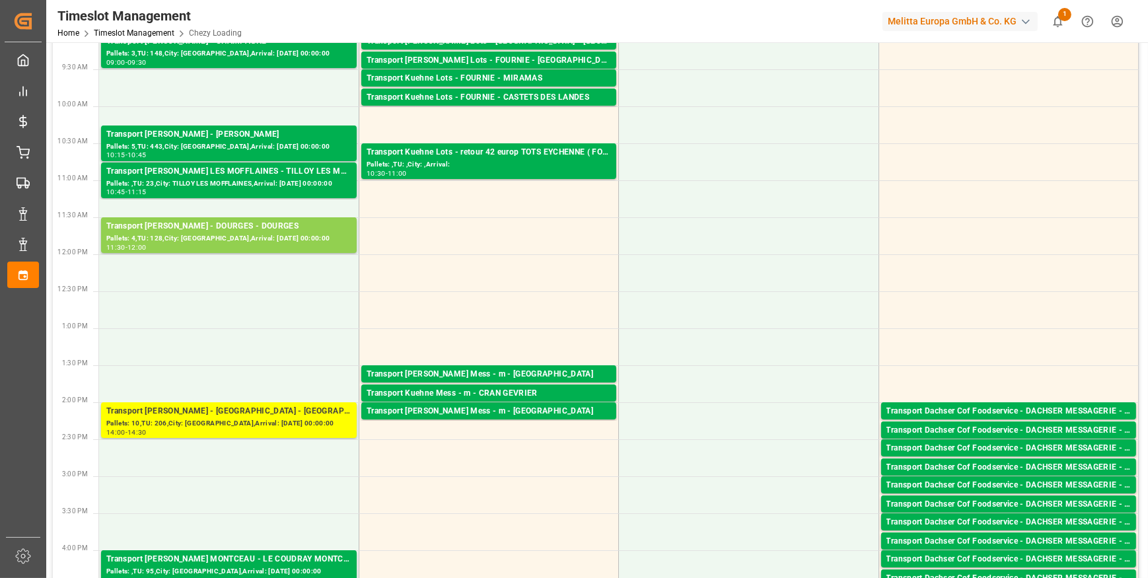
scroll to position [240, 0]
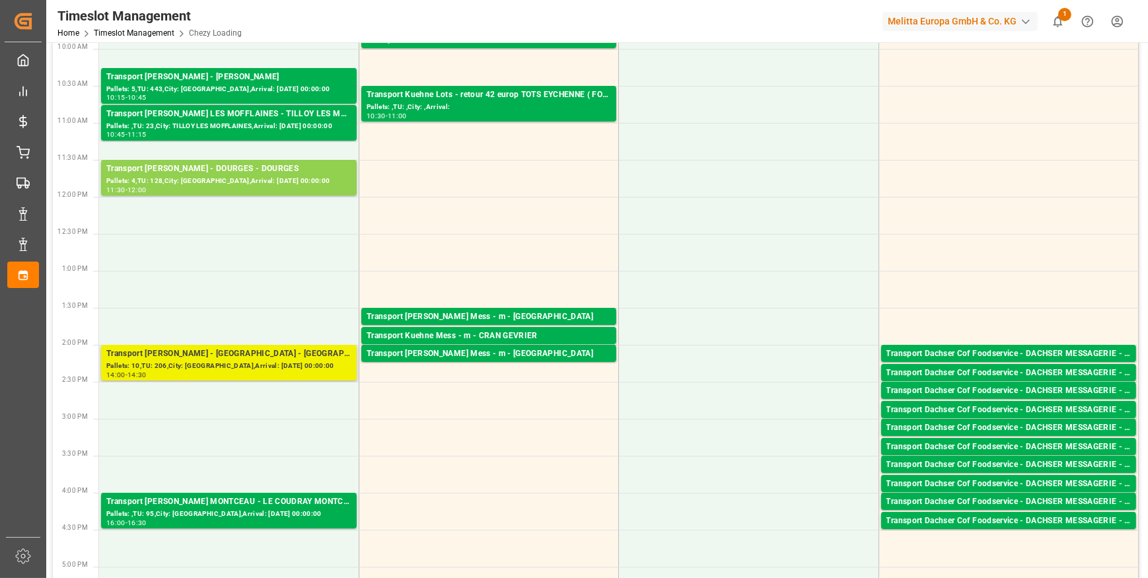
click at [210, 353] on div "Transport [PERSON_NAME] - [GEOGRAPHIC_DATA] - [GEOGRAPHIC_DATA]" at bounding box center [228, 353] width 245 height 13
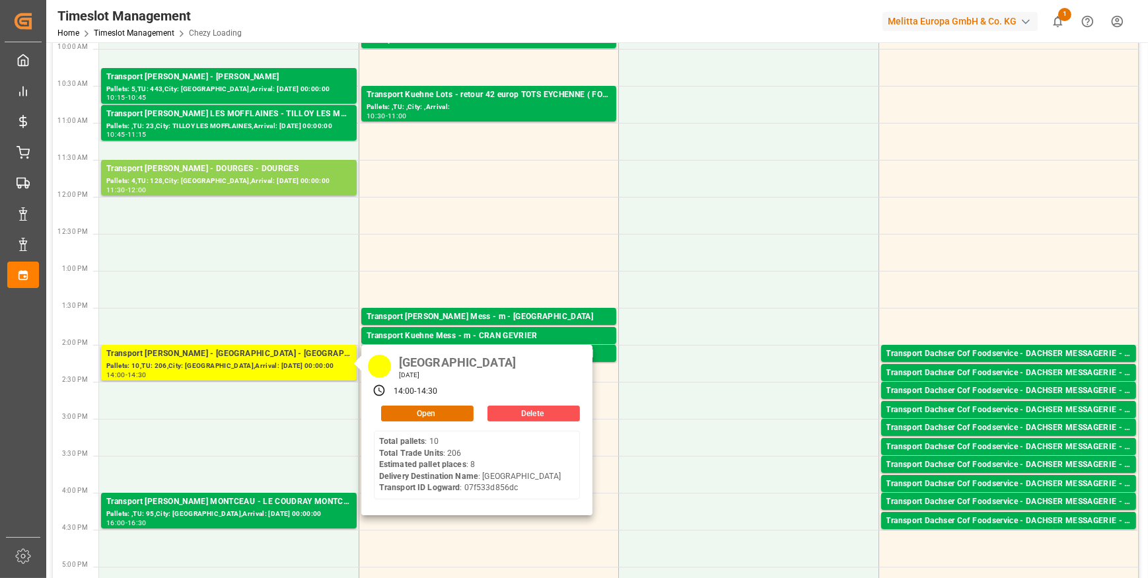
click at [423, 423] on div "AMIENS [DATE] 14:00 - 14:30 Open Delete Total pallets : 10 Total Trade Units : …" at bounding box center [476, 430] width 231 height 170
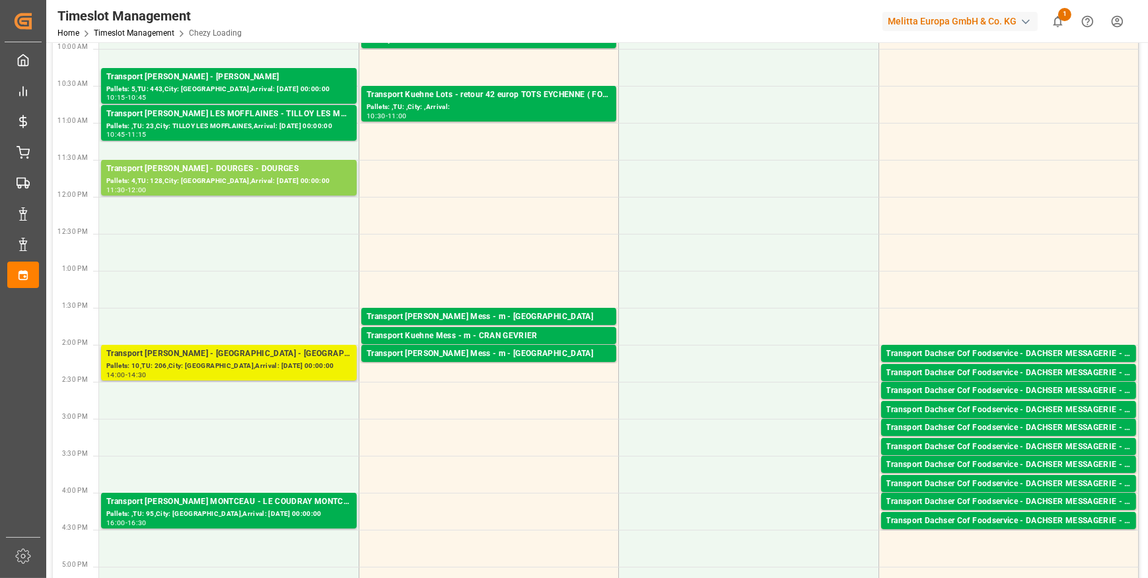
click at [289, 361] on div "Pallets: 10,TU: 206,City: [GEOGRAPHIC_DATA],Arrival: [DATE] 00:00:00" at bounding box center [228, 366] width 245 height 11
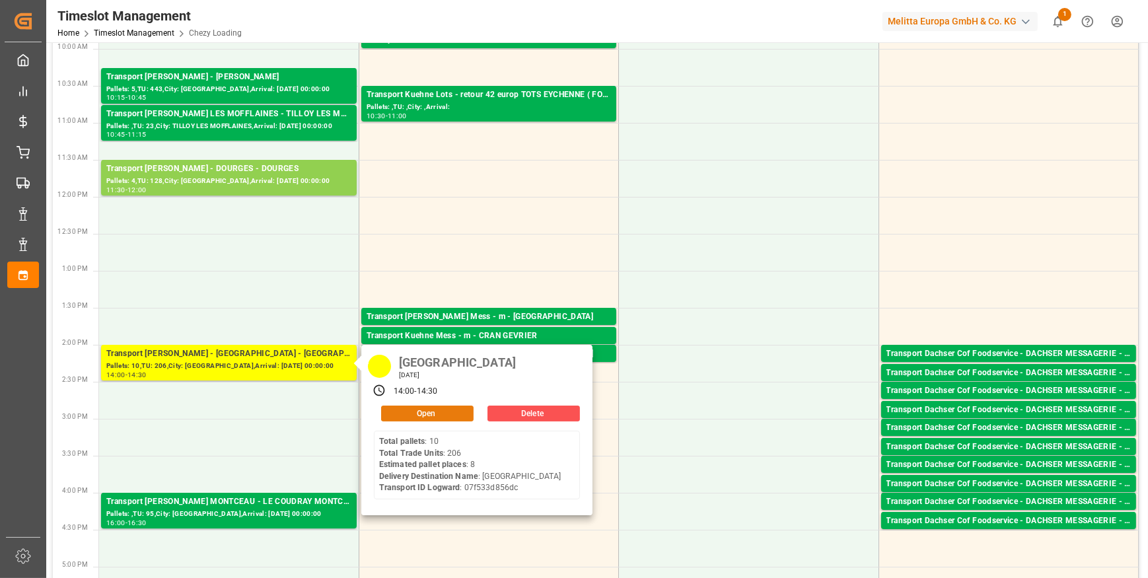
click at [411, 412] on button "Open" at bounding box center [427, 414] width 92 height 16
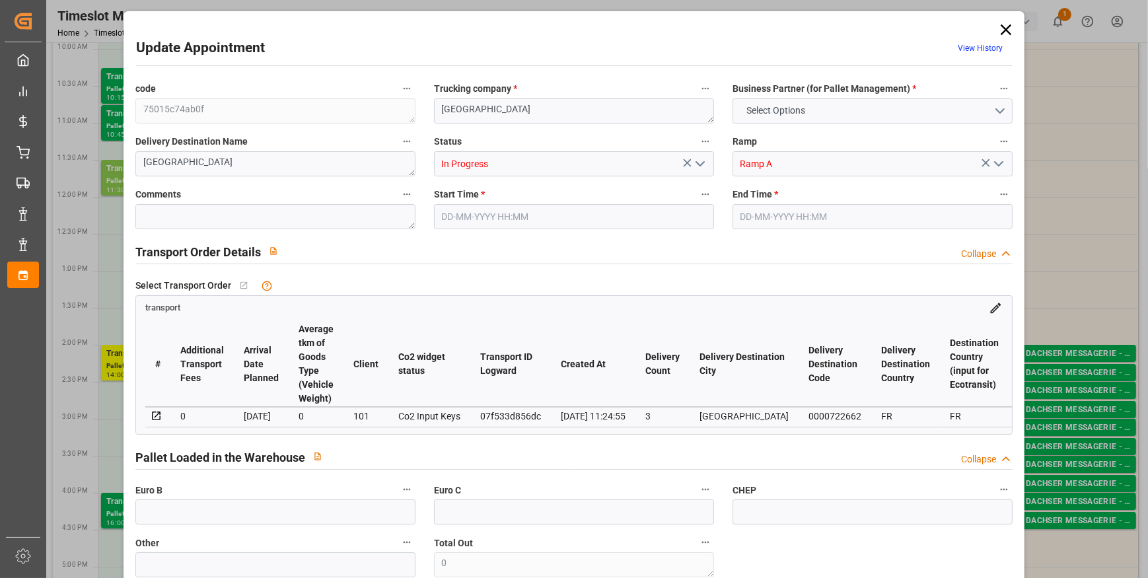
type input "8"
type input "210.87"
type input "0"
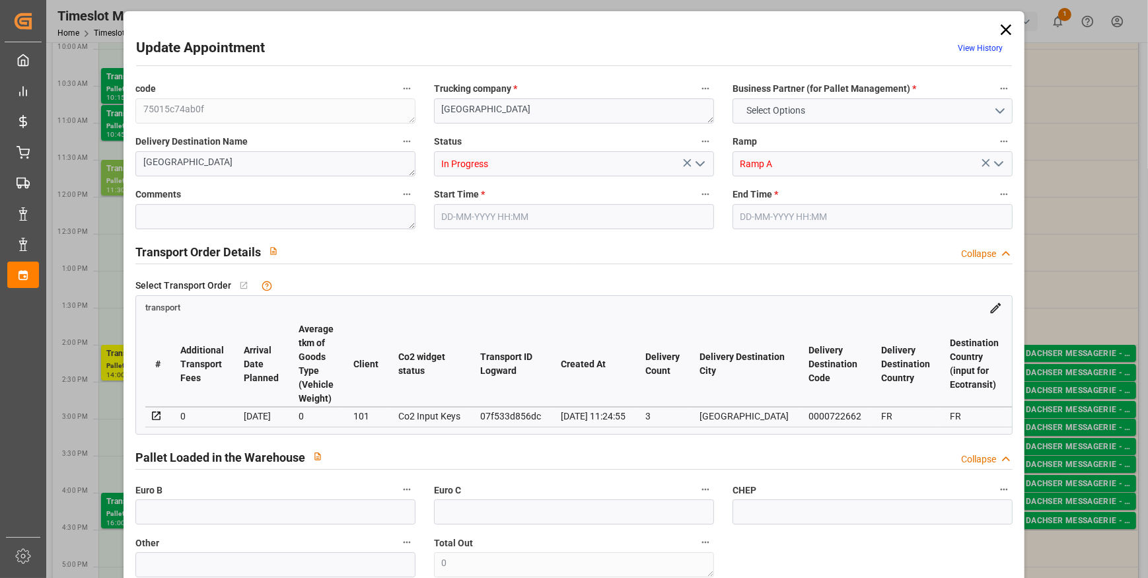
type input "203.7426"
type input "-7.1274"
type input "19"
type input "1135.242"
type input "1915.034"
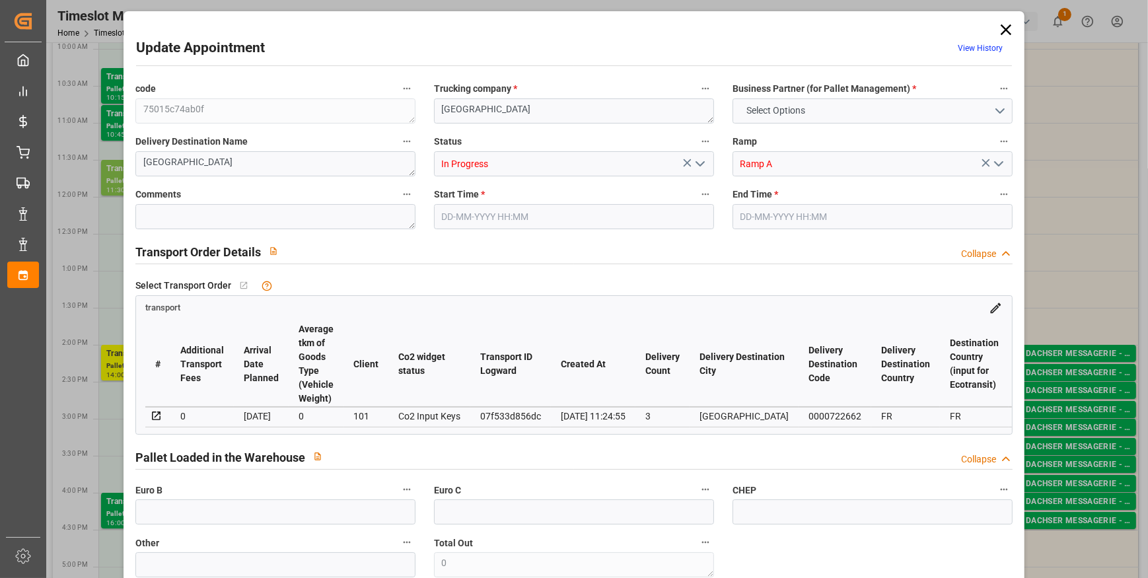
type input "8121.211"
type input "80"
type input "10"
type input "206"
type input "21"
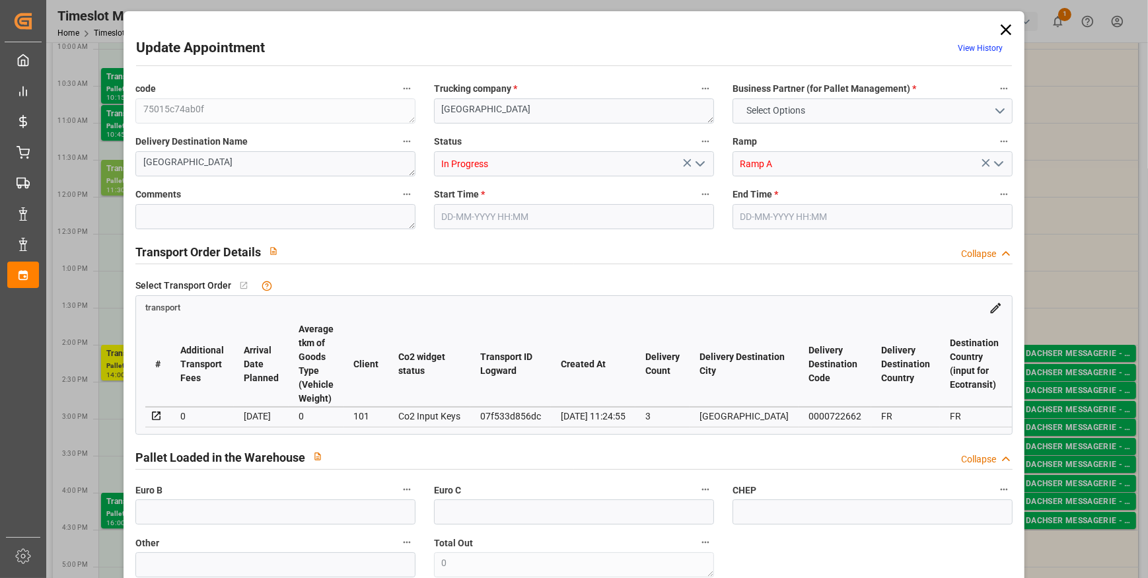
type input "101"
type input "1390.914"
type input "0"
type input "4710.8598"
type input "0"
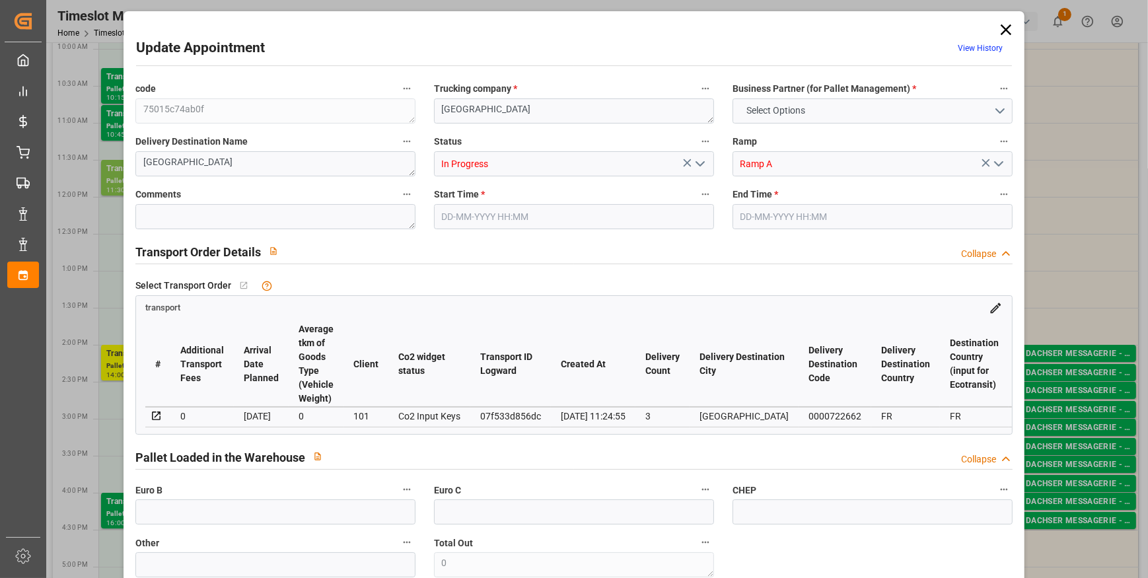
type input "0"
type input "21"
type input "35"
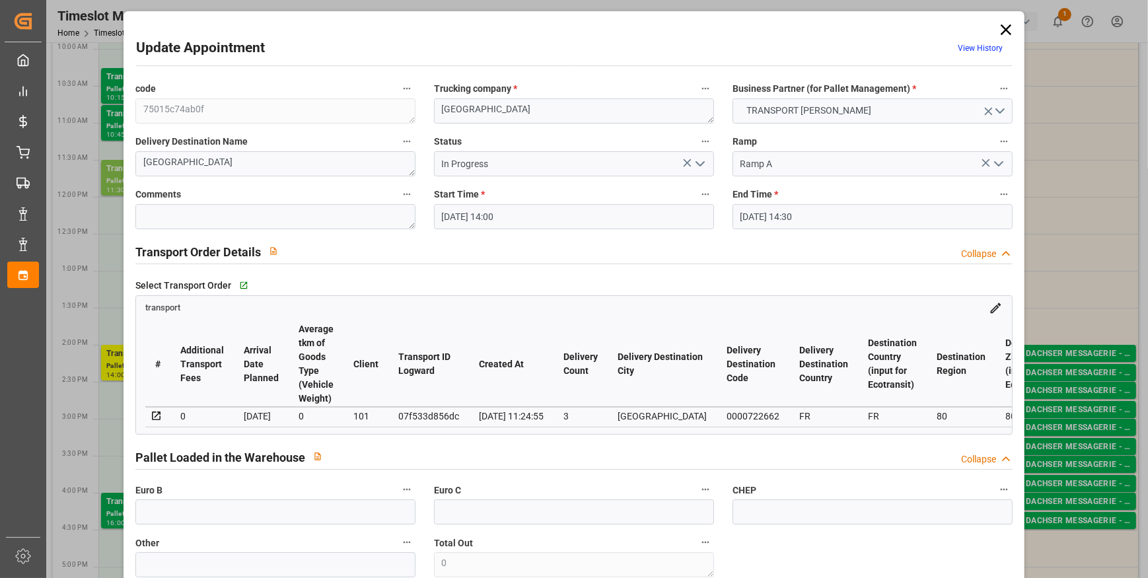
type input "[DATE] 14:00"
type input "[DATE] 14:30"
type input "[DATE] 15:32"
type input "[DATE] 11:24"
type input "[DATE]"
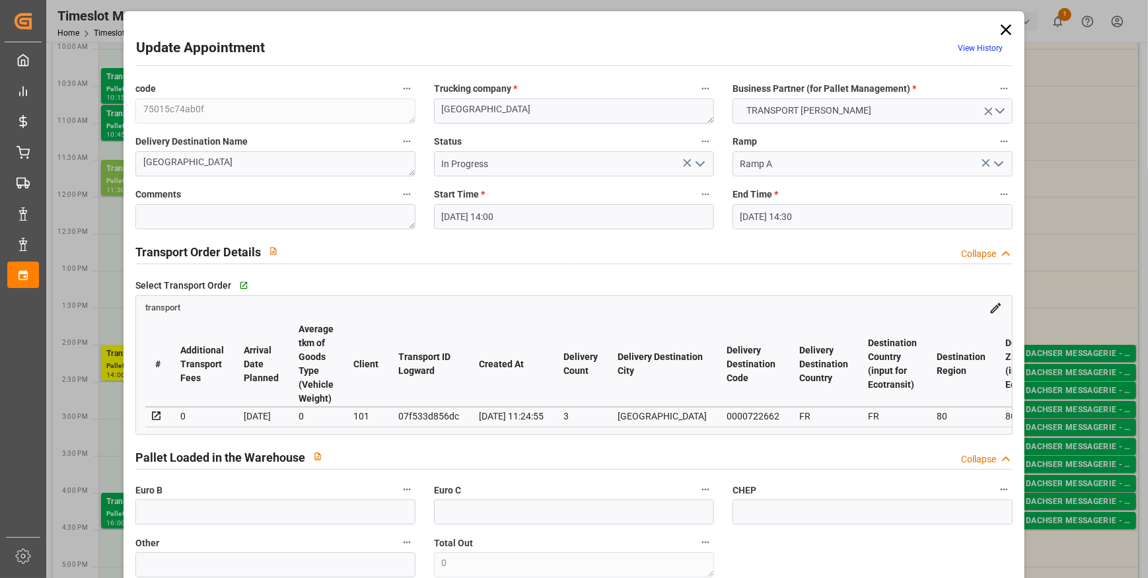
type input "[DATE]"
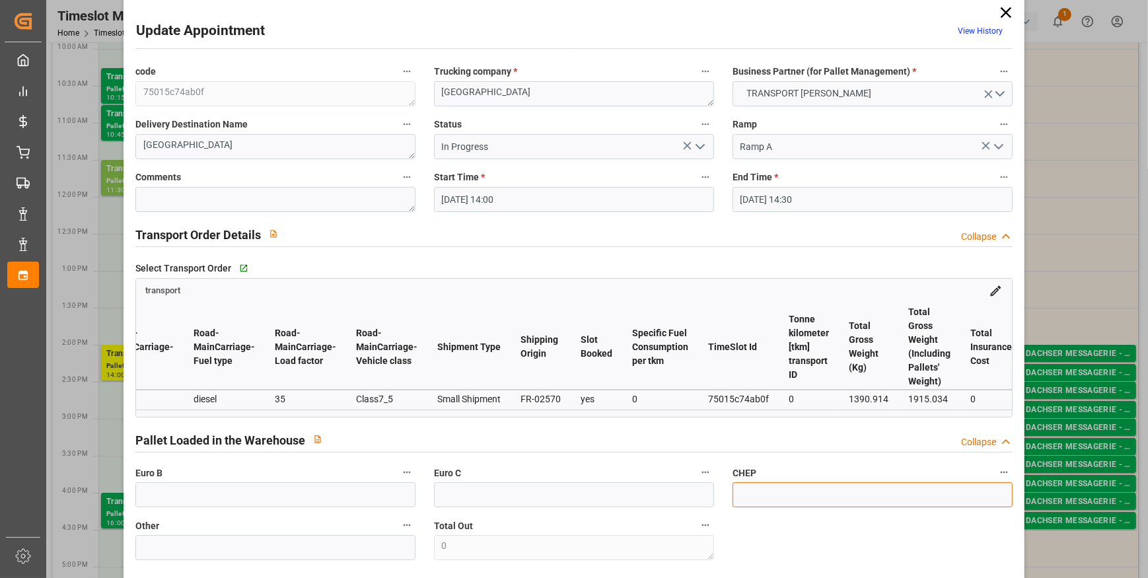
scroll to position [0, 0]
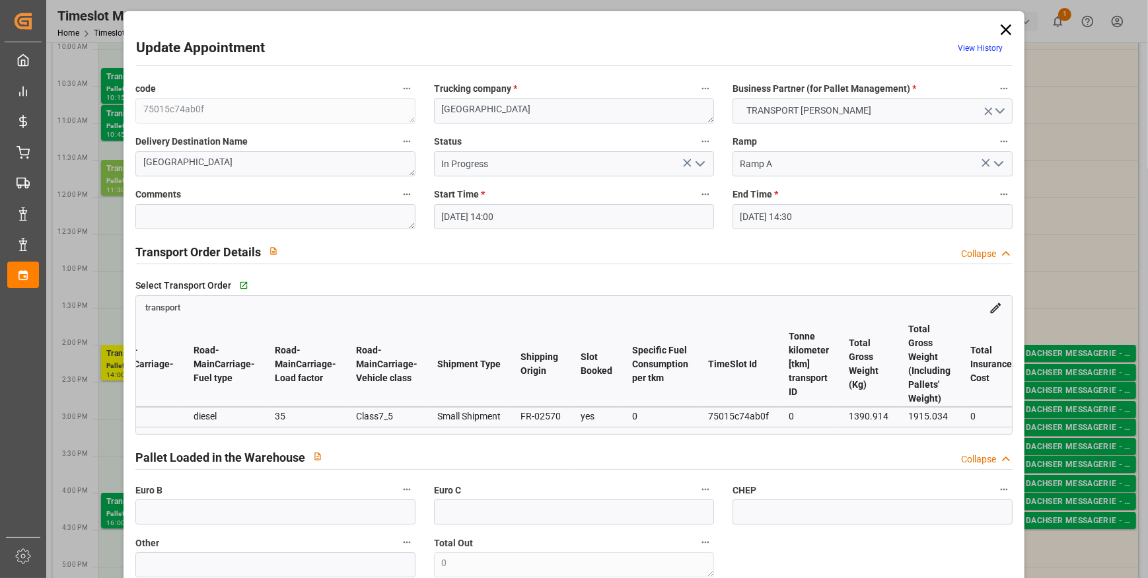
click at [1004, 33] on icon at bounding box center [1006, 29] width 18 height 18
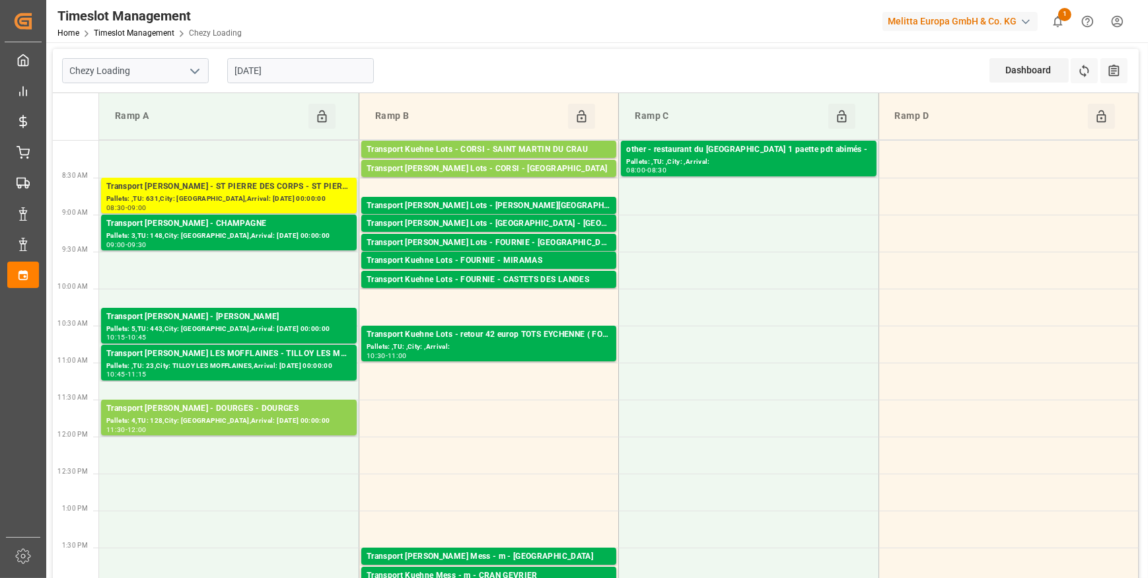
click at [303, 68] on input "[DATE]" at bounding box center [300, 70] width 147 height 25
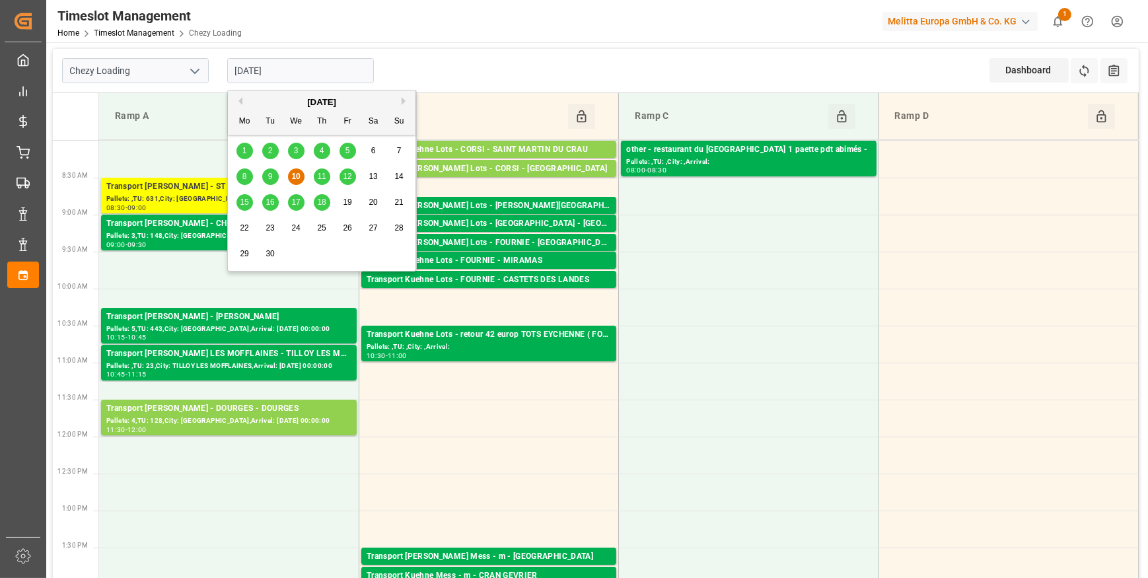
click at [322, 175] on span "11" at bounding box center [321, 176] width 9 height 9
type input "[DATE]"
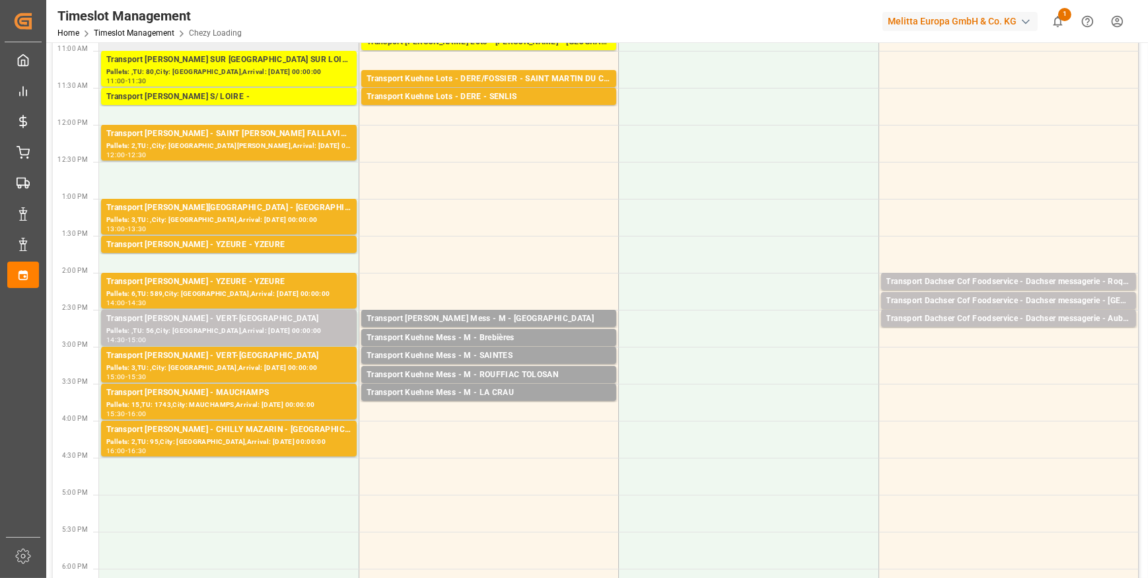
scroll to position [360, 0]
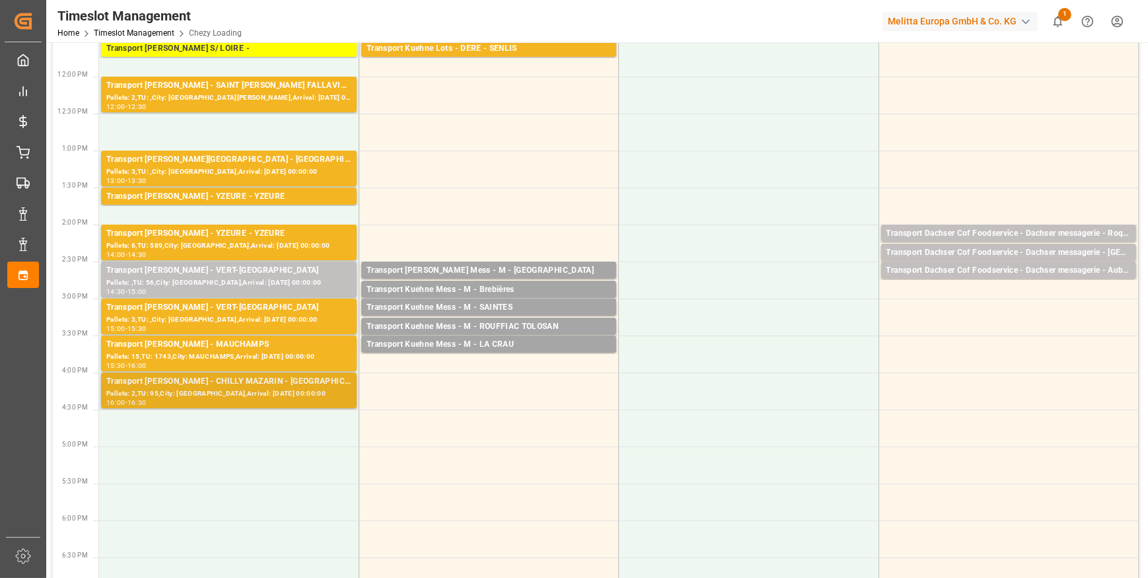
click at [253, 397] on div "Pallets: 2,TU: 95,City: [GEOGRAPHIC_DATA],Arrival: [DATE] 00:00:00" at bounding box center [228, 393] width 245 height 11
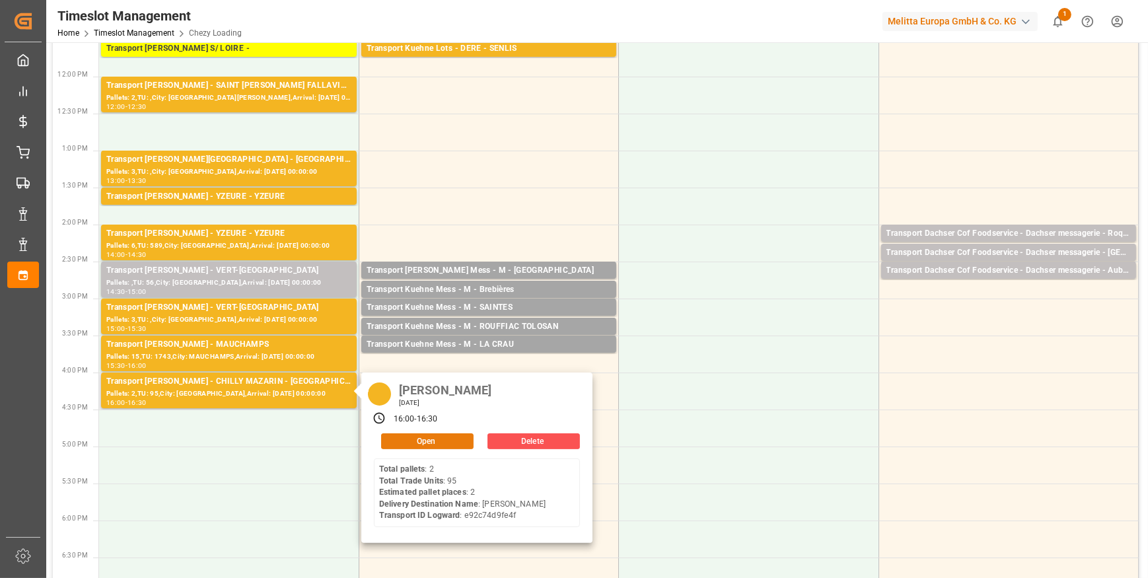
click at [426, 440] on button "Open" at bounding box center [427, 441] width 92 height 16
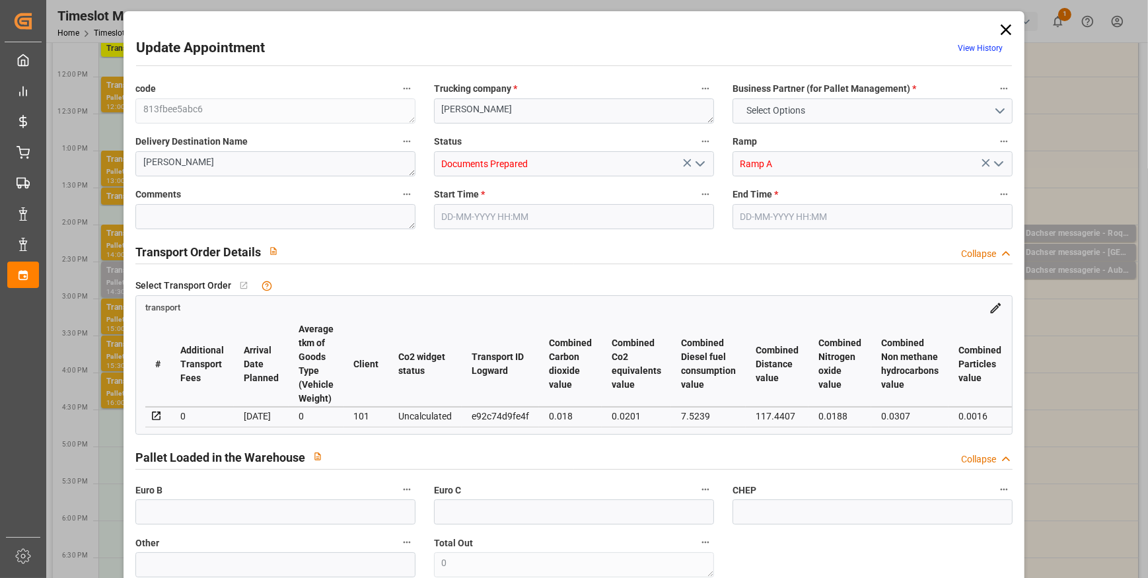
type input "2"
type input "133.26"
type input "0"
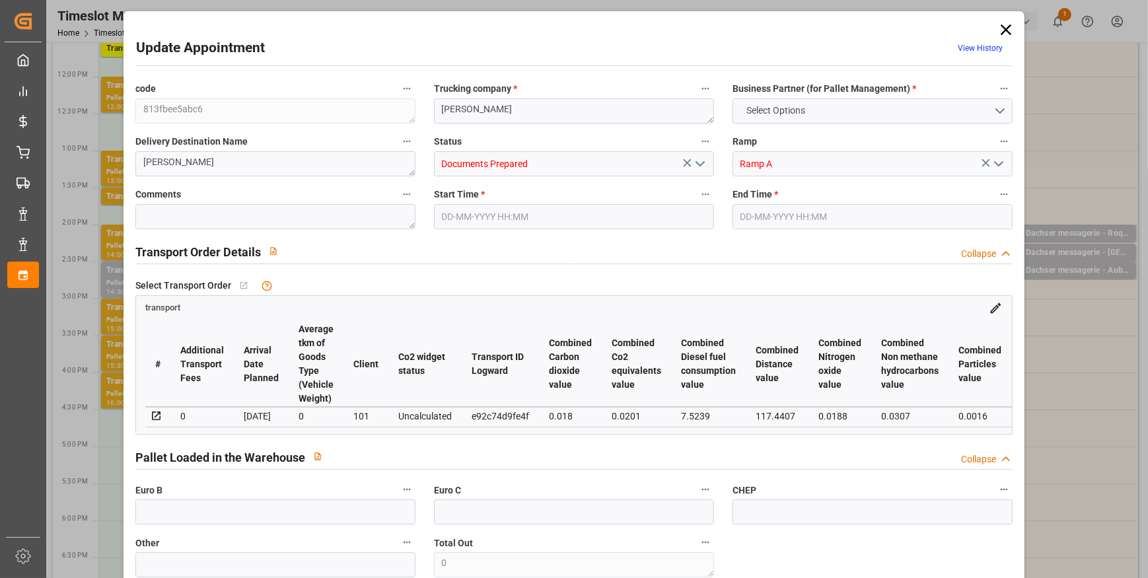
type input "128.7558"
type input "-4.5042"
type input "0"
type input "245.16"
type input "396"
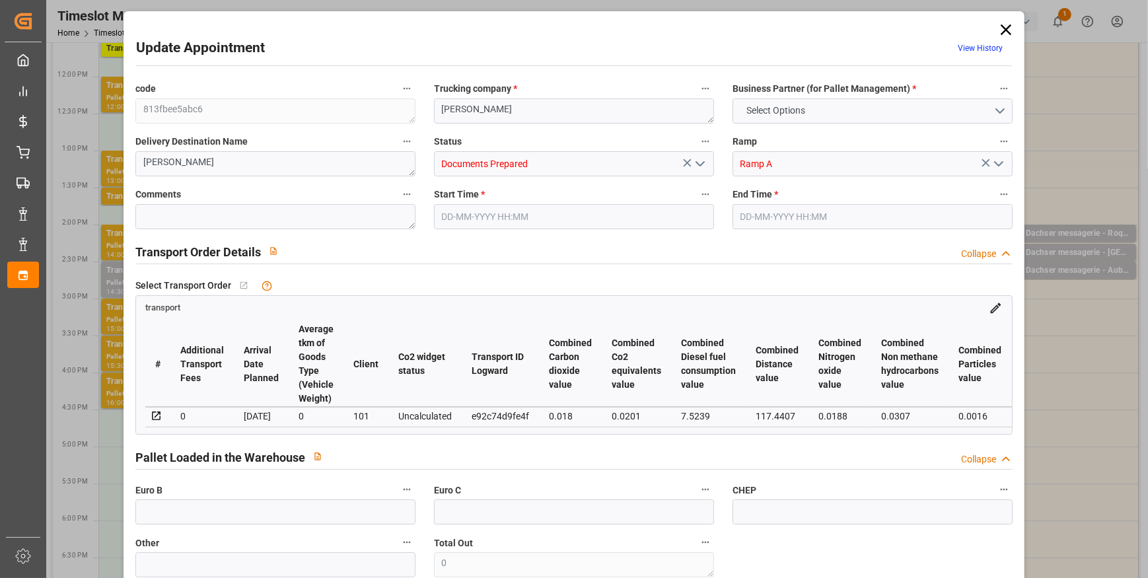
type input "1921.08"
type input "91"
type input "2"
type input "95"
type input "3"
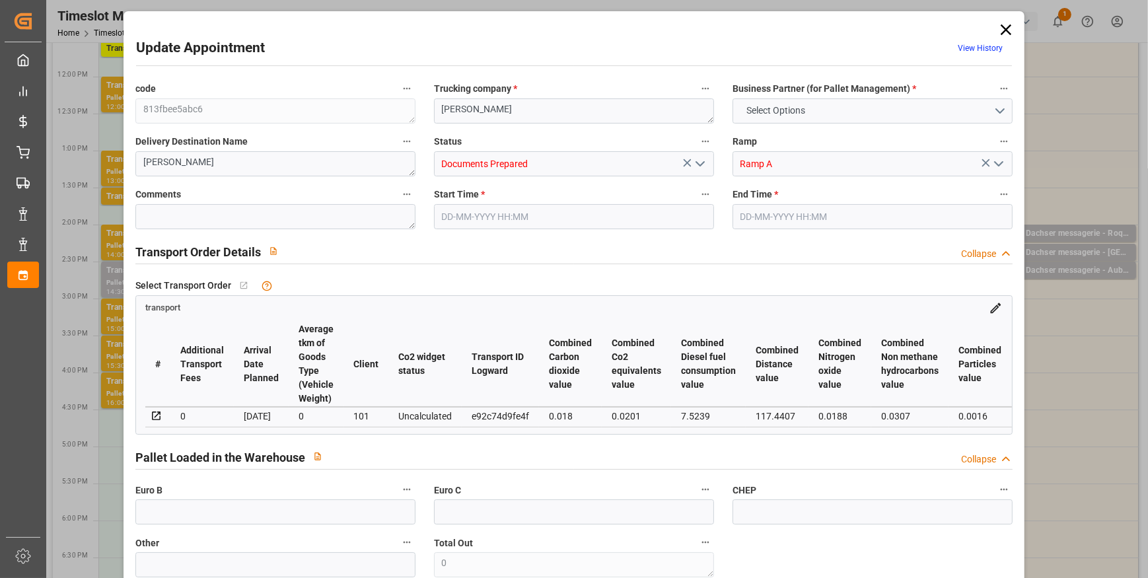
type input "101"
type input "310.208"
type input "0"
type input "4710.8598"
type input "0"
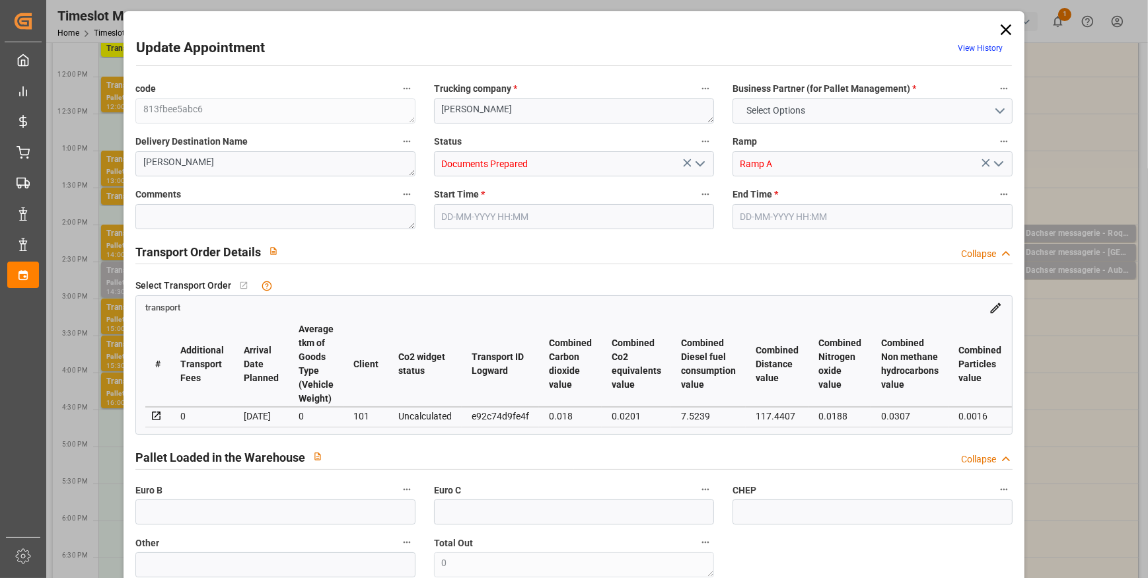
type input "0"
type input "21"
type input "35"
type input "11-09-2025 16:00"
type input "11-09-2025 16:30"
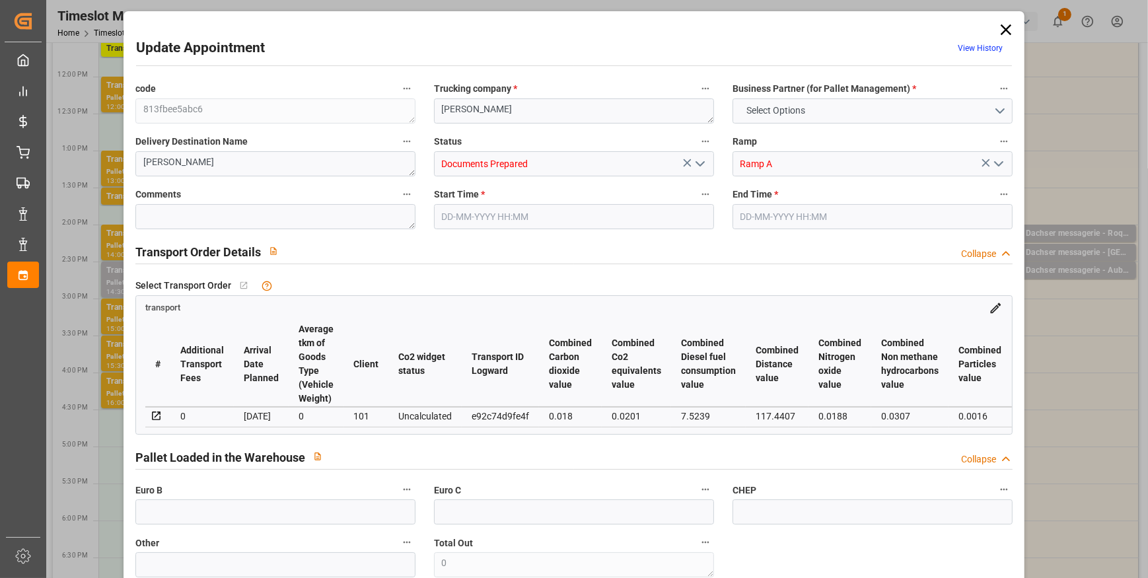
type input "05-09-2025 15:33"
type input "05-09-2025 11:26"
type input "[DATE]"
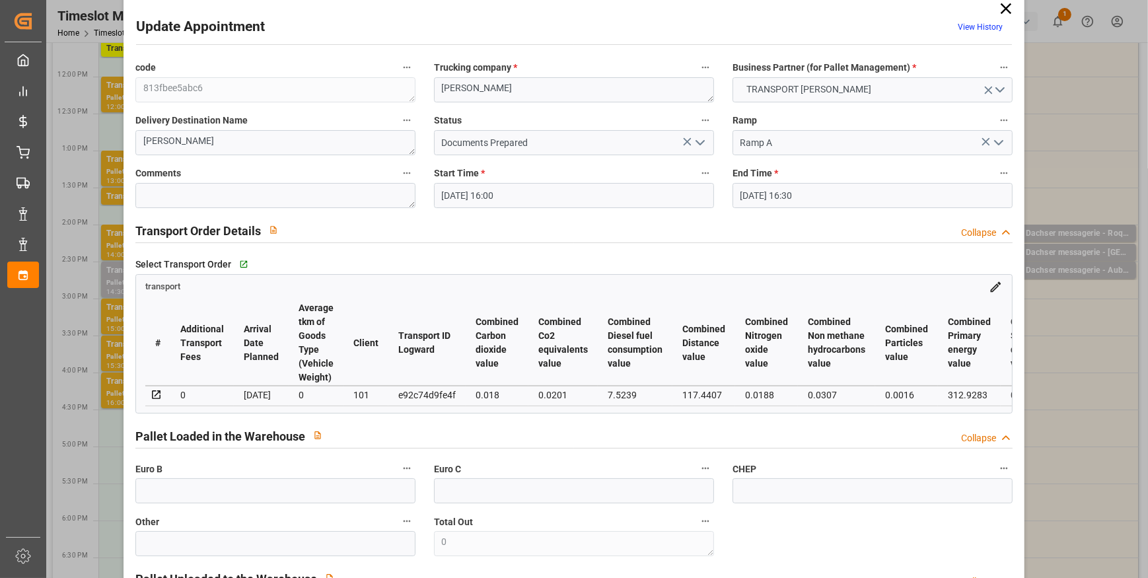
scroll to position [0, 0]
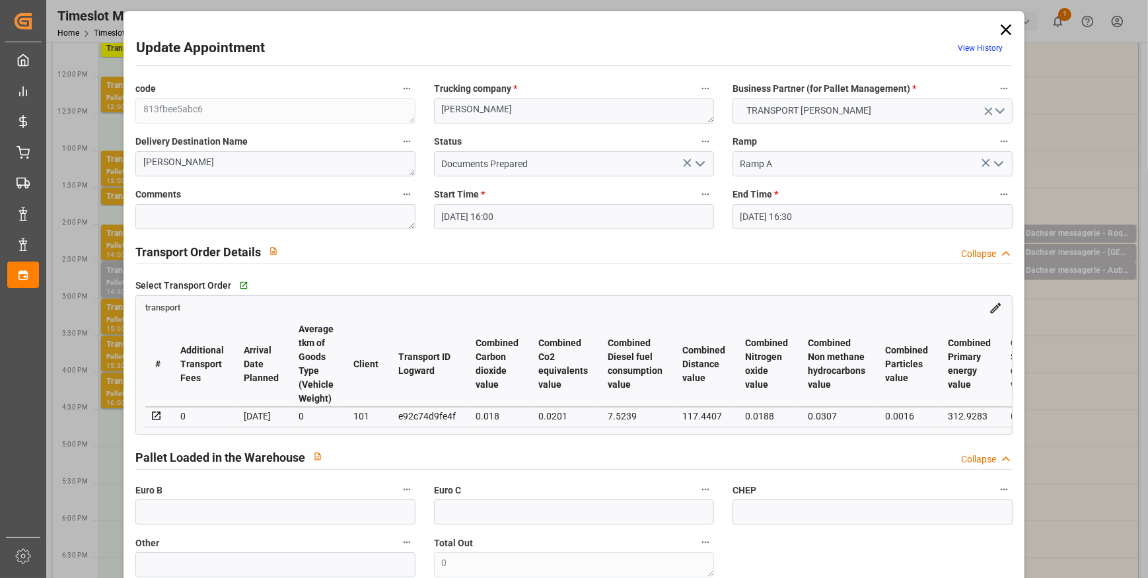
click at [698, 160] on icon "open menu" at bounding box center [700, 164] width 16 height 16
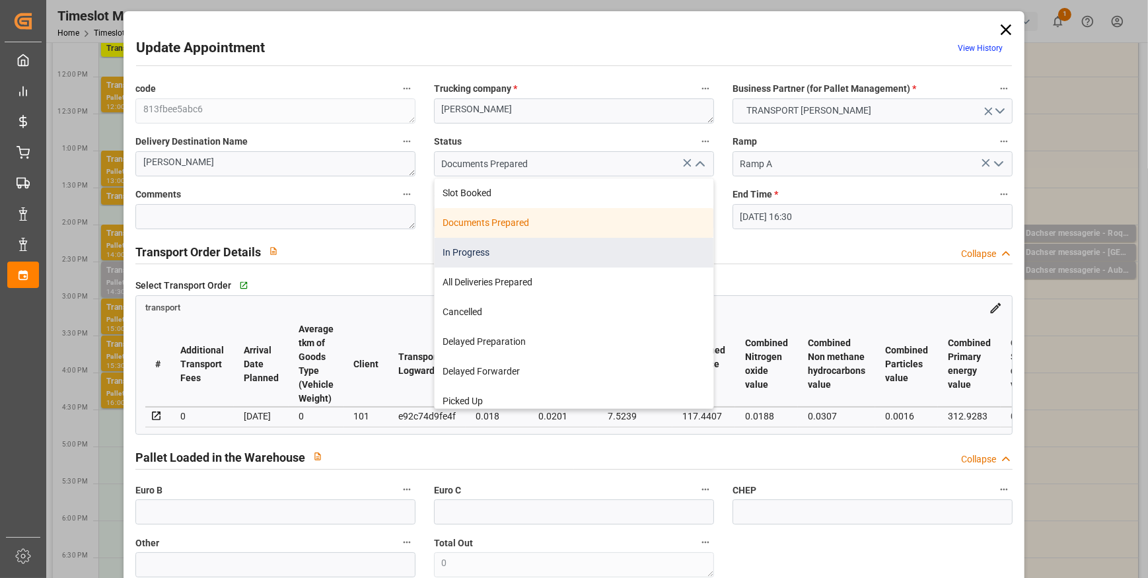
click at [496, 258] on div "In Progress" at bounding box center [574, 253] width 279 height 30
type input "In Progress"
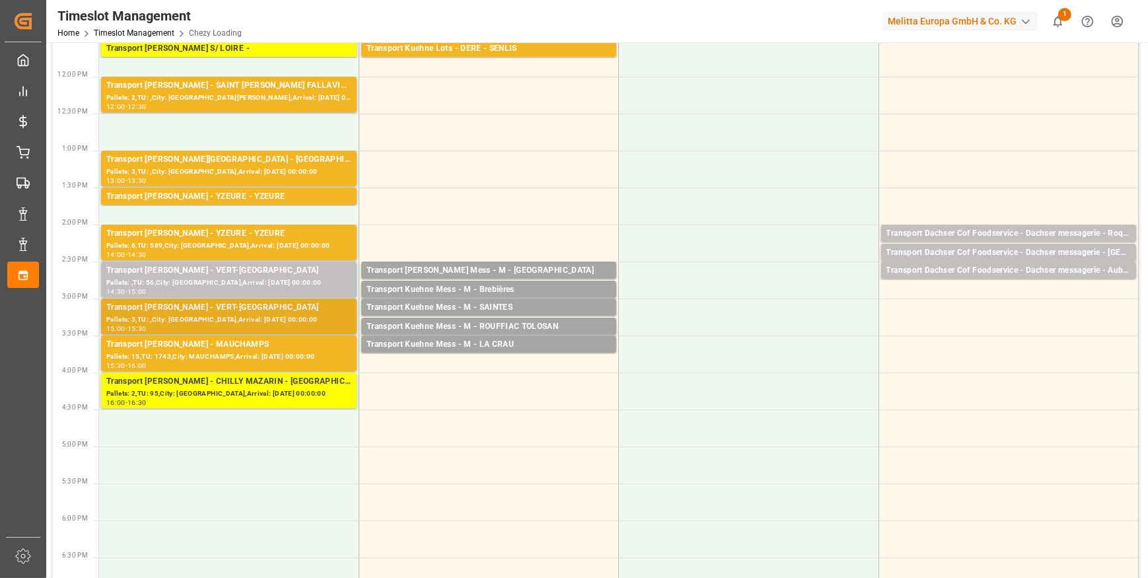
click at [275, 312] on div "Transport [PERSON_NAME] - VERT-[GEOGRAPHIC_DATA]" at bounding box center [228, 307] width 245 height 13
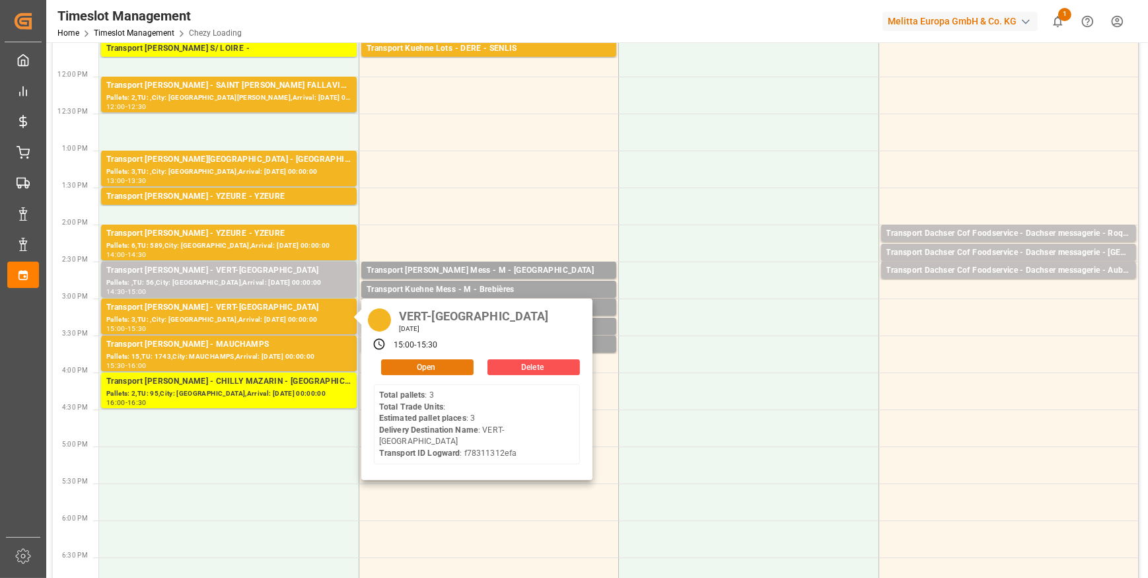
click at [417, 367] on button "Open" at bounding box center [427, 367] width 92 height 16
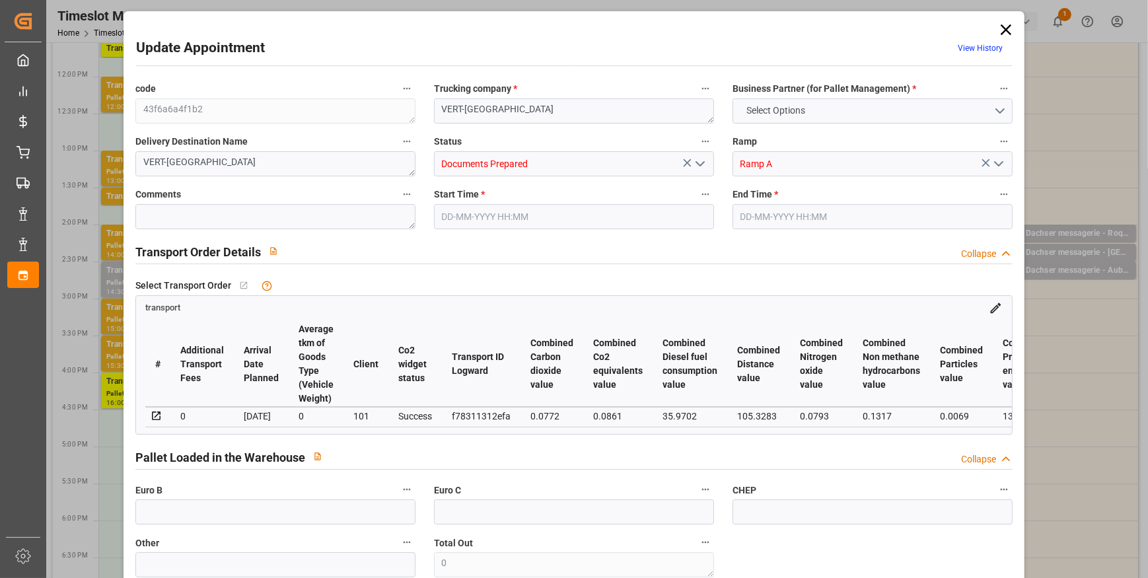
type input "3"
type input "136.72"
type input "0"
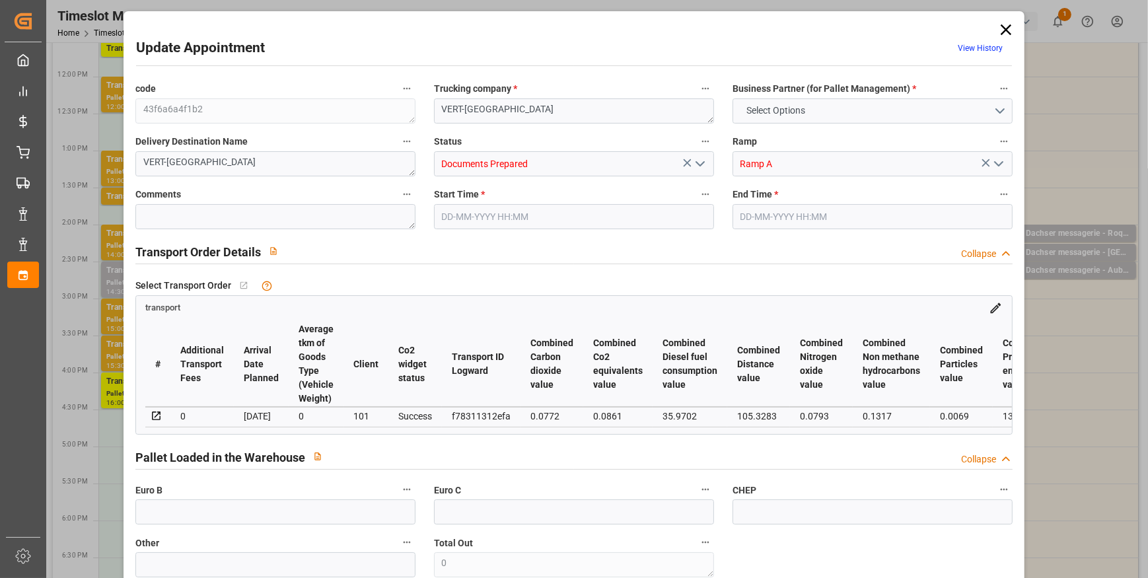
type input "132.0989"
type input "-4.6211"
type input "0"
type input "1452.696"
type input "1621"
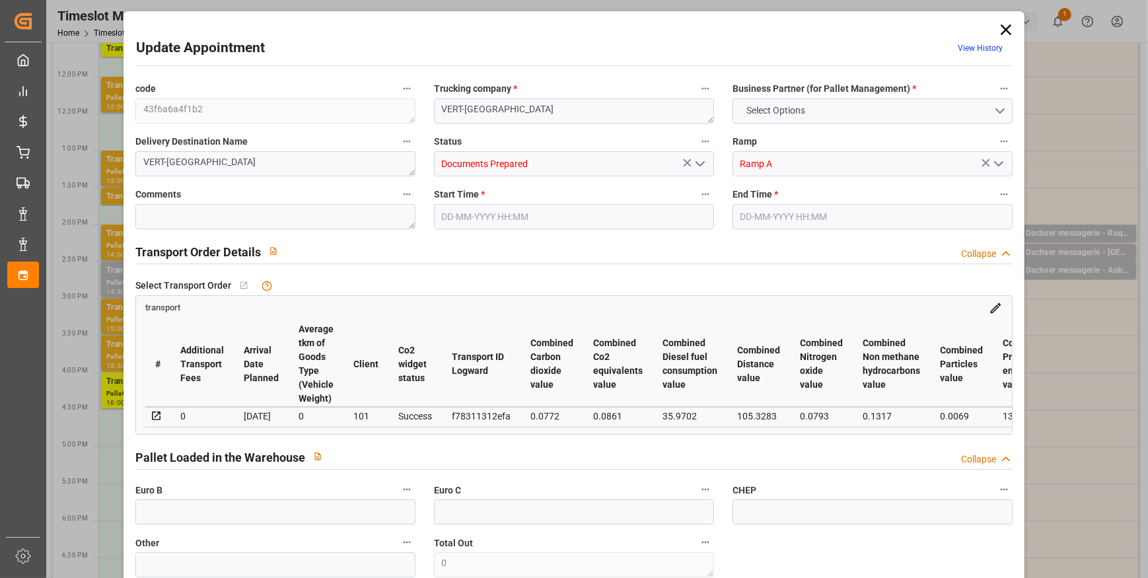
type input "3458.4"
type input "77"
type input "3"
type input "0"
type input "3"
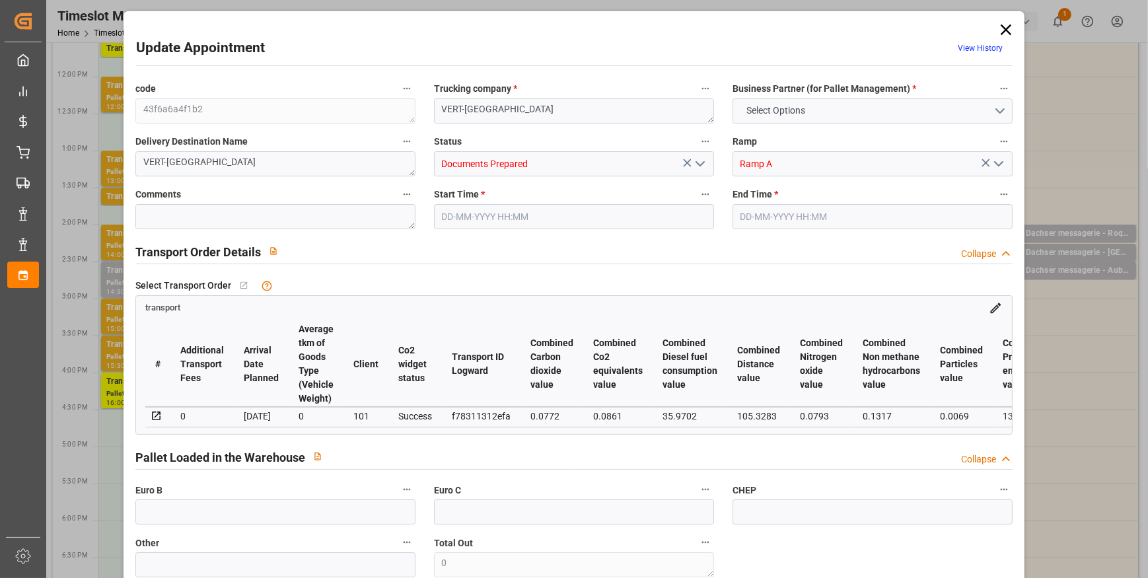
type input "101"
type input "1470.744"
type input "0"
type input "4710.8598"
type input "0"
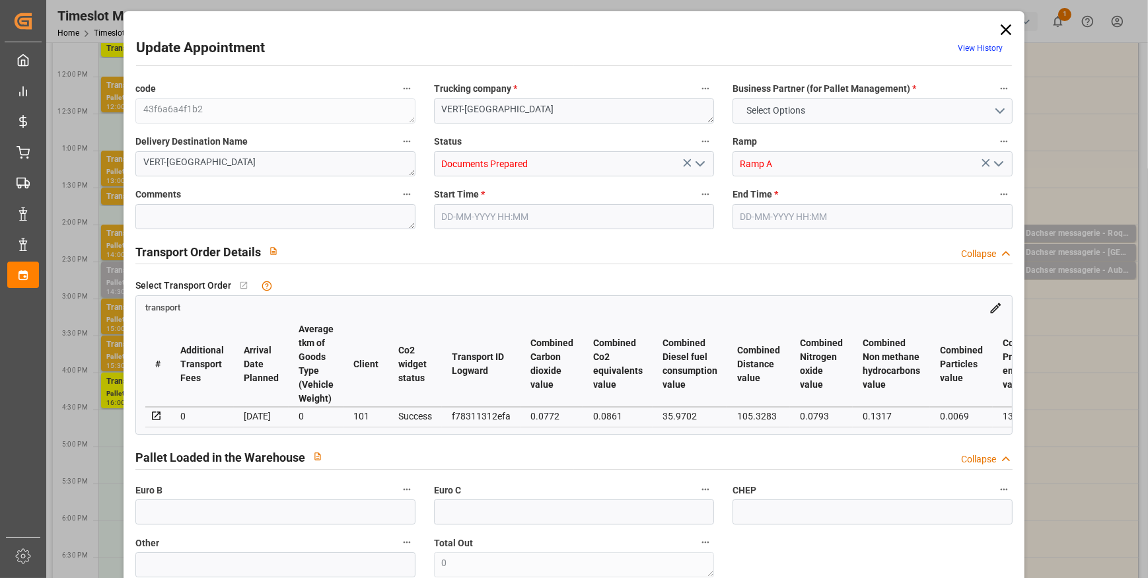
type input "0"
type input "21"
type input "35"
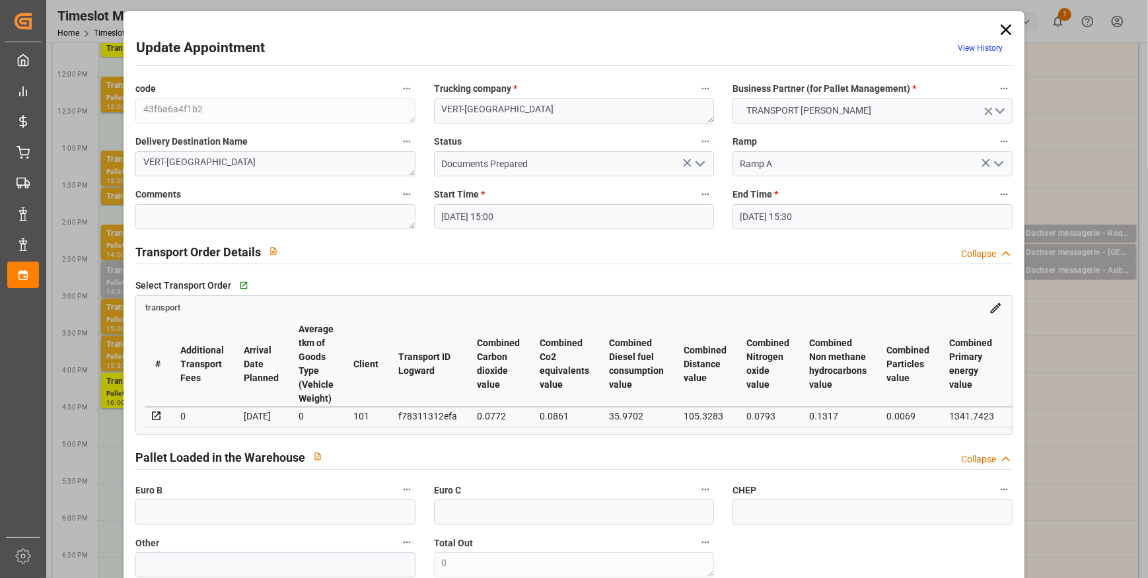
type input "11-09-2025 15:00"
type input "11-09-2025 15:30"
type input "05-09-2025 15:33"
type input "05-09-2025 11:25"
type input "[DATE]"
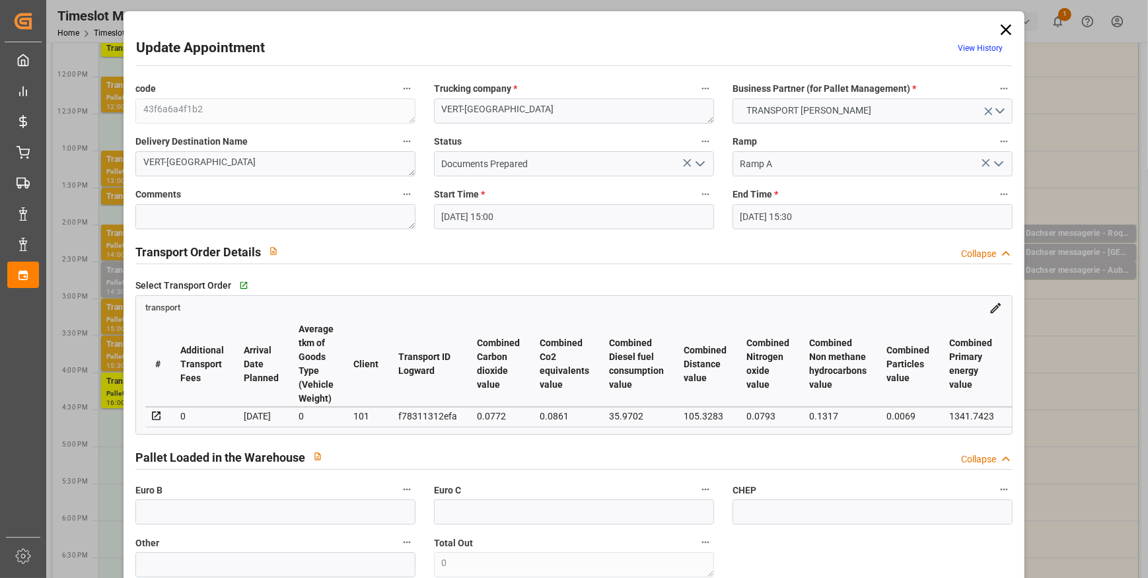
type input "[DATE]"
click at [697, 164] on polyline "open menu" at bounding box center [700, 164] width 8 height 4
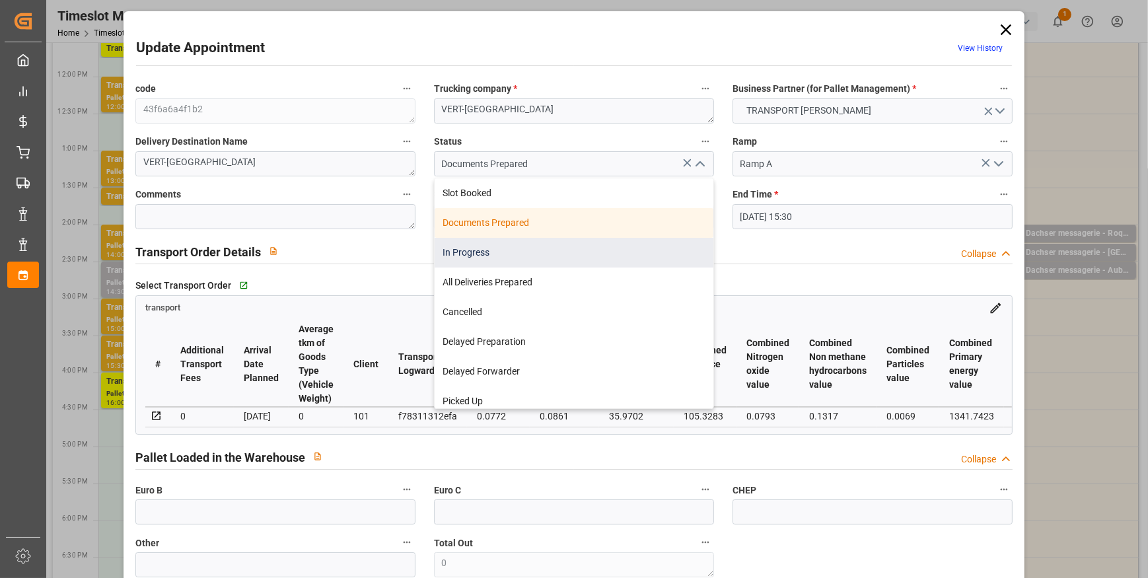
click at [495, 255] on div "In Progress" at bounding box center [574, 253] width 279 height 30
type input "In Progress"
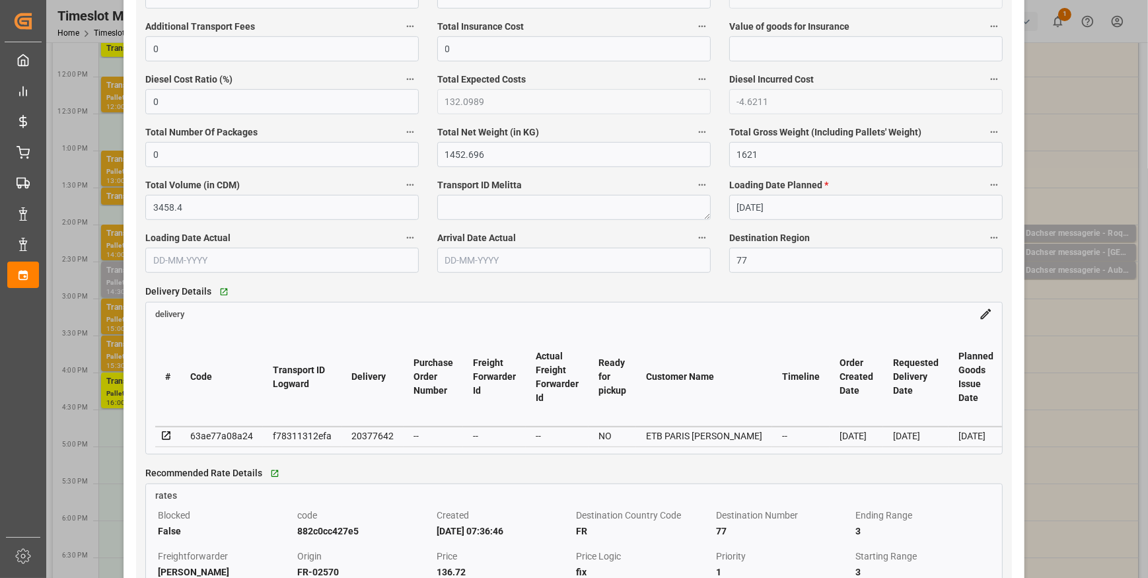
scroll to position [900, 0]
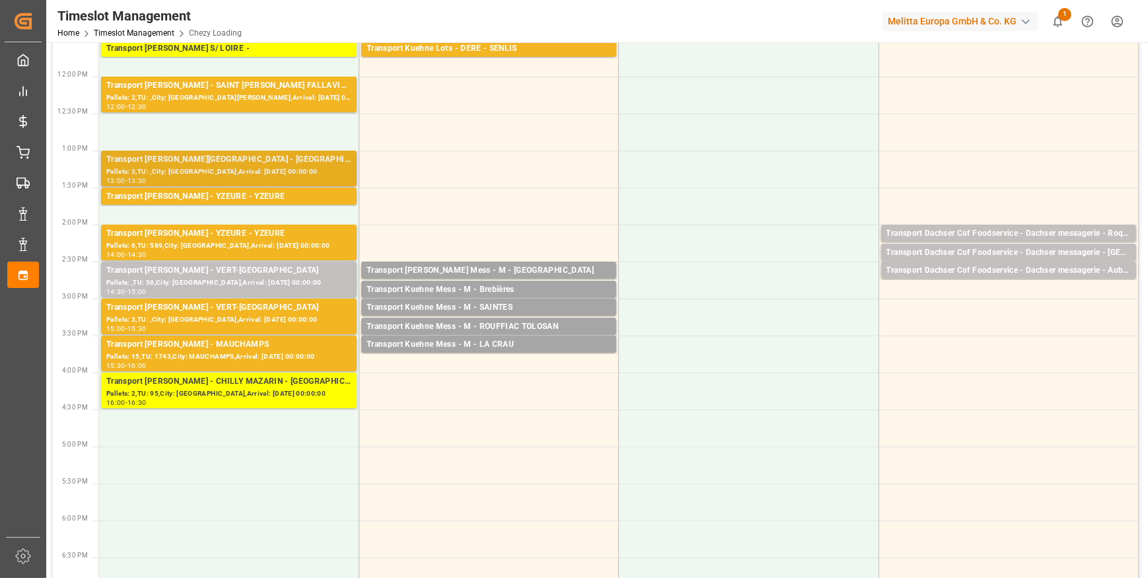
click at [260, 162] on div "Transport [PERSON_NAME] - [GEOGRAPHIC_DATA] - [GEOGRAPHIC_DATA]" at bounding box center [228, 159] width 245 height 13
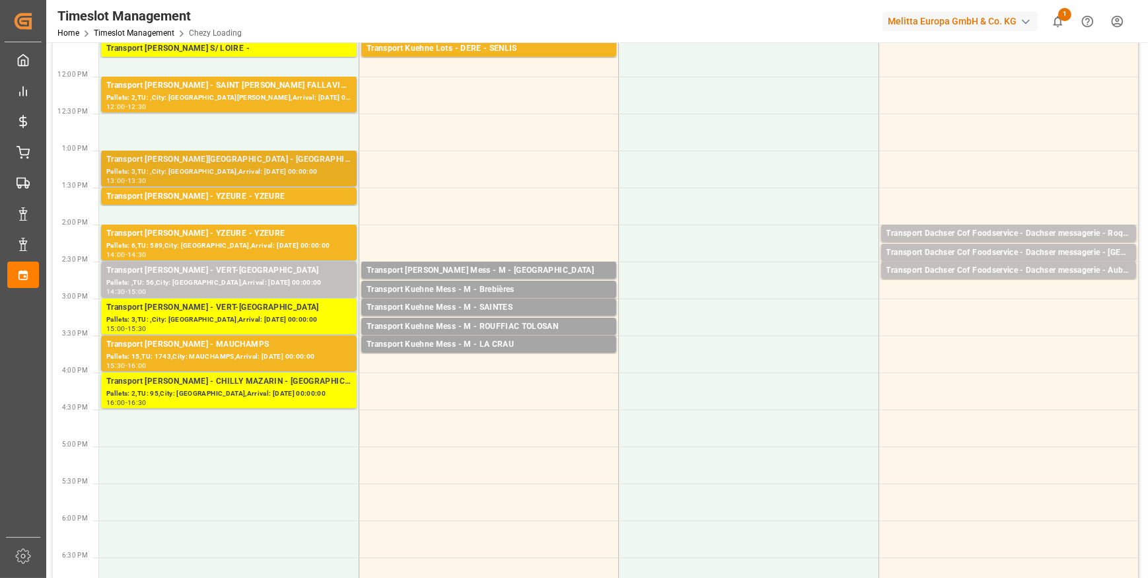
click at [273, 170] on div "Pallets: 3,TU: ,City: [GEOGRAPHIC_DATA],Arrival: [DATE] 00:00:00" at bounding box center [228, 171] width 245 height 11
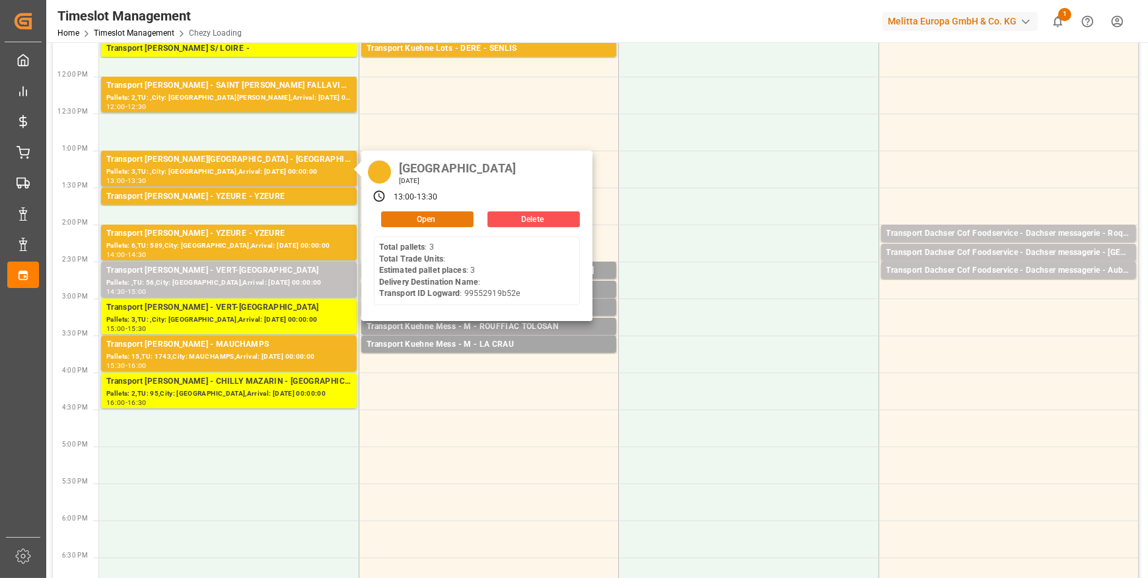
click at [414, 219] on button "Open" at bounding box center [427, 219] width 92 height 16
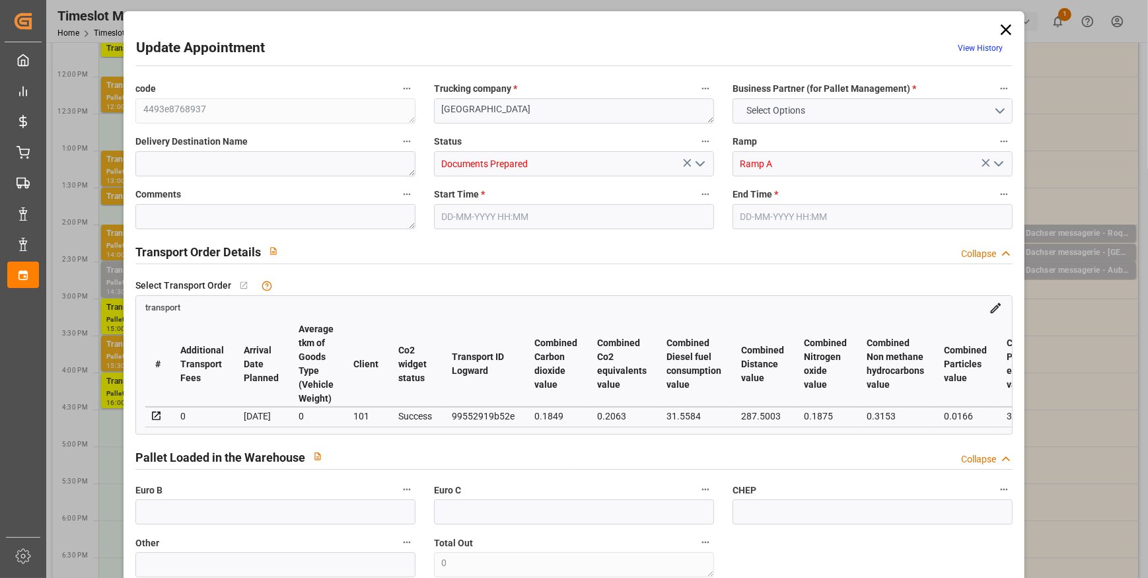
type input "3"
type input "248.63"
type input "0"
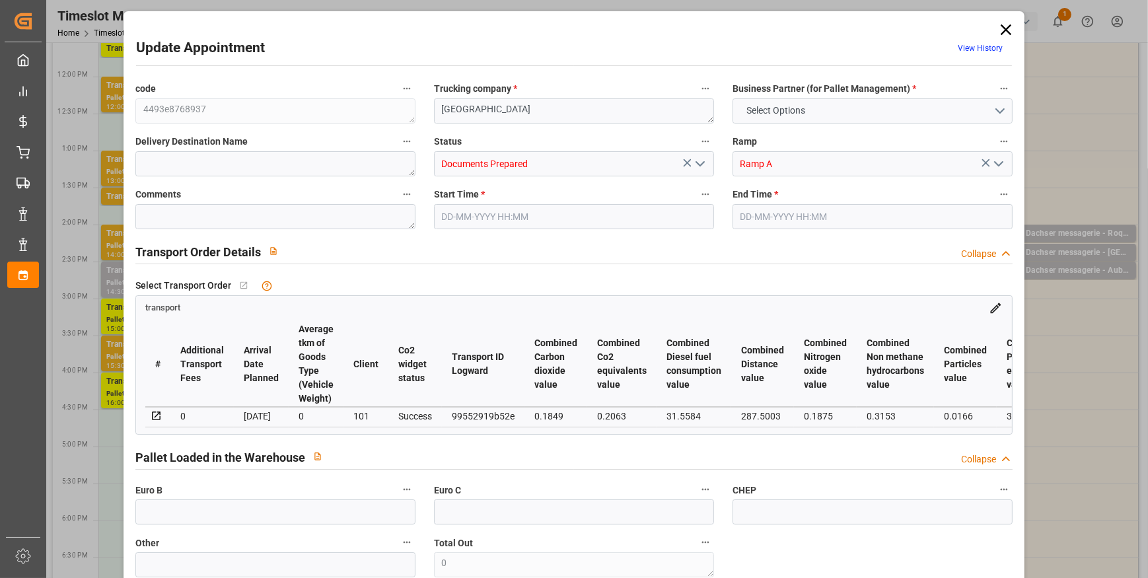
type input "240.2263"
type input "-8.4037"
type input "0"
type input "1223.76"
type input "1455"
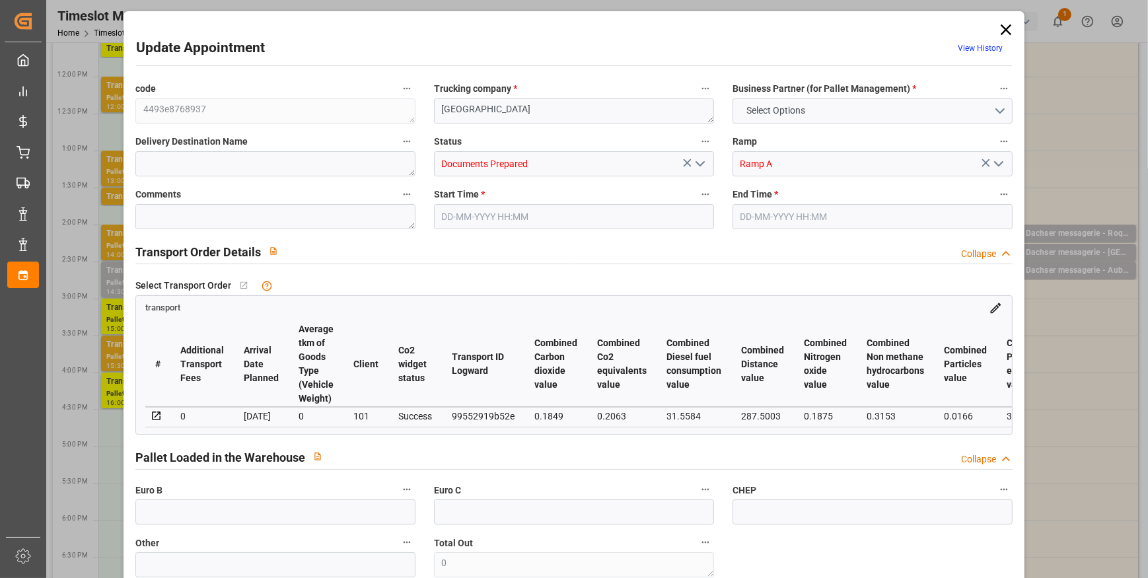
type input "3120"
type input "18"
type input "3"
type input "0"
type input "3"
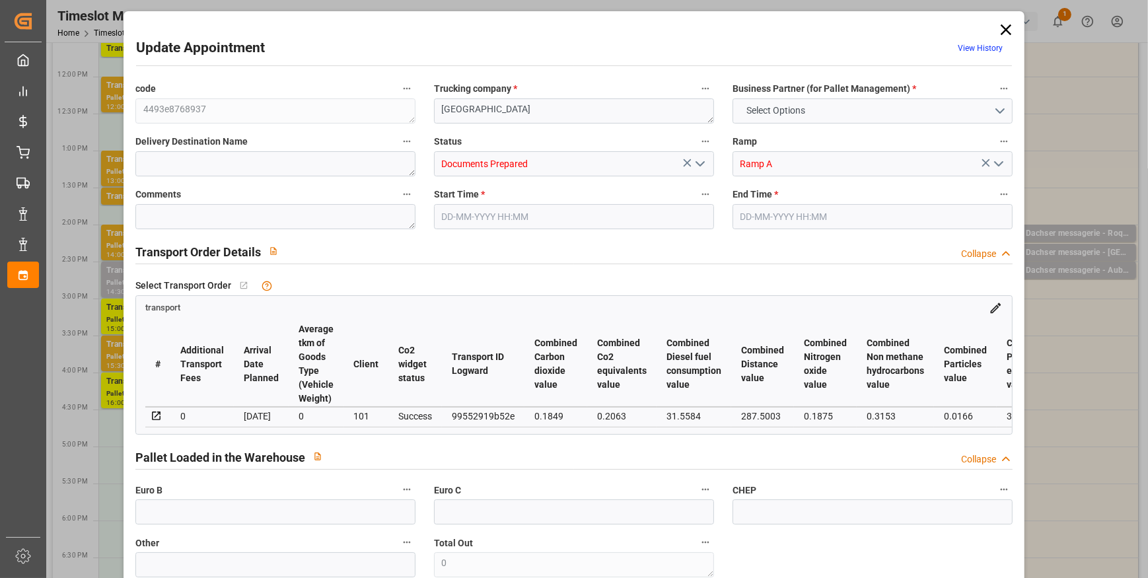
type input "101"
type input "1319.76"
type input "0"
type input "4710.8598"
type input "0"
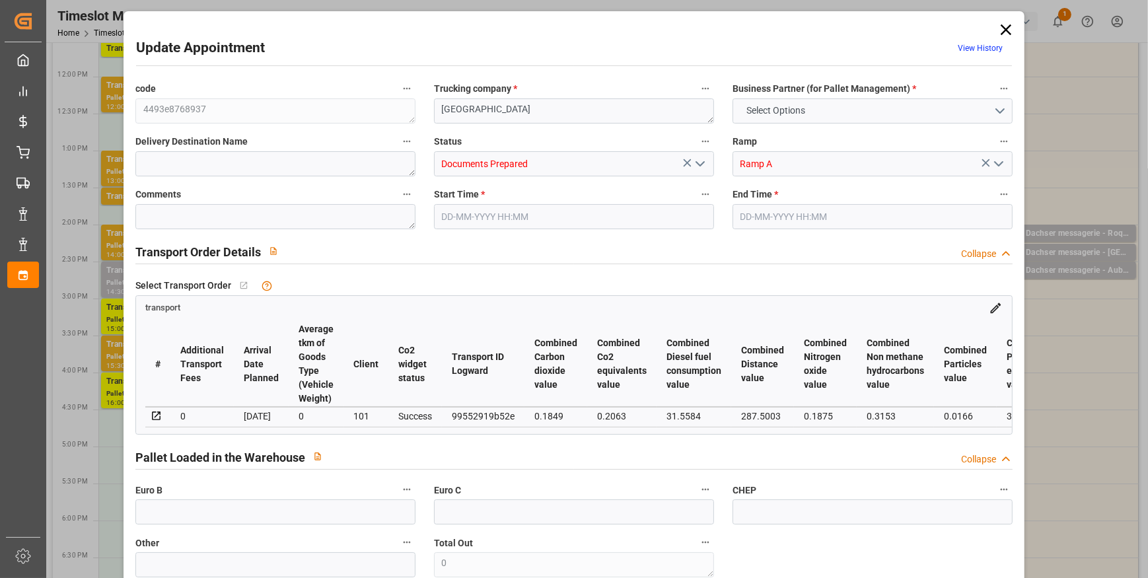
type input "0"
type input "21"
type input "35"
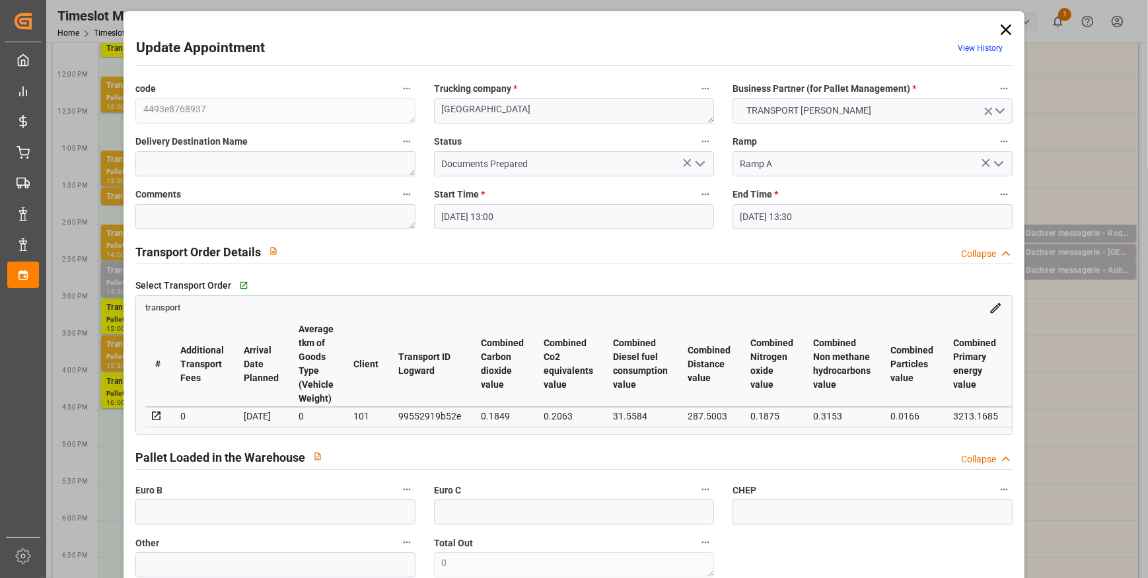
type input "11-09-2025 13:00"
type input "11-09-2025 13:30"
type input "08-09-2025 13:29"
type input "08-09-2025 11:29"
type input "15-09-2025"
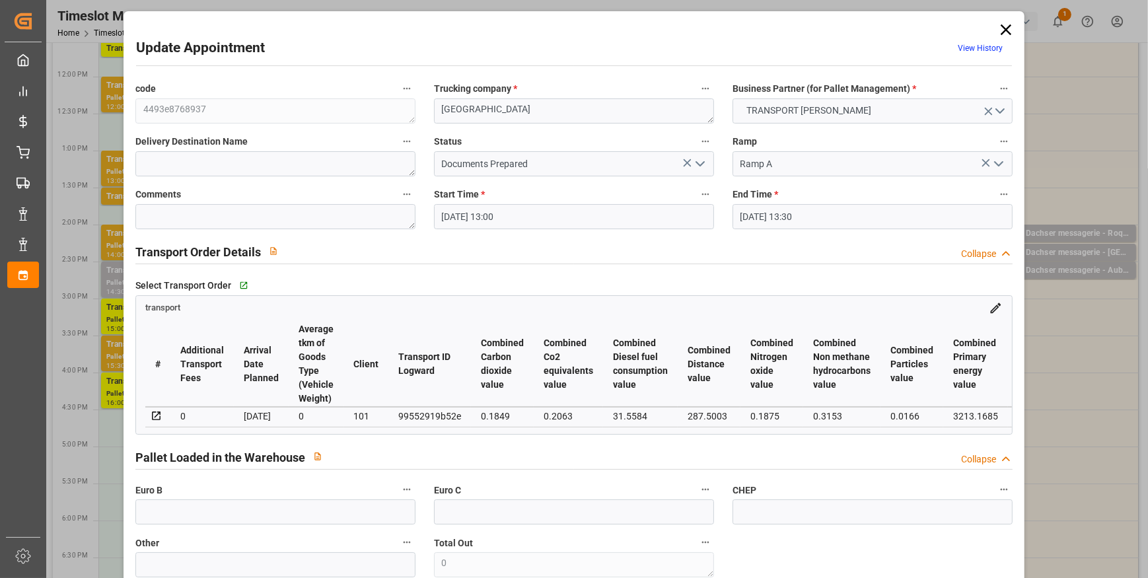
type input "12-09-2025"
drag, startPoint x: 699, startPoint y: 160, endPoint x: 676, endPoint y: 176, distance: 28.4
click at [698, 161] on icon "open menu" at bounding box center [700, 164] width 16 height 16
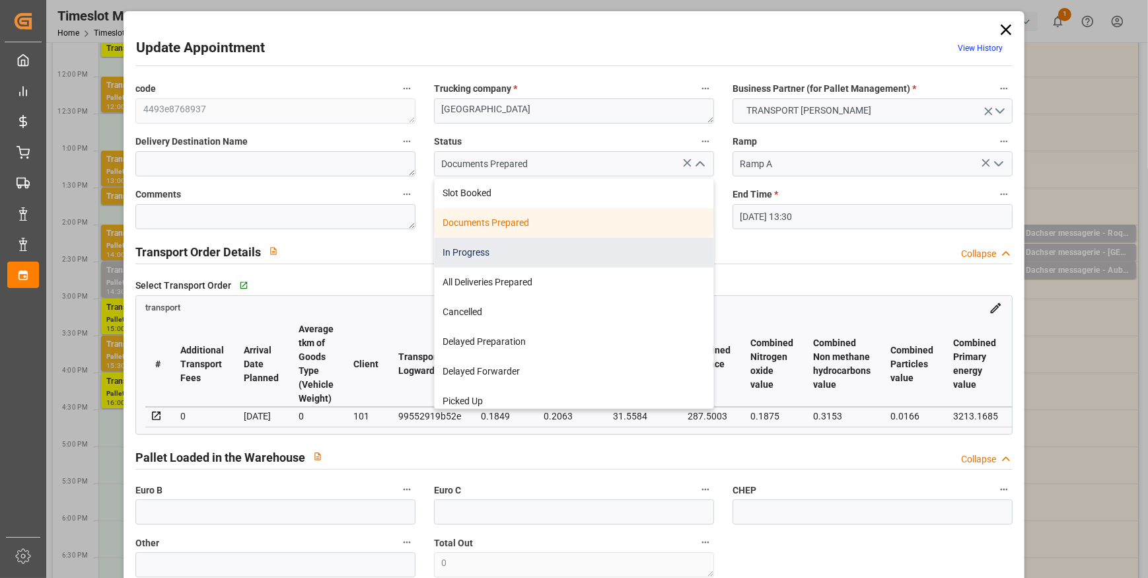
click at [489, 256] on div "In Progress" at bounding box center [574, 253] width 279 height 30
type input "In Progress"
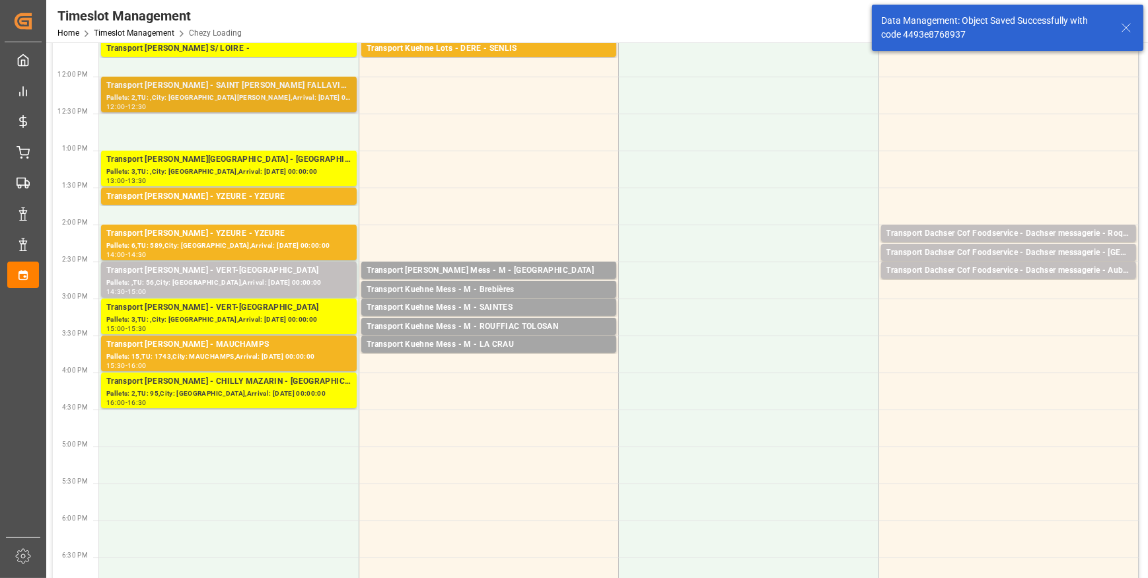
click at [242, 92] on div "Pallets: 2,TU: ,City: SAINT QUENTIN FALLAVIER,Arrival: 2025-09-15 00:00:00" at bounding box center [228, 97] width 245 height 11
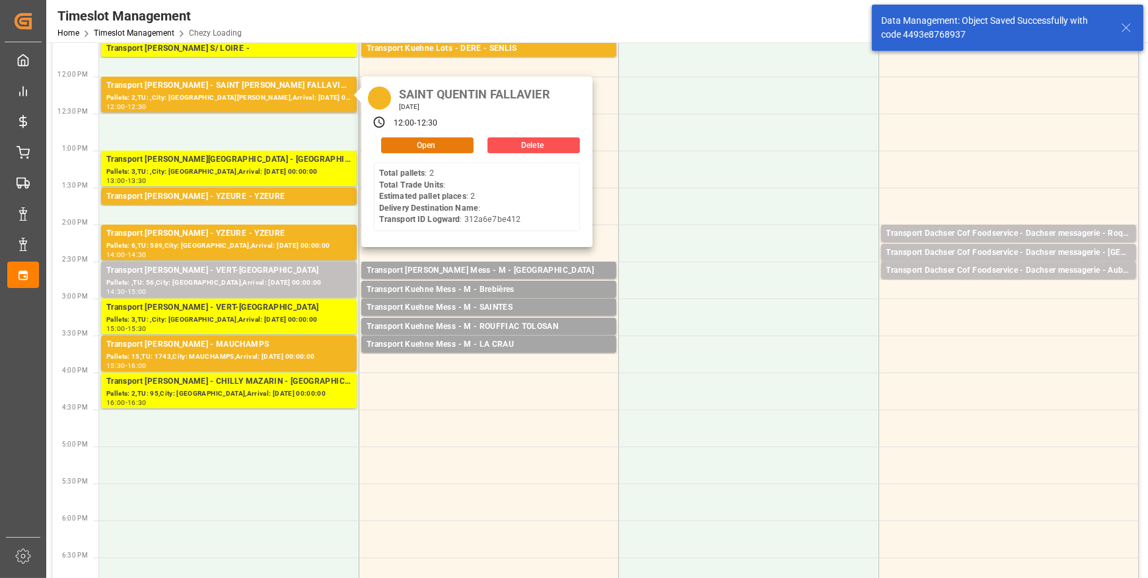
click at [402, 141] on button "Open" at bounding box center [427, 145] width 92 height 16
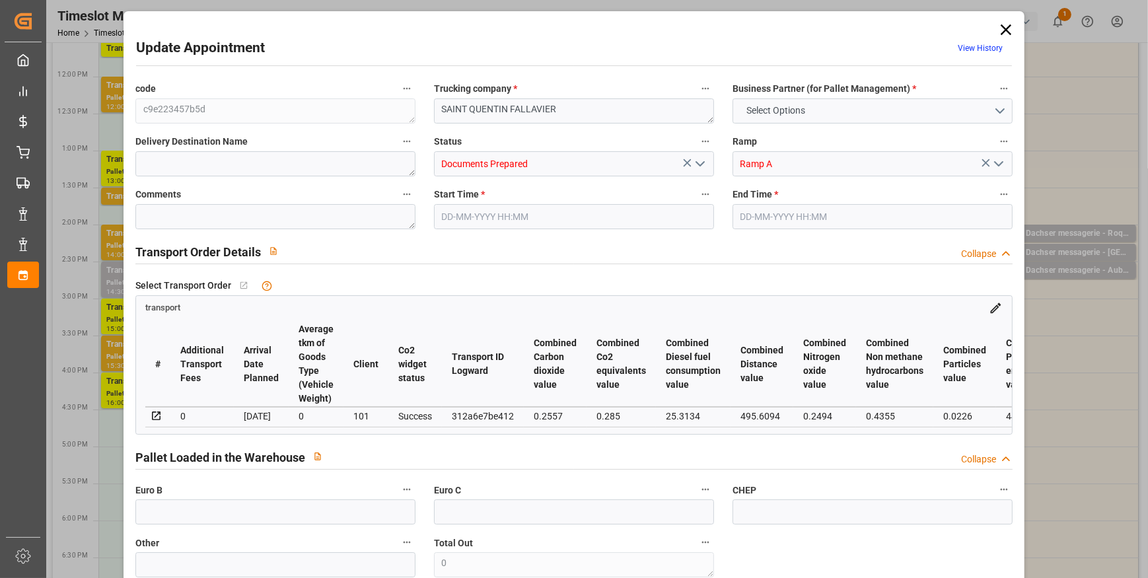
type input "2"
type input "238.25"
type input "0"
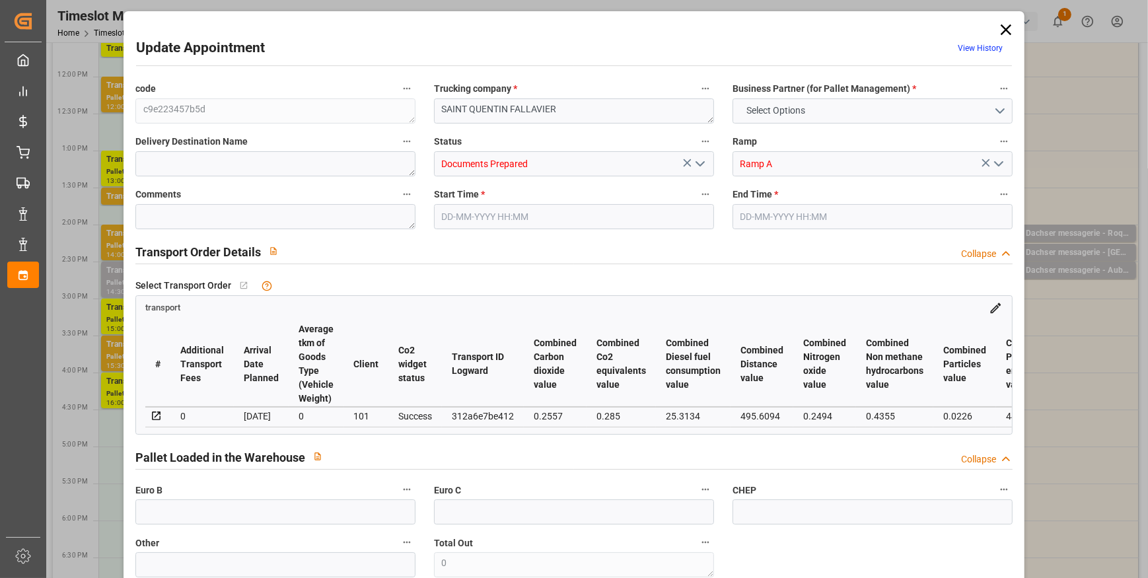
type input "230.1972"
type input "-8.0528"
type input "0"
type input "994.56"
type input "1109"
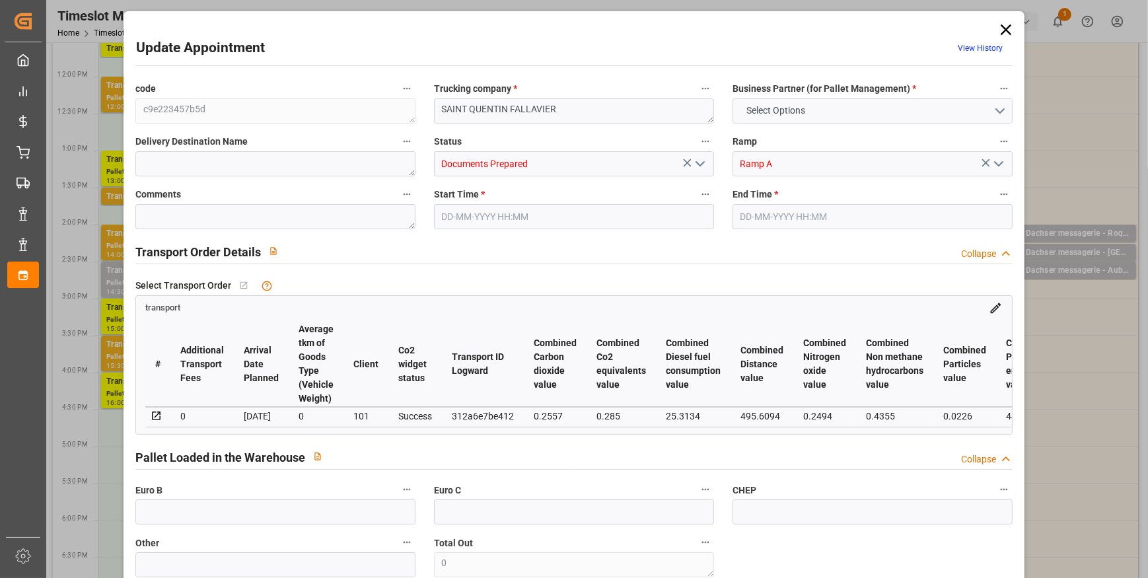
type input "2400"
type input "38"
type input "2"
type input "0"
type input "2"
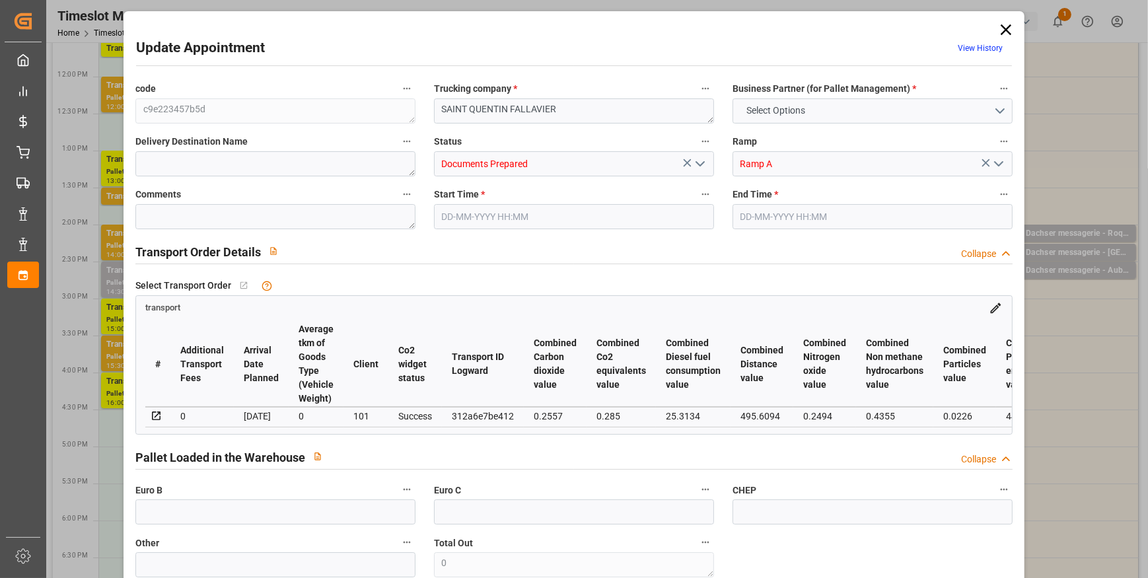
type input "101"
type input "1006.56"
type input "0"
type input "4710.8598"
type input "0"
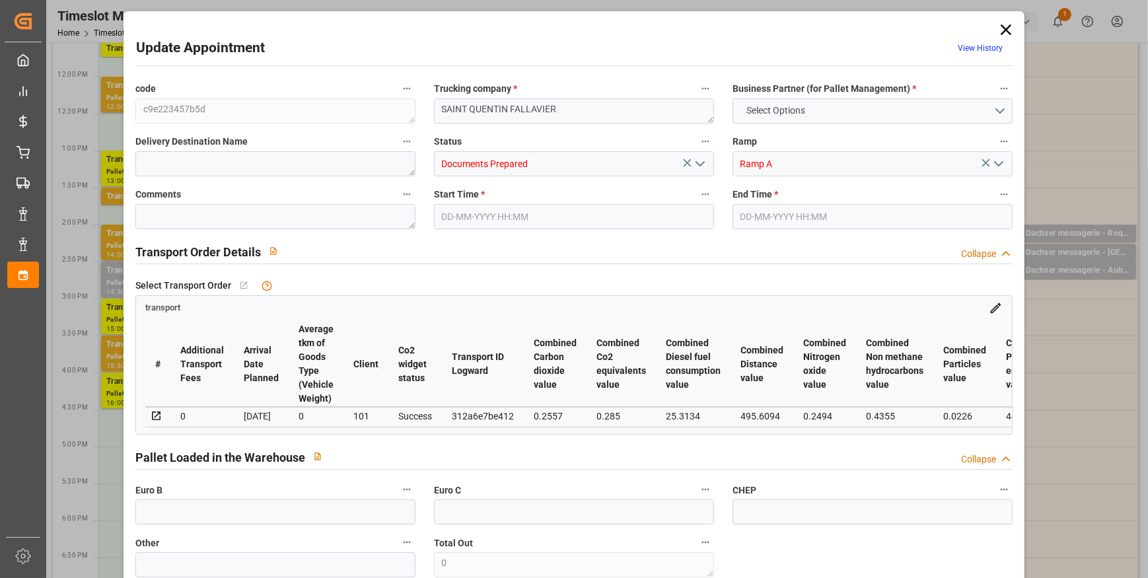
type input "0"
type input "21"
type input "35"
type input "11-09-2025 12:00"
type input "11-09-2025 12:30"
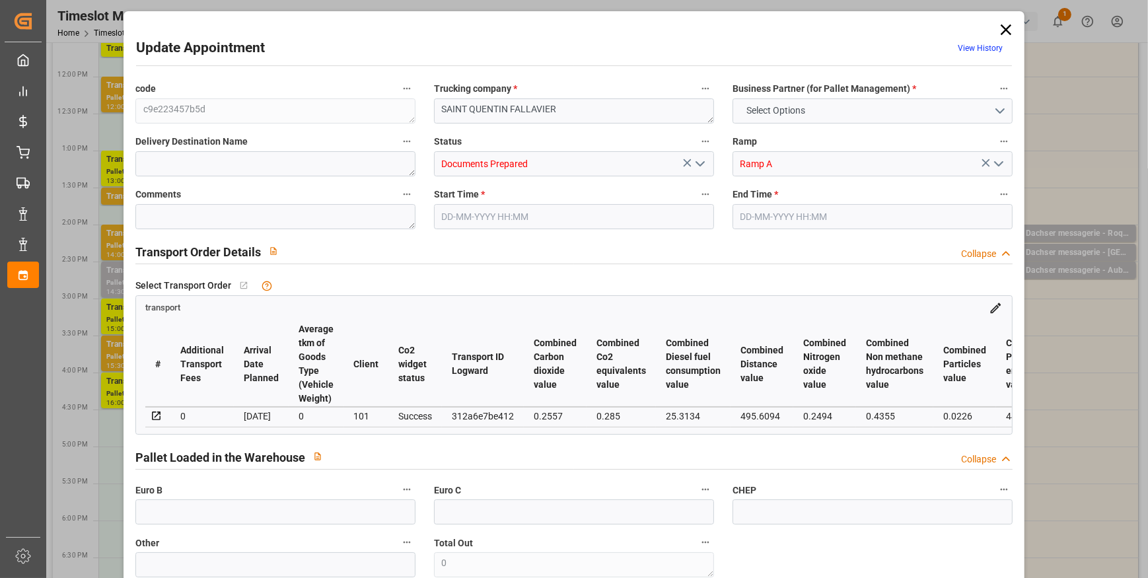
type input "08-09-2025 13:28"
type input "08-09-2025 11:30"
type input "15-09-2025"
type input "[DATE]"
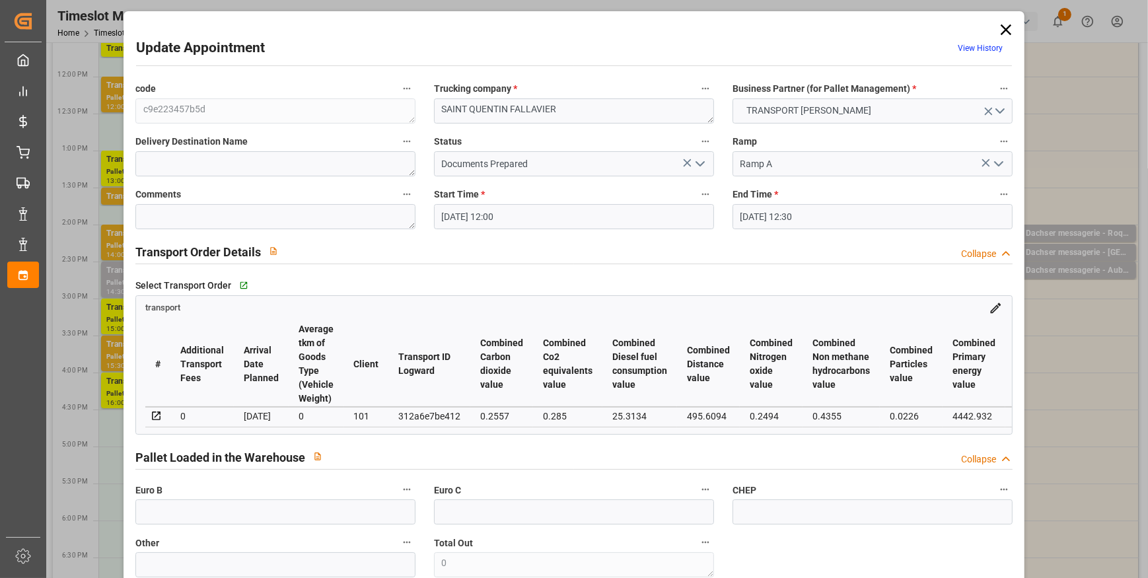
click at [700, 162] on polyline "open menu" at bounding box center [700, 164] width 8 height 4
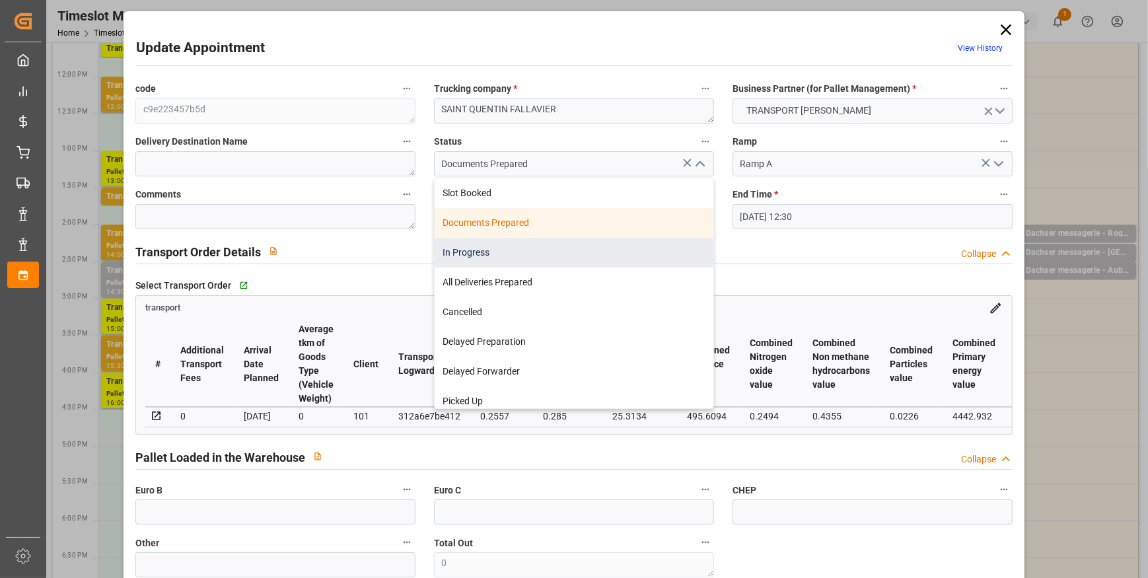
click at [480, 254] on div "In Progress" at bounding box center [574, 253] width 279 height 30
type input "In Progress"
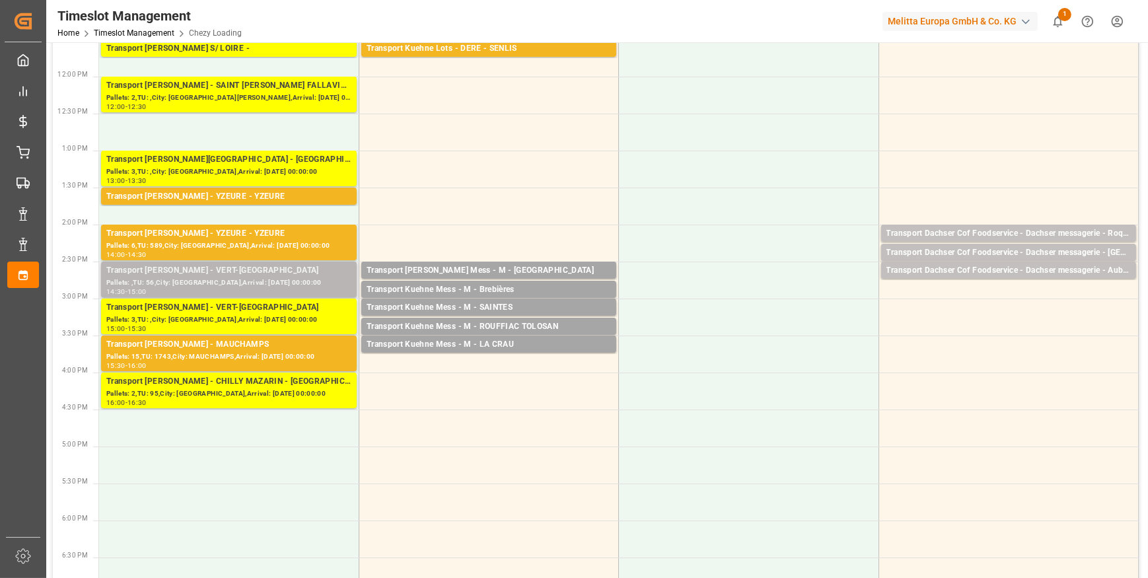
click at [176, 277] on div "Pallets: ,TU: 56,City: VERT-SAINT-DENIS,Arrival: 2025-09-12 00:00:00" at bounding box center [228, 282] width 245 height 11
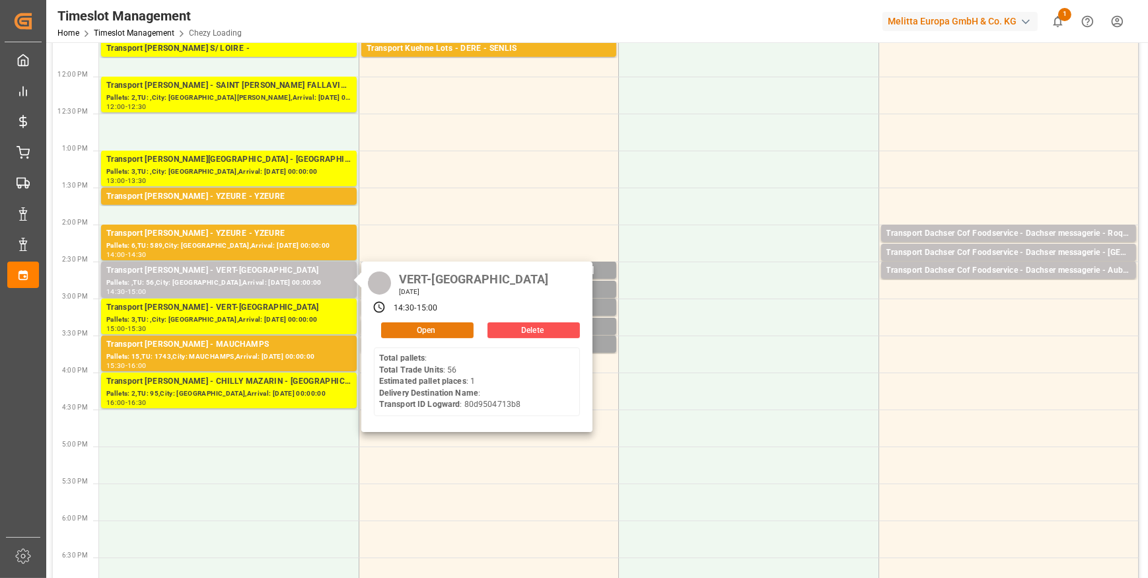
click at [416, 324] on button "Open" at bounding box center [427, 330] width 92 height 16
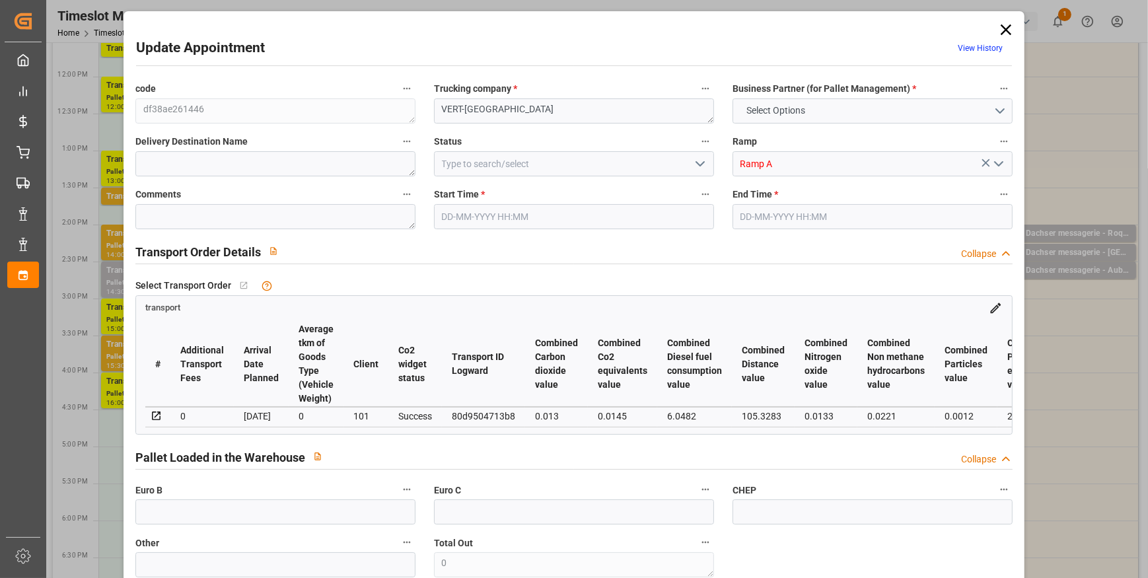
type input "1"
type input "126.8"
type input "0"
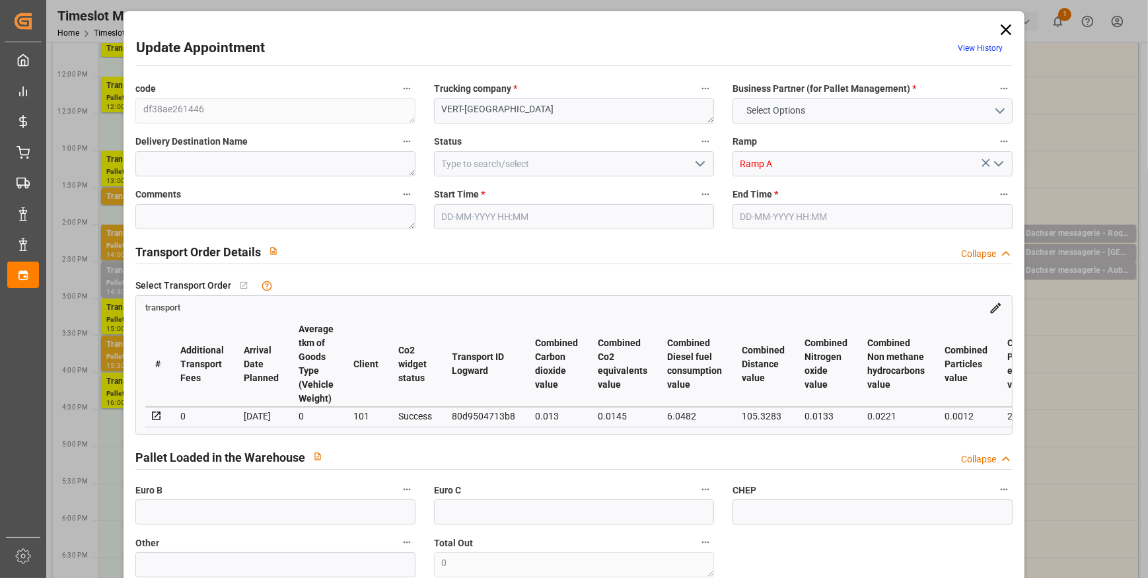
type input "122.5142"
type input "-4.2858"
type input "0"
type input "145.152"
type input "286"
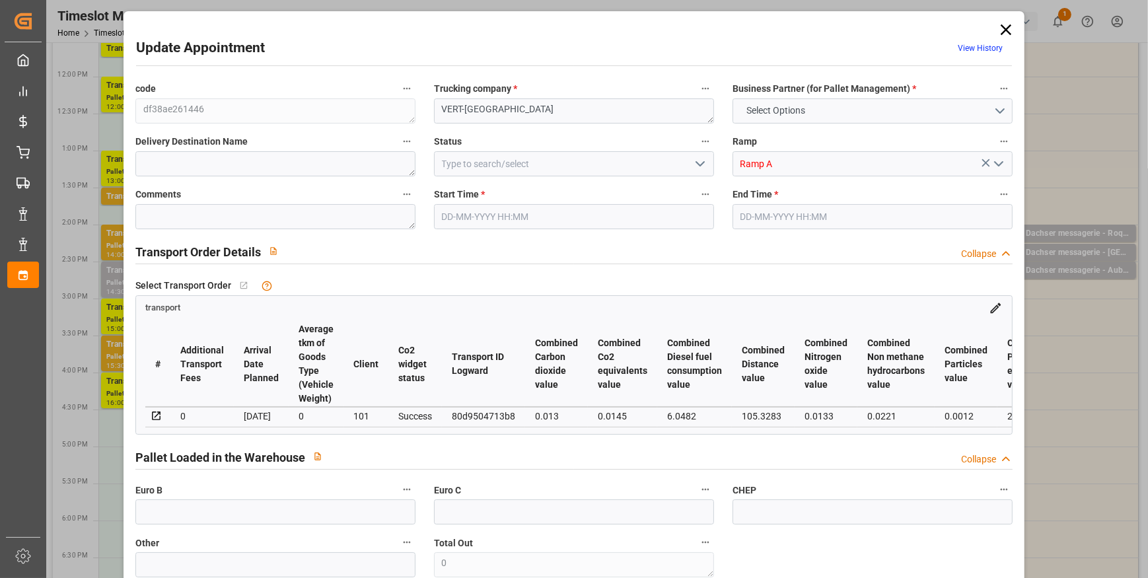
type input "1075.2"
type input "77"
type input "0"
type input "56"
type input "1"
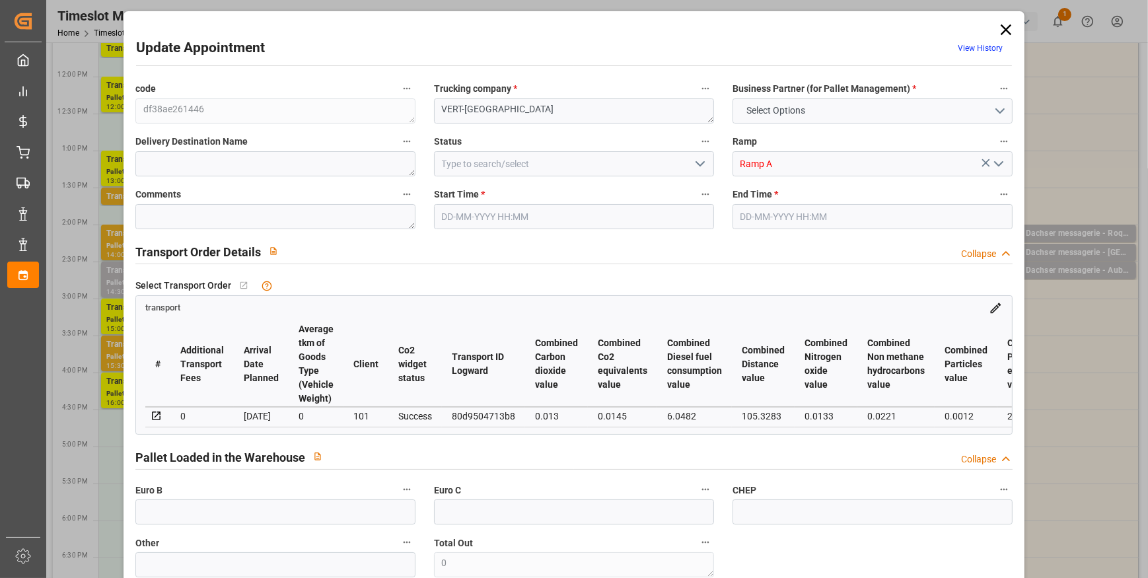
type input "101"
type input "247.296"
type input "0"
type input "4710.8598"
type input "0"
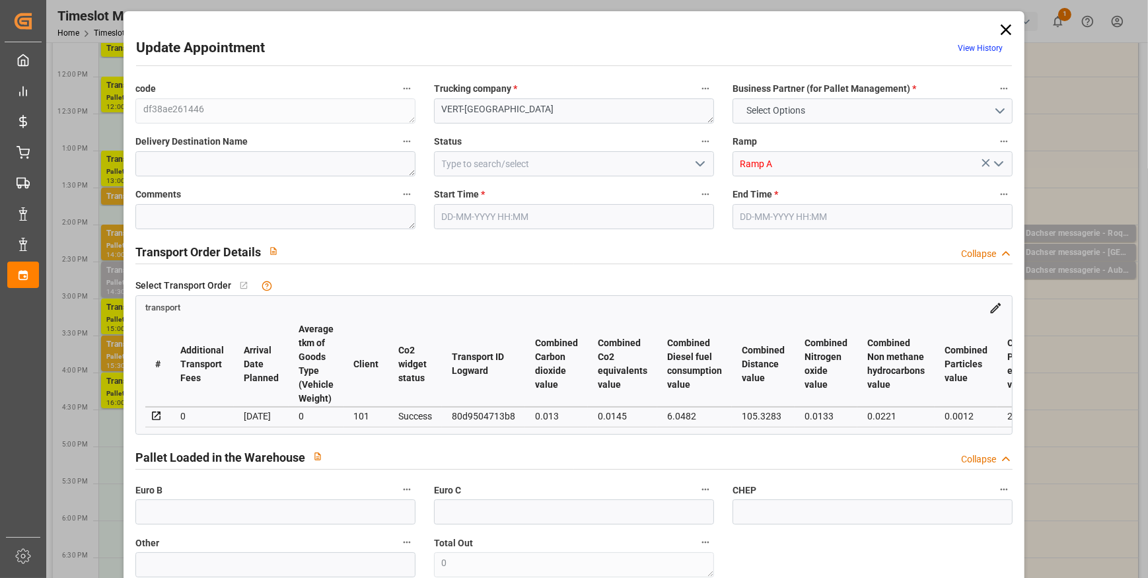
type input "0"
type input "21"
type input "35"
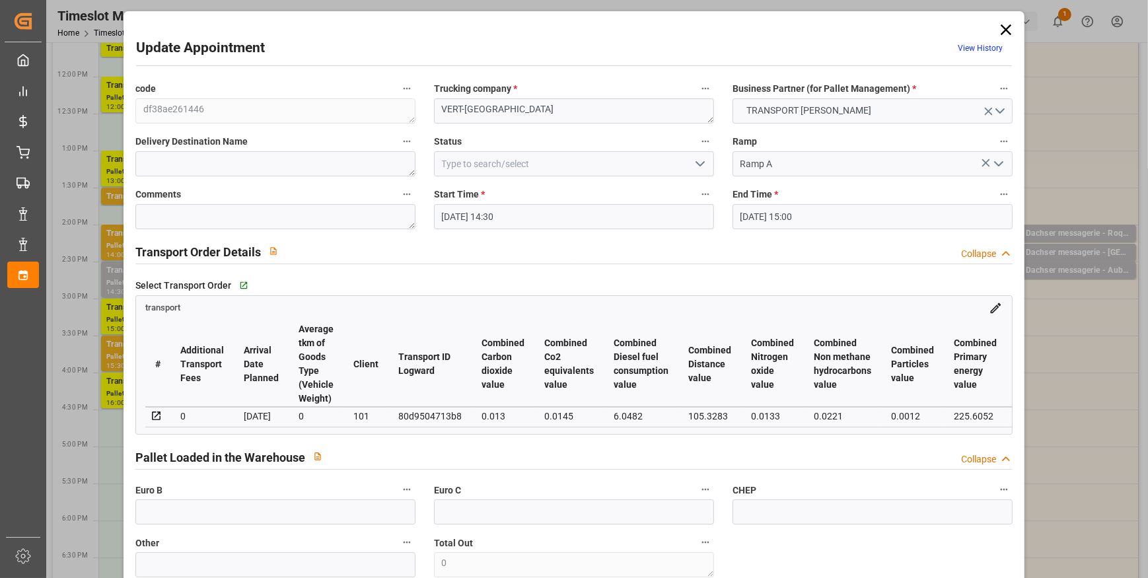
type input "11-09-2025 14:30"
type input "11-09-2025 15:00"
type input "10-09-2025 12:12"
type input "10-09-2025 11:33"
type input "12-09-2025"
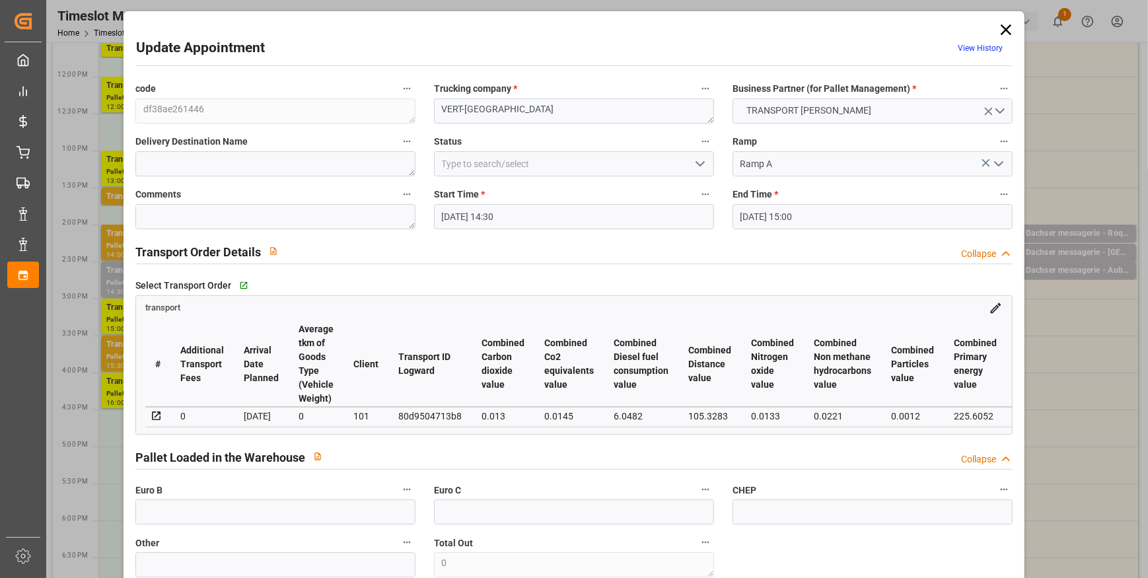
type input "[DATE]"
click at [699, 164] on polyline "open menu" at bounding box center [700, 164] width 8 height 4
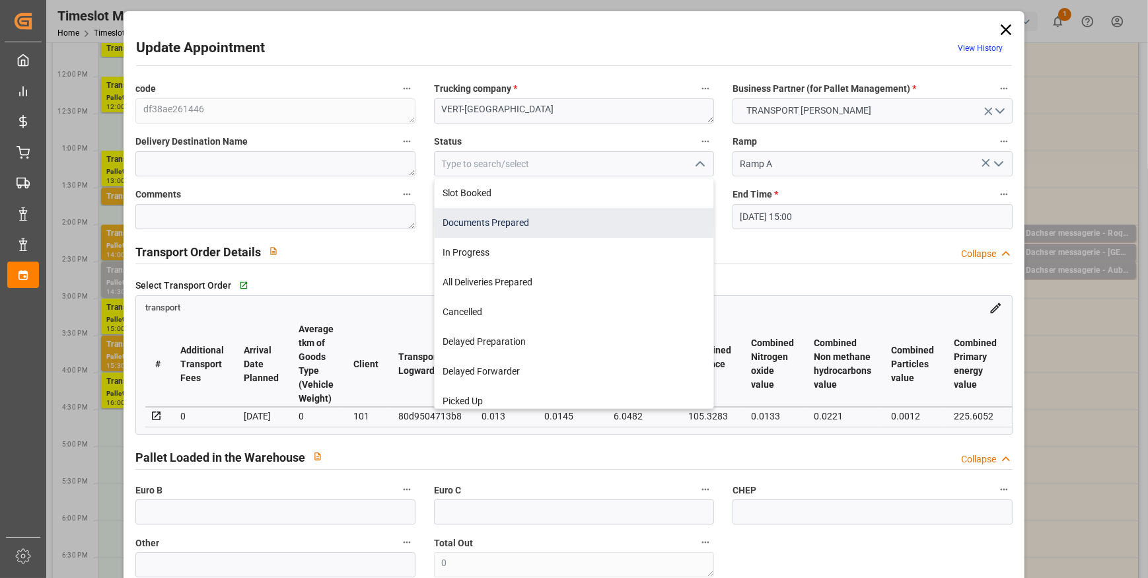
click at [574, 227] on div "Documents Prepared" at bounding box center [574, 223] width 279 height 30
type input "Documents Prepared"
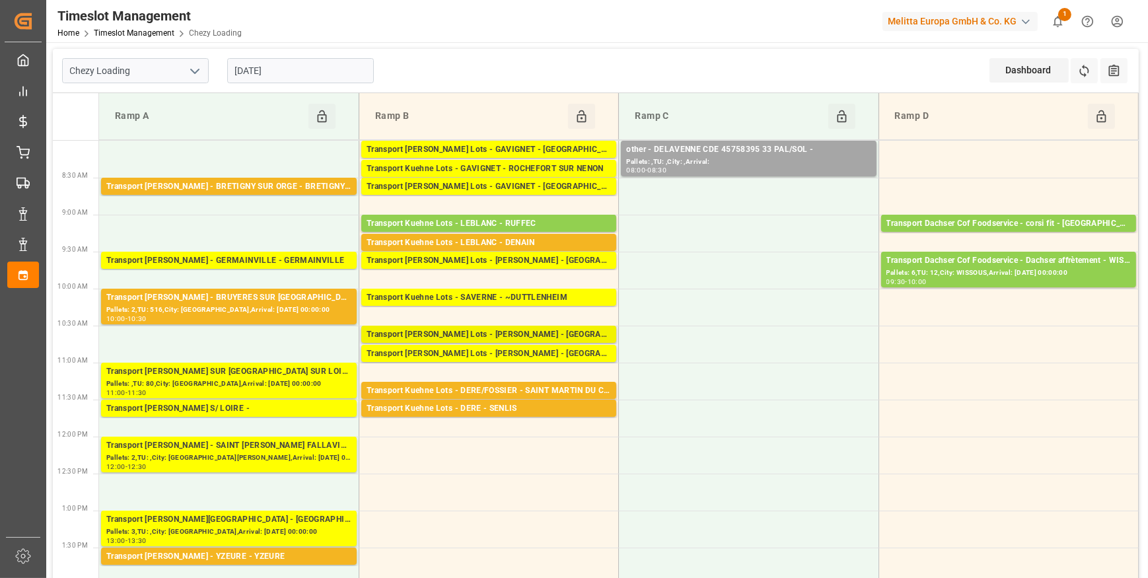
scroll to position [0, 0]
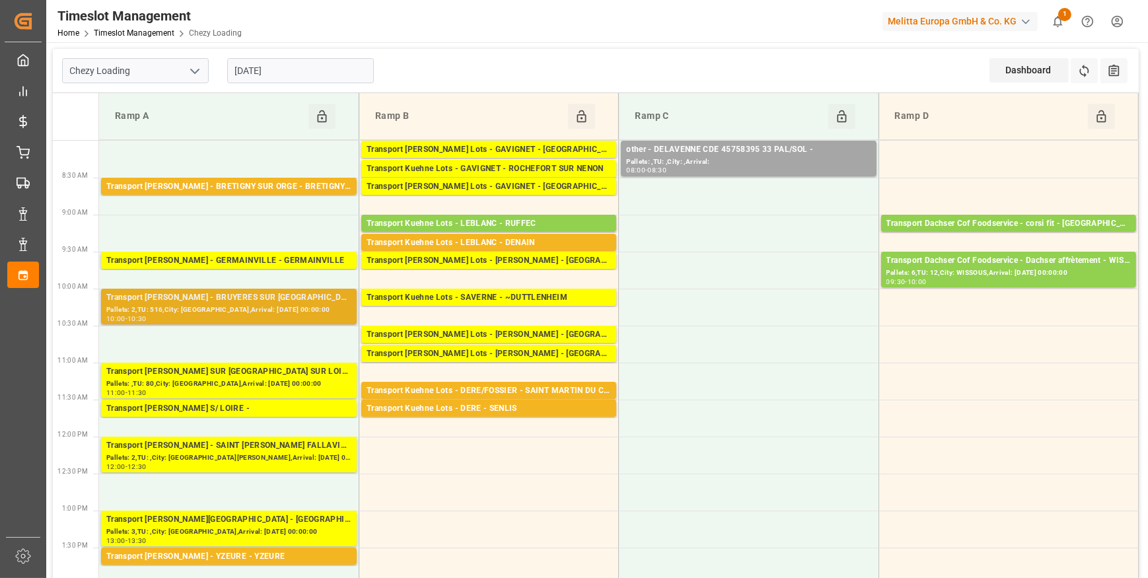
click at [228, 310] on div "Pallets: 2,TU: 516,City: BRUYERES SUR OISE,Arrival: 2025-09-12 00:00:00" at bounding box center [228, 309] width 245 height 11
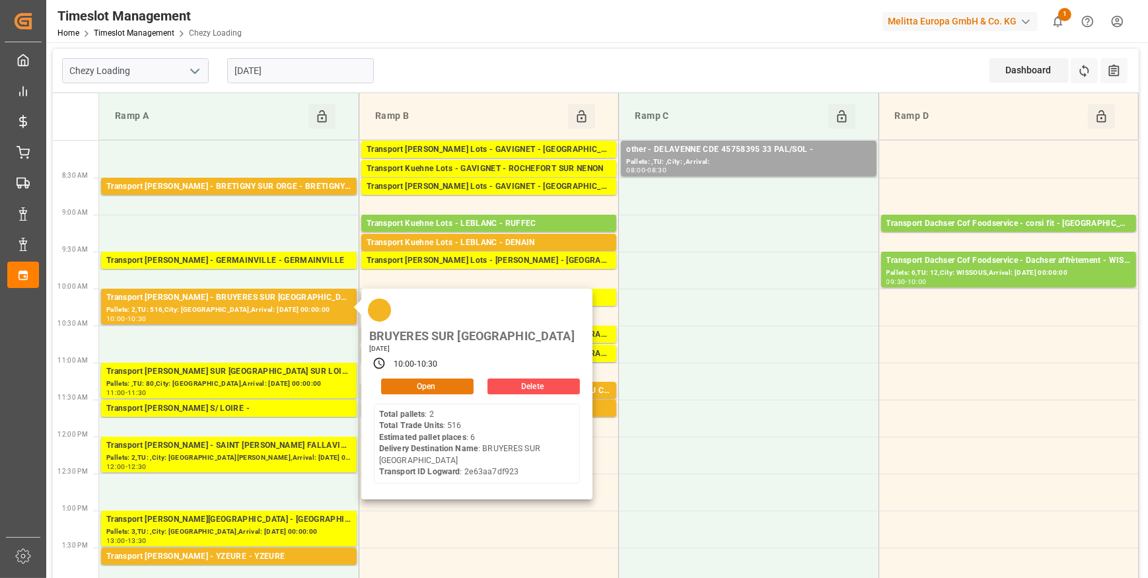
click at [432, 378] on button "Open" at bounding box center [427, 386] width 92 height 16
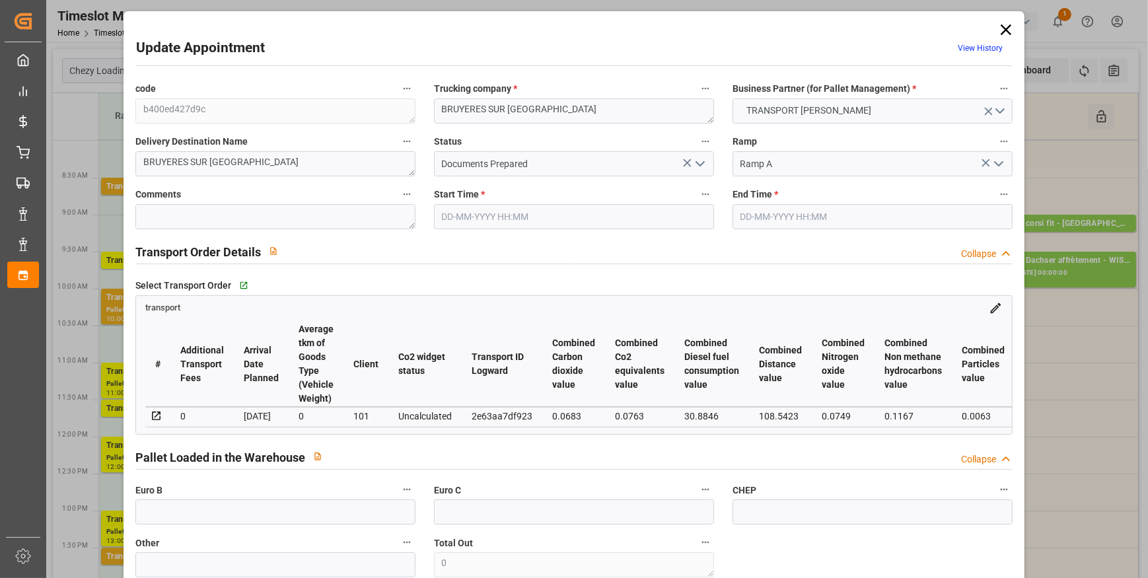
type input "6"
type input "167.8"
type input "0"
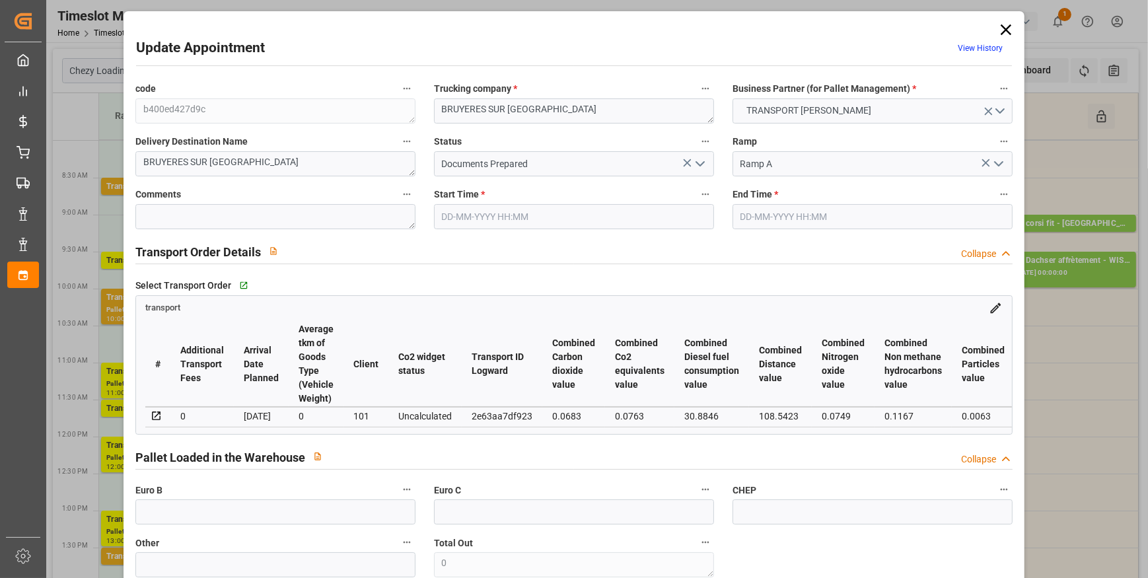
type input "162.1284"
type input "-5.6716"
type input "0"
type input "1050.28"
type input "1769.228"
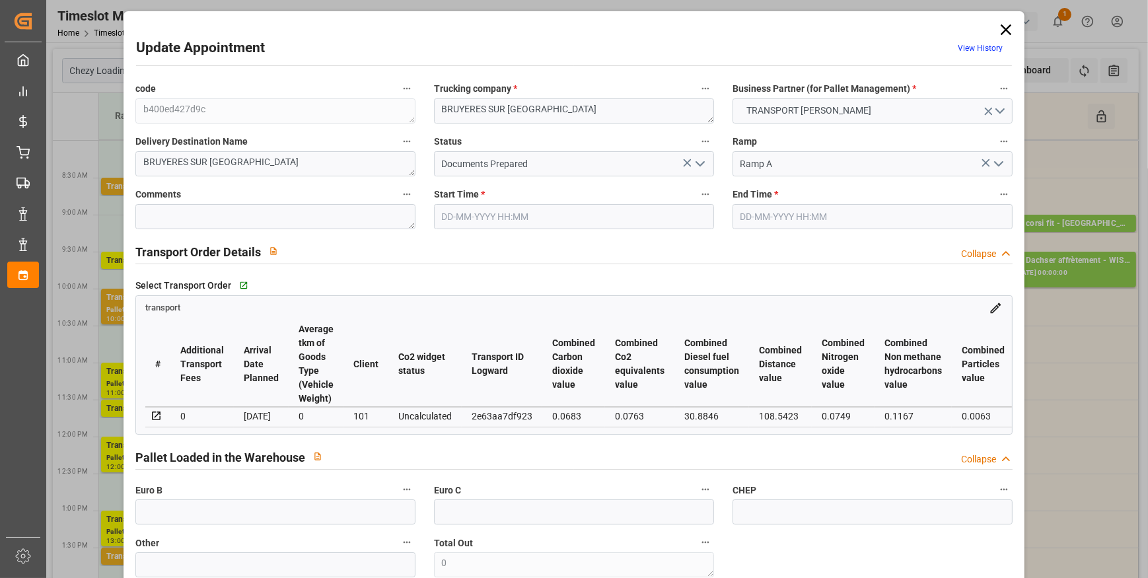
type input "6277.216"
type input "95"
type input "2"
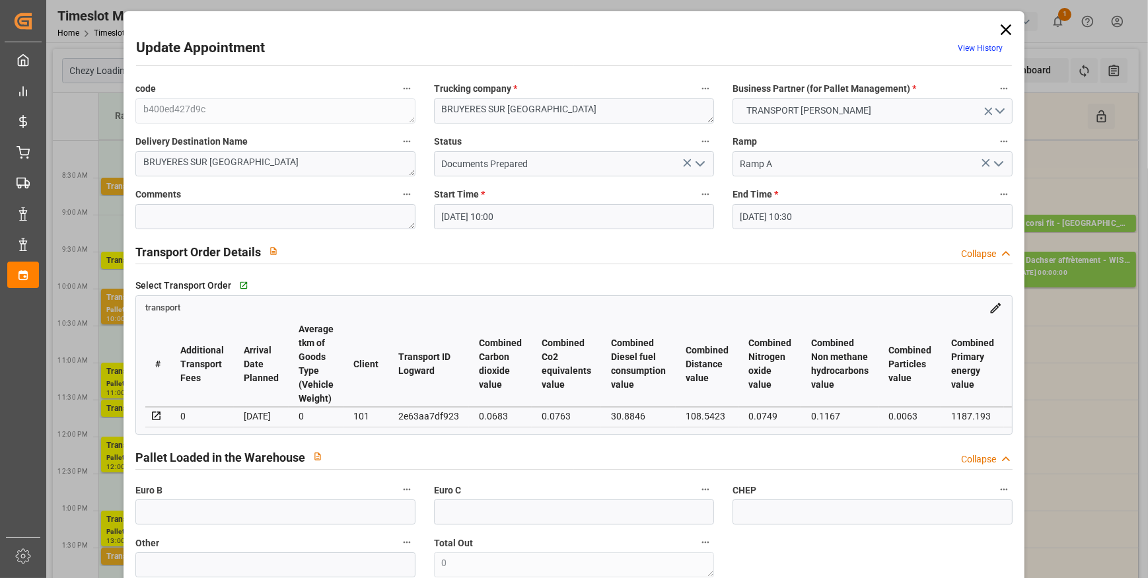
click at [699, 162] on icon "open menu" at bounding box center [700, 164] width 16 height 16
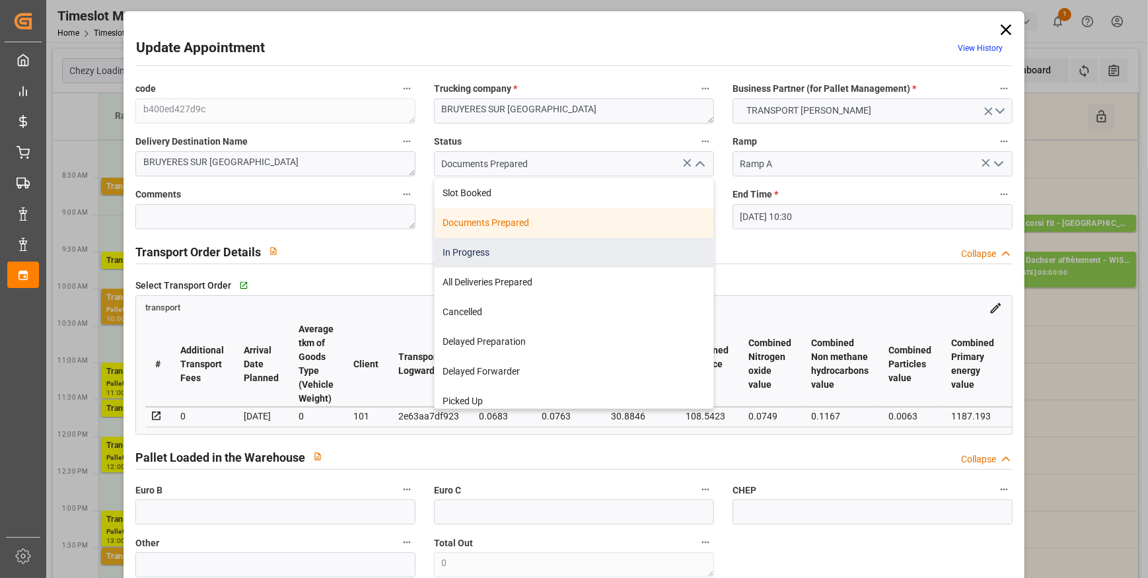
click at [482, 252] on div "In Progress" at bounding box center [574, 253] width 279 height 30
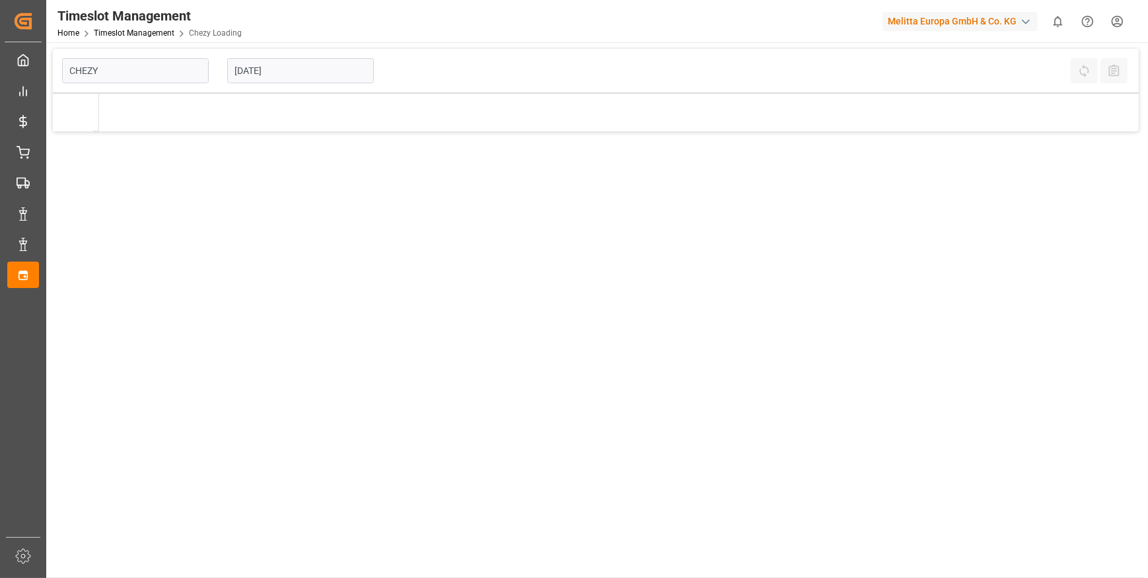
type input "Chezy Loading"
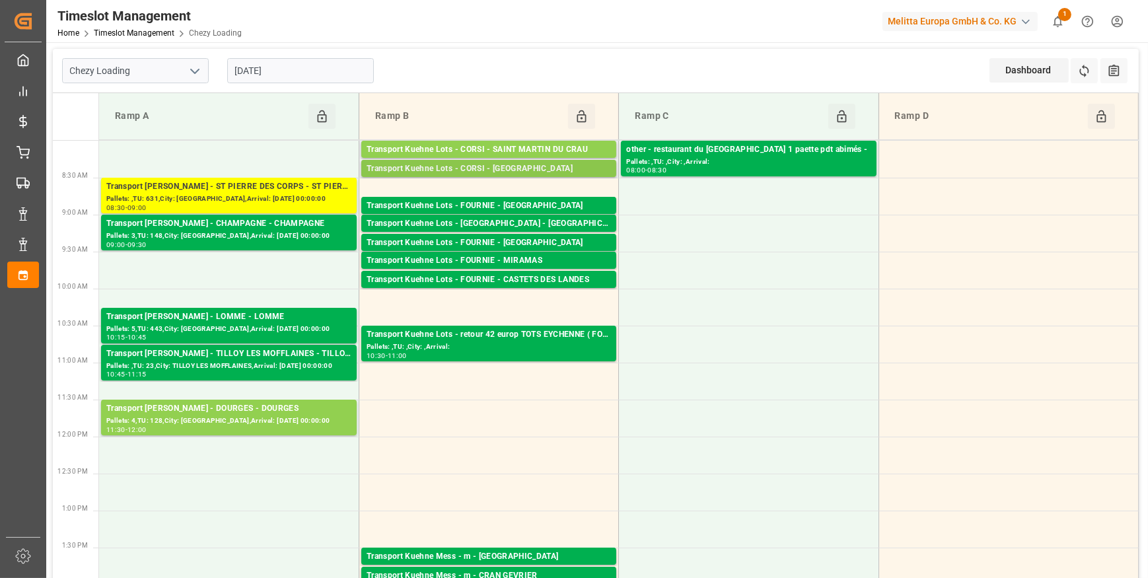
click at [458, 162] on div "Transport Kuehne Lots - CORSI - [GEOGRAPHIC_DATA]" at bounding box center [489, 168] width 244 height 13
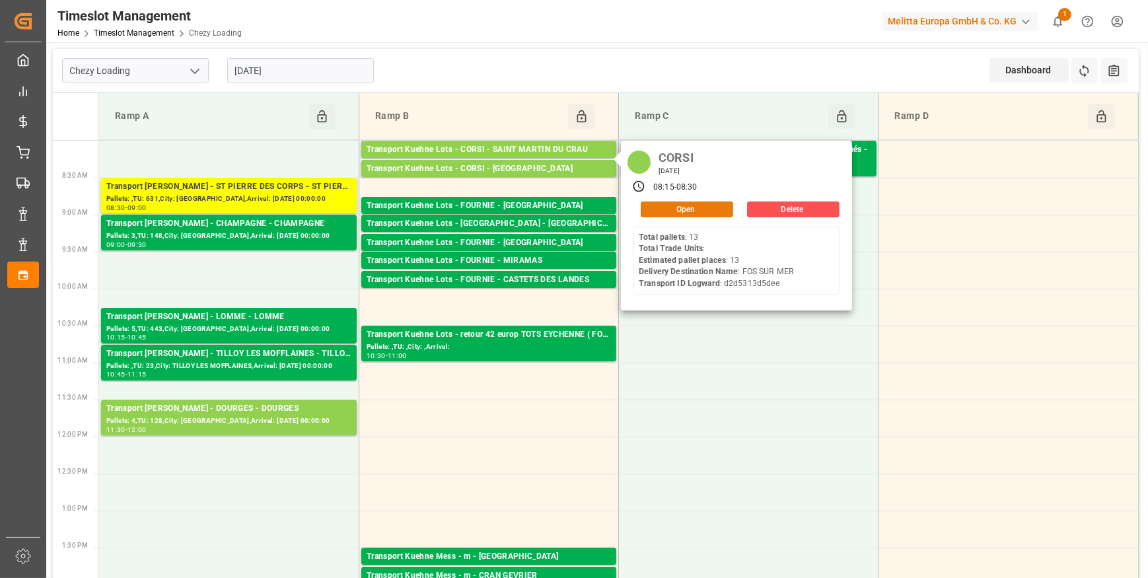
click at [663, 211] on button "Open" at bounding box center [687, 209] width 92 height 16
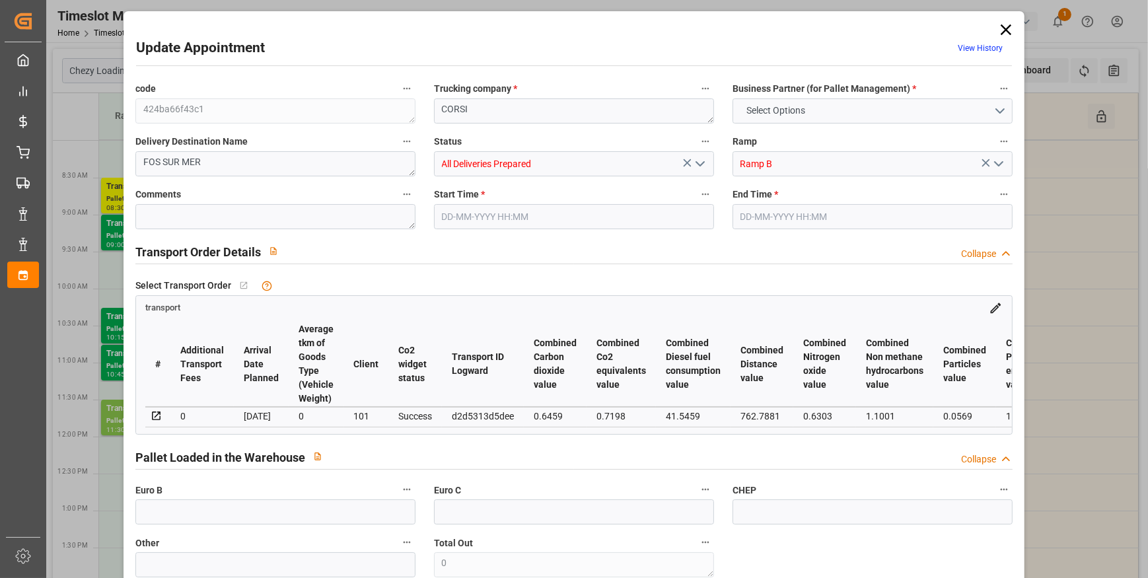
type textarea "424ba66f43c1"
type textarea "CORSI"
type textarea "FOS SUR MER"
type input "All Deliveries Prepared"
type input "Ramp B"
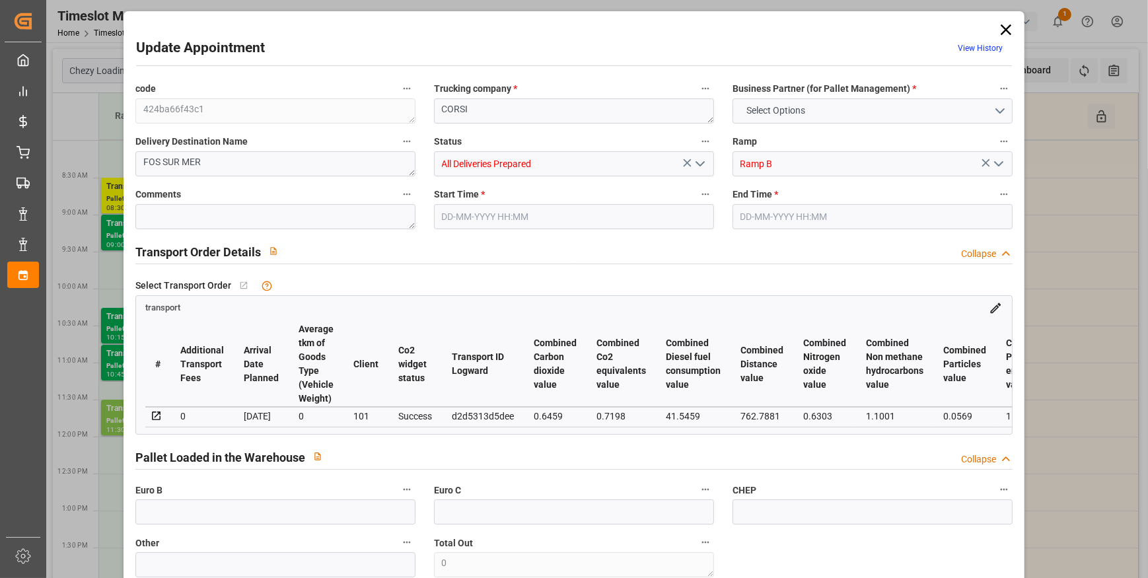
type textarea "0"
type textarea "d2d5313d5dee"
type textarea "FOS SUR MER"
type textarea "0000722407"
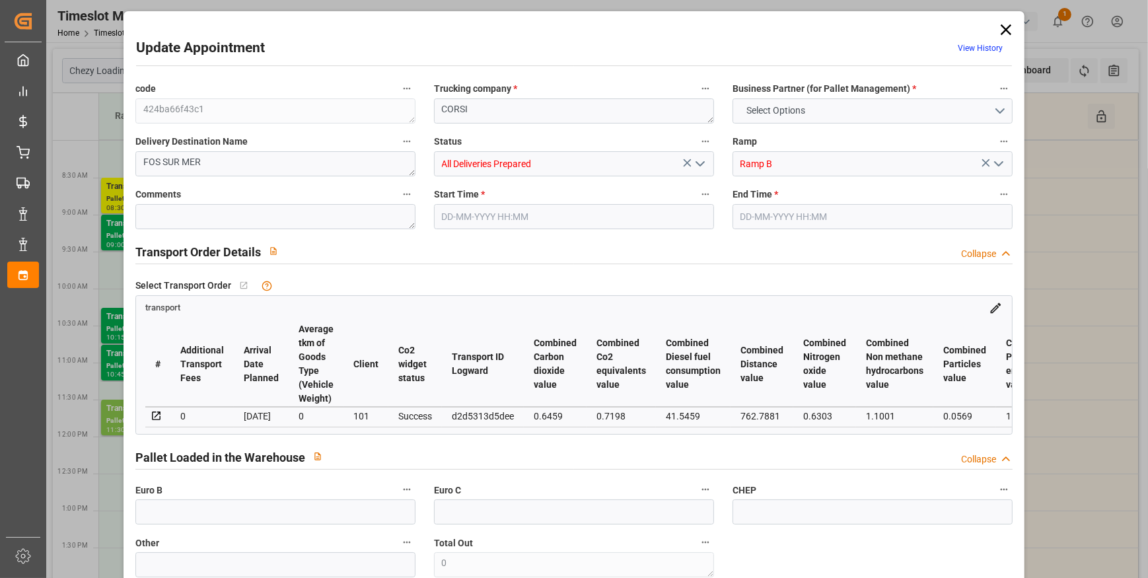
type textarea "424ba66f43c1"
type textarea "FR-02570"
type textarea "FR"
type input "Road"
type input "FR"
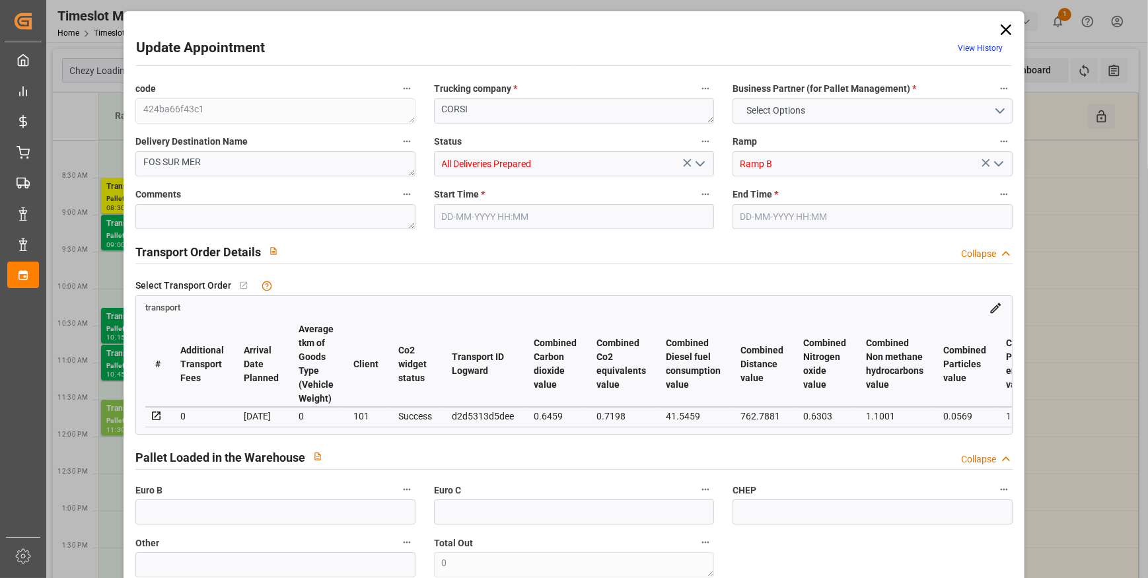
type input "02570"
type input "FR"
type input "13270"
type input "Small Shipment"
type input "3.5-7.5 t"
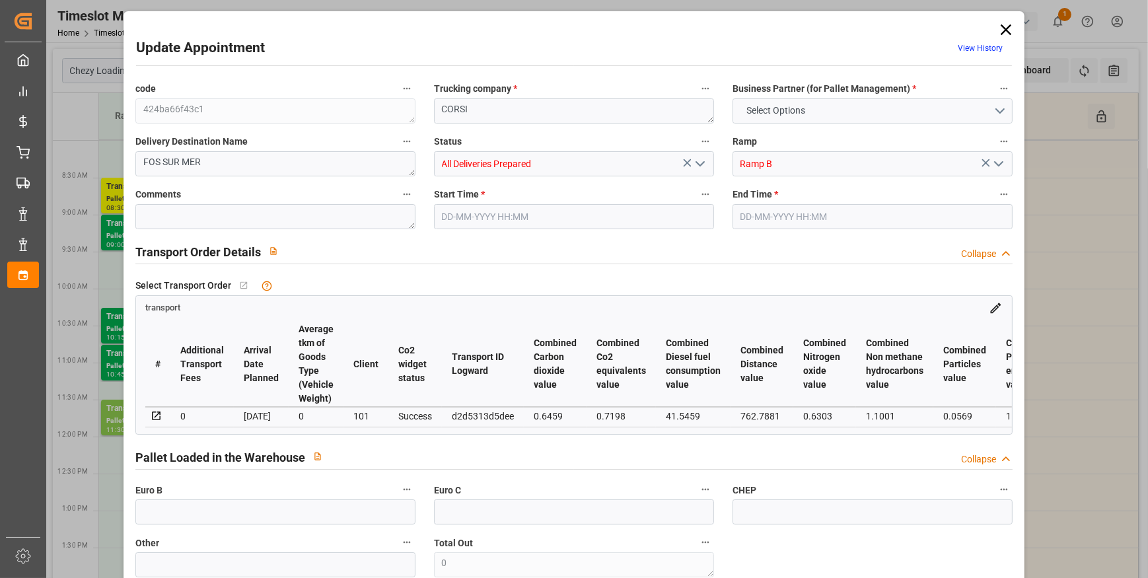
type input "EURO 6"
type input "Diesel"
type input "13"
type input "0"
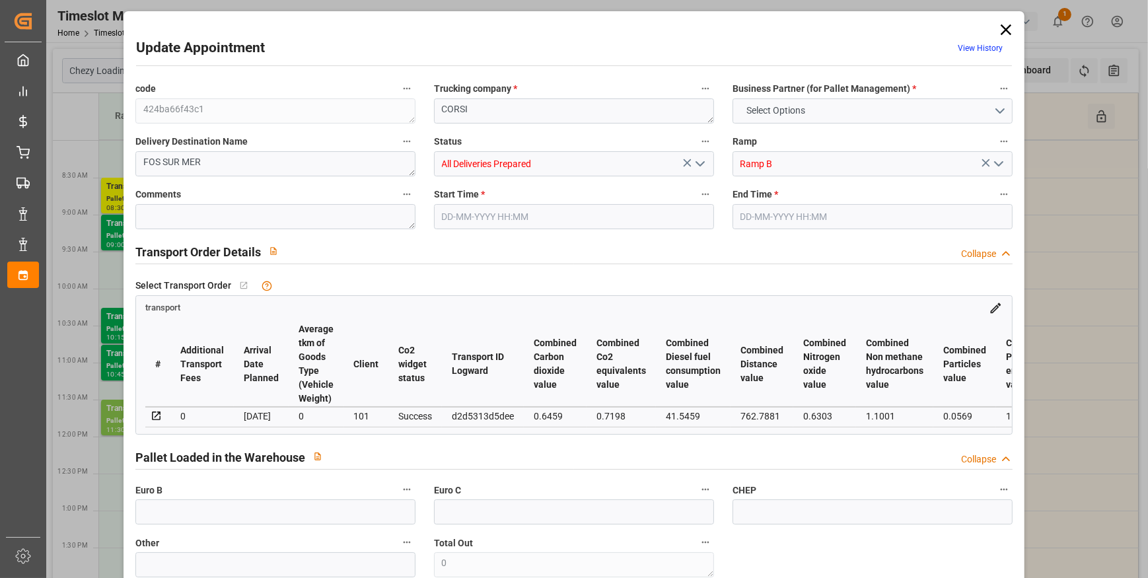
type input "0"
type input "13"
type input "1185.6"
type input "2119"
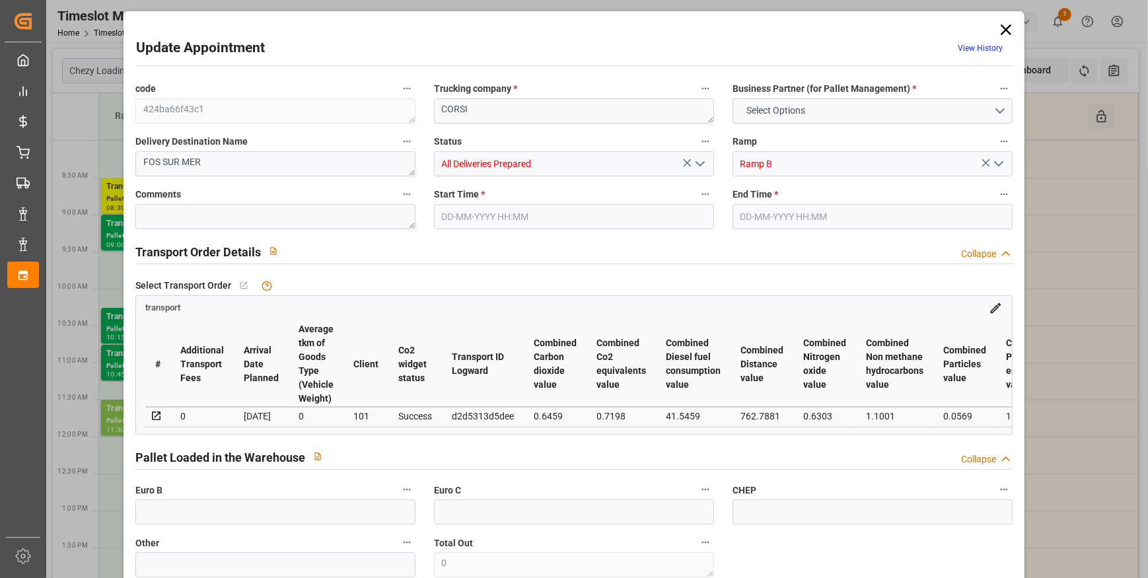
type input "15645.552"
type input "13"
type input "0"
type input "13"
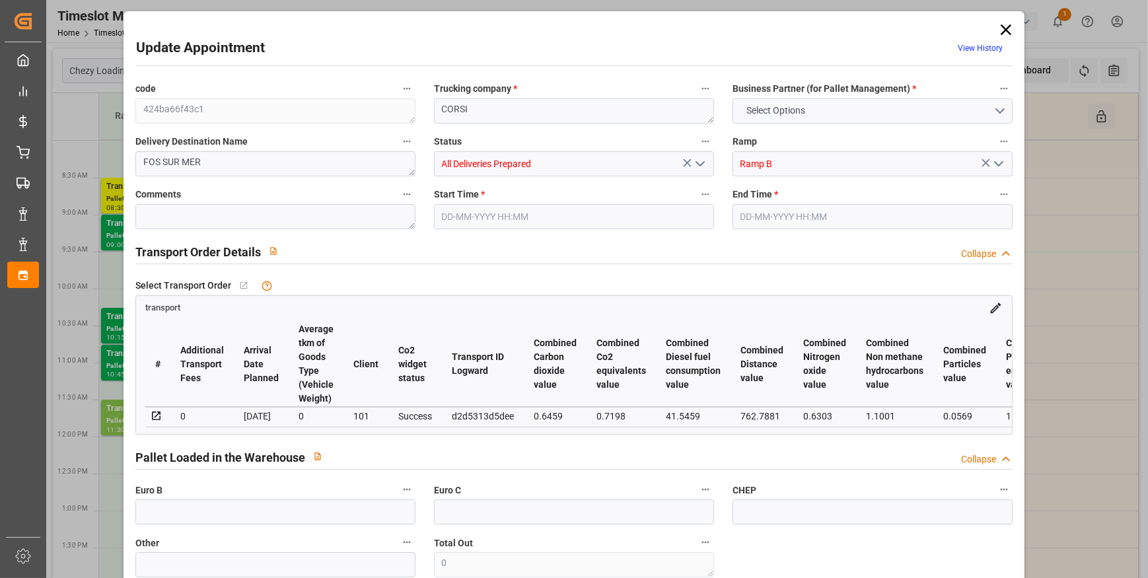
type input "101"
type input "1644.24"
type input "0"
type input "4710.8598"
type input "0"
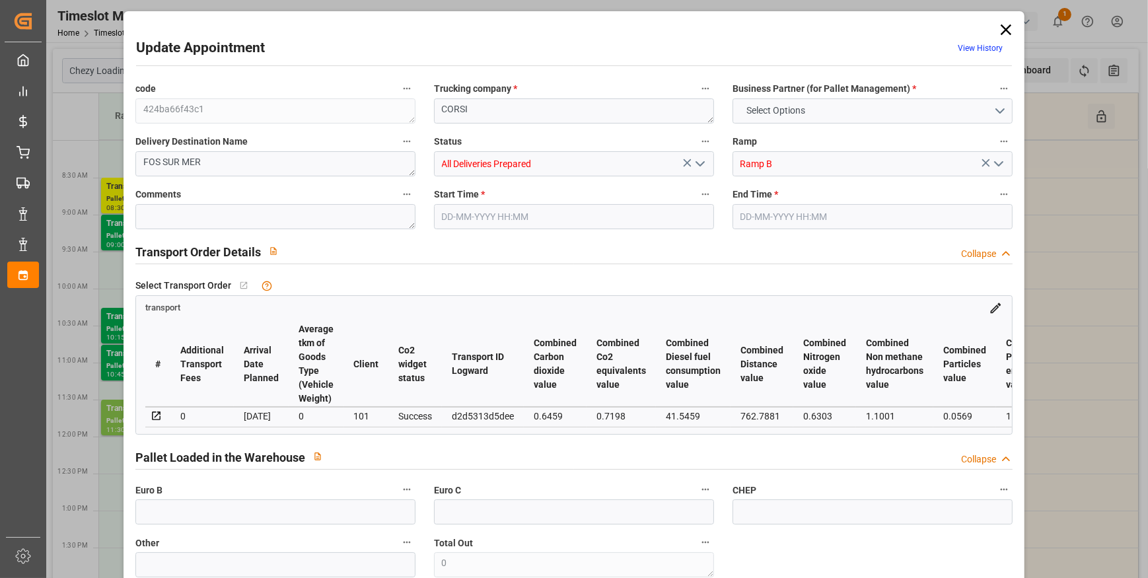
type input "0"
type input "21"
type input "35"
type input "[DATE] 08:15"
type input "[DATE] 08:30"
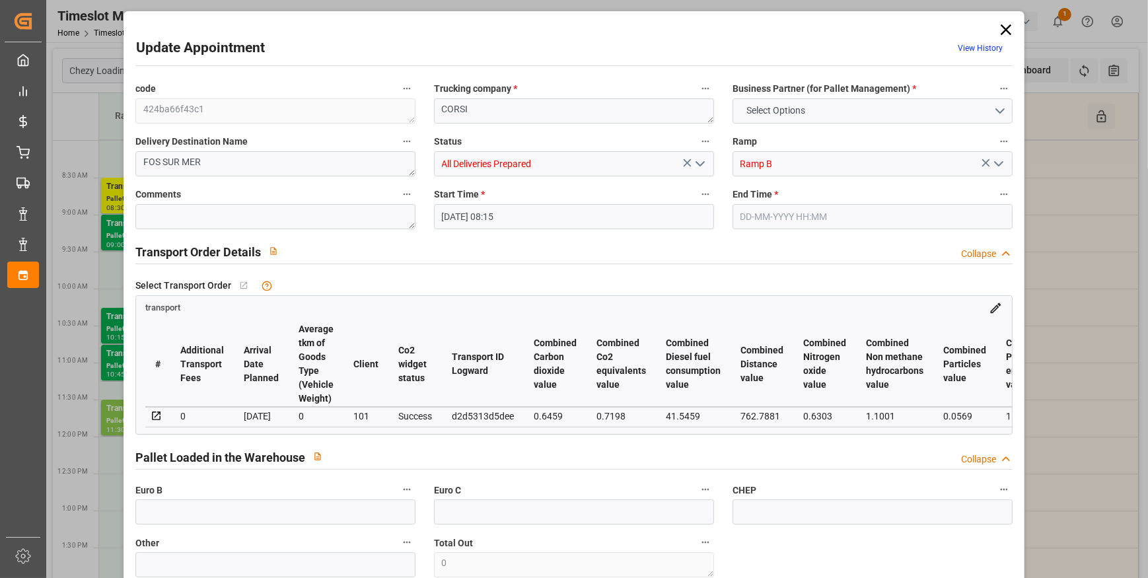
type input "[DATE] 12:42"
type input "[DATE] 11:22"
type input "[DATE]"
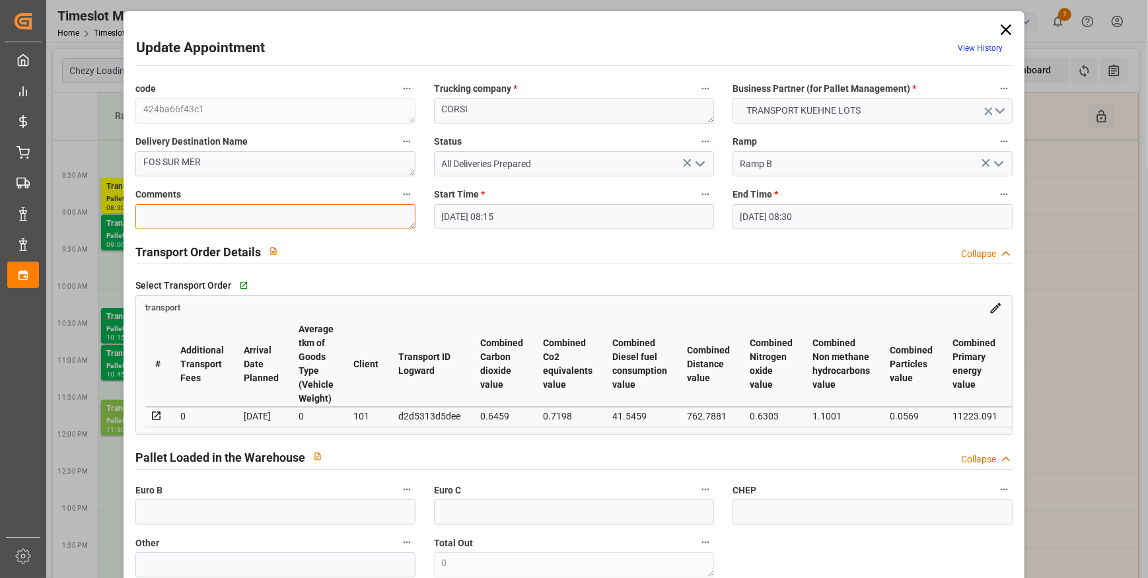
click at [176, 221] on textarea at bounding box center [275, 216] width 280 height 25
type textarea "rt 13"
click at [700, 161] on icon "open menu" at bounding box center [700, 164] width 16 height 16
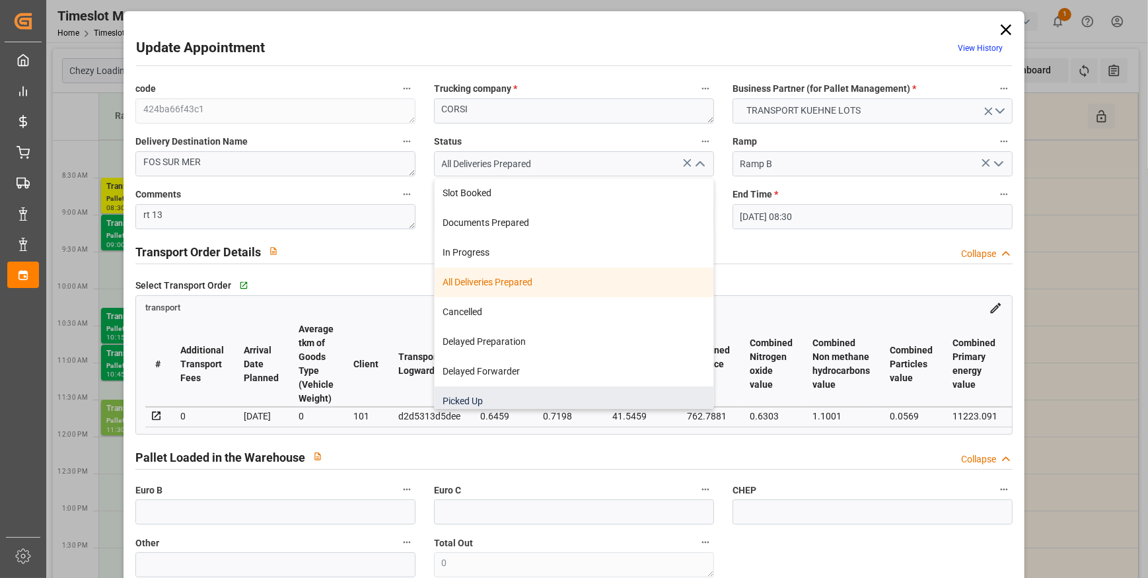
click at [497, 391] on div "Picked Up" at bounding box center [574, 401] width 279 height 30
type input "Picked Up"
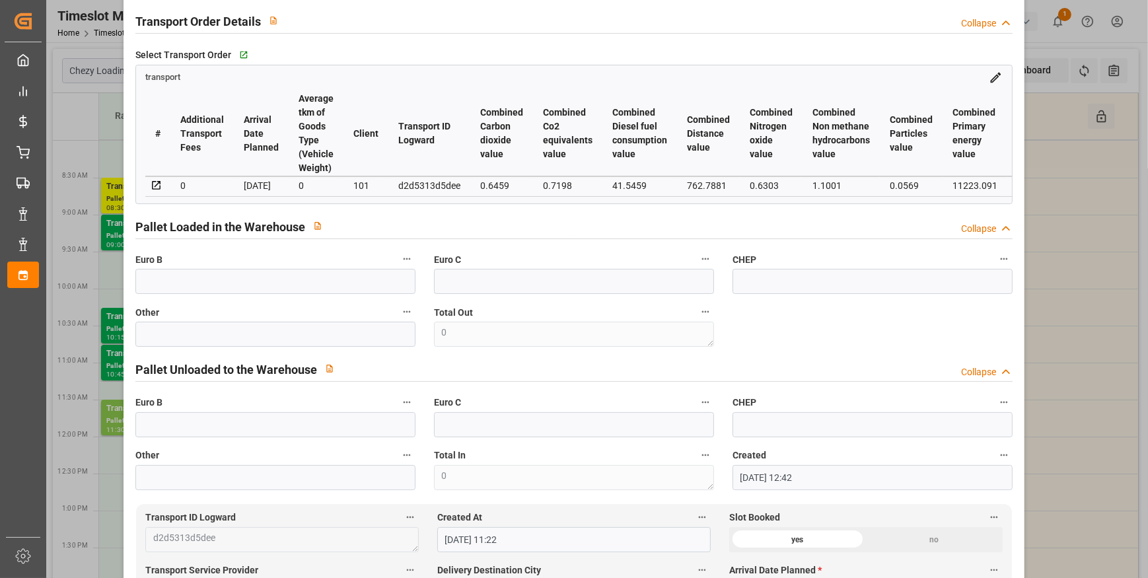
scroll to position [240, 0]
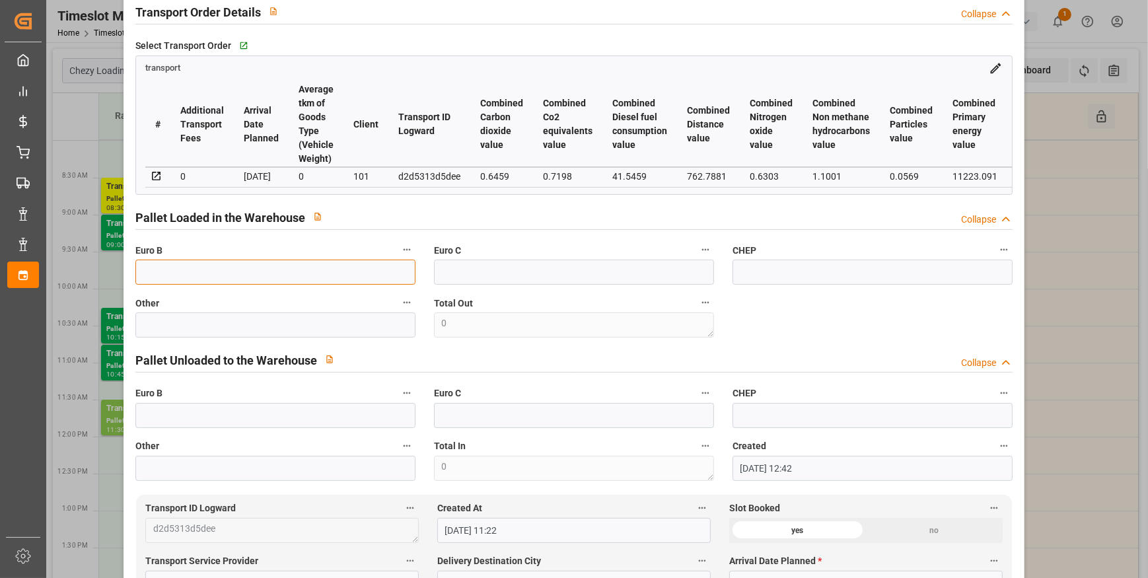
click at [172, 285] on input "text" at bounding box center [275, 272] width 280 height 25
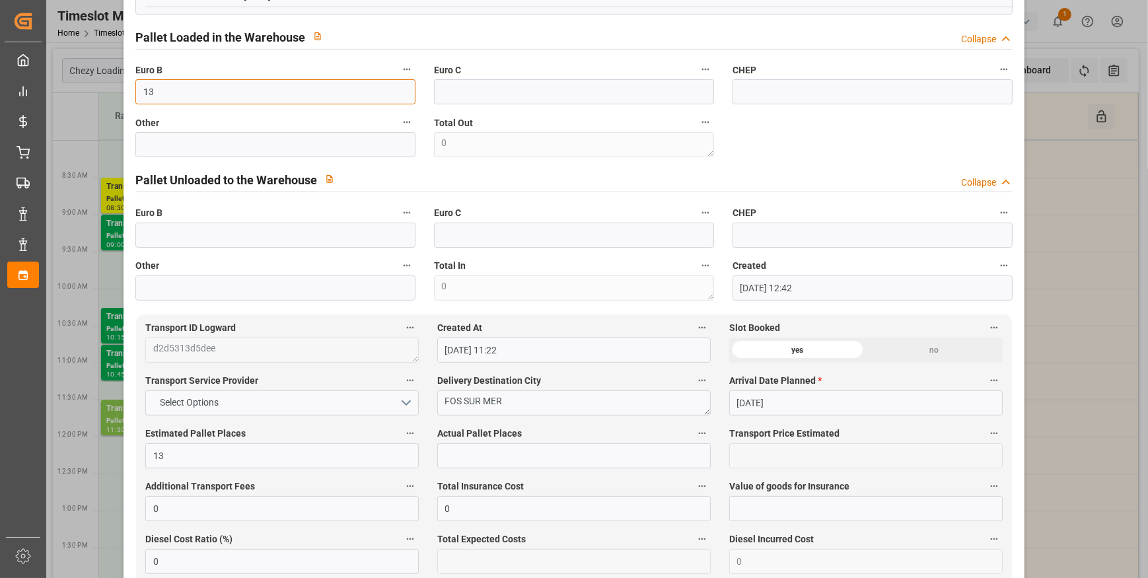
type input "13"
click at [463, 458] on input "text" at bounding box center [573, 455] width 273 height 25
type input "13"
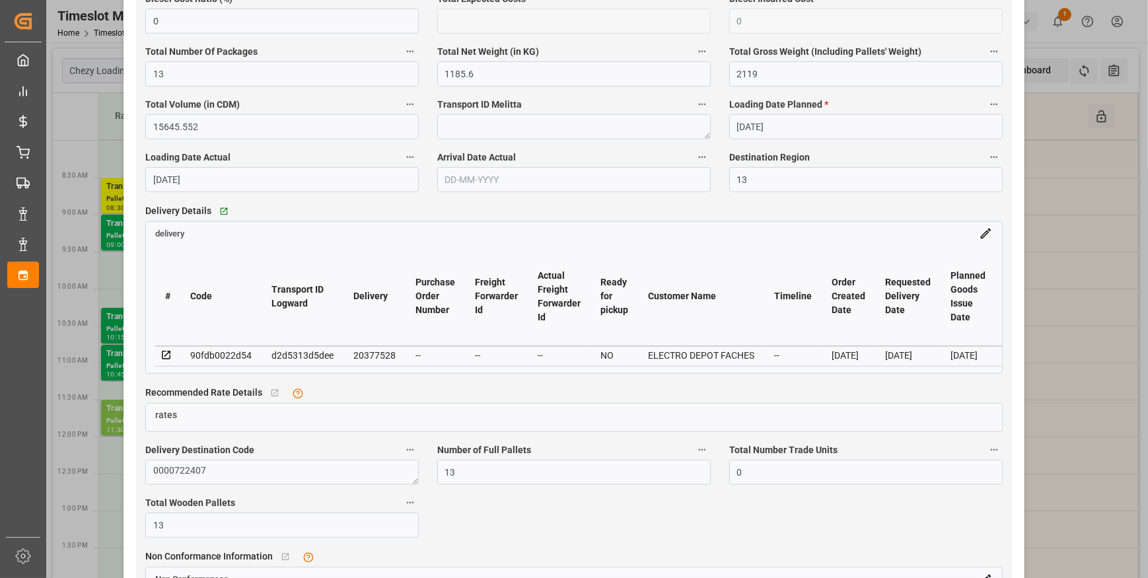
scroll to position [1261, 0]
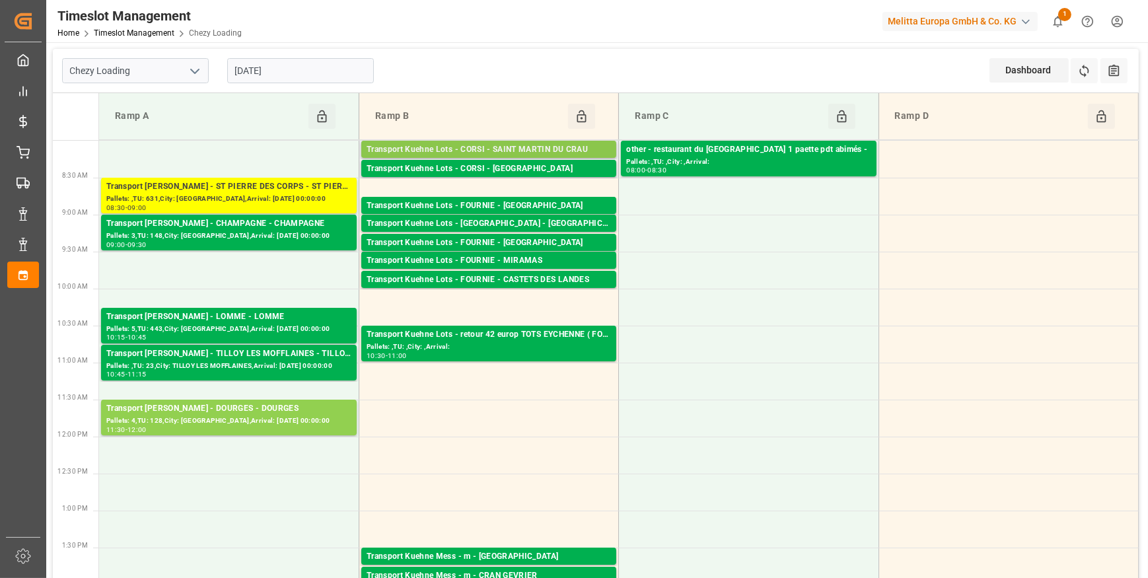
click at [571, 147] on div "Transport Kuehne Lots - CORSI - SAINT MARTIN DU CRAU" at bounding box center [489, 149] width 244 height 13
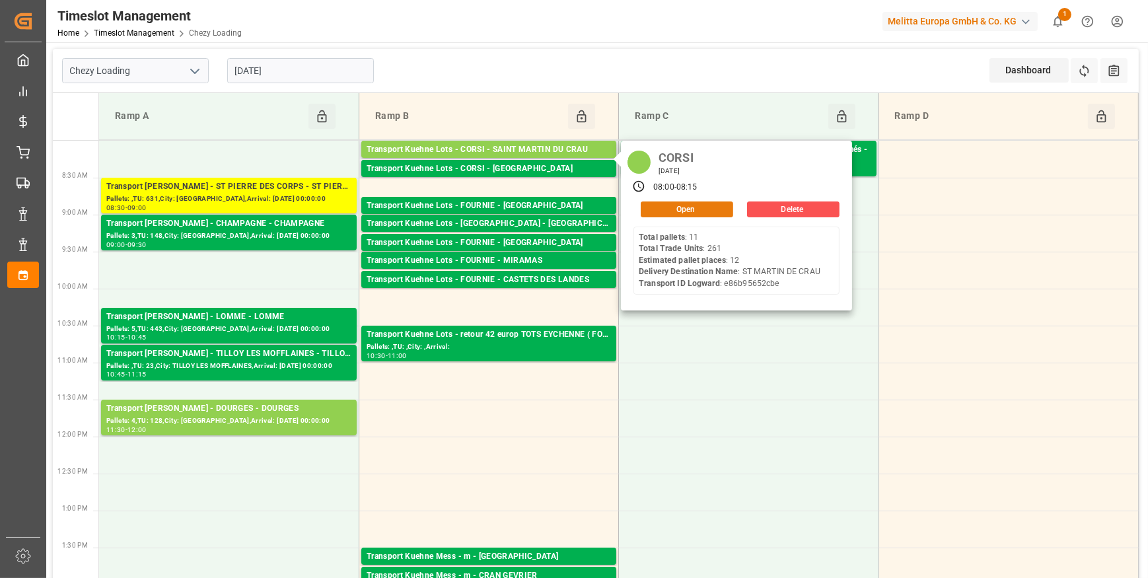
click at [676, 207] on button "Open" at bounding box center [687, 209] width 92 height 16
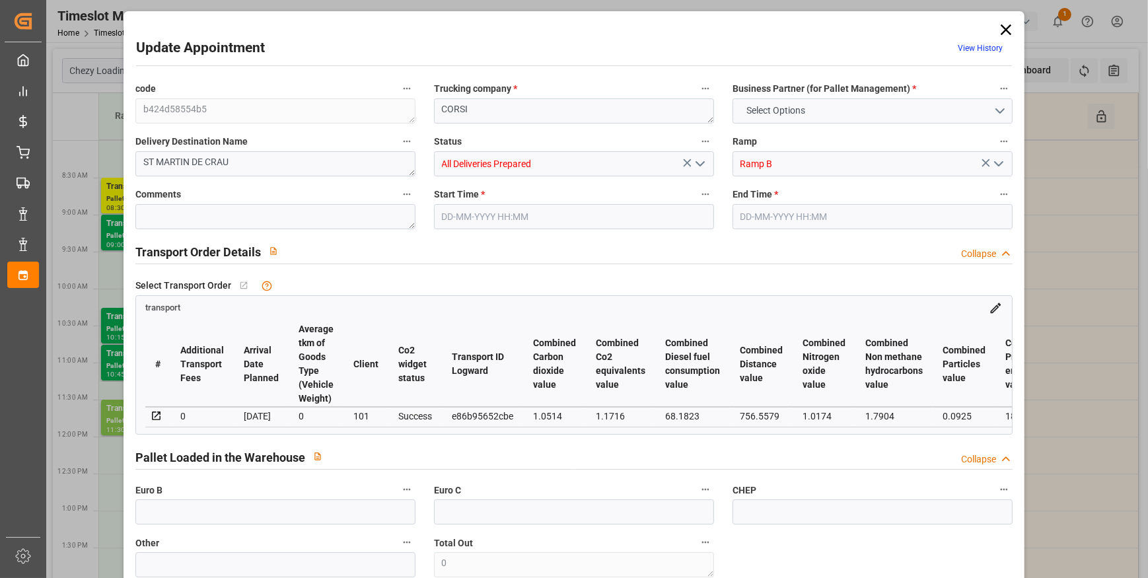
type input "12"
type input "629.72"
type input "0"
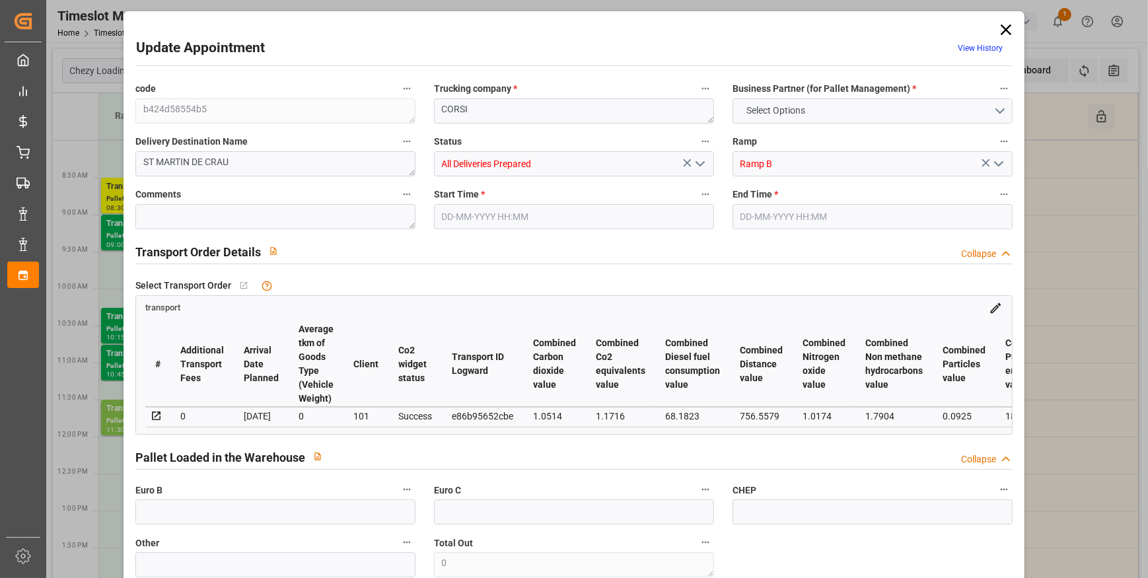
type input "629.72"
type input "0"
type input "14"
type input "2335.018"
type input "3045.302"
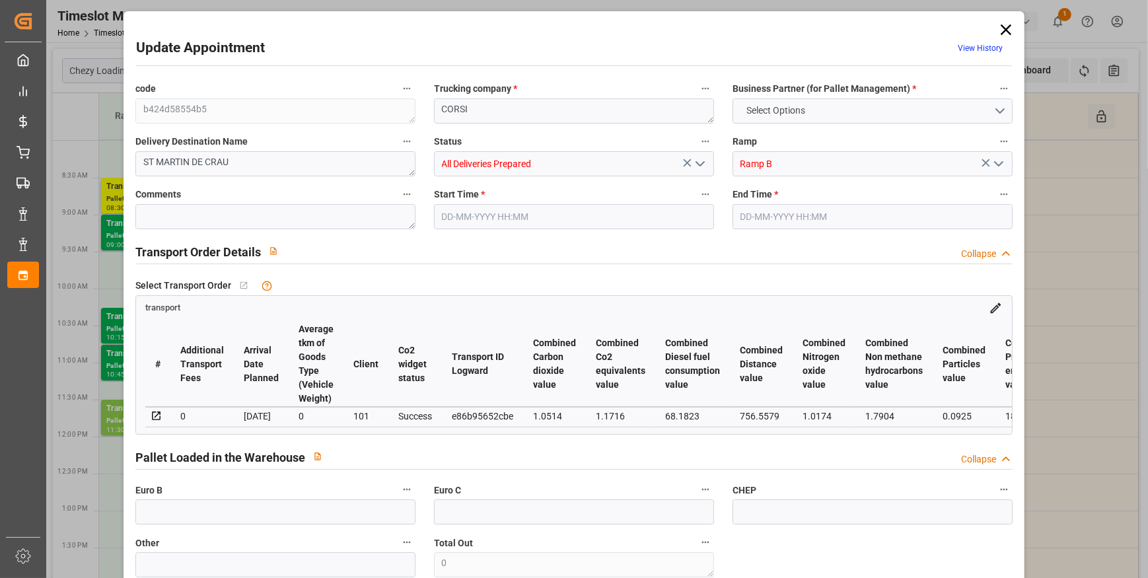
type input "13290.52"
type input "13"
type input "11"
type input "261"
type input "14"
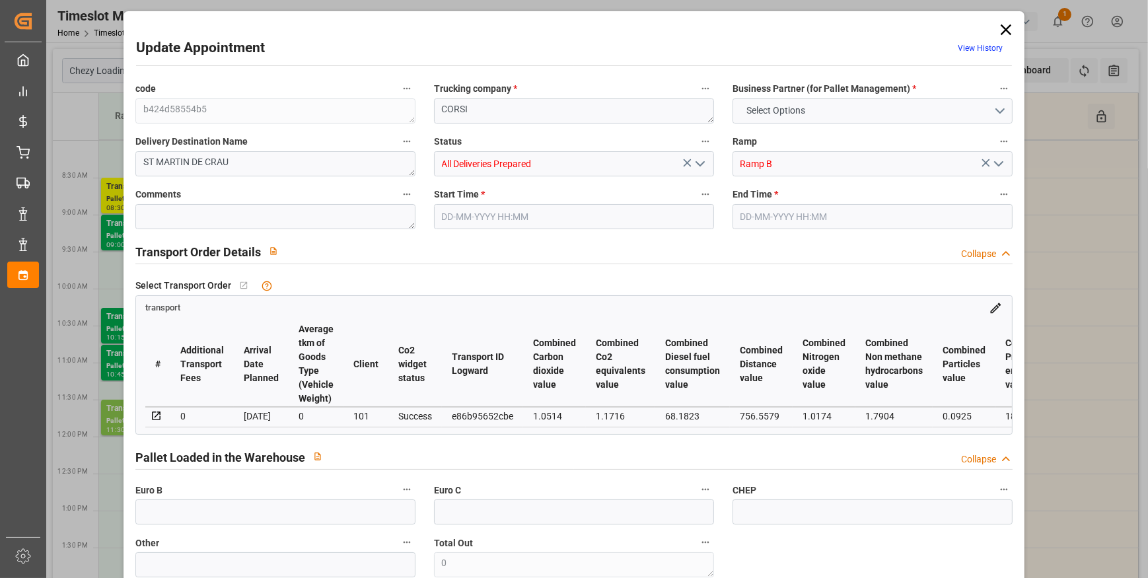
type input "101"
type input "2686.326"
type input "0"
type input "4710.8598"
type input "0"
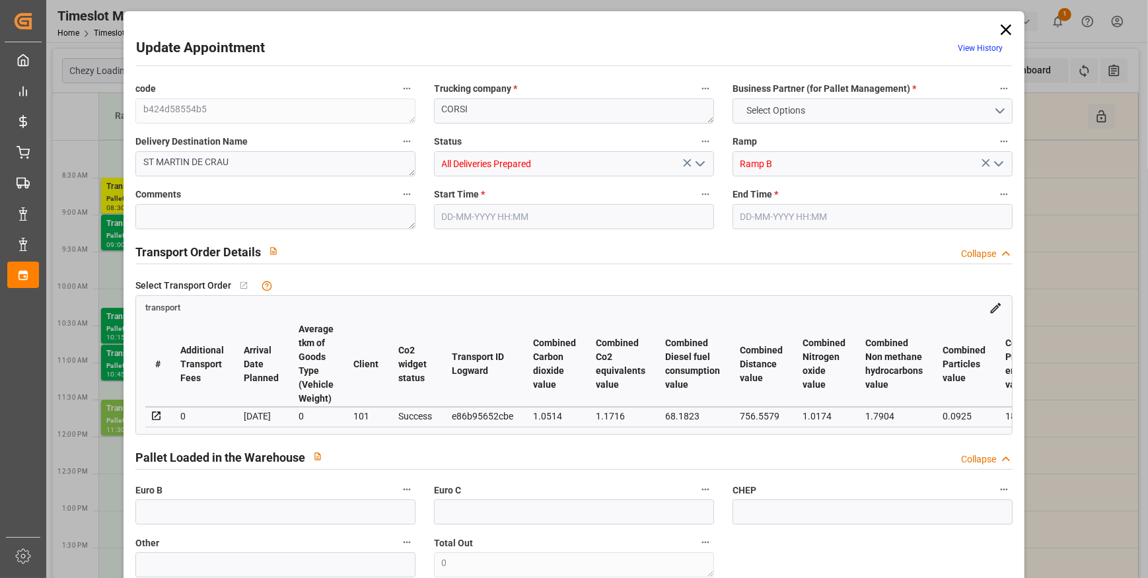
type input "0"
type input "21"
type input "35"
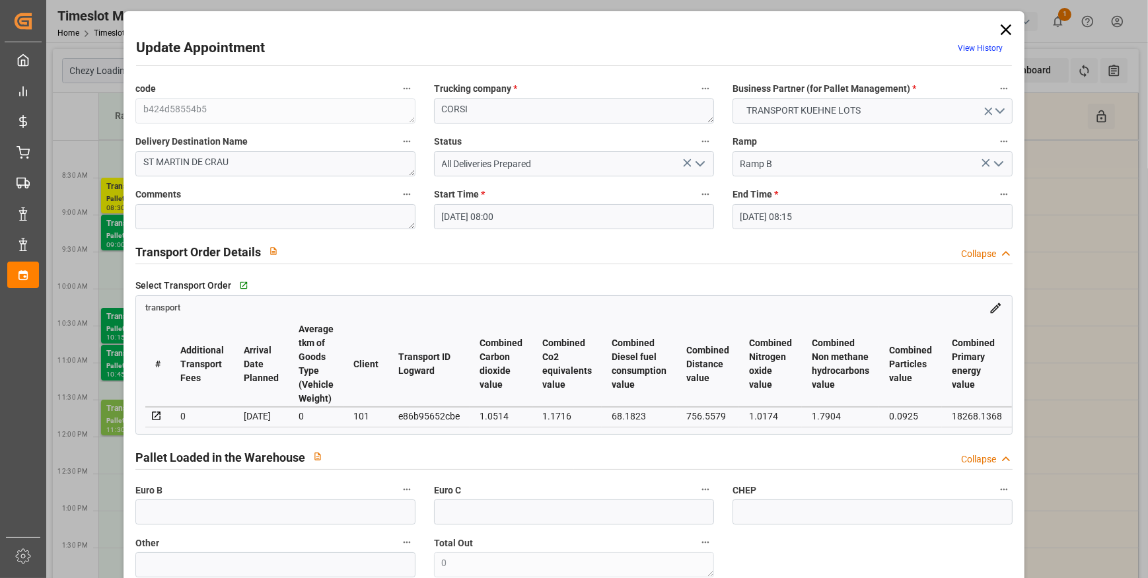
type input "[DATE] 08:00"
type input "[DATE] 08:15"
type input "[DATE] 12:37"
type input "[DATE] 11:25"
type input "[DATE]"
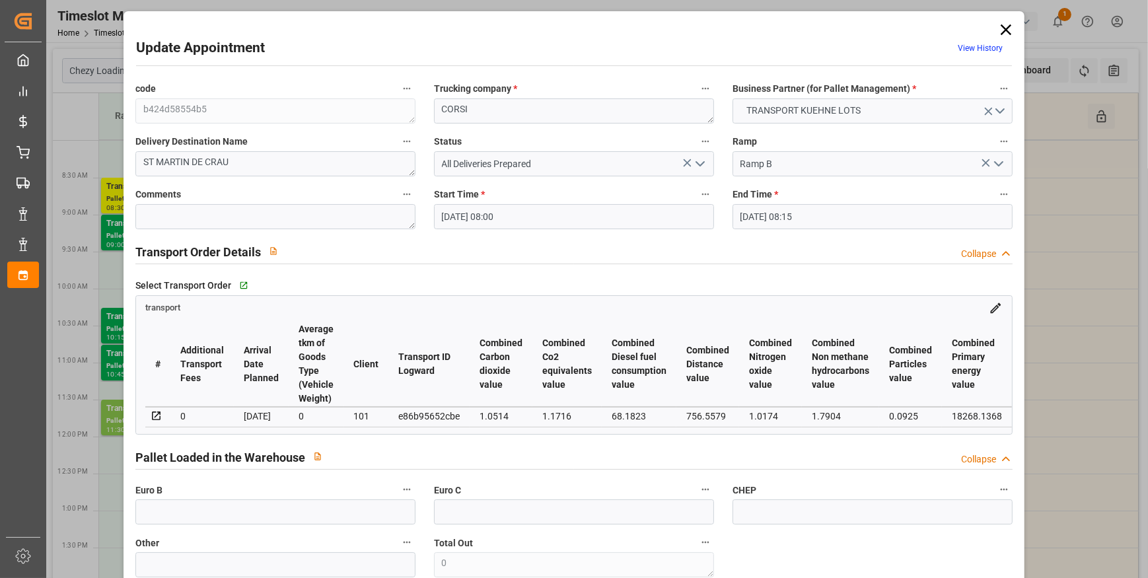
type input "[DATE]"
click at [699, 159] on icon "open menu" at bounding box center [700, 164] width 16 height 16
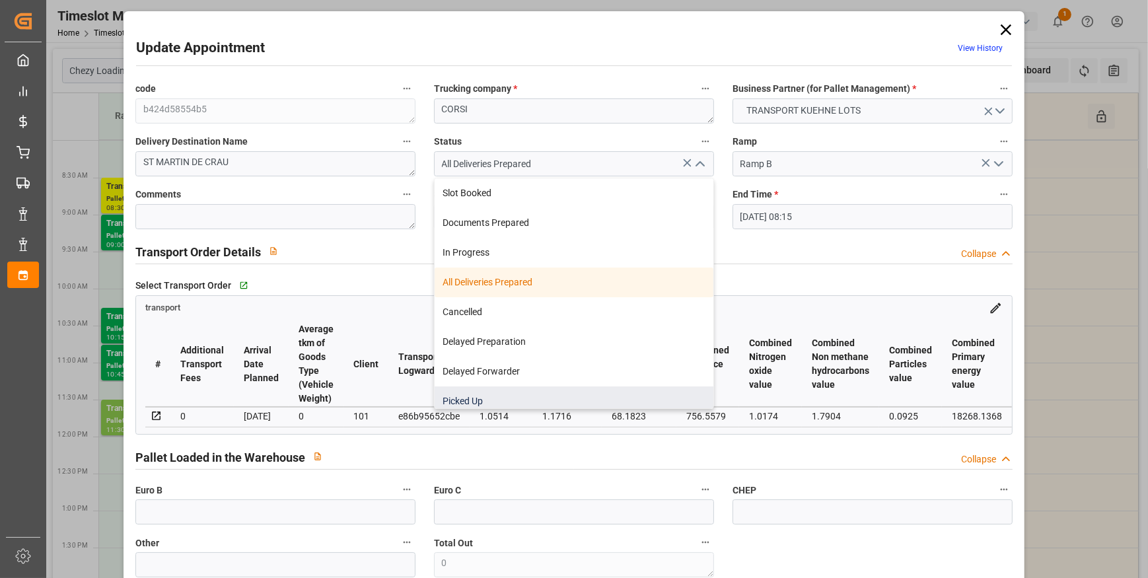
click at [465, 399] on div "Picked Up" at bounding box center [574, 401] width 279 height 30
type input "Picked Up"
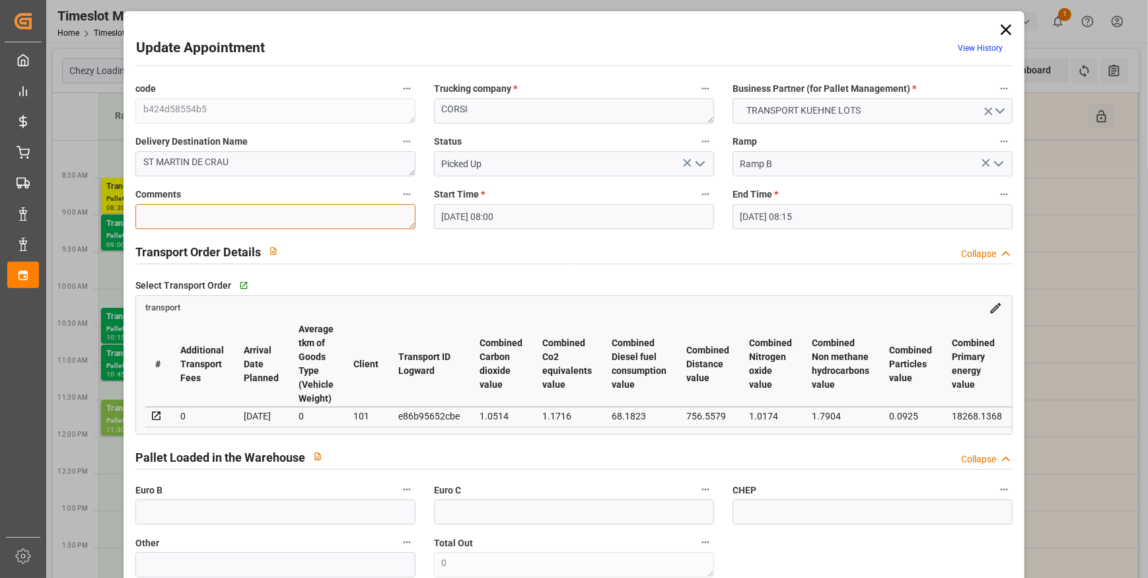
click at [162, 210] on textarea at bounding box center [275, 216] width 280 height 25
type textarea "rt 12"
click at [699, 163] on icon "open menu" at bounding box center [700, 164] width 16 height 16
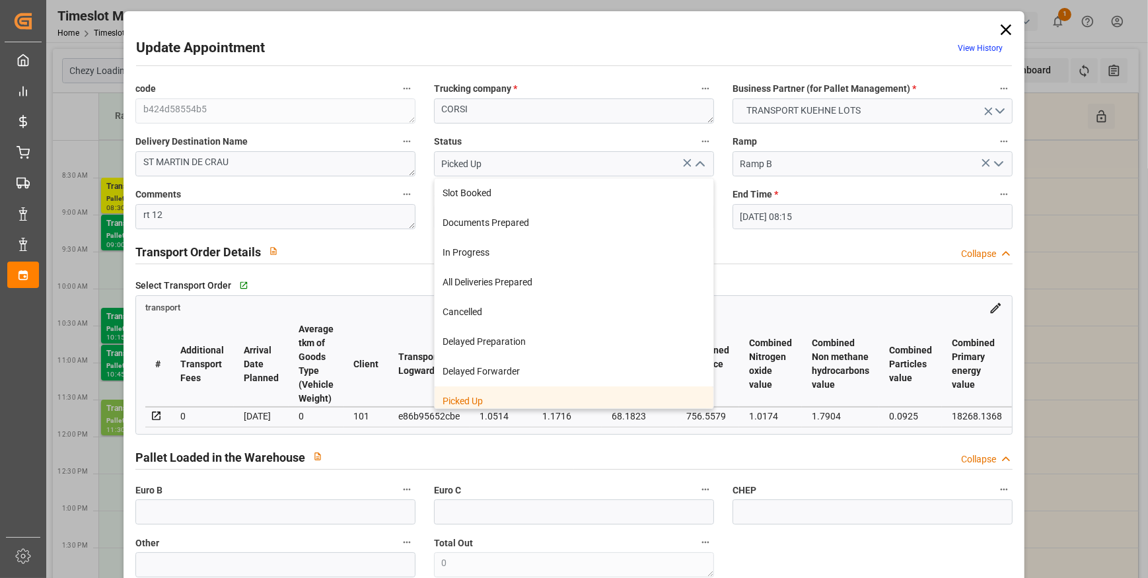
click at [476, 396] on div "Picked Up" at bounding box center [574, 401] width 279 height 30
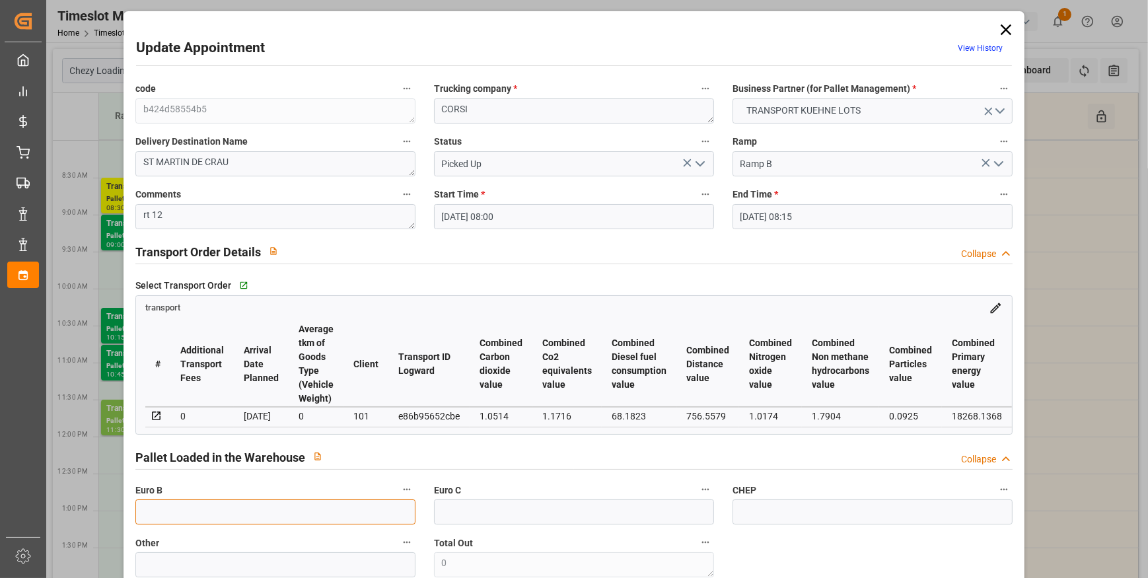
click at [192, 520] on input "text" at bounding box center [275, 511] width 280 height 25
type input "14"
click at [718, 277] on div "Select Transport Order   Go to transport Grid" at bounding box center [573, 285] width 877 height 20
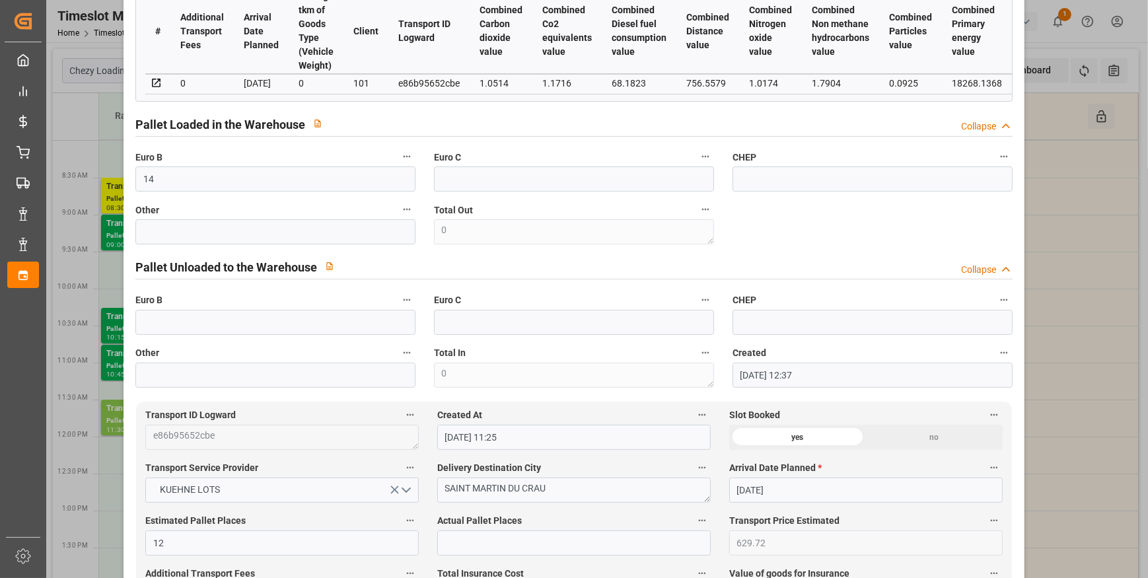
scroll to position [360, 0]
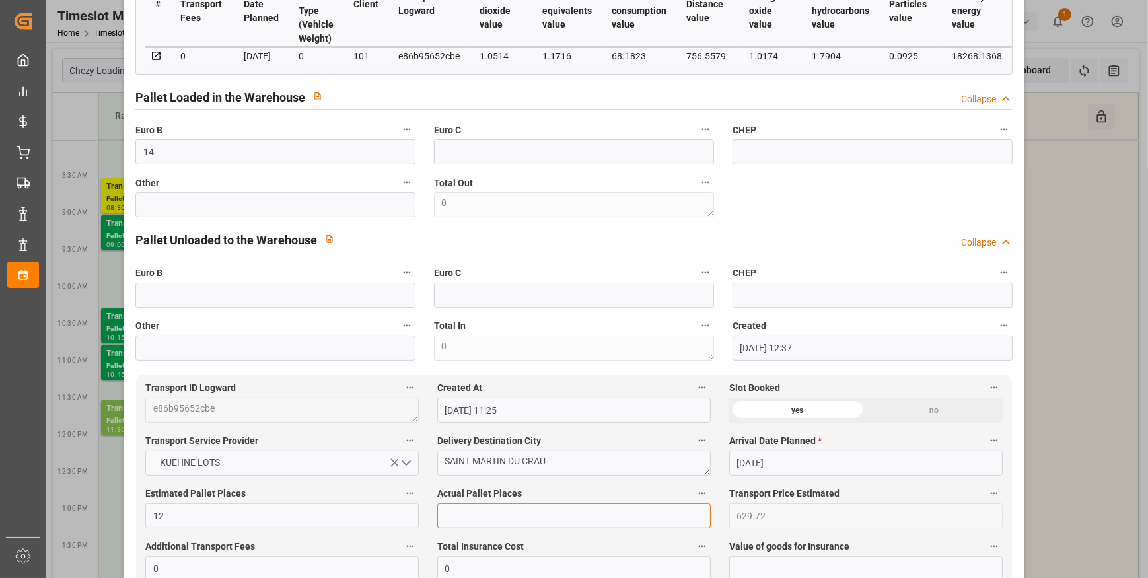
click at [450, 524] on input "text" at bounding box center [573, 515] width 273 height 25
type input "12"
click at [831, 218] on div "code b424d58554b5 Trucking company * CORSI Business Partner (for Pallet Managem…" at bounding box center [574, 40] width 896 height 650
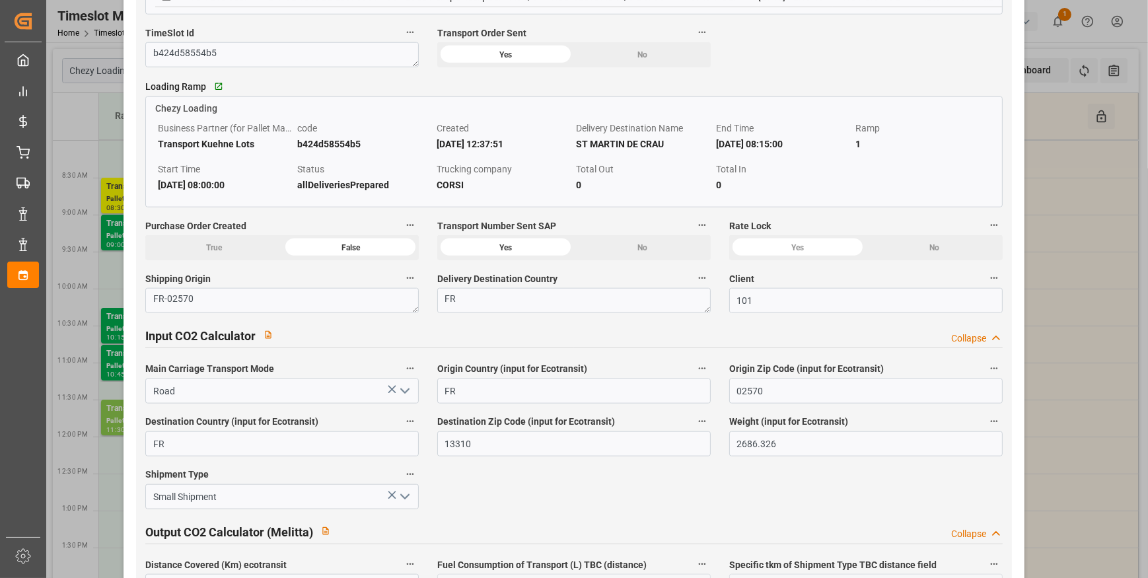
scroll to position [1741, 0]
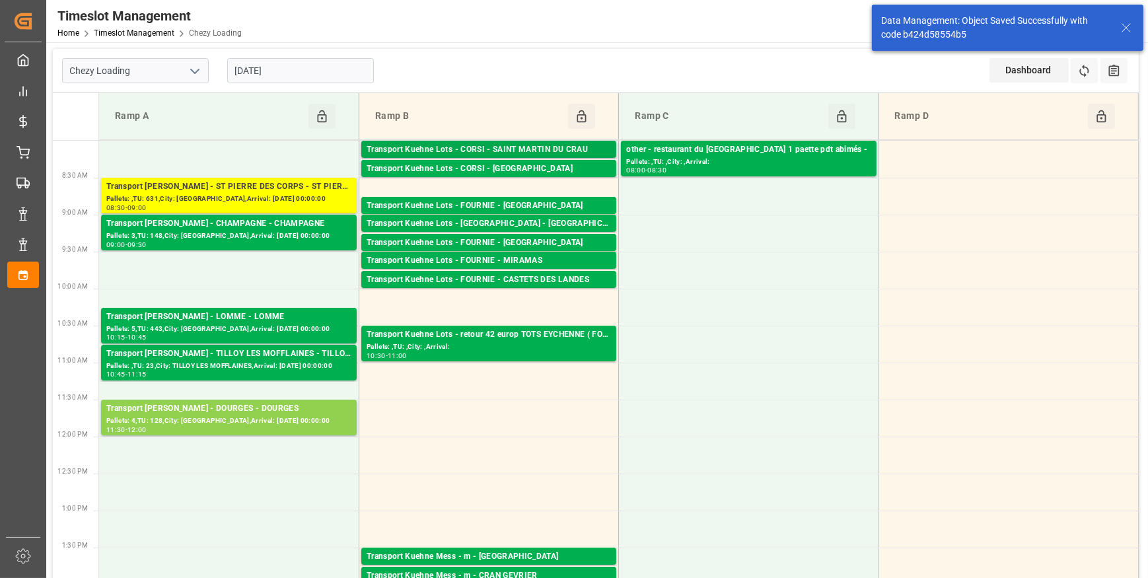
click at [559, 145] on div "Transport Kuehne Lots - CORSI - SAINT MARTIN DU CRAU" at bounding box center [489, 149] width 244 height 13
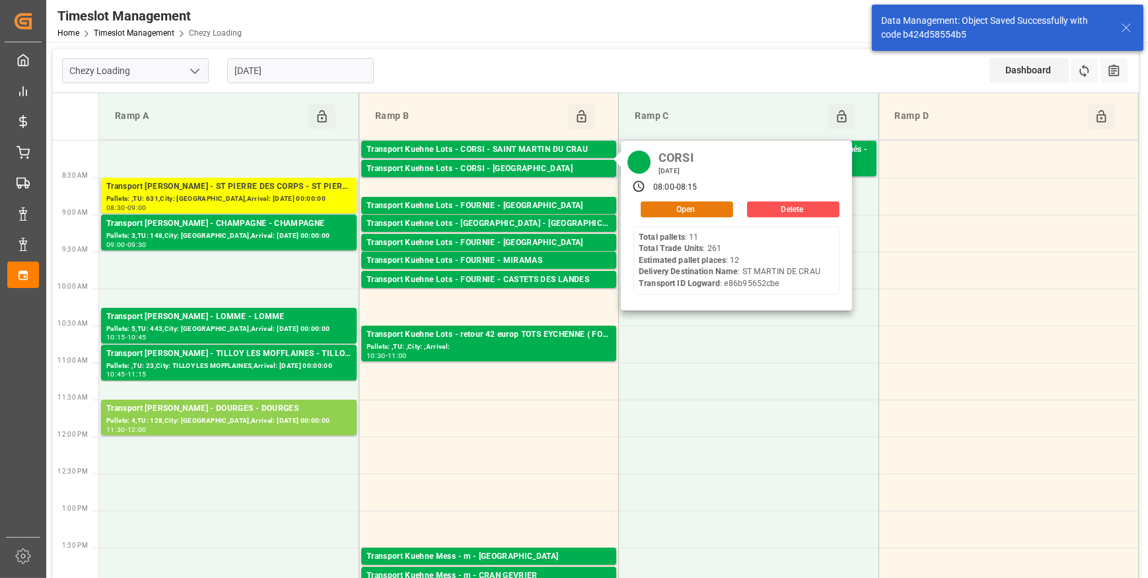
click at [681, 211] on button "Open" at bounding box center [687, 209] width 92 height 16
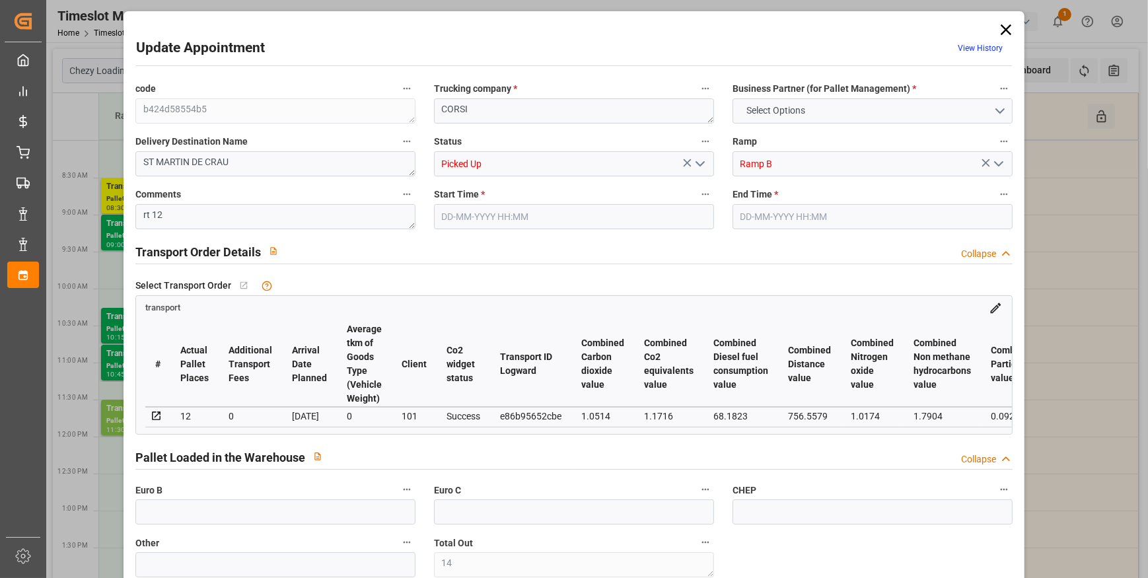
type input "14"
type input "12"
type input "629.72"
type input "0"
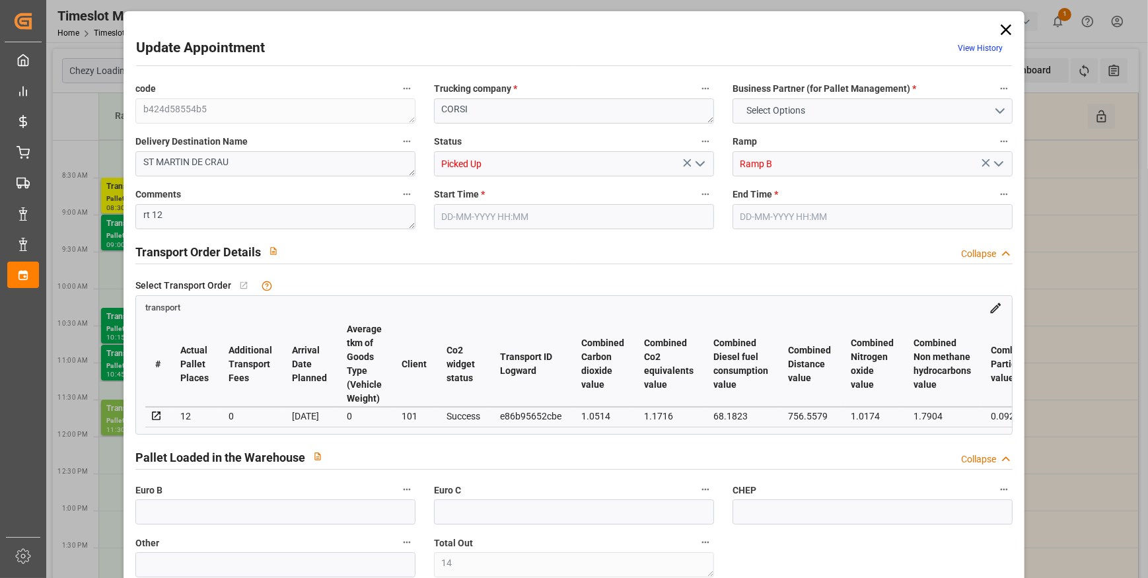
type input "0"
type input "629.72"
type input "0"
type input "14"
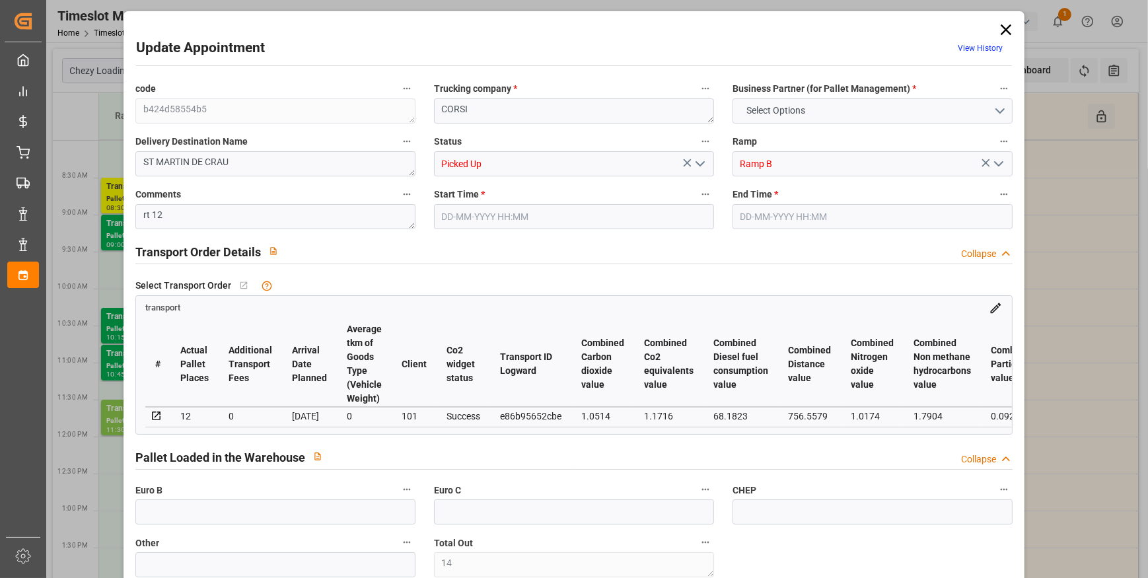
type input "2335.018"
type input "3045.302"
type input "13290.52"
type input "13"
type input "11"
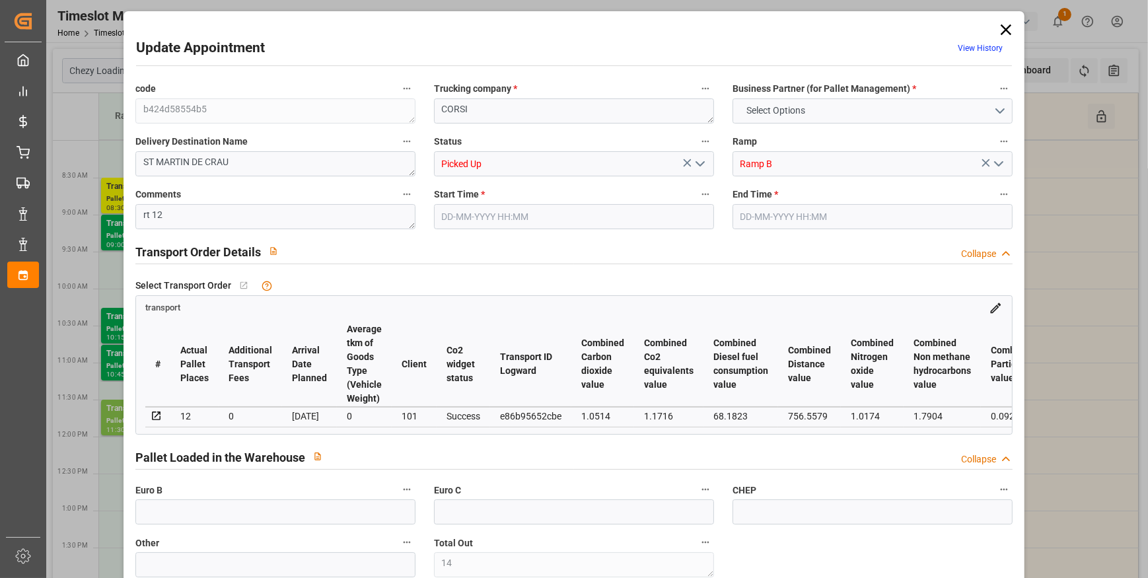
type input "261"
type input "14"
type input "101"
type input "2686.326"
type input "0"
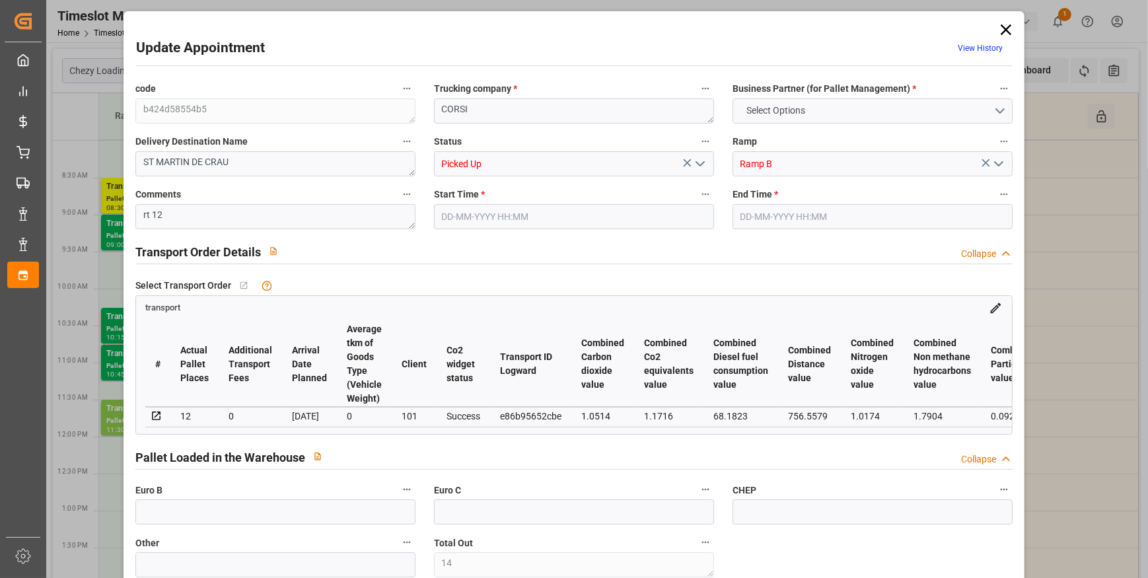
type input "10767.6795"
type input "0"
type input "21"
type input "80"
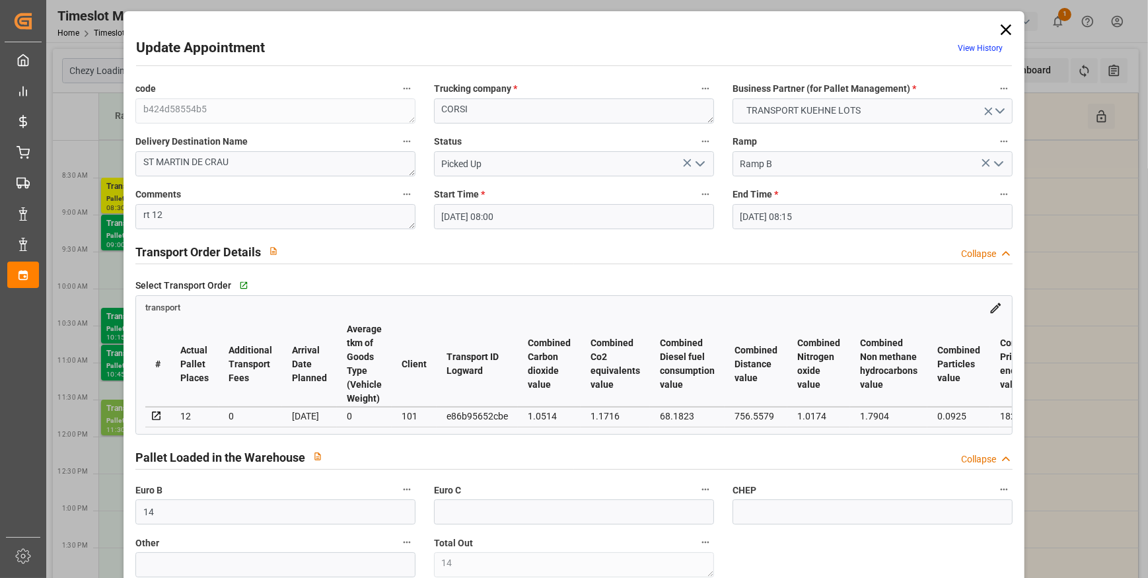
type input "[DATE] 08:00"
type input "[DATE] 08:15"
type input "[DATE] 12:37"
type input "[DATE] 11:25"
type input "[DATE]"
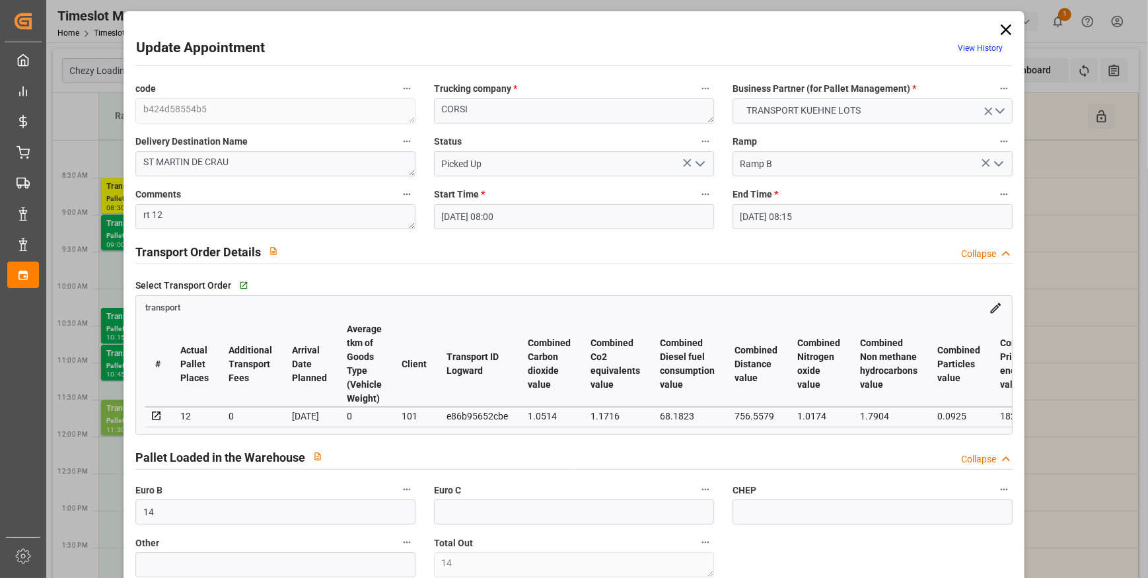
type input "[DATE]"
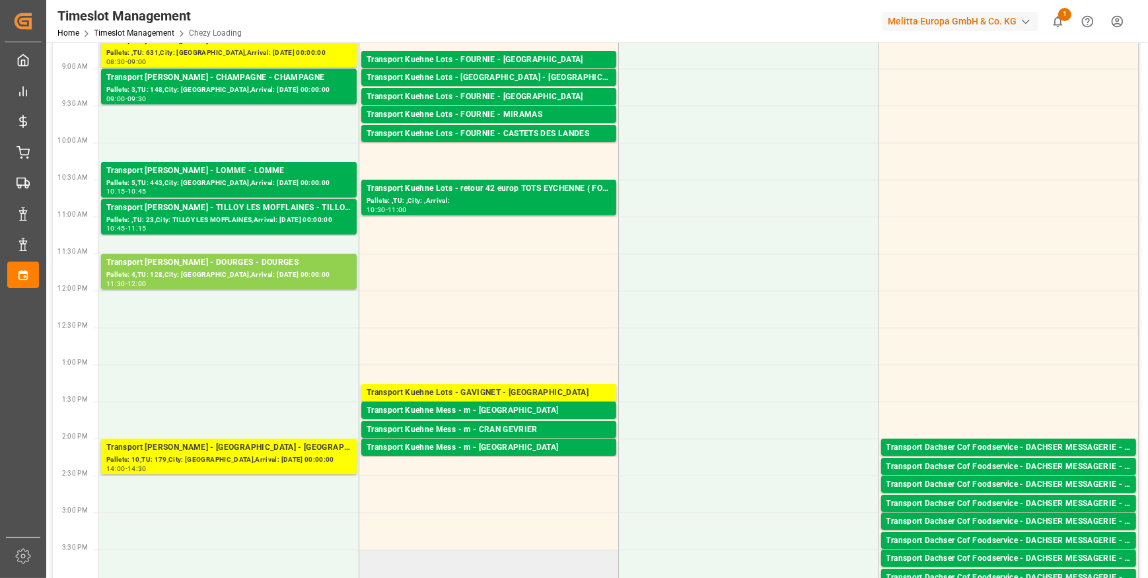
scroll to position [0, 0]
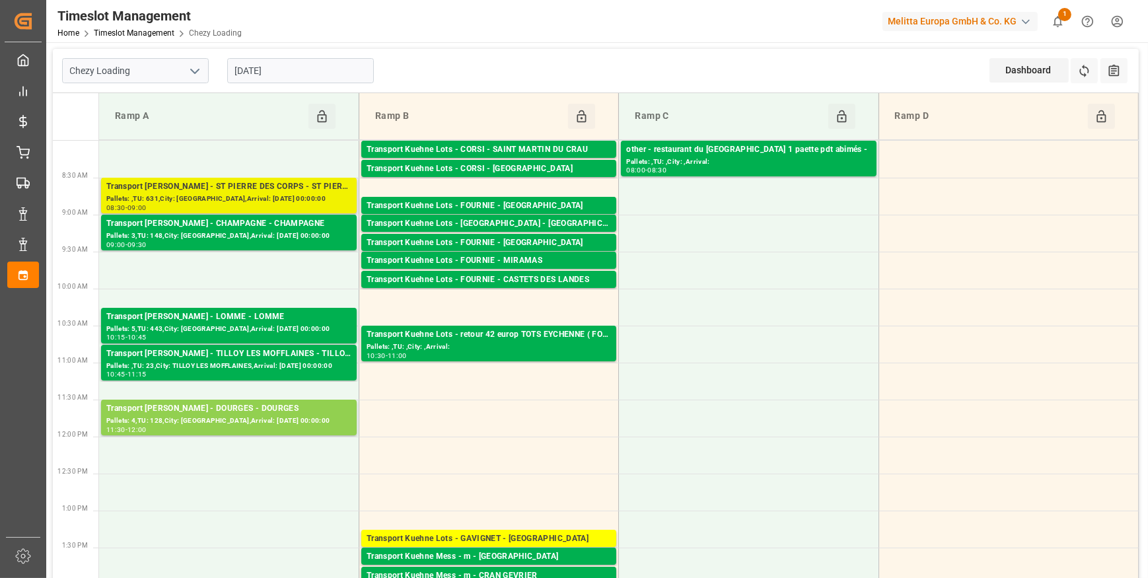
click at [287, 207] on div "08:30 - 09:00" at bounding box center [228, 208] width 245 height 7
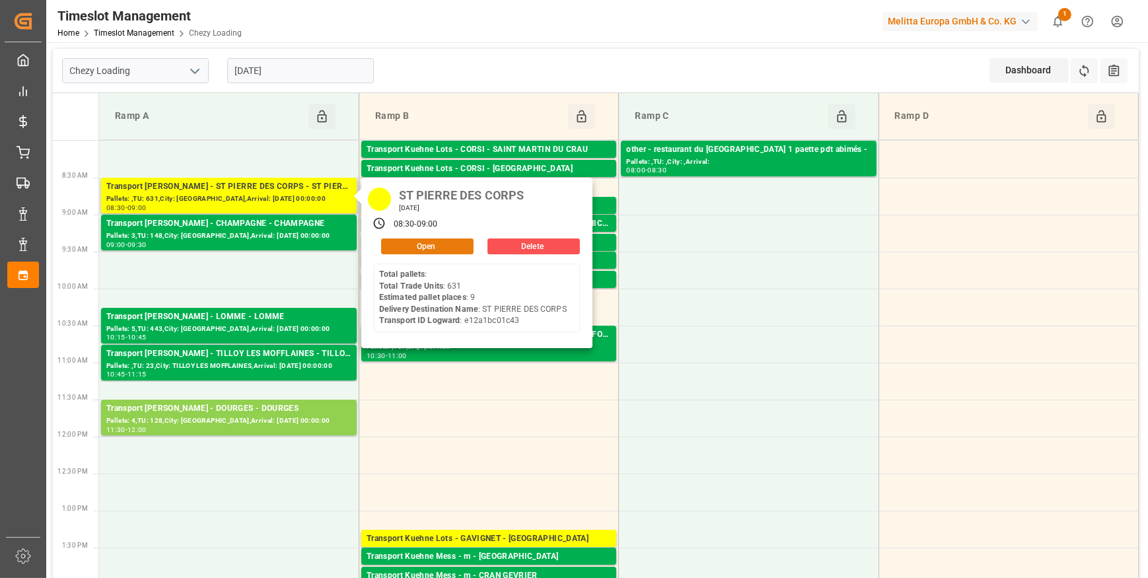
click at [423, 251] on button "Open" at bounding box center [427, 246] width 92 height 16
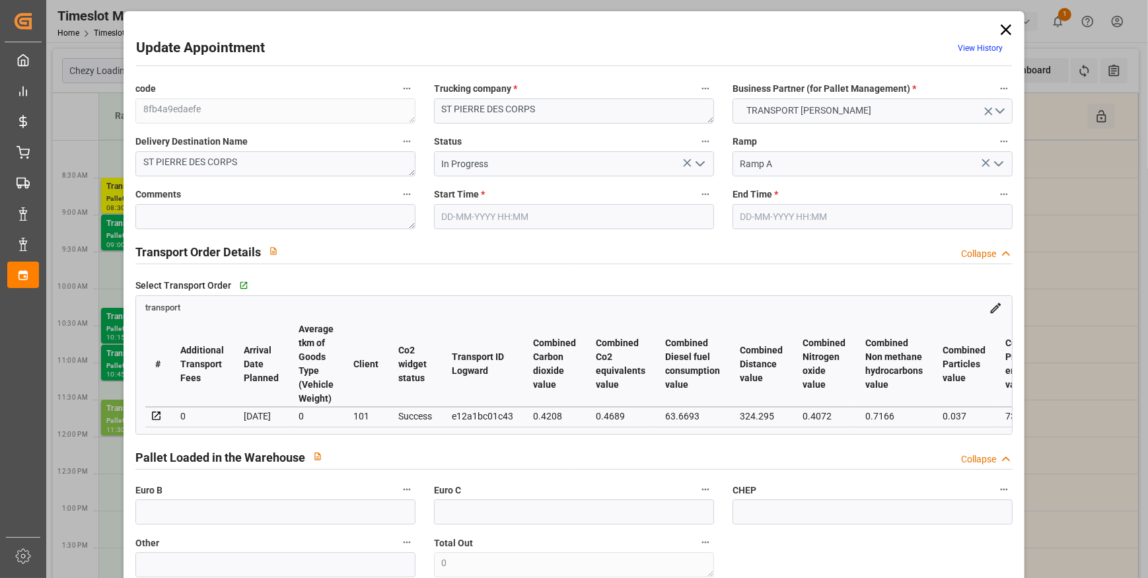
type input "[DATE] 08:30"
type input "[DATE] 09:00"
type input "[DATE] 15:34"
type input "[DATE] 11:22"
type input "[DATE]"
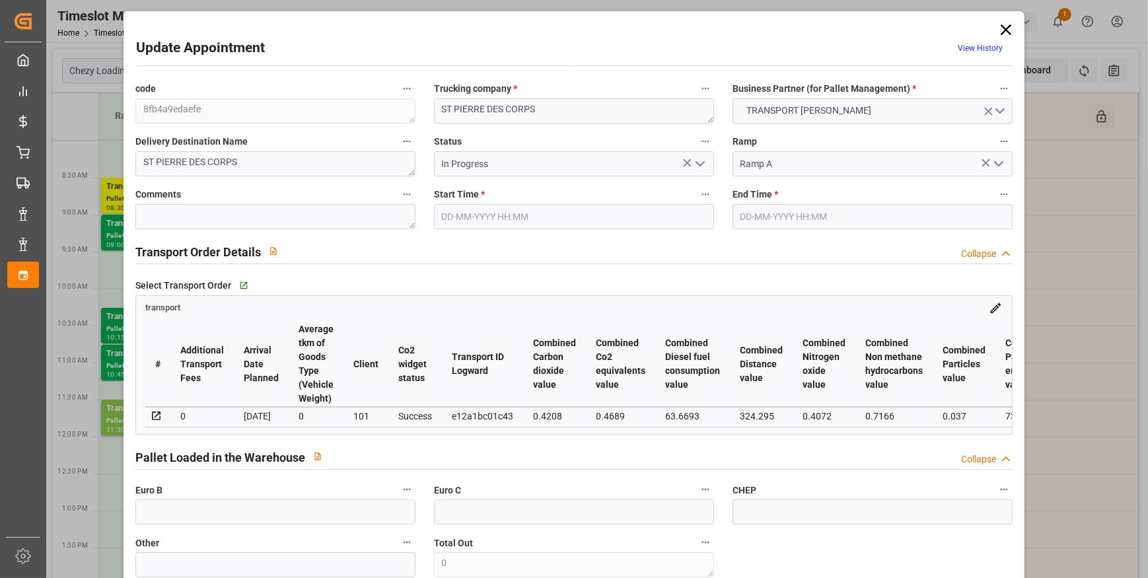
type input "[DATE]"
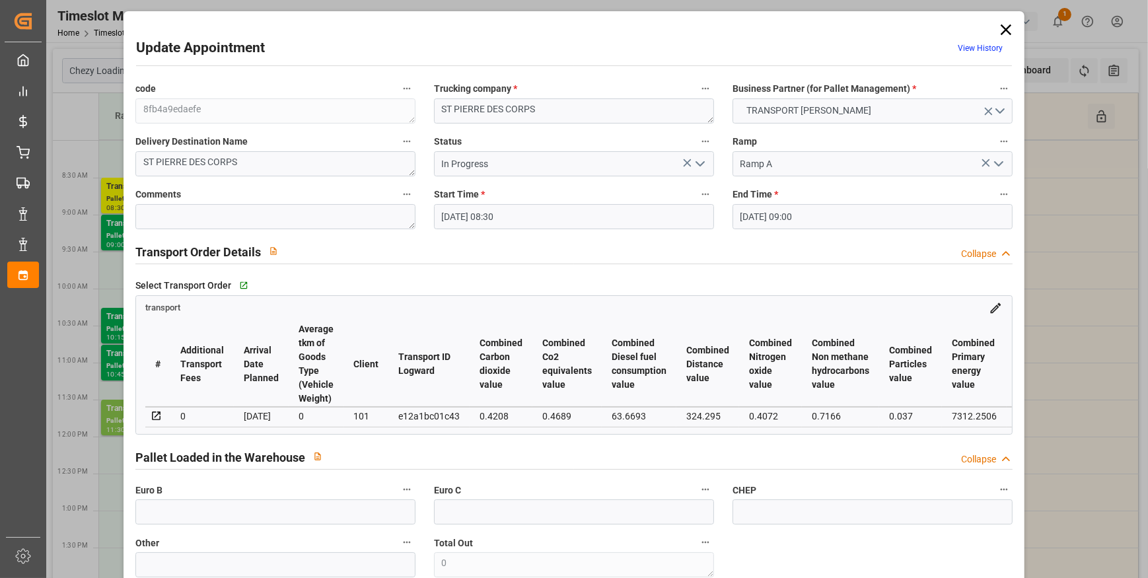
click at [692, 163] on icon "open menu" at bounding box center [700, 164] width 16 height 16
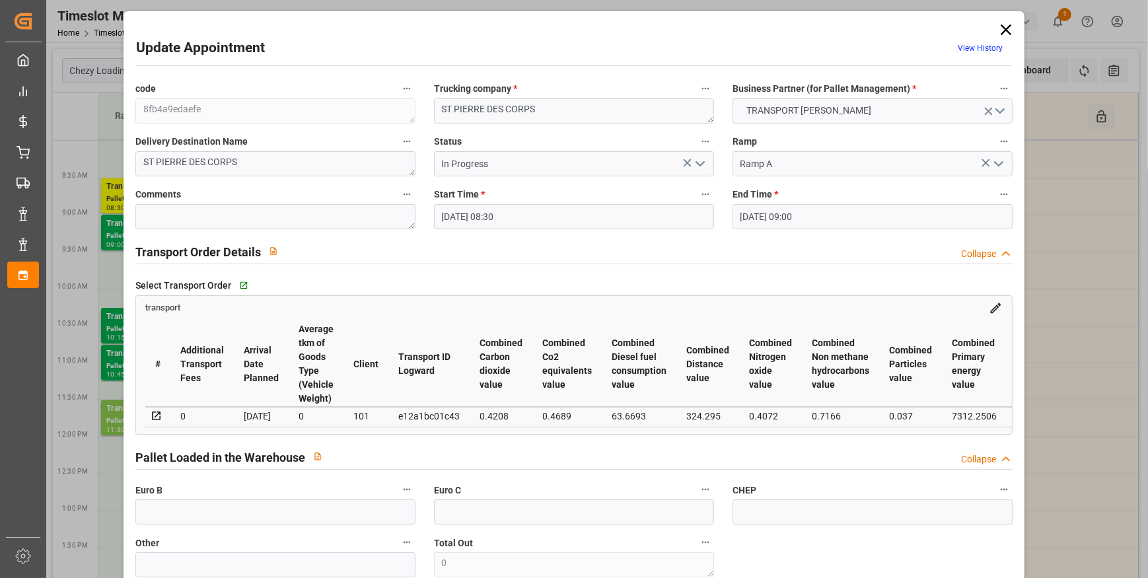
click at [1002, 25] on icon at bounding box center [1006, 29] width 18 height 18
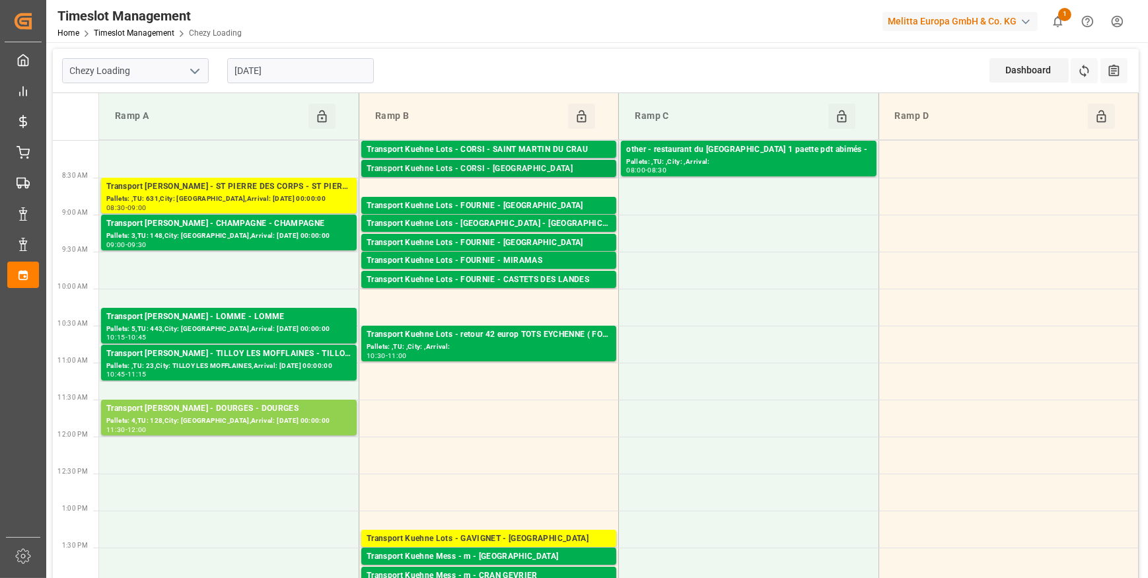
click at [520, 166] on div "Transport Kuehne Lots - CORSI - [GEOGRAPHIC_DATA]" at bounding box center [489, 168] width 244 height 13
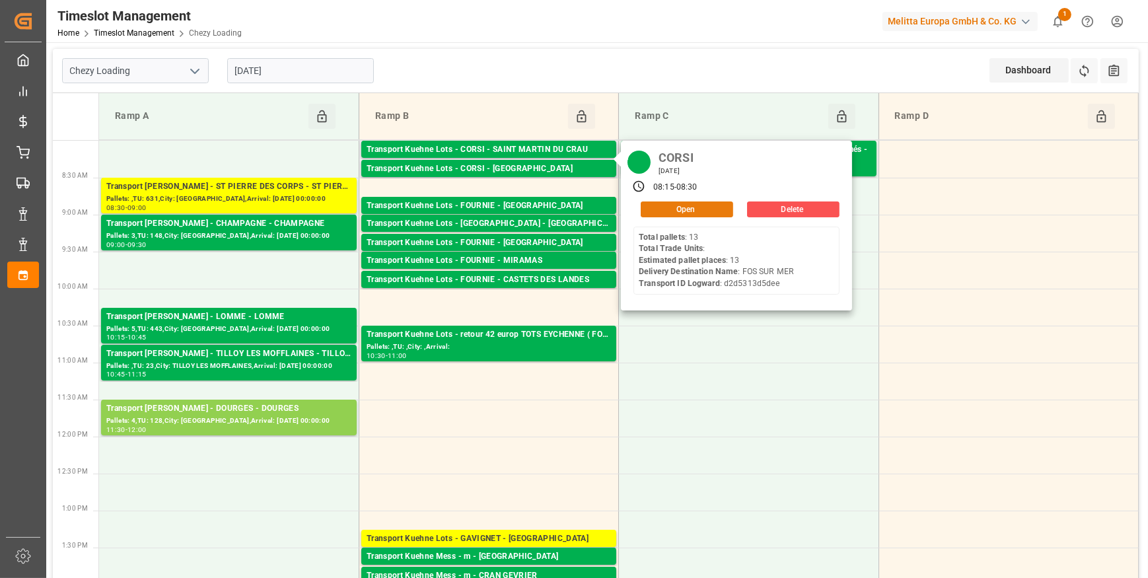
click at [666, 205] on button "Open" at bounding box center [687, 209] width 92 height 16
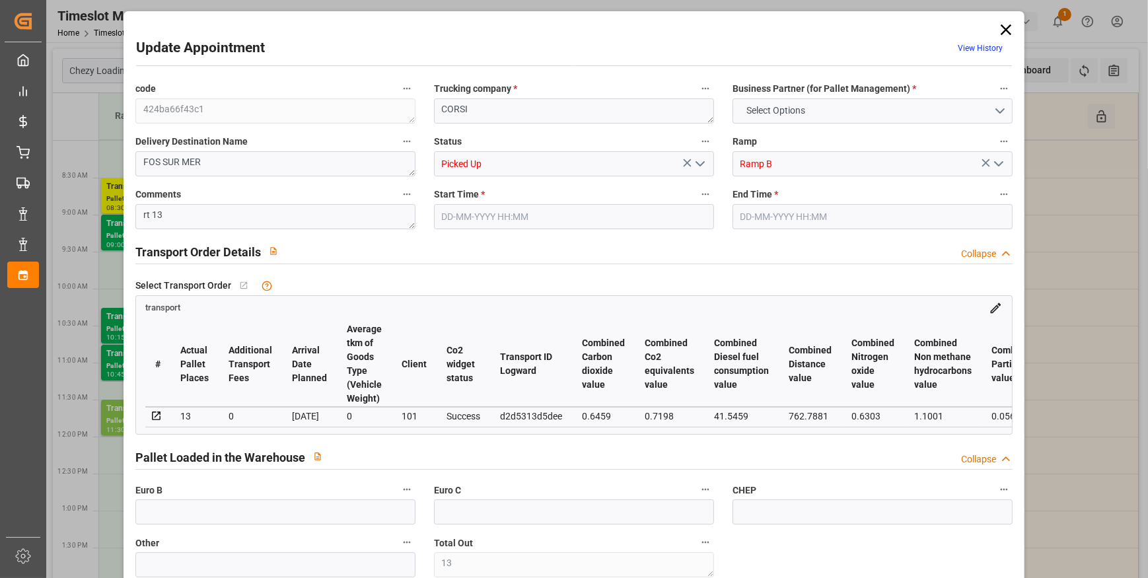
type input "13"
type input "0"
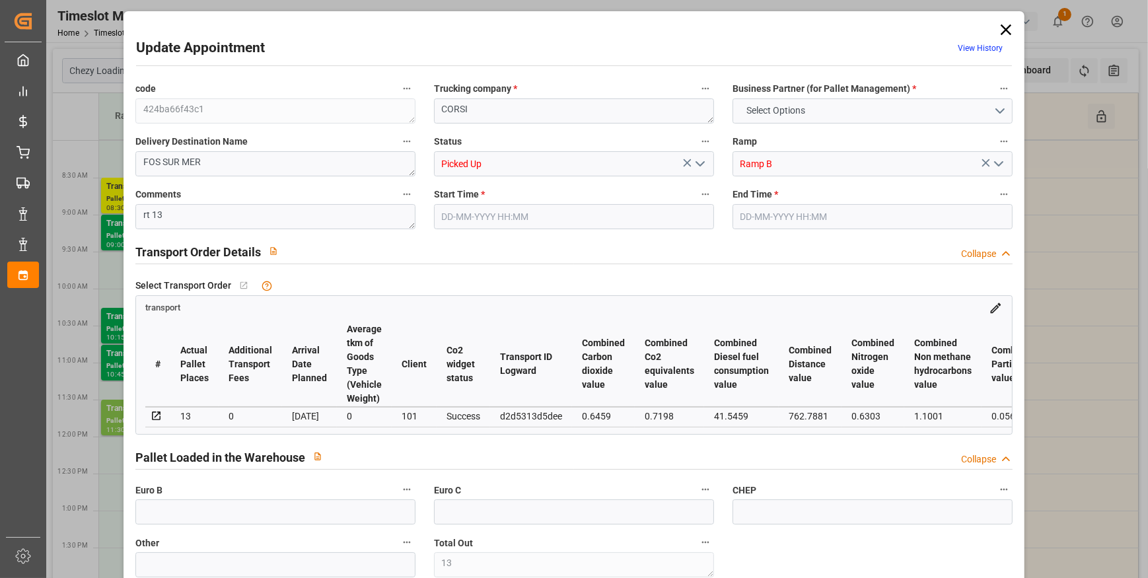
type input "0"
type input "13"
type input "1185.6"
type input "2119"
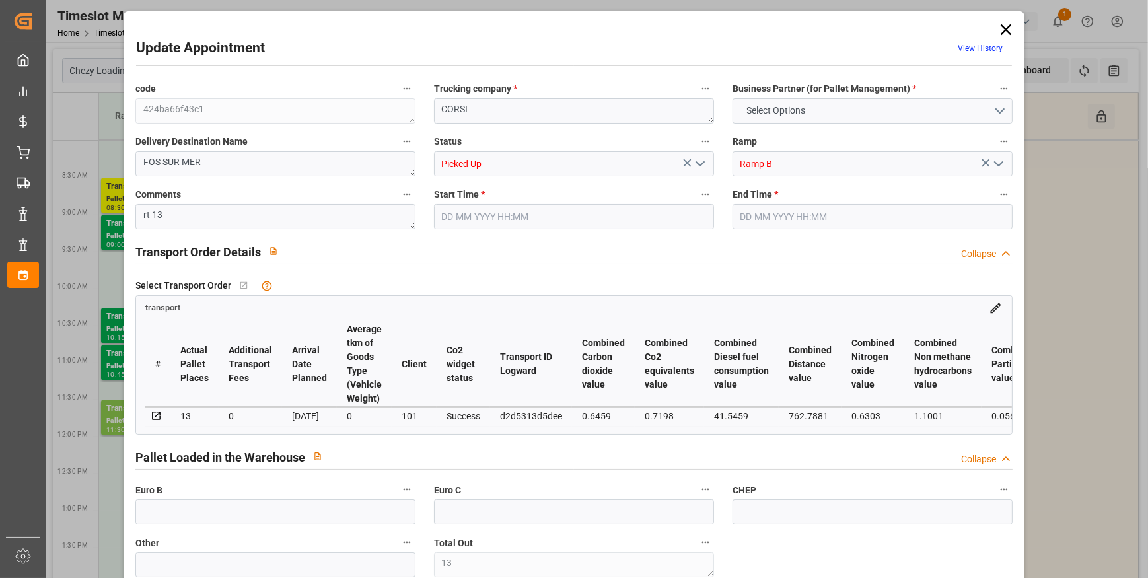
type input "15645.552"
type input "13"
type input "0"
type input "13"
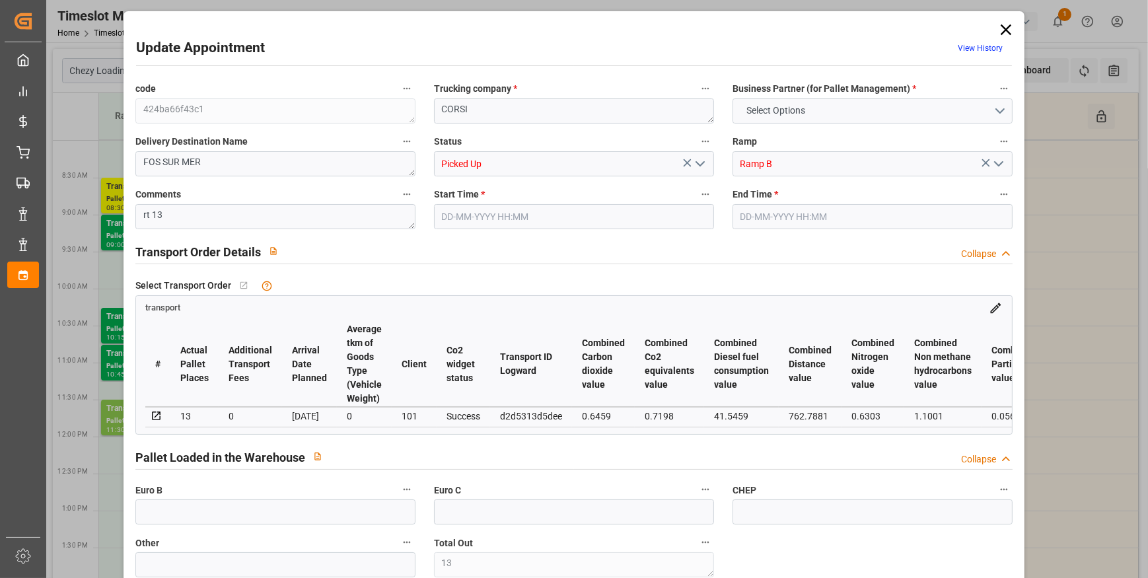
type input "101"
type input "1644.24"
type input "0"
type input "10767.6795"
type input "0"
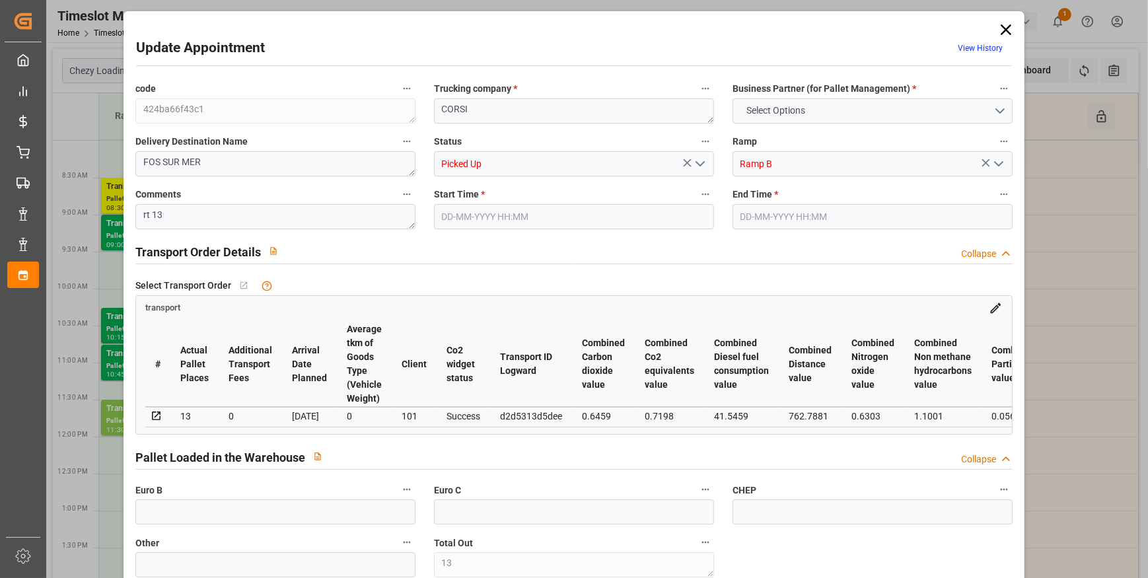
type input "0"
type input "21"
type input "80"
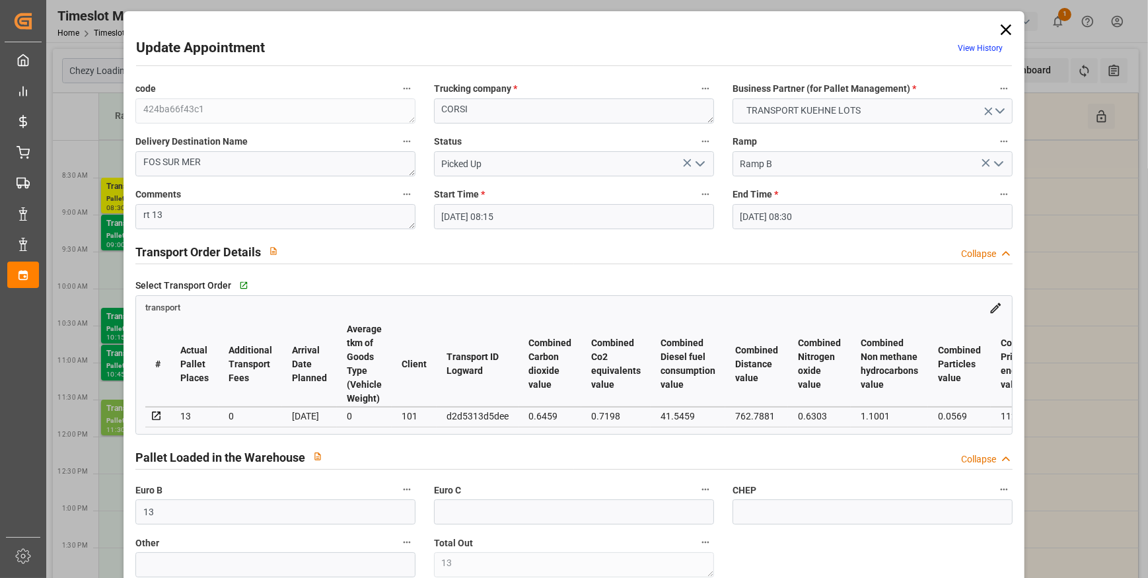
type input "[DATE] 08:15"
type input "[DATE] 08:30"
type input "[DATE] 12:42"
type input "[DATE] 11:22"
type input "[DATE]"
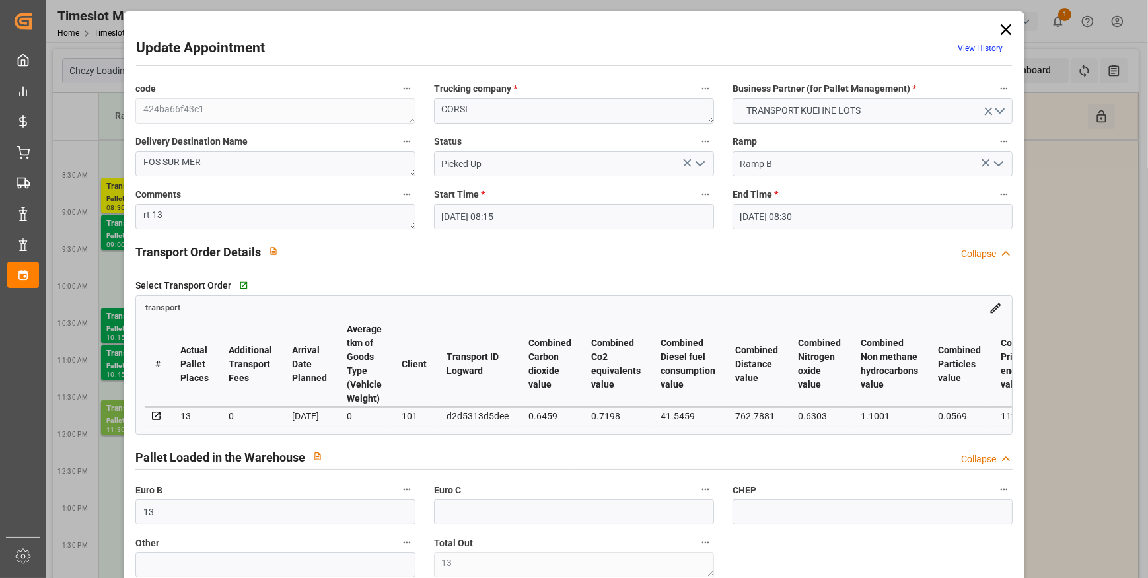
type input "[DATE]"
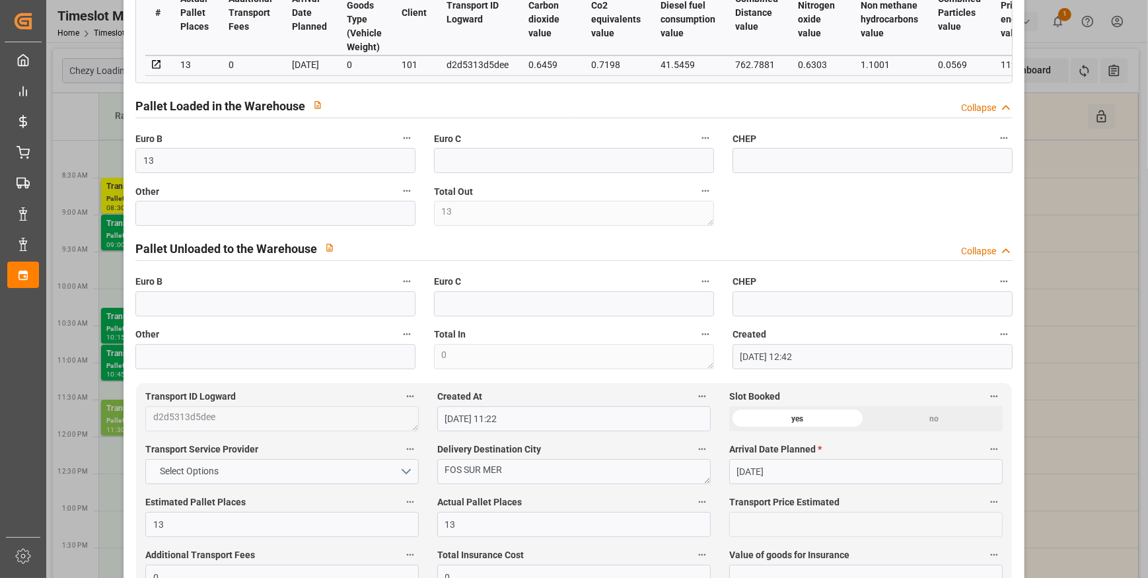
scroll to position [360, 0]
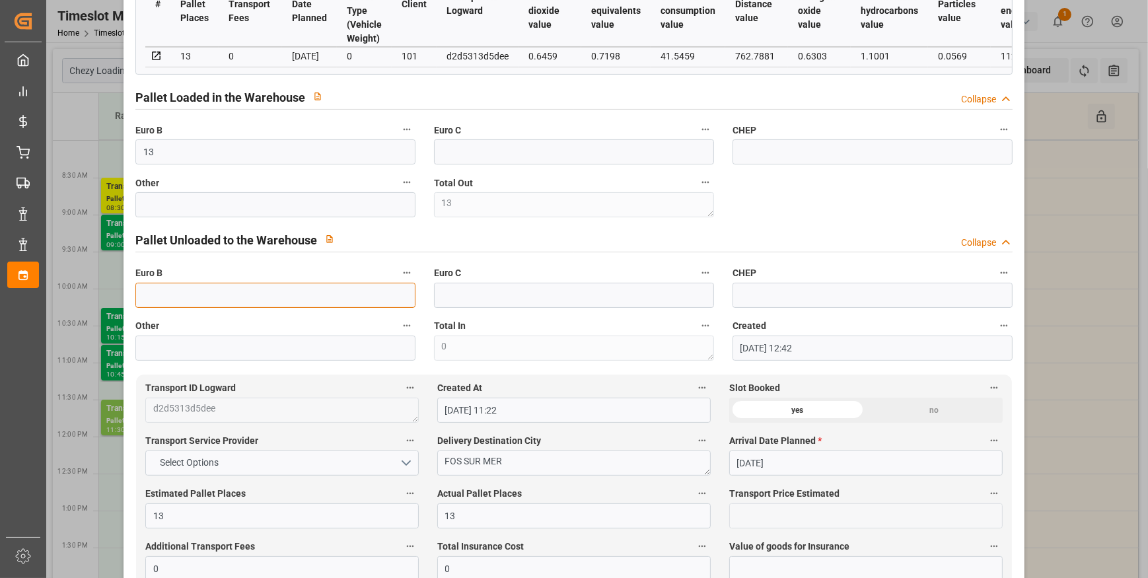
click at [151, 299] on input "text" at bounding box center [275, 295] width 280 height 25
type input "4"
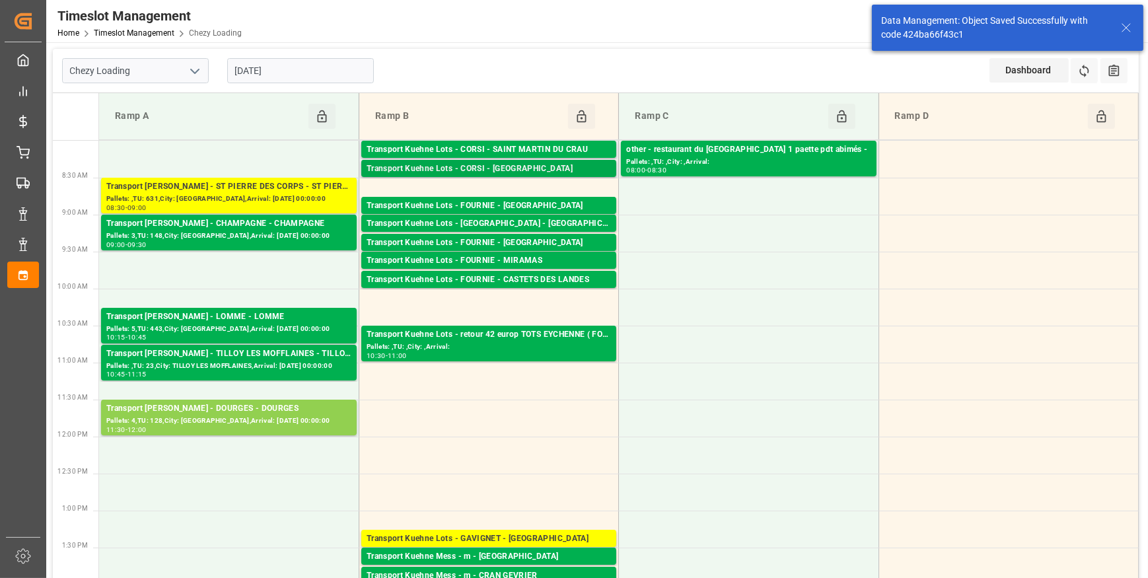
click at [495, 169] on div "Transport Kuehne Lots - CORSI - FOS SUR MER" at bounding box center [489, 168] width 244 height 13
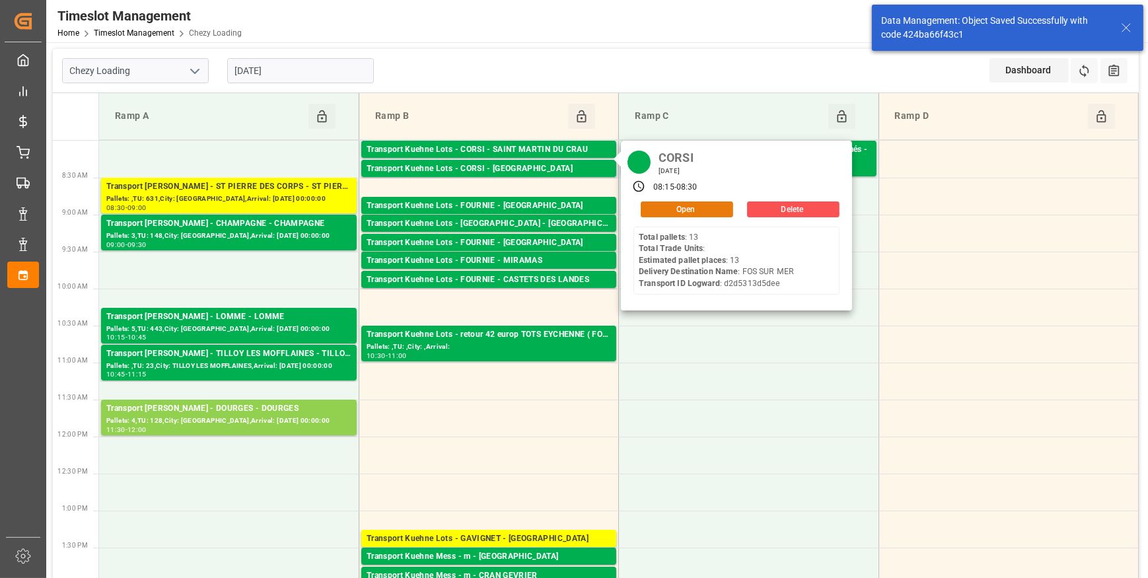
click at [690, 205] on button "Open" at bounding box center [687, 209] width 92 height 16
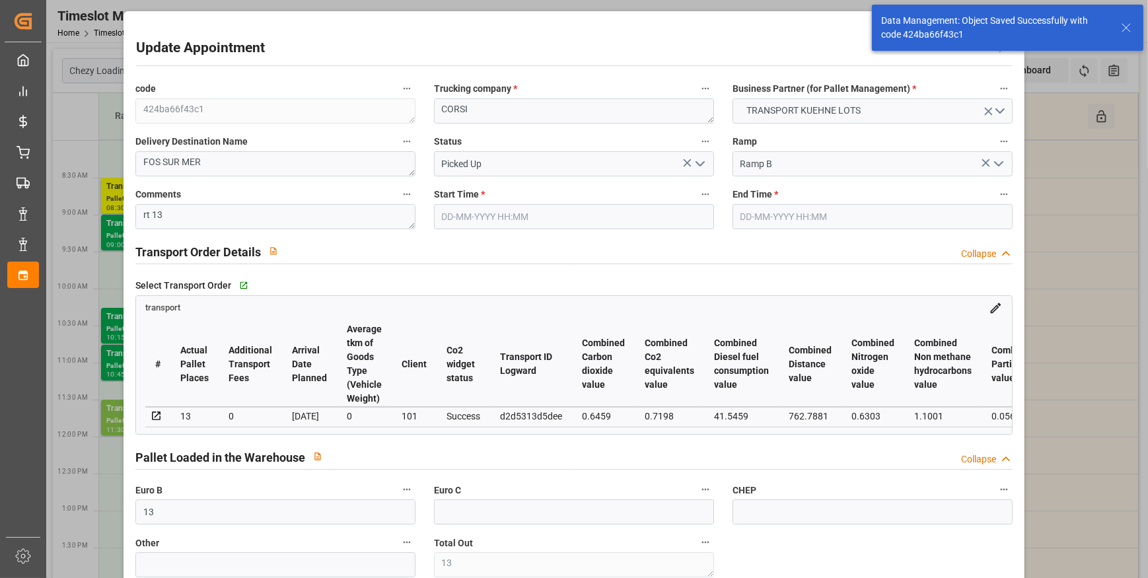
type input "10-09-2025 08:15"
type input "10-09-2025 08:30"
type input "08-09-2025 12:42"
type input "08-09-2025 11:22"
type input "15-09-2025"
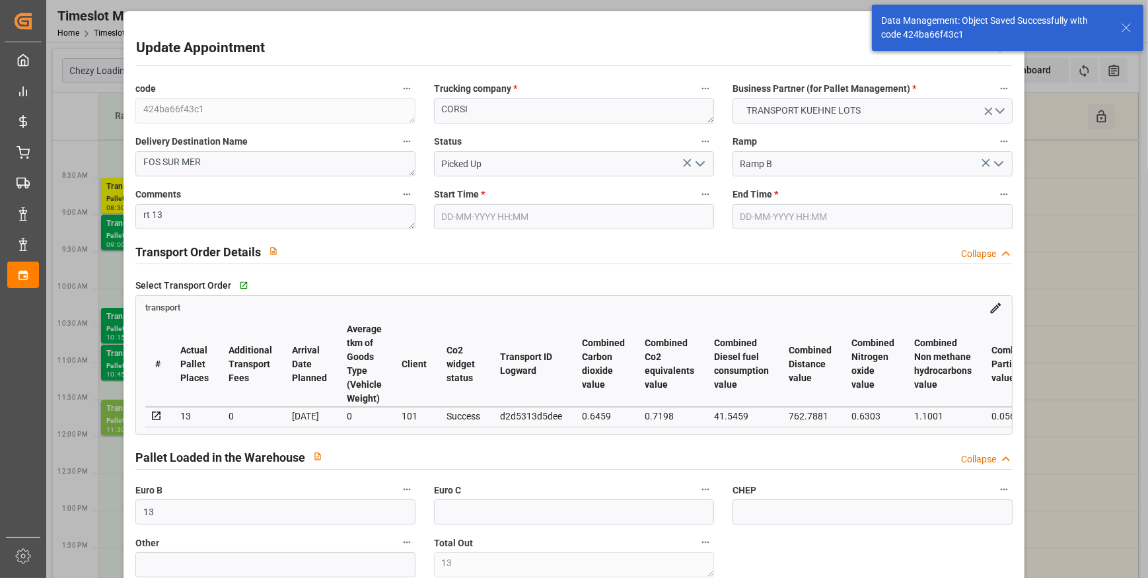
type input "[DATE]"
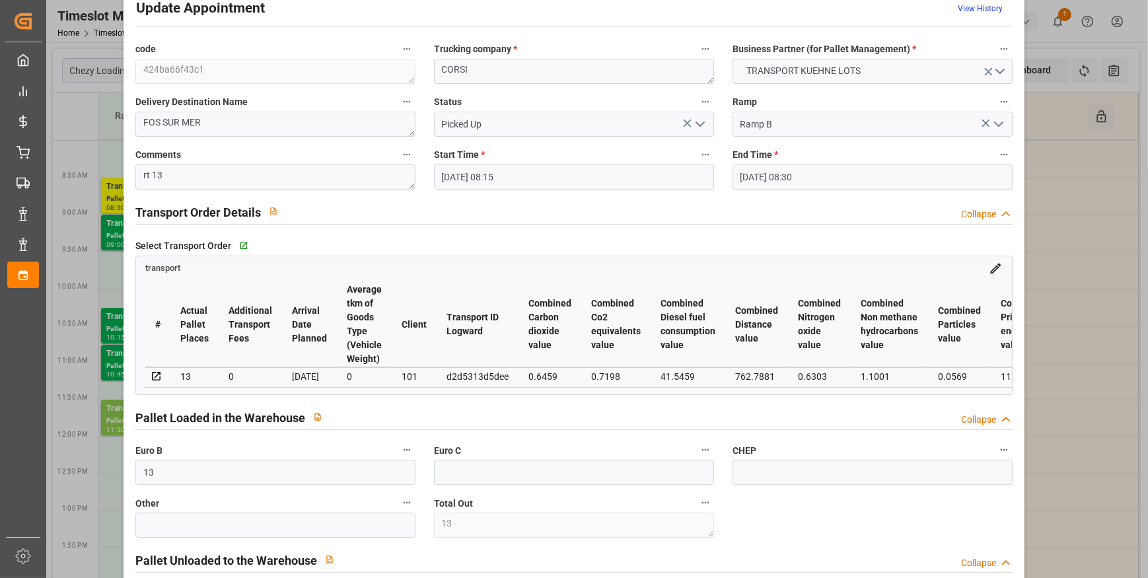
scroll to position [0, 0]
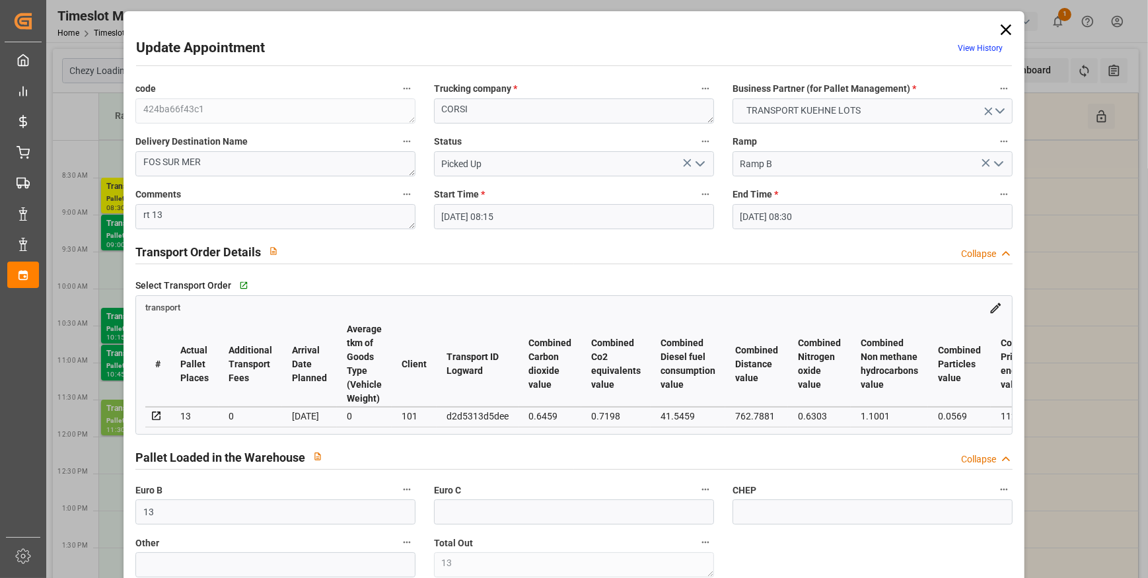
click at [1004, 26] on icon at bounding box center [1006, 29] width 11 height 11
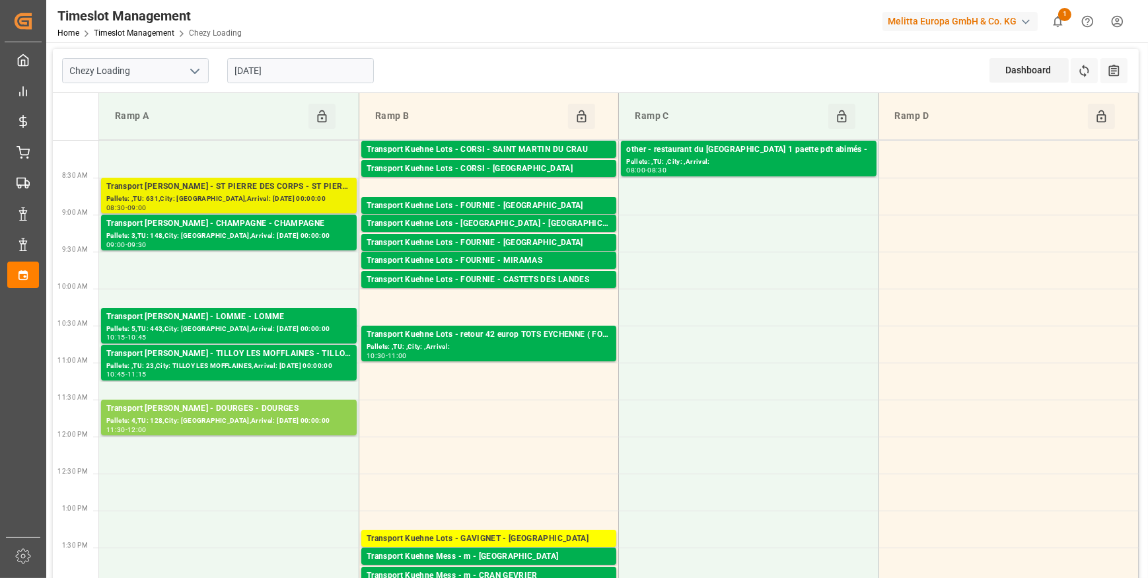
click at [245, 178] on div "Transport Delisle - ST PIERRE DES CORPS - ST PIERRE DES CORPS Pallets: ,TU: 631…" at bounding box center [229, 196] width 256 height 36
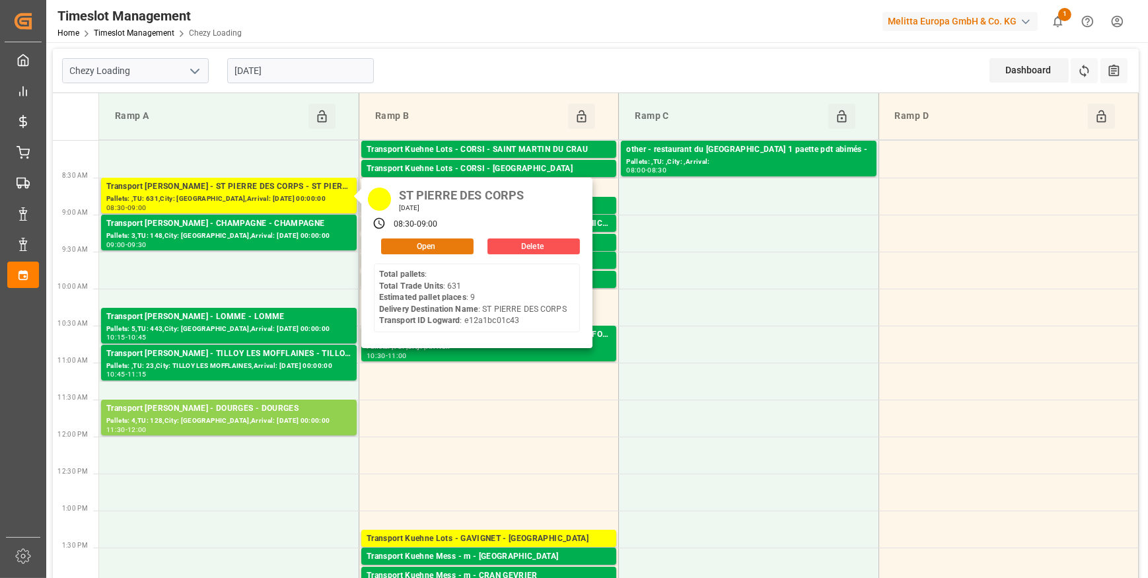
click at [410, 244] on button "Open" at bounding box center [427, 246] width 92 height 16
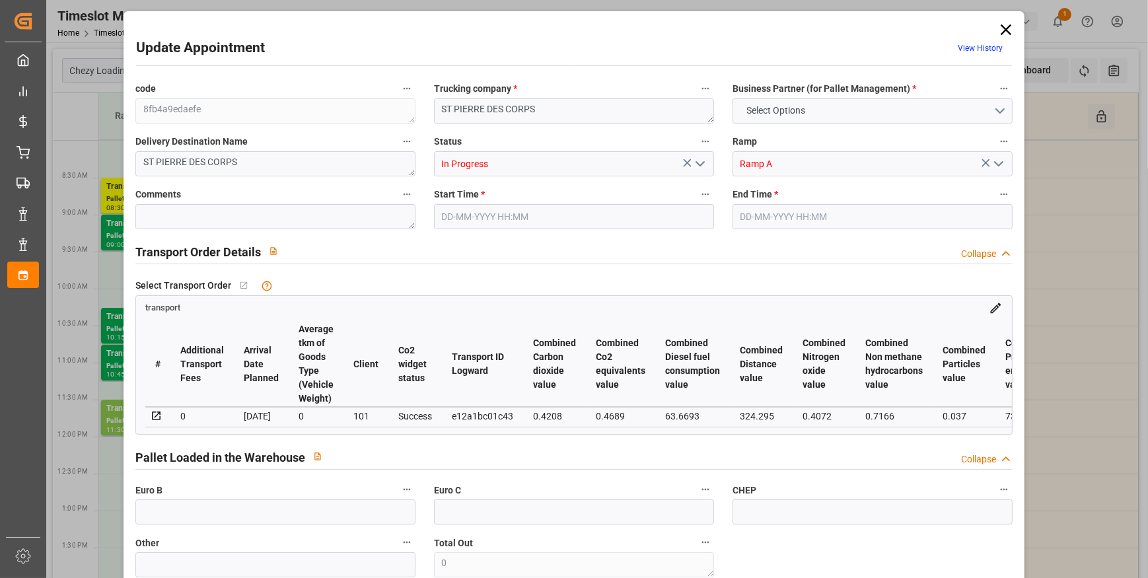
type input "9"
type input "353.22"
type input "0"
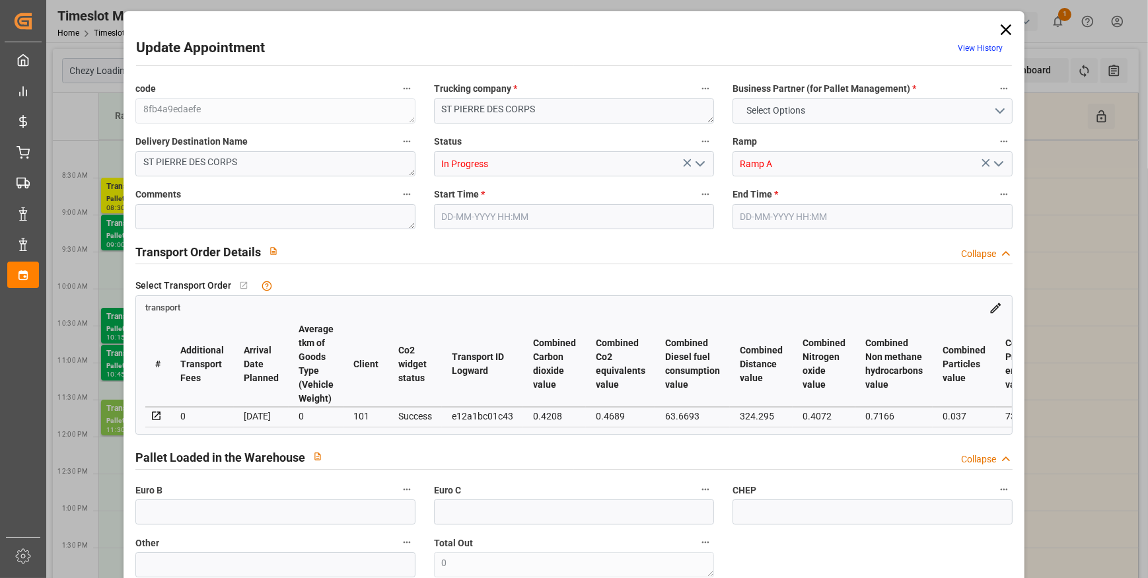
type input "341.2812"
type input "-11.9388"
type input "22"
type input "2280.275"
type input "3092.279"
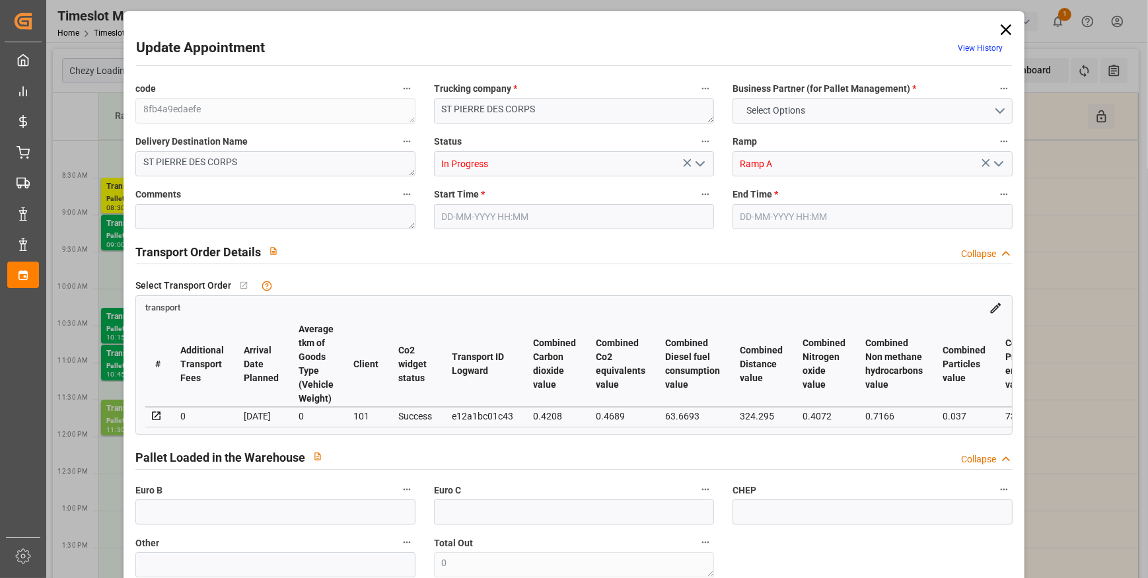
type input "6963.378"
type input "37"
type input "0"
type input "631"
type input "26"
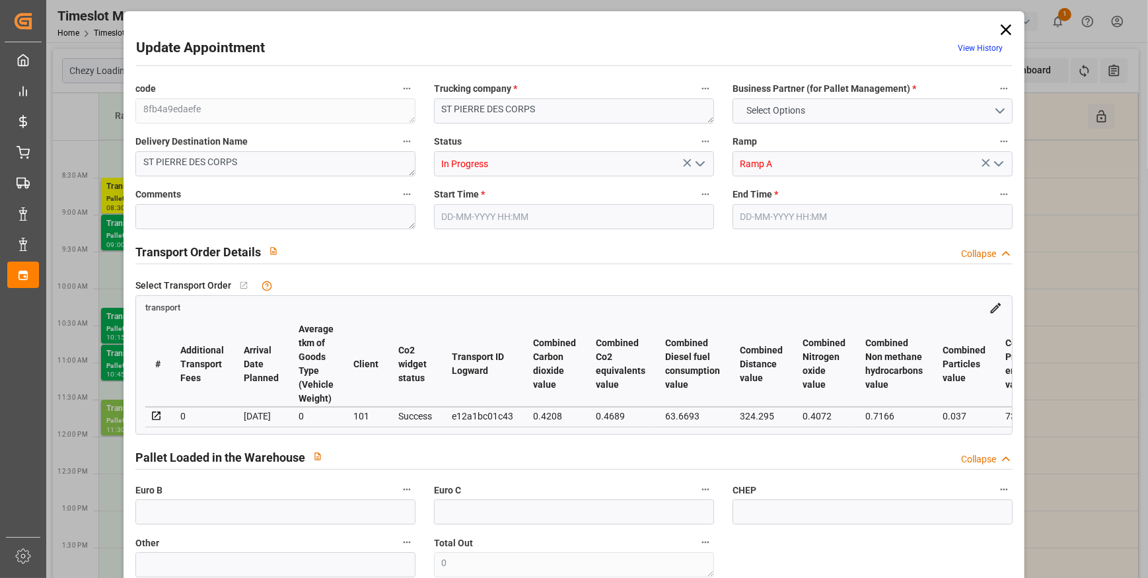
type input "101"
type input "2494.279"
type input "0"
type input "4710.8598"
type input "0"
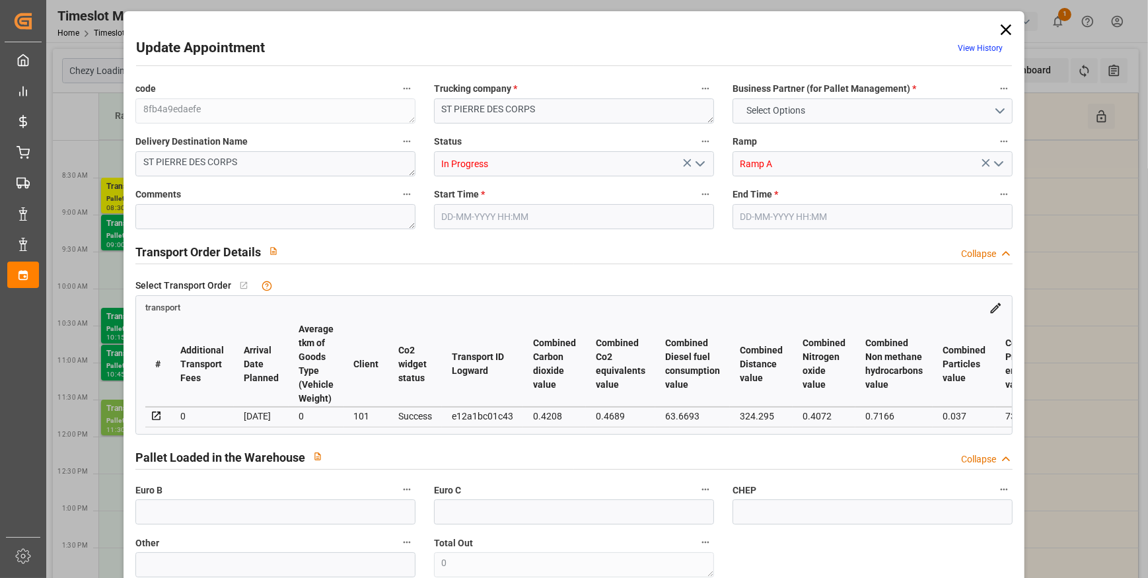
type input "0"
type input "21"
type input "35"
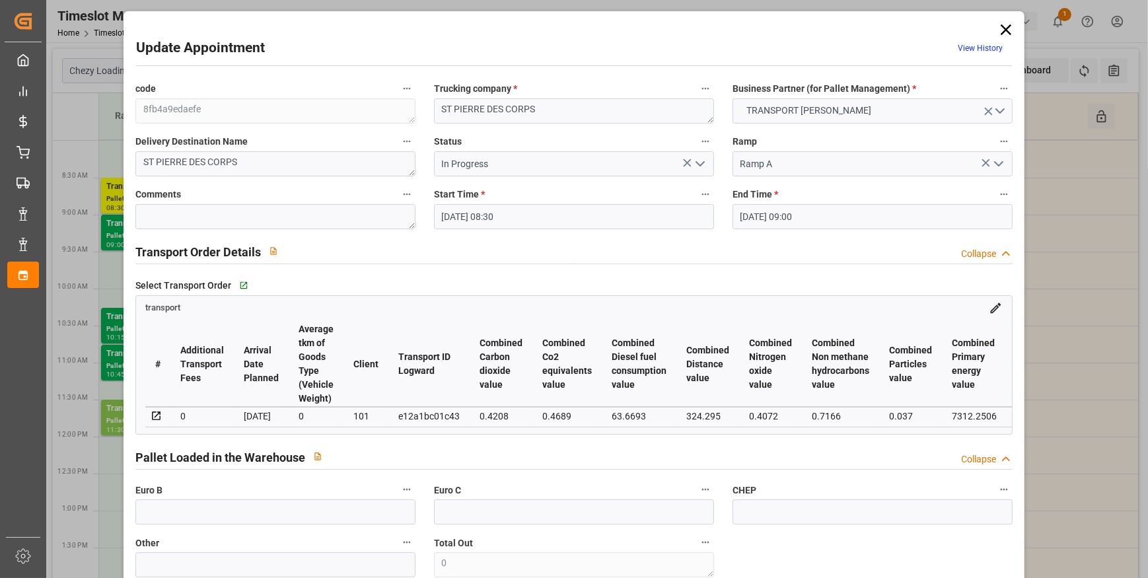
type input "10-09-2025 08:30"
type input "10-09-2025 09:00"
type input "05-09-2025 15:34"
type input "05-09-2025 11:22"
type input "[DATE]"
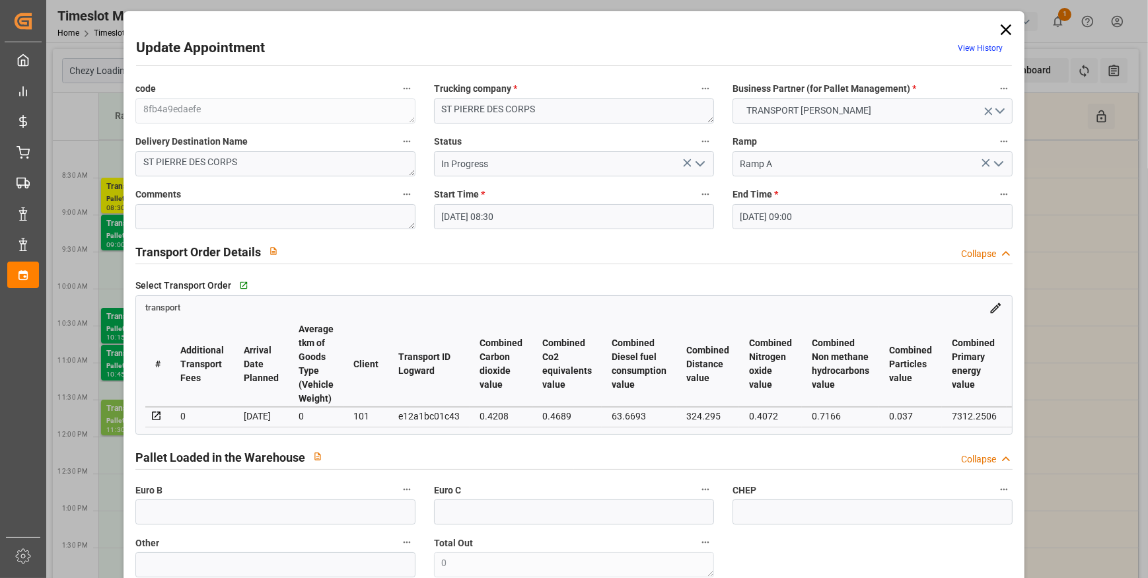
type input "[DATE]"
click at [700, 161] on icon "open menu" at bounding box center [700, 164] width 16 height 16
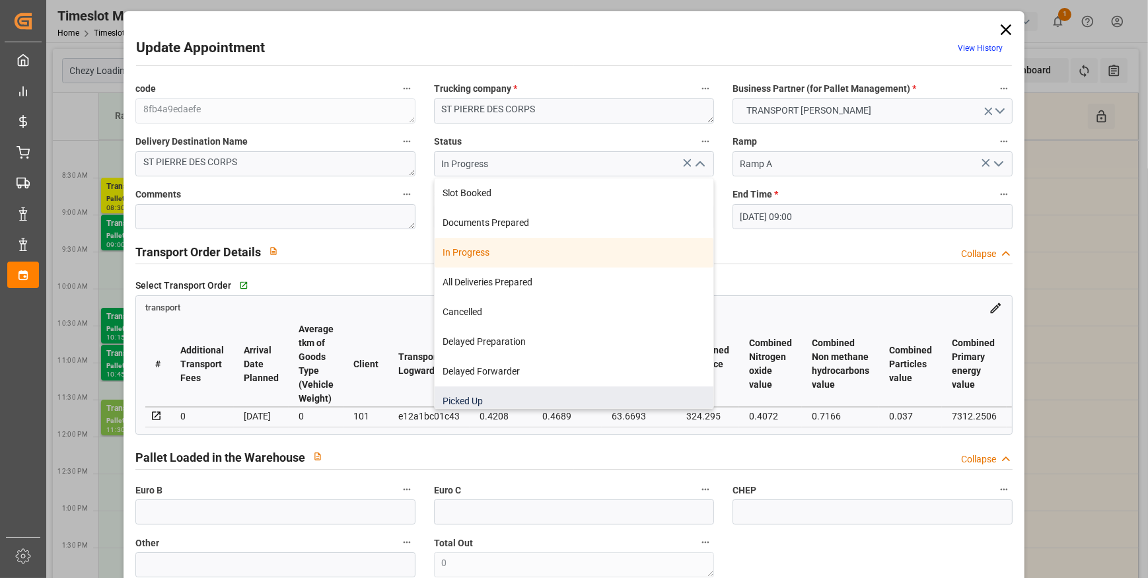
click at [474, 392] on div "Picked Up" at bounding box center [574, 401] width 279 height 30
type input "Picked Up"
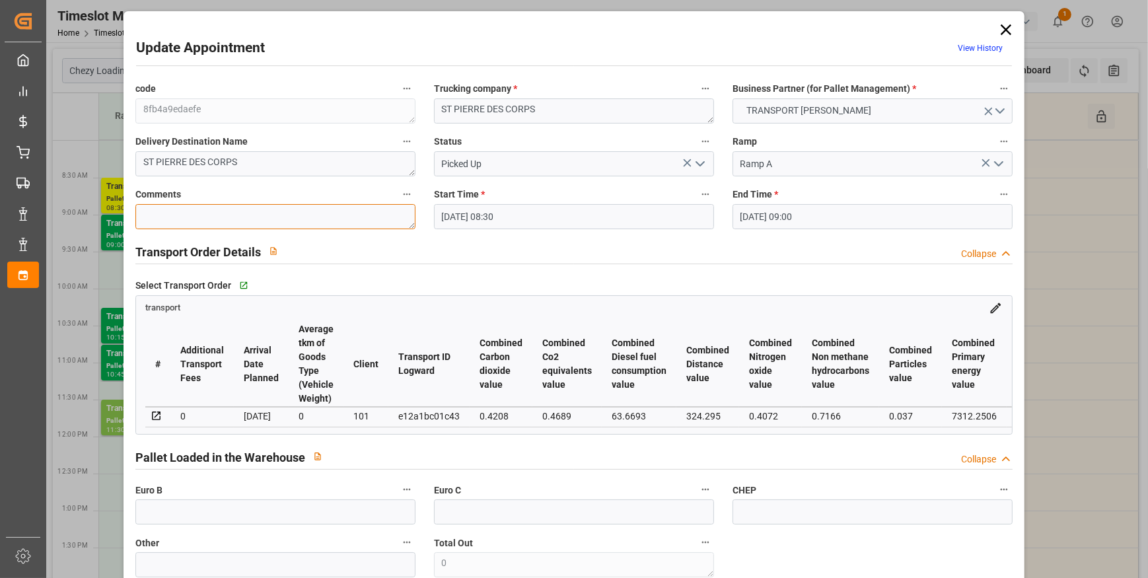
click at [170, 212] on textarea at bounding box center [275, 216] width 280 height 25
type textarea "jn 7"
click at [696, 162] on polyline "open menu" at bounding box center [700, 164] width 8 height 4
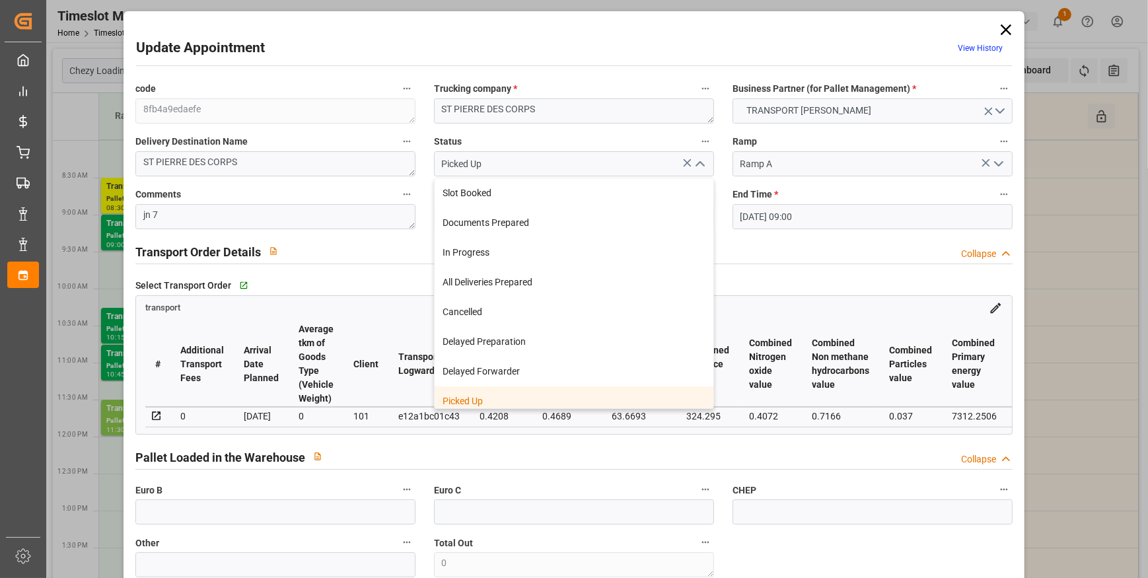
click at [469, 398] on div "Picked Up" at bounding box center [574, 401] width 279 height 30
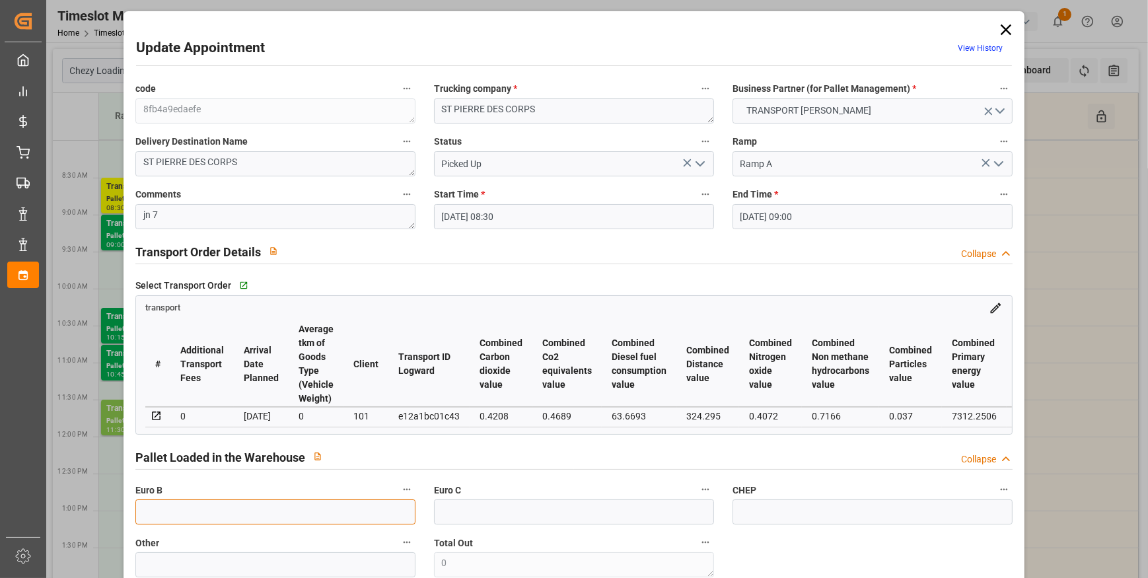
click at [186, 521] on input "text" at bounding box center [275, 511] width 280 height 25
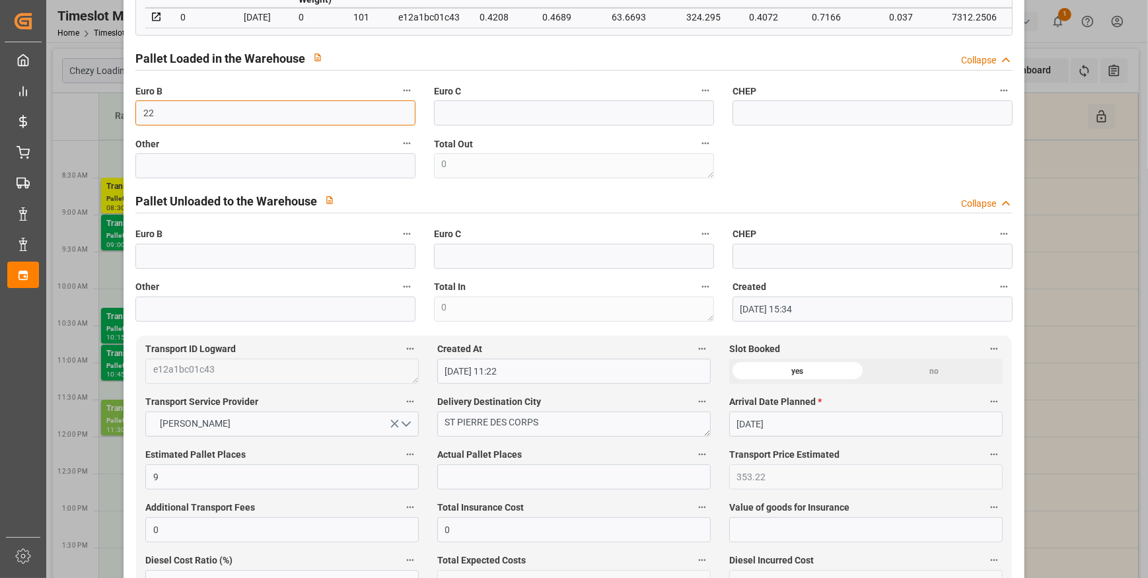
scroll to position [420, 0]
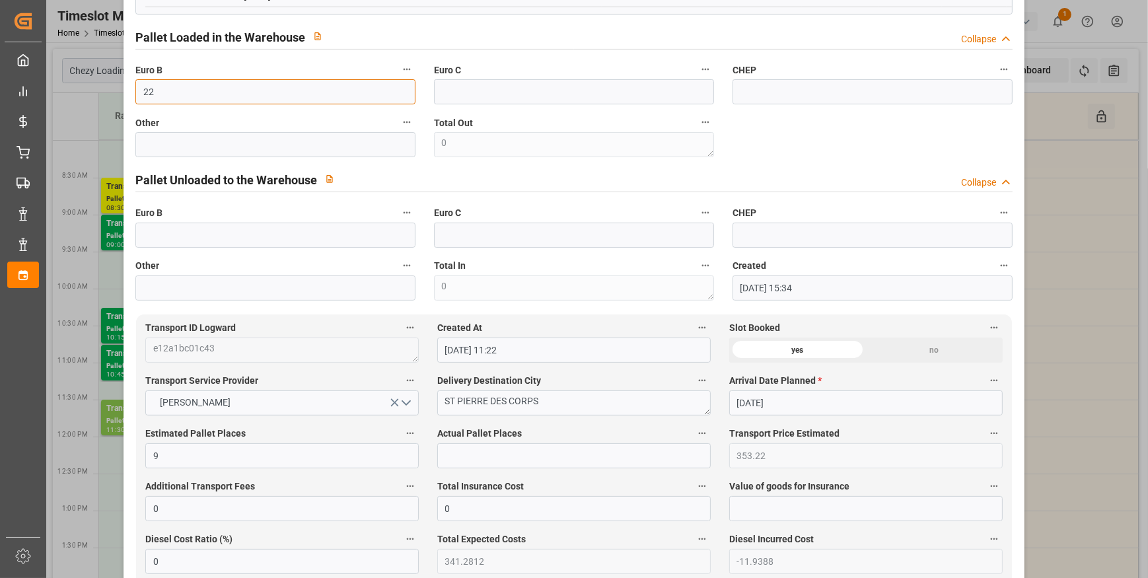
type input "22"
click at [459, 459] on input "text" at bounding box center [573, 455] width 273 height 25
type input "7"
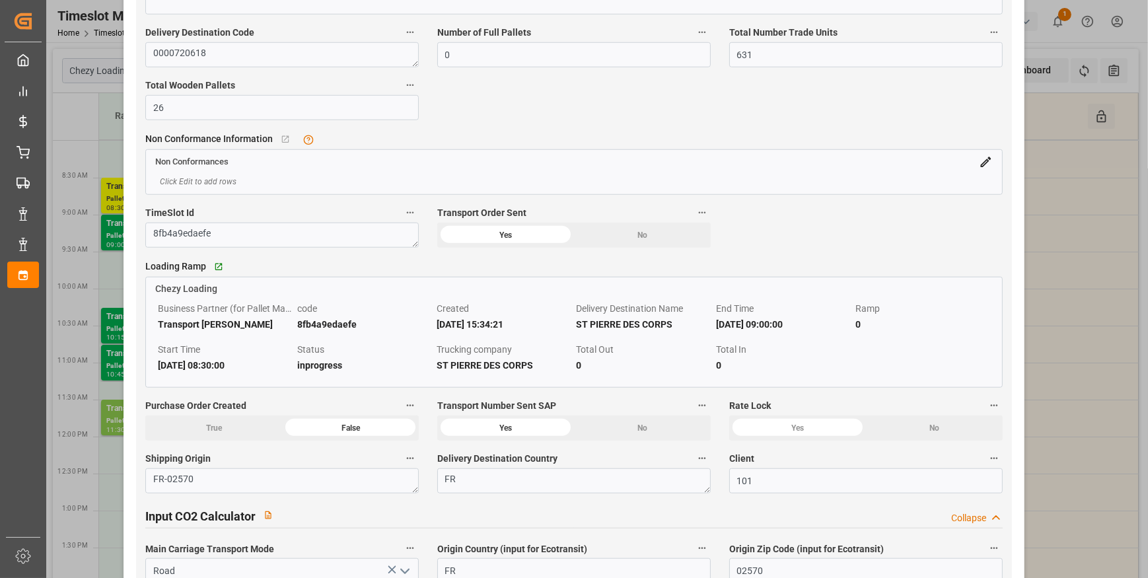
scroll to position [1201, 0]
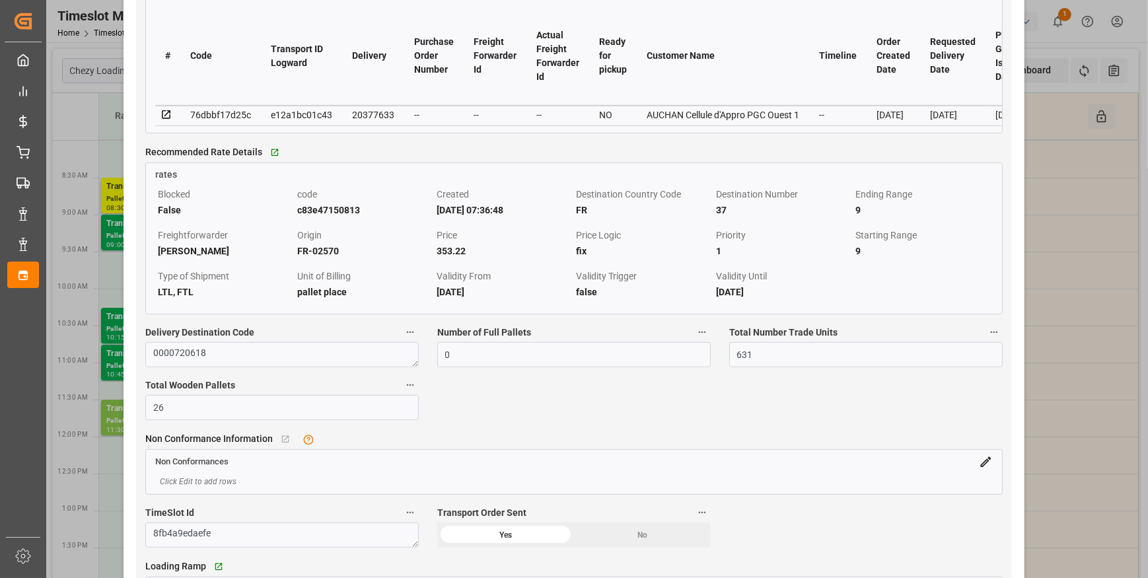
click at [167, 119] on icon at bounding box center [167, 115] width 12 height 12
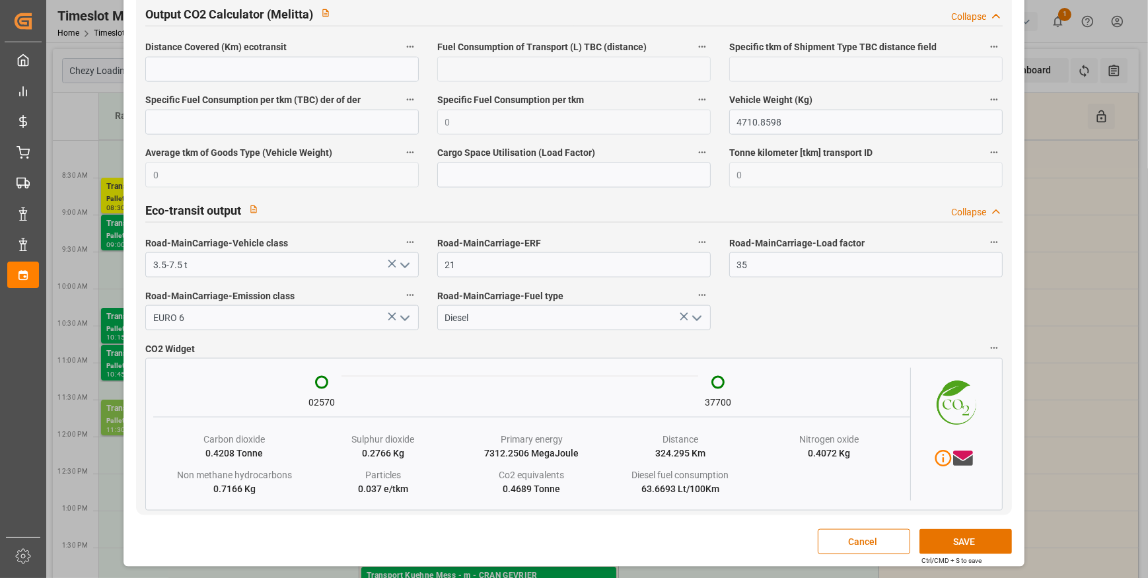
scroll to position [2205, 0]
click at [968, 543] on button "SAVE" at bounding box center [965, 541] width 92 height 25
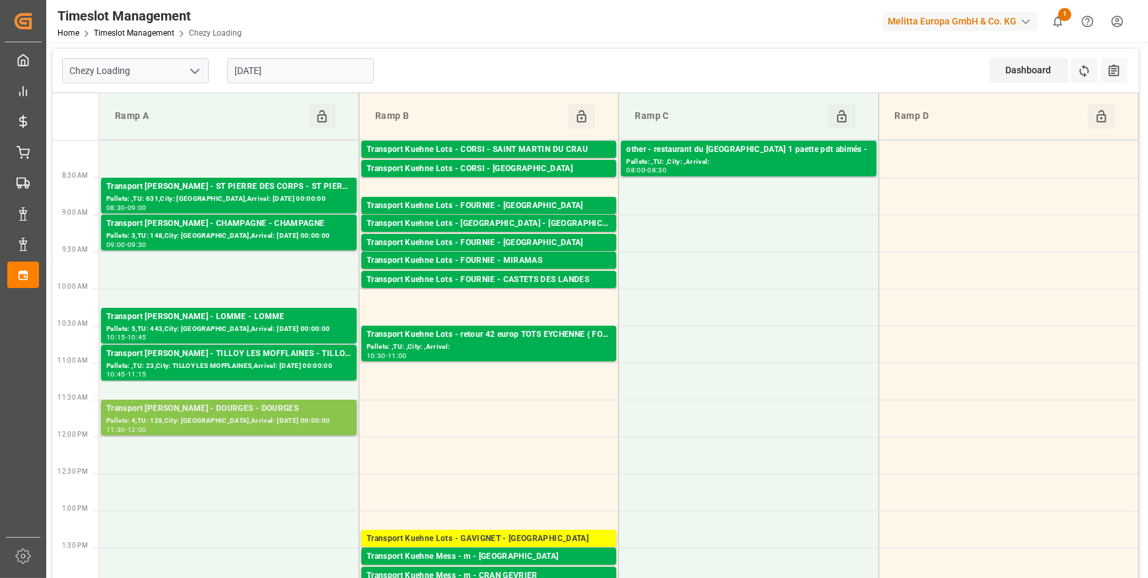
click at [262, 410] on div "Transport Delisle - DOURGES - DOURGES" at bounding box center [228, 408] width 245 height 13
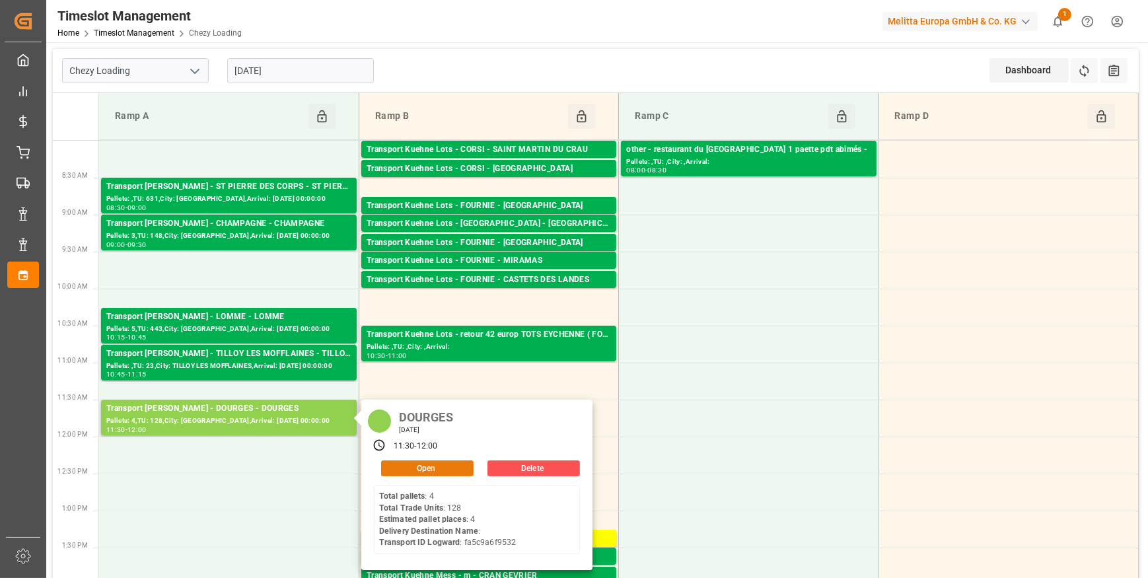
click at [425, 465] on button "Open" at bounding box center [427, 468] width 92 height 16
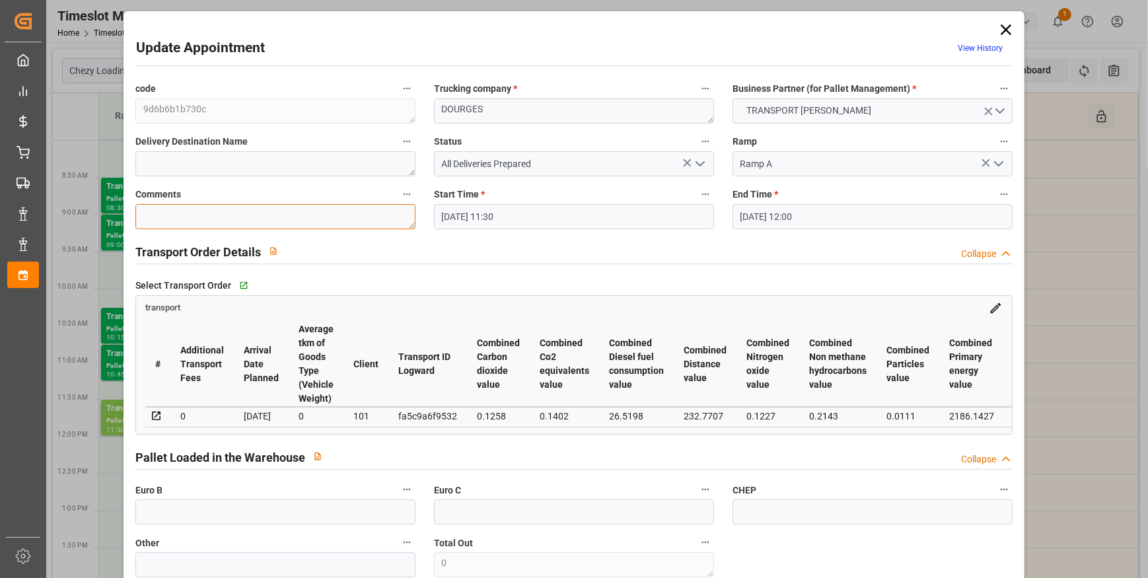
click at [167, 215] on textarea at bounding box center [275, 216] width 280 height 25
click at [700, 162] on polyline "open menu" at bounding box center [700, 164] width 8 height 4
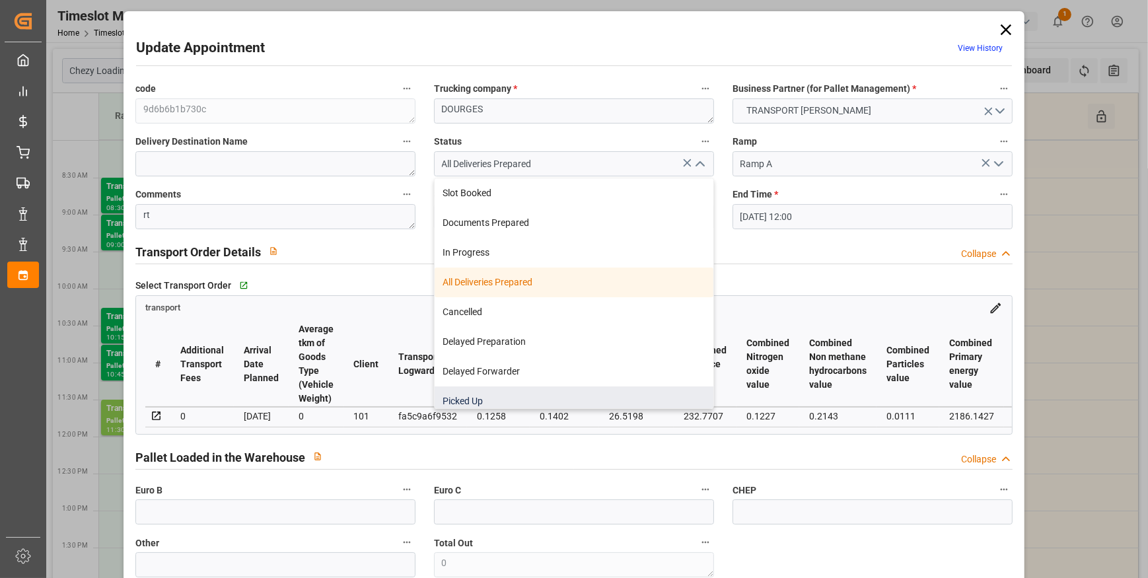
click at [468, 401] on div "Picked Up" at bounding box center [574, 401] width 279 height 30
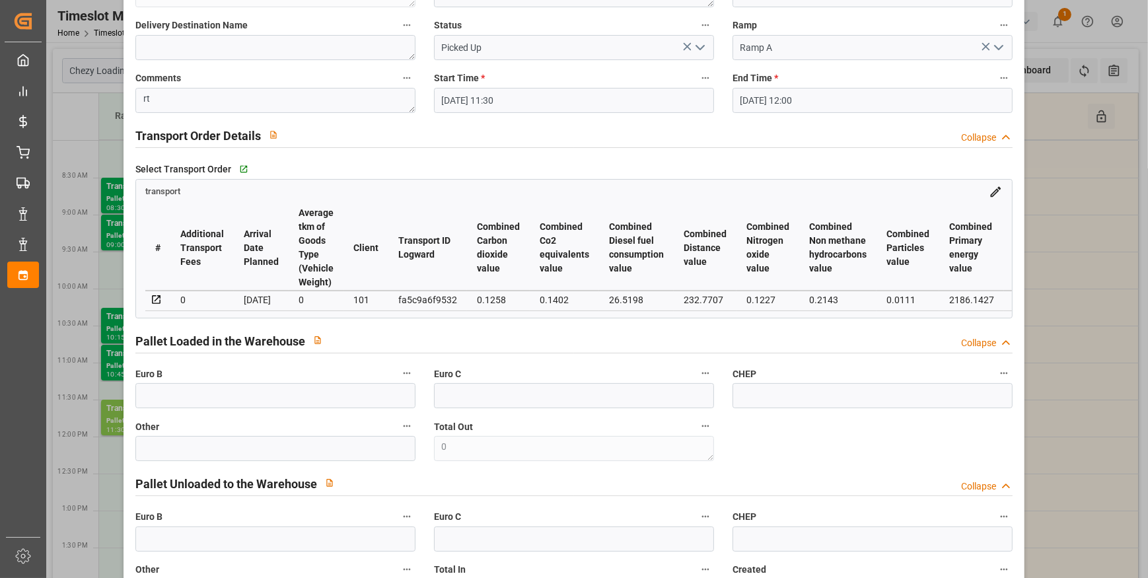
scroll to position [120, 0]
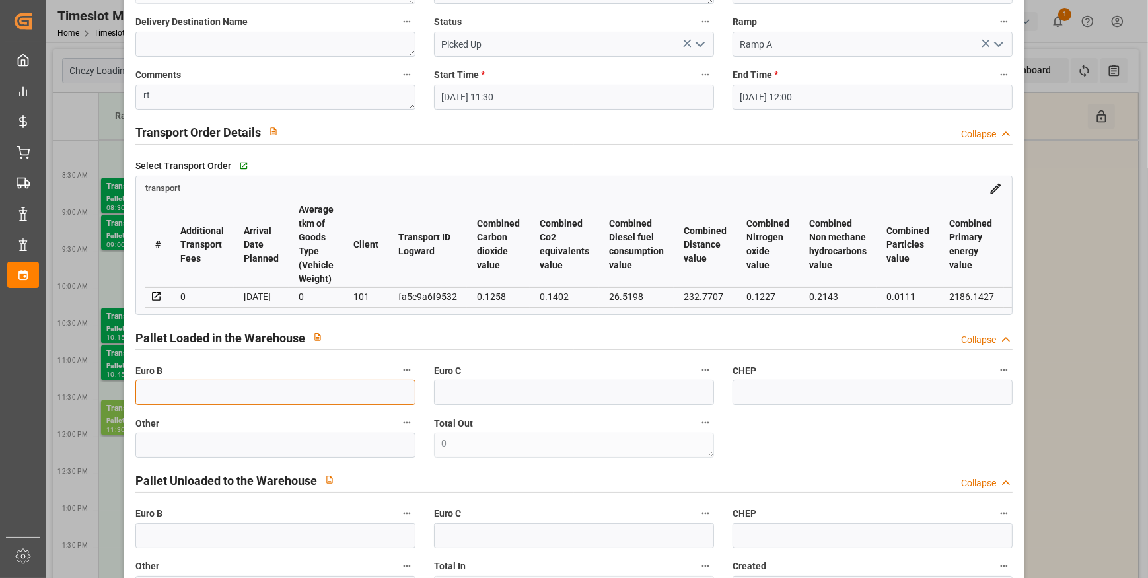
click at [170, 388] on input "text" at bounding box center [275, 392] width 280 height 25
click at [178, 96] on textarea "rt" at bounding box center [275, 97] width 280 height 25
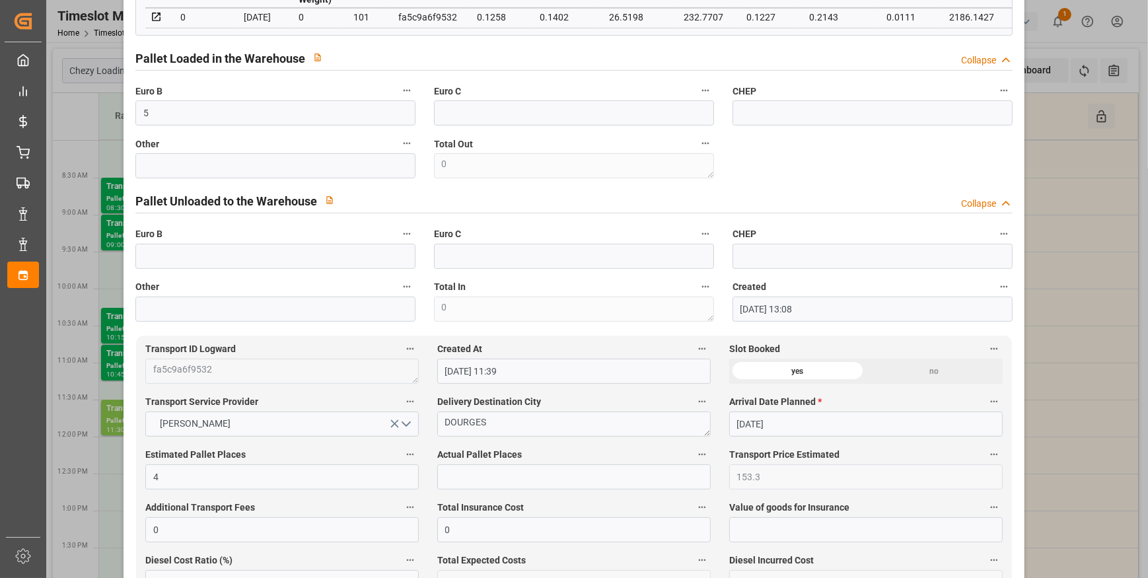
scroll to position [420, 0]
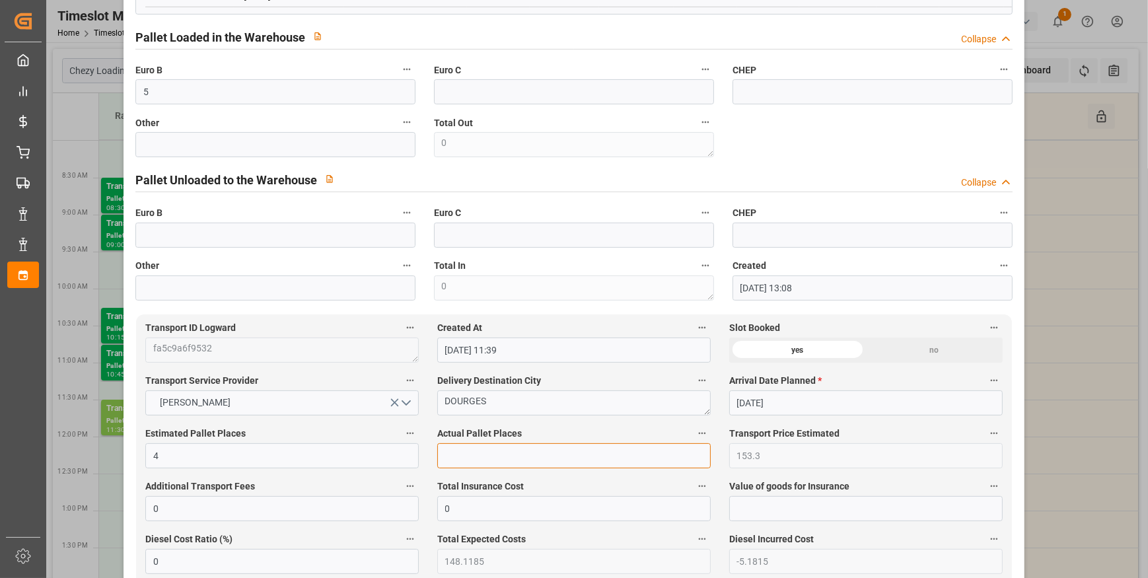
click at [461, 453] on input "text" at bounding box center [573, 455] width 273 height 25
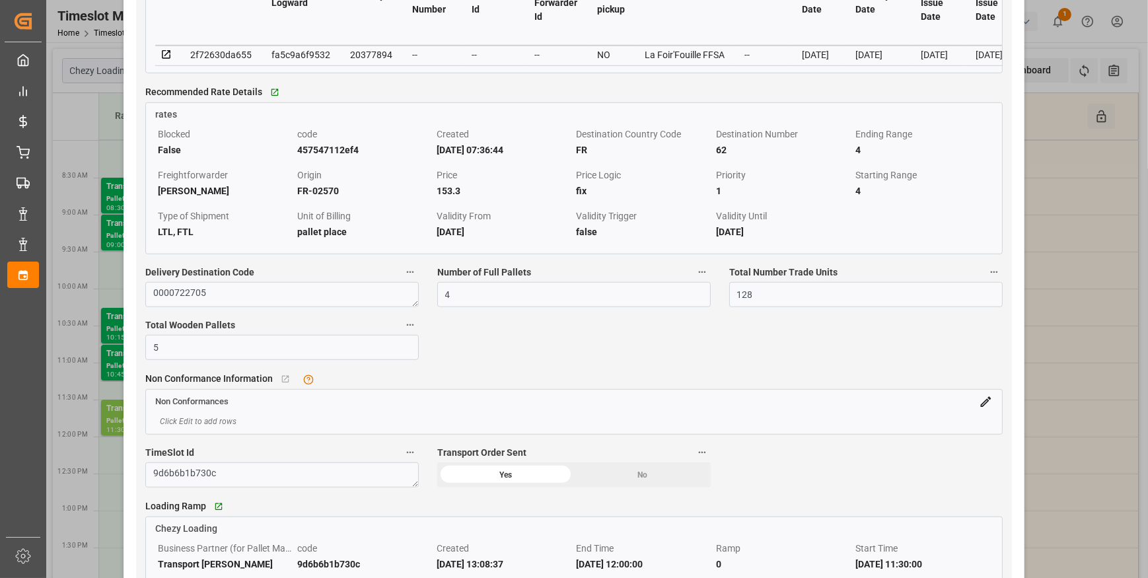
scroll to position [960, 0]
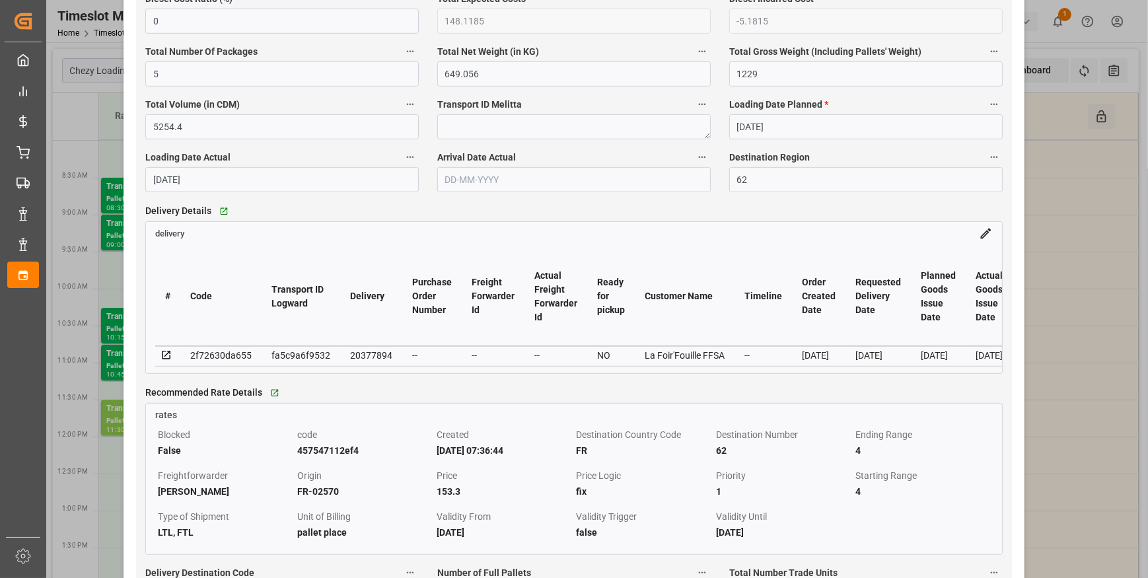
click at [169, 357] on icon at bounding box center [166, 355] width 9 height 9
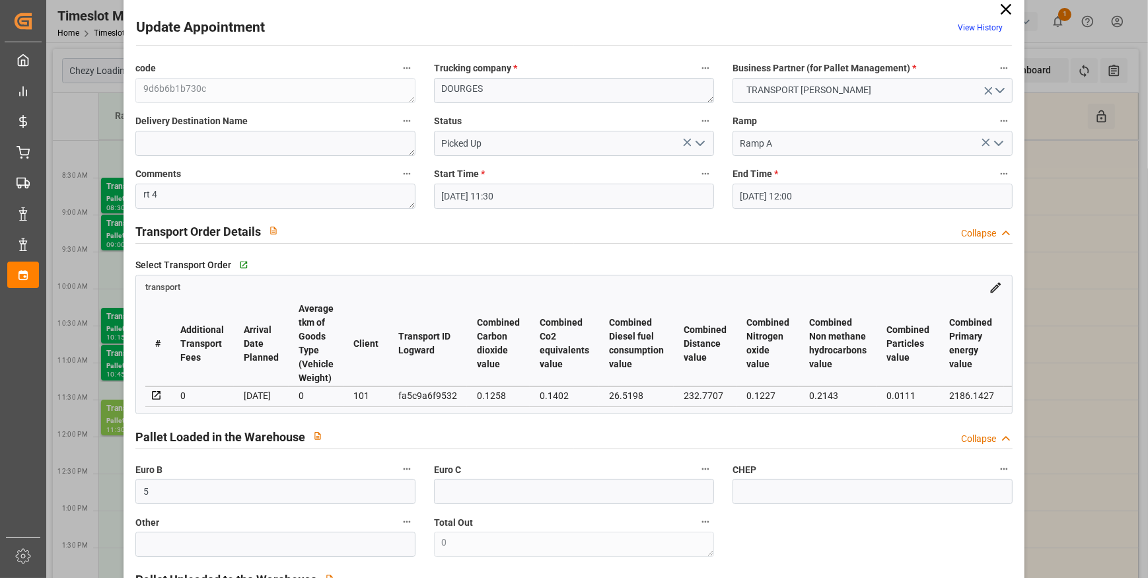
scroll to position [0, 0]
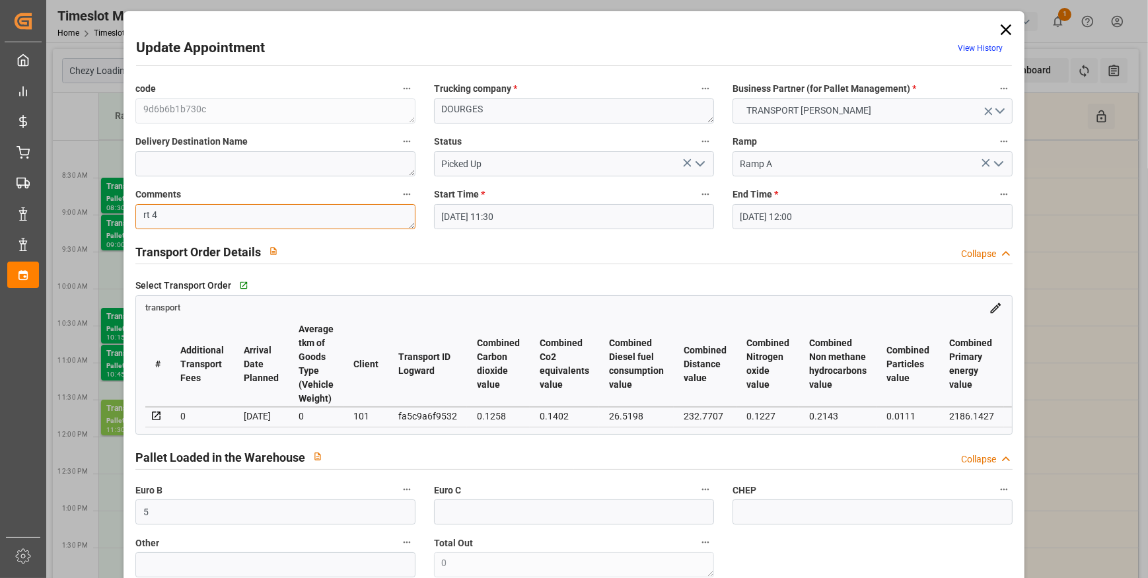
click at [149, 217] on textarea "rt 4" at bounding box center [275, 216] width 280 height 25
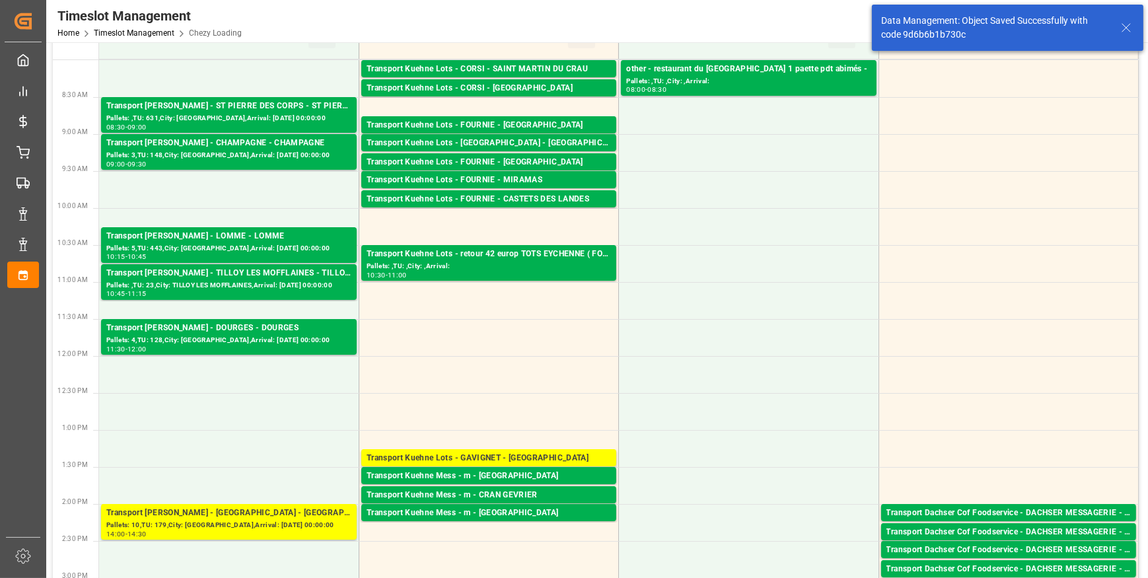
scroll to position [240, 0]
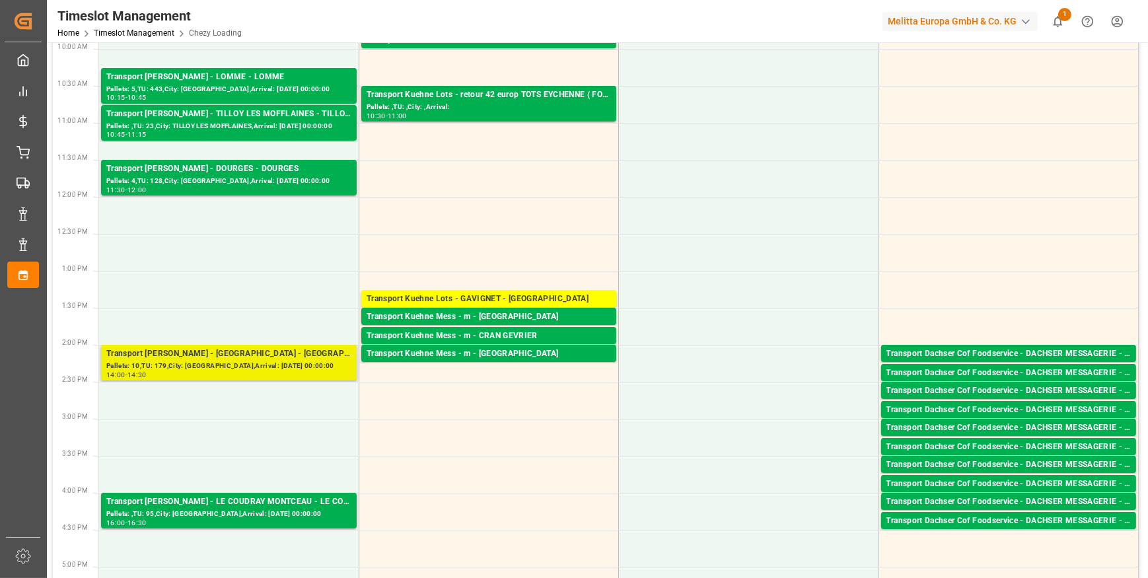
click at [192, 361] on div "Pallets: 10,TU: 179,City: AMIENS,Arrival: 2025-09-11 00:00:00" at bounding box center [228, 366] width 245 height 11
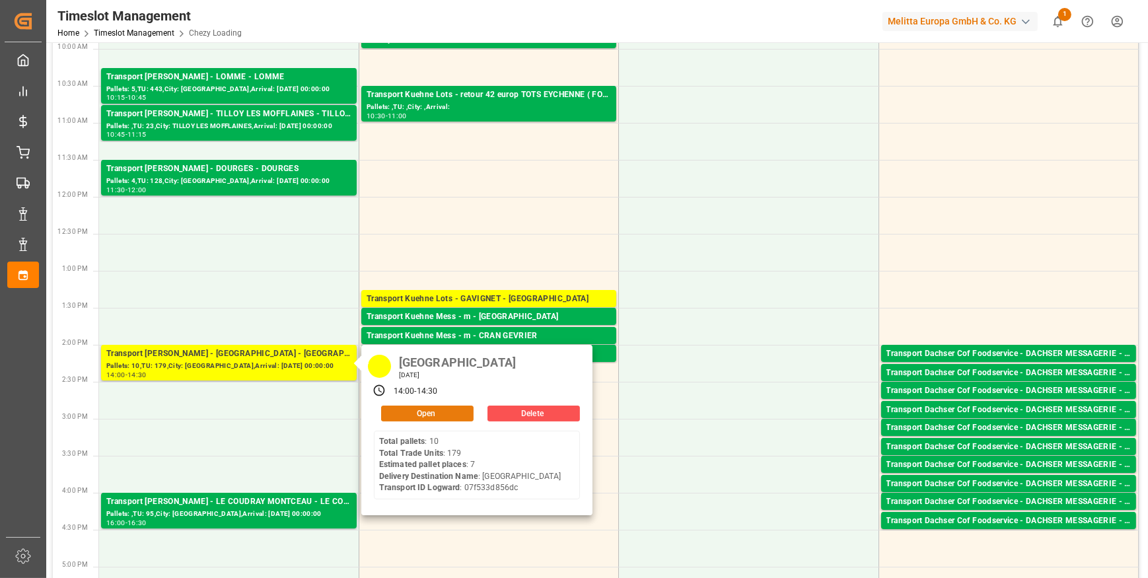
click at [421, 414] on button "Open" at bounding box center [427, 414] width 92 height 16
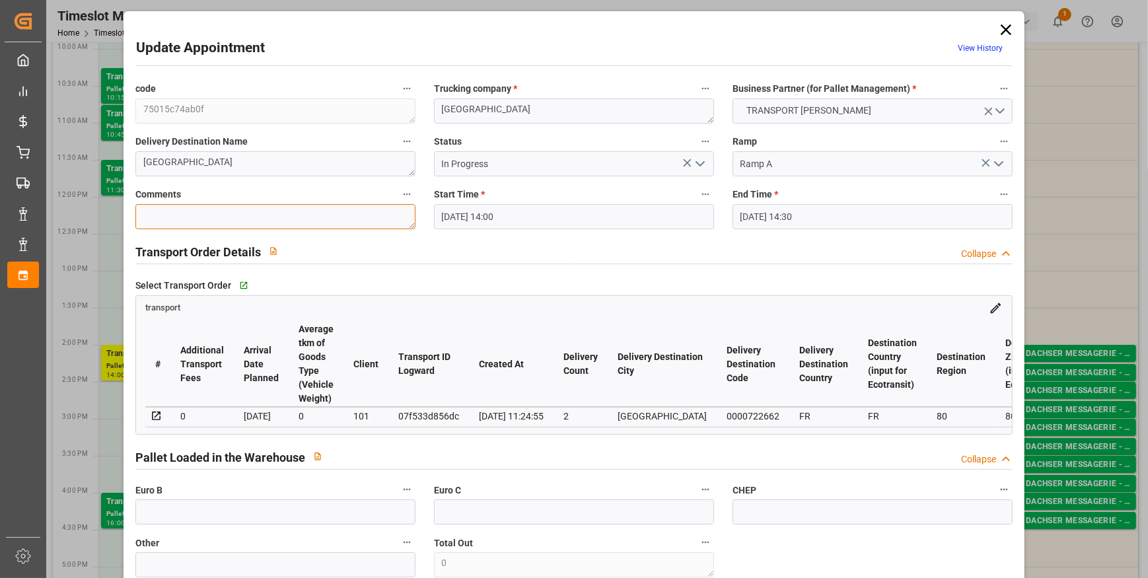
click at [164, 221] on textarea at bounding box center [275, 216] width 280 height 25
click at [700, 159] on icon "open menu" at bounding box center [700, 164] width 16 height 16
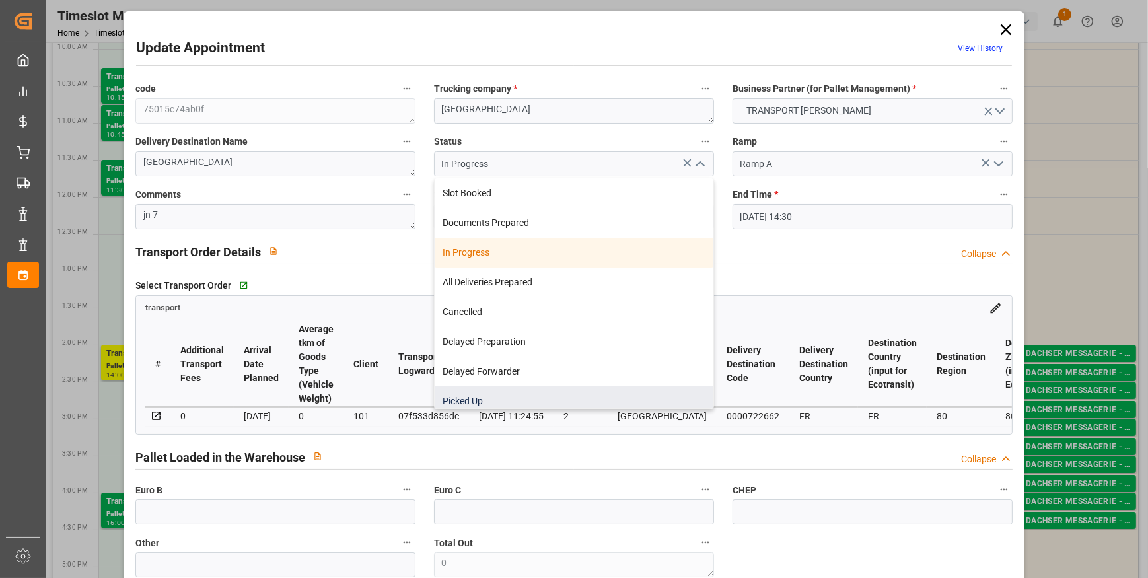
click at [467, 398] on div "Picked Up" at bounding box center [574, 401] width 279 height 30
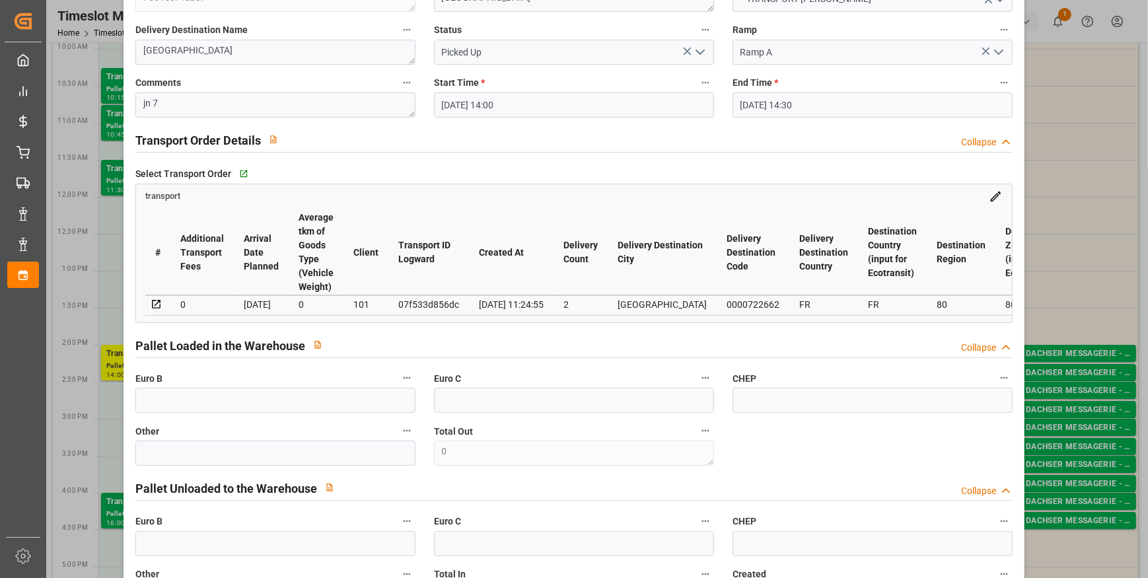
scroll to position [120, 0]
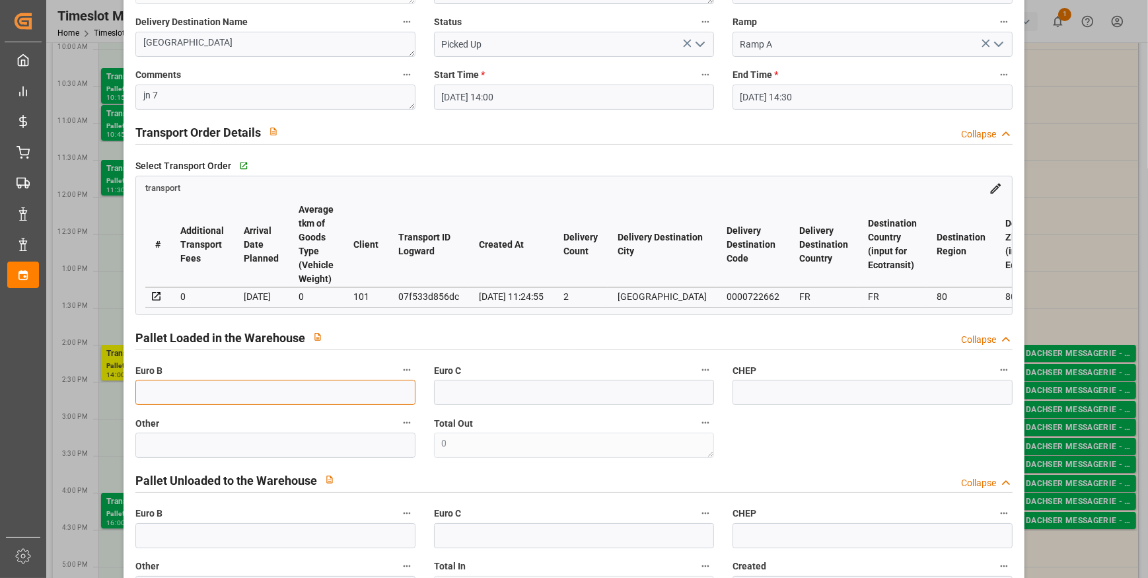
click at [157, 395] on input "text" at bounding box center [275, 392] width 280 height 25
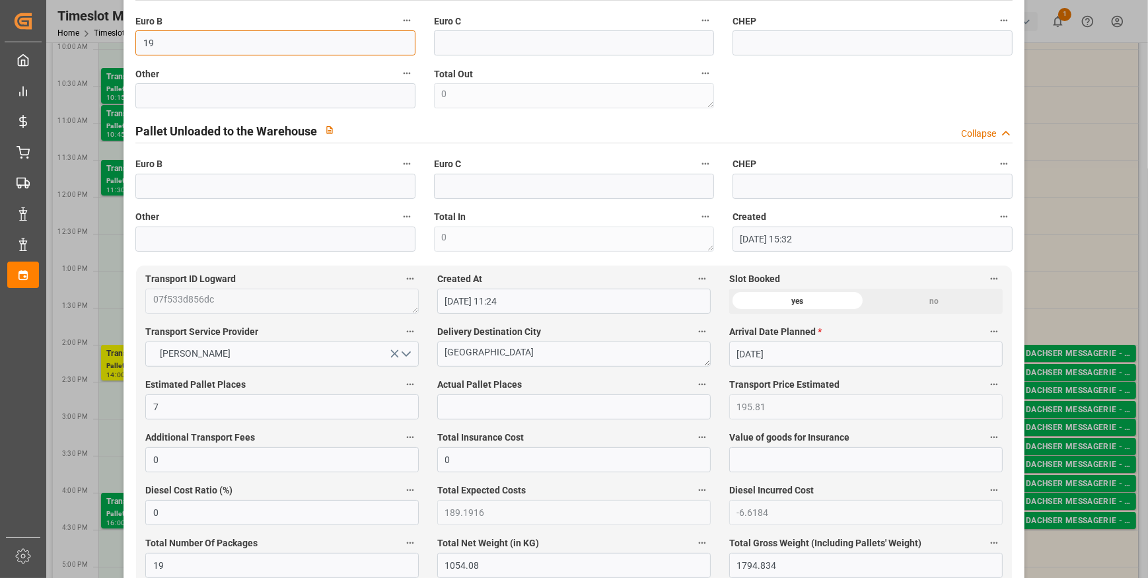
scroll to position [540, 0]
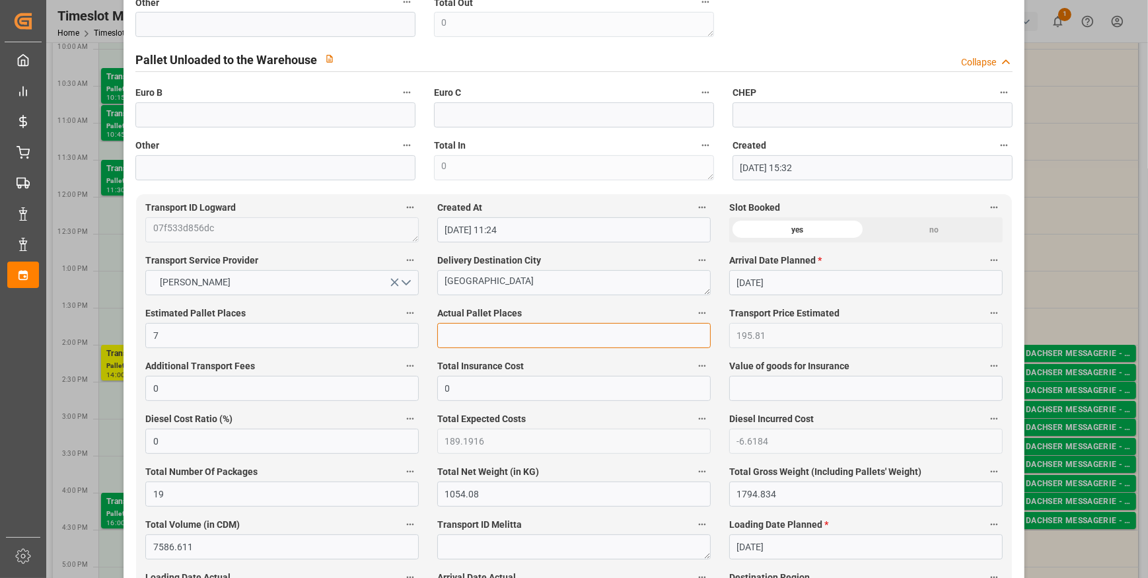
click at [448, 337] on input "text" at bounding box center [573, 335] width 273 height 25
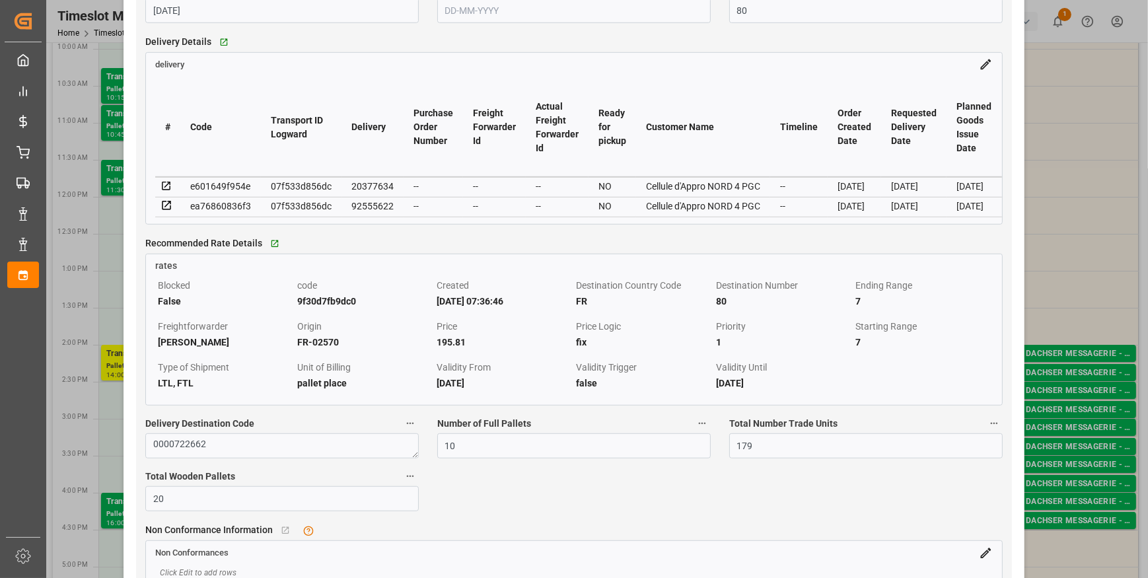
scroll to position [1141, 0]
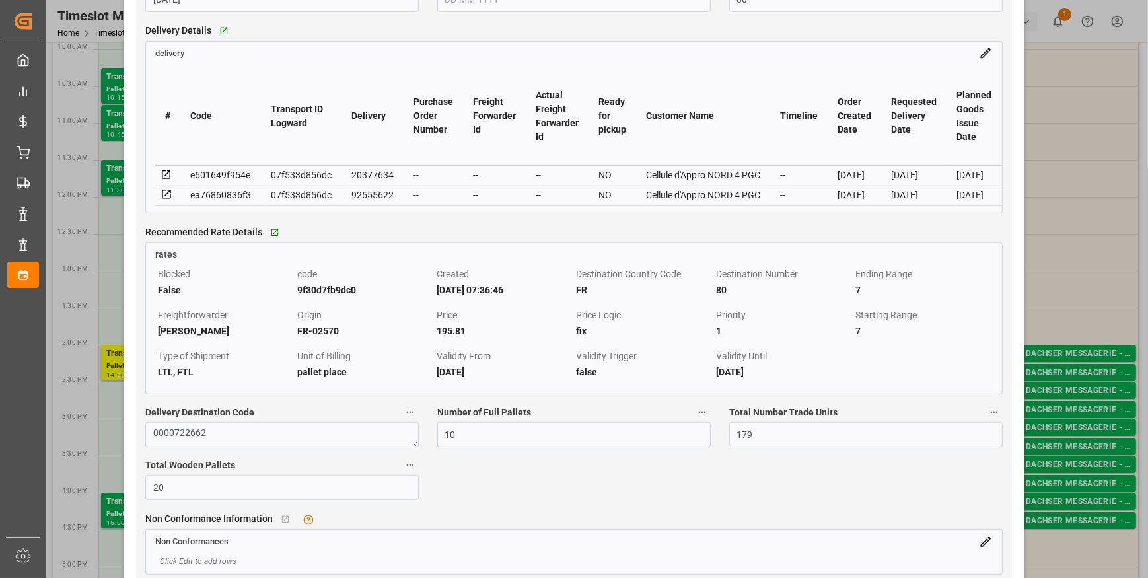
click at [164, 177] on icon at bounding box center [167, 175] width 12 height 12
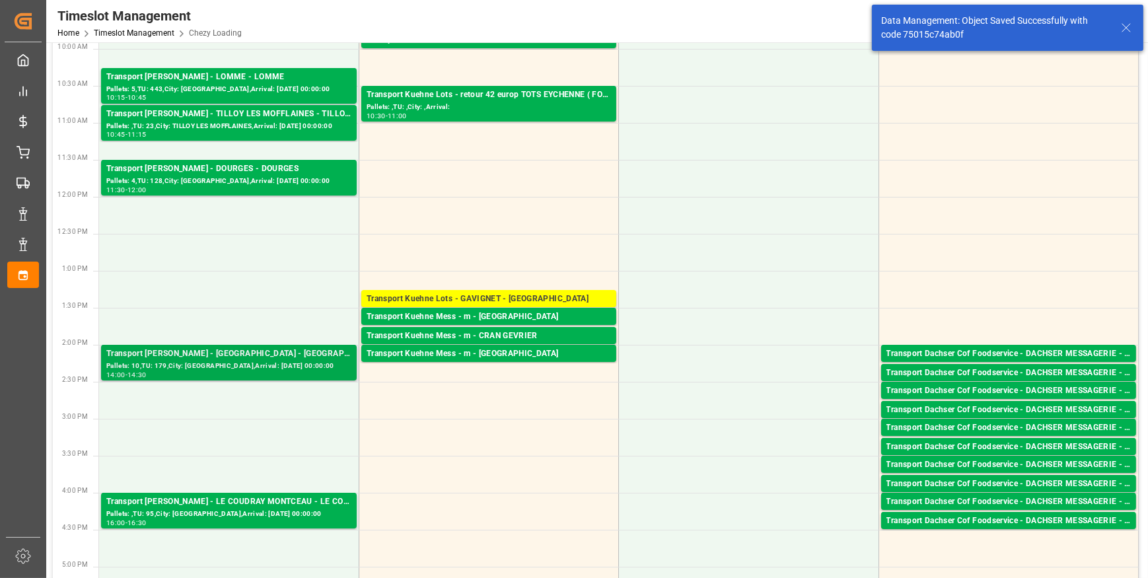
click at [227, 364] on div "Pallets: 10,TU: 179,City: AMIENS,Arrival: 2025-09-11 00:00:00" at bounding box center [228, 366] width 245 height 11
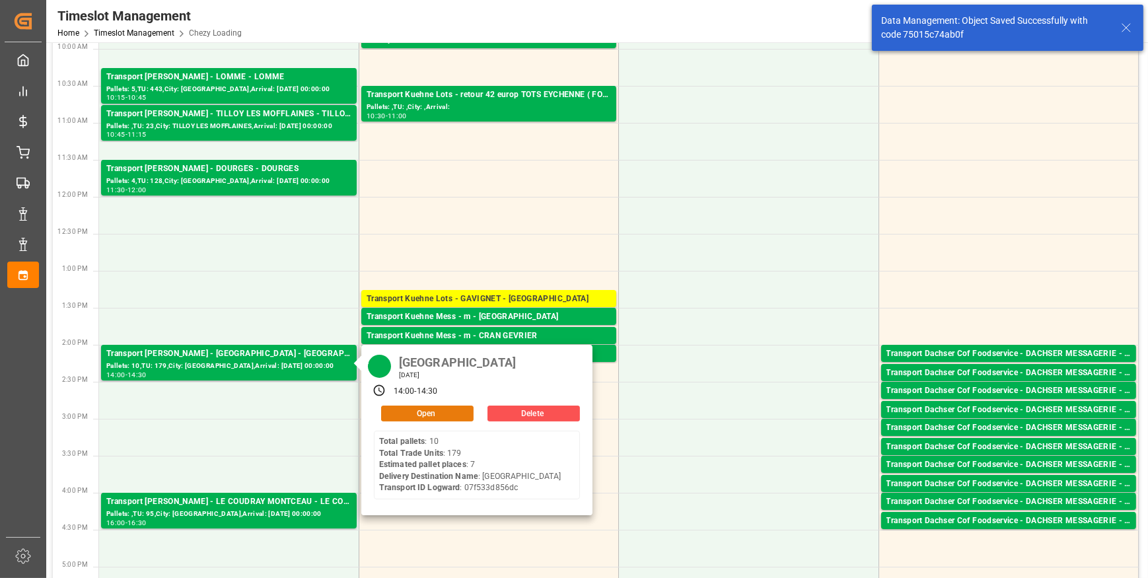
click at [407, 408] on button "Open" at bounding box center [427, 414] width 92 height 16
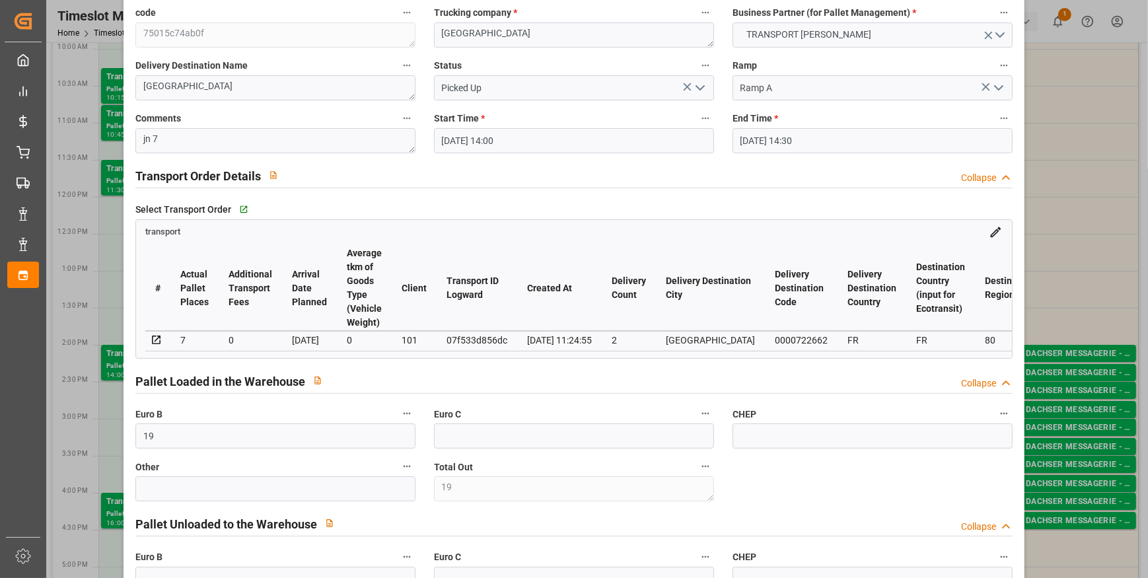
scroll to position [0, 0]
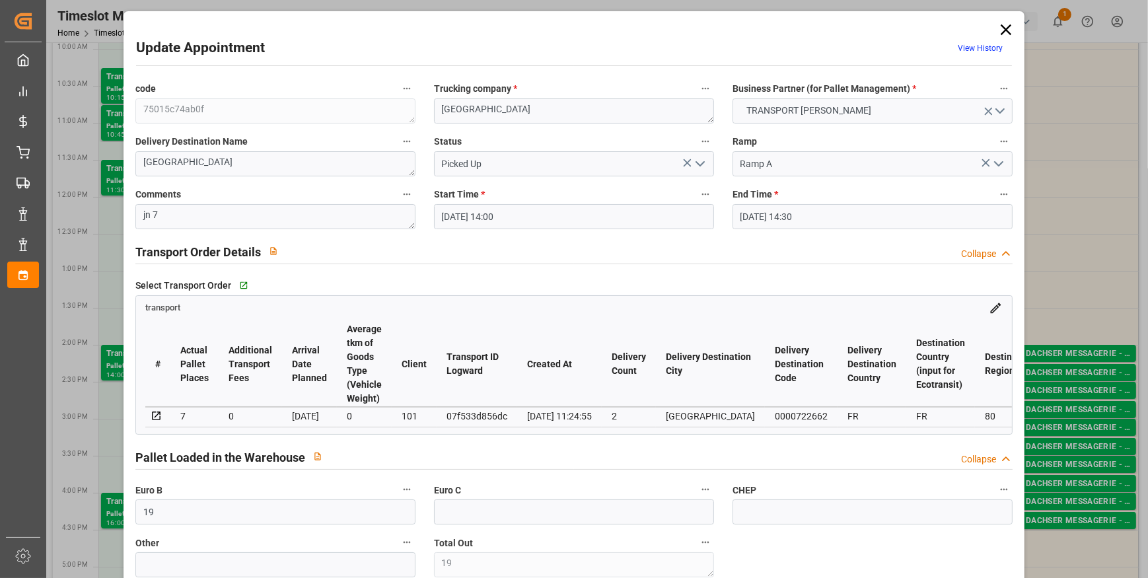
click at [1001, 25] on icon at bounding box center [1006, 29] width 11 height 11
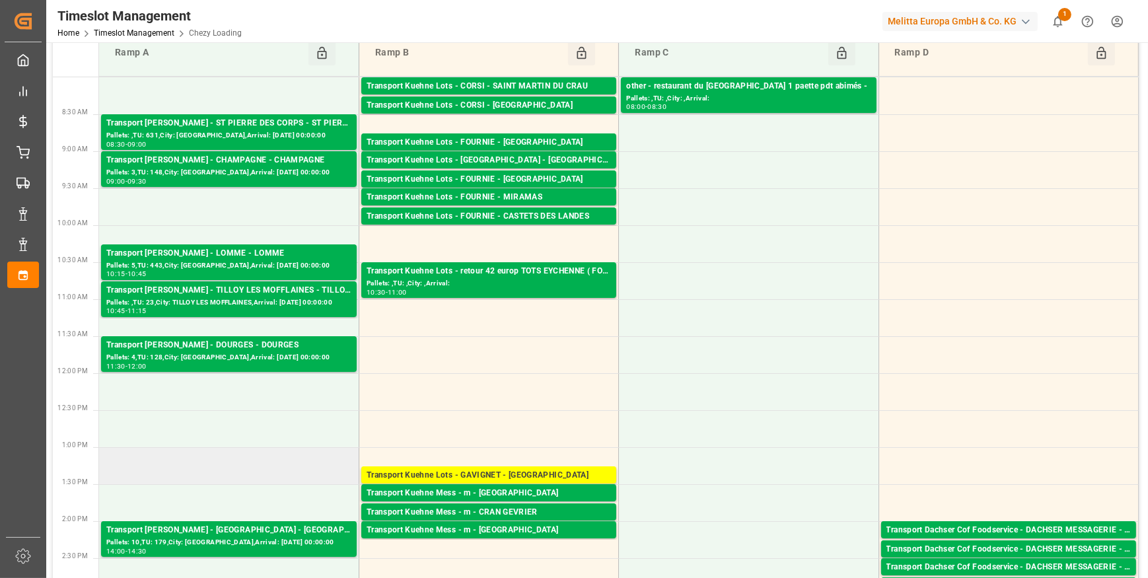
scroll to position [59, 0]
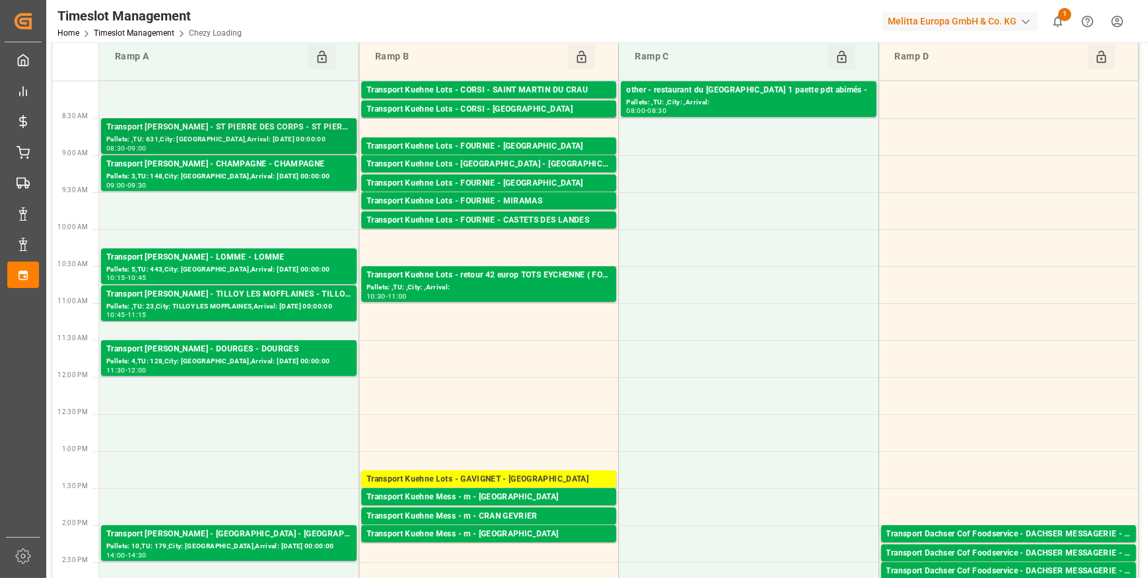
click at [201, 141] on div "Pallets: ,TU: 631,City: ST PIERRE DES CORPS,Arrival: 2025-09-11 00:00:00" at bounding box center [228, 139] width 245 height 11
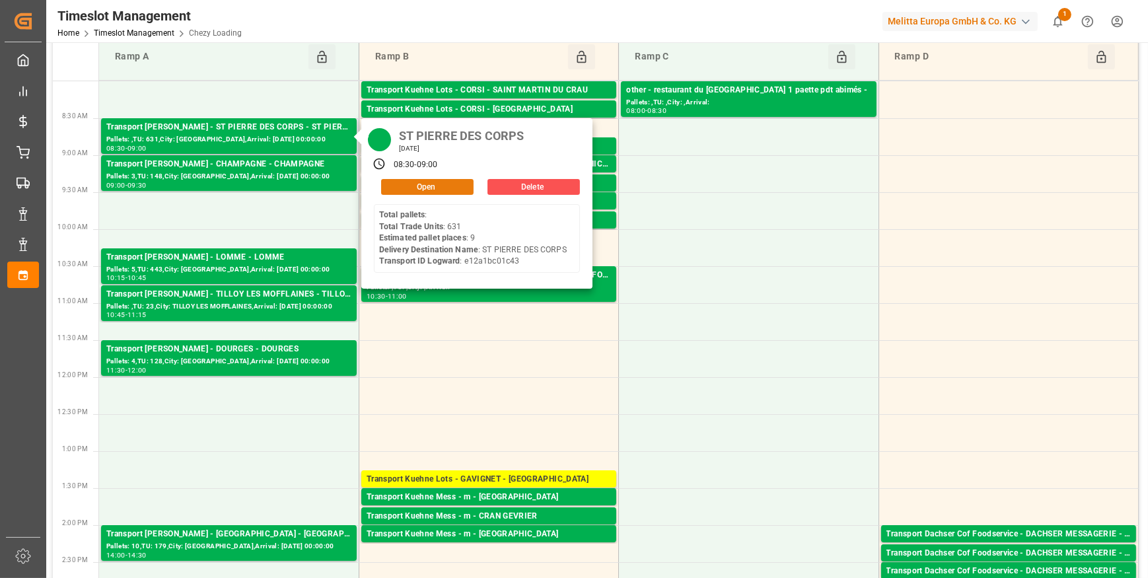
click at [416, 180] on button "Open" at bounding box center [427, 187] width 92 height 16
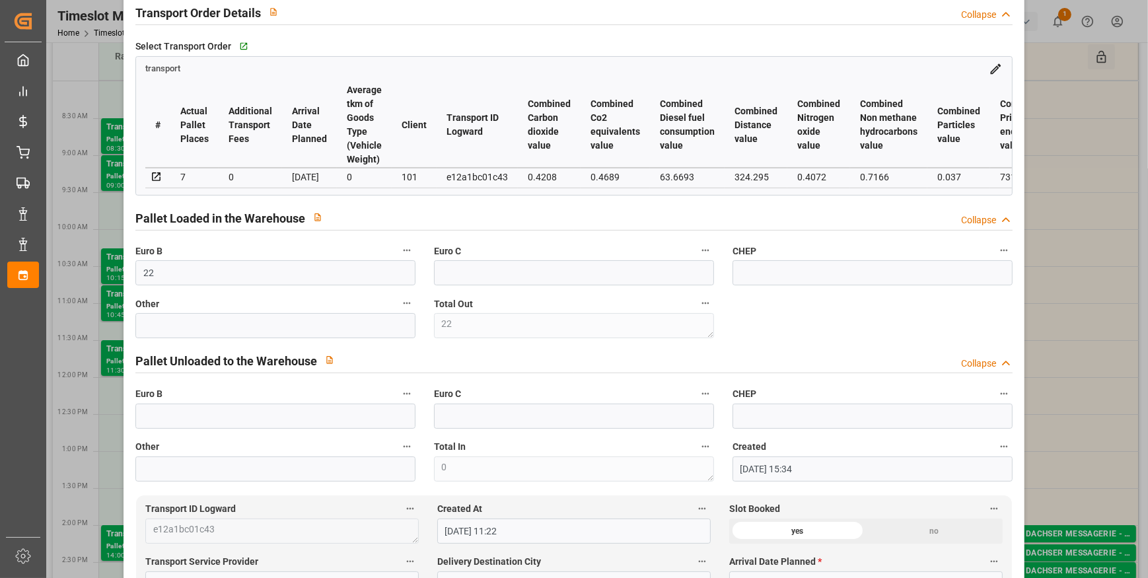
scroll to position [240, 0]
click at [145, 421] on input "text" at bounding box center [275, 415] width 280 height 25
click at [800, 333] on div "code 8fb4a9edaefe Trucking company * ST PIERRE DES CORPS Business Partner (for …" at bounding box center [574, 161] width 896 height 650
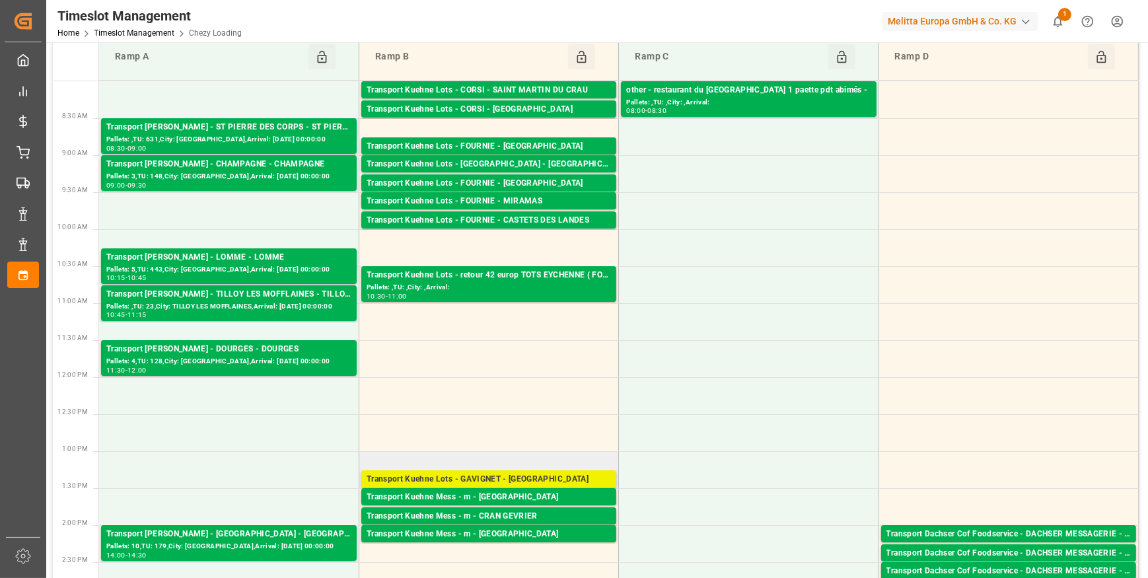
click at [517, 476] on div "Transport Kuehne Lots - GAVIGNET - SAINT VIT" at bounding box center [489, 479] width 244 height 13
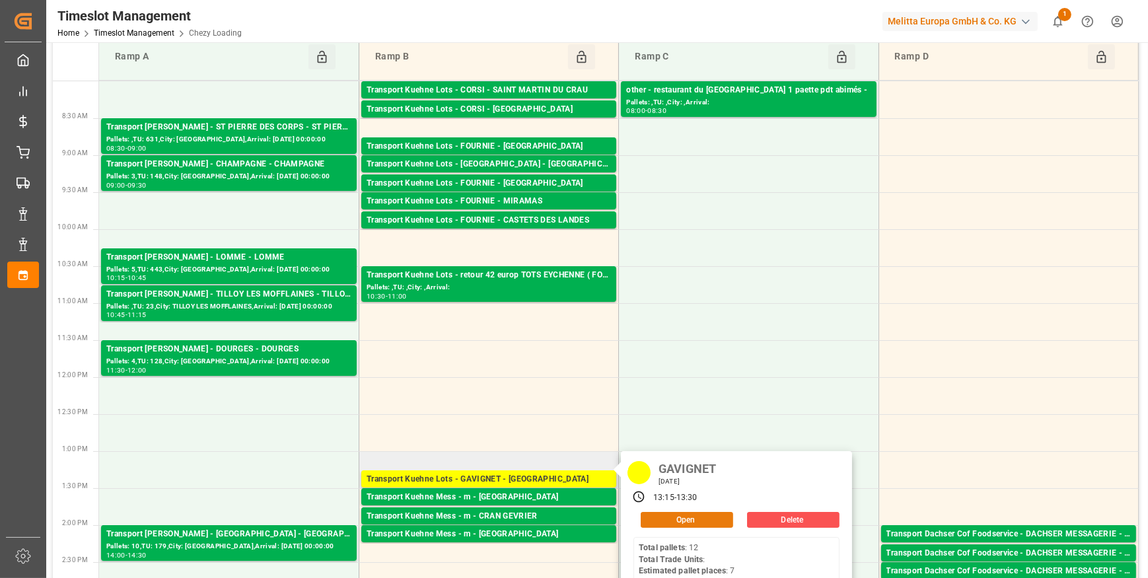
click at [679, 520] on button "Open" at bounding box center [687, 520] width 92 height 16
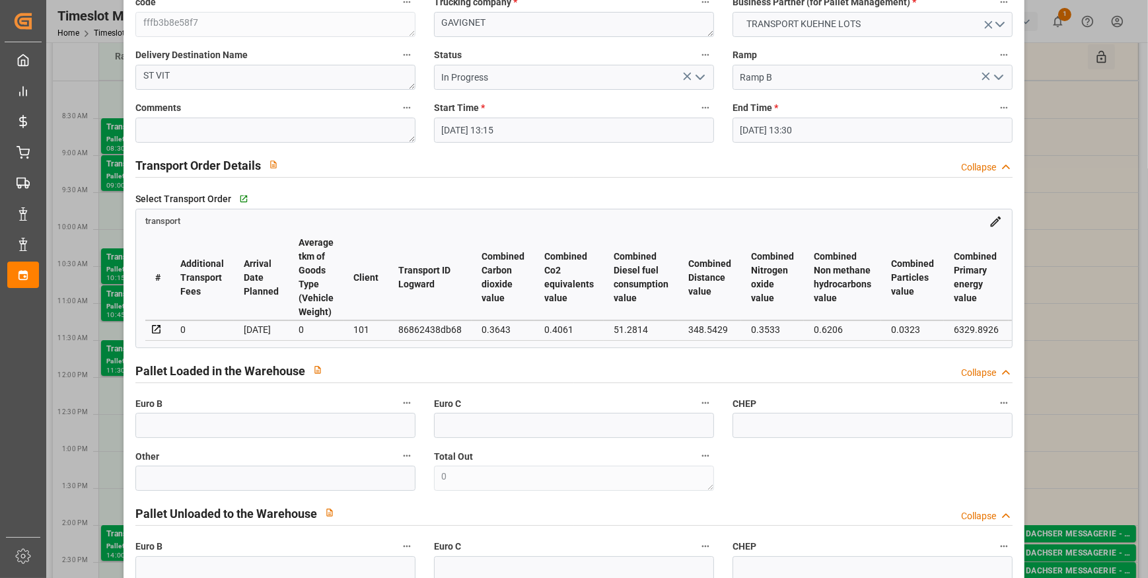
scroll to position [0, 0]
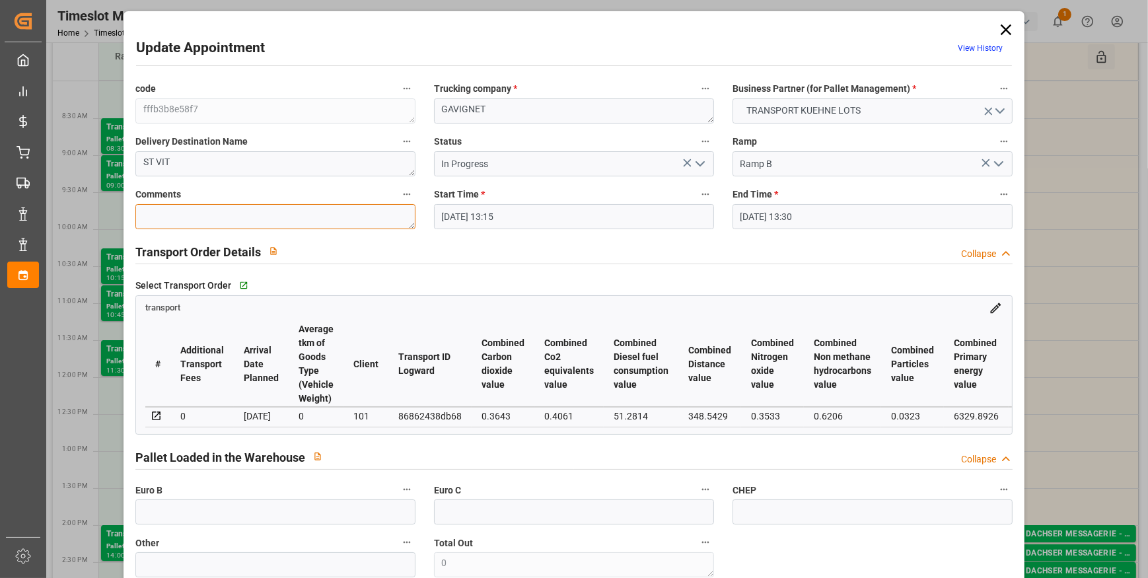
click at [165, 223] on textarea at bounding box center [275, 216] width 280 height 25
click at [151, 216] on textarea "jn7" at bounding box center [275, 216] width 280 height 25
drag, startPoint x: 694, startPoint y: 165, endPoint x: 678, endPoint y: 171, distance: 16.9
click at [692, 167] on icon "open menu" at bounding box center [700, 164] width 16 height 16
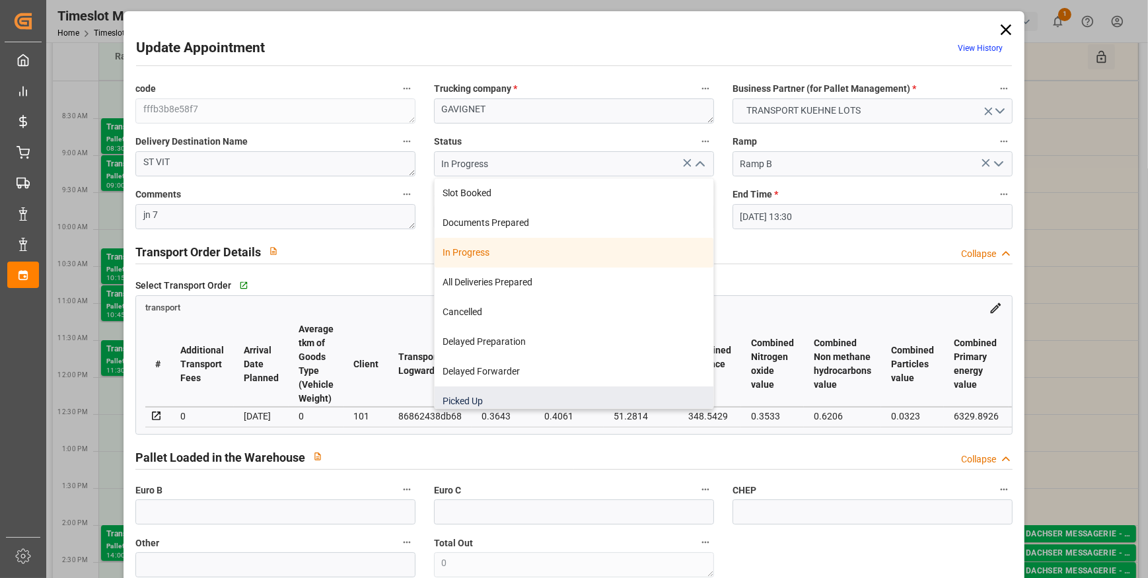
click at [471, 400] on div "Picked Up" at bounding box center [574, 401] width 279 height 30
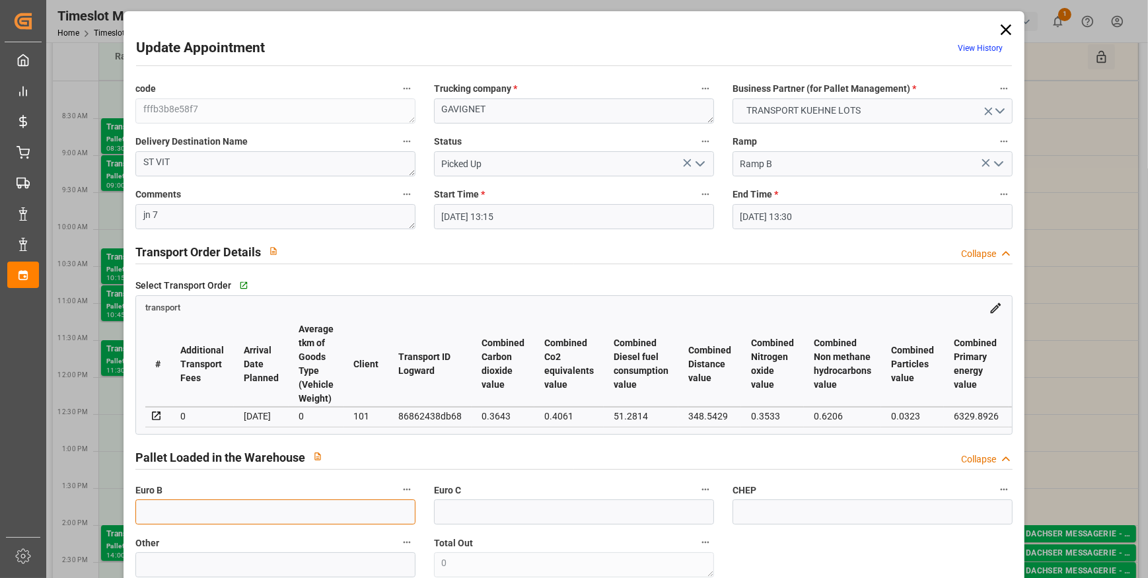
click at [172, 519] on input "text" at bounding box center [275, 511] width 280 height 25
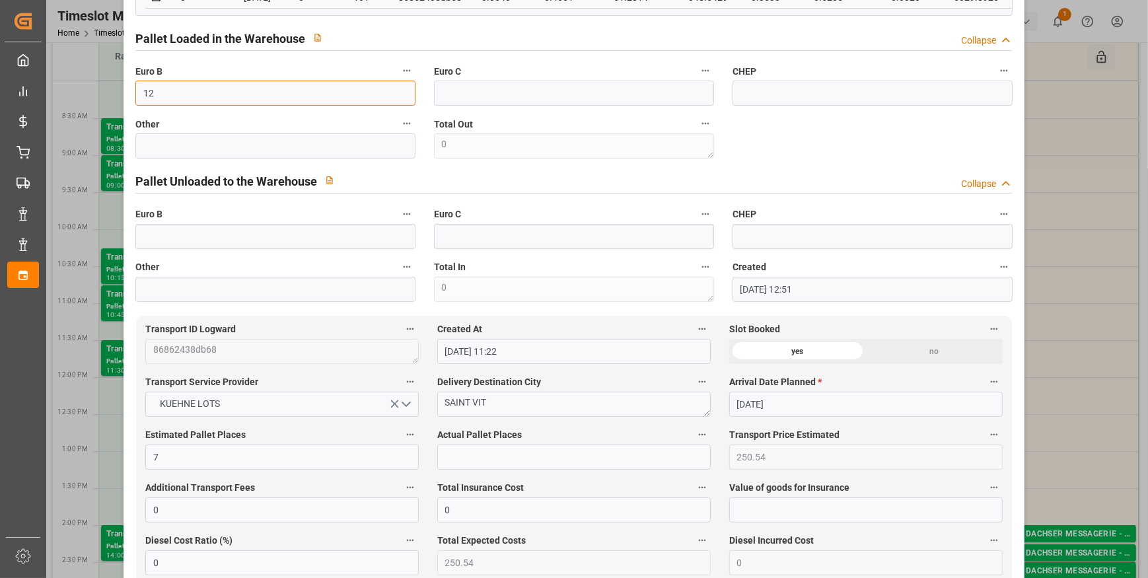
scroll to position [420, 0]
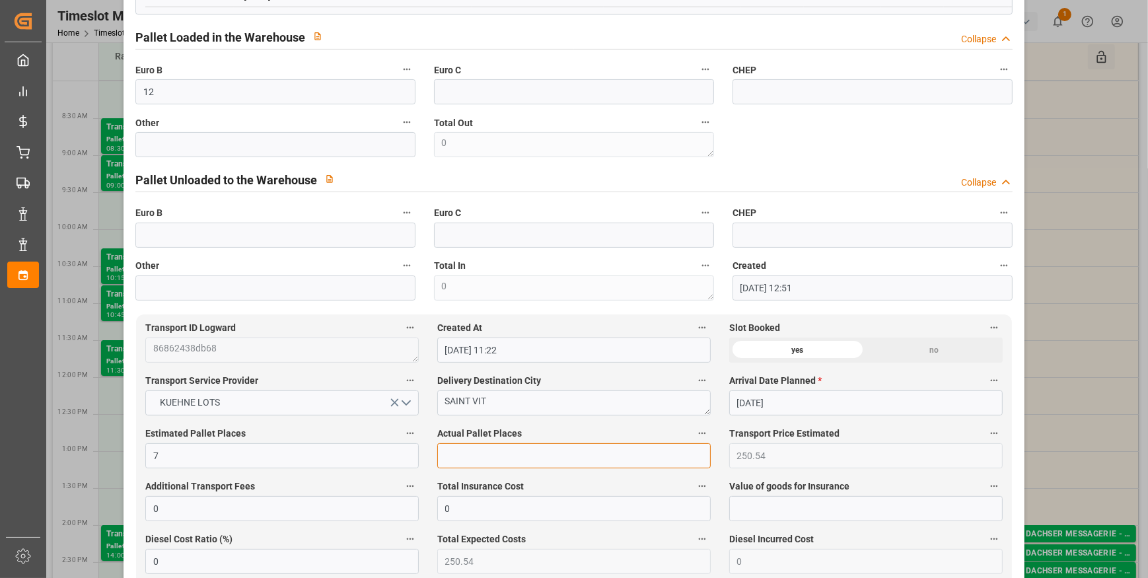
click at [466, 462] on input "text" at bounding box center [573, 455] width 273 height 25
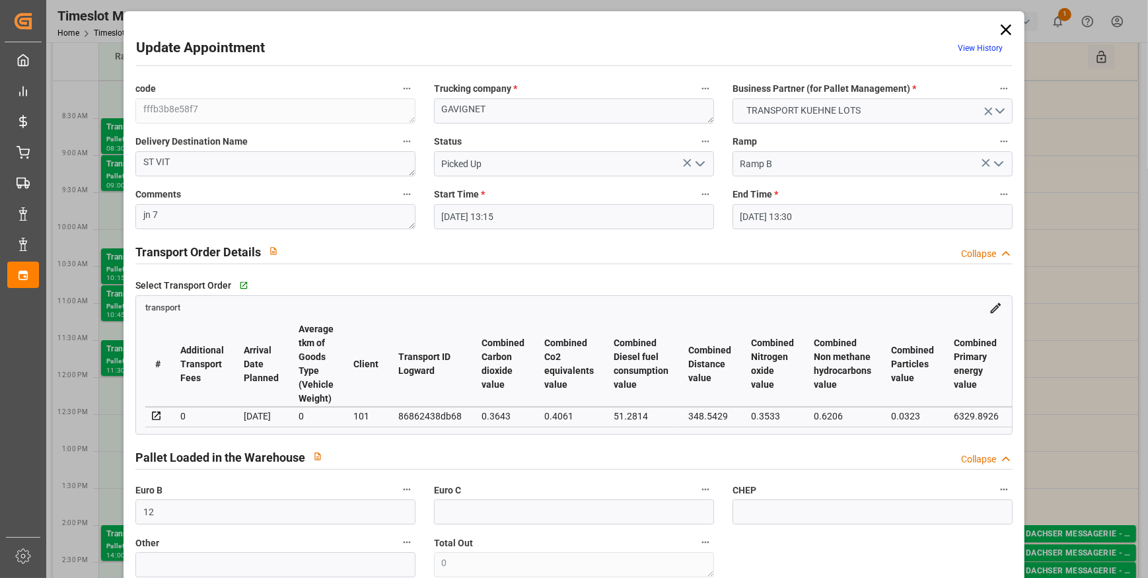
scroll to position [0, 0]
click at [697, 163] on icon "open menu" at bounding box center [700, 164] width 16 height 16
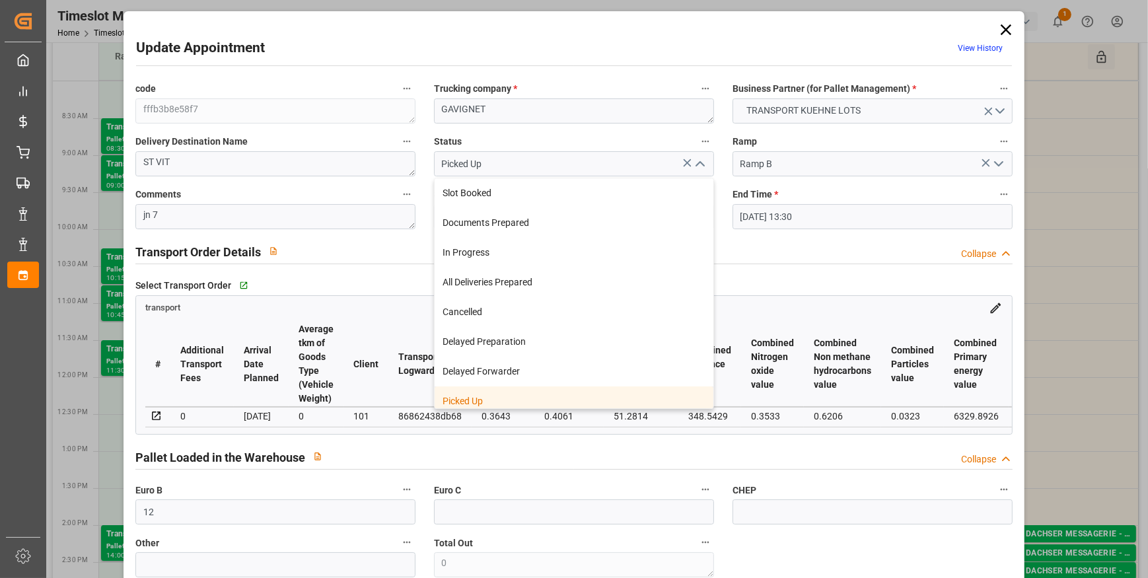
click at [484, 396] on div "Picked Up" at bounding box center [574, 401] width 279 height 30
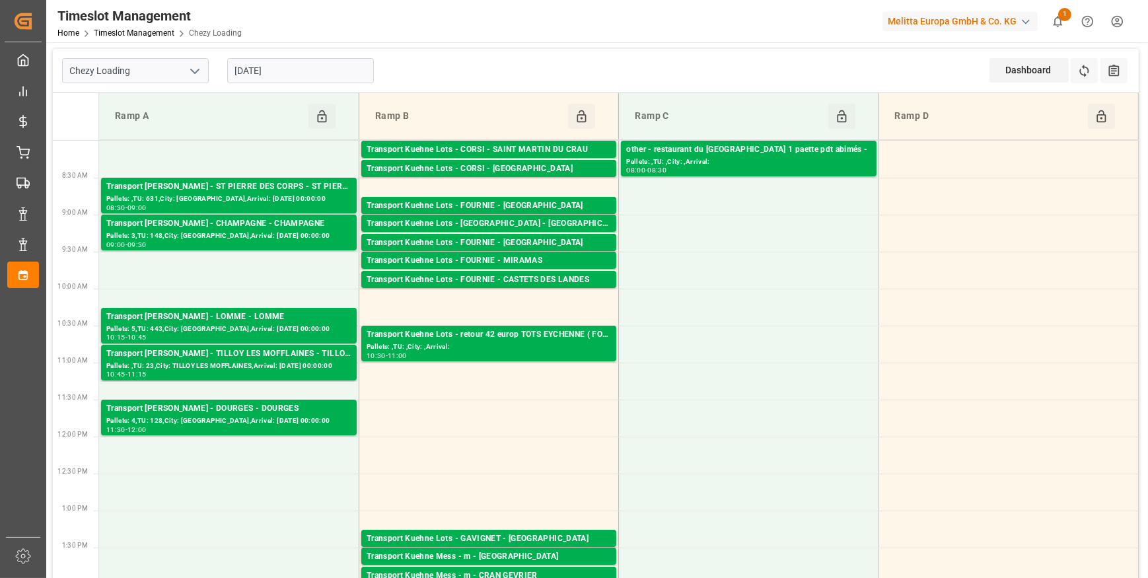
click at [290, 70] on input "[DATE]" at bounding box center [300, 70] width 147 height 25
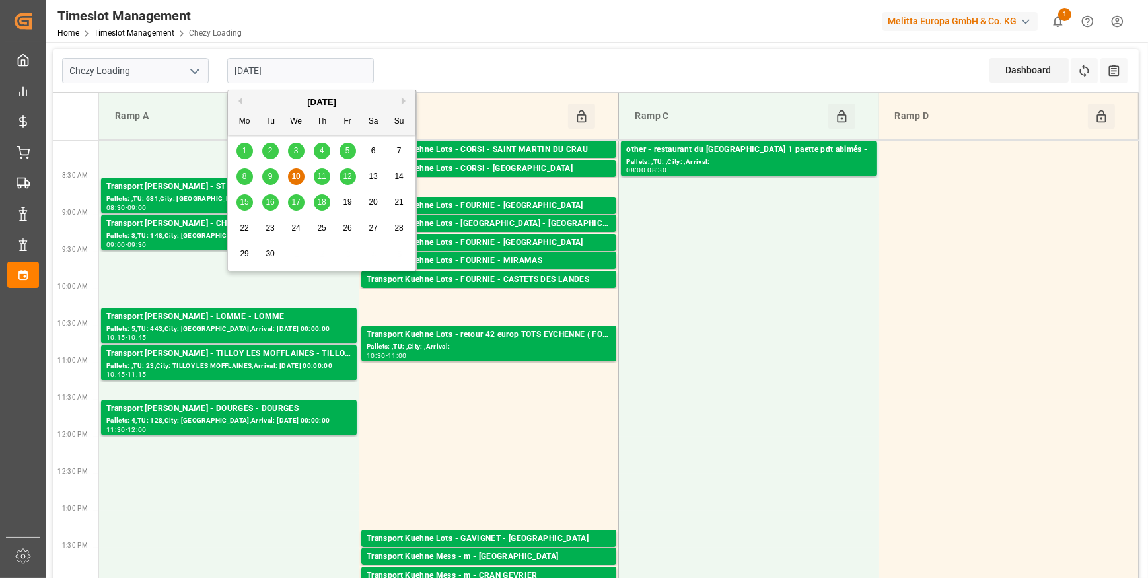
click at [325, 176] on span "11" at bounding box center [321, 176] width 9 height 9
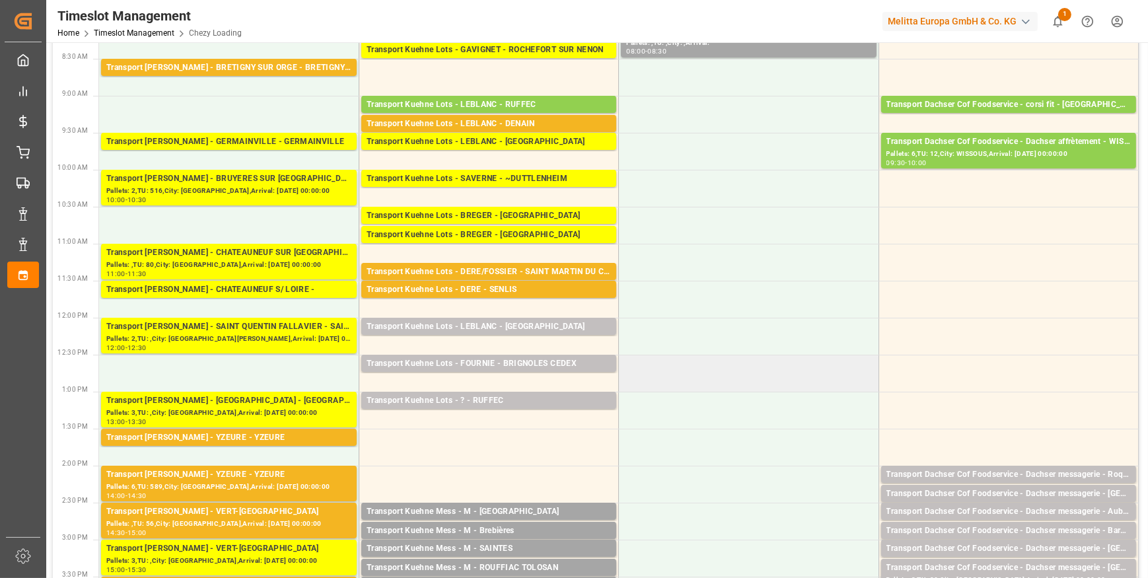
scroll to position [120, 0]
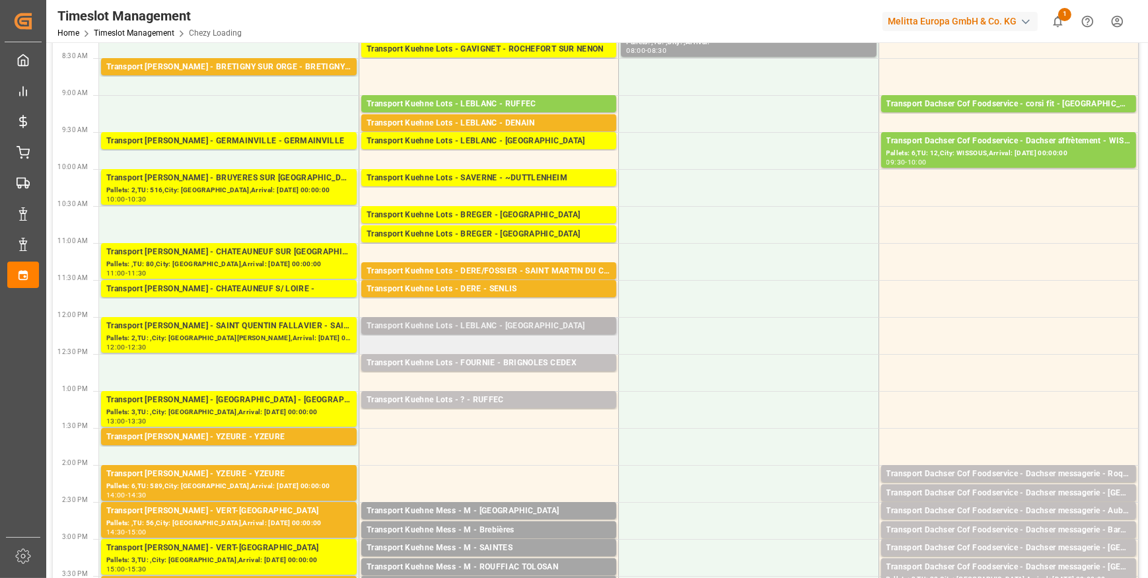
click at [528, 324] on div "Transport Kuehne Lots - LEBLANC - SAINT AVIT" at bounding box center [489, 326] width 244 height 13
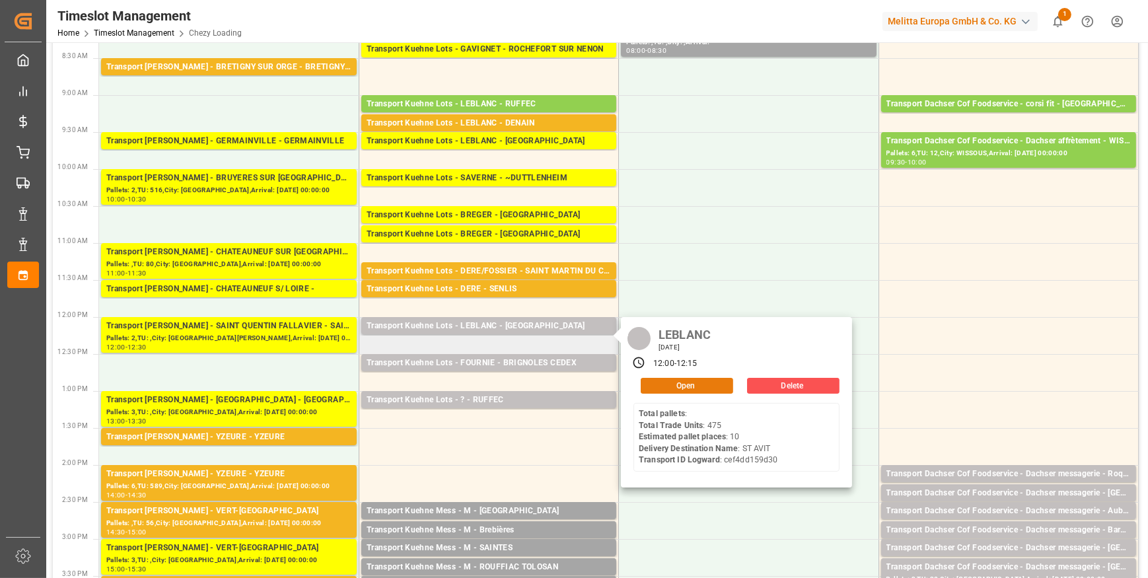
click at [666, 384] on button "Open" at bounding box center [687, 386] width 92 height 16
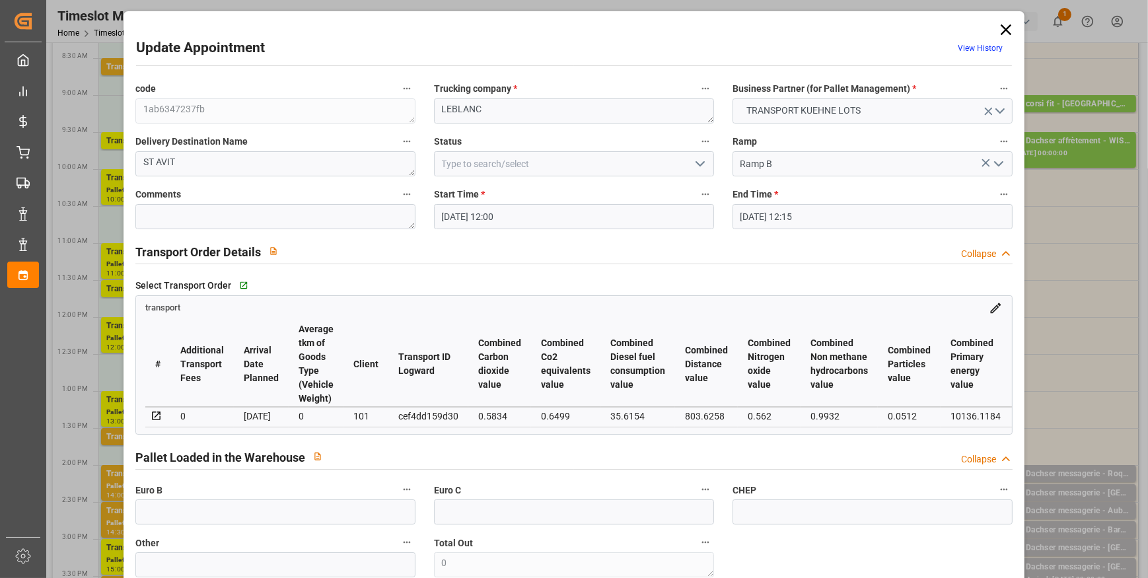
click at [699, 164] on polyline "open menu" at bounding box center [700, 164] width 8 height 4
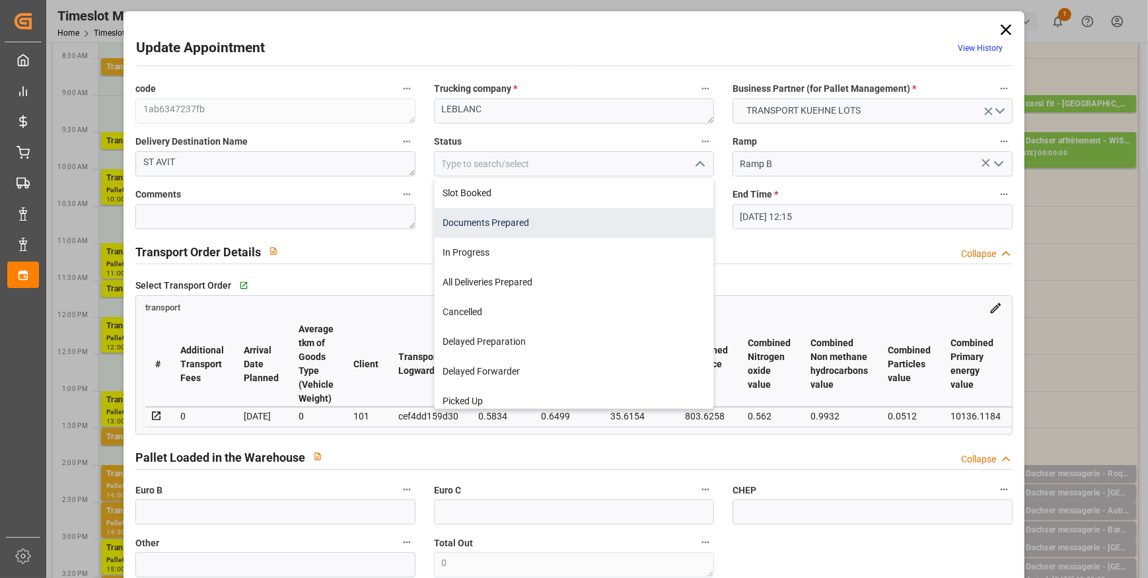
click at [526, 226] on div "Documents Prepared" at bounding box center [574, 223] width 279 height 30
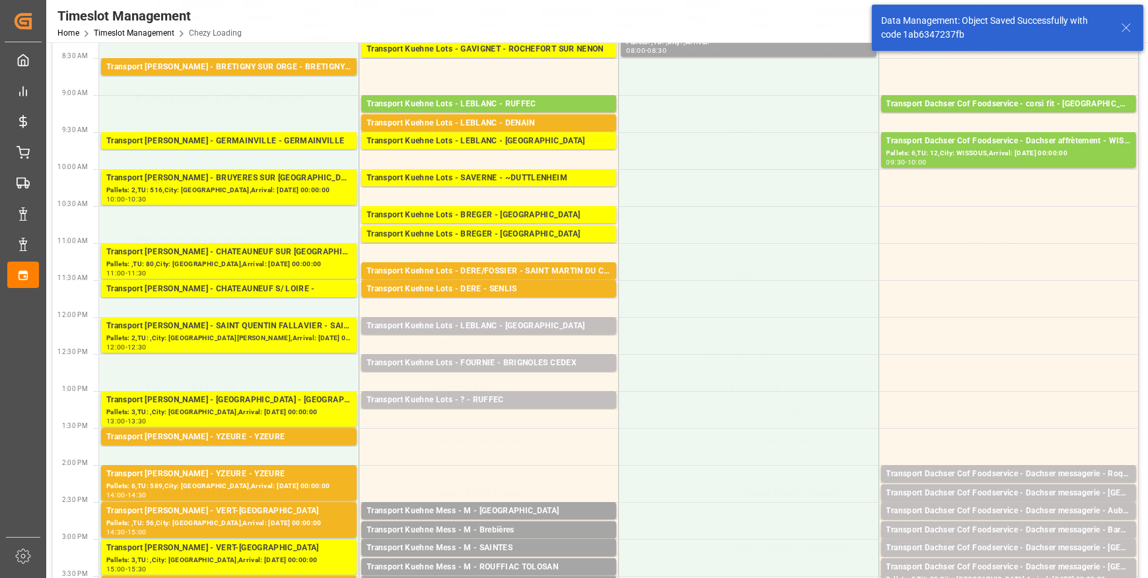
scroll to position [600, 0]
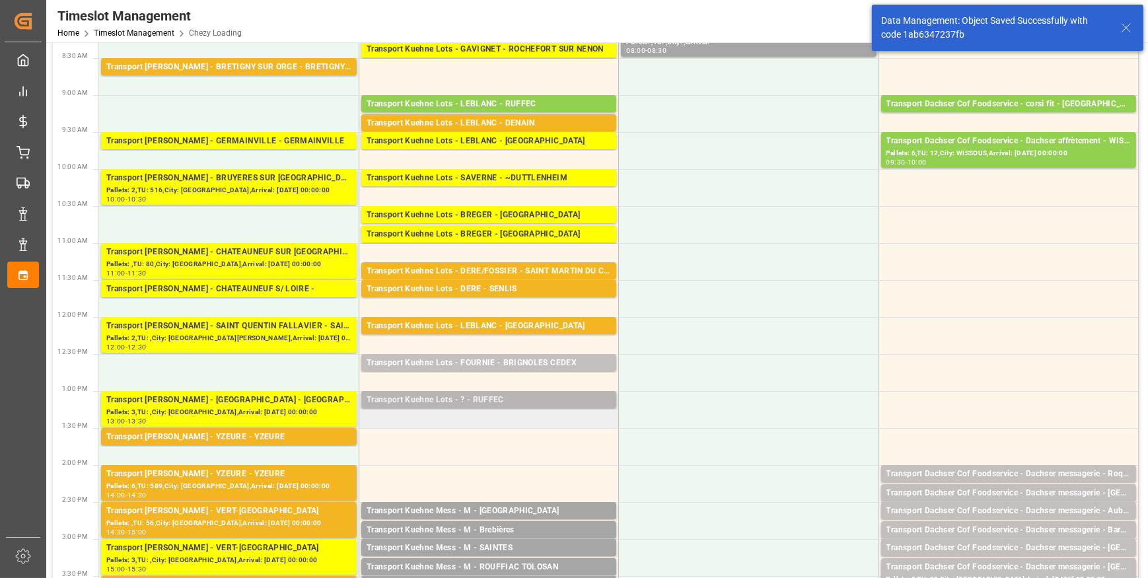
click at [482, 401] on div "Transport Kuehne Lots - ? - RUFFEC" at bounding box center [489, 400] width 244 height 13
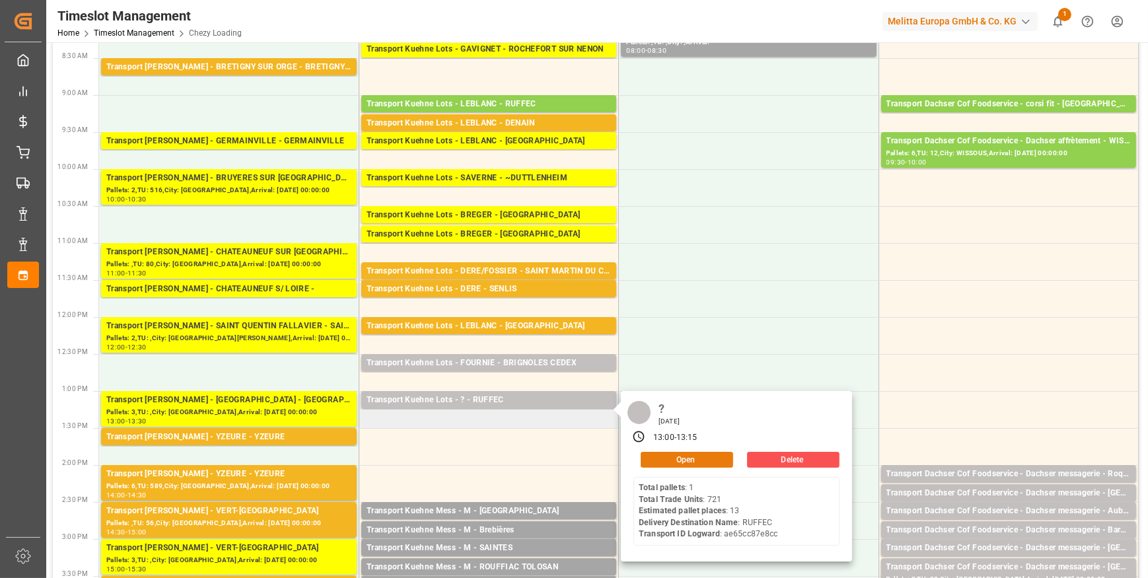
click at [668, 456] on button "Open" at bounding box center [687, 460] width 92 height 16
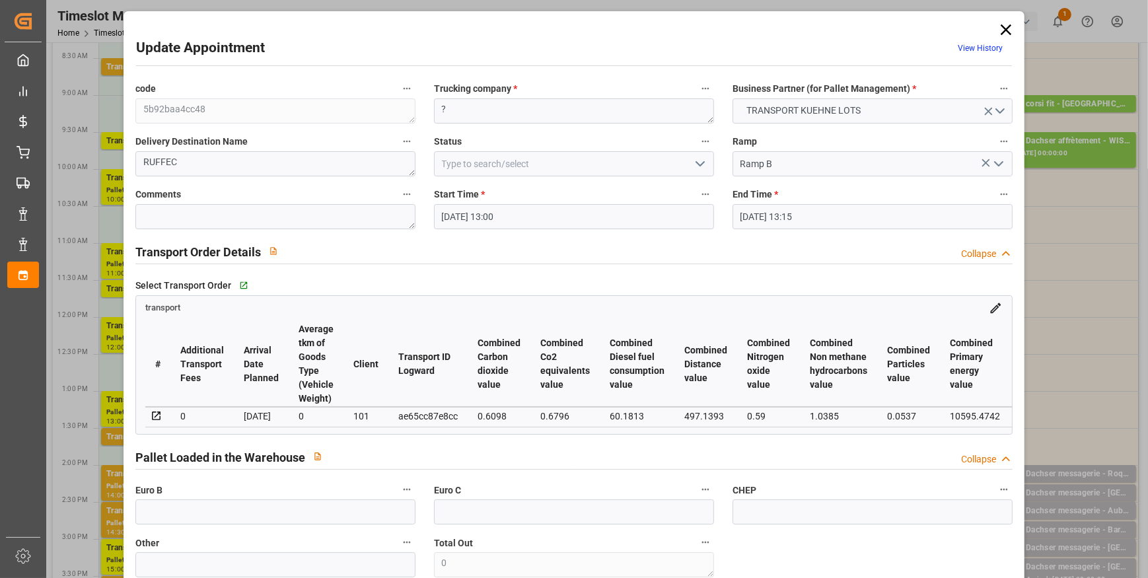
click at [701, 164] on icon "open menu" at bounding box center [700, 164] width 16 height 16
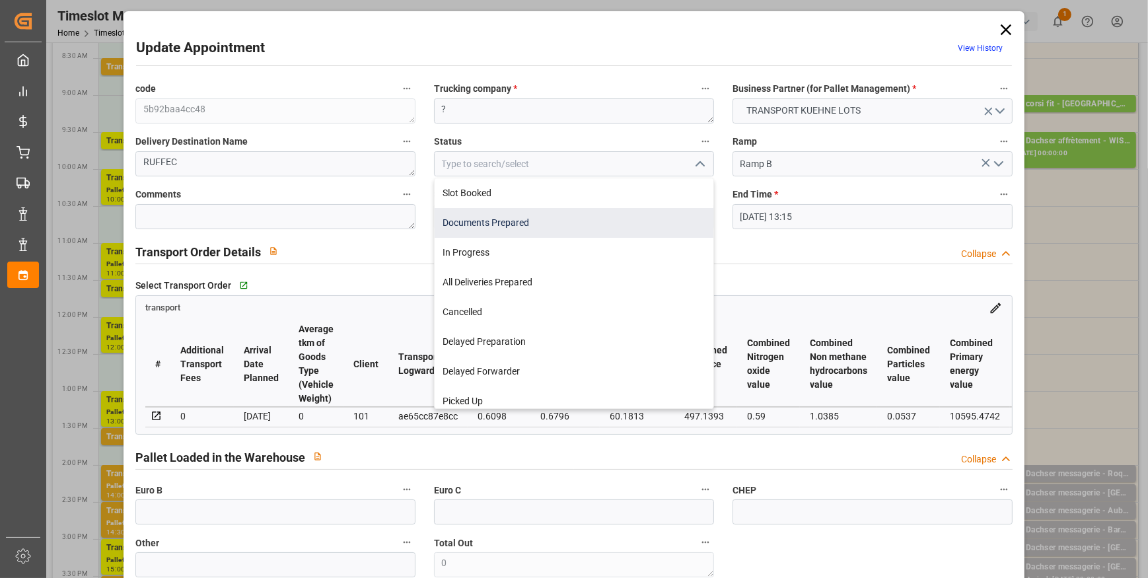
click at [507, 220] on div "Documents Prepared" at bounding box center [574, 223] width 279 height 30
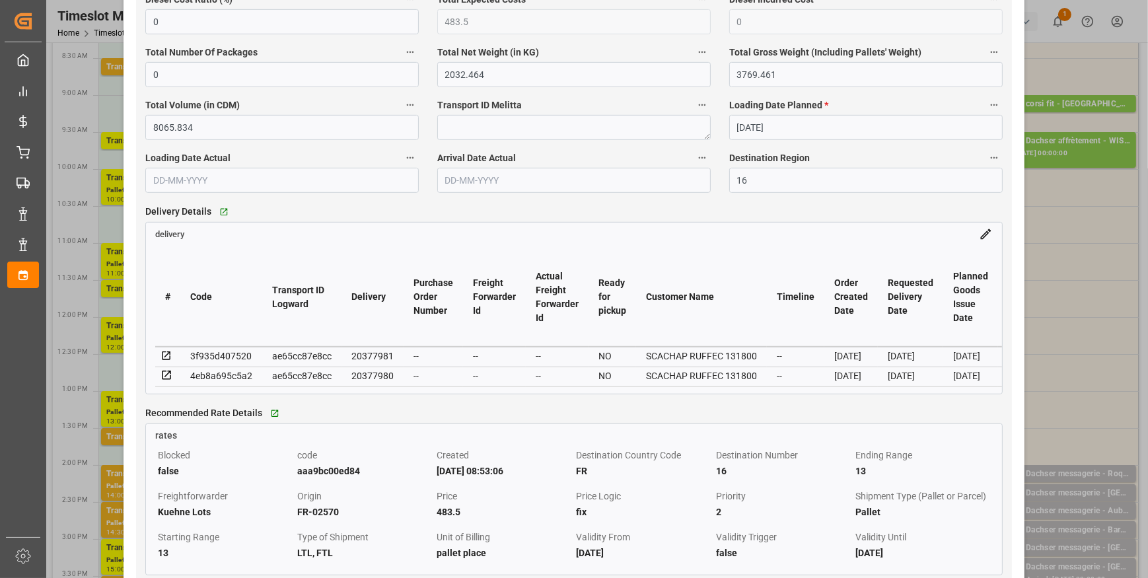
scroll to position [960, 0]
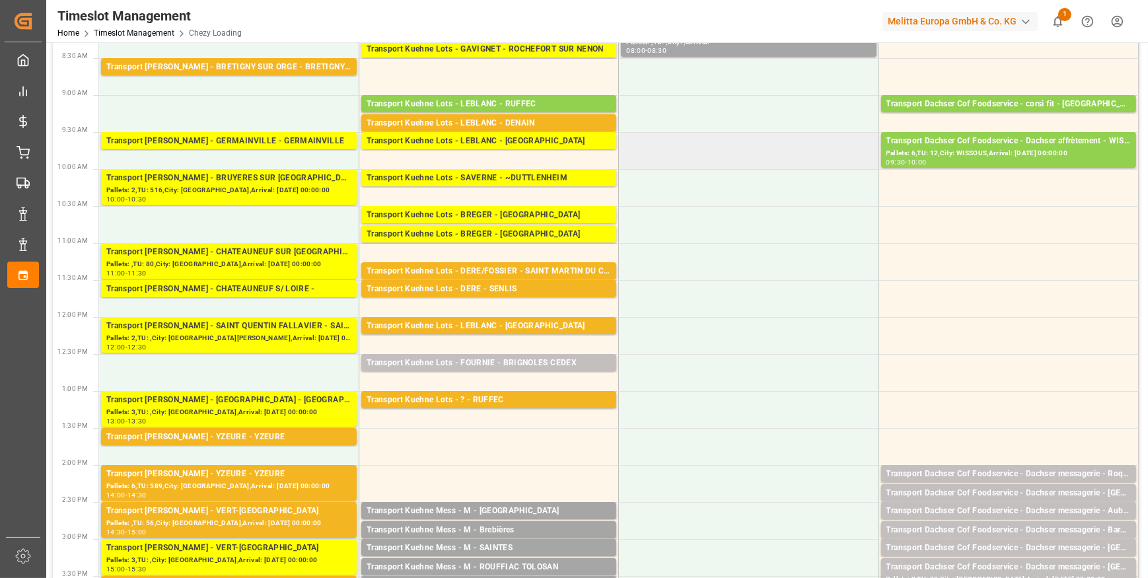
click at [757, 157] on td at bounding box center [749, 150] width 260 height 37
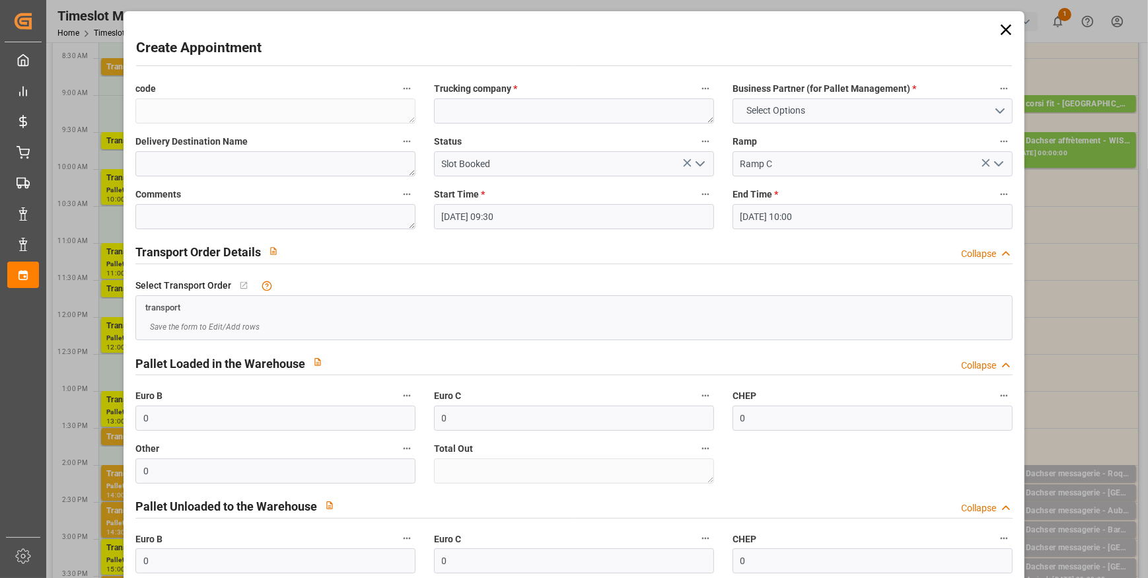
click at [1004, 31] on icon at bounding box center [1006, 29] width 11 height 11
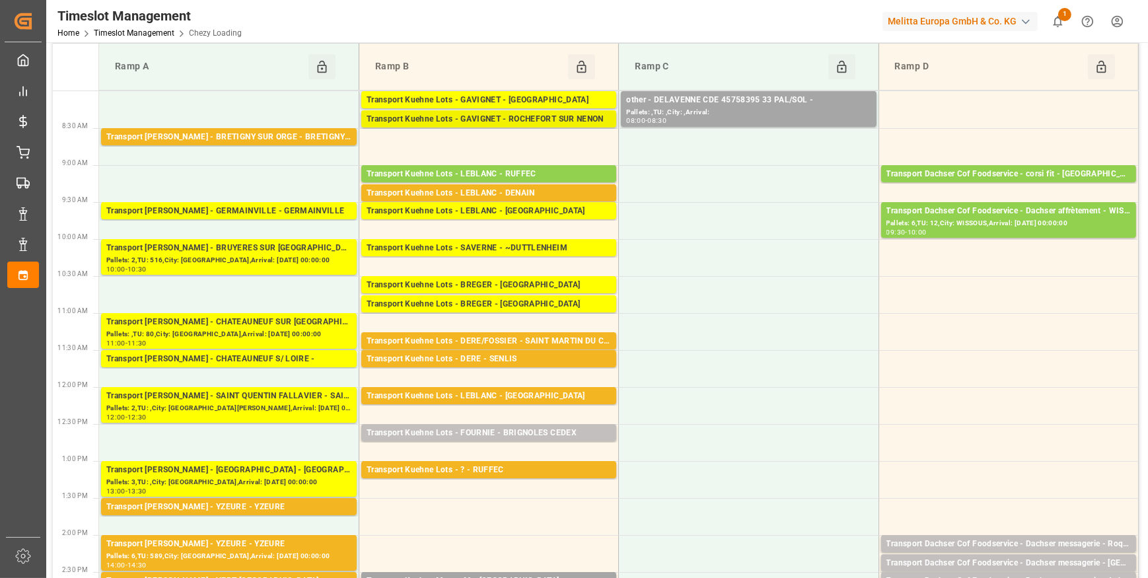
scroll to position [0, 0]
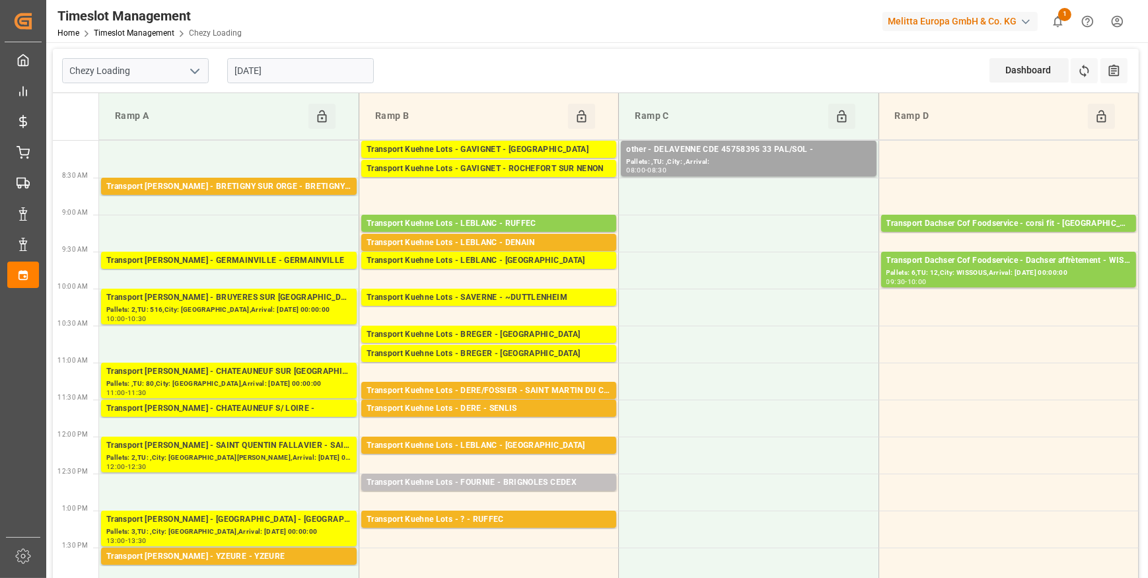
click at [337, 61] on input "[DATE]" at bounding box center [300, 70] width 147 height 25
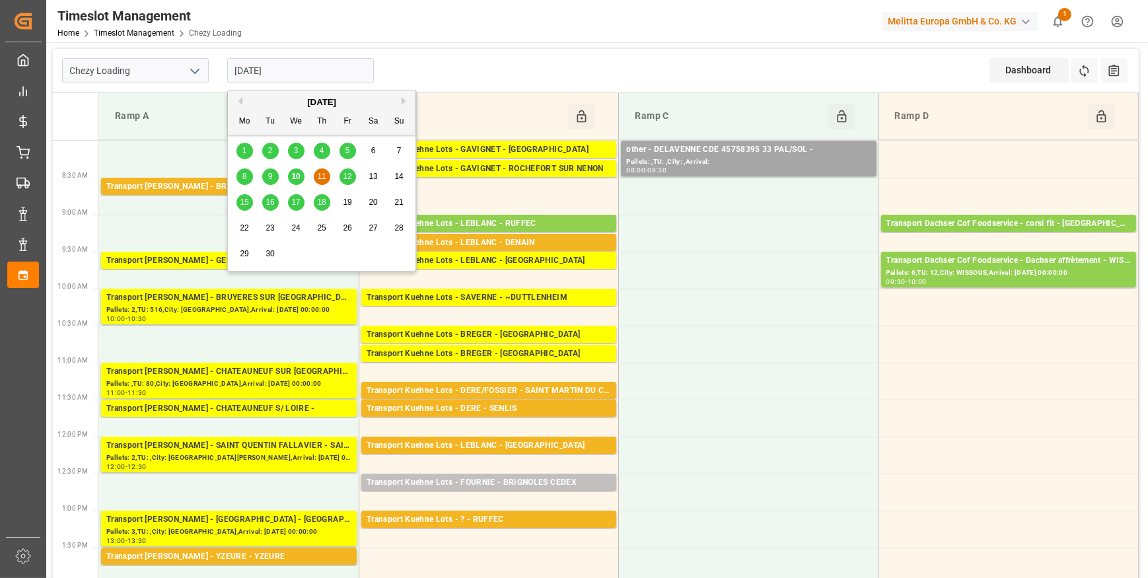
click at [295, 174] on span "10" at bounding box center [295, 176] width 9 height 9
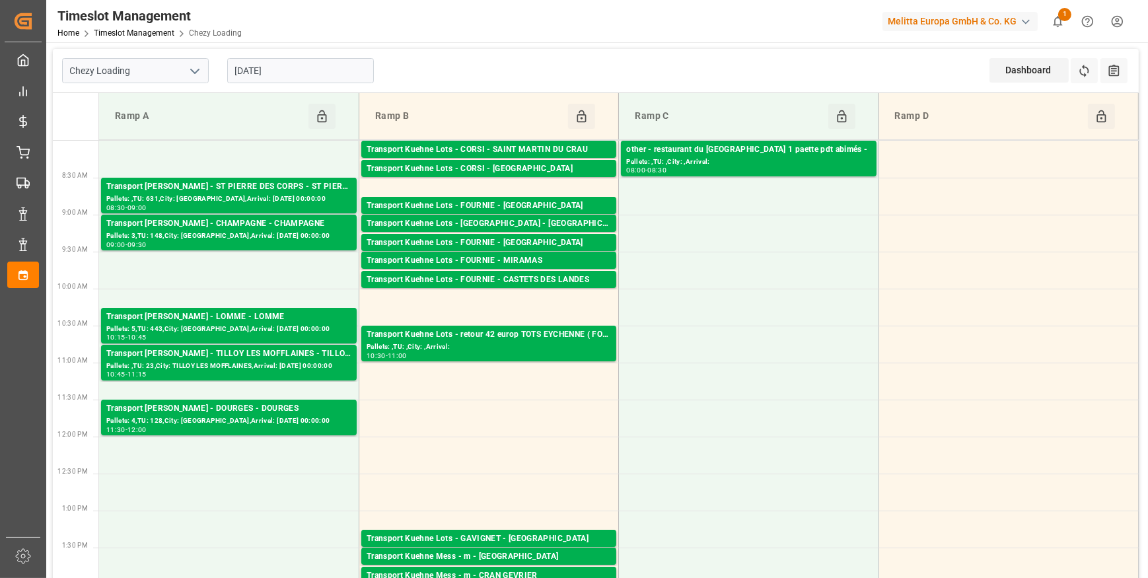
click at [316, 69] on input "[DATE]" at bounding box center [300, 70] width 147 height 25
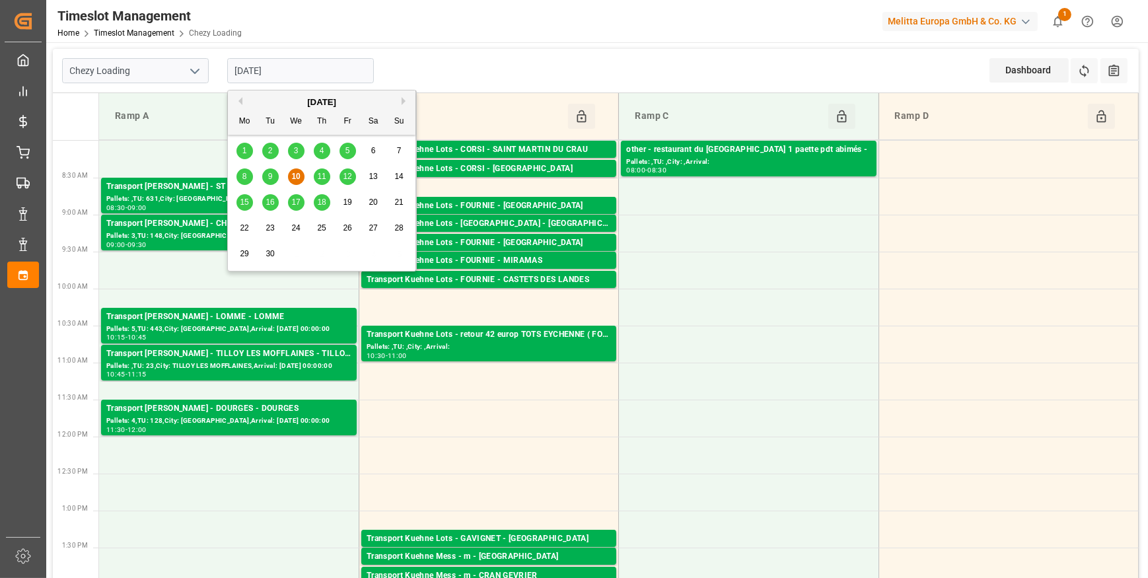
click at [319, 170] on div "11" at bounding box center [322, 177] width 17 height 16
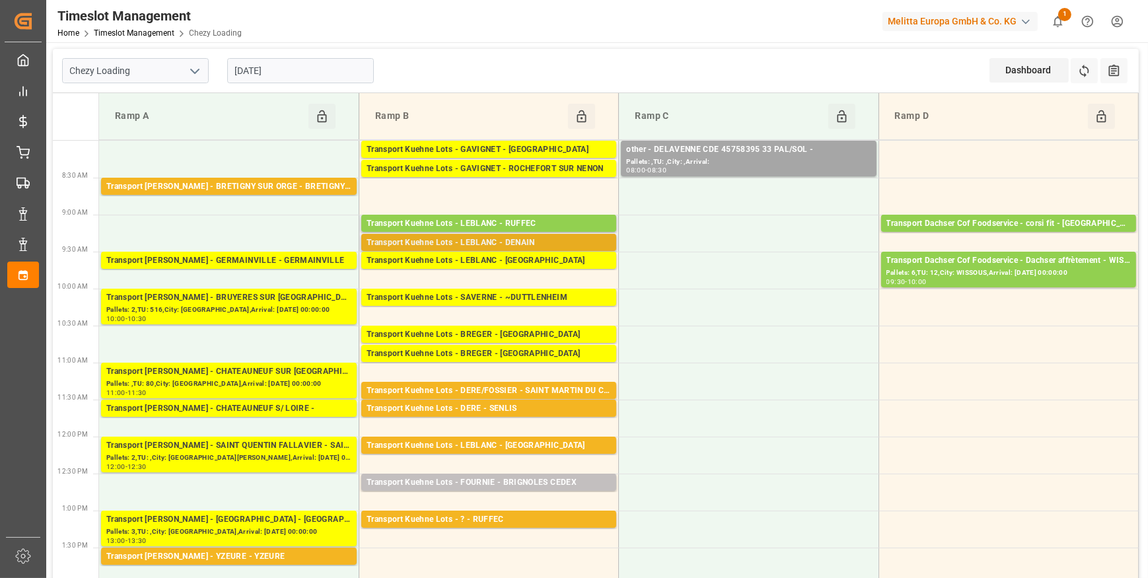
click at [519, 240] on div "Transport Kuehne Lots - LEBLANC - DENAIN" at bounding box center [489, 242] width 244 height 13
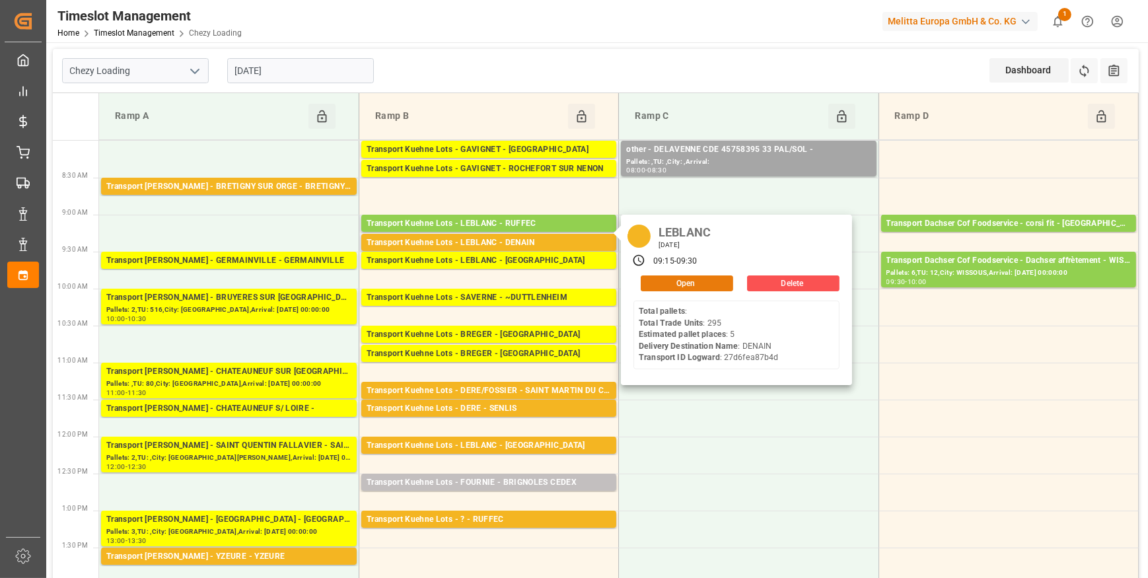
click at [688, 280] on button "Open" at bounding box center [687, 283] width 92 height 16
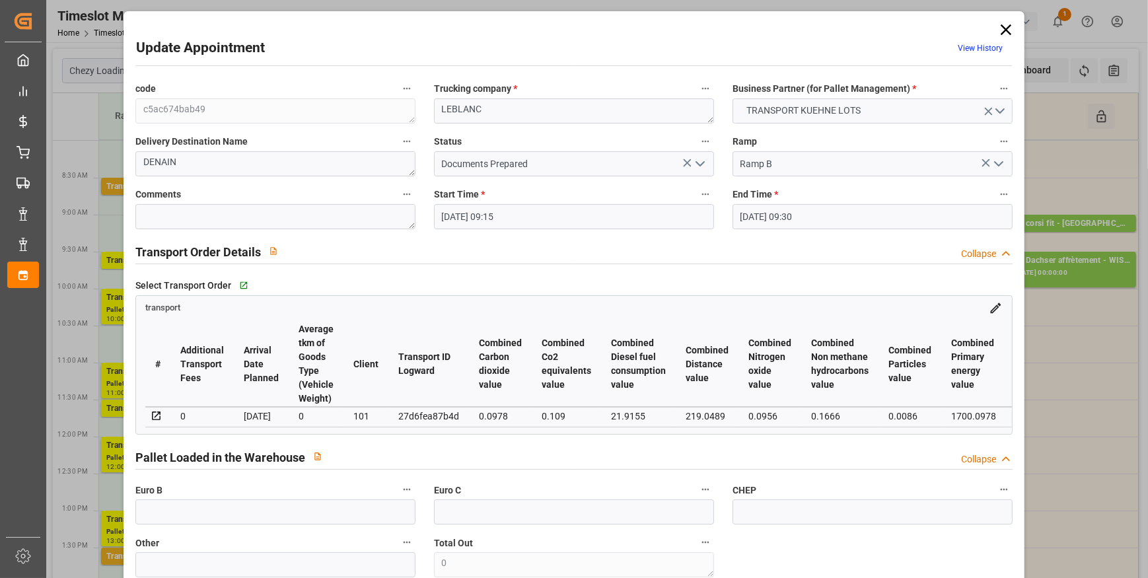
click at [697, 163] on icon "open menu" at bounding box center [700, 164] width 16 height 16
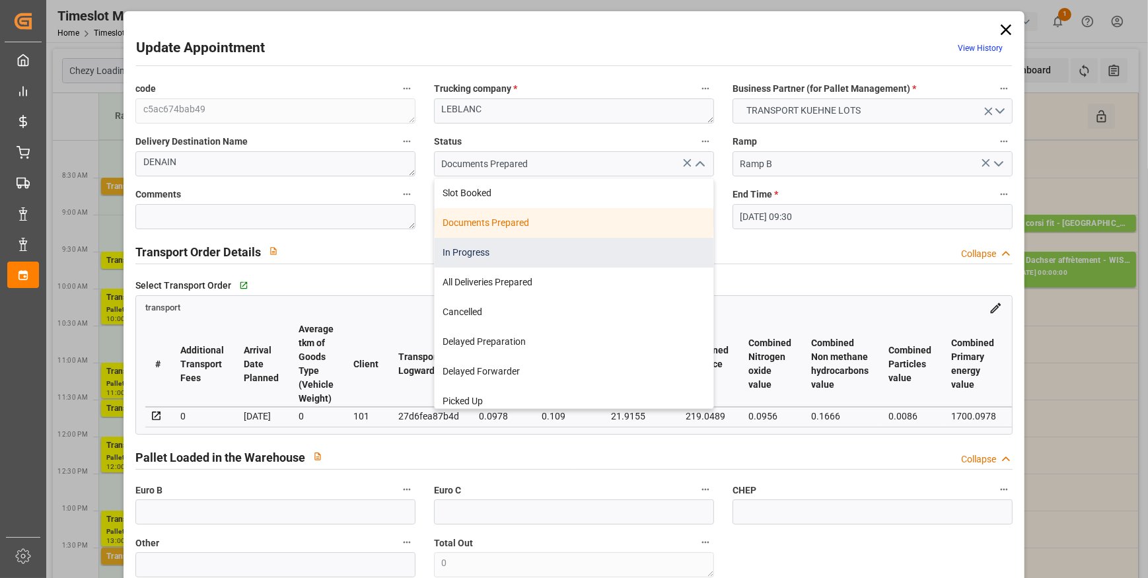
click at [483, 251] on div "In Progress" at bounding box center [574, 253] width 279 height 30
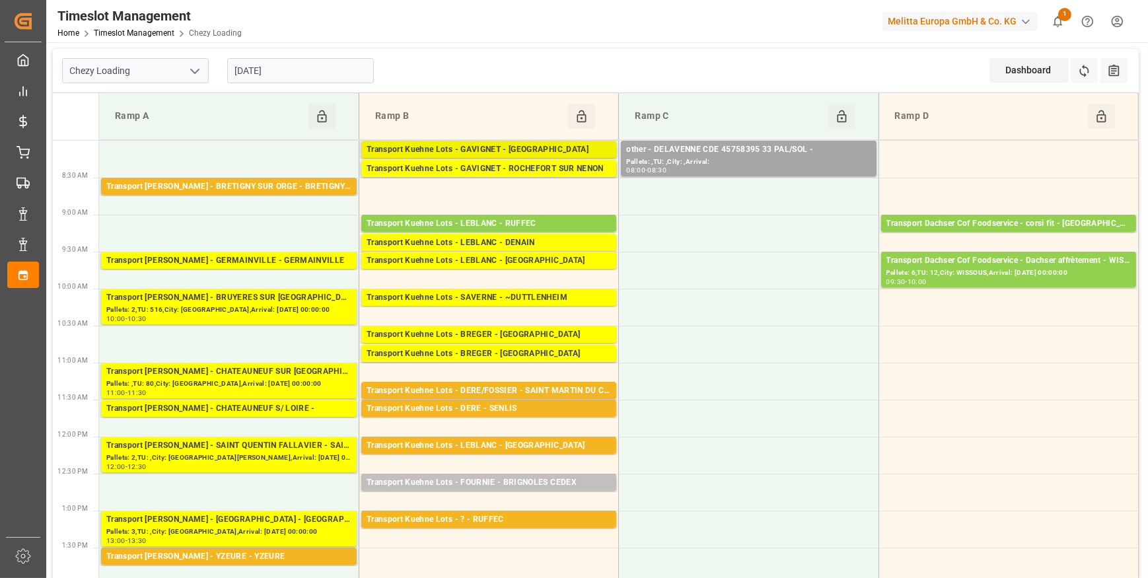
click at [568, 154] on div "Transport Kuehne Lots - GAVIGNET - SAINT VIT" at bounding box center [489, 149] width 244 height 13
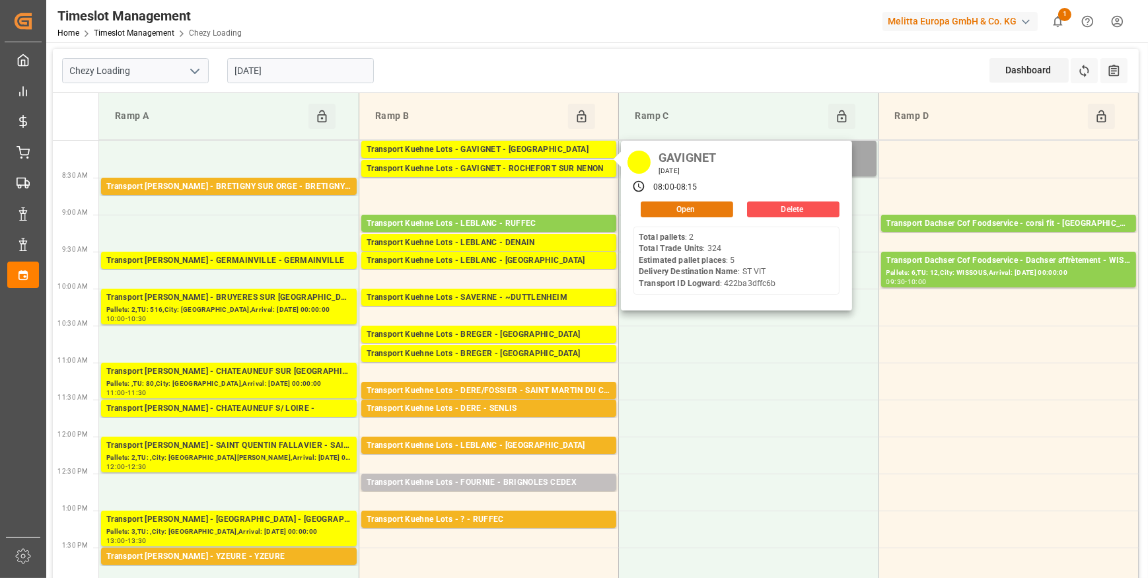
click at [681, 207] on button "Open" at bounding box center [687, 209] width 92 height 16
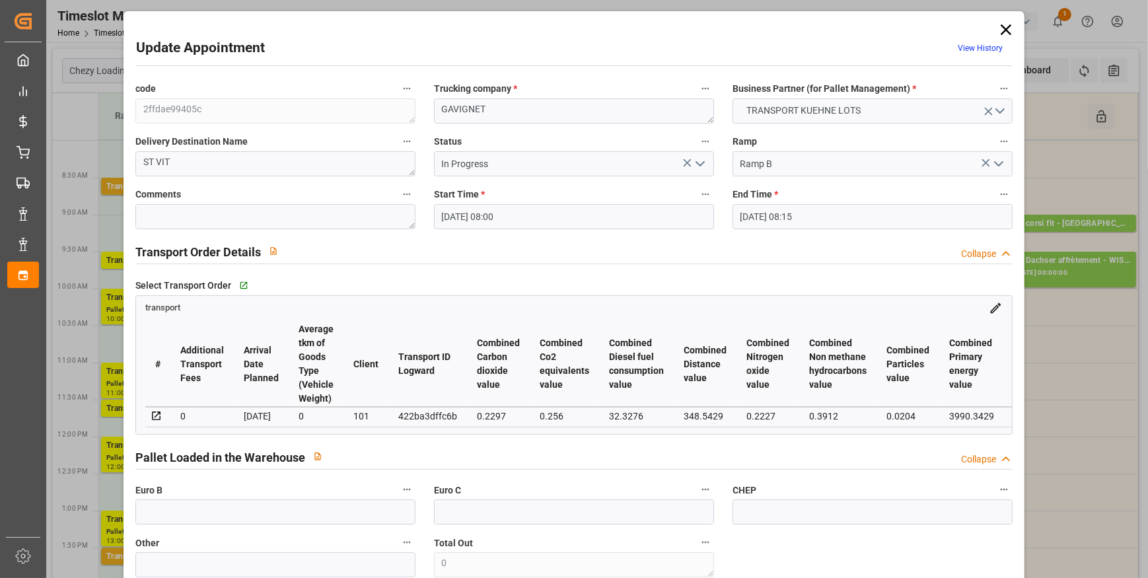
click at [1010, 22] on icon at bounding box center [1006, 29] width 18 height 18
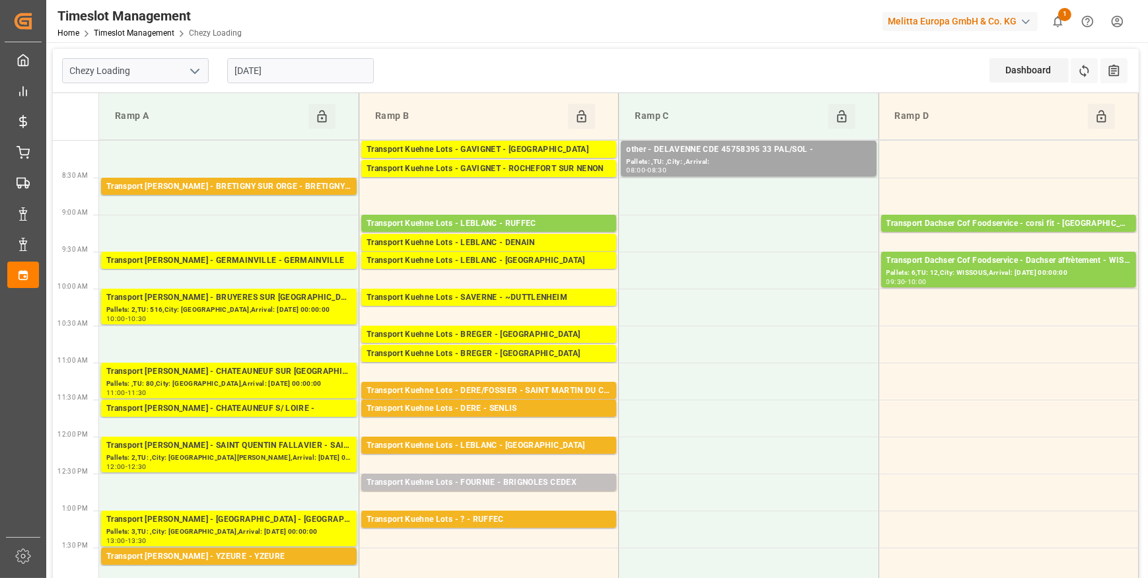
click at [814, 139] on td "Ramp C Click to Block this Resource" at bounding box center [749, 116] width 260 height 47
click at [793, 151] on div "other - DELAVENNE CDE 45758395 33 PAL/SOL -" at bounding box center [748, 149] width 244 height 13
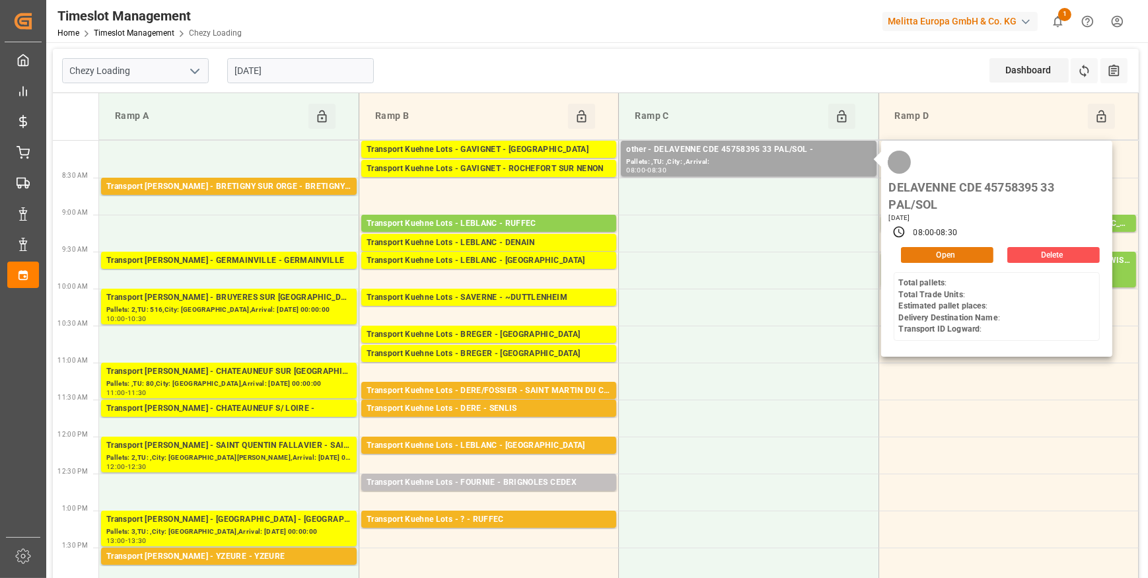
click at [928, 251] on button "Open" at bounding box center [947, 255] width 92 height 16
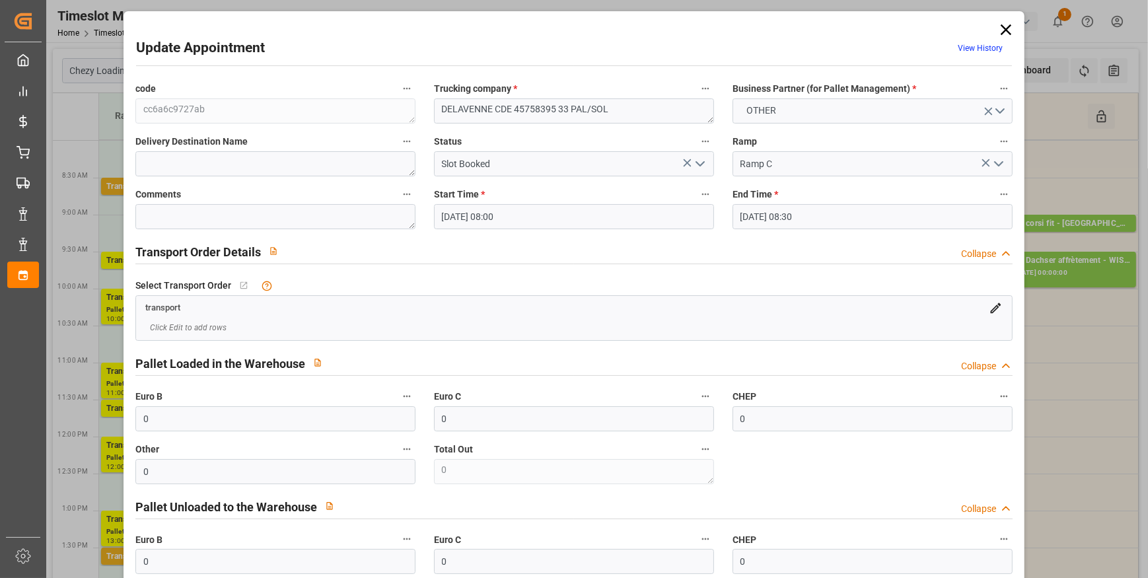
click at [696, 164] on polyline "open menu" at bounding box center [700, 164] width 8 height 4
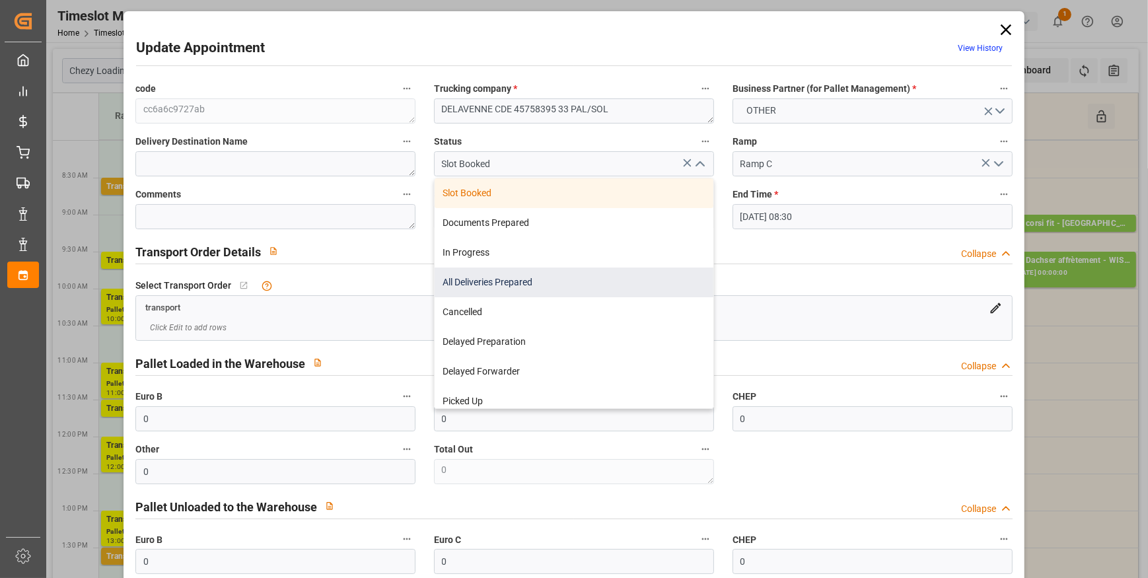
click at [468, 283] on div "All Deliveries Prepared" at bounding box center [574, 283] width 279 height 30
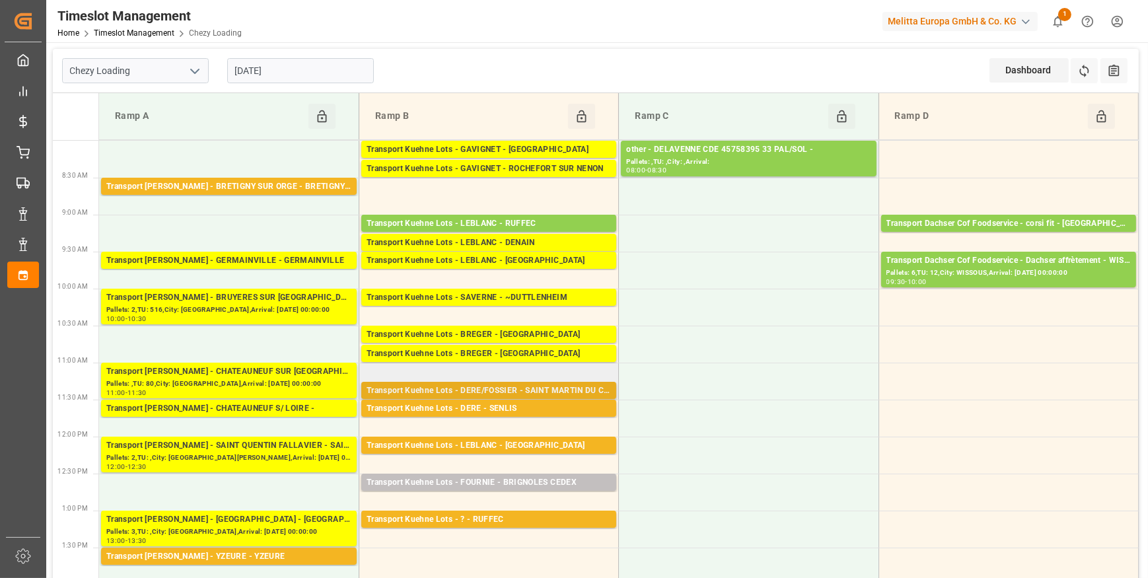
click at [540, 390] on div "Transport Kuehne Lots - DERE/FOSSIER - SAINT MARTIN DU CRAU" at bounding box center [489, 390] width 244 height 13
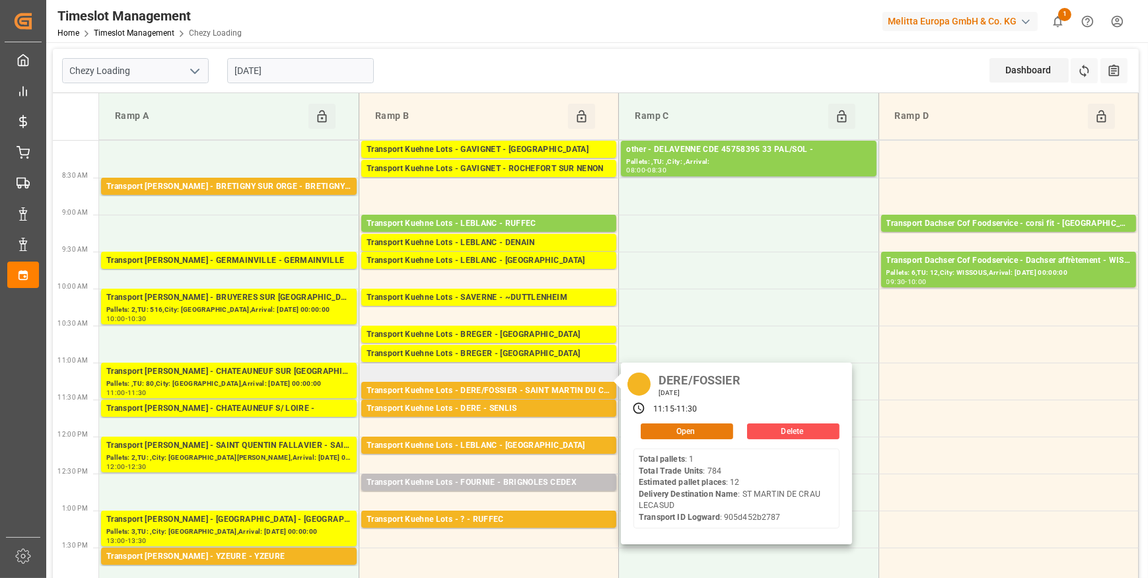
click at [694, 433] on button "Open" at bounding box center [687, 431] width 92 height 16
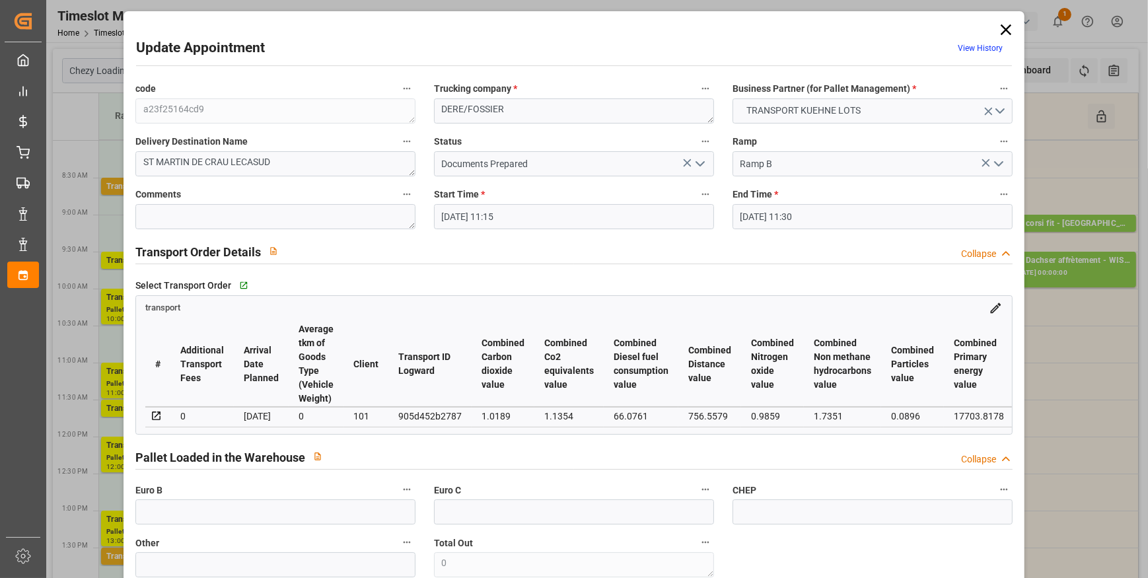
click at [698, 161] on icon "open menu" at bounding box center [700, 164] width 16 height 16
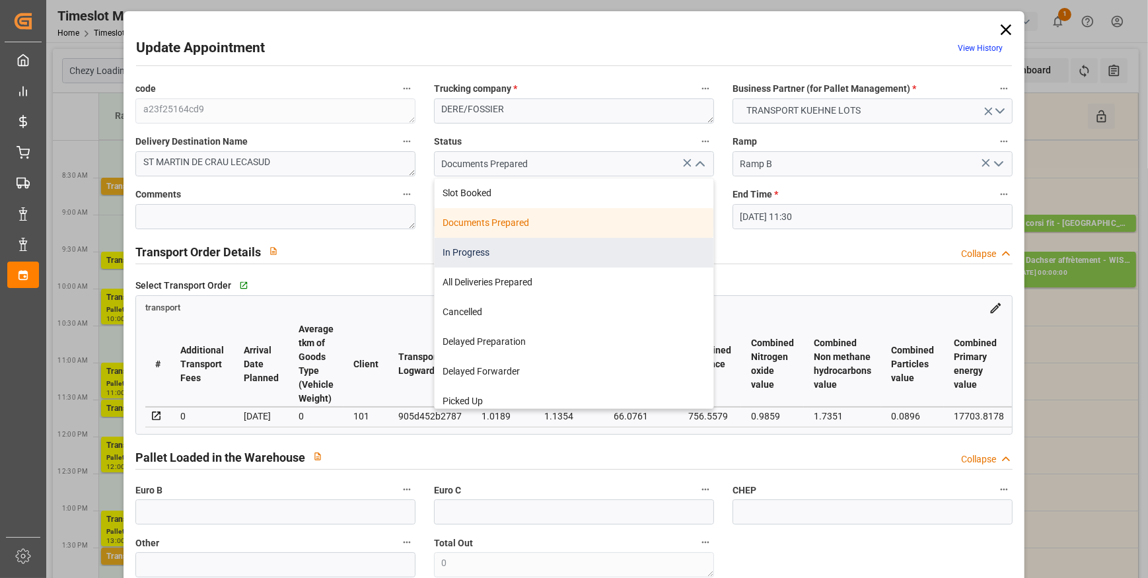
click at [457, 258] on div "In Progress" at bounding box center [574, 253] width 279 height 30
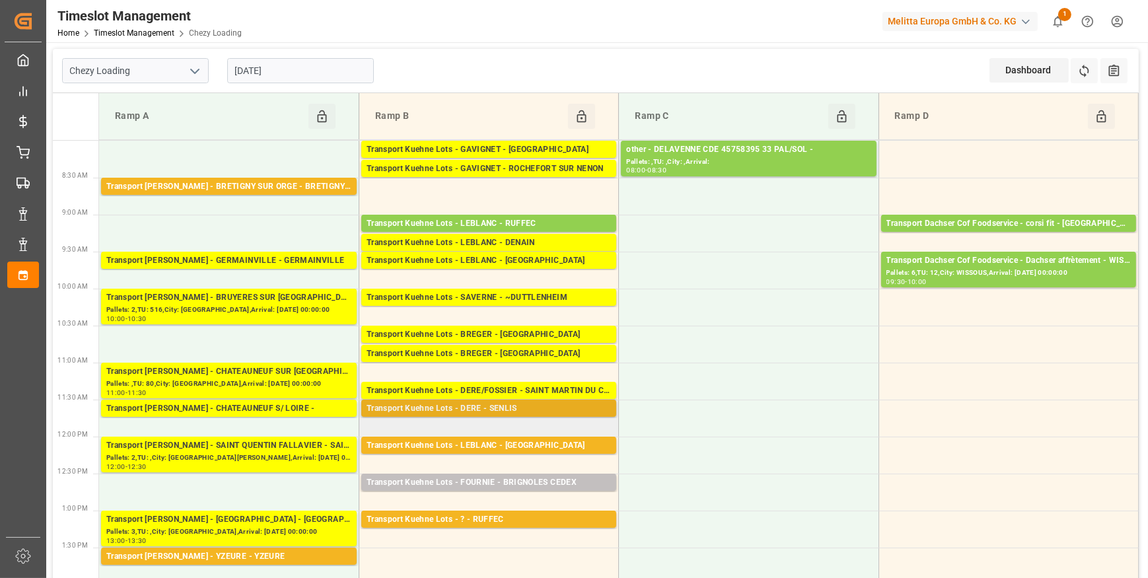
click at [482, 405] on div "Transport Kuehne Lots - DERE - SENLIS" at bounding box center [489, 408] width 244 height 13
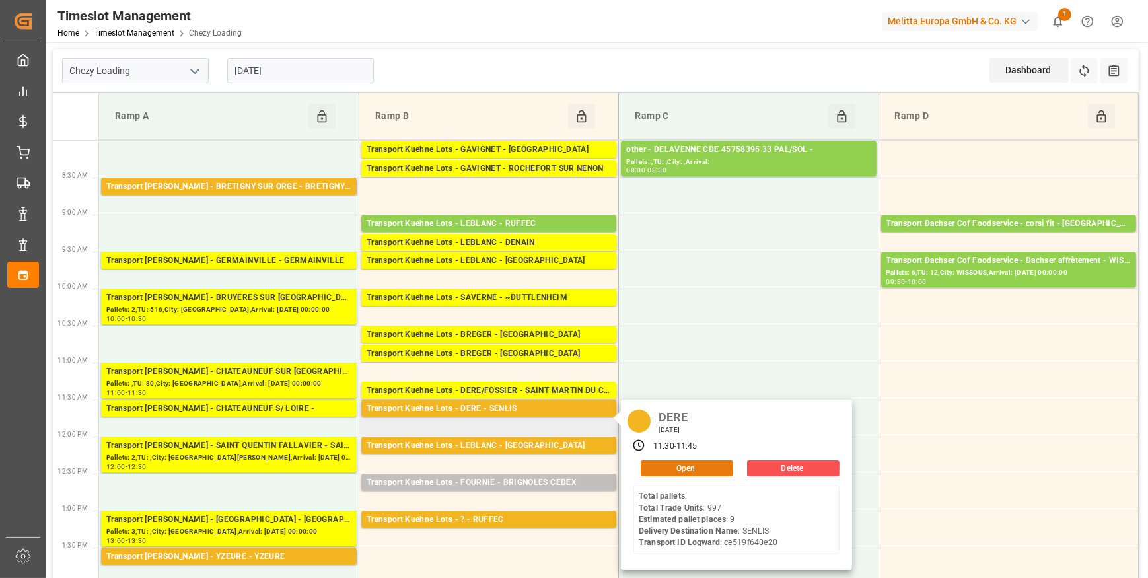
click at [665, 470] on button "Open" at bounding box center [687, 468] width 92 height 16
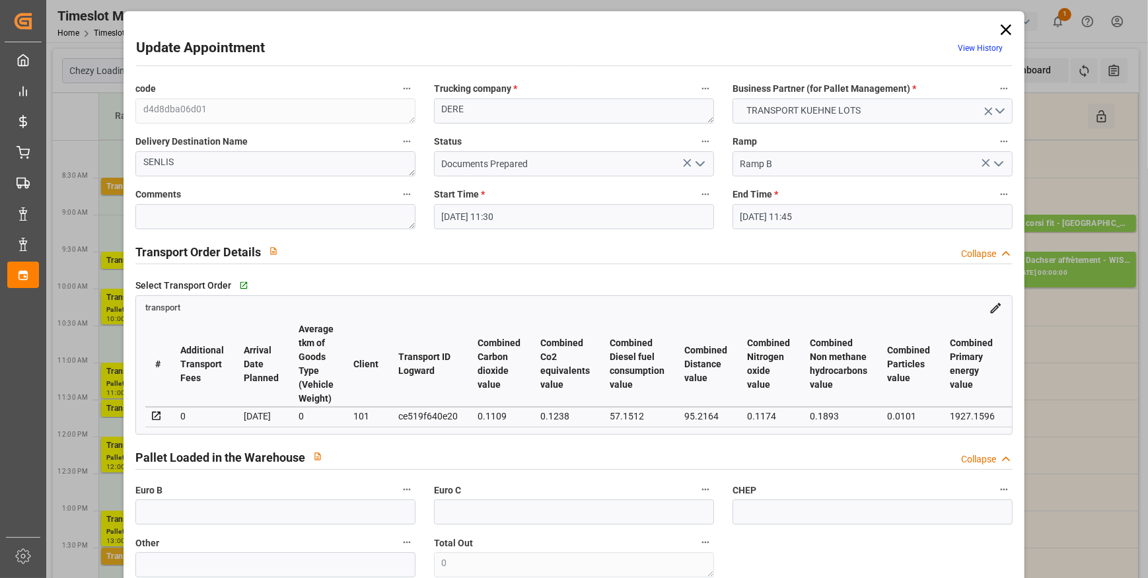
click at [694, 159] on icon "open menu" at bounding box center [700, 164] width 16 height 16
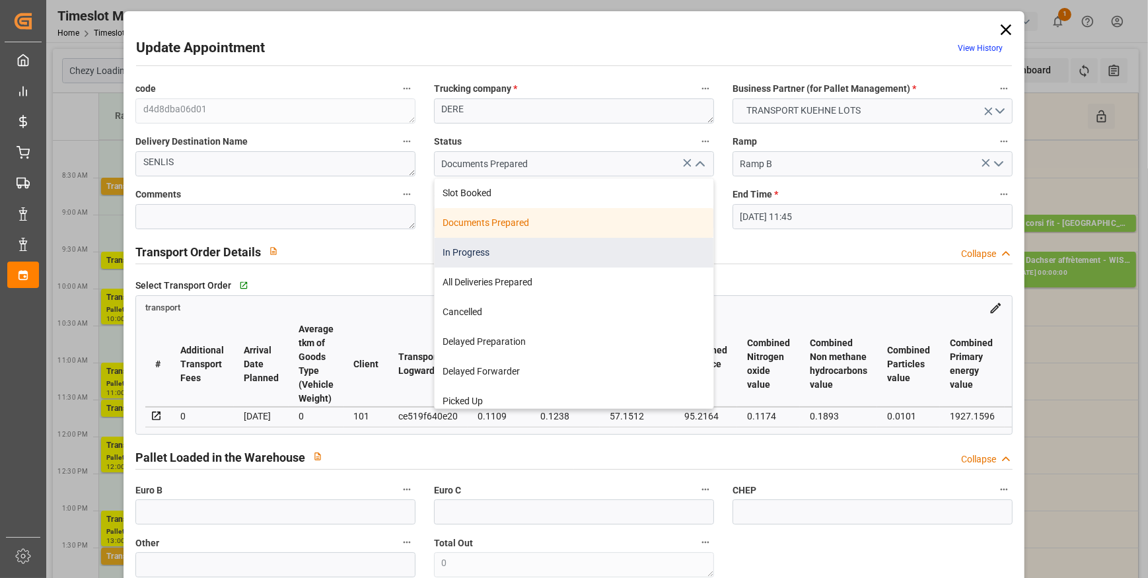
click at [458, 250] on div "In Progress" at bounding box center [574, 253] width 279 height 30
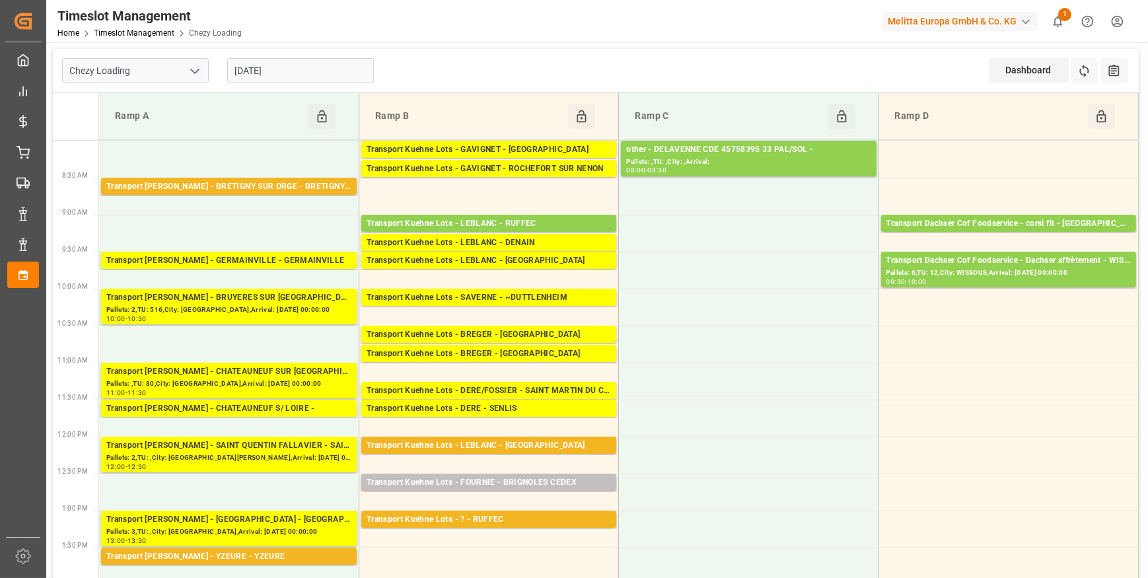
click at [193, 65] on icon "open menu" at bounding box center [195, 71] width 16 height 16
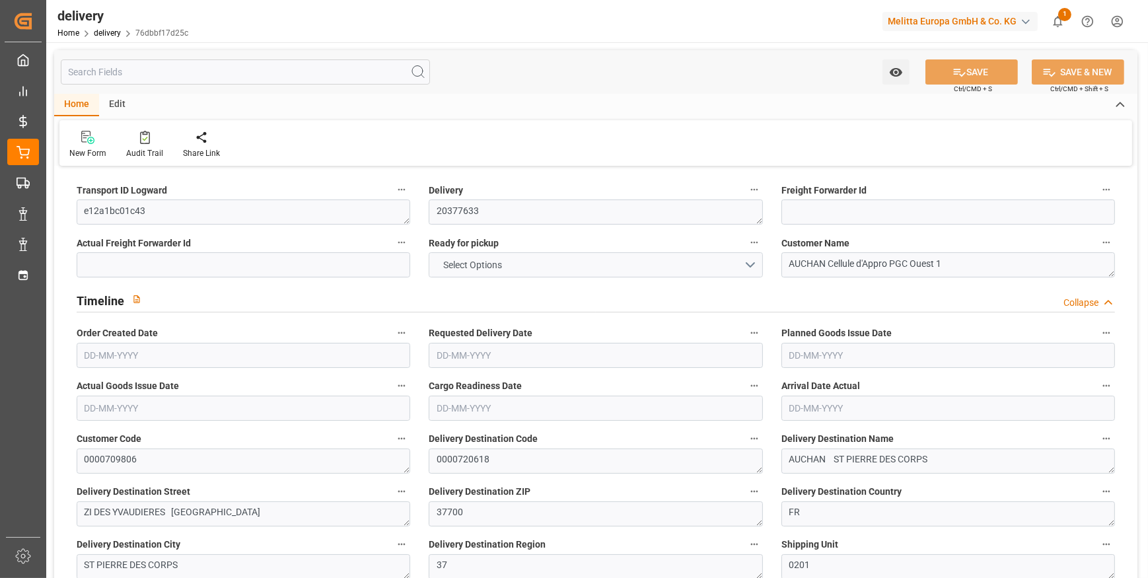
type input "22"
type input "2280.275"
type input "3092.279"
type input "6963.378"
type input "631"
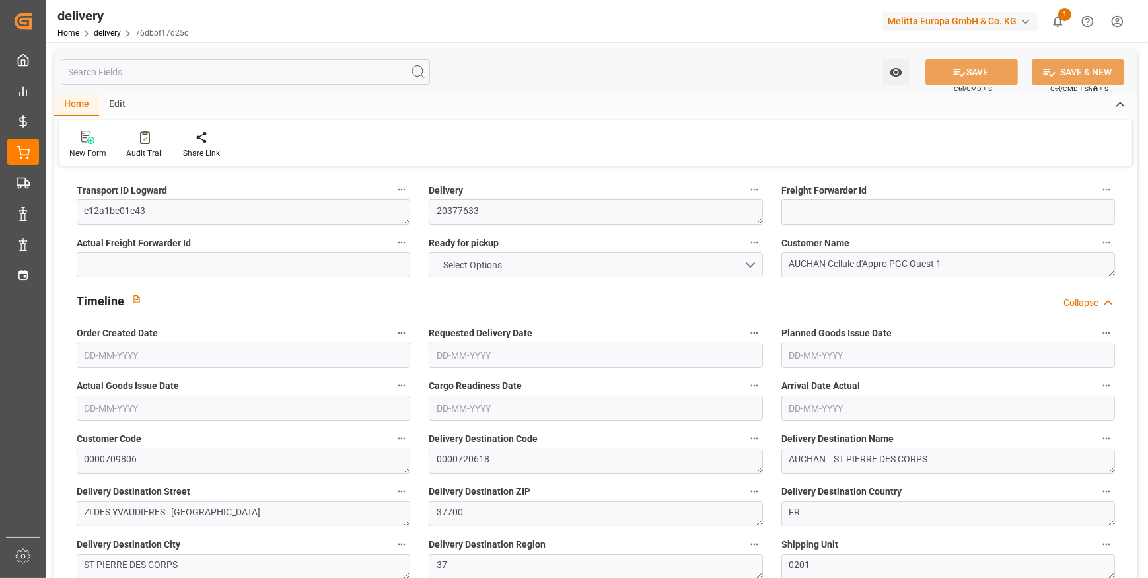
type input "26"
type input "0"
type input "9"
type input "0"
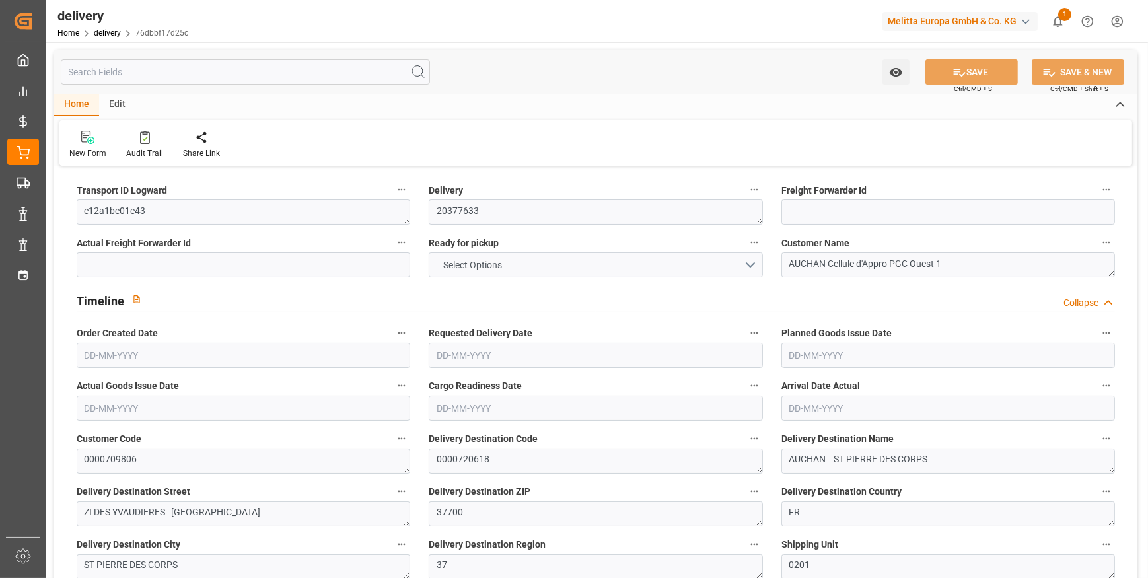
type input "-11.9388"
type input "353.22"
type input "341.2812"
type input "0"
type input "227.16"
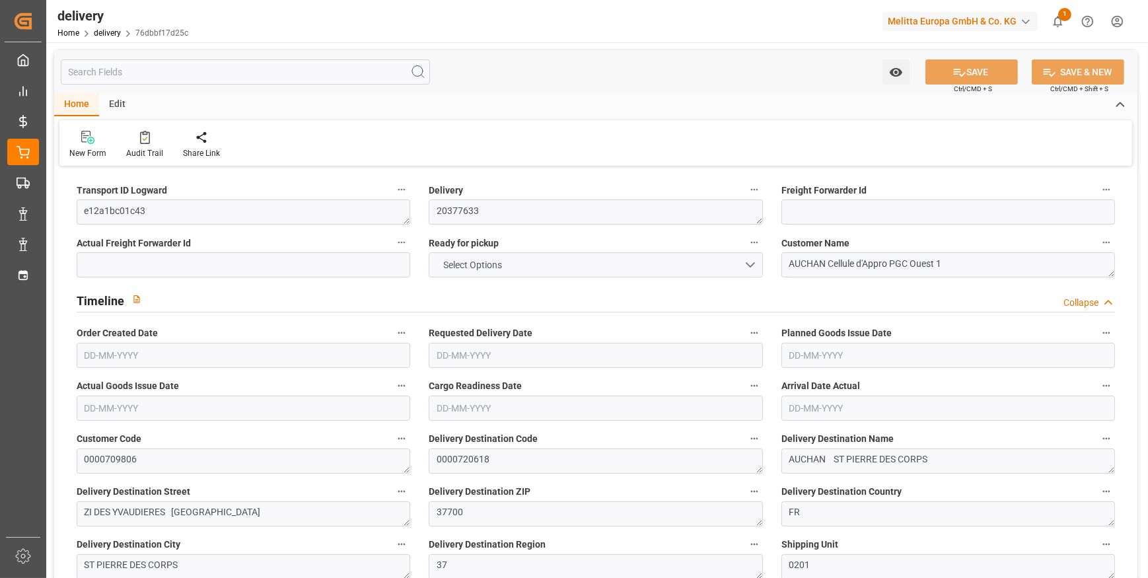
type input "1.5"
type input "1.3"
type input "0"
type input "39"
type input "2494.279"
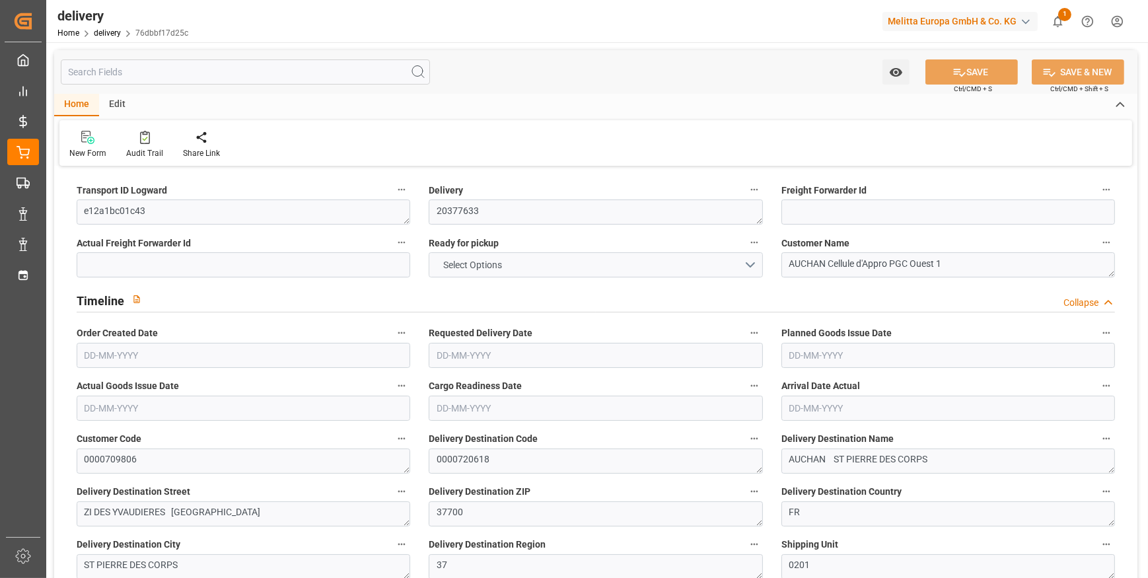
type input "101"
type input "7312.2506"
type input "0.4689"
type input "0"
type input "[DATE]"
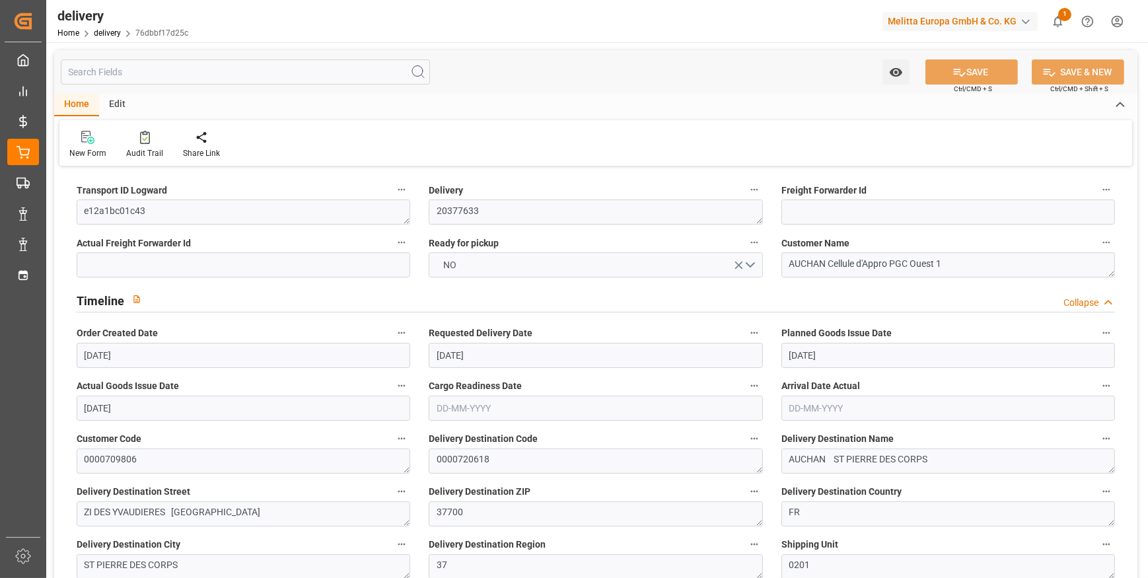
type input "[DATE]"
type input "[DATE] 11:01"
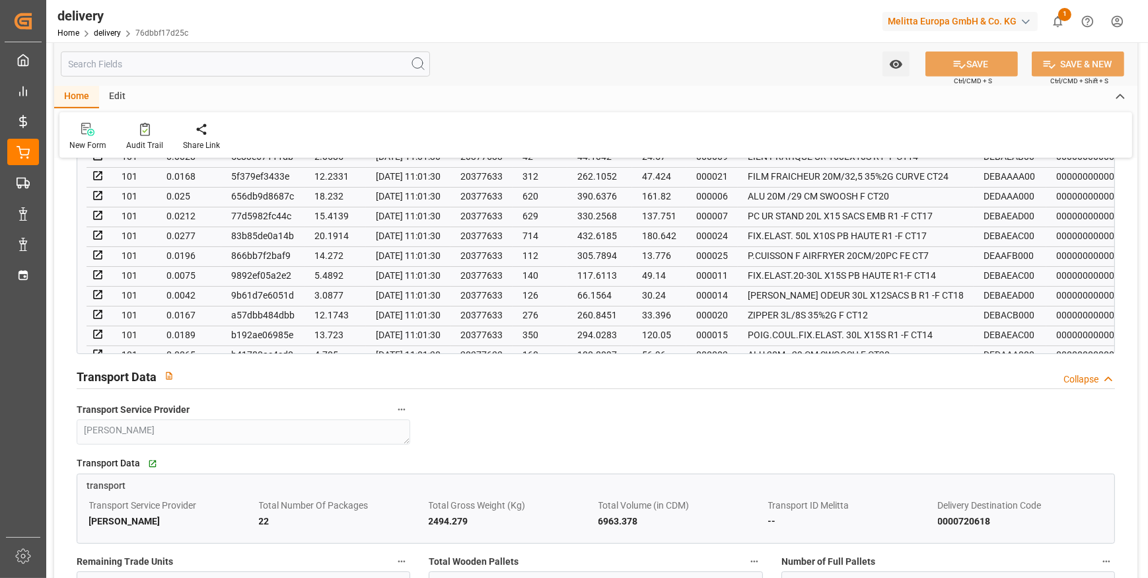
scroll to position [1141, 0]
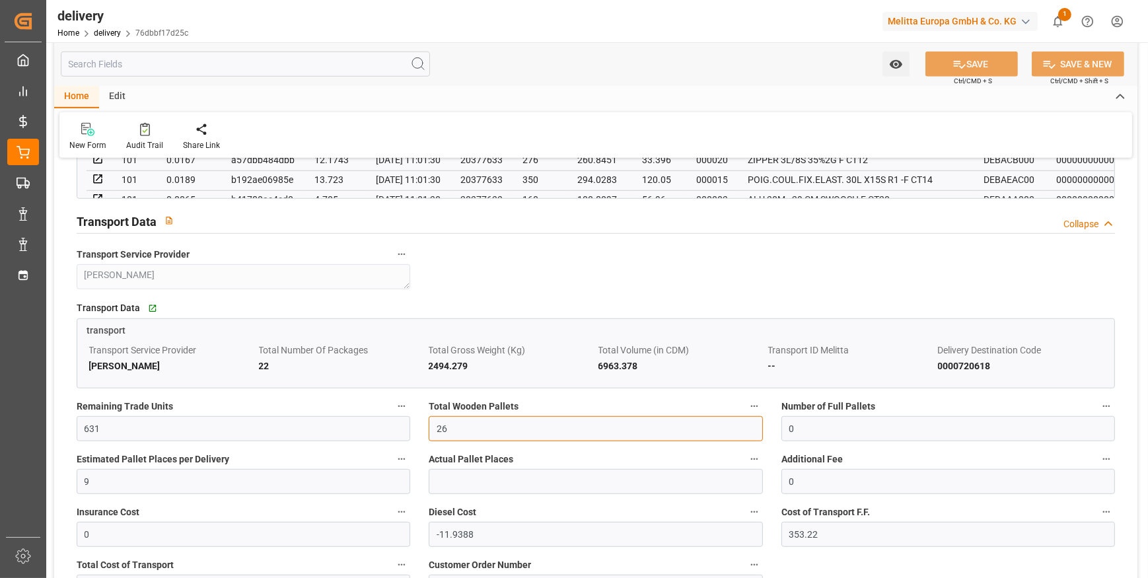
click at [472, 422] on input "26" at bounding box center [596, 428] width 334 height 25
type input "22"
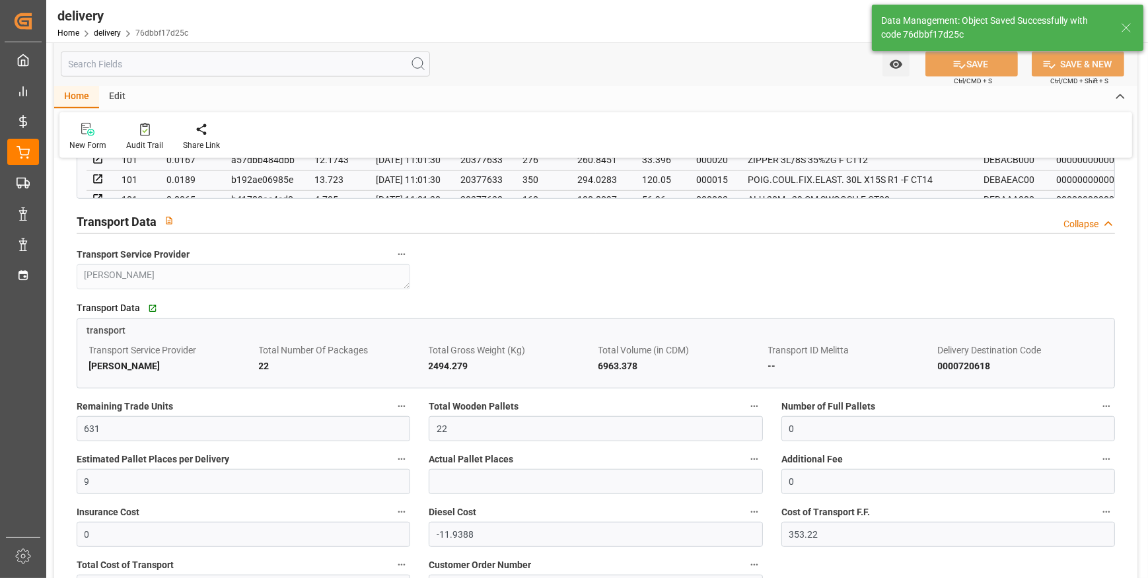
type input "33"
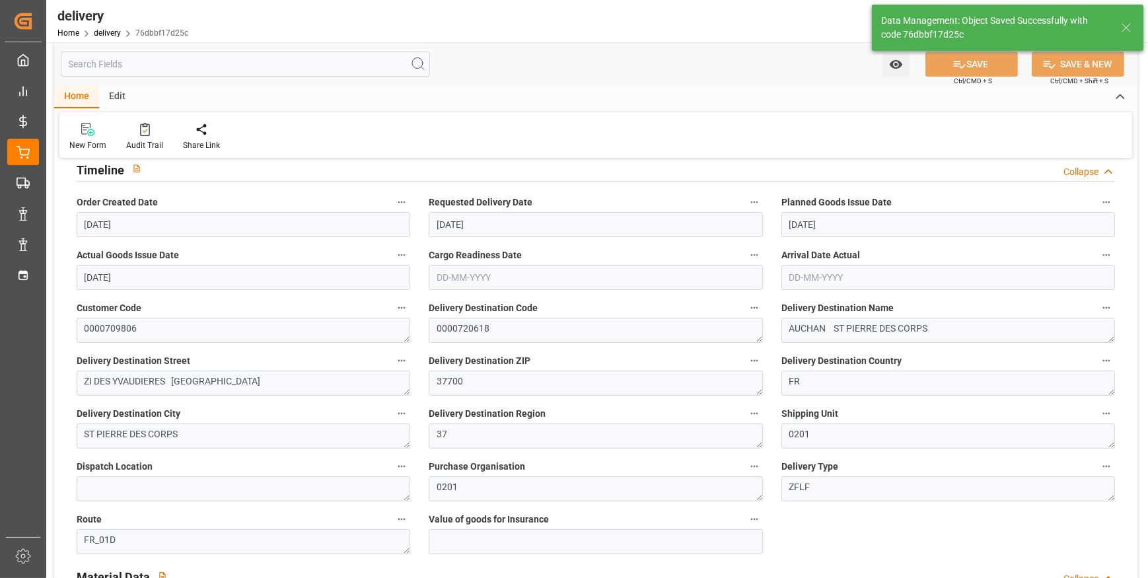
scroll to position [0, 0]
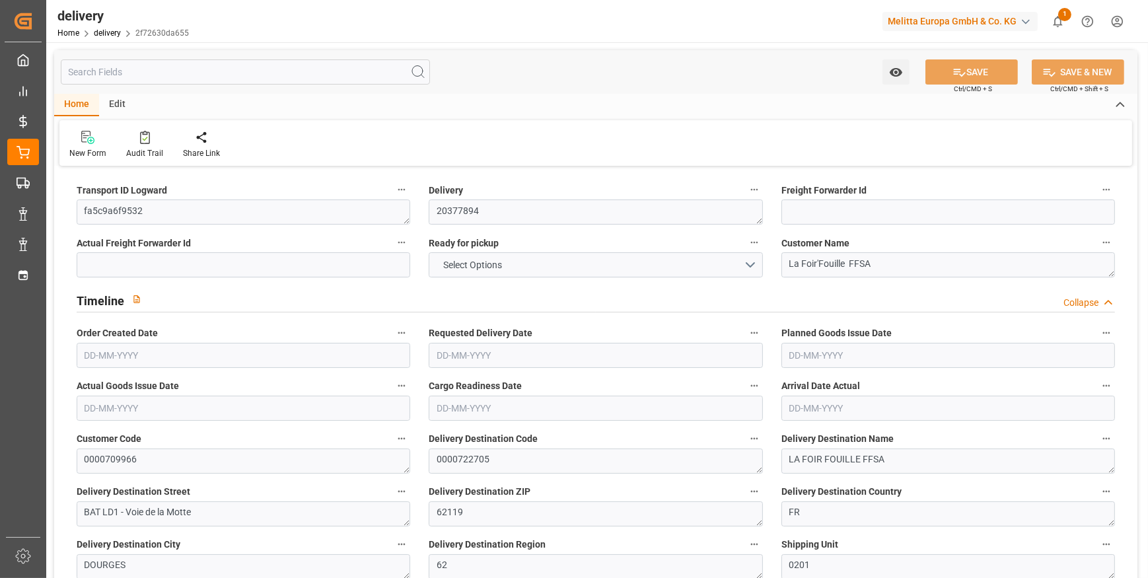
type input "5"
type input "649.056"
type input "1229"
type input "5254.4"
type input "128"
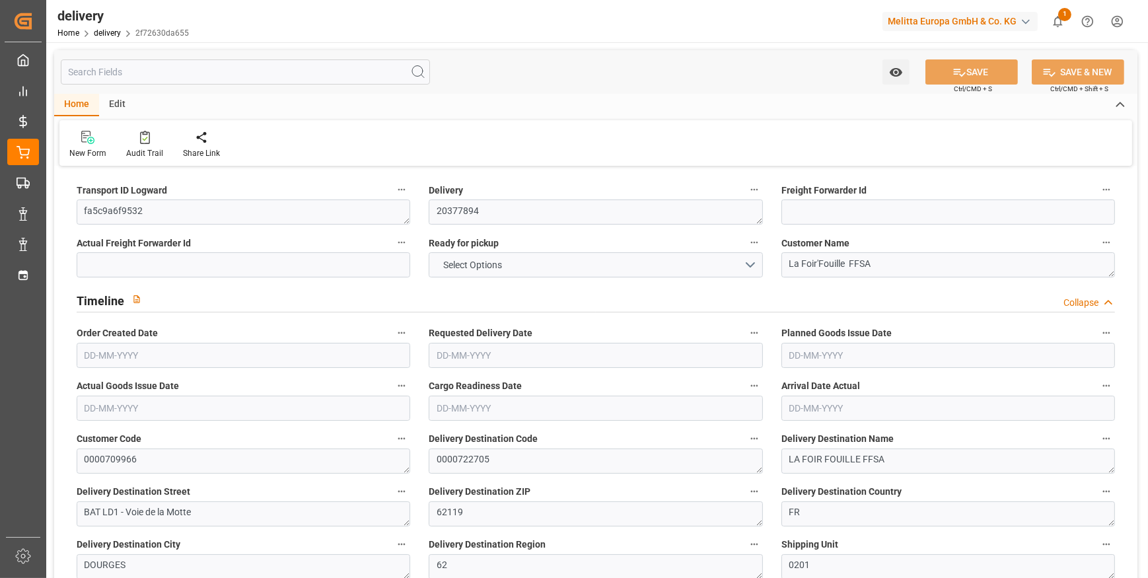
type input "5"
type input "4"
type input "0"
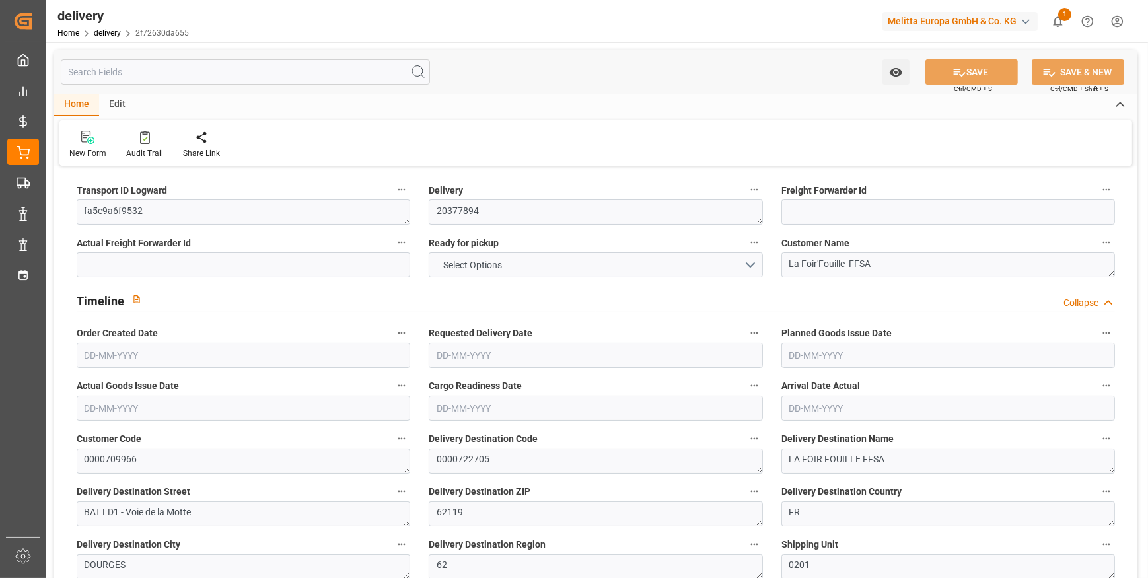
type input "-5.1815"
type input "153.3"
type input "148.1185"
type input "9.8"
type input "46.08"
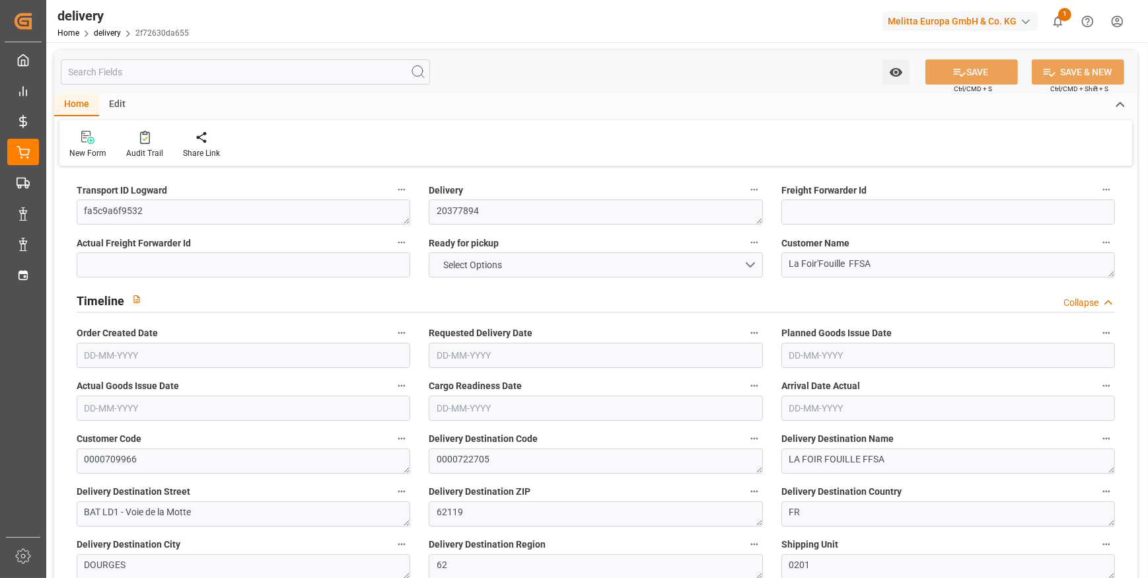
type input "1.5"
type input "1.3"
type input "0"
type input "7.5"
type input "1035.296"
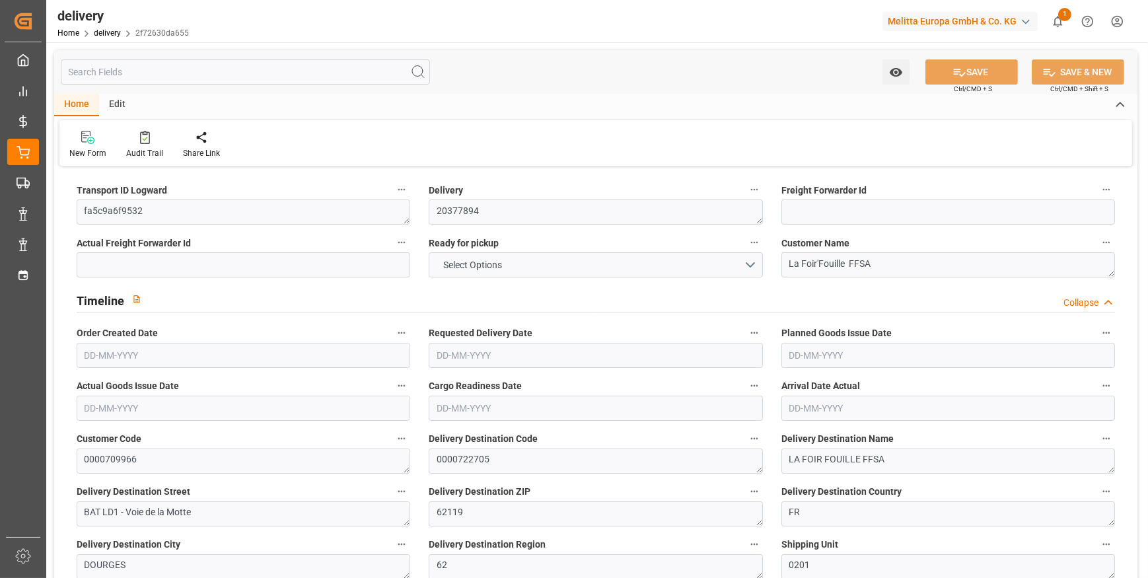
type input "101"
type input "2186.1427"
type input "0.1402"
type input "0"
type input "[DATE]"
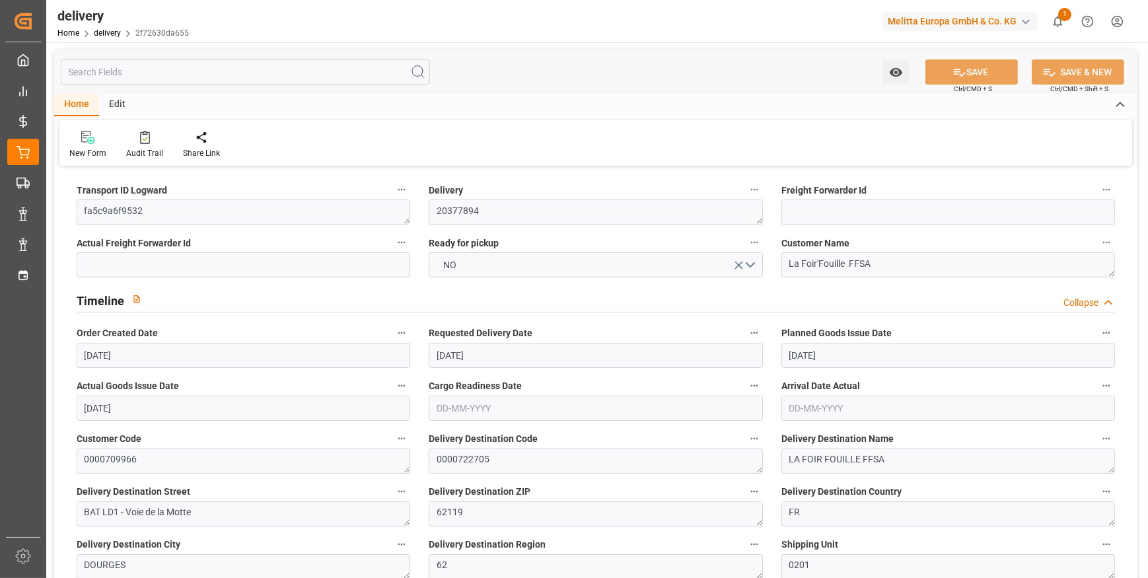
type input "[DATE]"
type input "[DATE] 11:00"
type textarea "07f533d856dc"
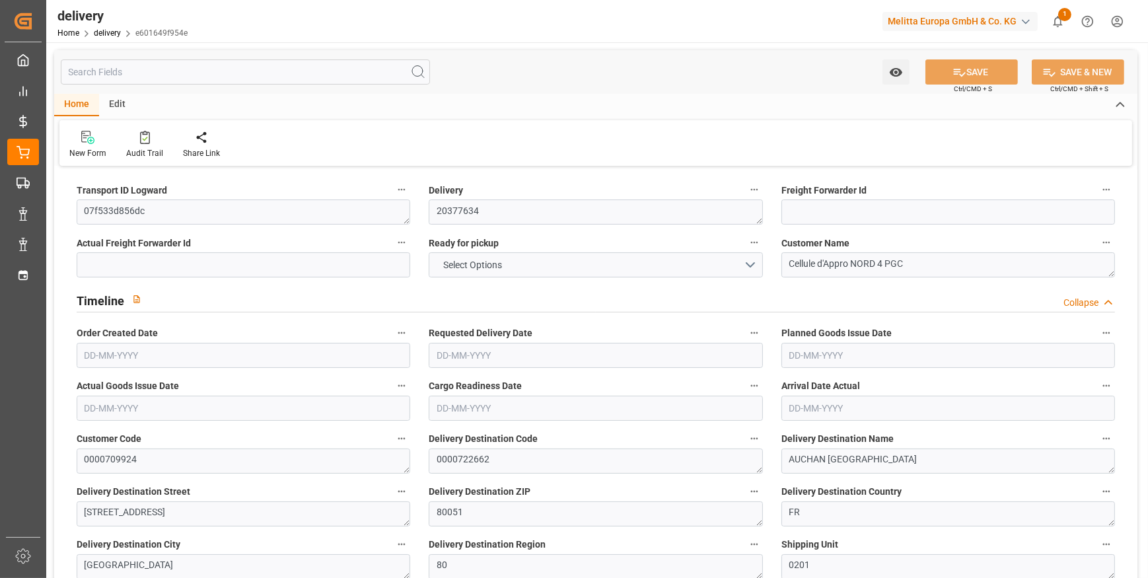
type textarea "20377634"
type textarea "Cellule d'Appro NORD 4 PGC"
type textarea "0000709924"
type textarea "0000722662"
type textarea "AUCHAN [GEOGRAPHIC_DATA]"
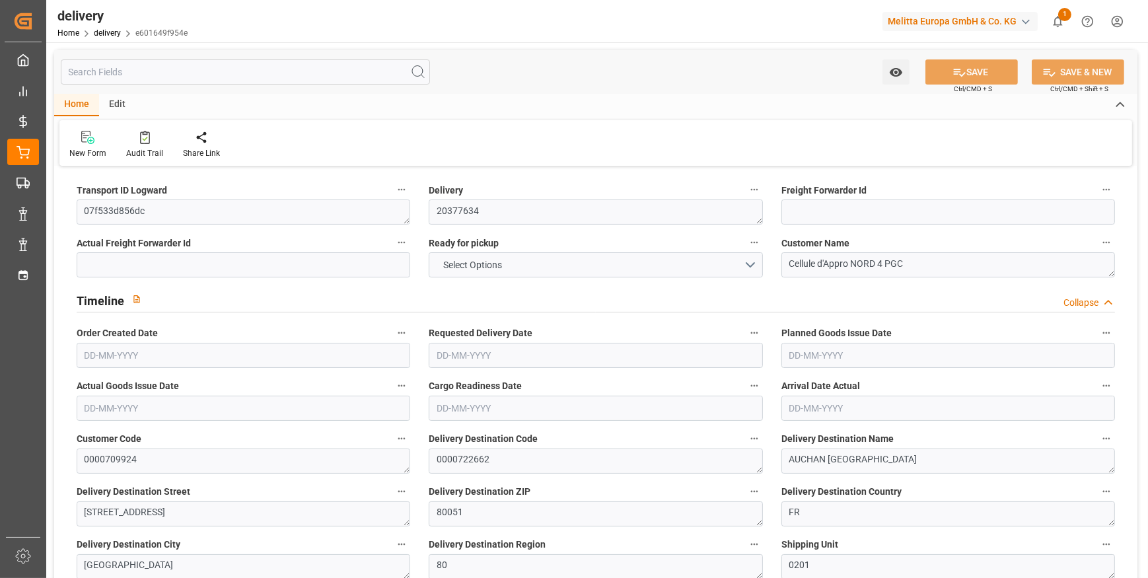
type textarea "[STREET_ADDRESS]"
type textarea "80051"
type textarea "FR"
type textarea "[GEOGRAPHIC_DATA]"
type textarea "80"
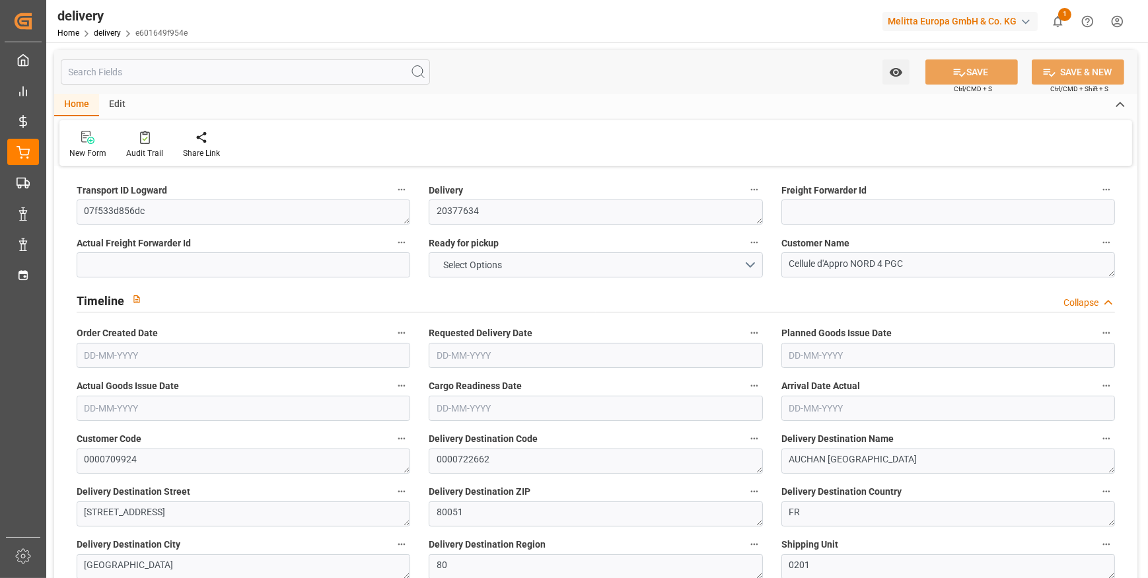
type textarea "0201"
type textarea "ZFLF"
type textarea "FR_01D"
type textarea "[PERSON_NAME]"
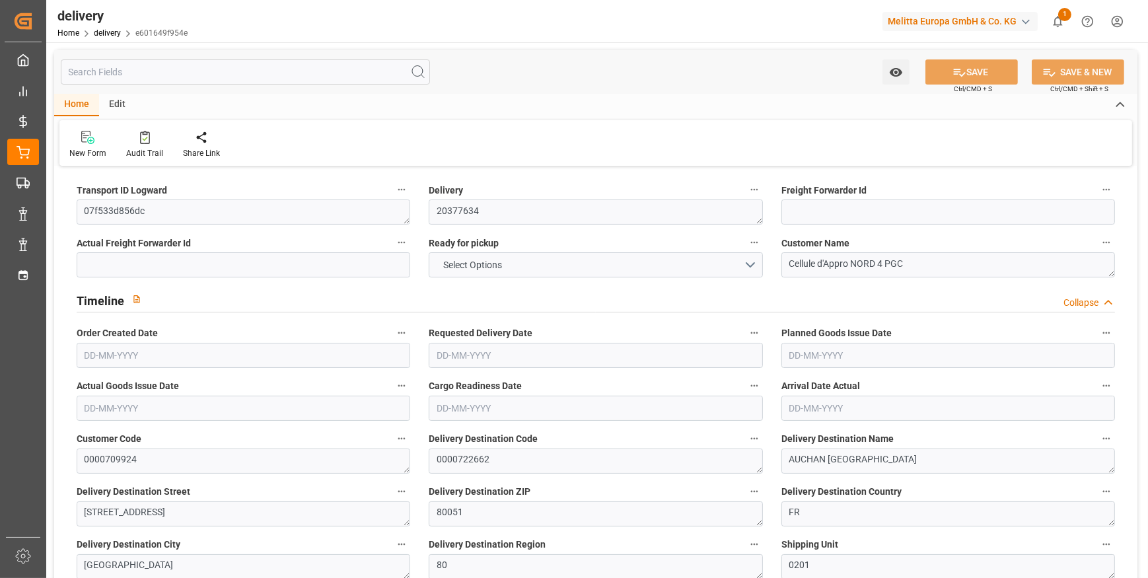
type textarea "03068544"
type input "H180"
type textarea "Hauteur max pal avec palette bois : 1,8m"
type input "FR02"
type textarea "Préparer une référence par palette, une etiquette palette par palette mono refe…"
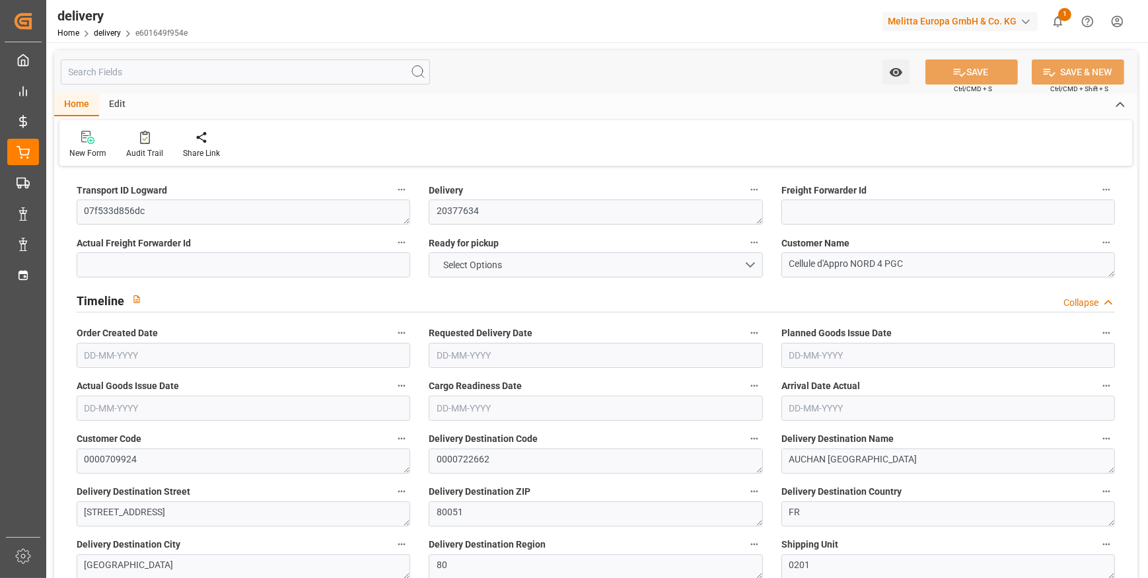
type input "EPQC"
type textarea "Palette europe type C"
type textarea "RDV fixed"
type textarea "RDVF"
type textarea "Livraison le [DATE] a 10:00"
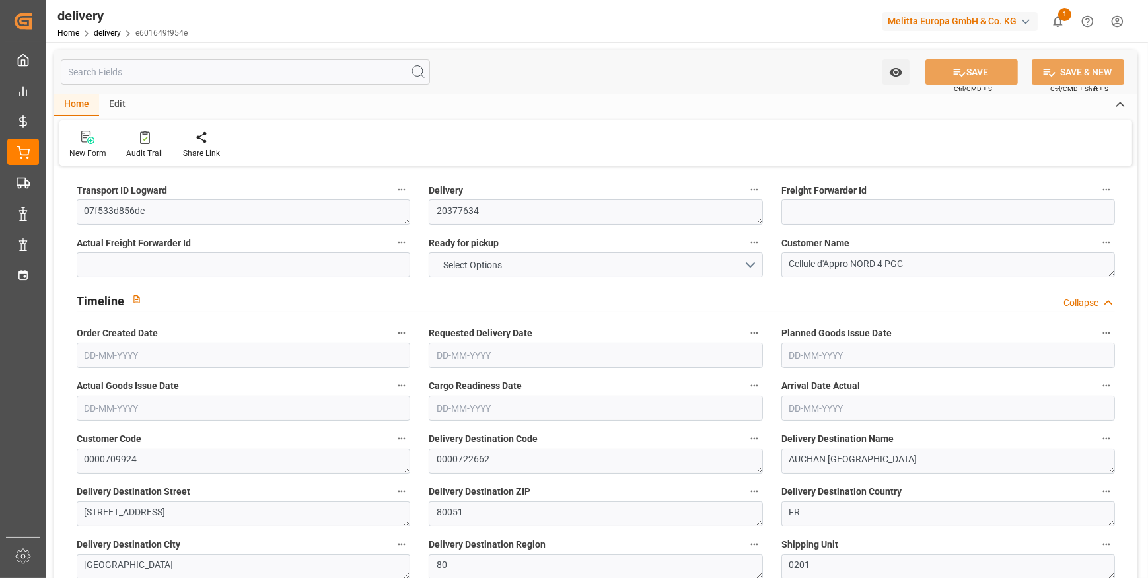
type textarea "0201"
type textarea "07f533d856dc ~ Pallet(s) ~ [DATE] 00:00:00 ~ FR_01D ~ [DATE] 00:00:00~0000722662"
type input "EUR"
type textarea "Cofresco chez [PERSON_NAME][GEOGRAPHIC_DATA]"
type textarea "[STREET_ADDRESS]"
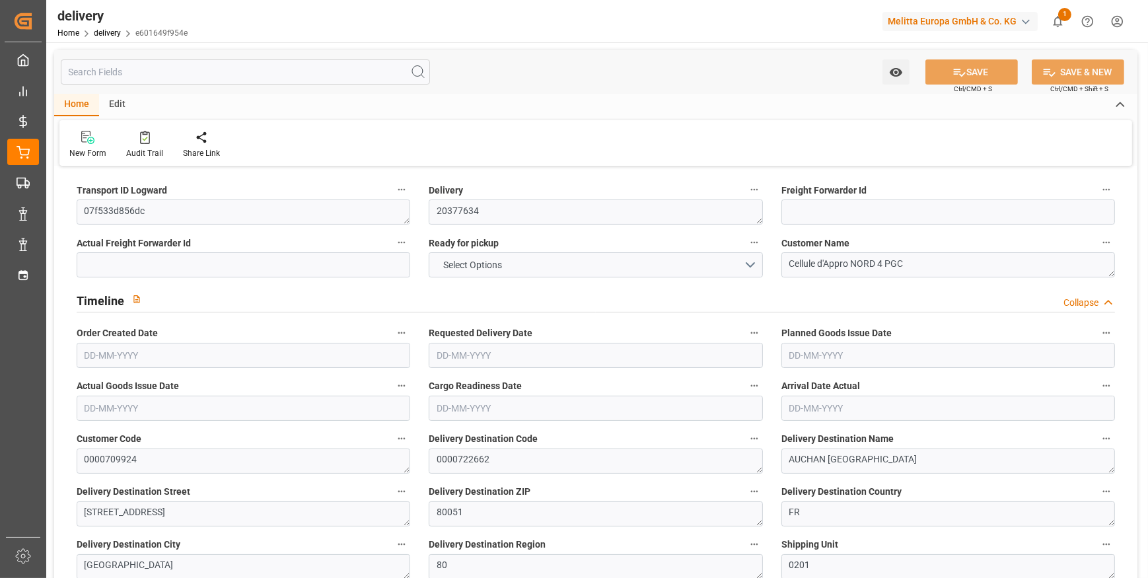
type textarea "Chézy sur Marne"
type textarea "02570"
type textarea "FR"
type input "DAP"
type input "9"
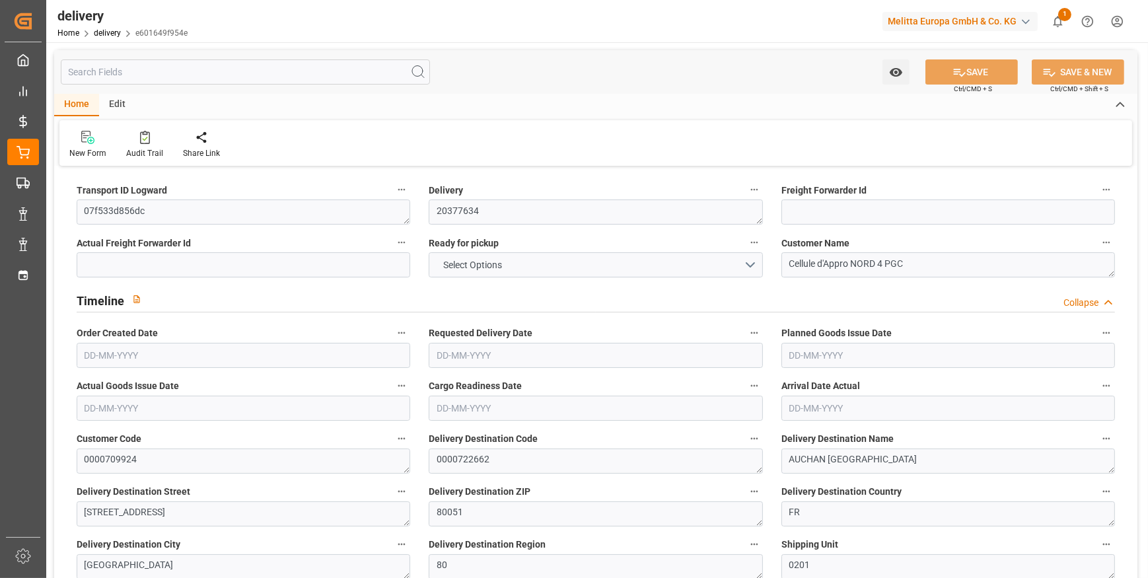
type input "291.456"
type input "584.834"
type input "1481.011"
type input "179"
type input "10"
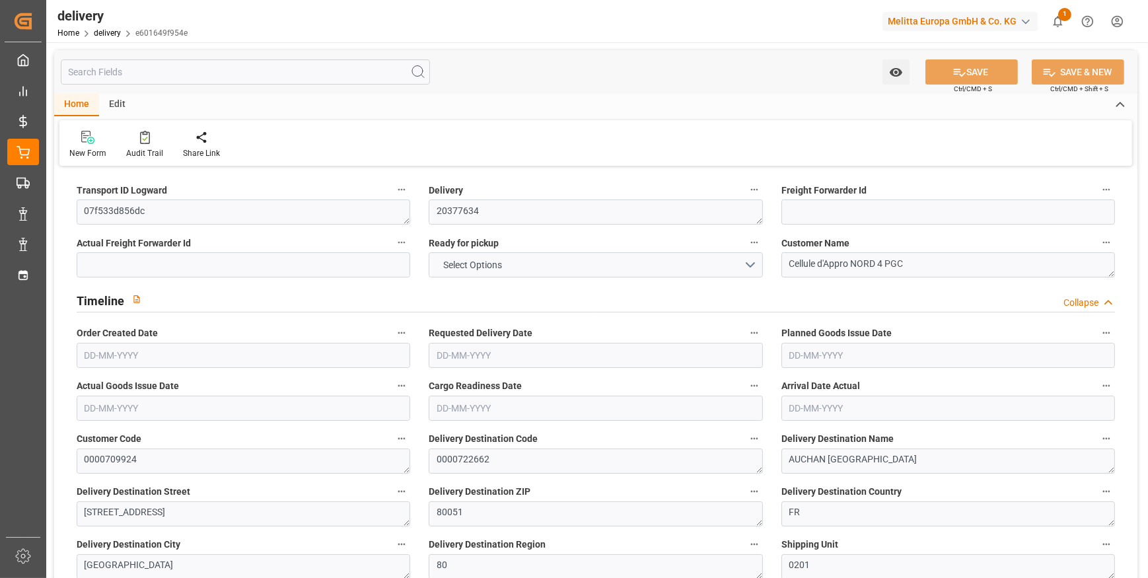
type input "0"
type input "2"
type input "0"
type input "-1.891"
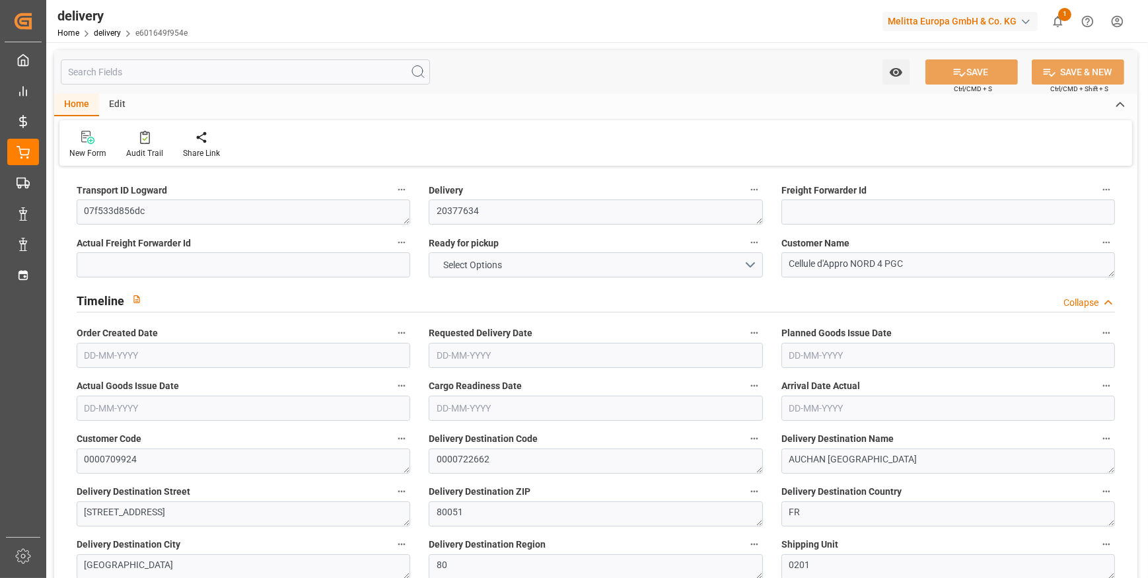
type input "55.9457"
type input "54.0547"
type input "0"
type input "64.44"
type input "1.5"
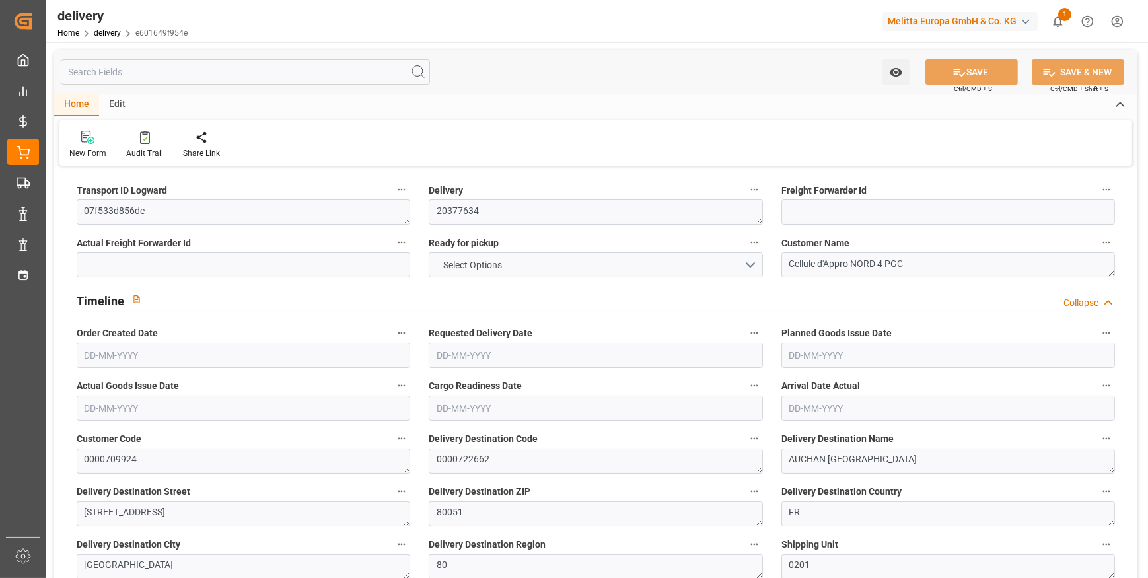
type input "1.3"
type input "0"
type input "15"
type input "354.834"
type input "101"
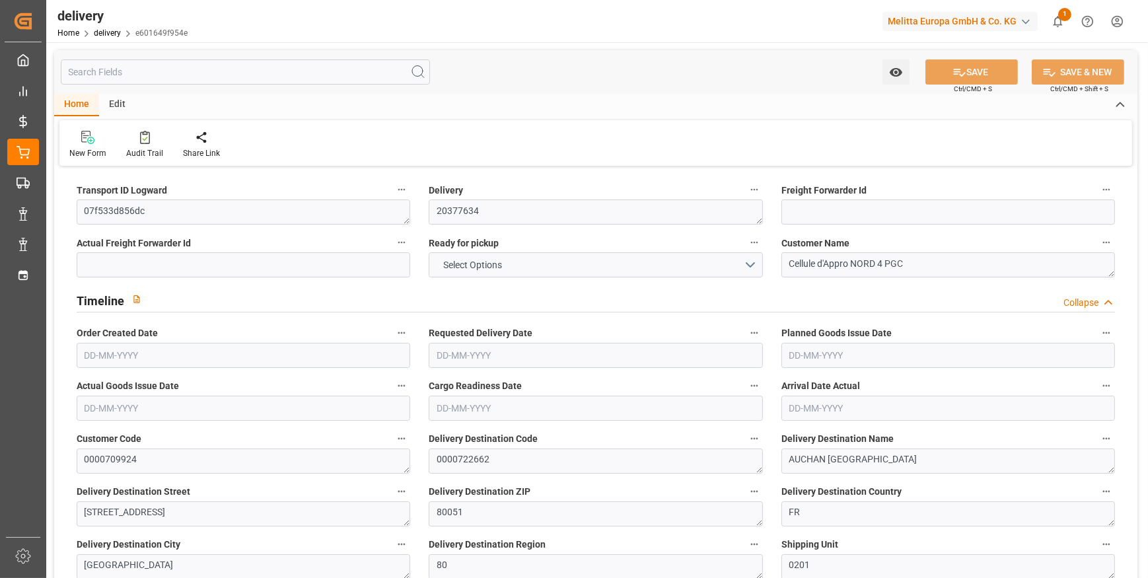
type input "0"
type input "[DATE]"
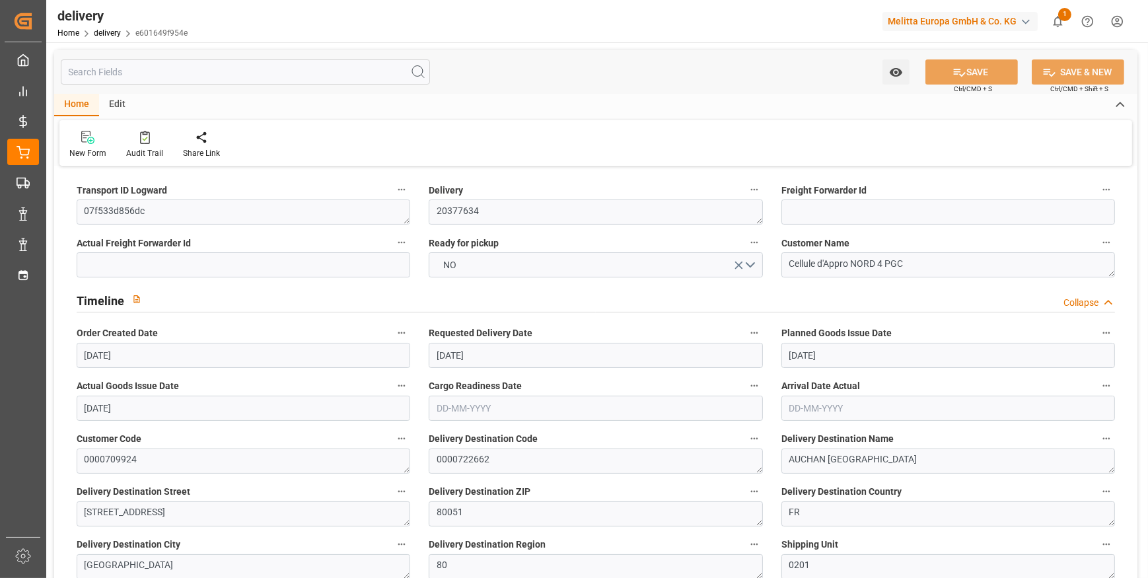
type input "[DATE] 11:01"
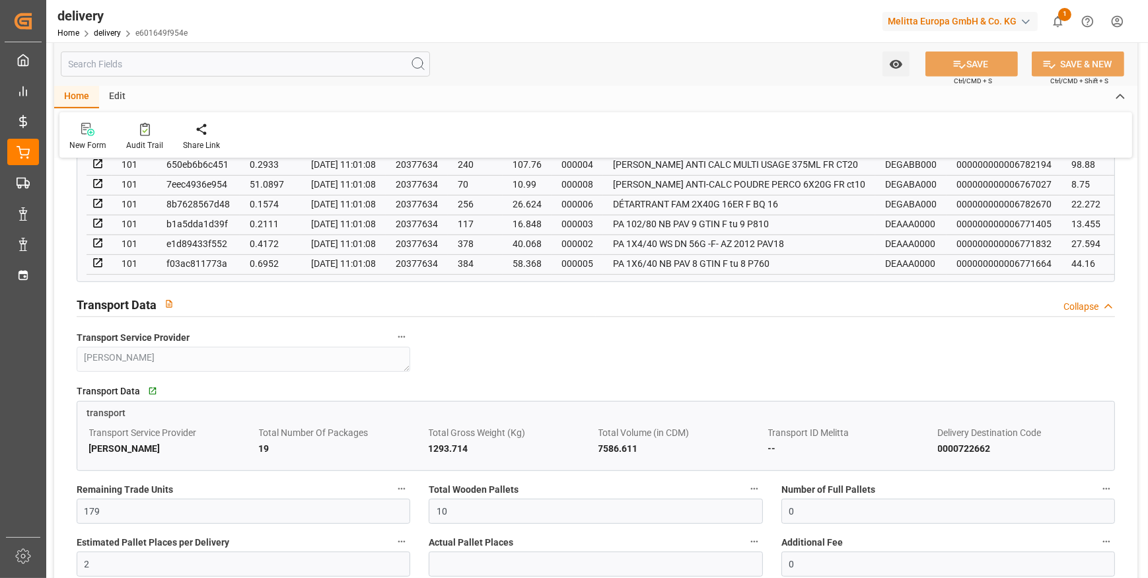
scroll to position [900, 0]
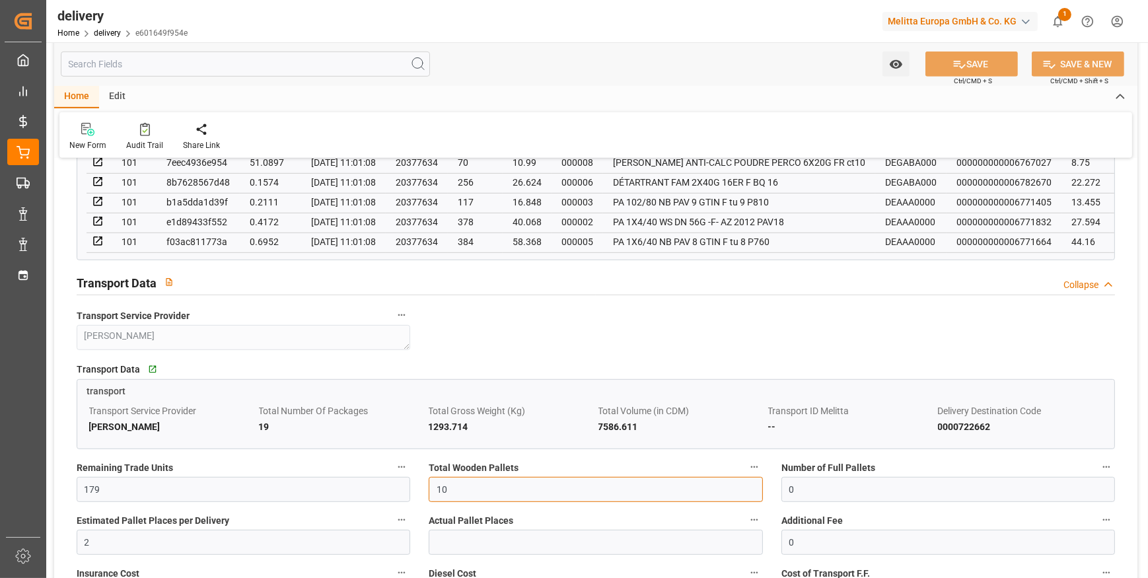
click at [468, 488] on input "10" at bounding box center [596, 489] width 334 height 25
type input "1"
type input "0"
type input "9"
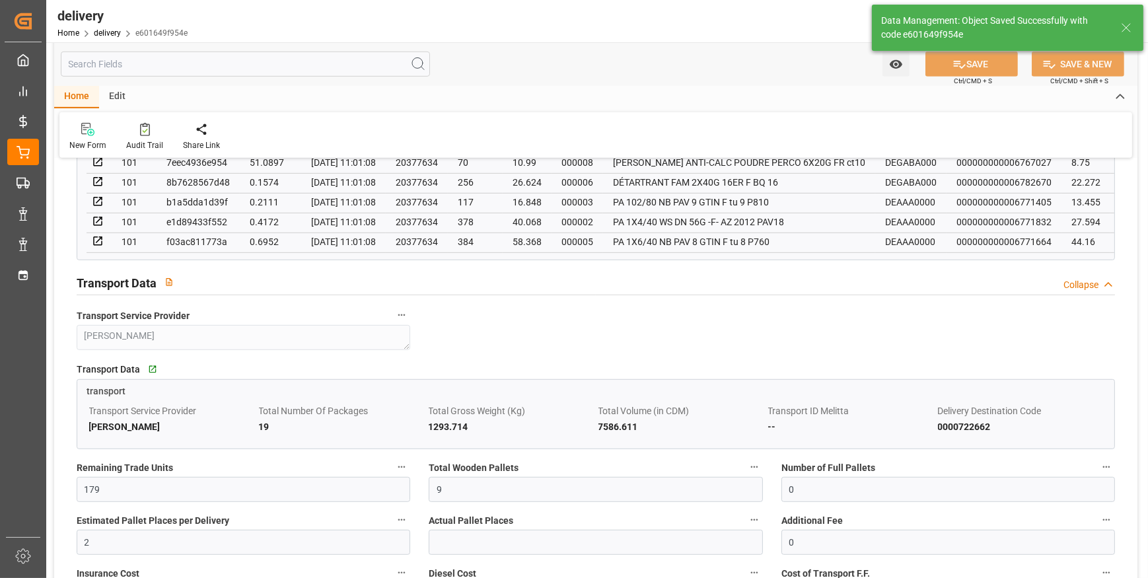
type input "13.5"
